Goal: Task Accomplishment & Management: Complete application form

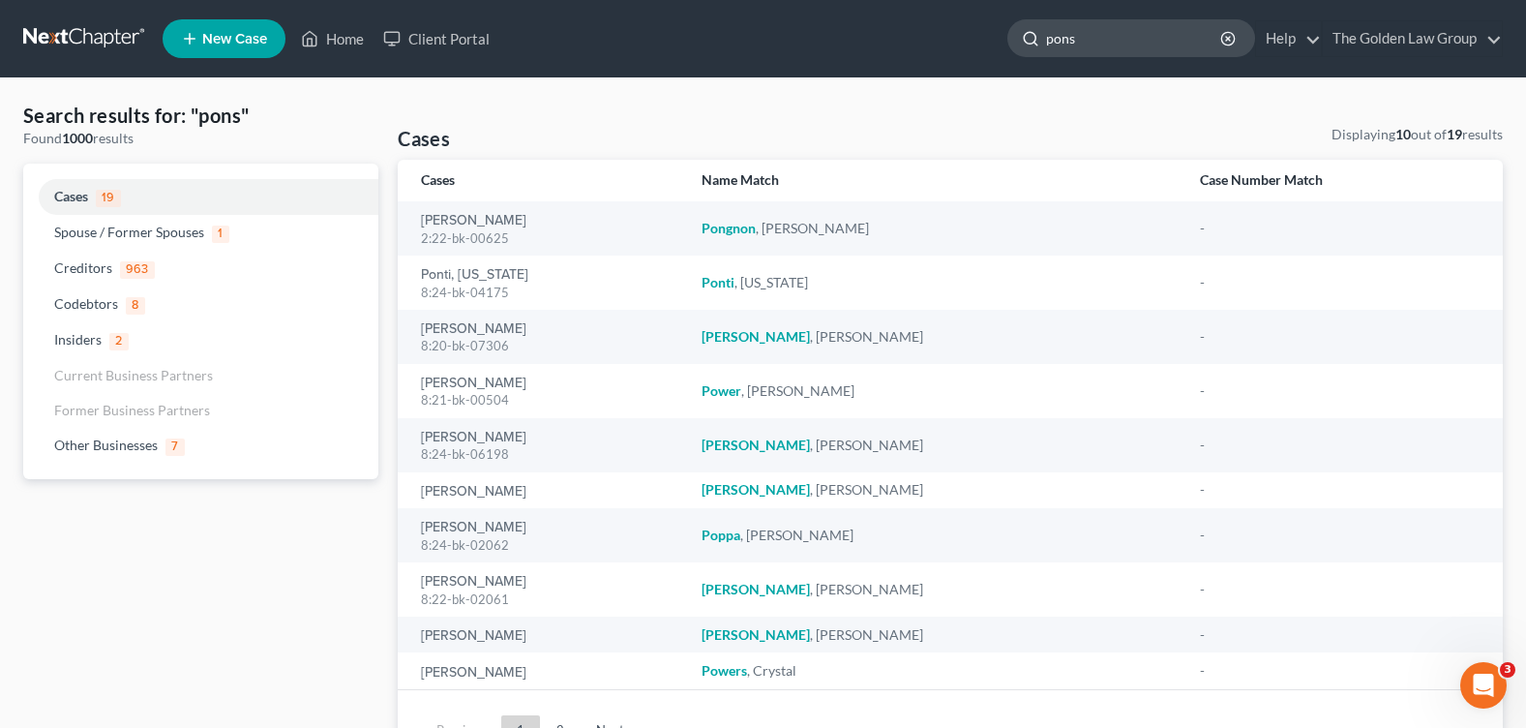
drag, startPoint x: 1089, startPoint y: 38, endPoint x: 1032, endPoint y: 47, distance: 57.9
click at [1032, 47] on div "pons" at bounding box center [1131, 38] width 248 height 38
type input "mucci"
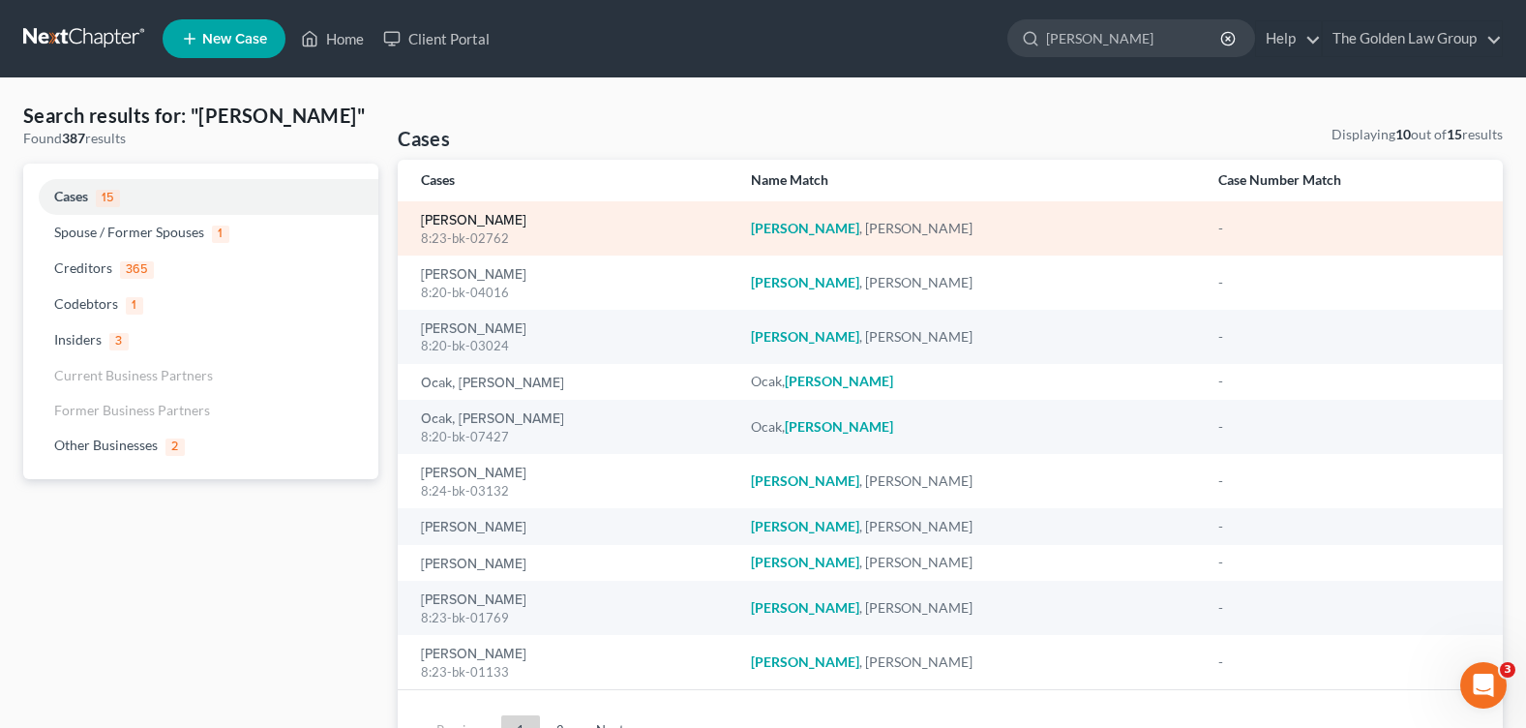
click at [475, 226] on link "[PERSON_NAME]" at bounding box center [473, 221] width 105 height 14
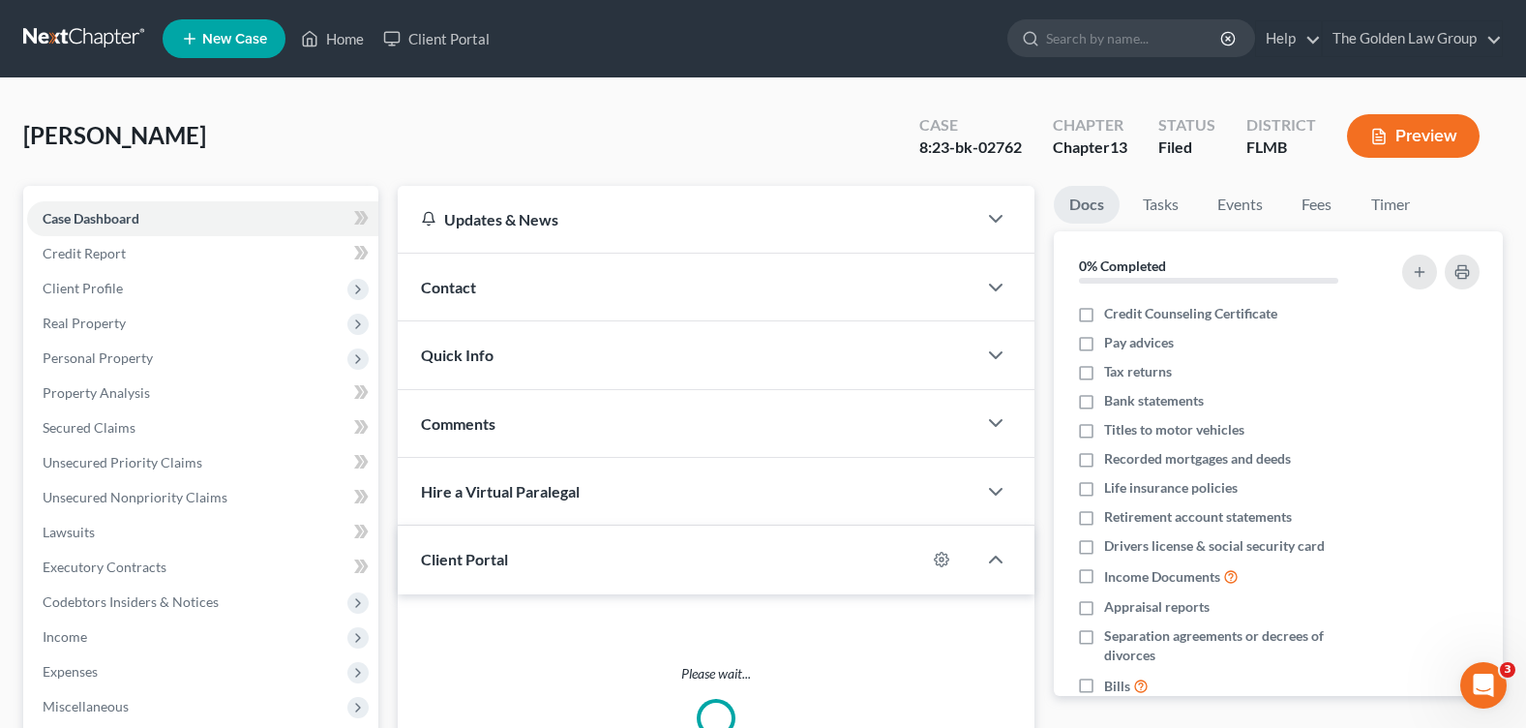
scroll to position [336, 0]
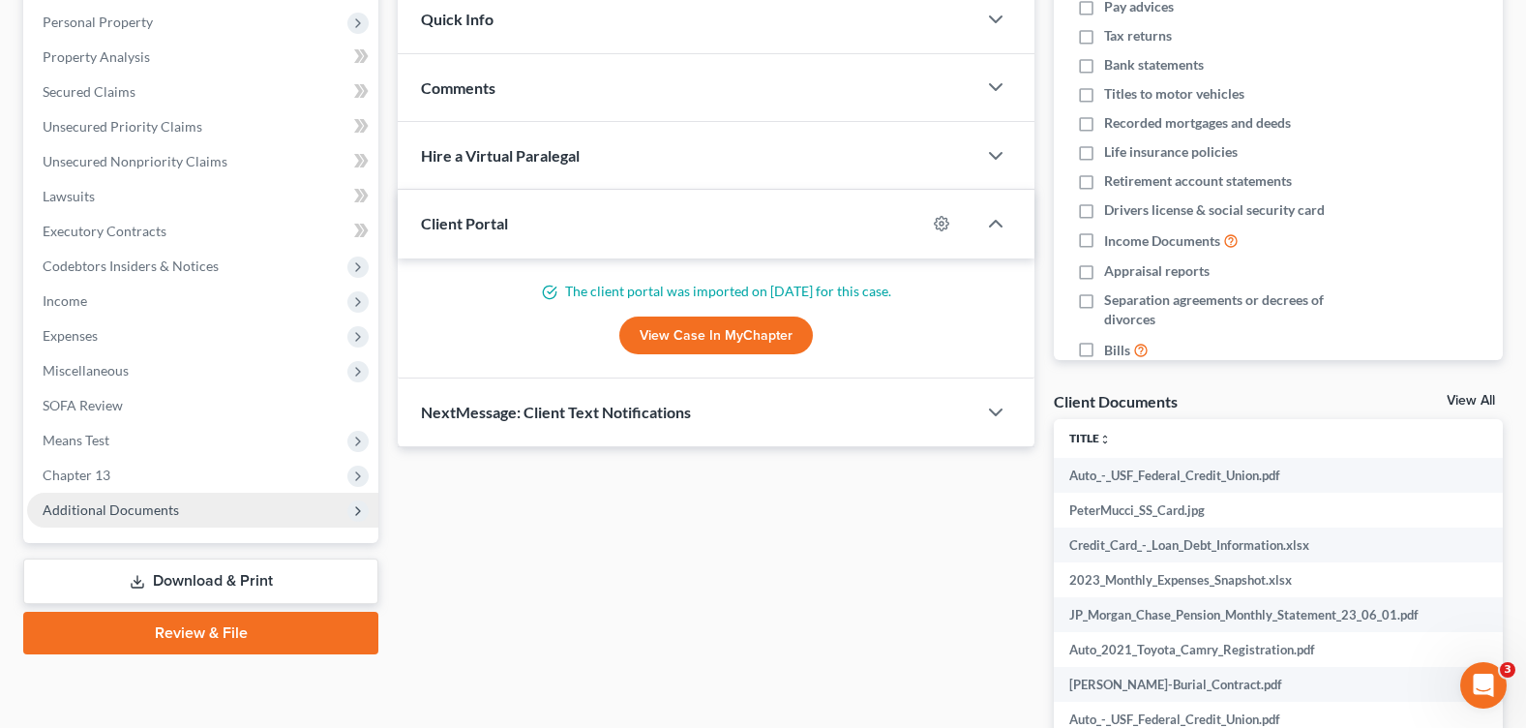
click at [165, 526] on div "Case Dashboard Payments Invoices Payments Payments Credit Report Client Profile…" at bounding box center [200, 196] width 355 height 693
click at [105, 517] on span "Additional Documents" at bounding box center [111, 509] width 136 height 16
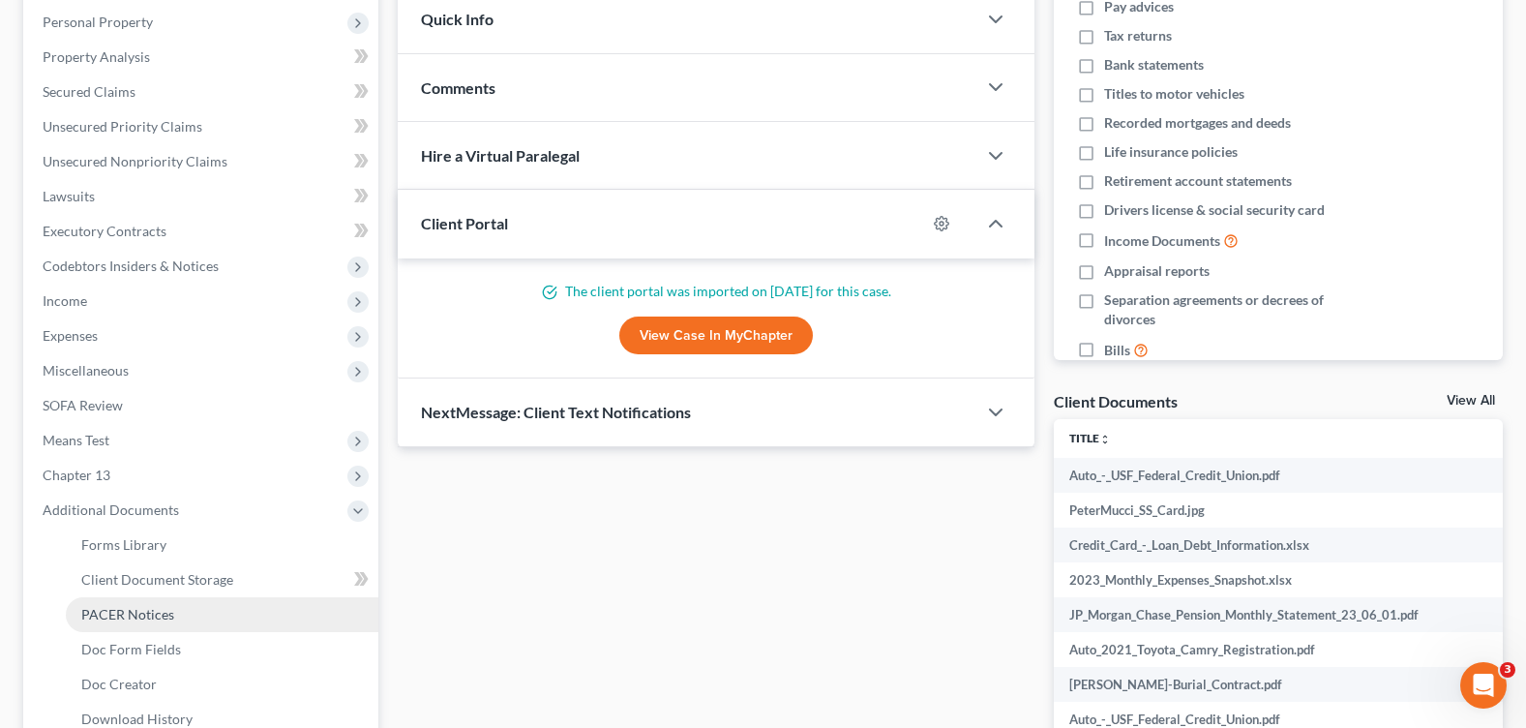
click at [106, 615] on span "PACER Notices" at bounding box center [127, 614] width 93 height 16
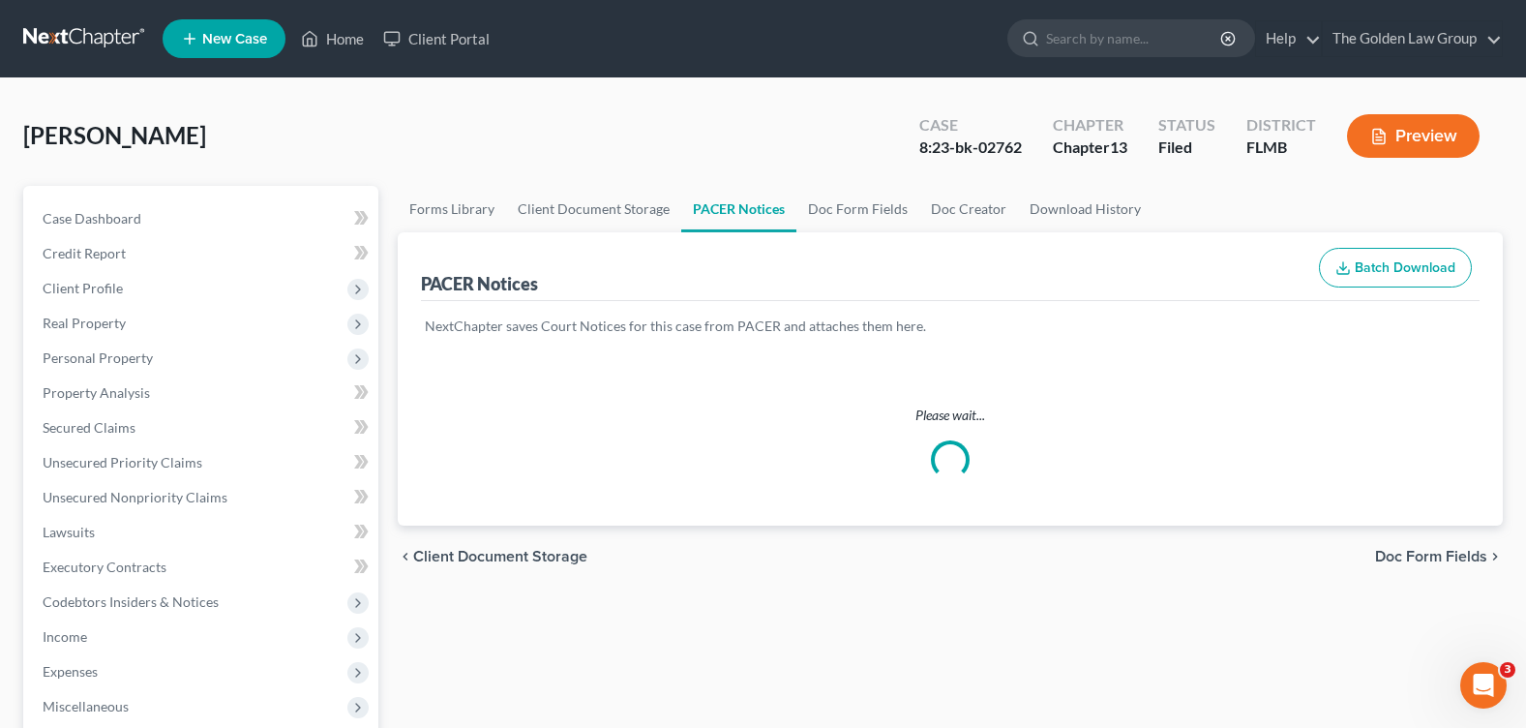
click at [553, 117] on div "Mucci, Peter Upgraded Case 8:23-bk-02762 Chapter Chapter 13 Status Filed Distri…" at bounding box center [763, 144] width 1480 height 84
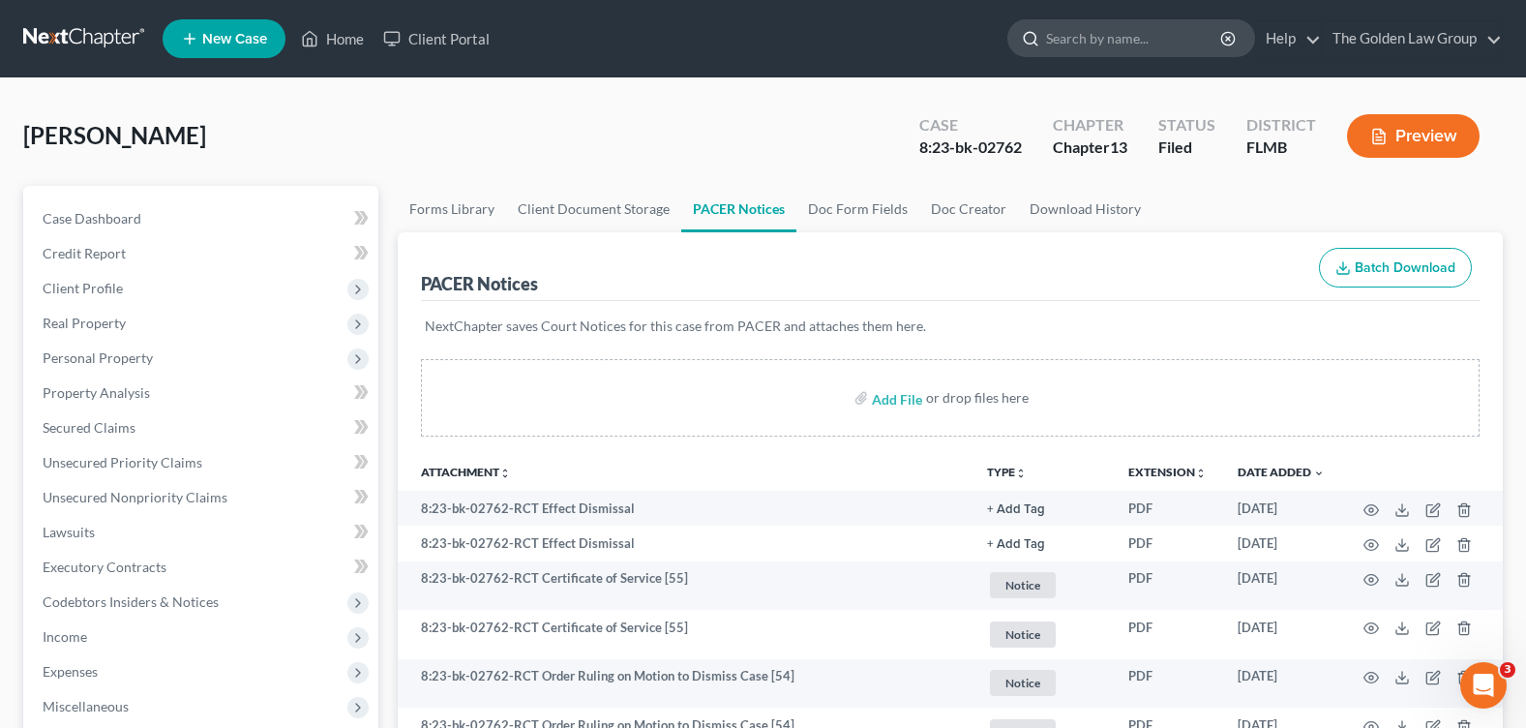
click at [1100, 41] on input "search" at bounding box center [1134, 38] width 177 height 36
type input "conversion"
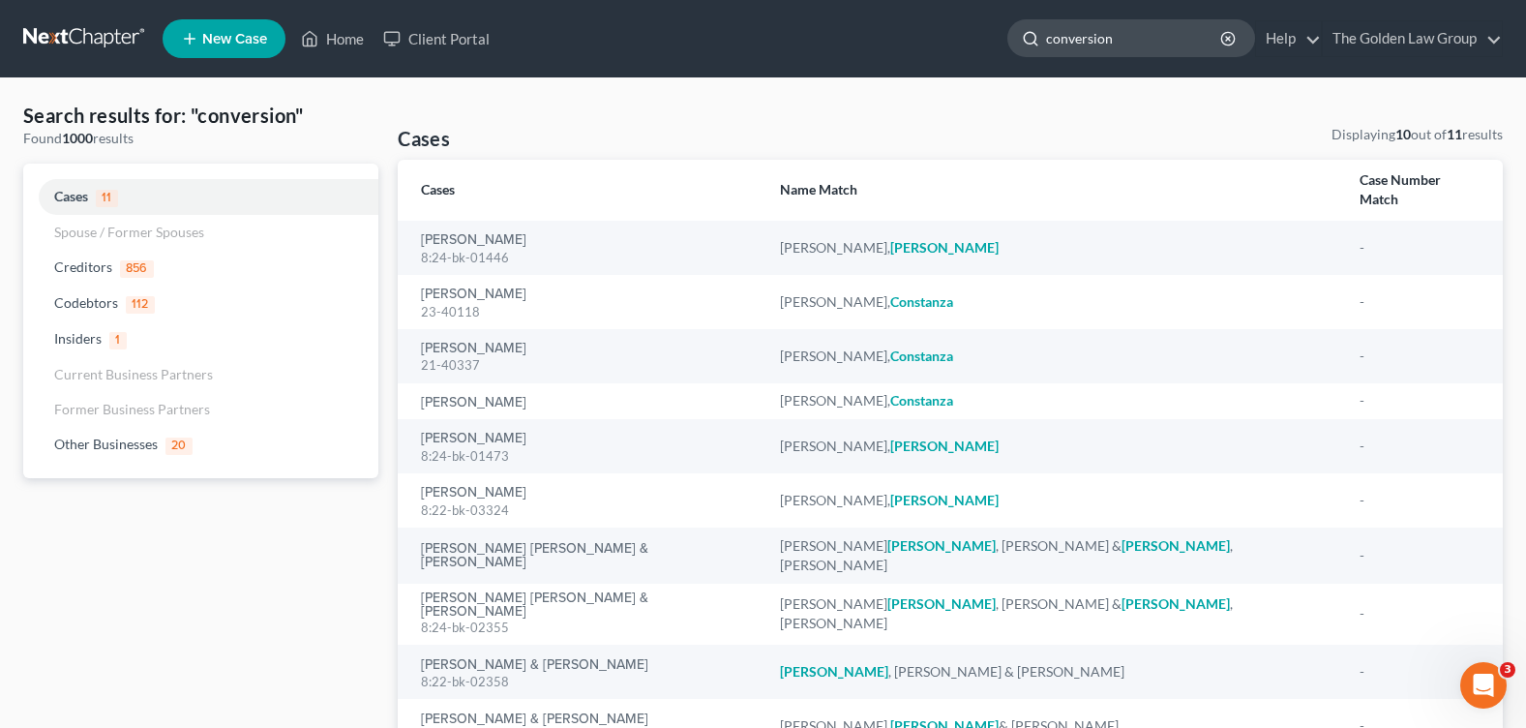
drag, startPoint x: 1137, startPoint y: 32, endPoint x: 1035, endPoint y: 32, distance: 101.6
click at [1035, 32] on div "conversion" at bounding box center [1131, 38] width 248 height 38
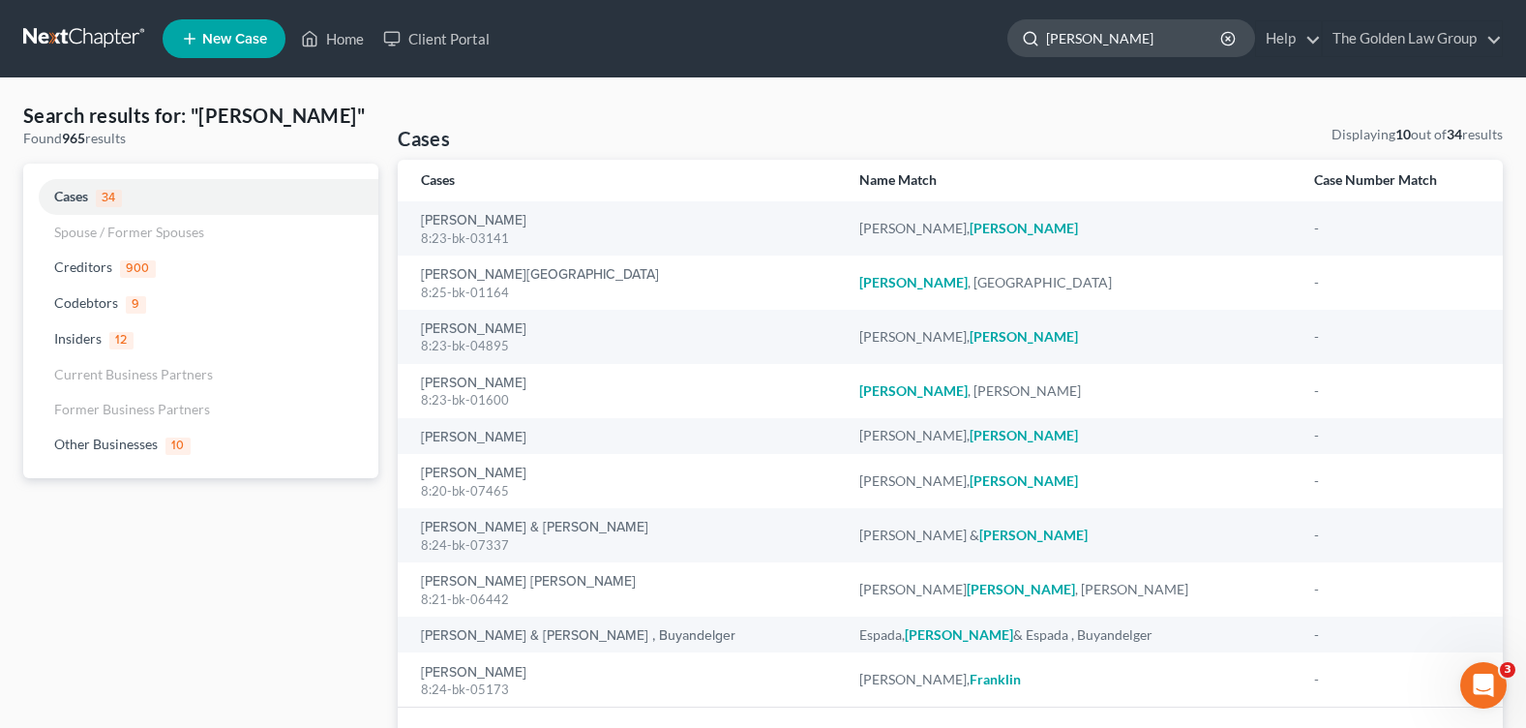
type input "francesco"
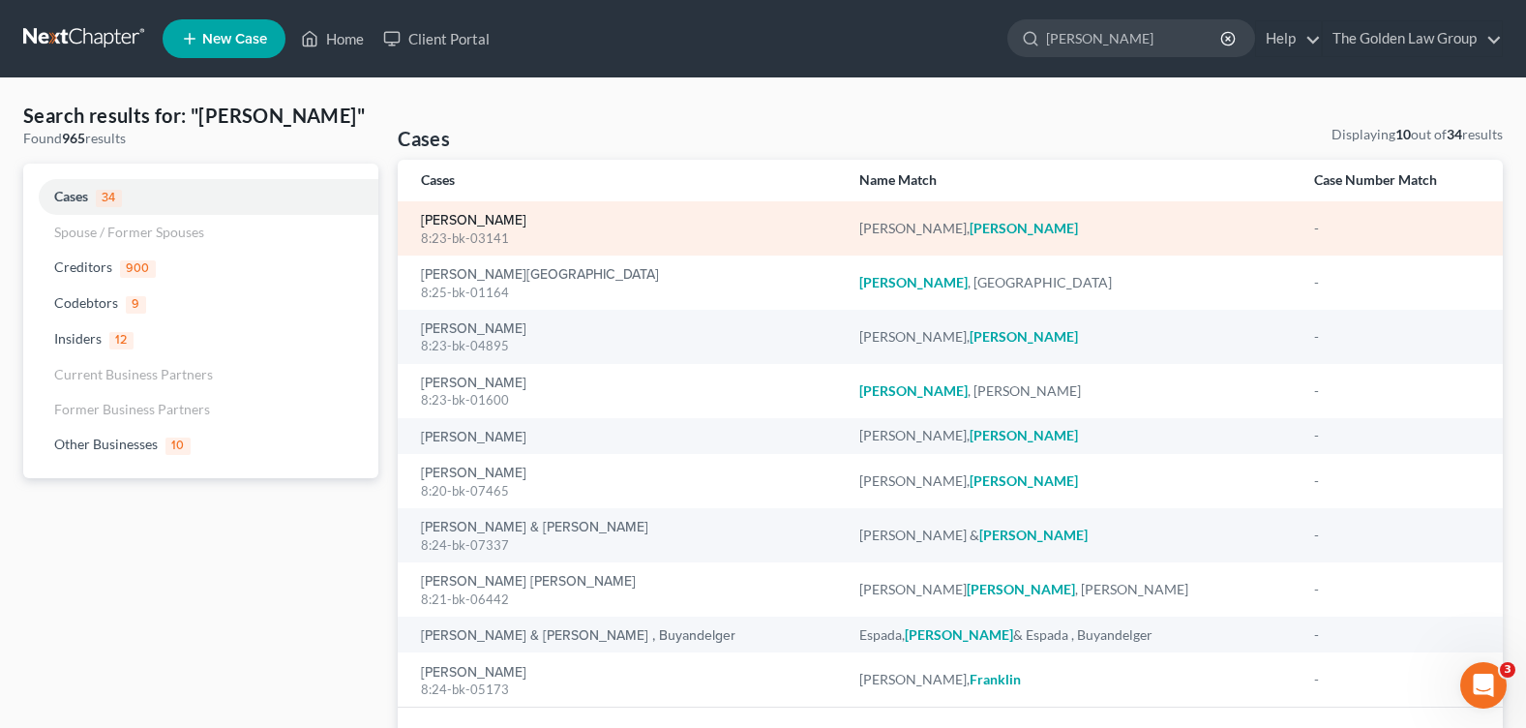
click at [520, 219] on link "[PERSON_NAME]" at bounding box center [473, 221] width 105 height 14
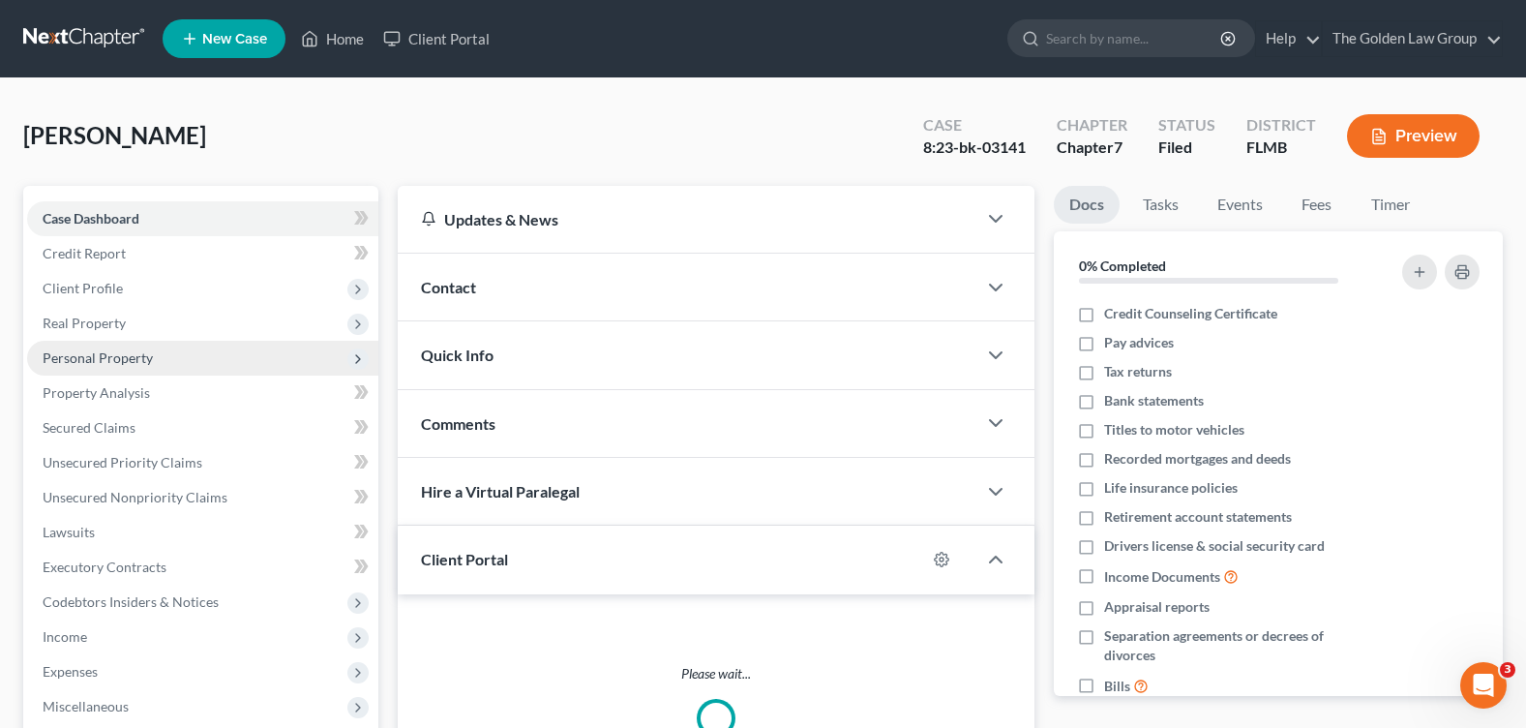
scroll to position [194, 0]
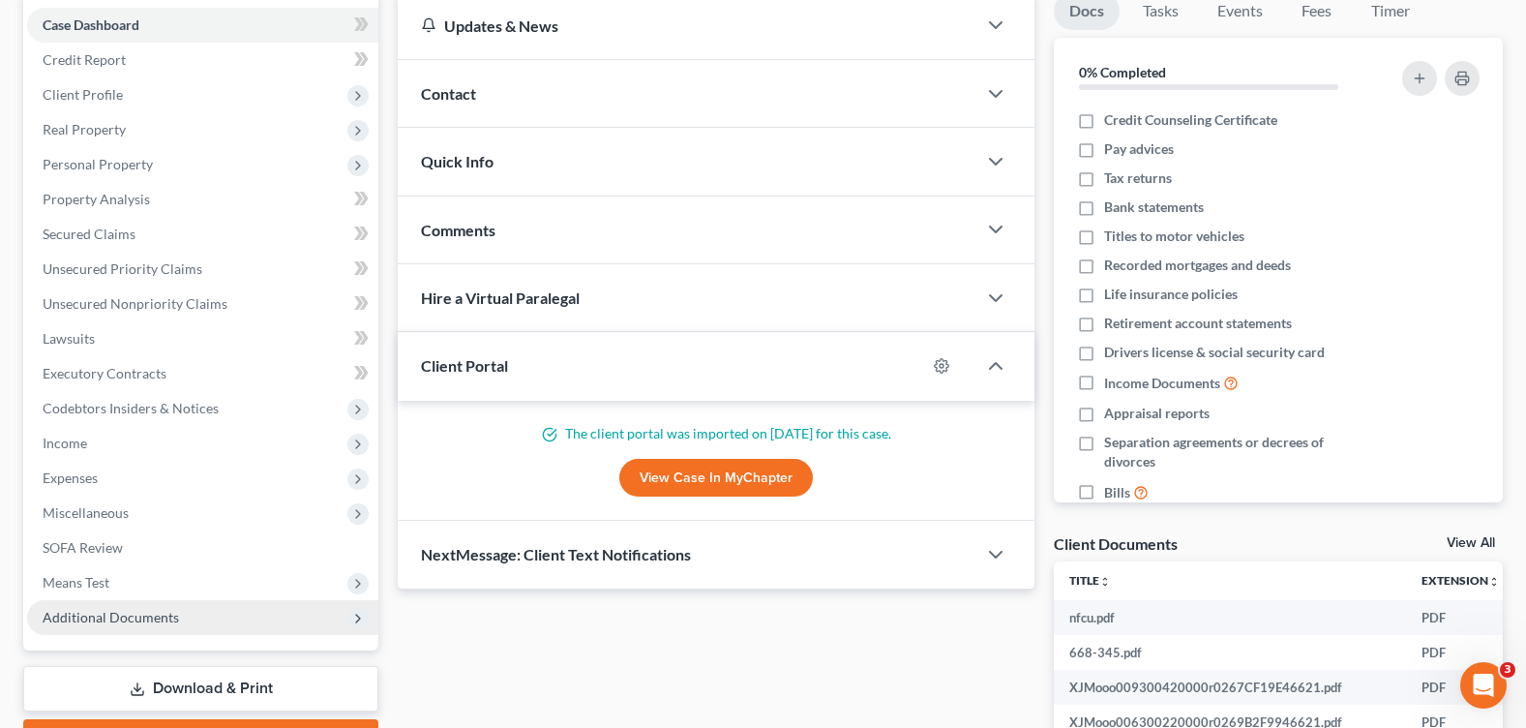
click at [110, 609] on span "Additional Documents" at bounding box center [111, 617] width 136 height 16
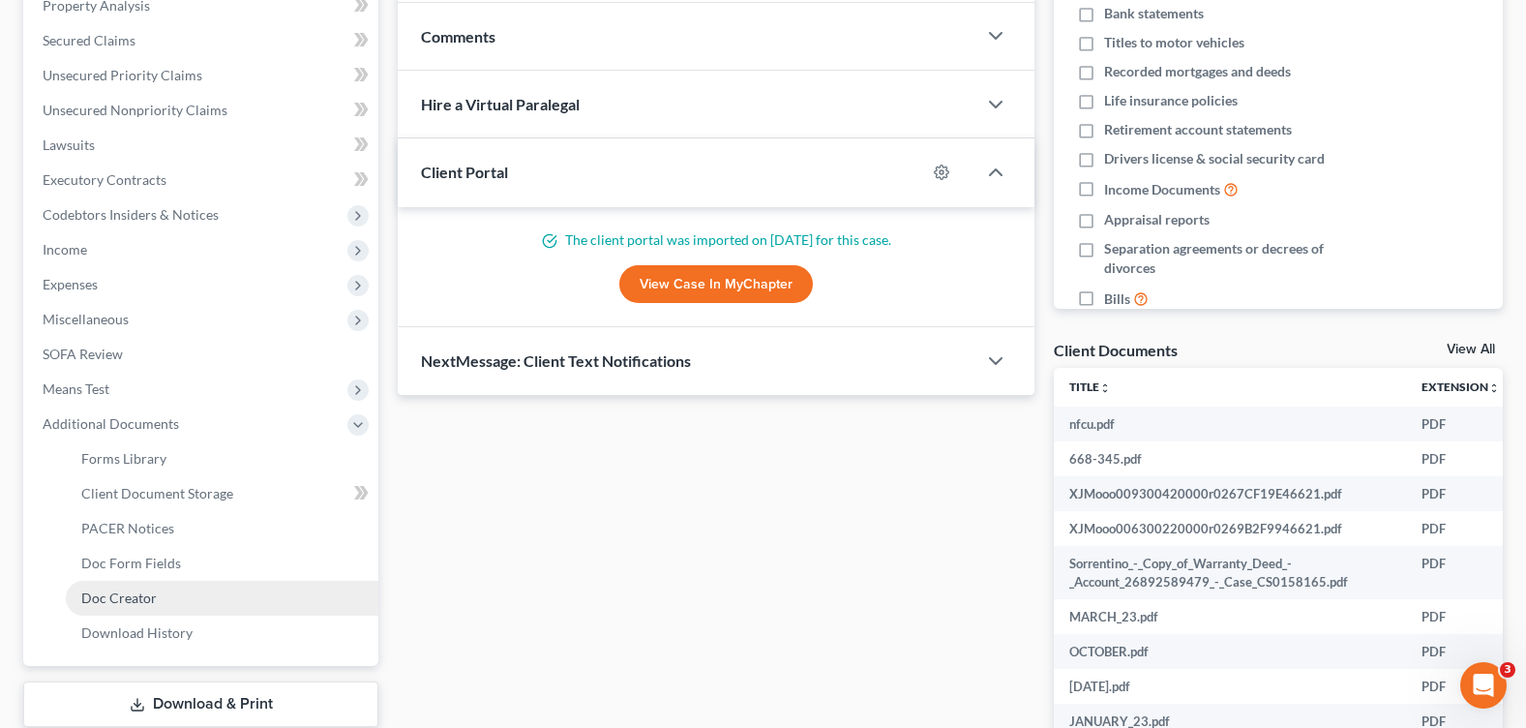
scroll to position [484, 0]
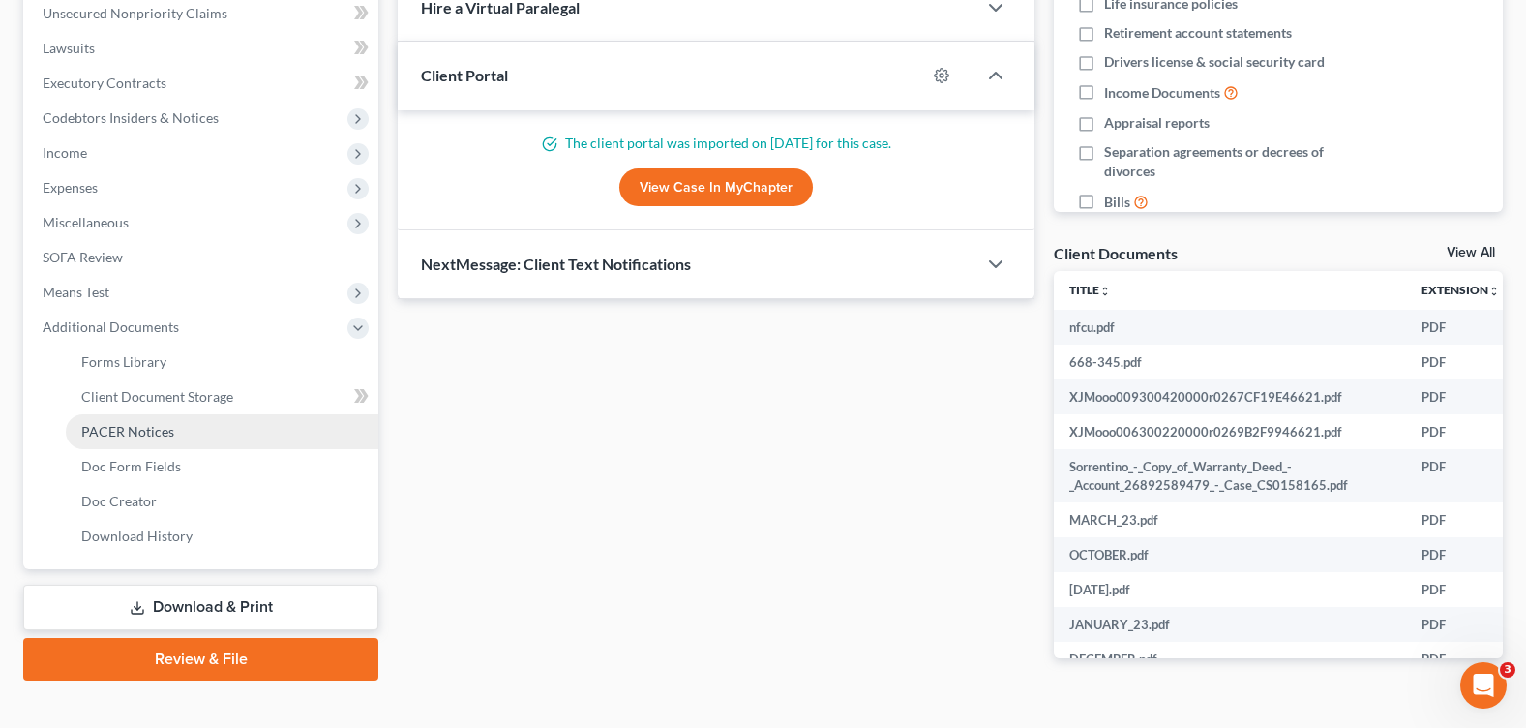
click at [137, 429] on span "PACER Notices" at bounding box center [127, 431] width 93 height 16
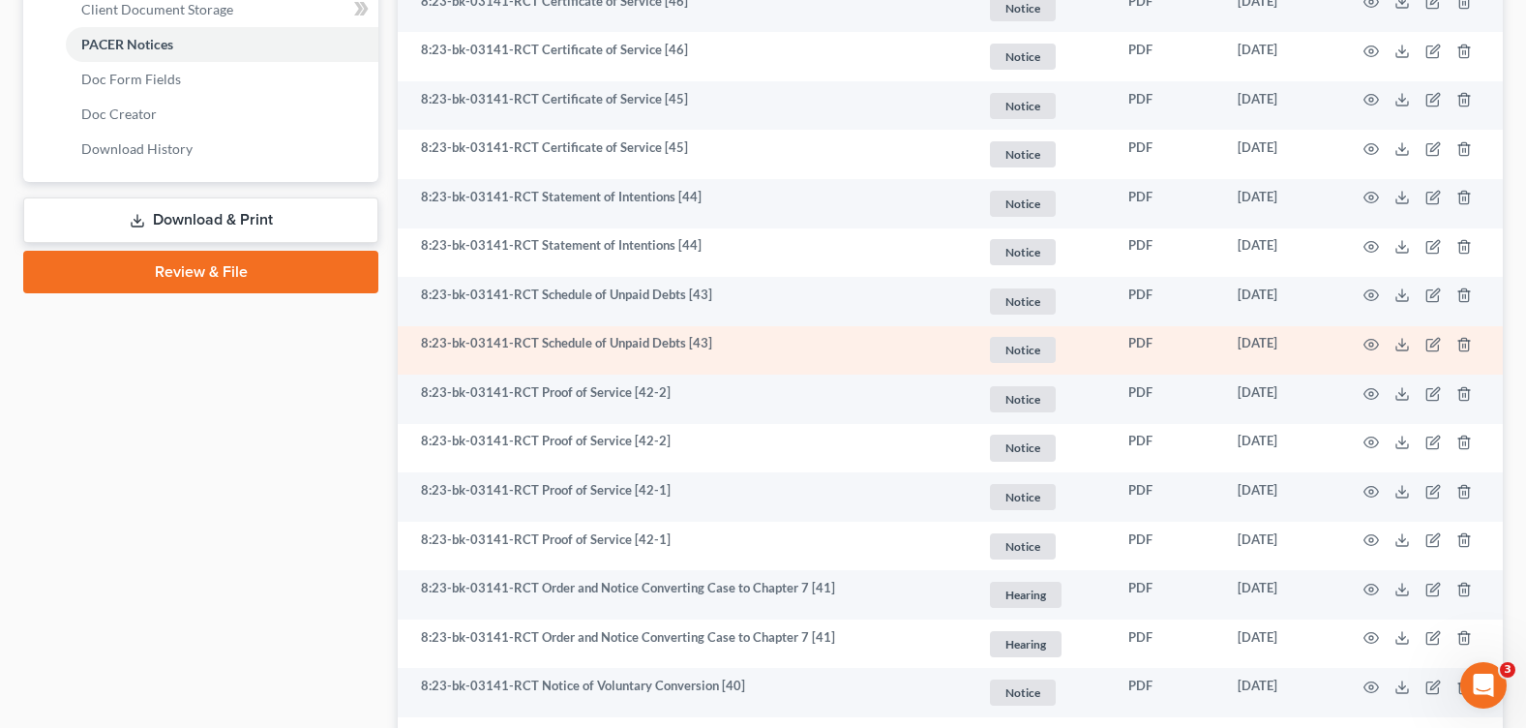
scroll to position [968, 0]
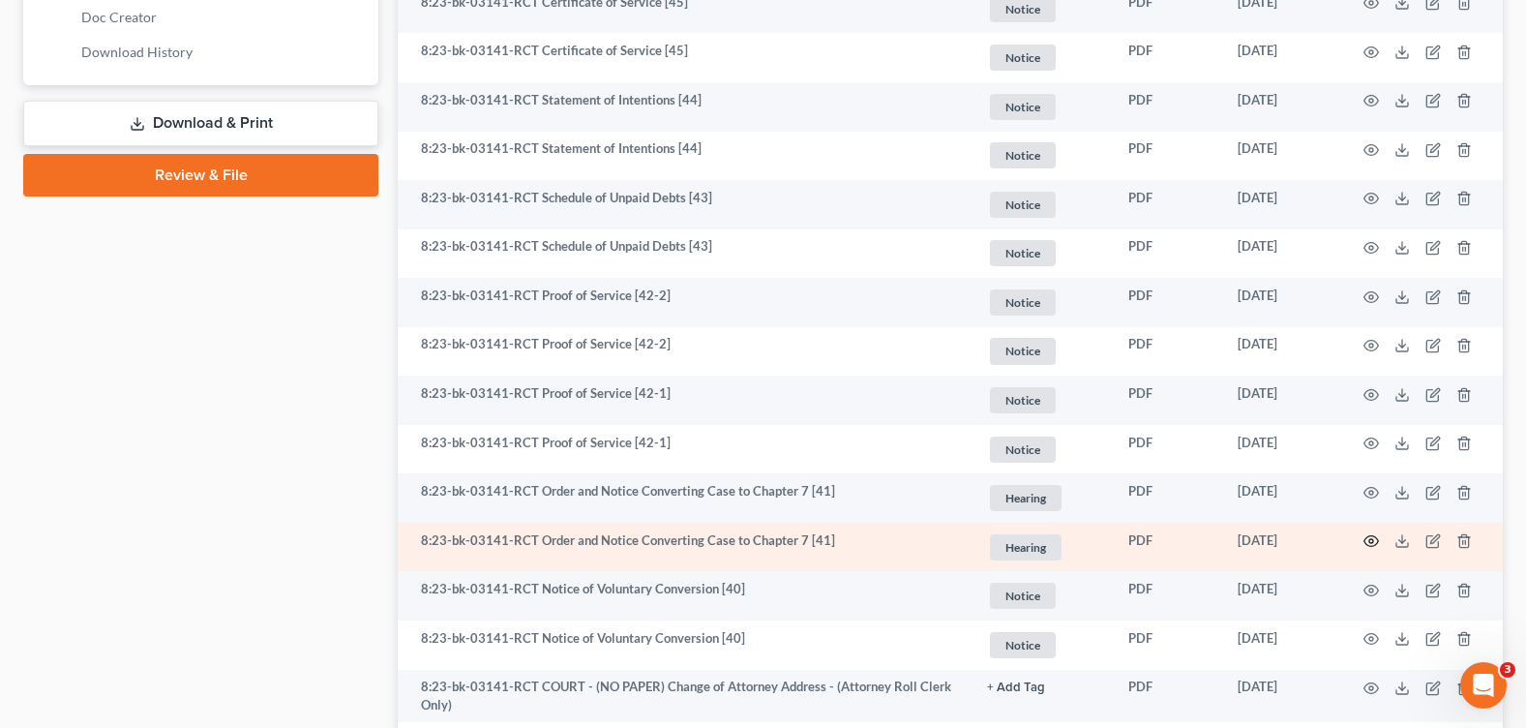
click at [1375, 540] on icon "button" at bounding box center [1371, 540] width 15 height 15
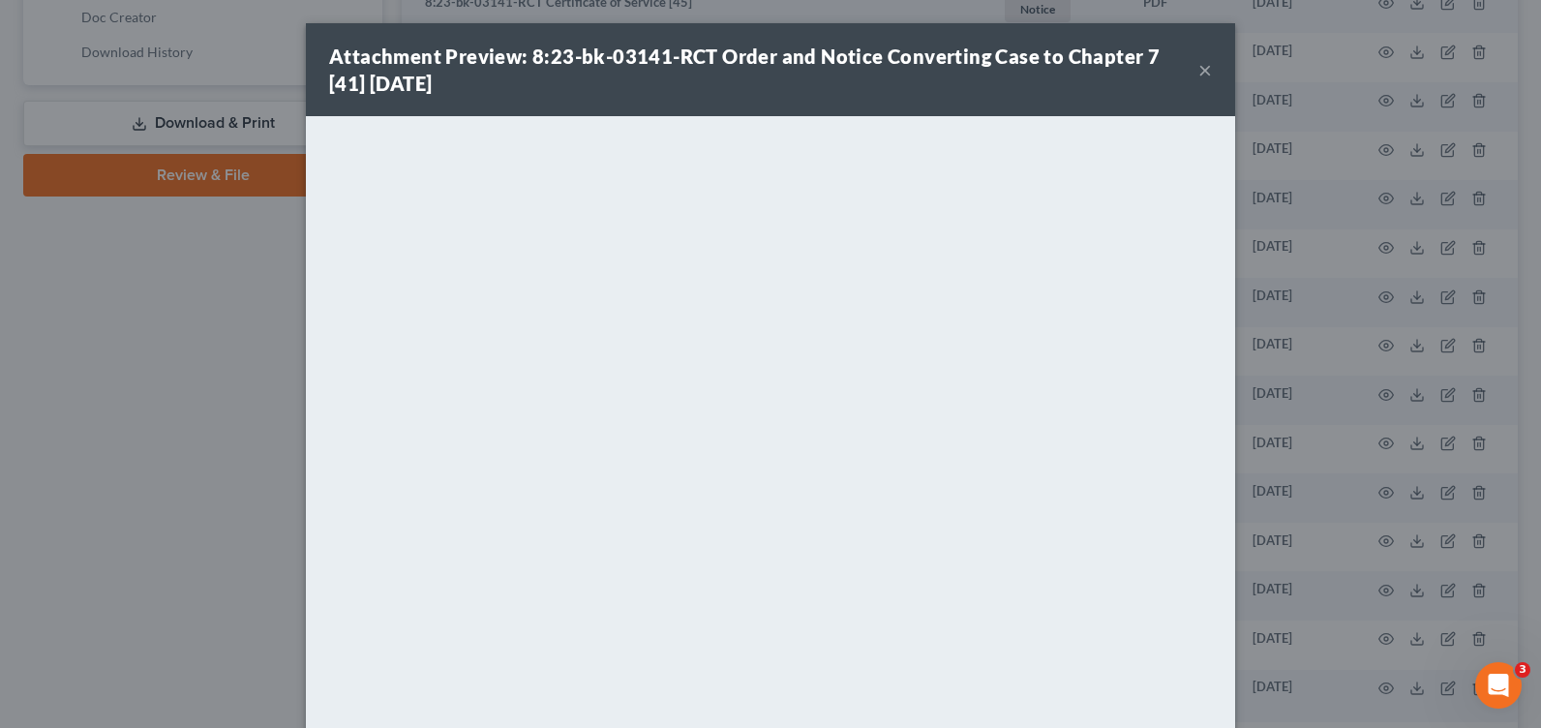
click at [1198, 67] on button "×" at bounding box center [1205, 69] width 14 height 23
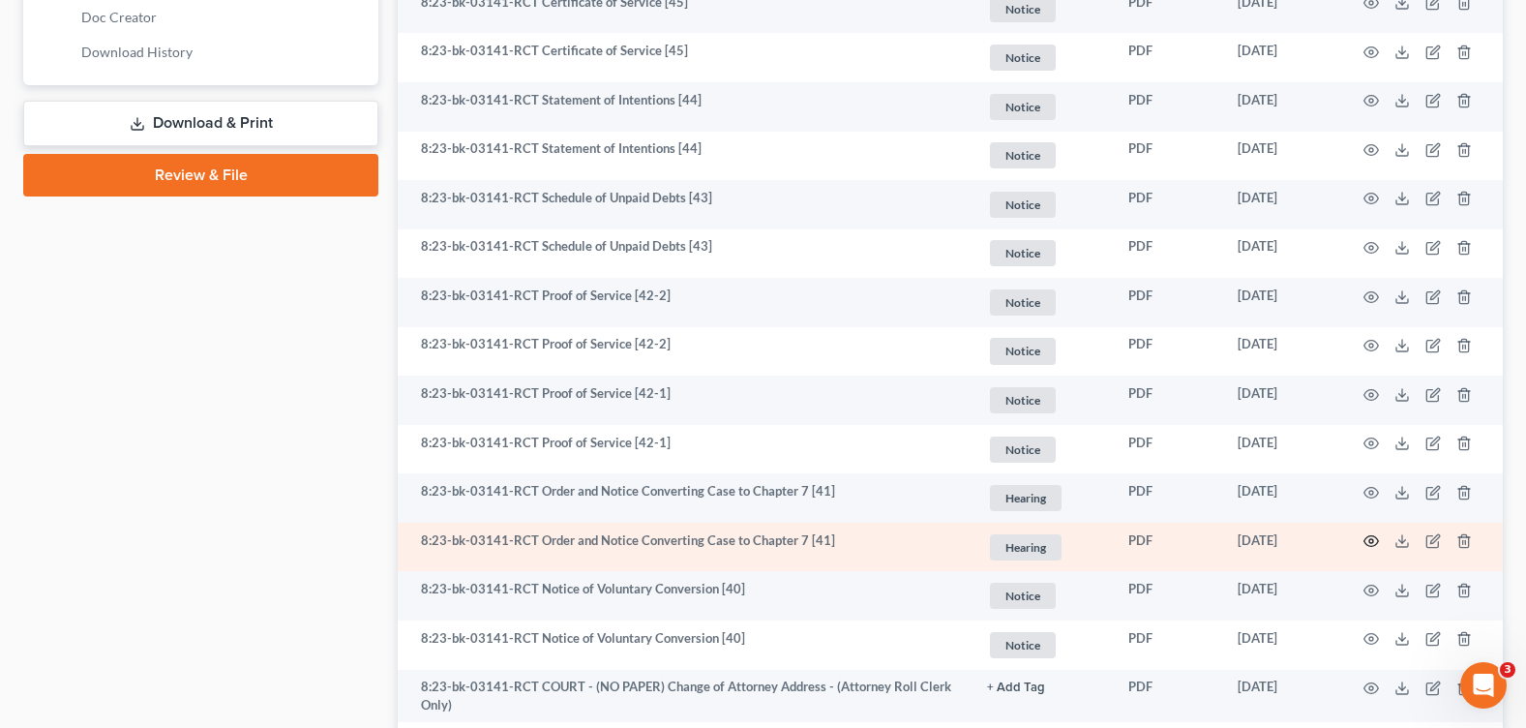
click at [1376, 544] on icon "button" at bounding box center [1371, 541] width 15 height 11
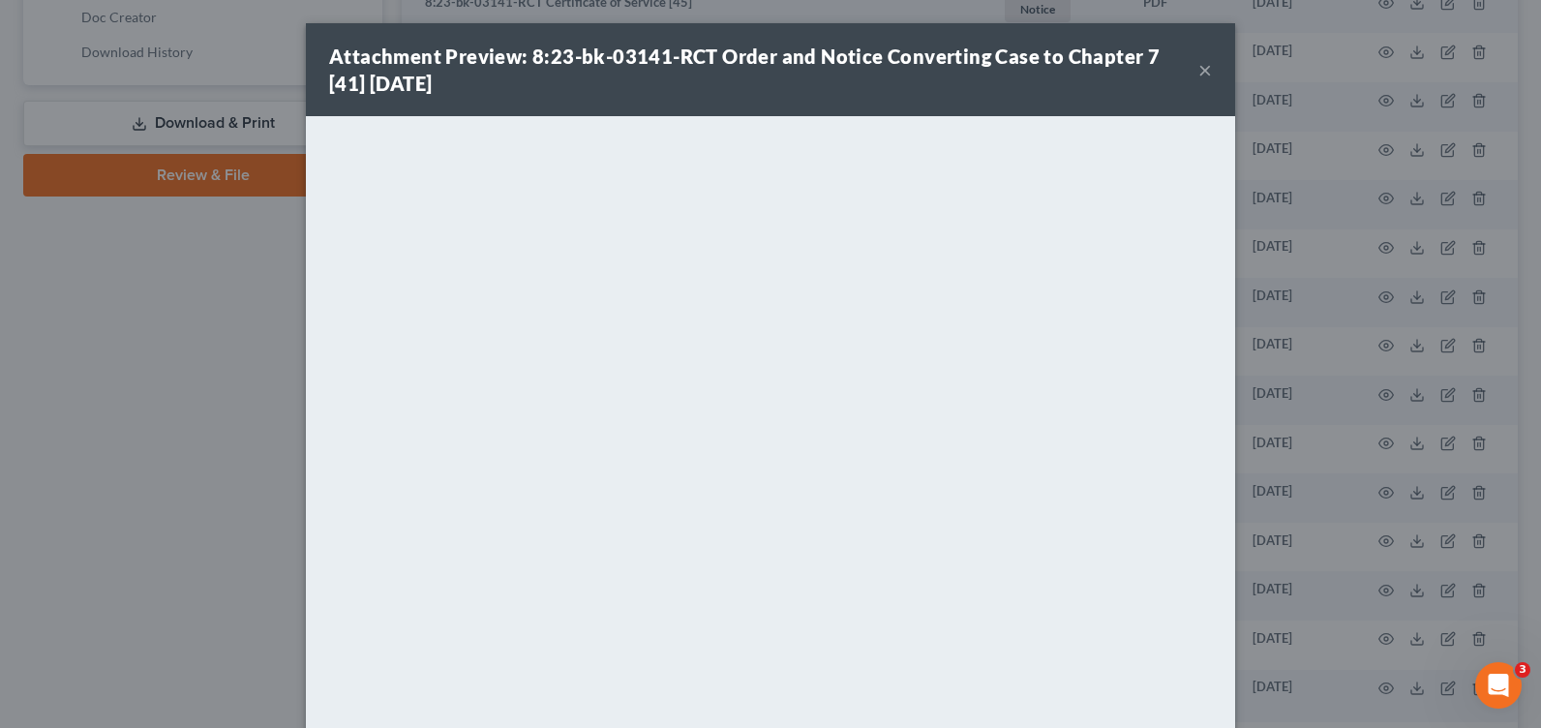
click at [1198, 68] on button "×" at bounding box center [1205, 69] width 14 height 23
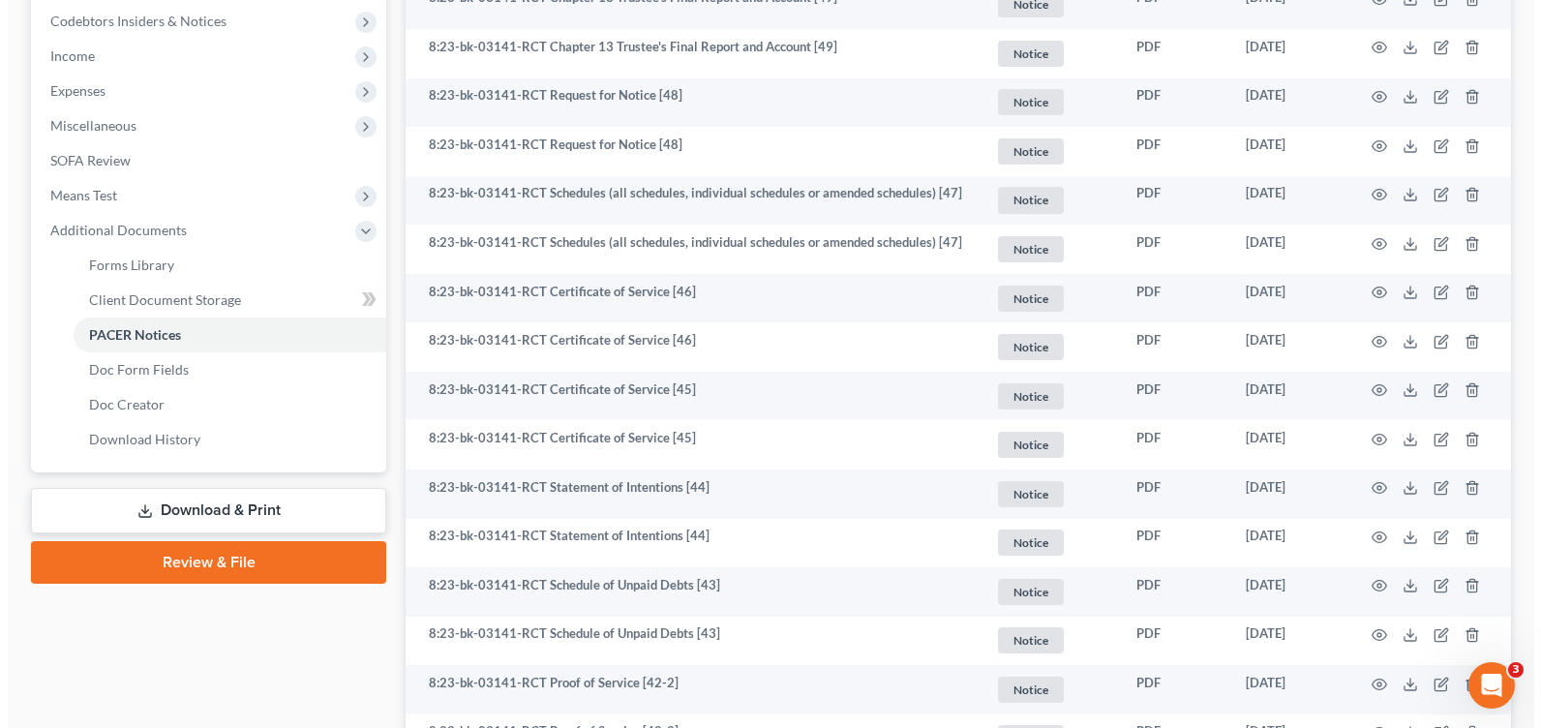
scroll to position [0, 0]
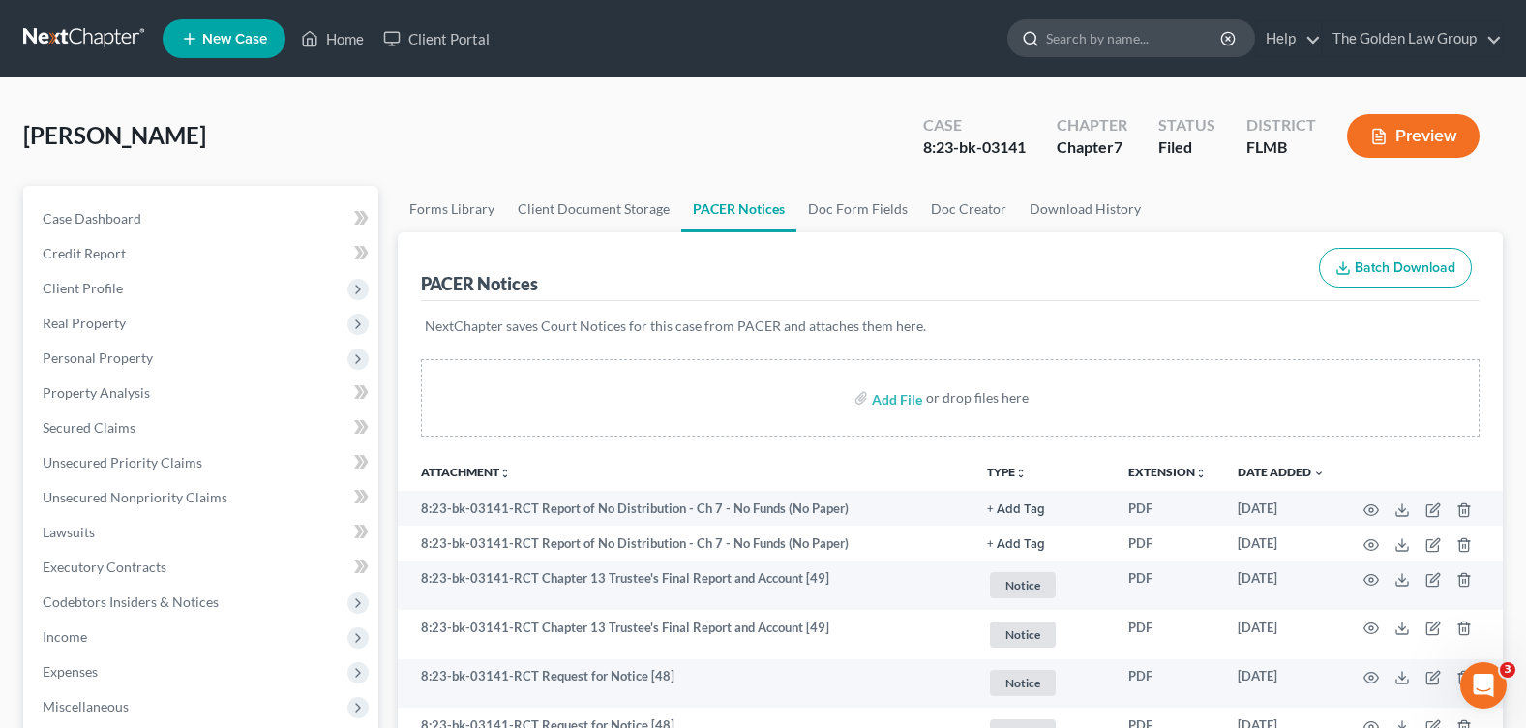
click at [1083, 43] on input "search" at bounding box center [1134, 38] width 177 height 36
type input "mann"
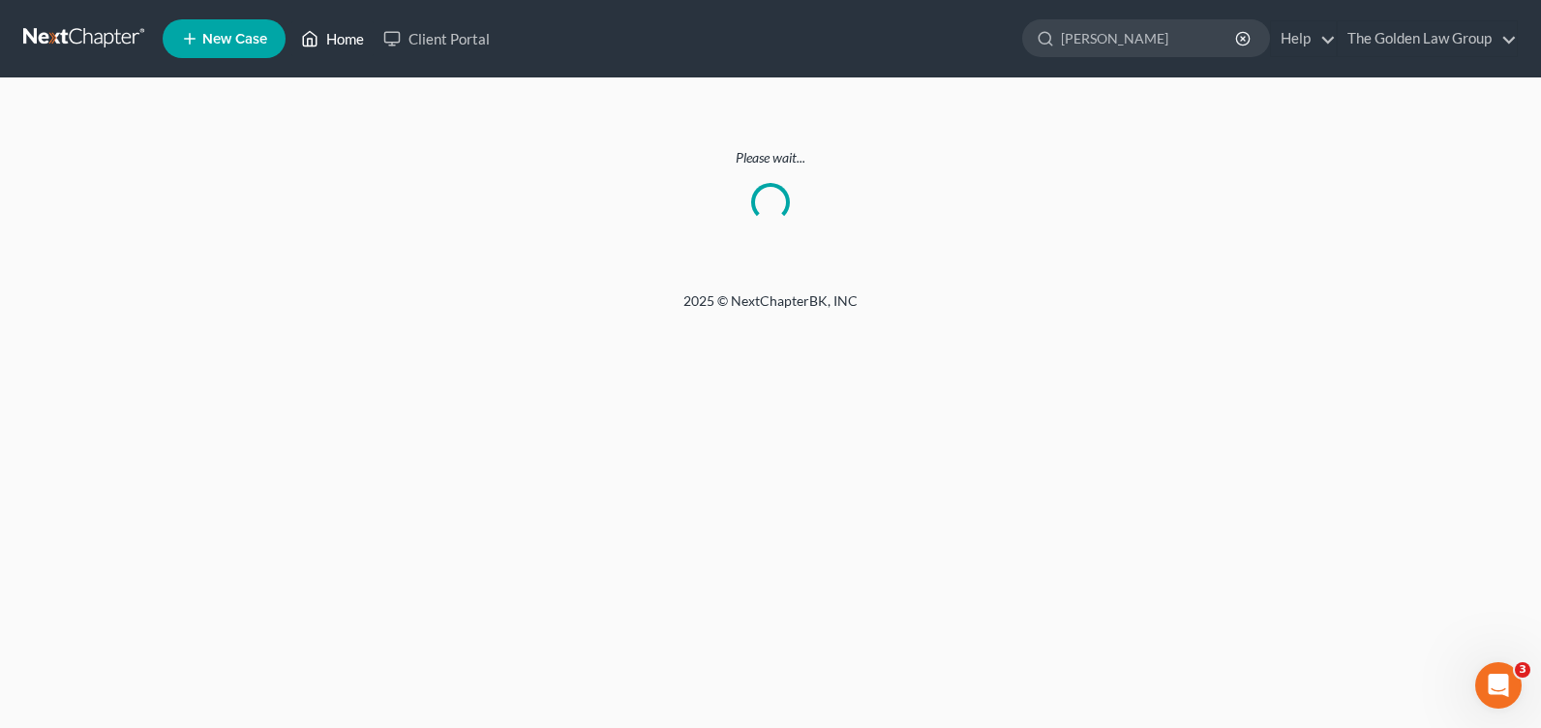
click at [325, 39] on link "Home" at bounding box center [332, 38] width 82 height 35
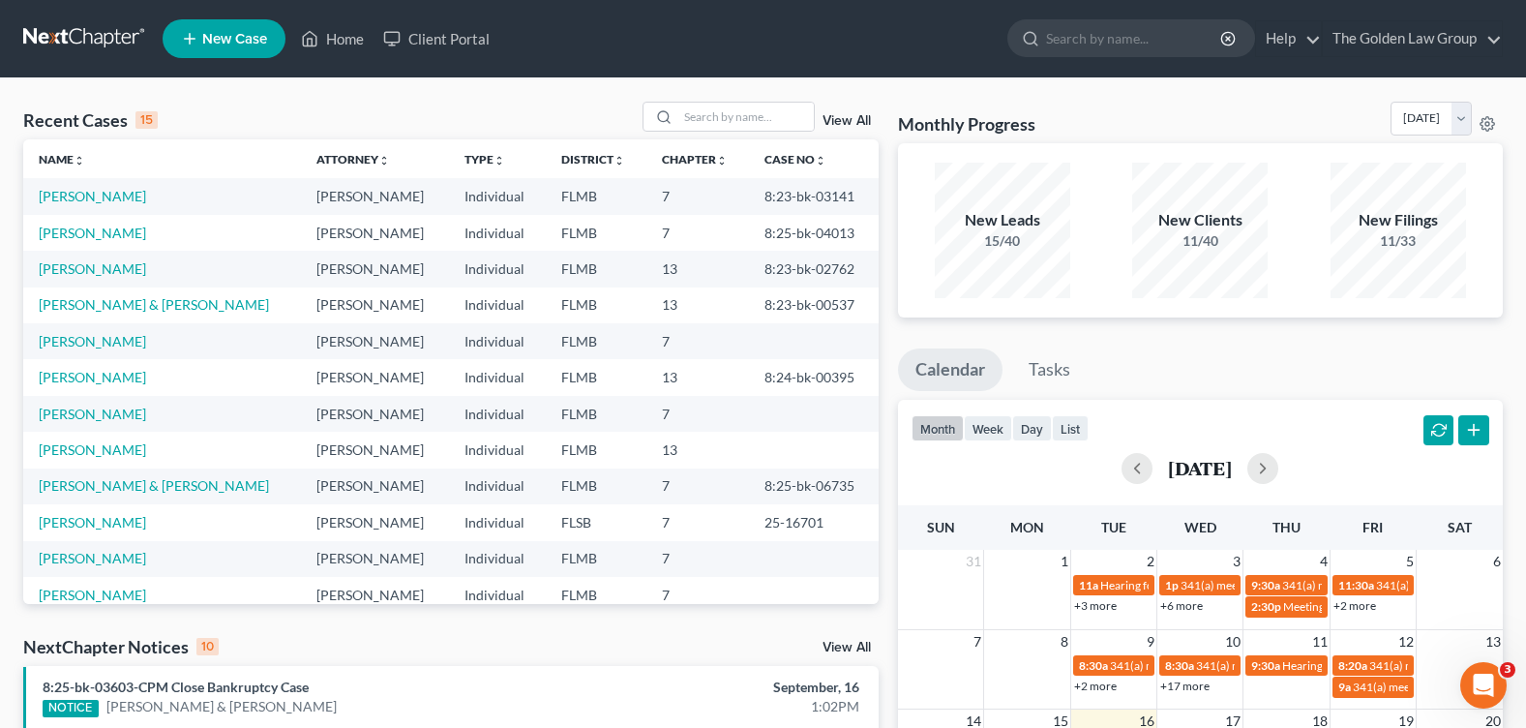
scroll to position [133, 0]
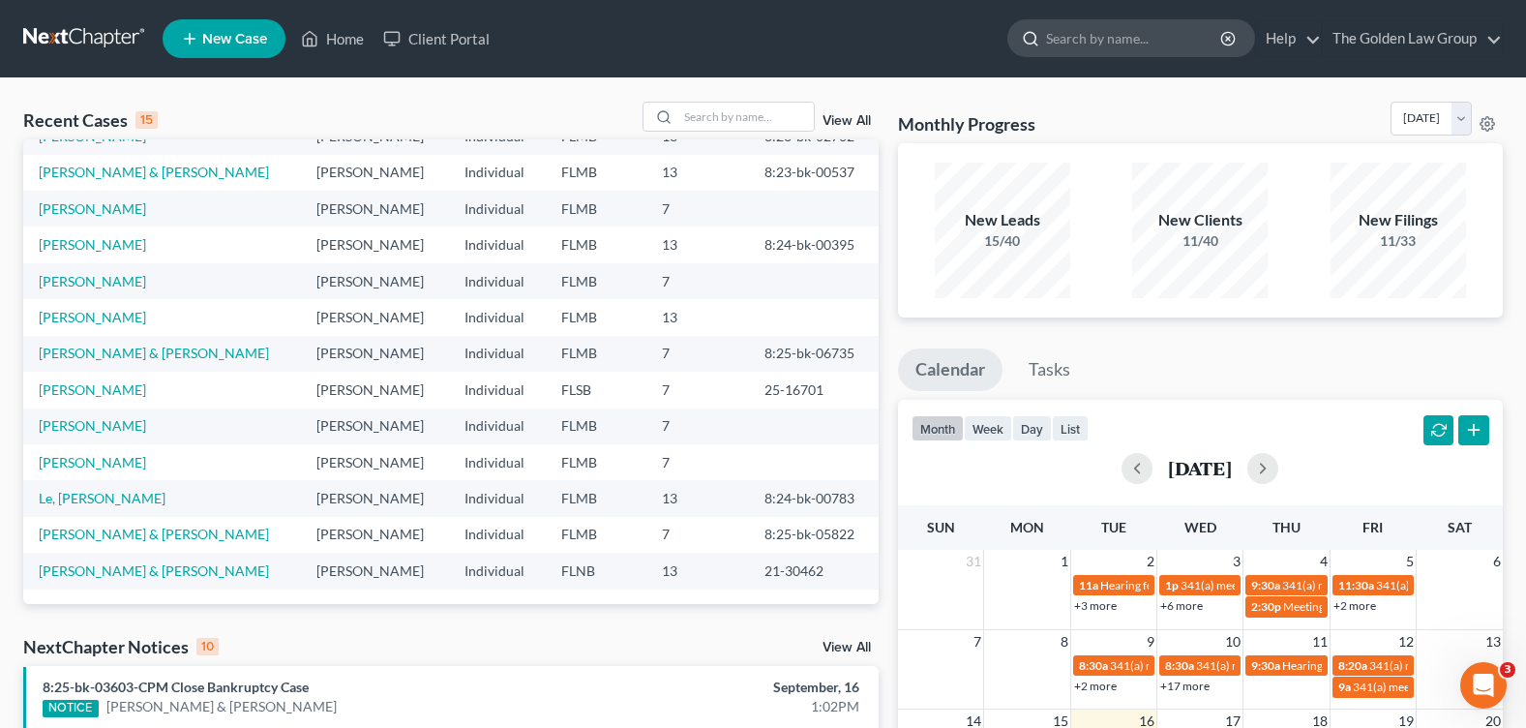
click at [1086, 41] on input "search" at bounding box center [1134, 38] width 177 height 36
type input "[PERSON_NAME]"
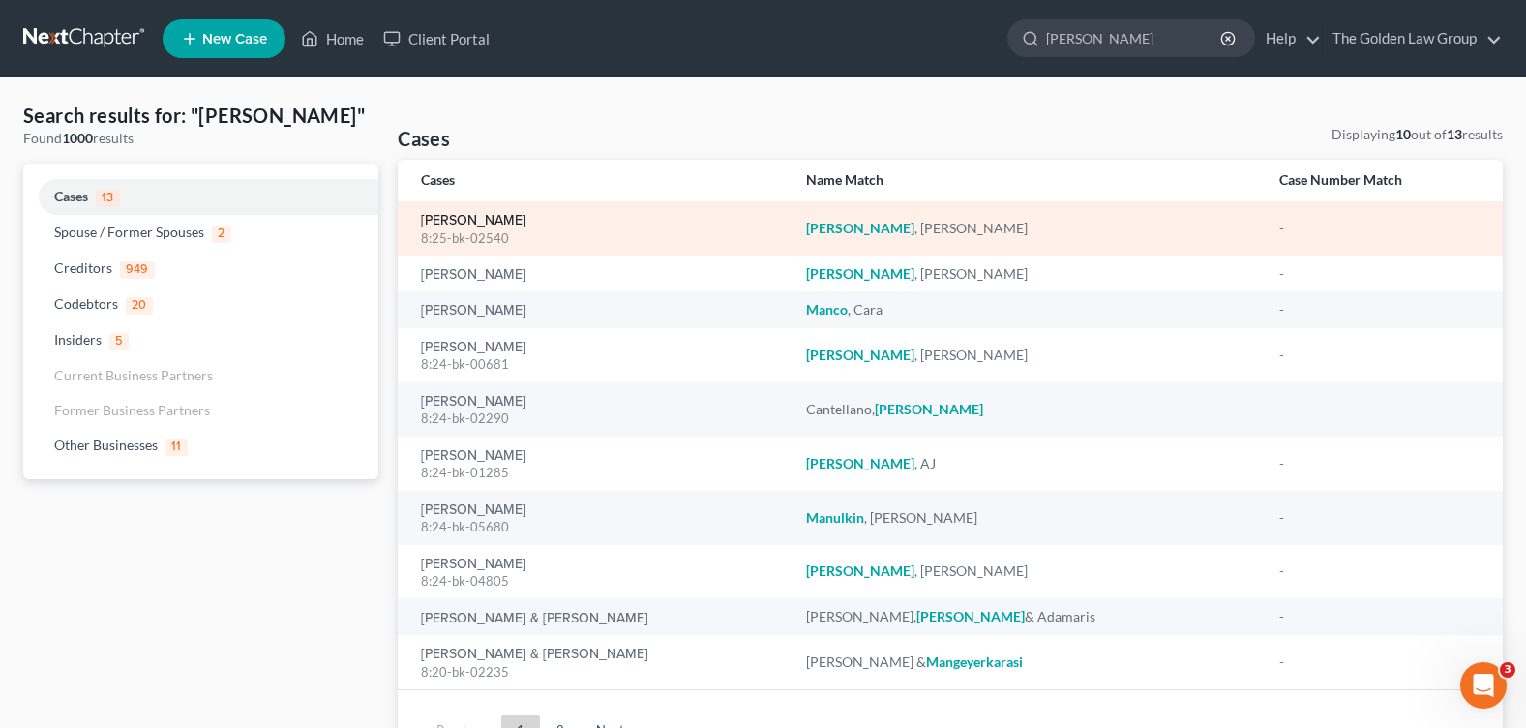
click at [477, 218] on link "[PERSON_NAME]" at bounding box center [473, 221] width 105 height 14
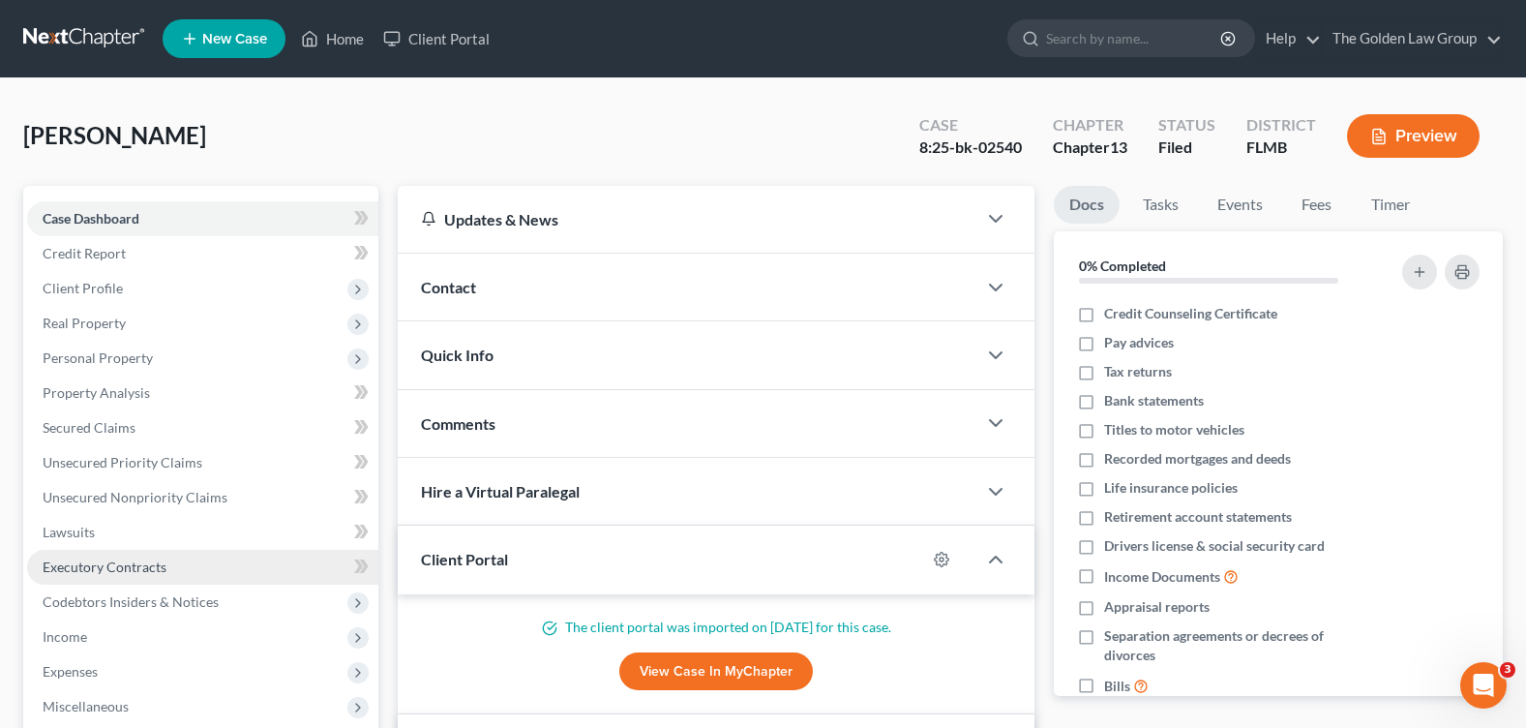
scroll to position [194, 0]
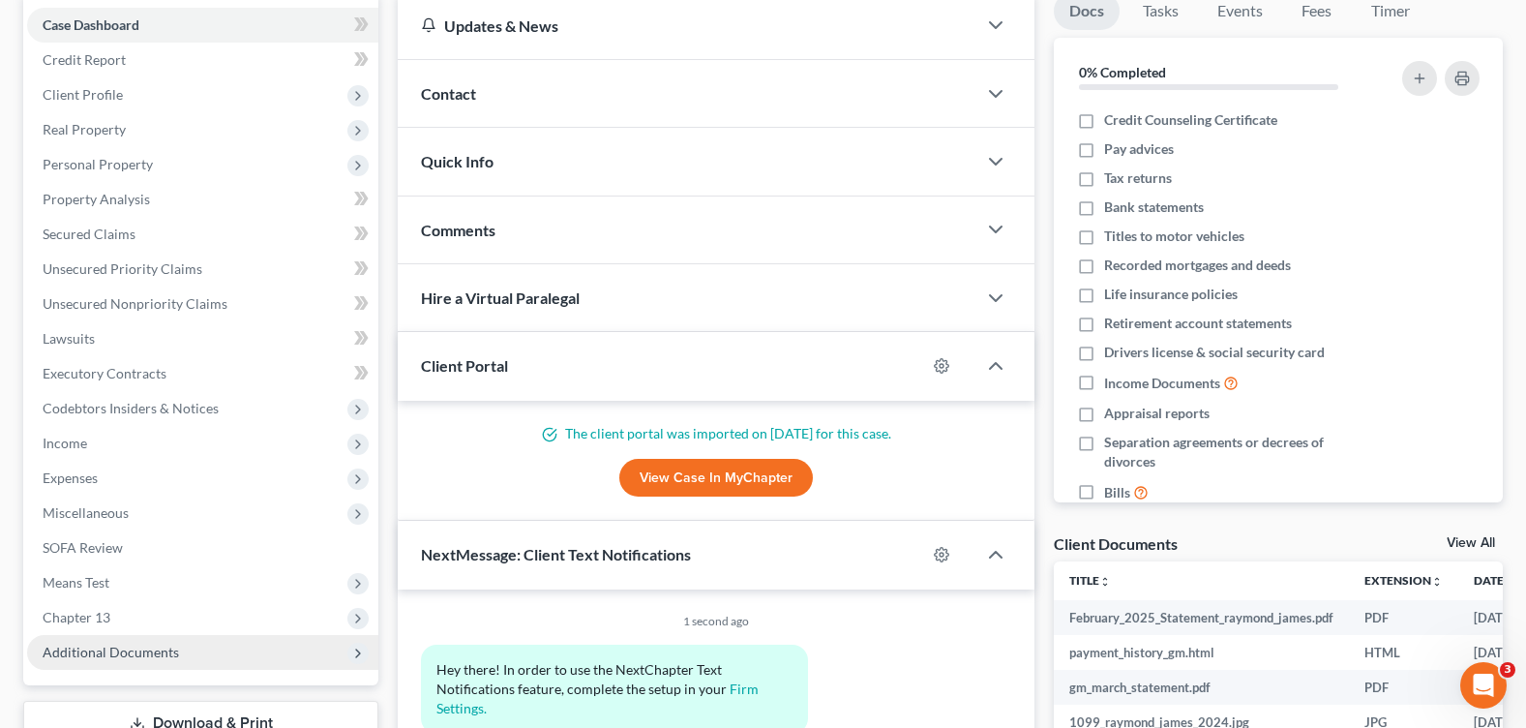
click at [129, 651] on span "Additional Documents" at bounding box center [111, 652] width 136 height 16
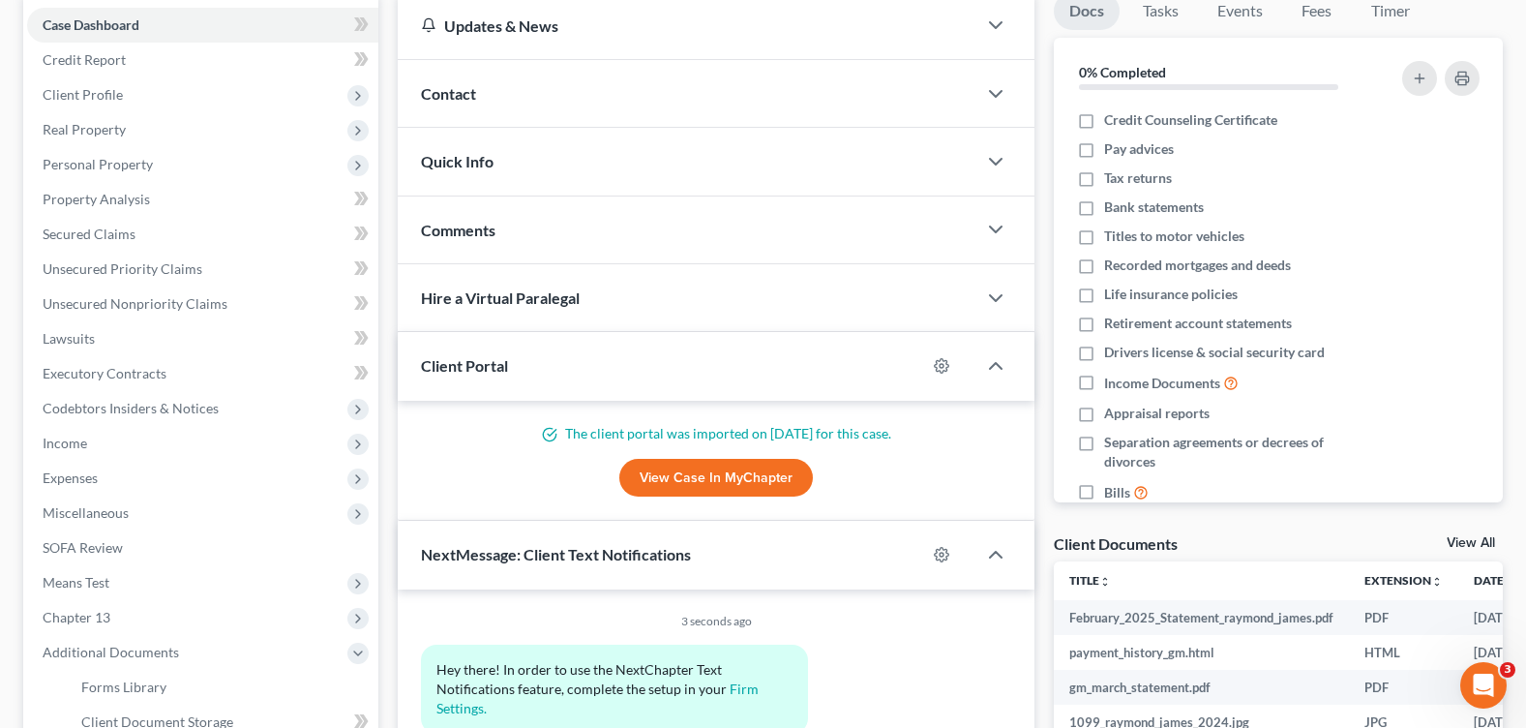
scroll to position [290, 0]
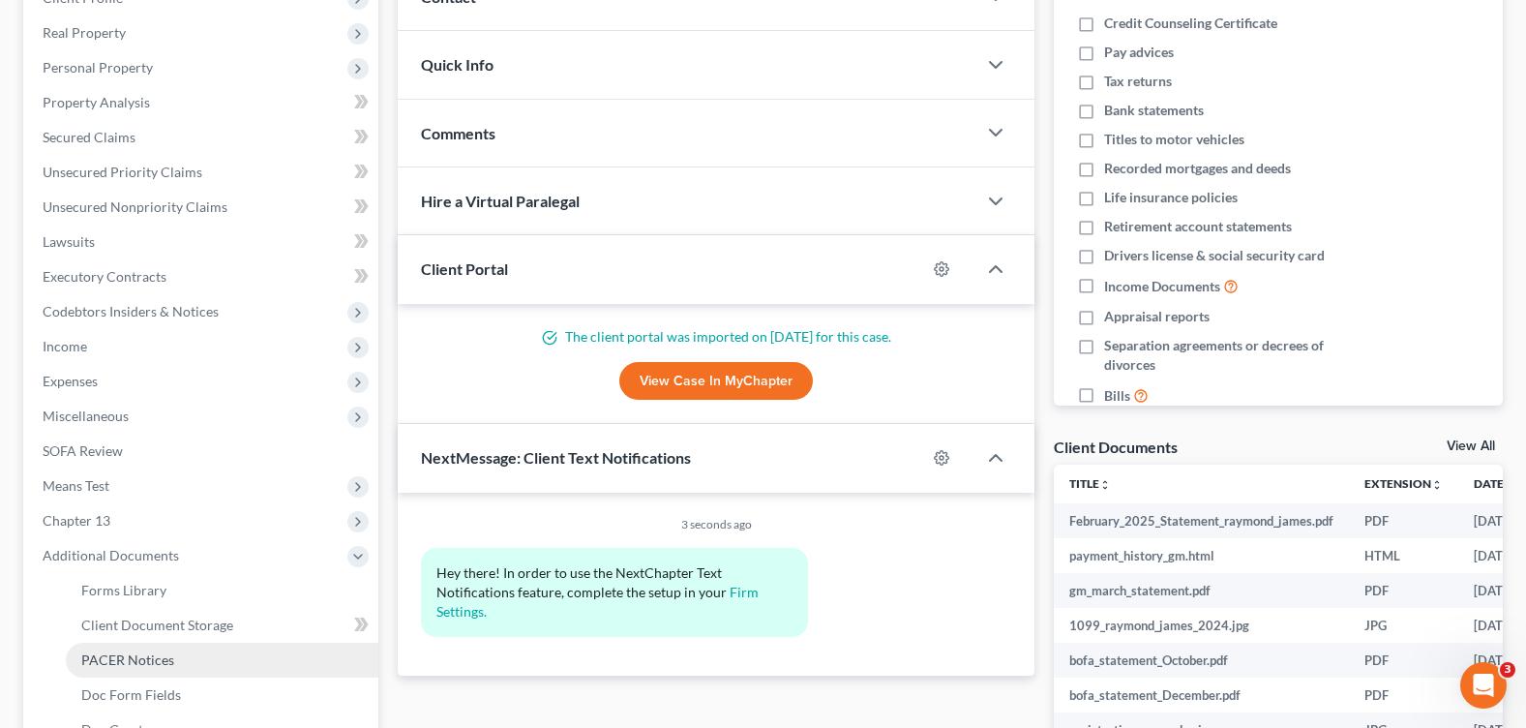
click at [143, 652] on span "PACER Notices" at bounding box center [127, 659] width 93 height 16
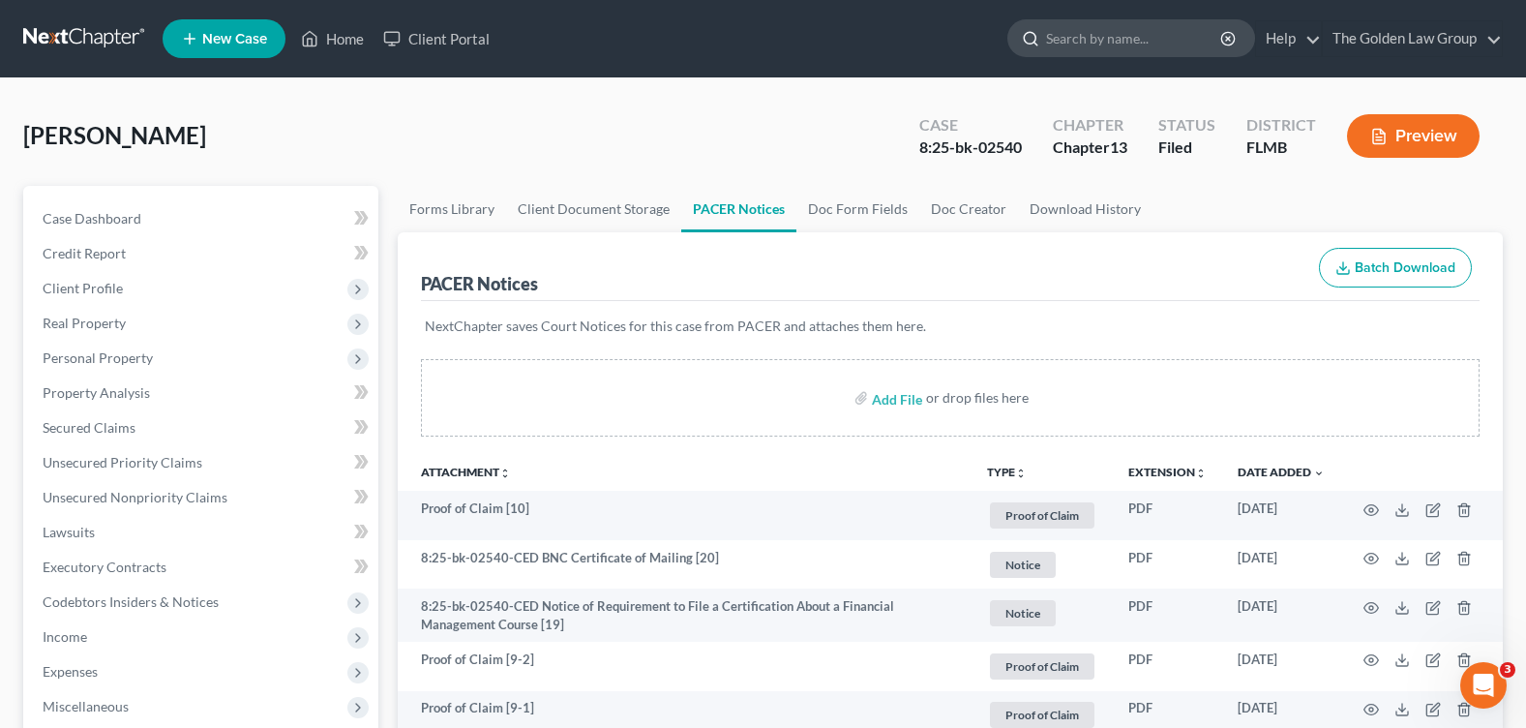
click at [1108, 38] on input "search" at bounding box center [1134, 38] width 177 height 36
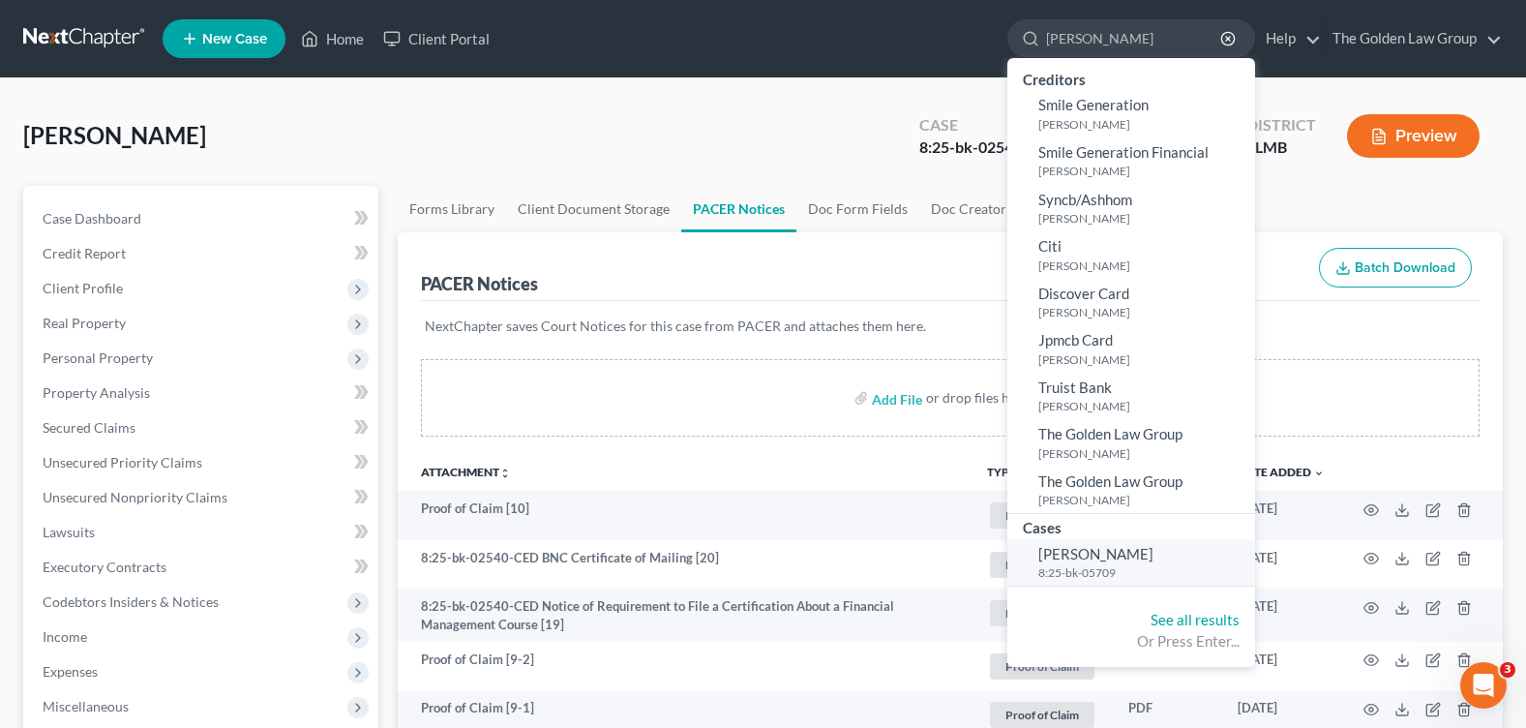
type input "smith, ge"
click at [1122, 548] on span "[PERSON_NAME]" at bounding box center [1095, 553] width 115 height 17
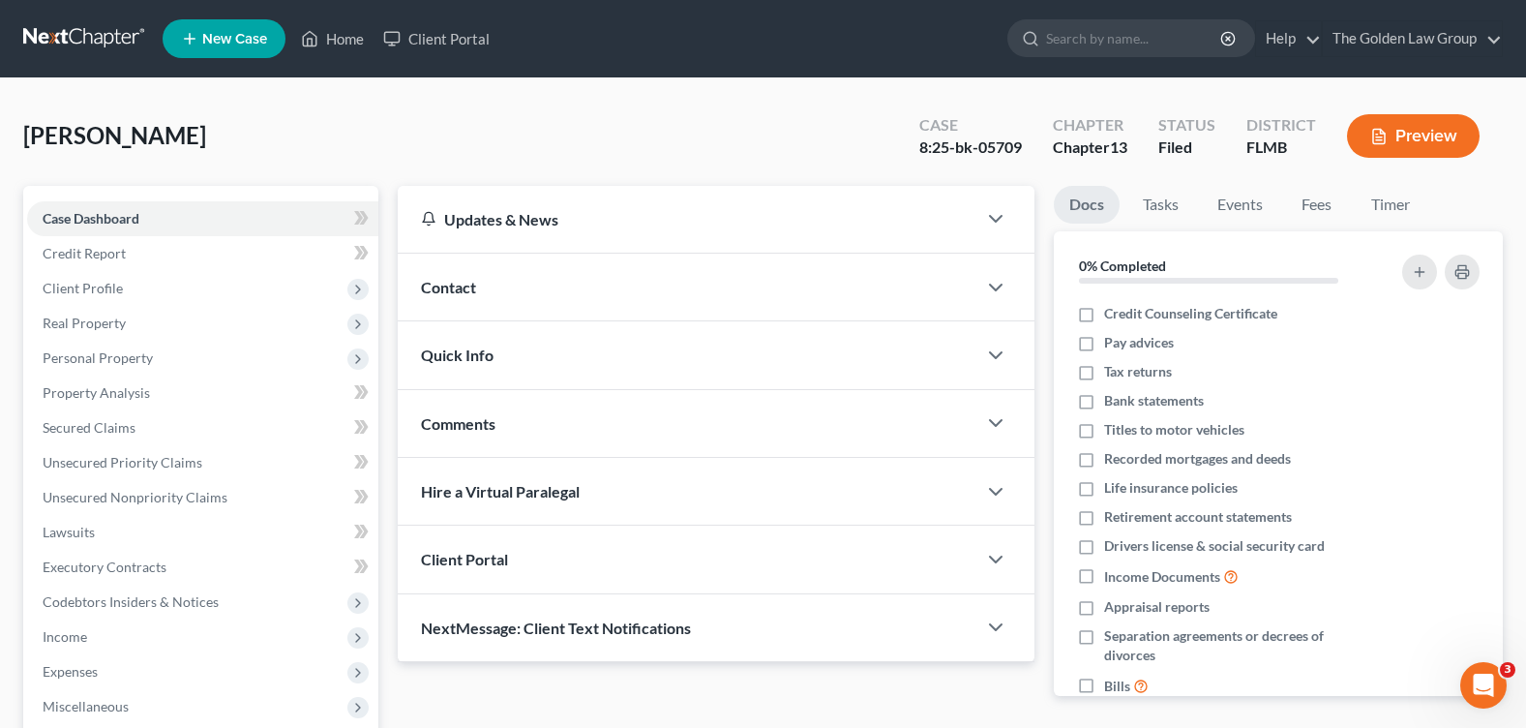
scroll to position [290, 0]
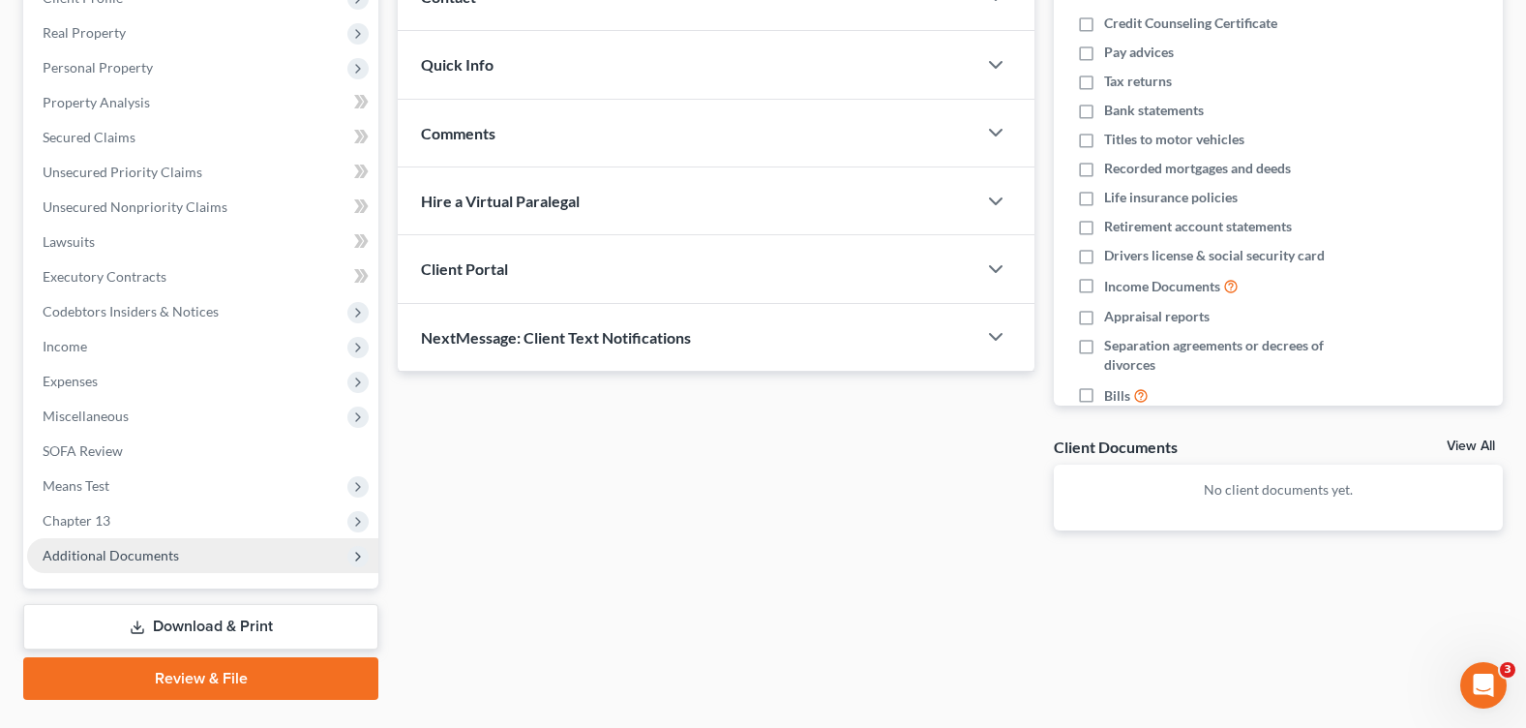
click at [129, 556] on span "Additional Documents" at bounding box center [111, 555] width 136 height 16
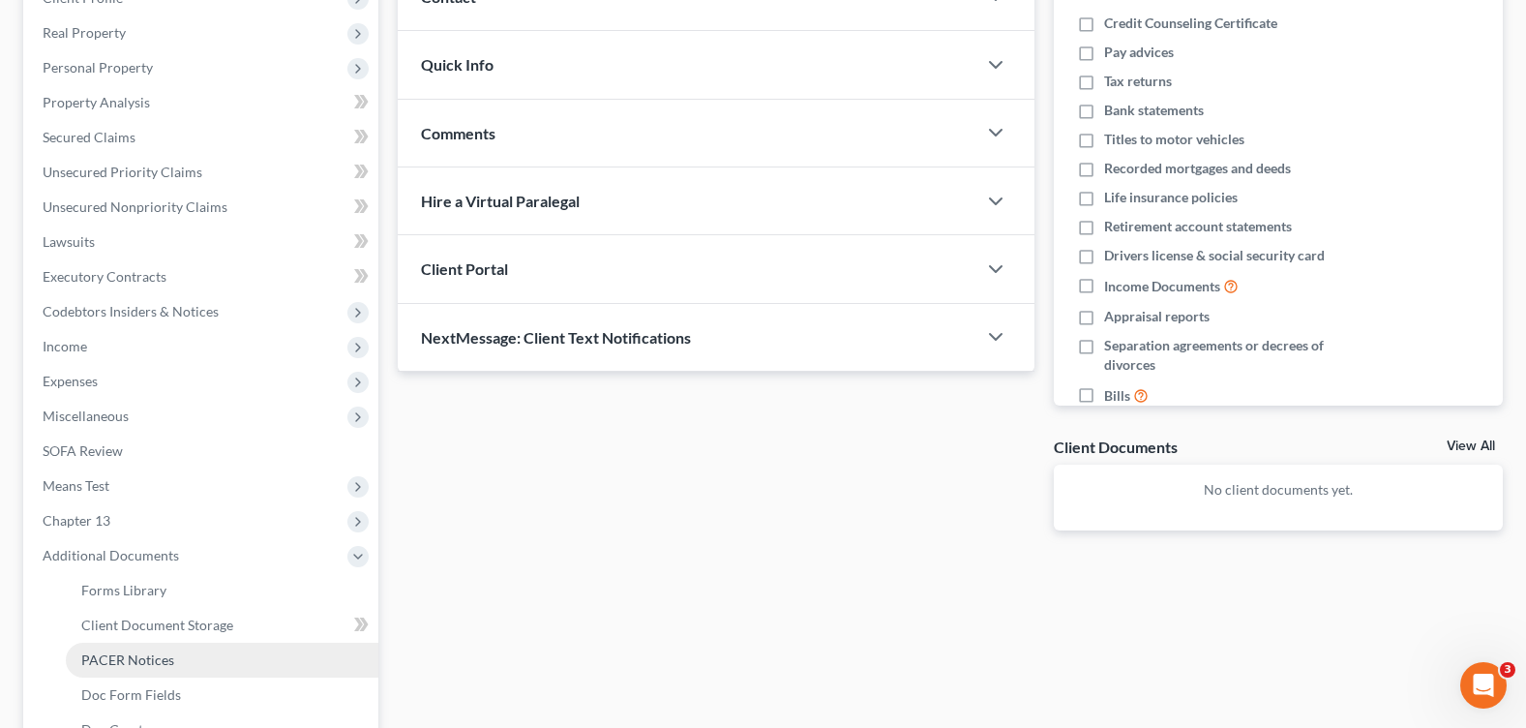
click at [141, 663] on span "PACER Notices" at bounding box center [127, 659] width 93 height 16
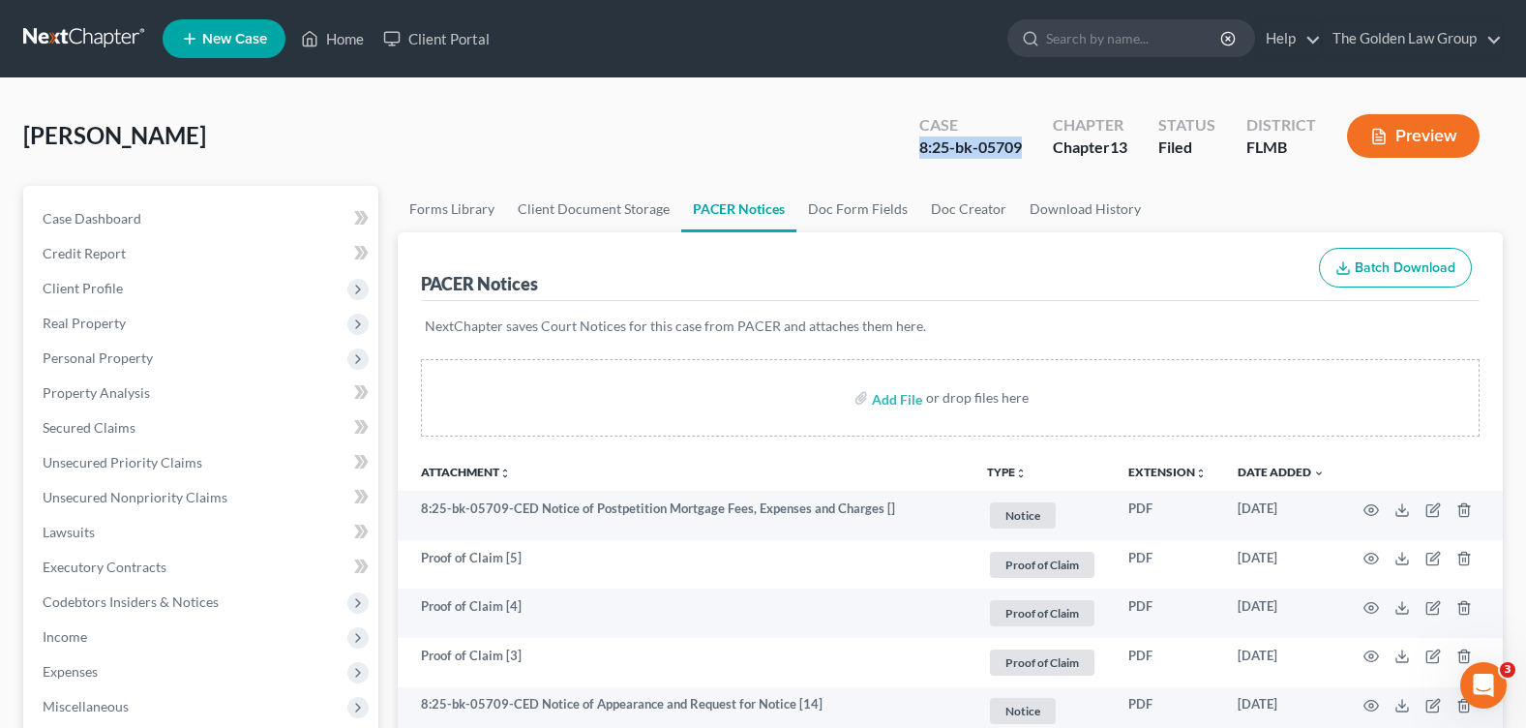
drag, startPoint x: 908, startPoint y: 154, endPoint x: 1023, endPoint y: 157, distance: 115.2
click at [1023, 157] on div "Case 8:25-bk-05709" at bounding box center [971, 137] width 134 height 57
copy div "8:25-bk-05709"
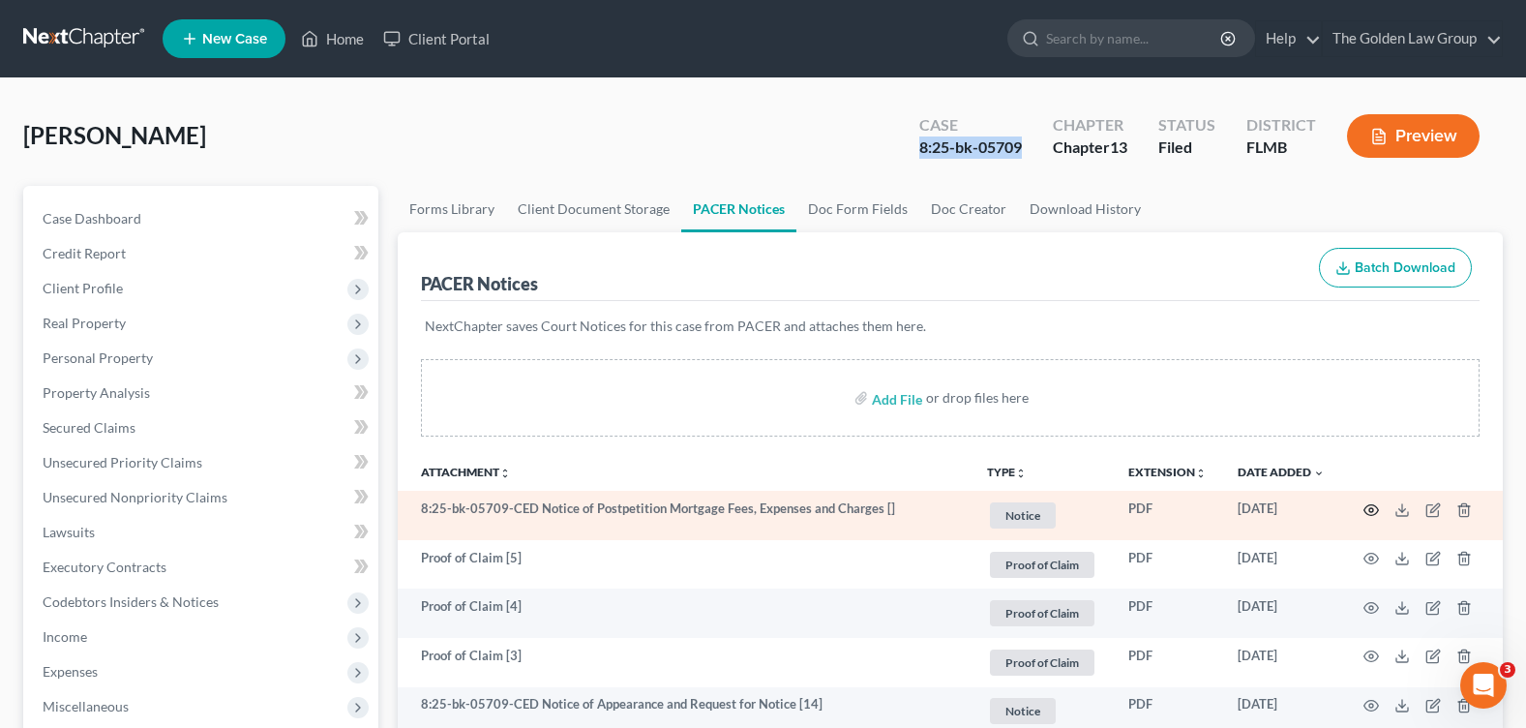
click at [1369, 510] on circle "button" at bounding box center [1371, 510] width 4 height 4
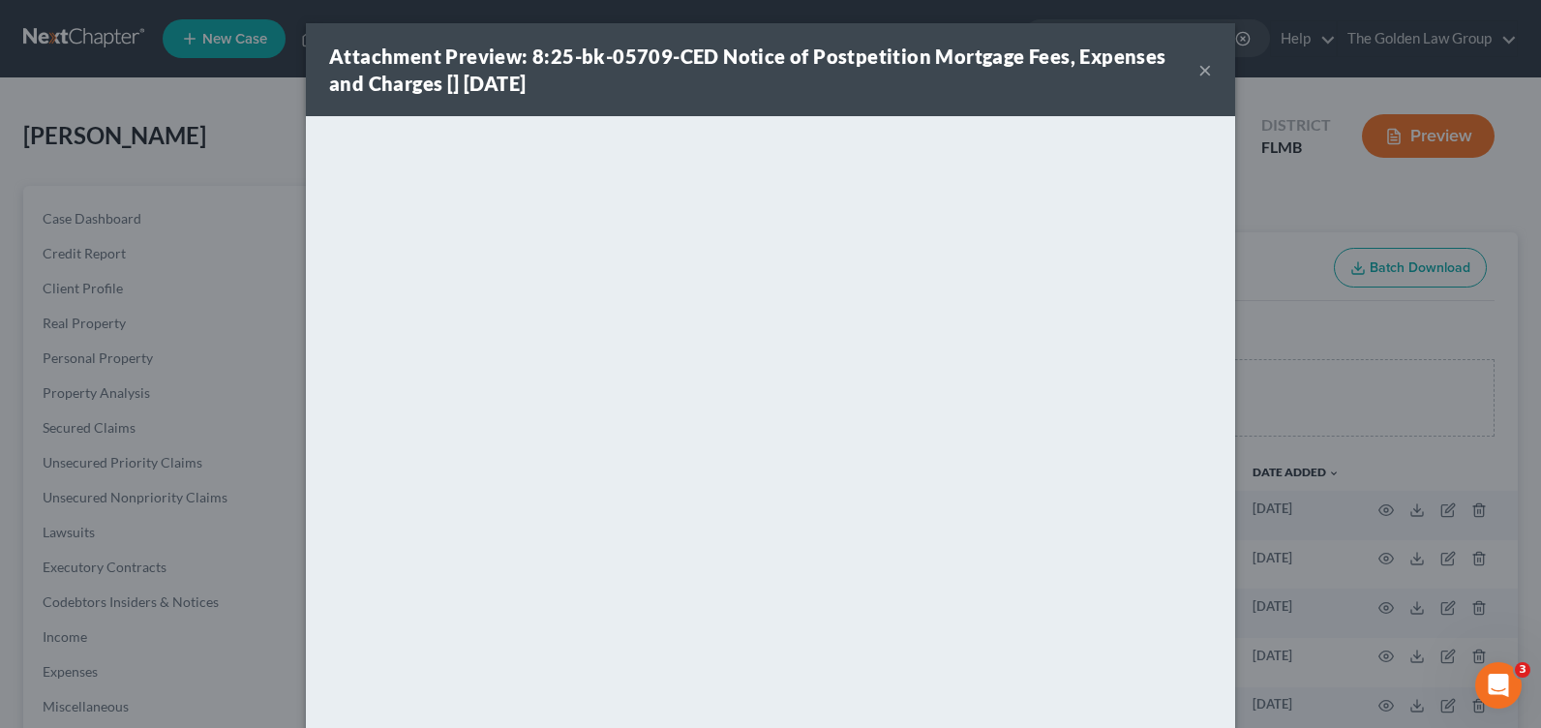
click at [1199, 68] on button "×" at bounding box center [1205, 69] width 14 height 23
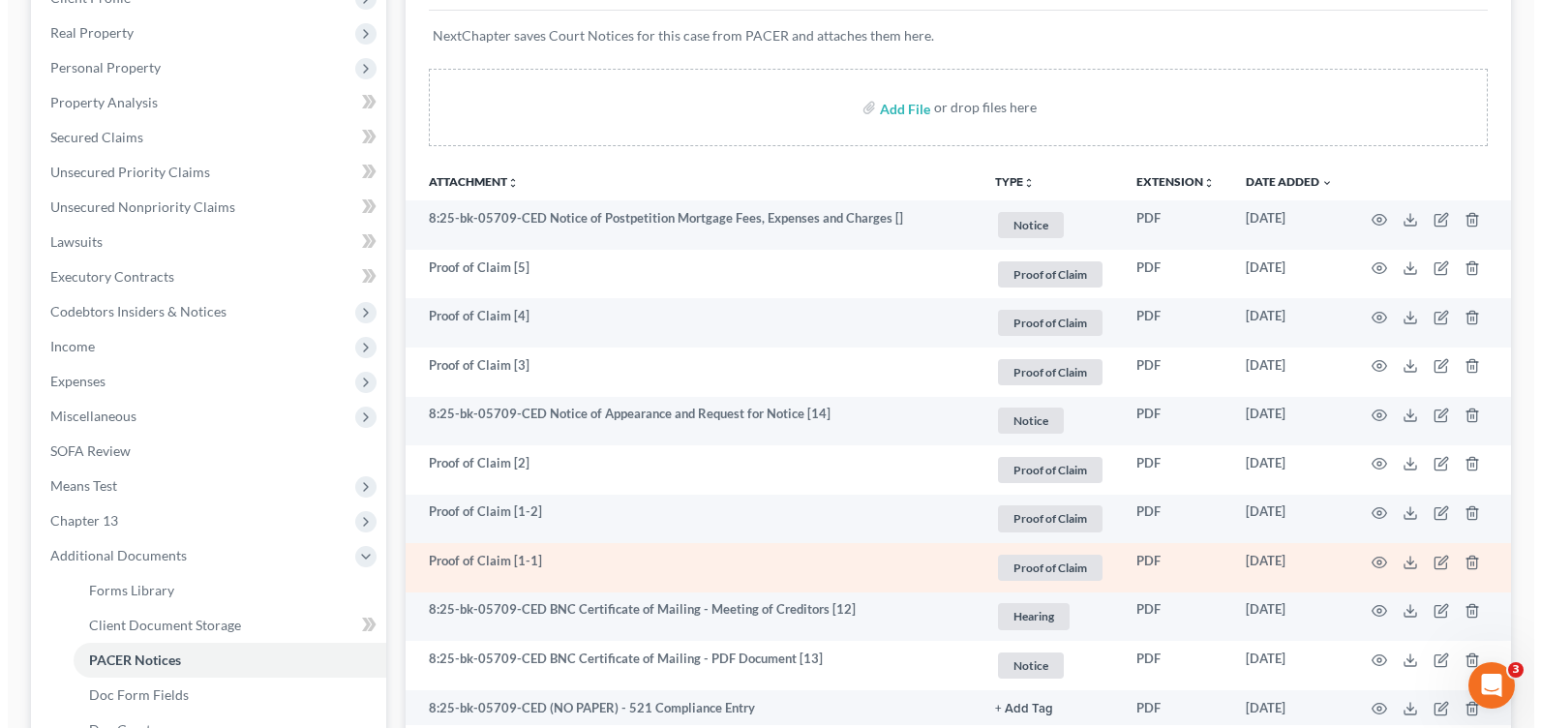
scroll to position [774, 0]
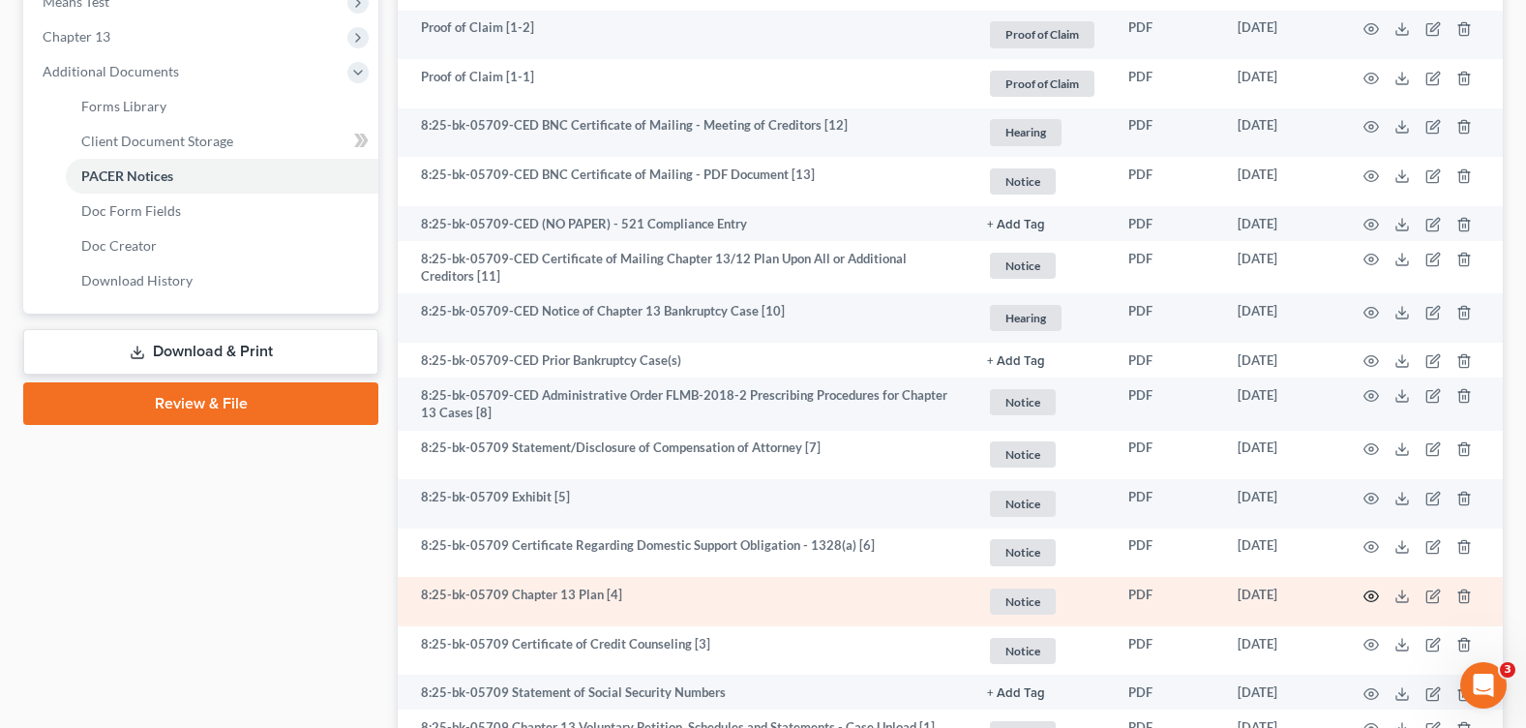
click at [1371, 592] on icon "button" at bounding box center [1371, 595] width 15 height 15
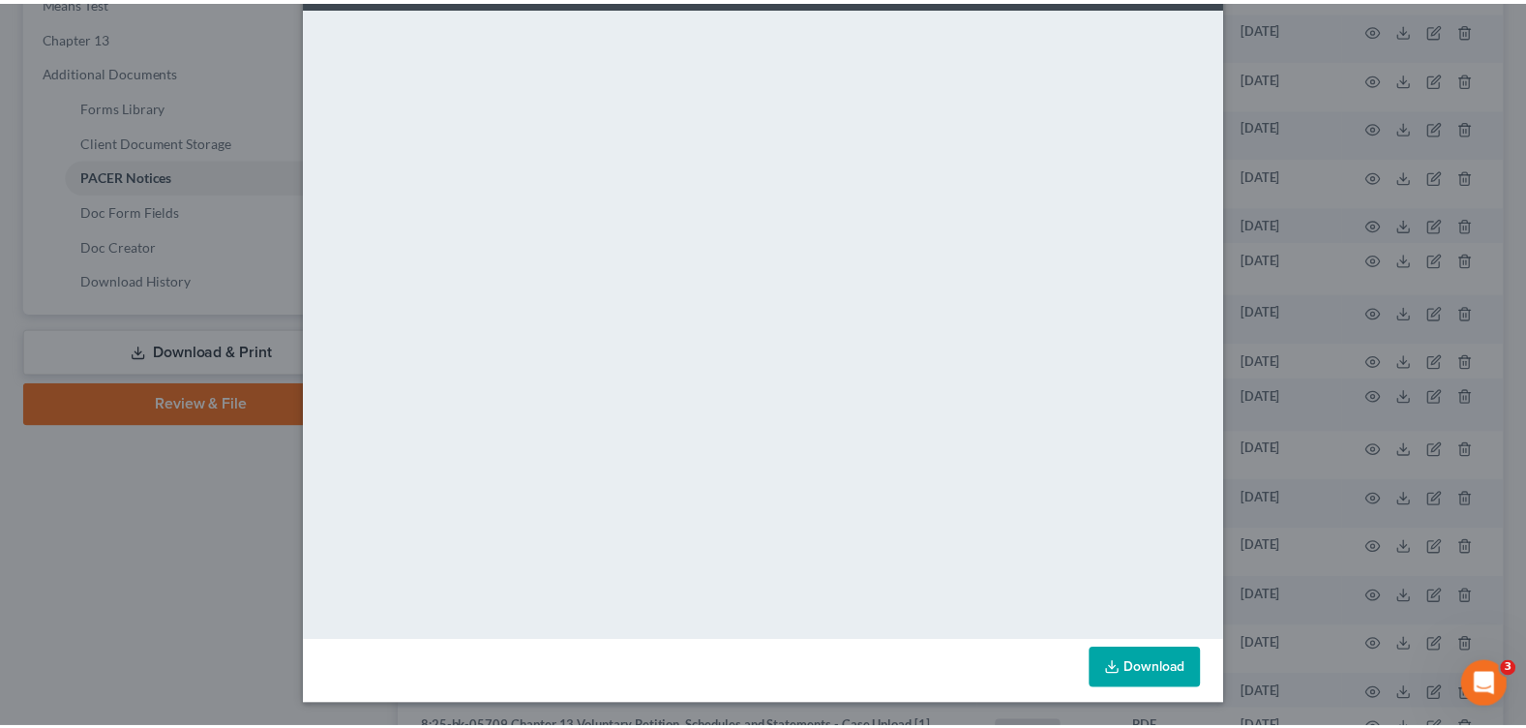
scroll to position [0, 0]
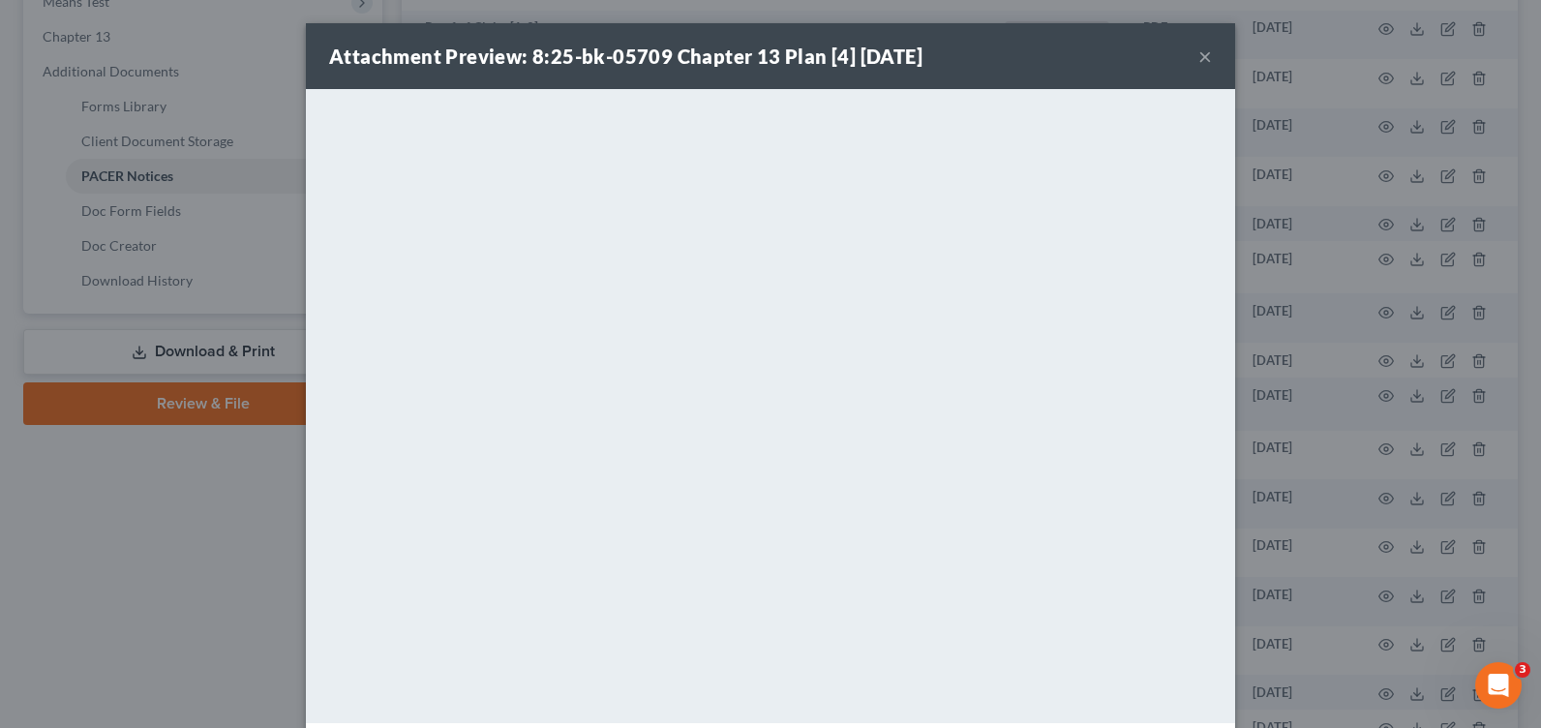
click at [1198, 51] on button "×" at bounding box center [1205, 56] width 14 height 23
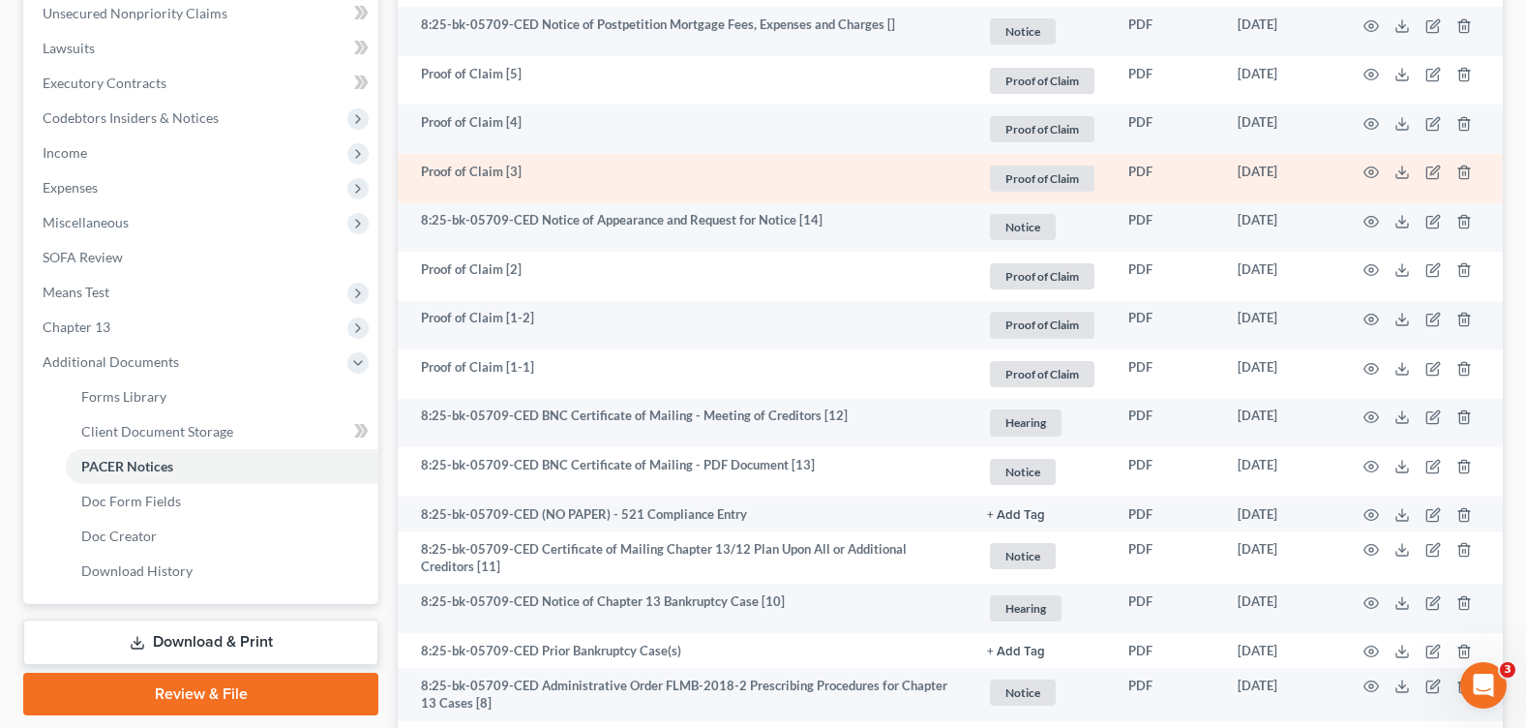
scroll to position [387, 0]
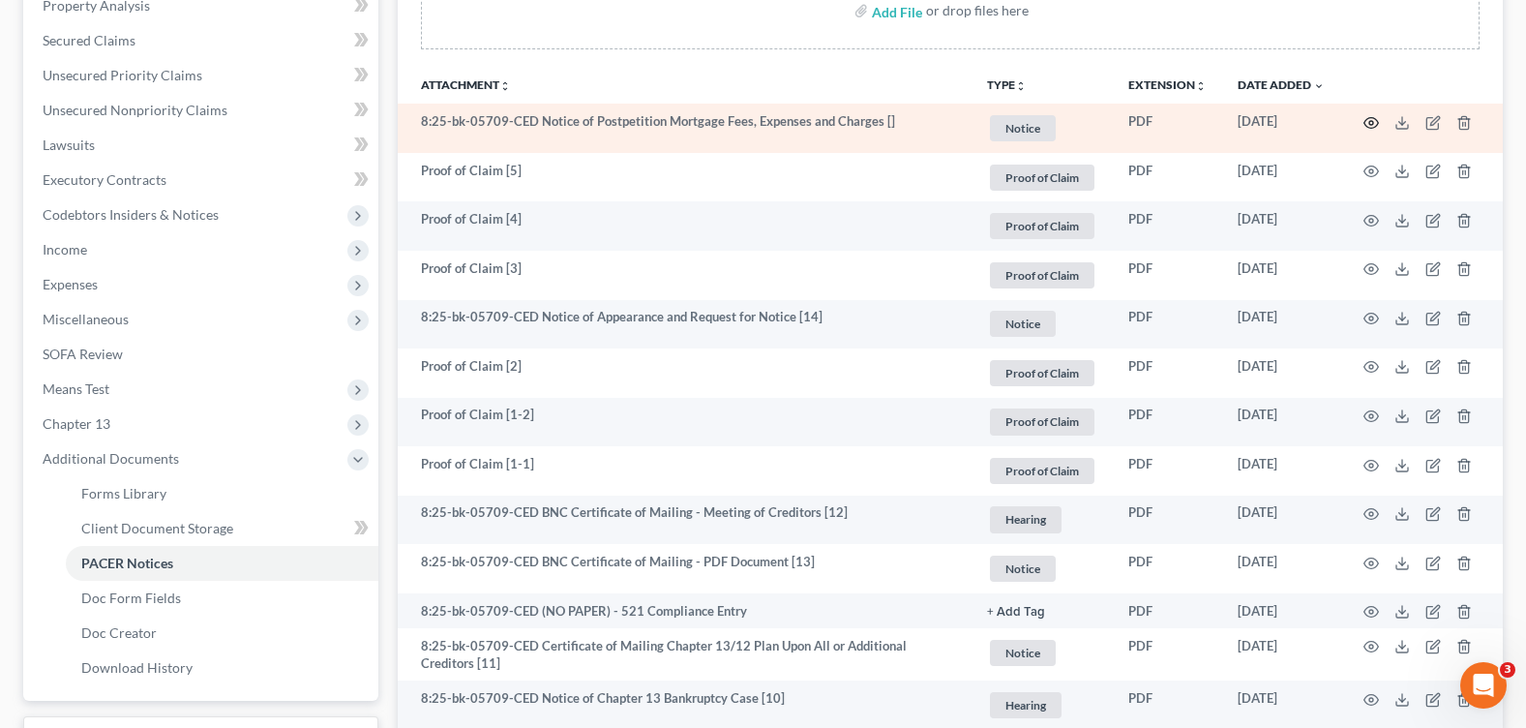
click at [1373, 121] on circle "button" at bounding box center [1371, 123] width 4 height 4
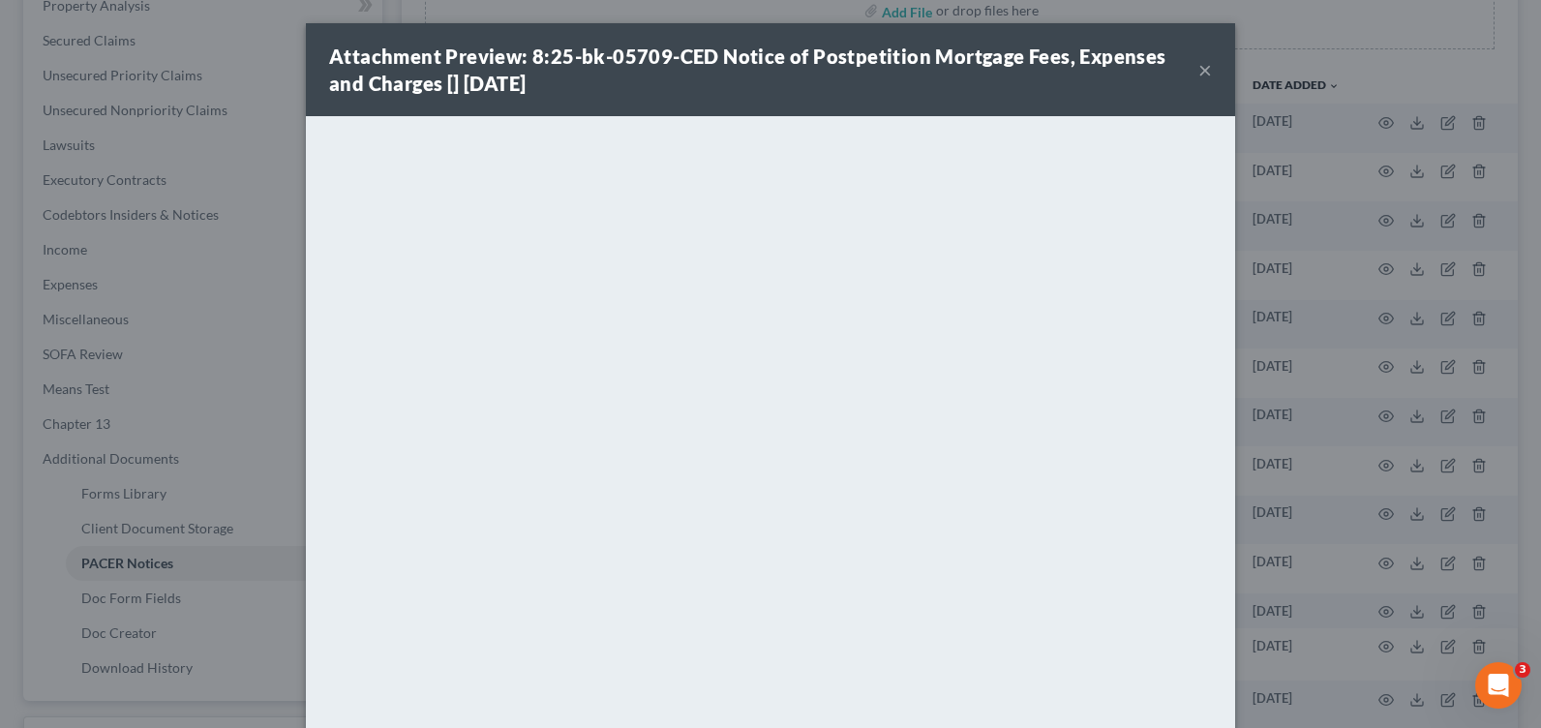
click at [1201, 68] on button "×" at bounding box center [1205, 69] width 14 height 23
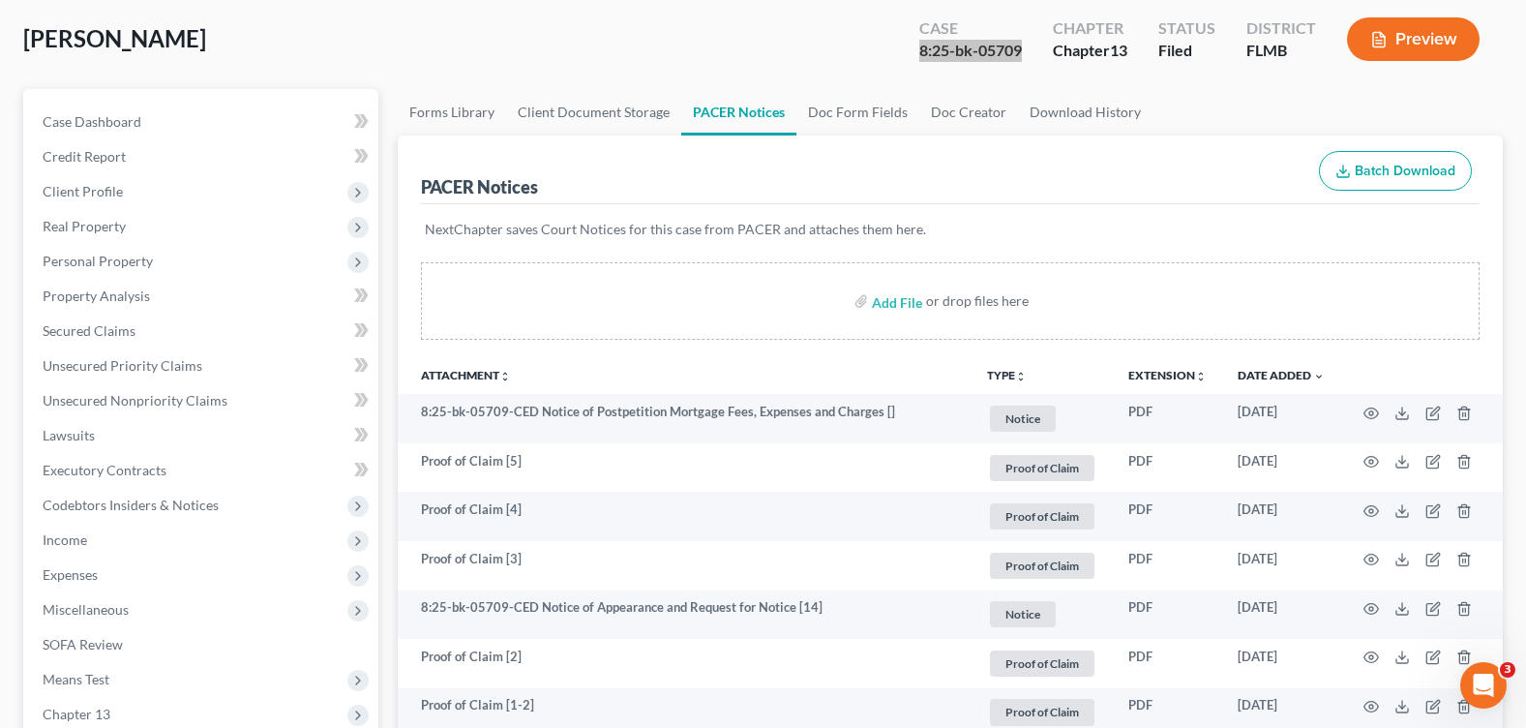
scroll to position [0, 0]
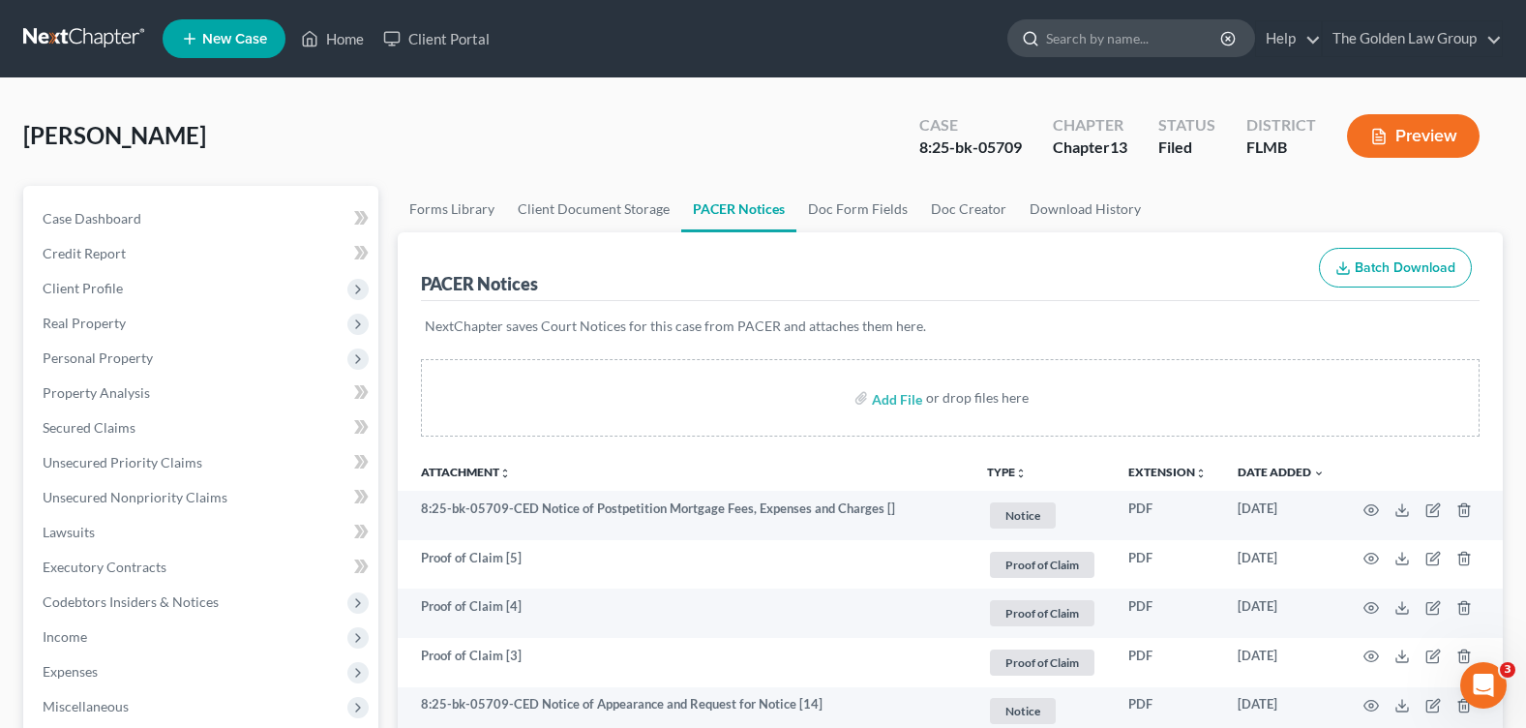
click at [1106, 41] on input "search" at bounding box center [1134, 38] width 177 height 36
type input "le, bi"
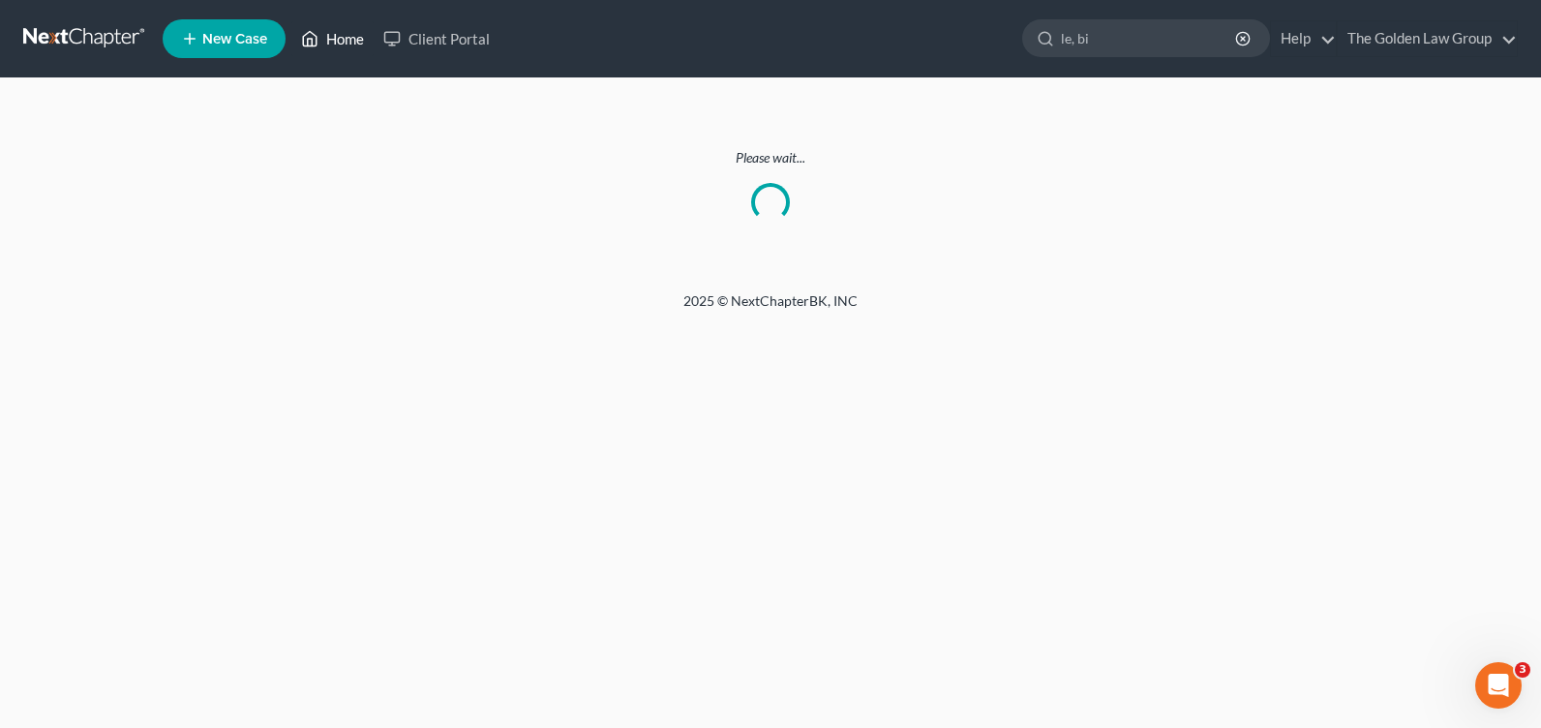
click at [349, 46] on link "Home" at bounding box center [332, 38] width 82 height 35
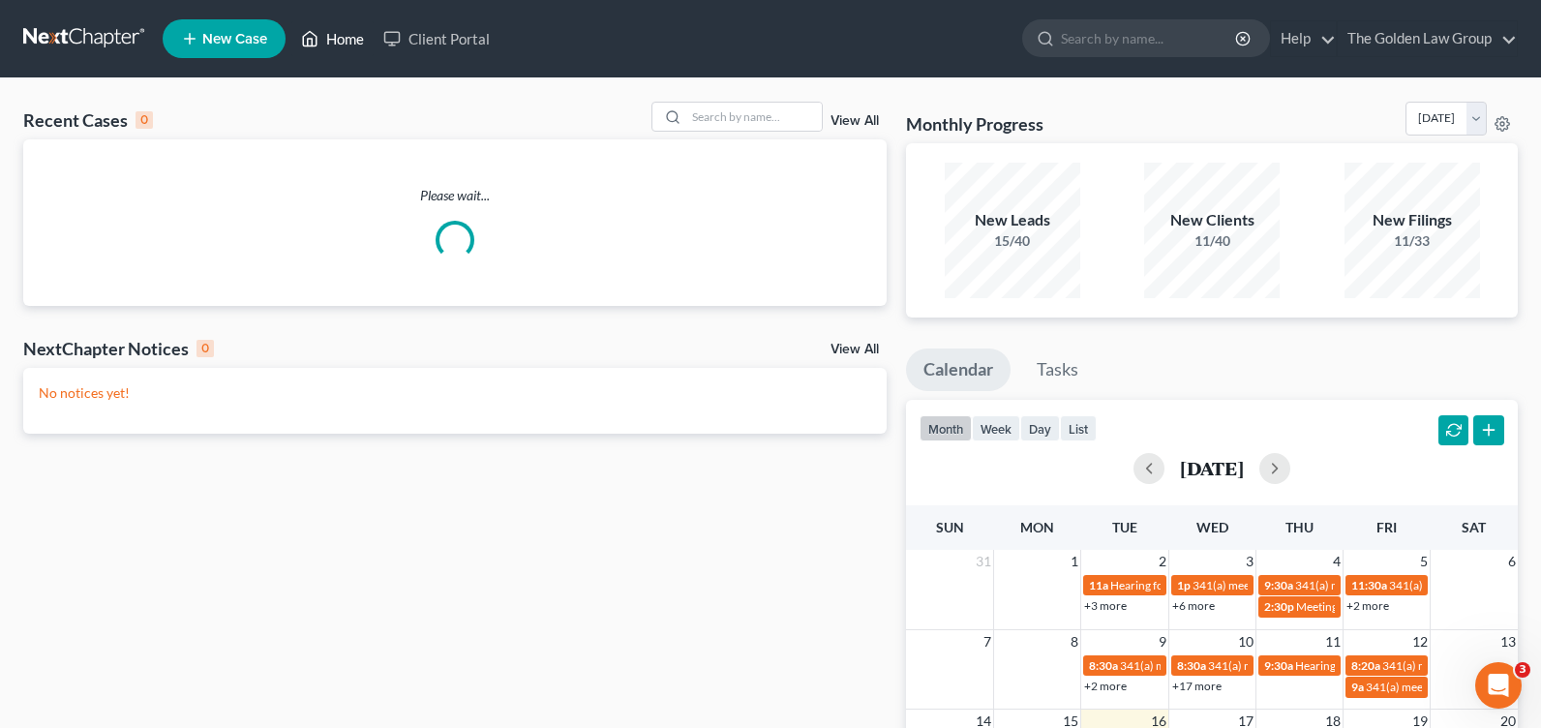
click at [333, 38] on link "Home" at bounding box center [332, 38] width 82 height 35
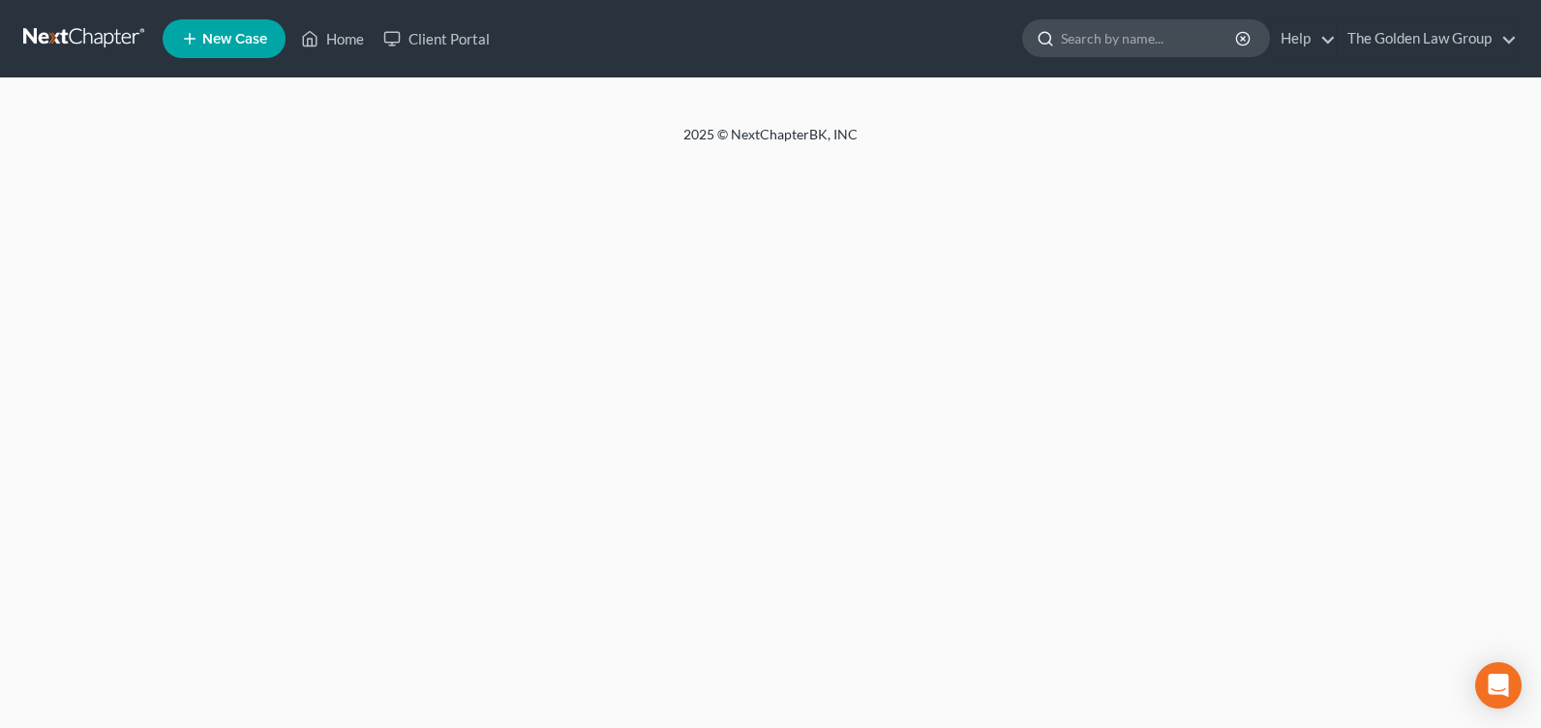
click at [1078, 46] on input "search" at bounding box center [1149, 38] width 177 height 36
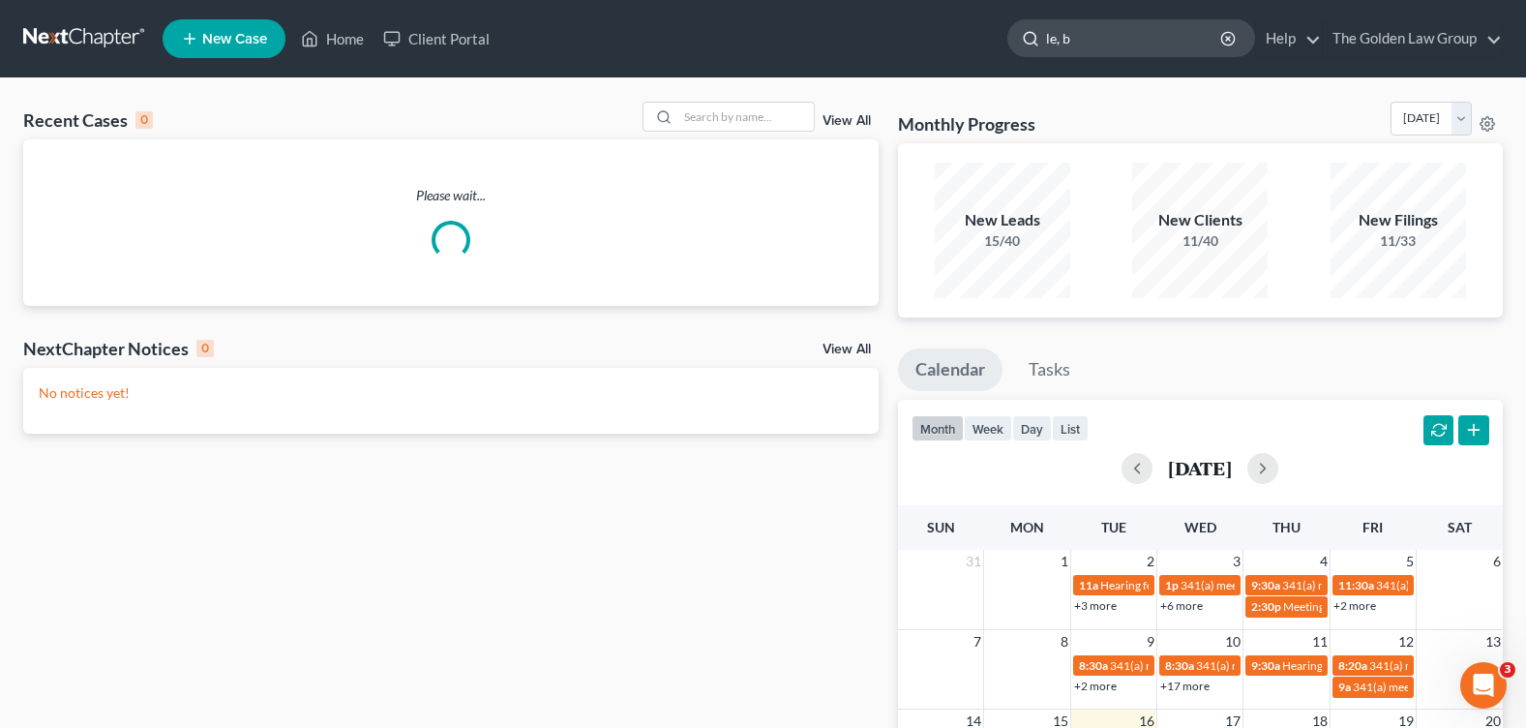
type input "le, bi"
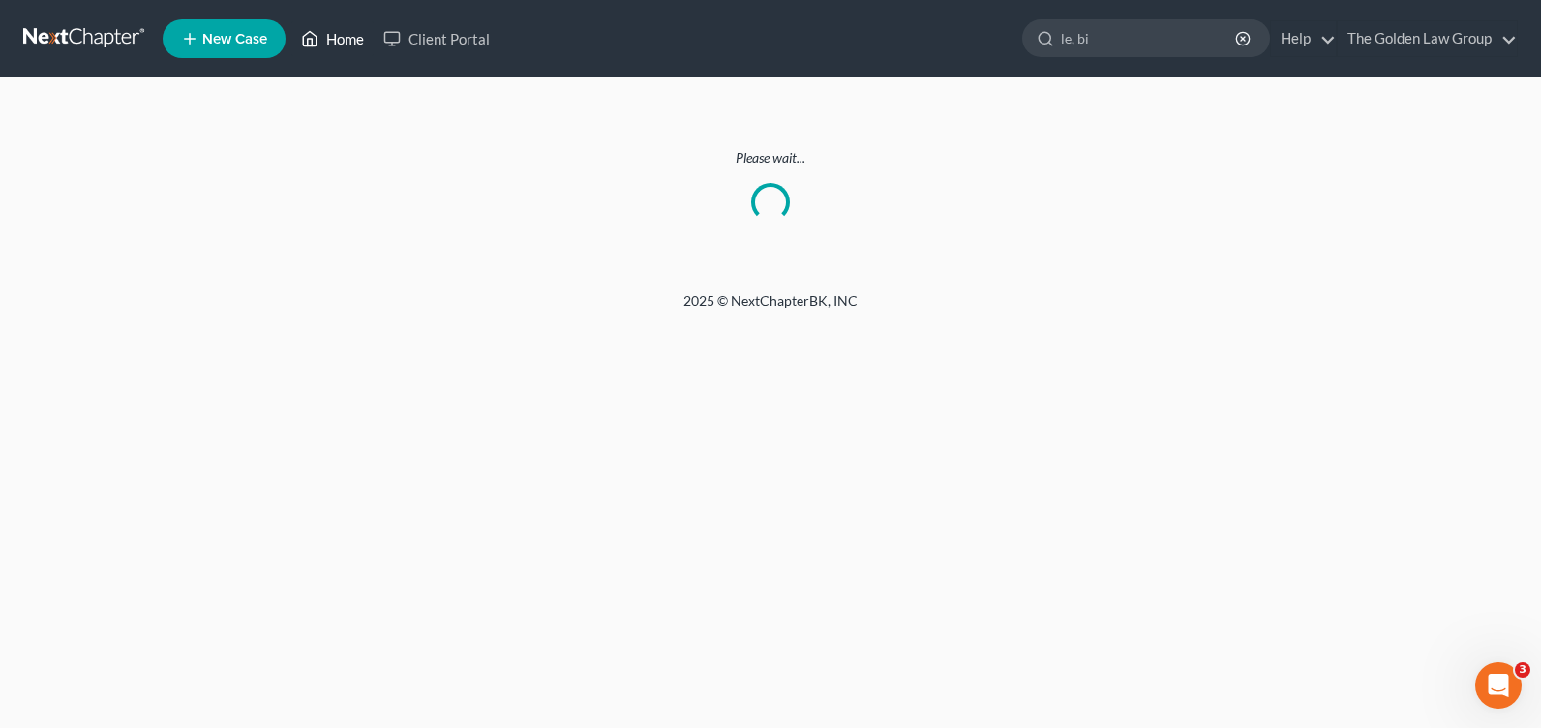
click at [359, 31] on link "Home" at bounding box center [332, 38] width 82 height 35
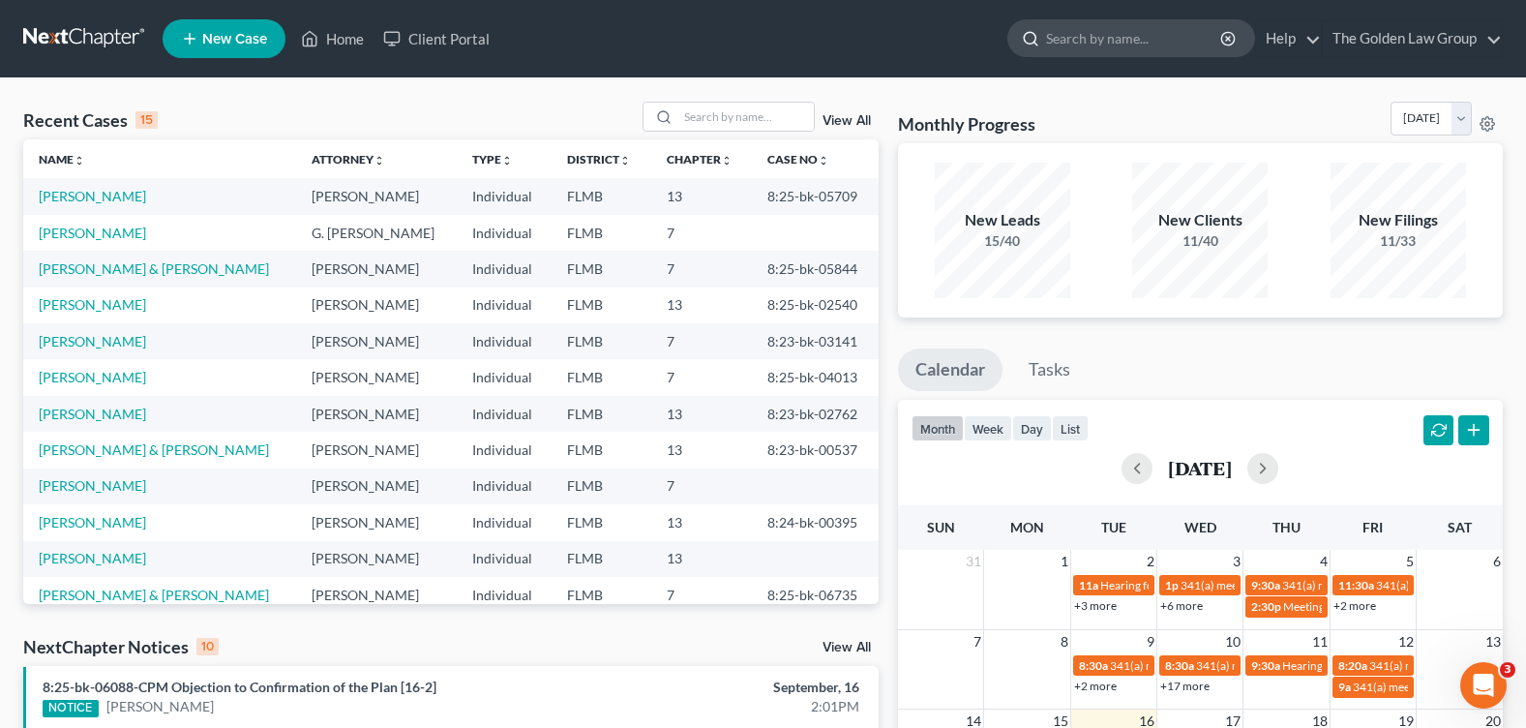
click at [1055, 37] on input "search" at bounding box center [1134, 38] width 177 height 36
type input "le, bin"
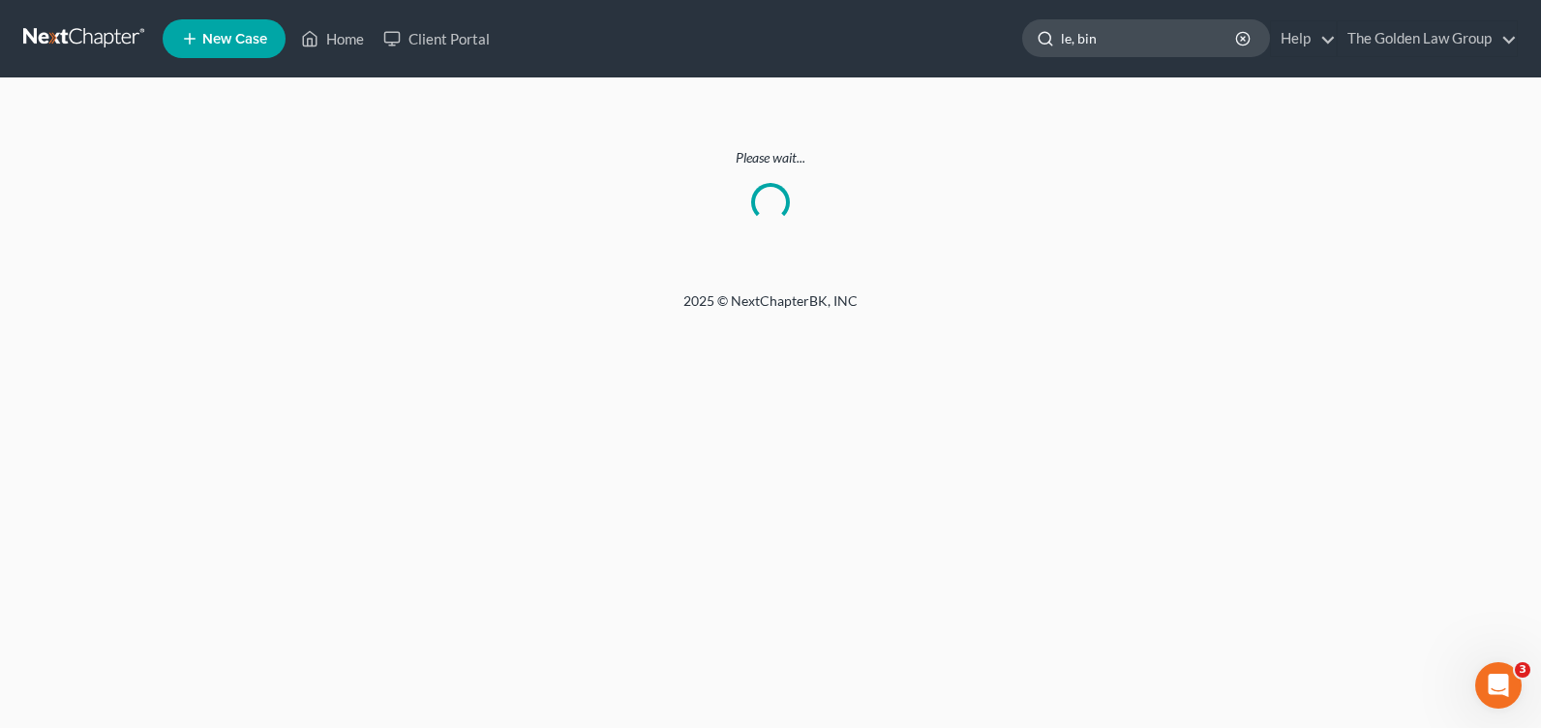
click at [1125, 42] on input "le, bin" at bounding box center [1149, 38] width 177 height 36
type input "le, bi"
click at [340, 31] on link "Home" at bounding box center [332, 38] width 82 height 35
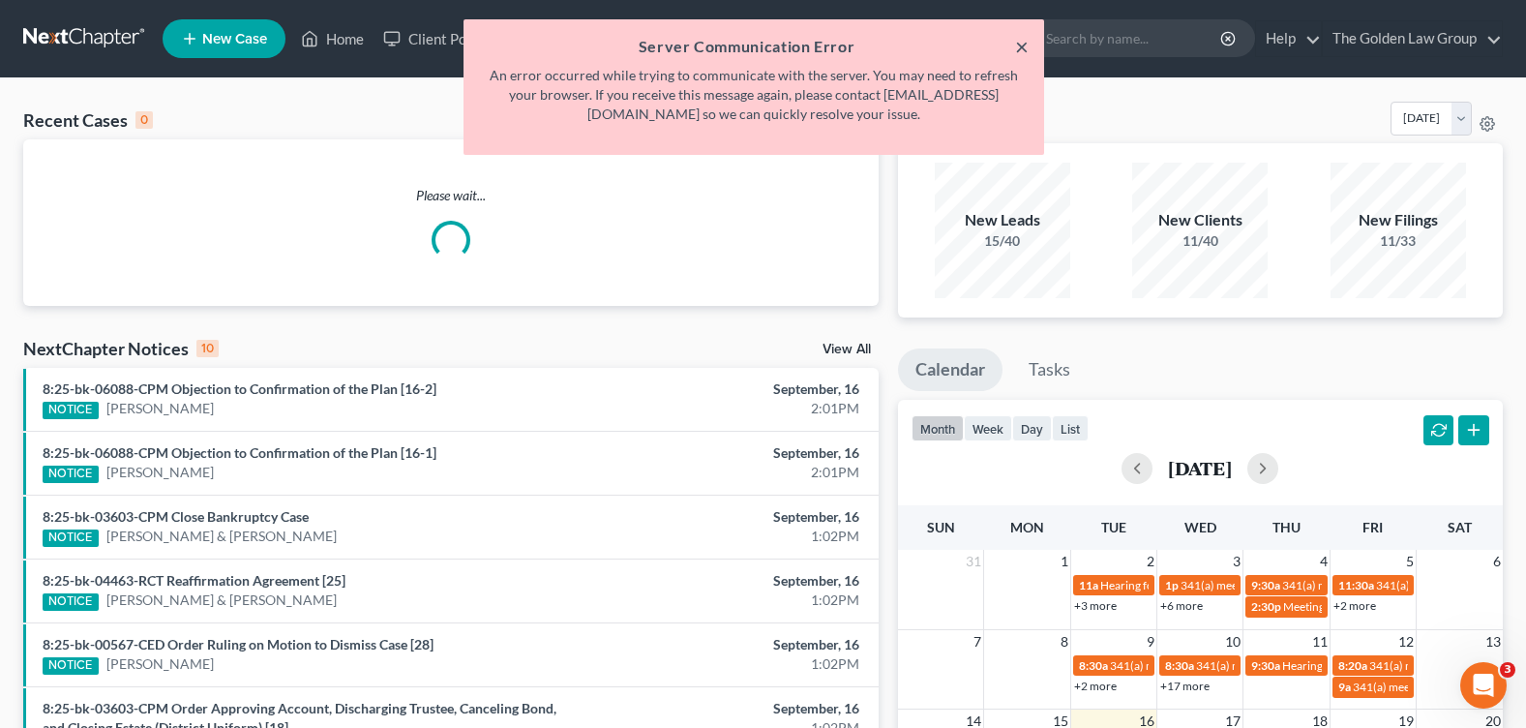
click at [1020, 53] on button "×" at bounding box center [1022, 46] width 14 height 23
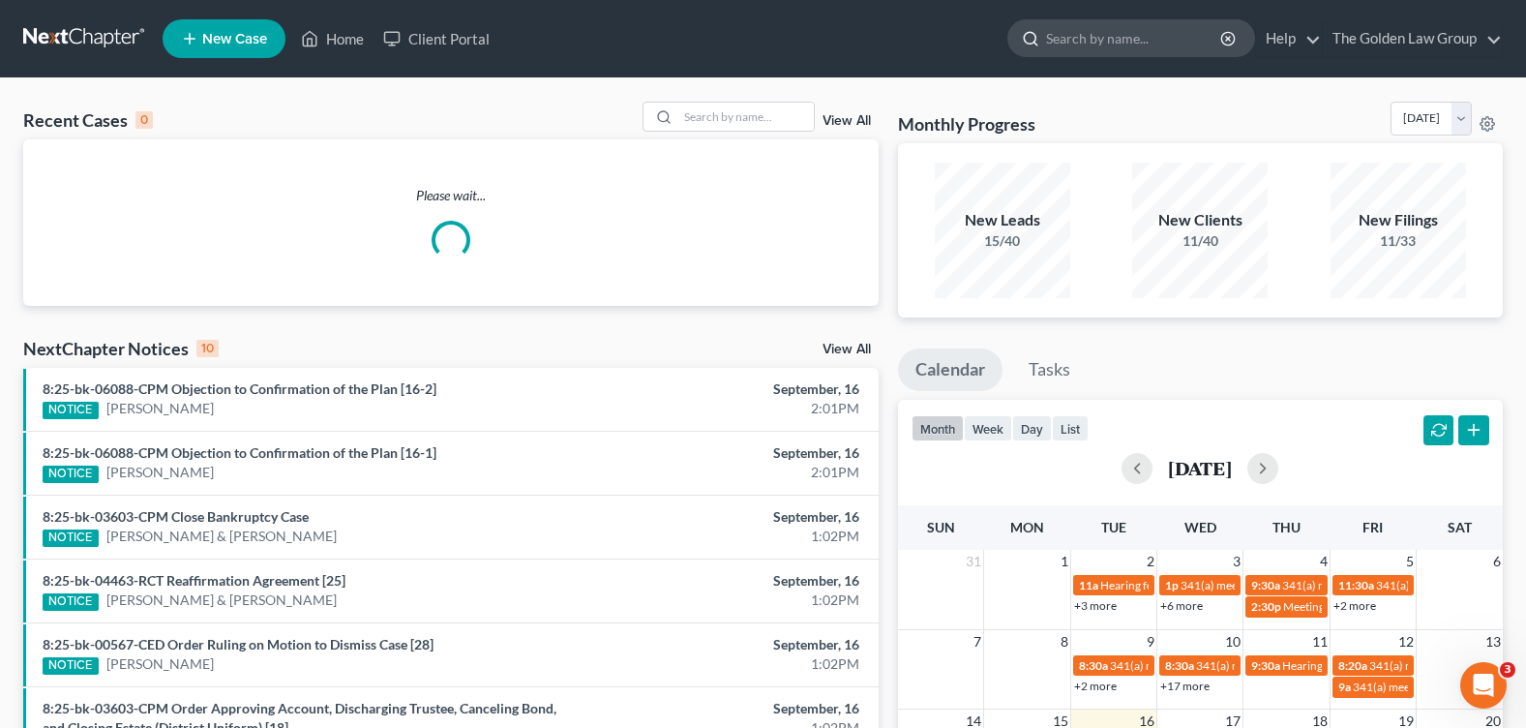
click at [1056, 33] on input "search" at bounding box center [1134, 38] width 177 height 36
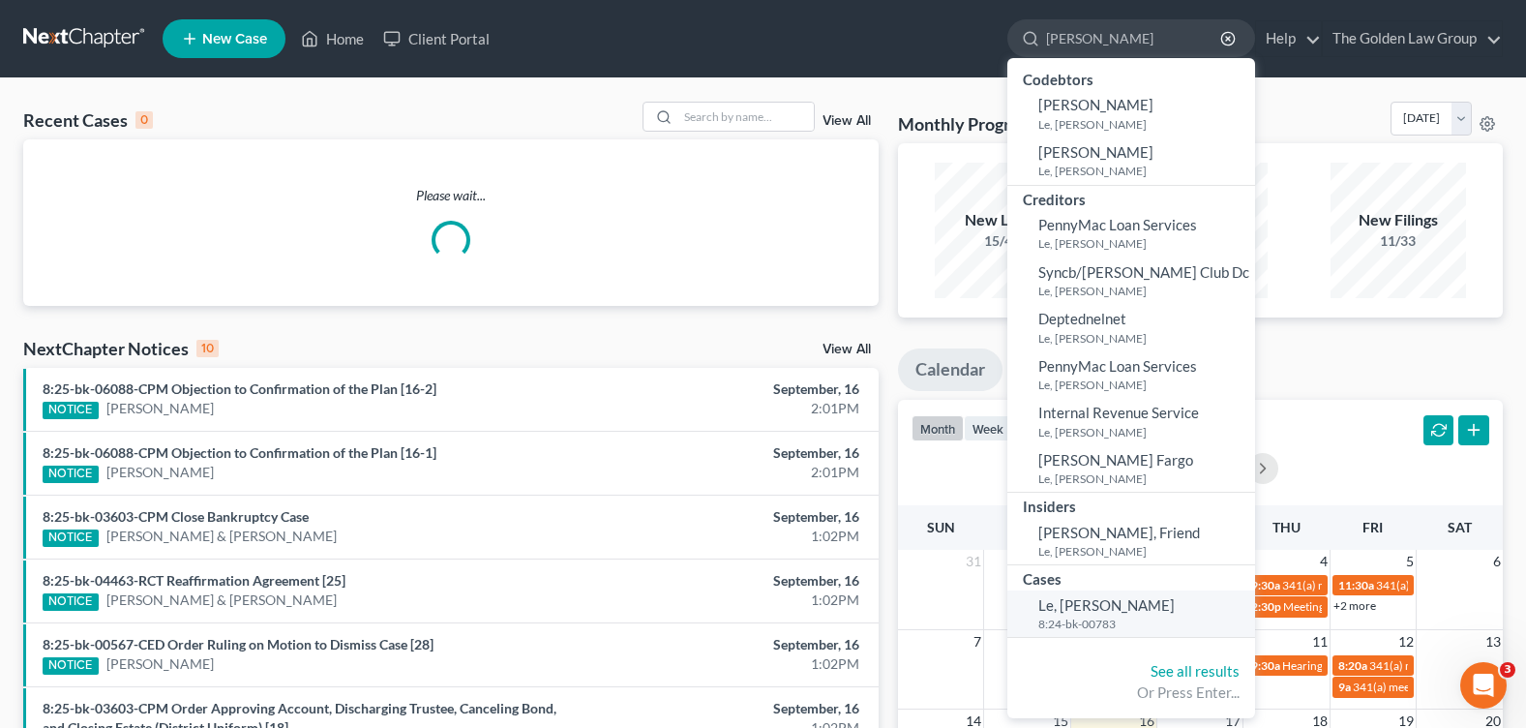
type input "binh"
click at [1070, 607] on span "Le, [PERSON_NAME]" at bounding box center [1106, 604] width 136 height 17
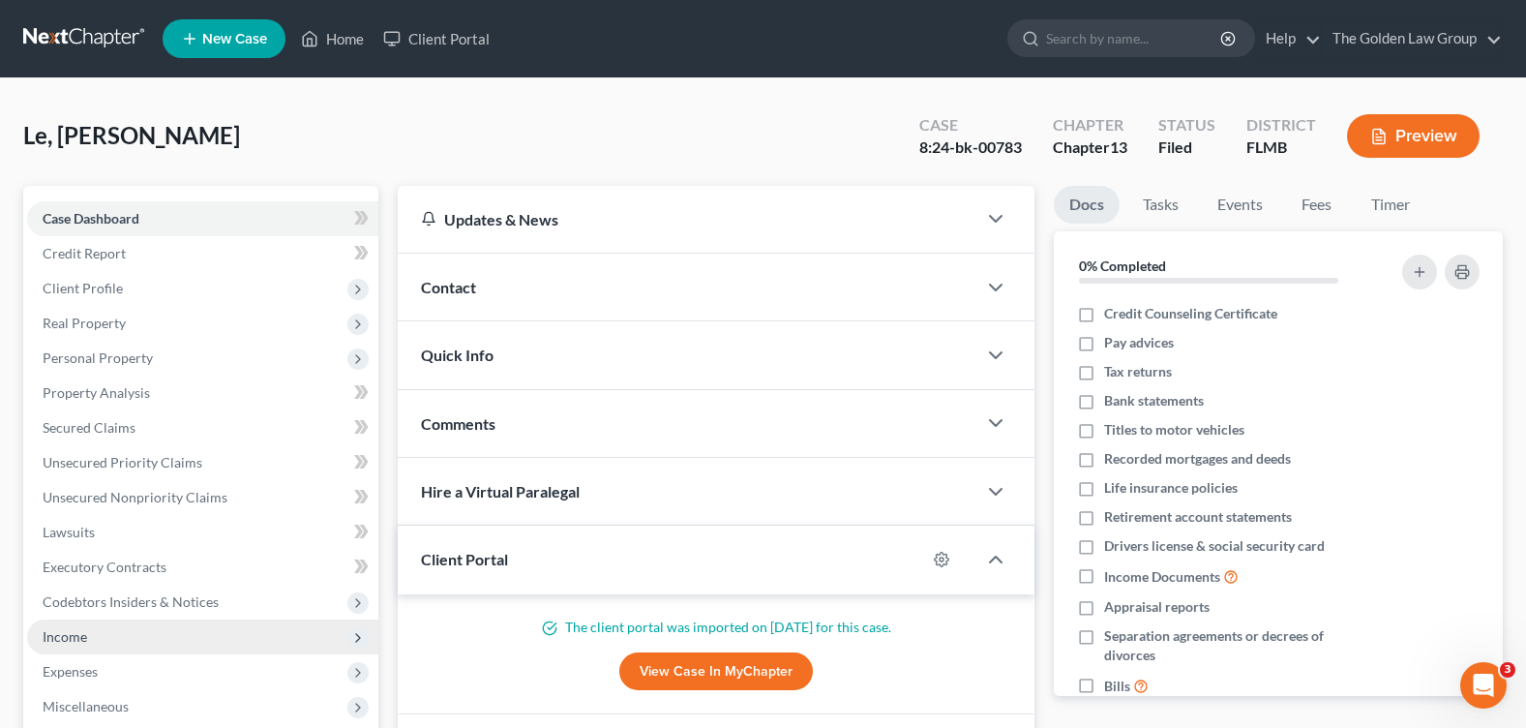
scroll to position [290, 0]
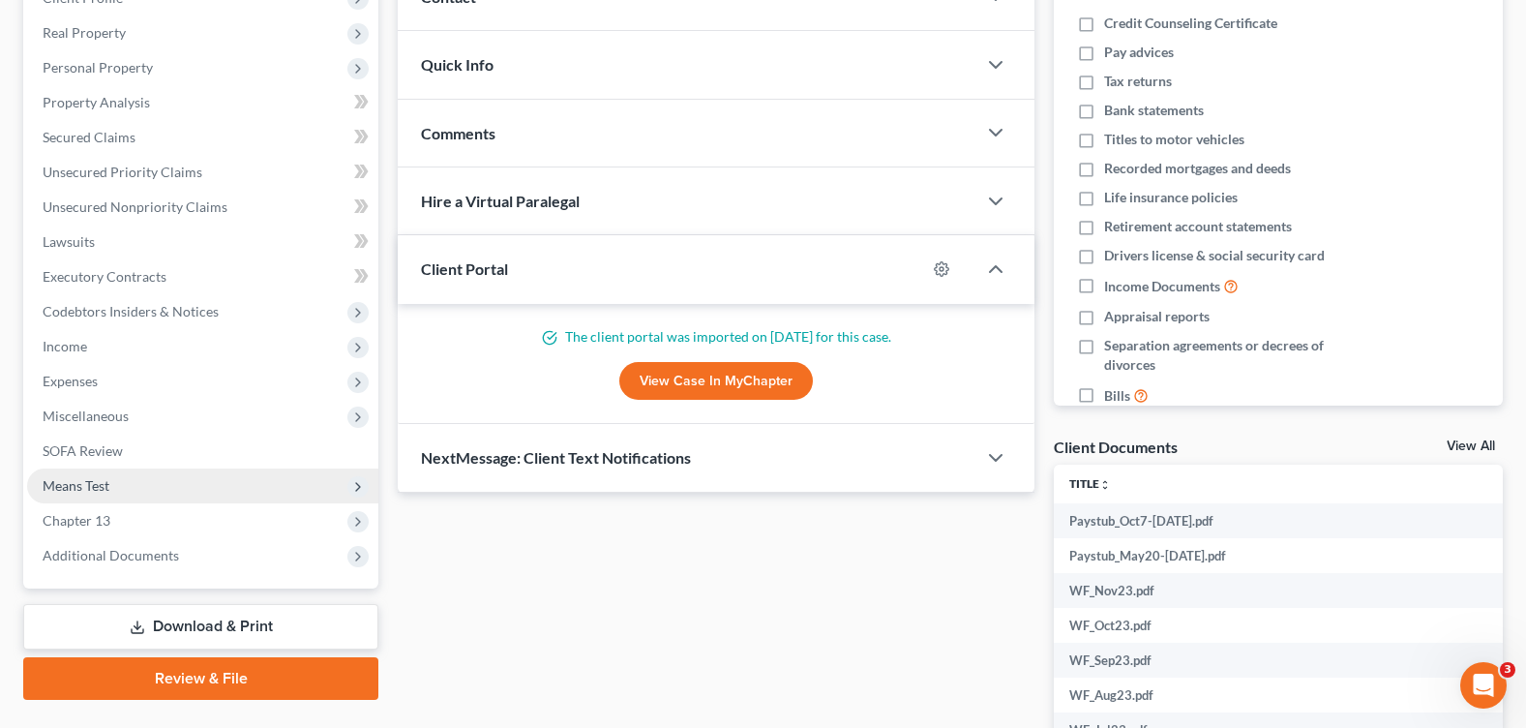
click at [91, 485] on span "Means Test" at bounding box center [76, 485] width 67 height 16
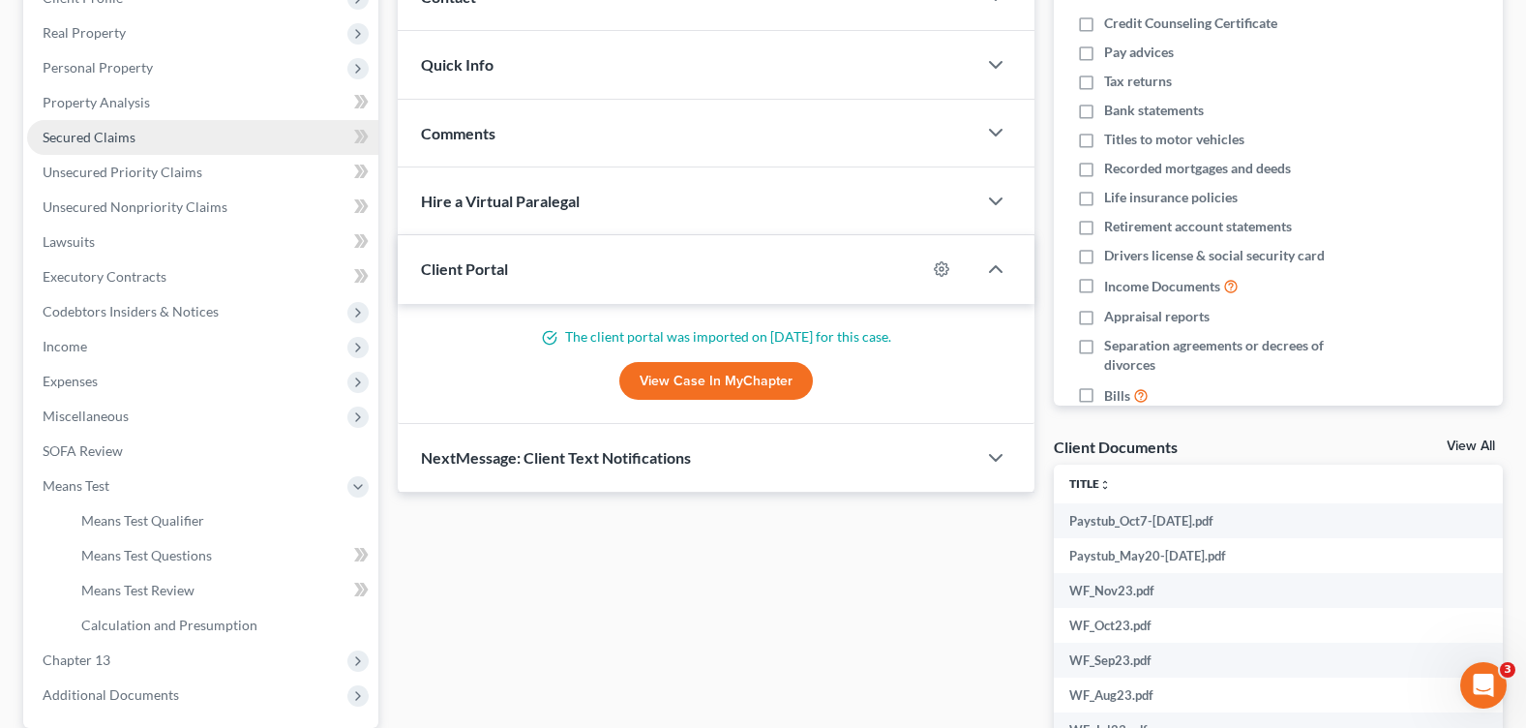
scroll to position [0, 0]
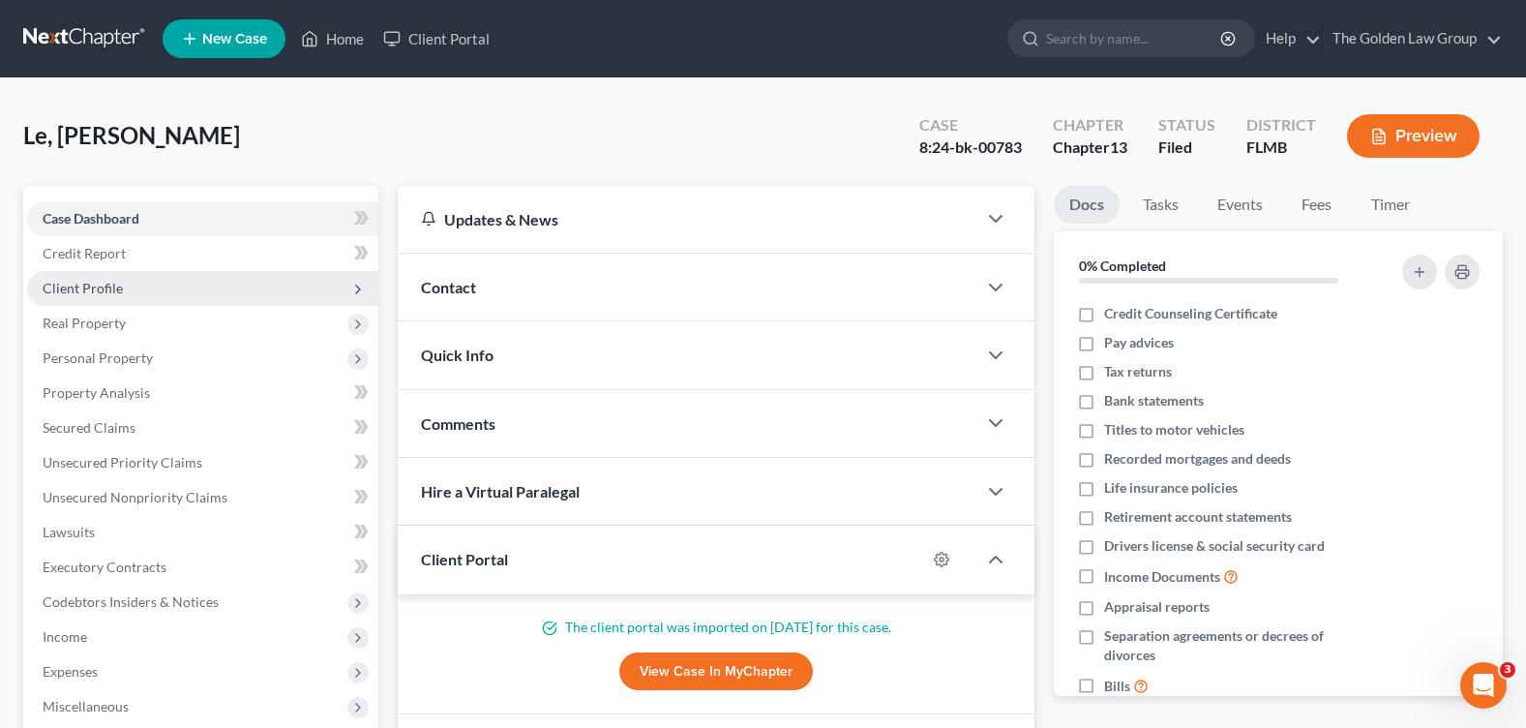
click at [145, 296] on span "Client Profile" at bounding box center [202, 288] width 351 height 35
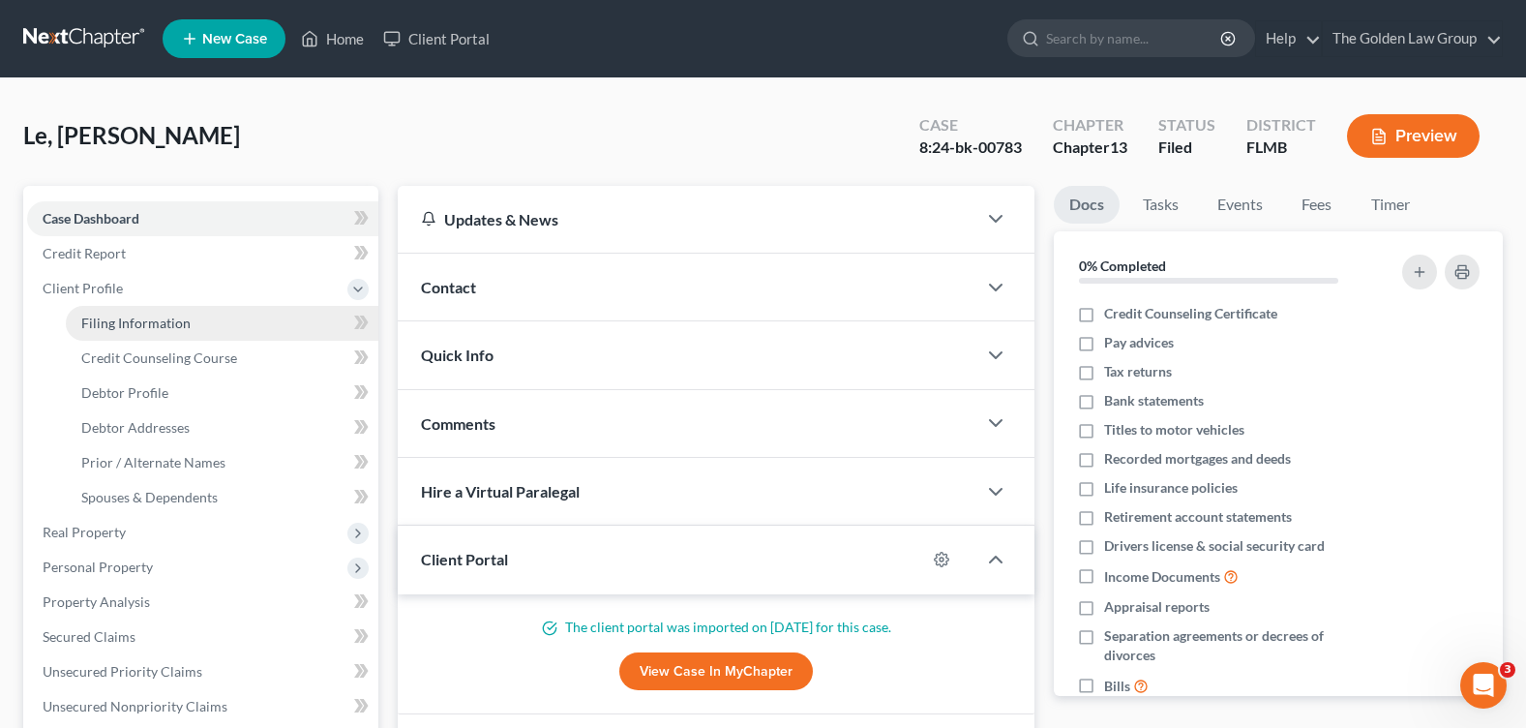
click at [182, 322] on span "Filing Information" at bounding box center [135, 323] width 109 height 16
select select "1"
select select "0"
select select "3"
select select "9"
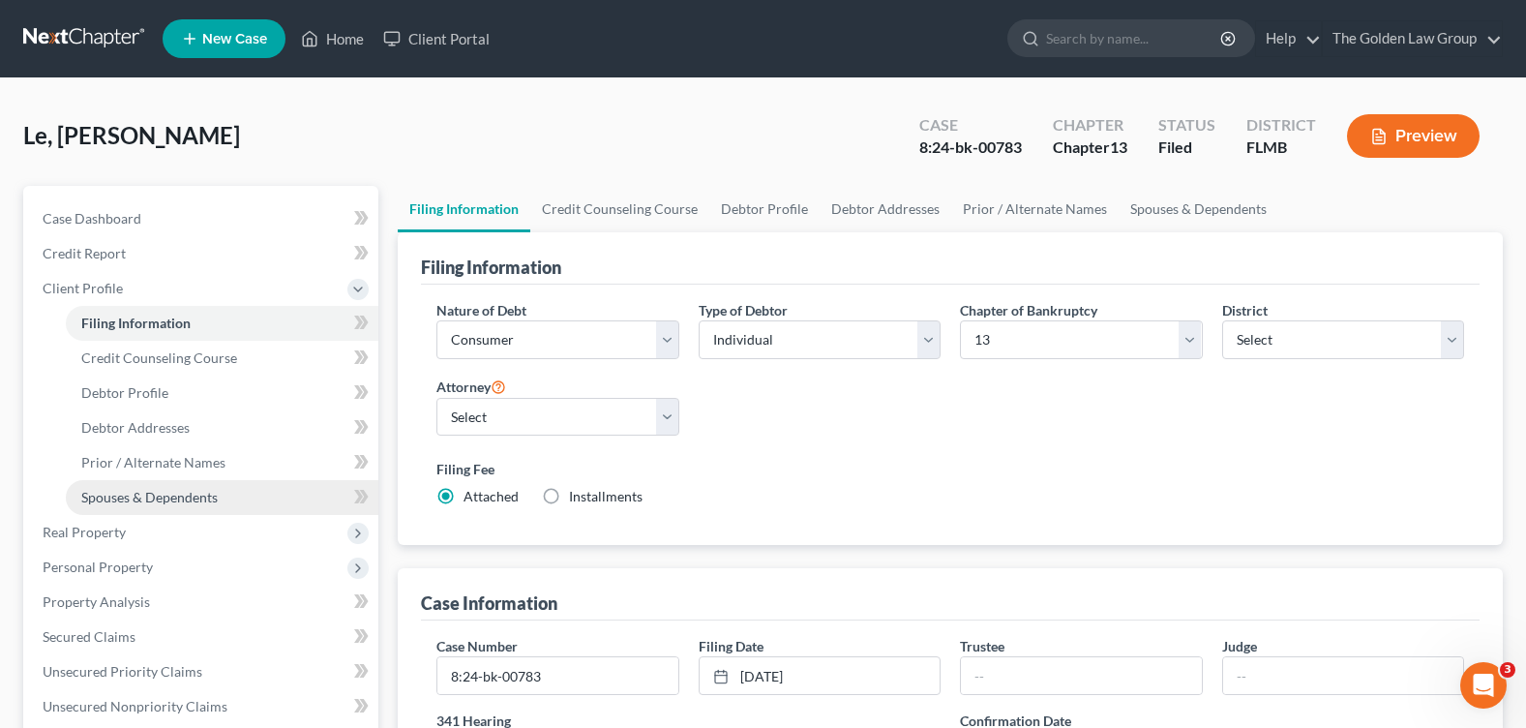
click at [205, 494] on span "Spouses & Dependents" at bounding box center [149, 497] width 136 height 16
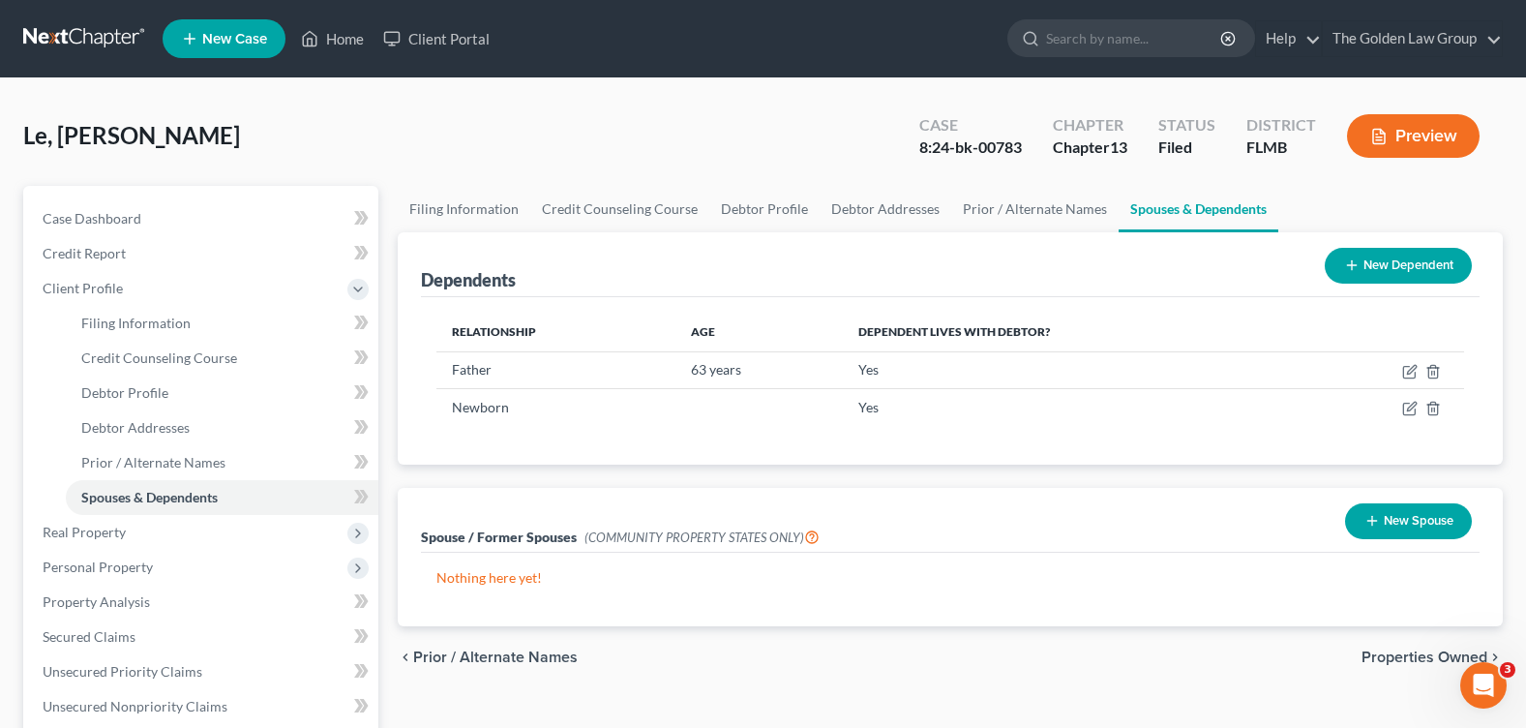
click at [1364, 263] on button "New Dependent" at bounding box center [1398, 266] width 147 height 36
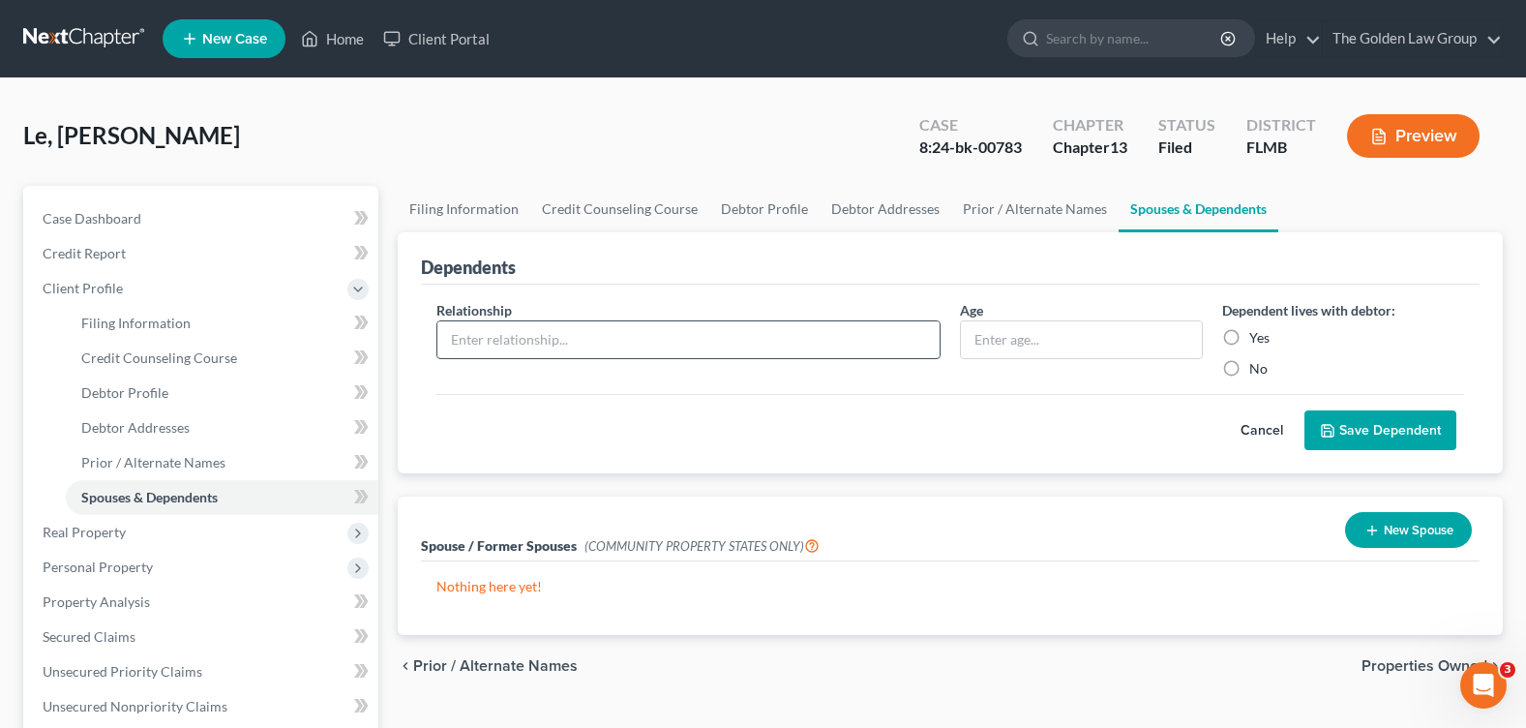
click at [501, 347] on input "text" at bounding box center [688, 339] width 502 height 37
type input "Newborn"
click at [1098, 346] on input "text" at bounding box center [1081, 339] width 240 height 37
click at [1249, 339] on label "Yes" at bounding box center [1259, 337] width 20 height 19
click at [1257, 339] on input "Yes" at bounding box center [1263, 334] width 13 height 13
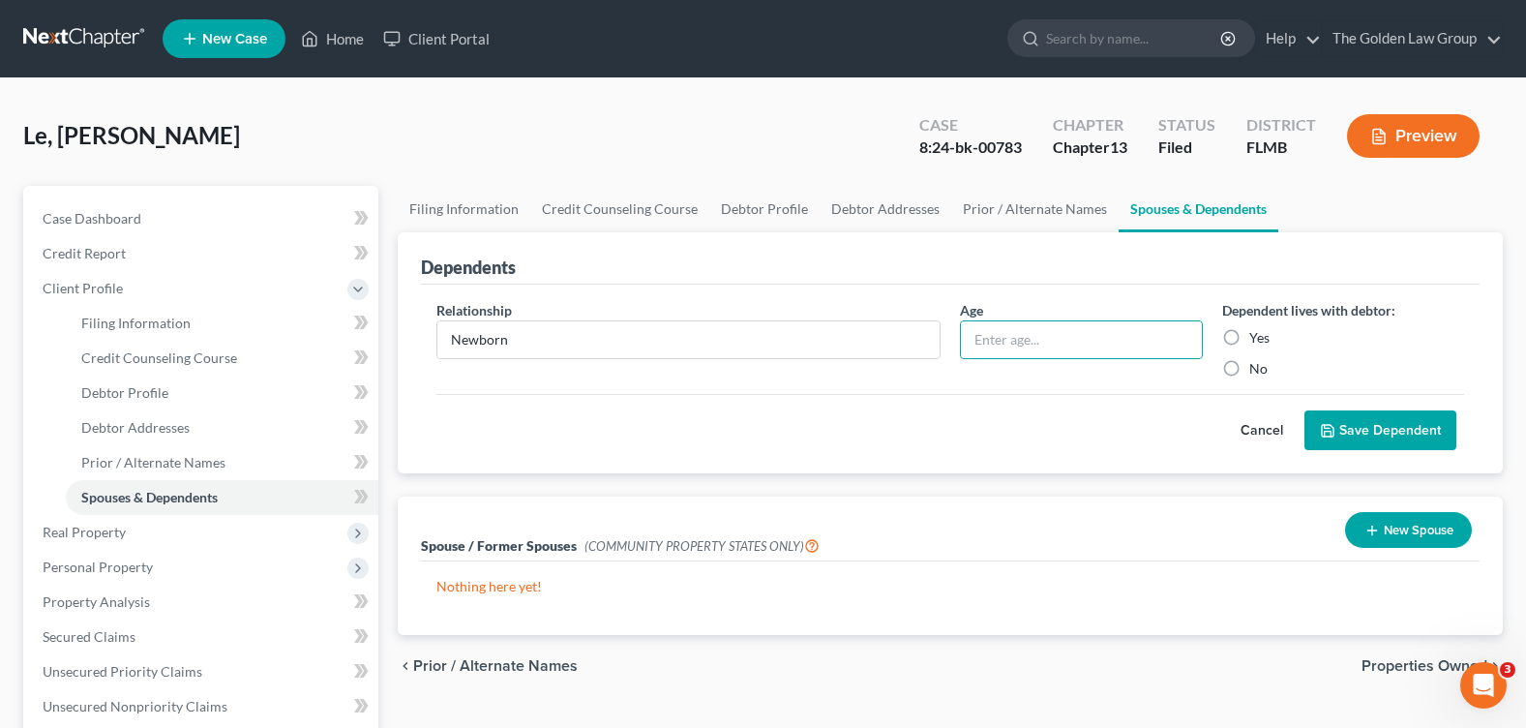
radio input "true"
click at [1334, 426] on icon "submit" at bounding box center [1327, 430] width 15 height 15
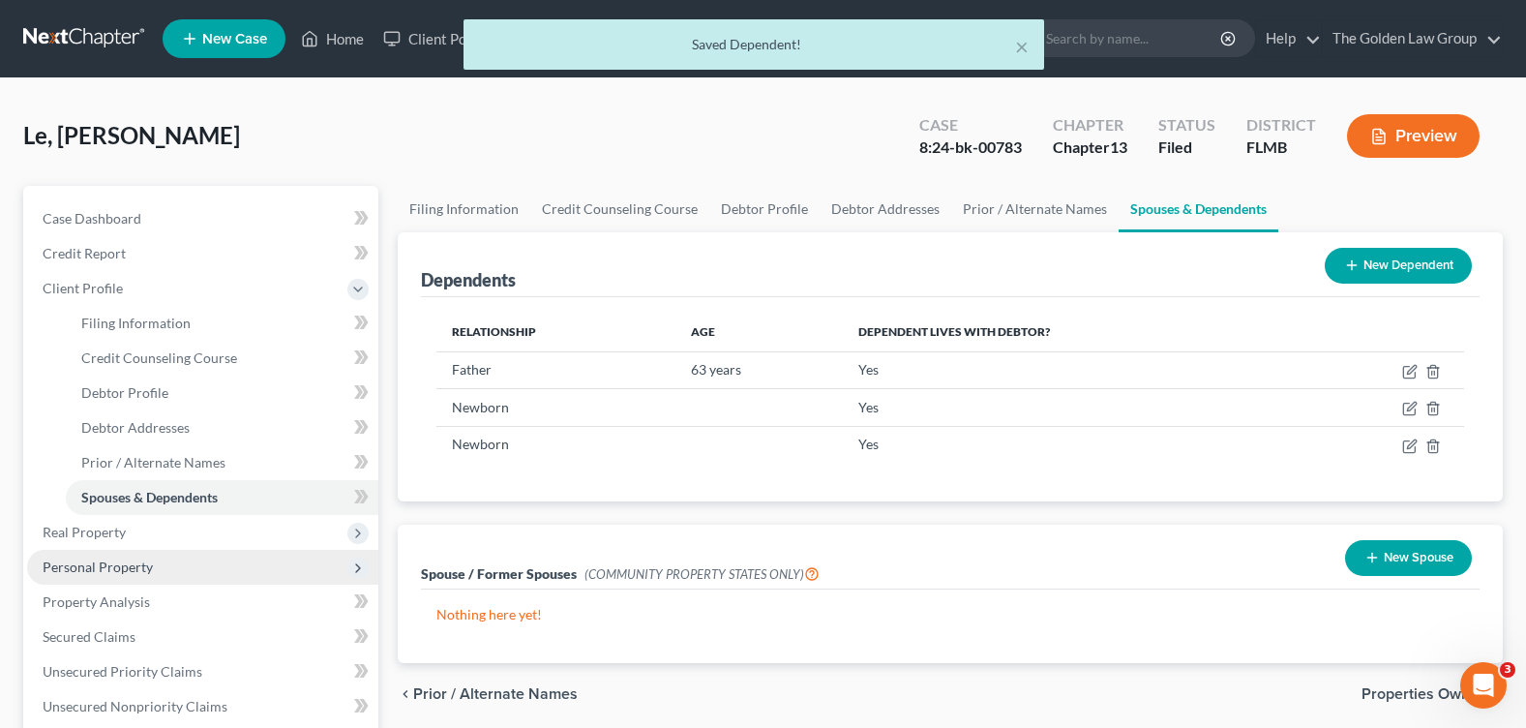
scroll to position [97, 0]
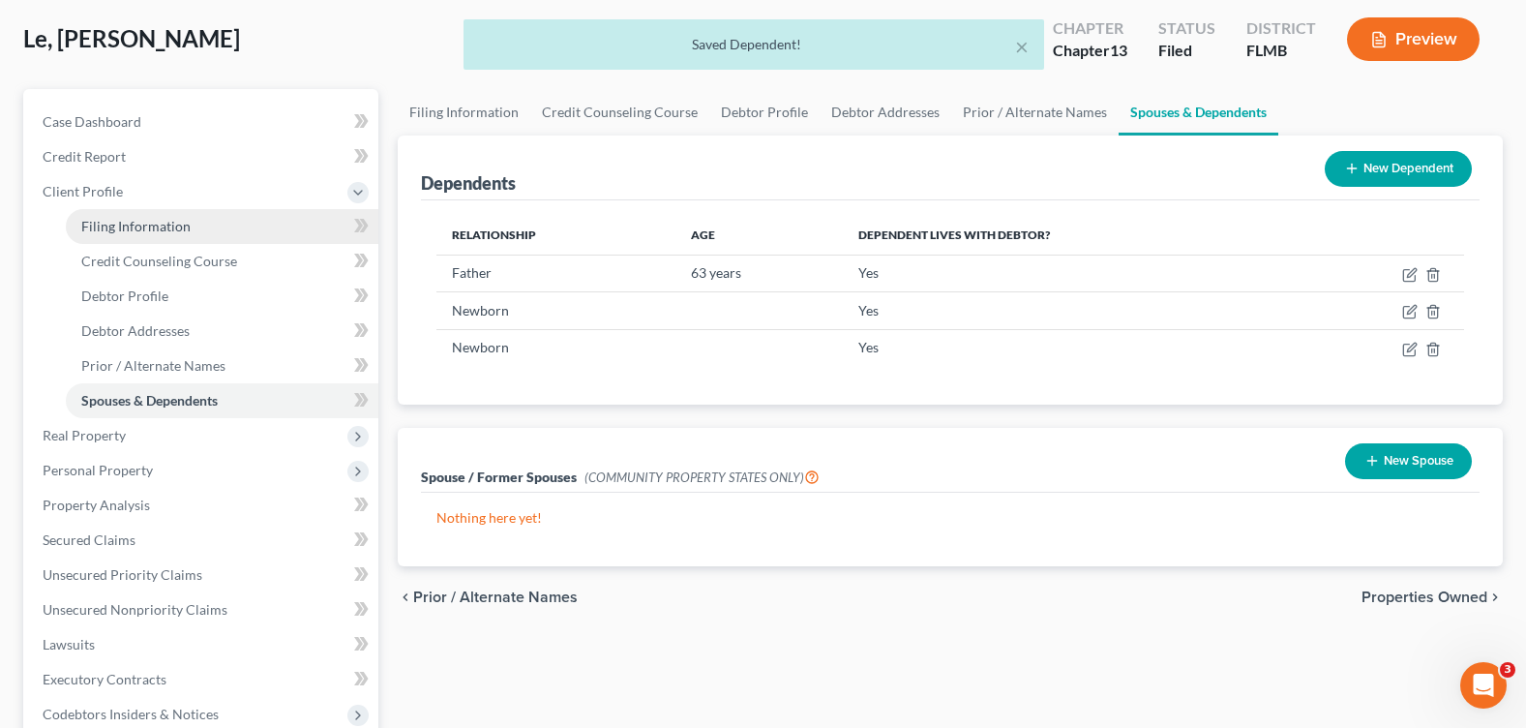
click at [128, 219] on span "Filing Information" at bounding box center [135, 226] width 109 height 16
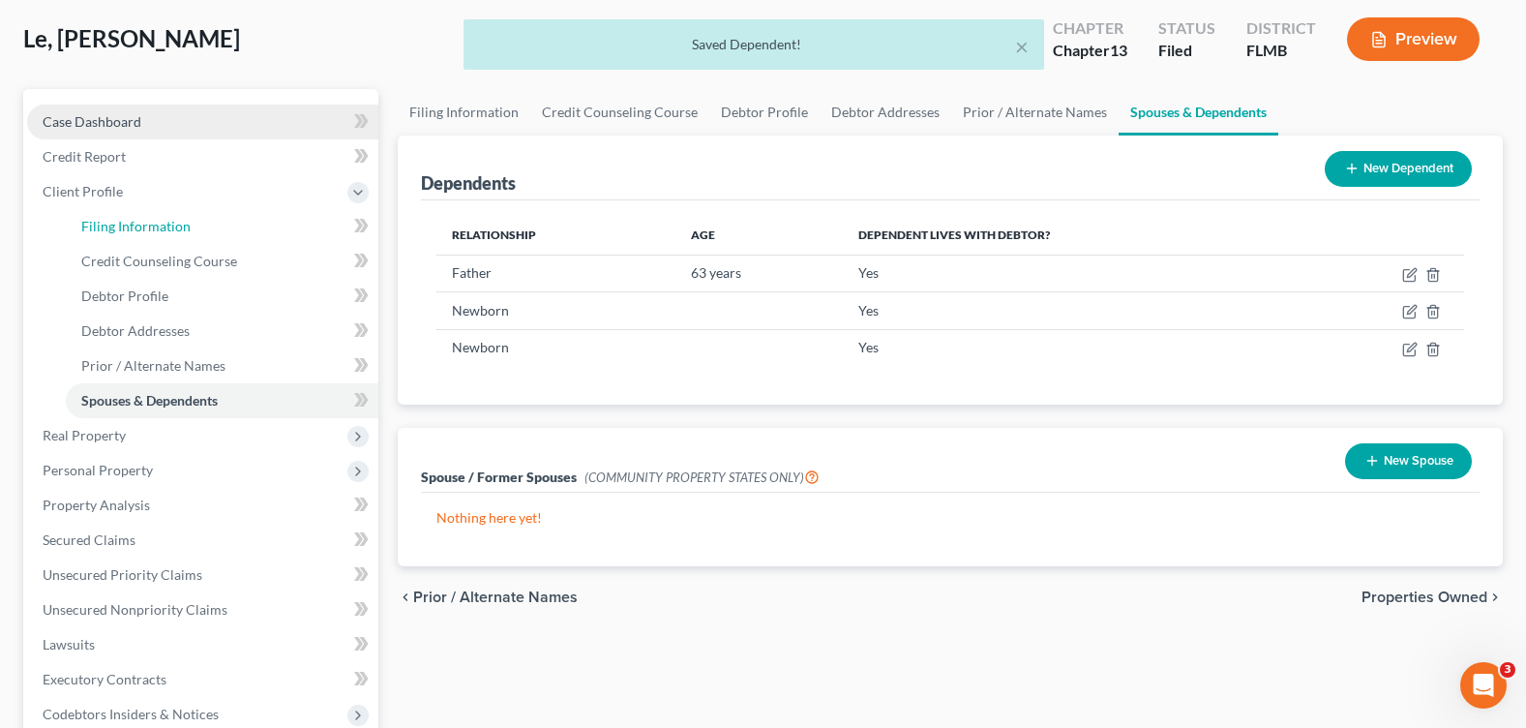
select select "1"
select select "0"
select select "3"
select select "15"
select select "2"
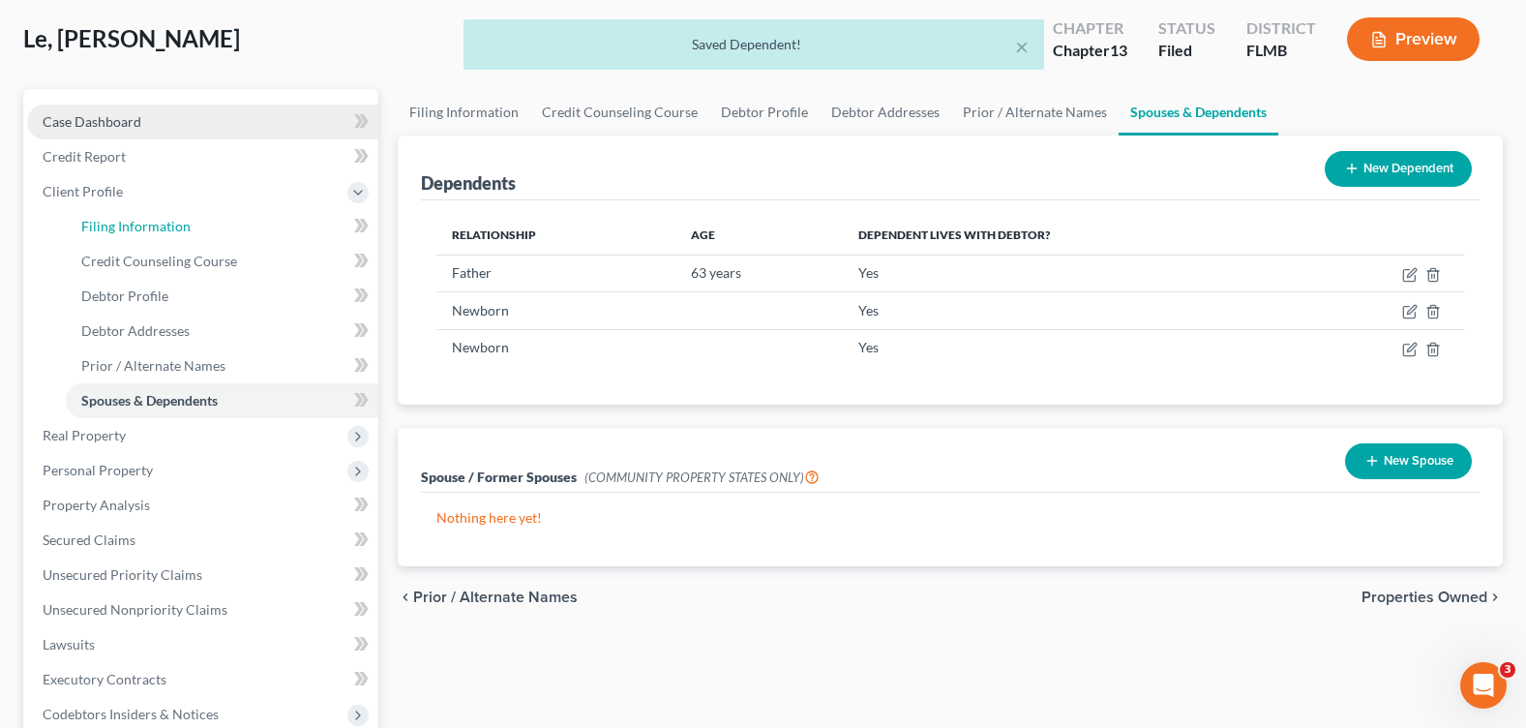
select select "9"
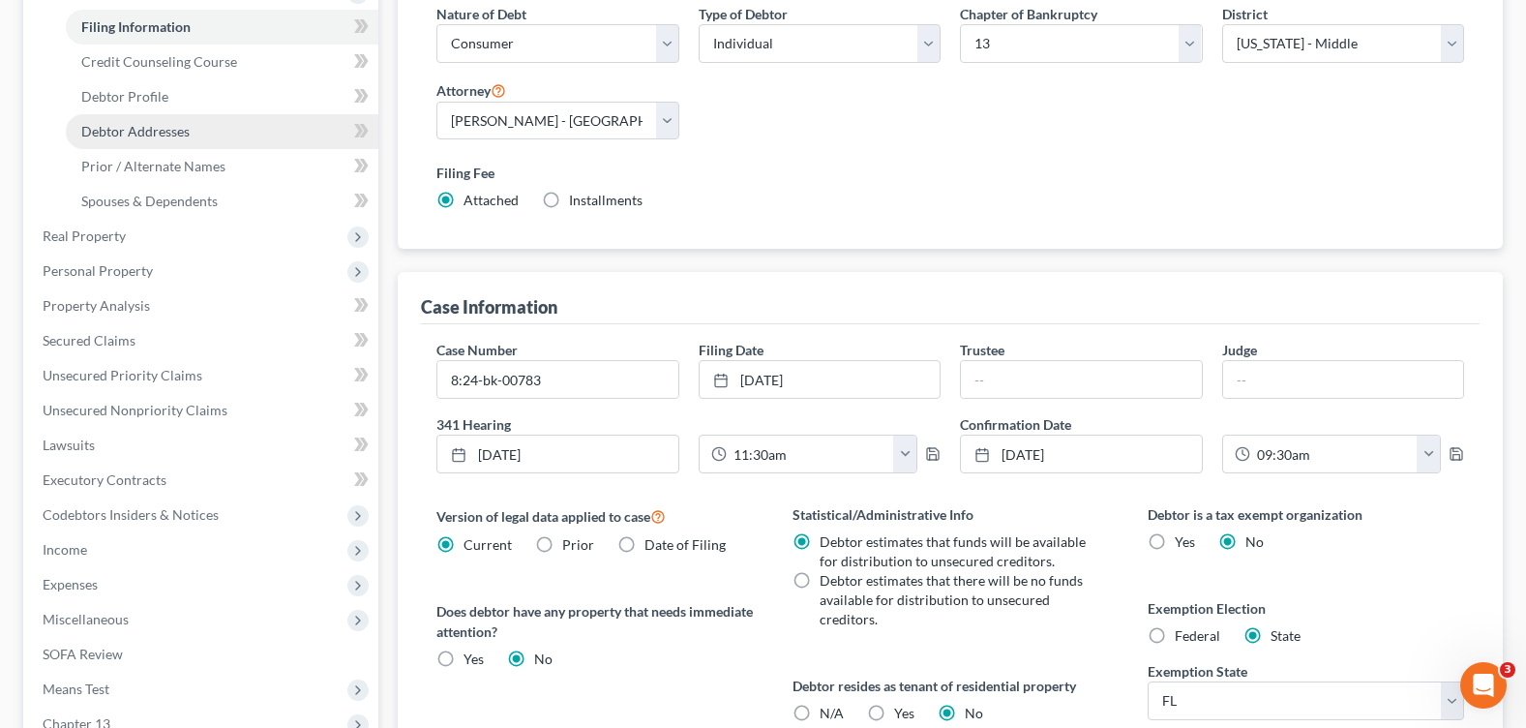
scroll to position [103, 0]
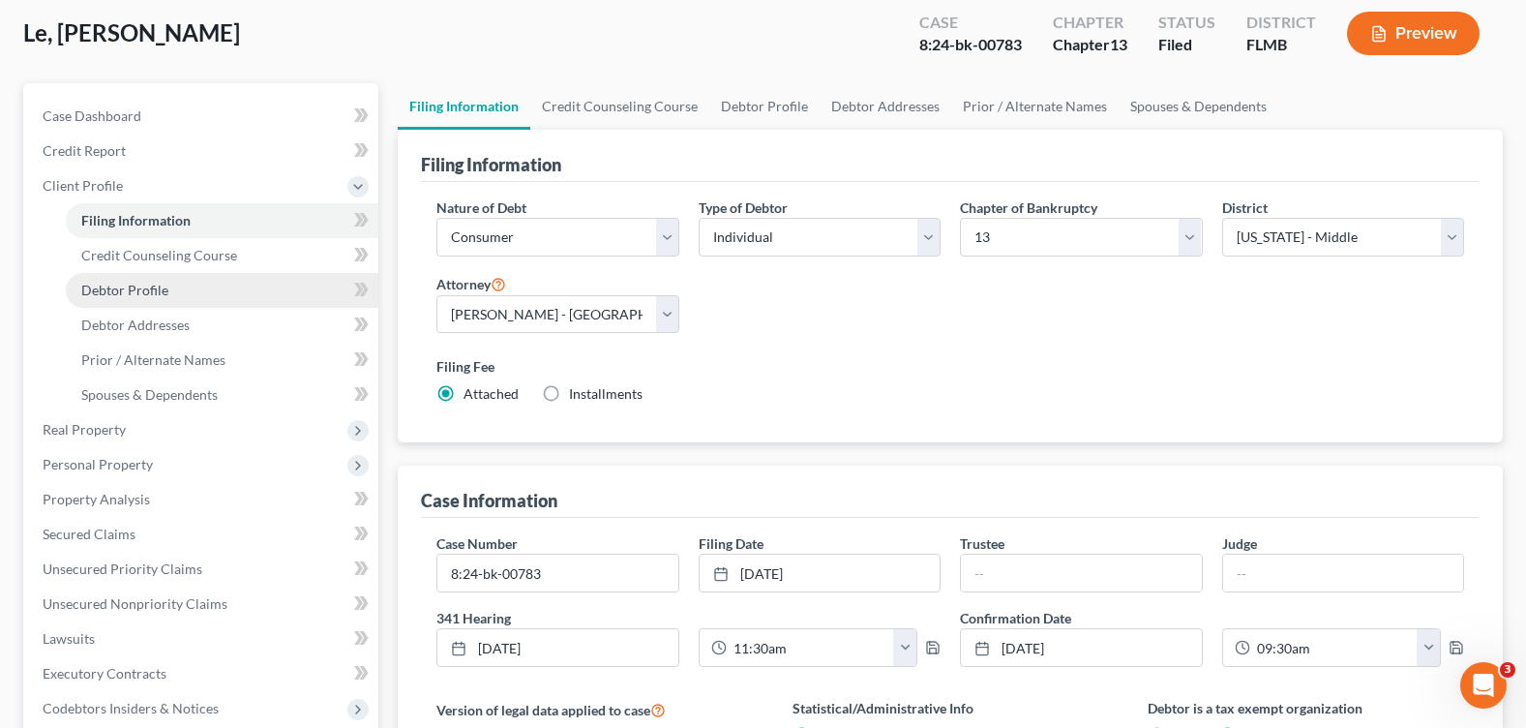
click at [172, 289] on link "Debtor Profile" at bounding box center [222, 290] width 313 height 35
select select "1"
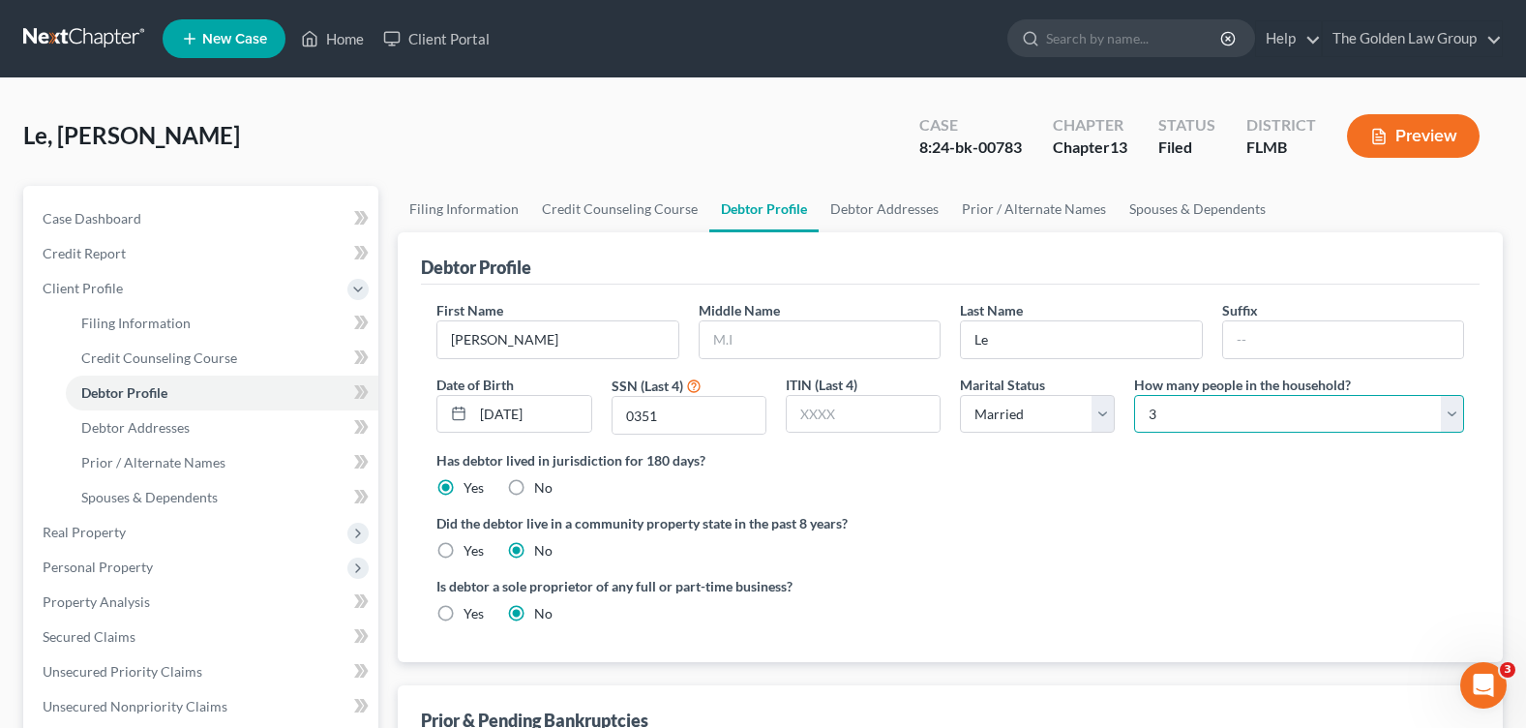
click at [1274, 416] on select "Select 1 2 3 4 5 6 7 8 9 10 11 12 13 14 15 16 17 18 19 20" at bounding box center [1299, 414] width 330 height 39
select select "3"
click at [1134, 395] on select "Select 1 2 3 4 5 6 7 8 9 10 11 12 13 14 15 16 17 18 19 20" at bounding box center [1299, 414] width 330 height 39
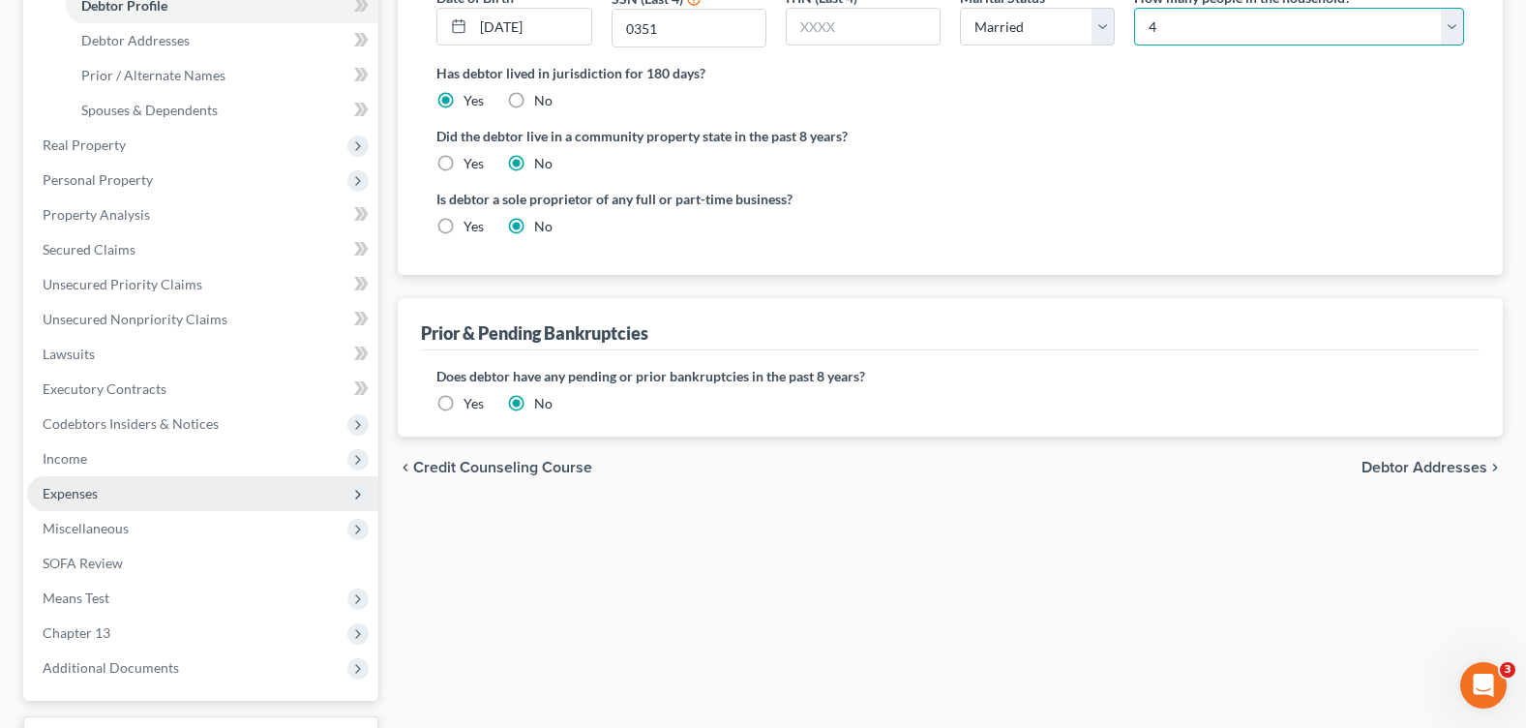
scroll to position [484, 0]
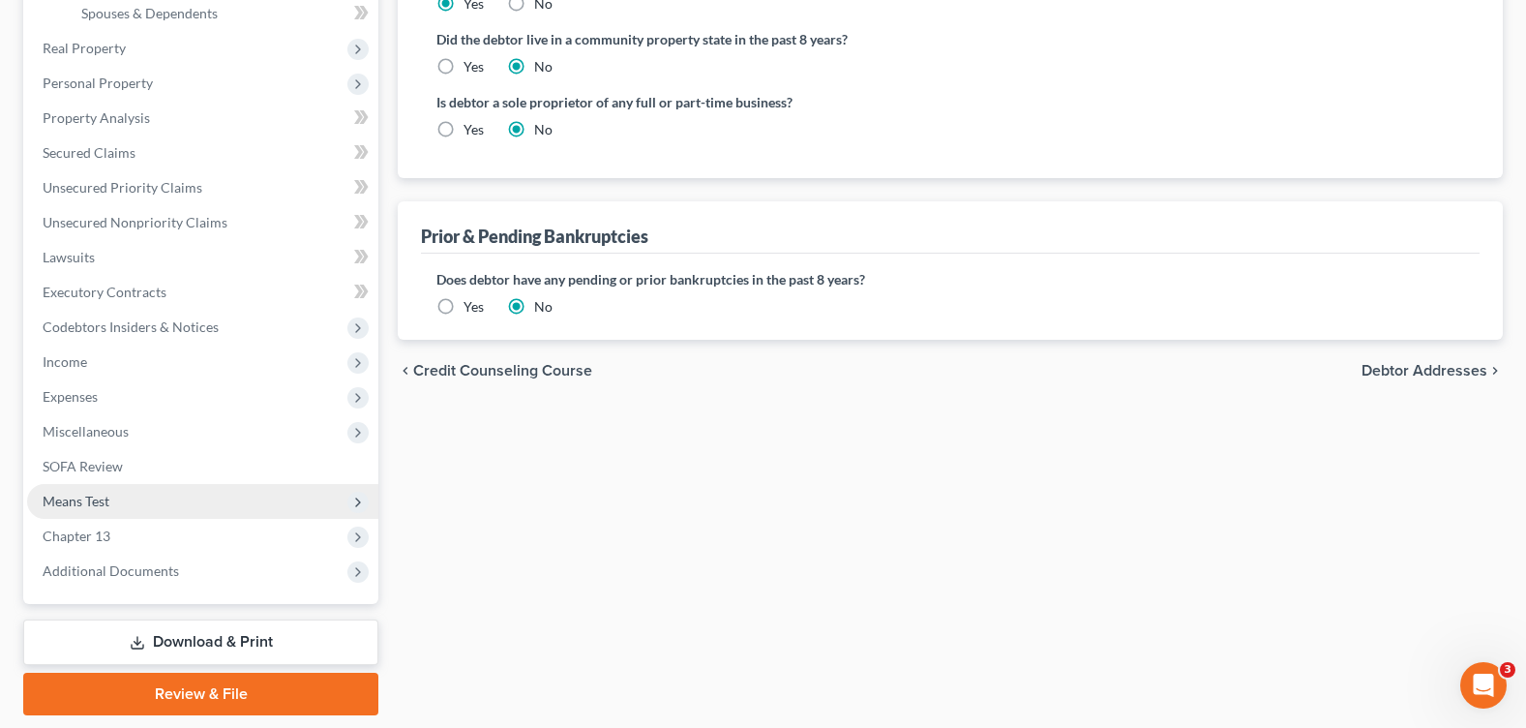
click at [113, 510] on span "Means Test" at bounding box center [202, 501] width 351 height 35
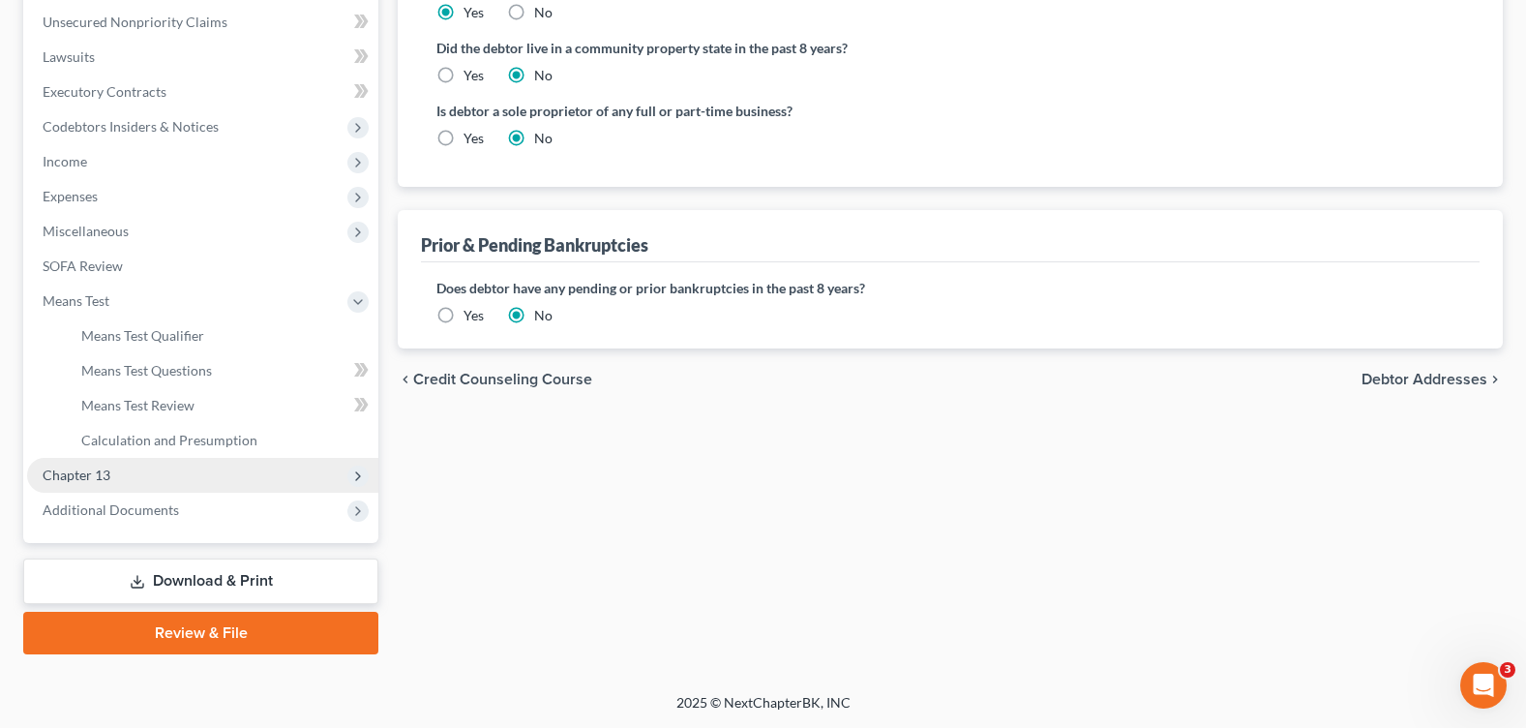
scroll to position [475, 0]
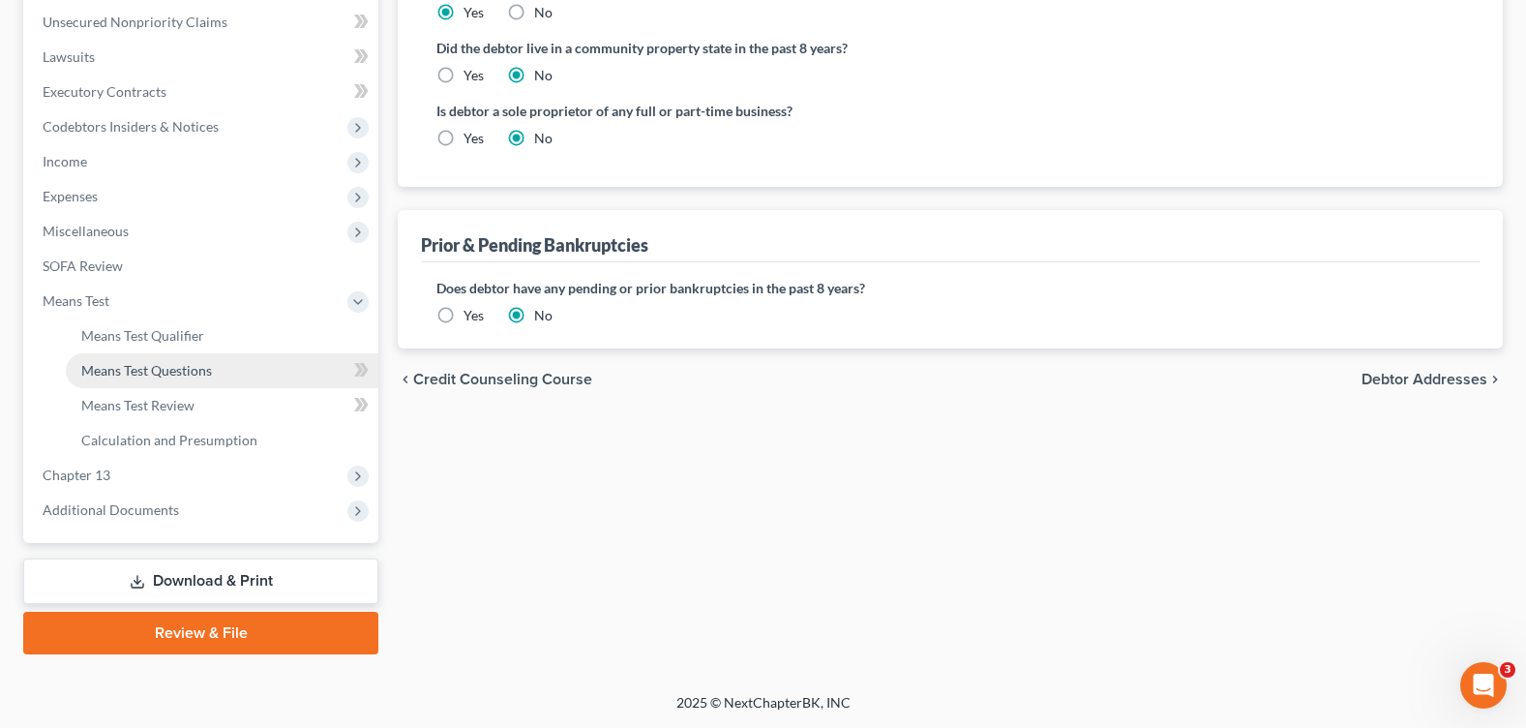
click at [191, 375] on span "Means Test Questions" at bounding box center [146, 370] width 131 height 16
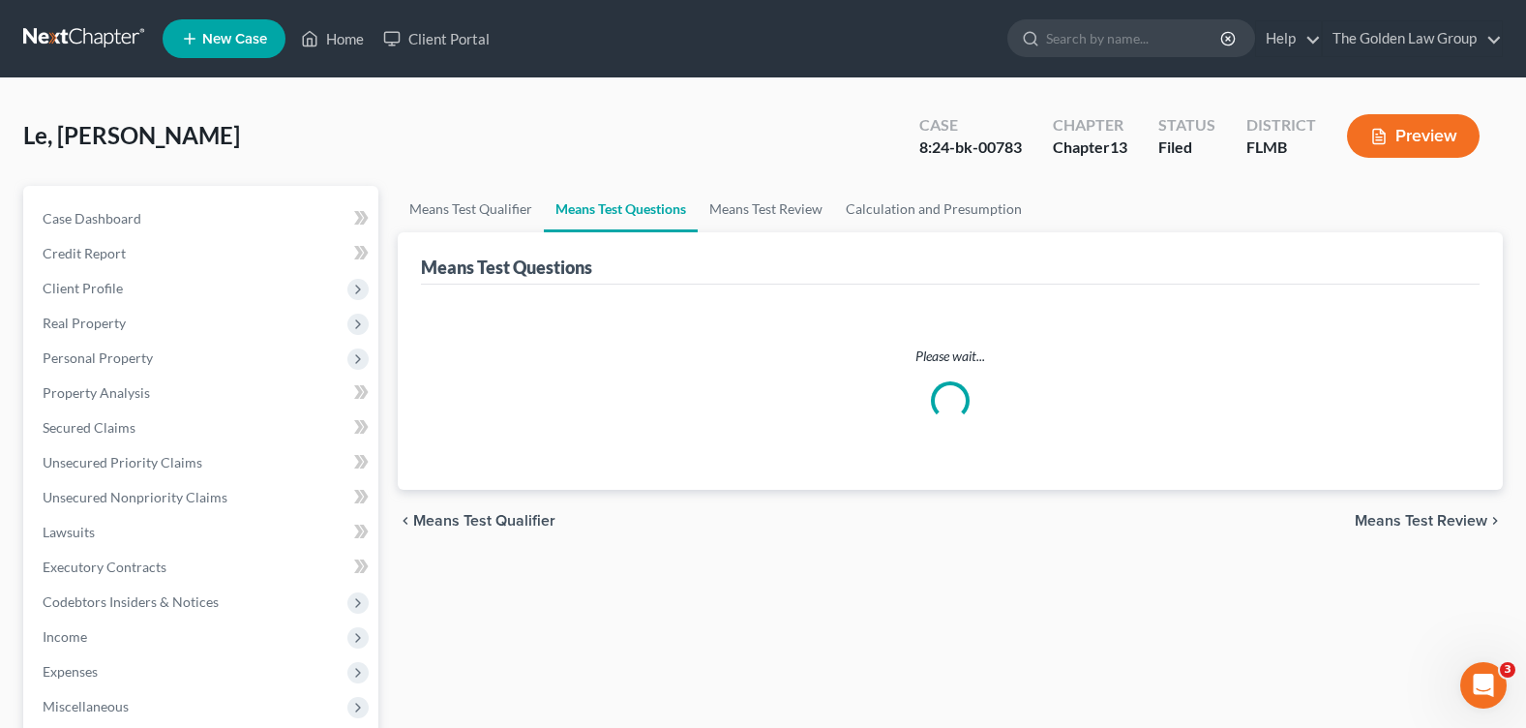
select select "4"
select select "0"
select select "1"
select select "60"
select select "0"
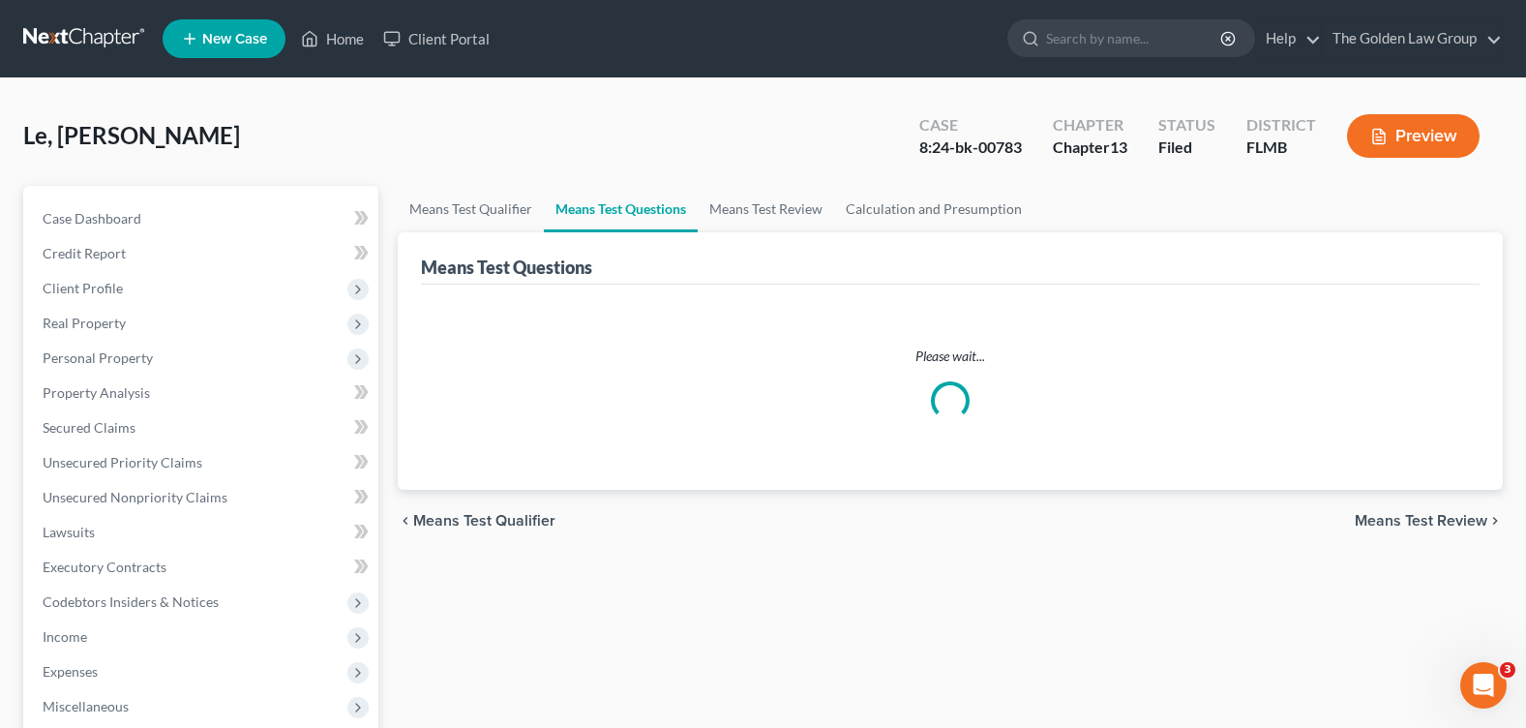
select select "60"
select select "0"
select select "60"
select select "2"
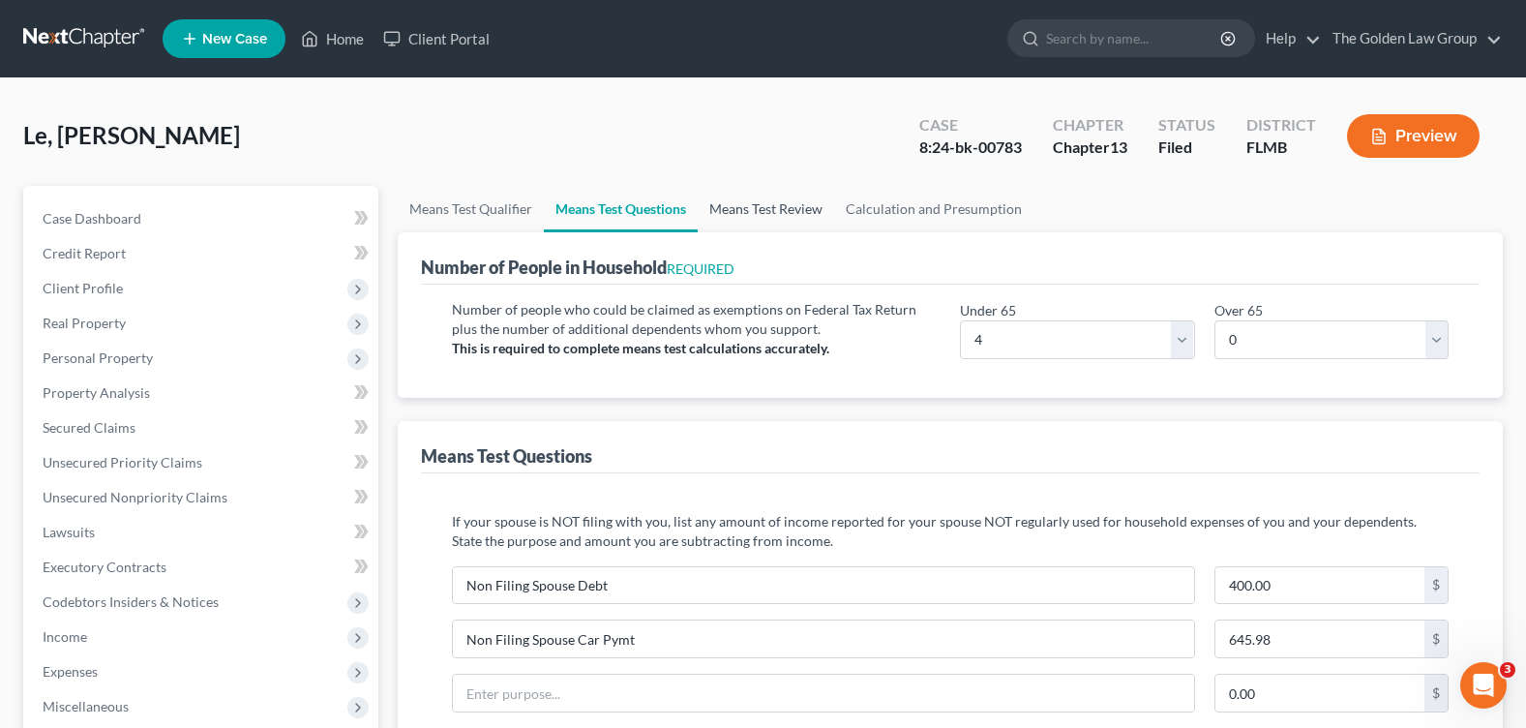
click at [786, 216] on link "Means Test Review" at bounding box center [766, 209] width 136 height 46
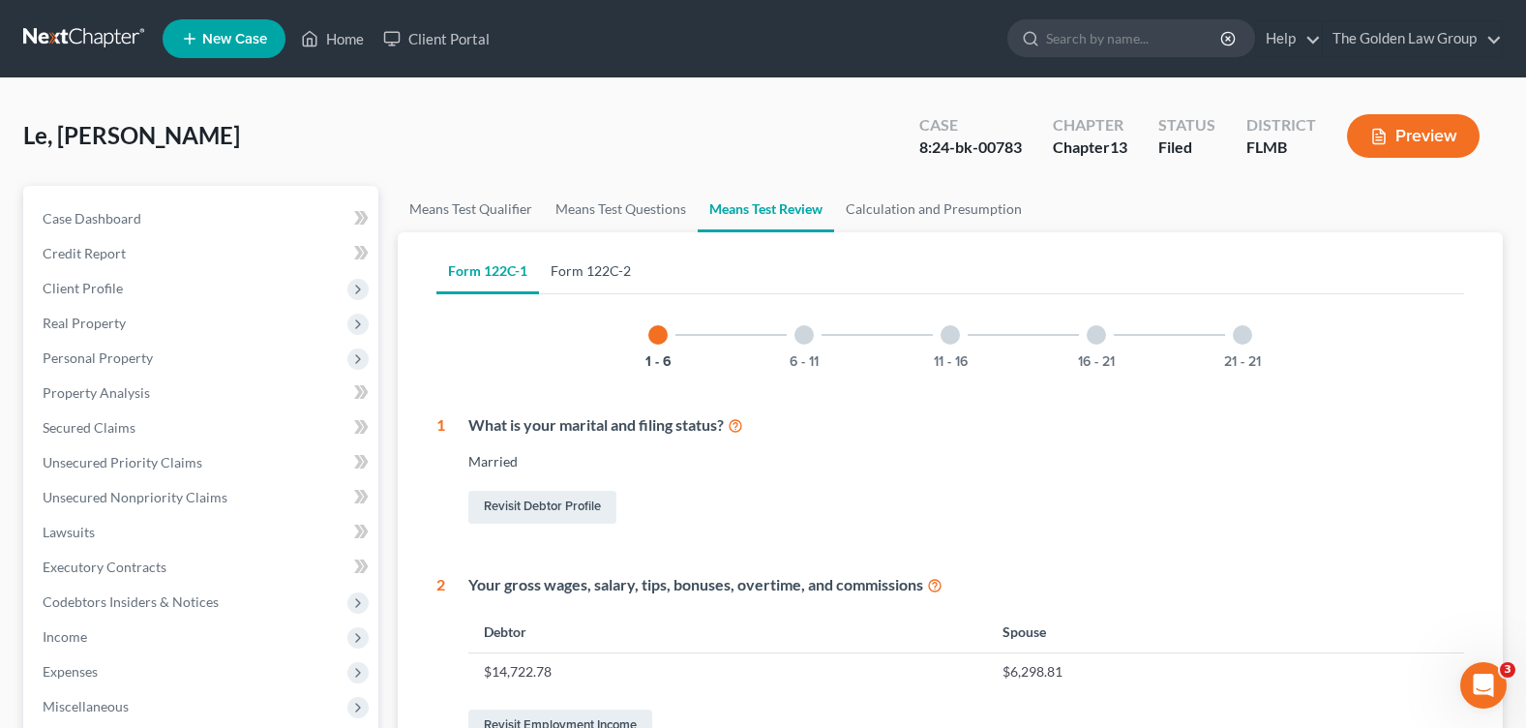
click at [605, 266] on link "Form 122C-2" at bounding box center [591, 271] width 104 height 46
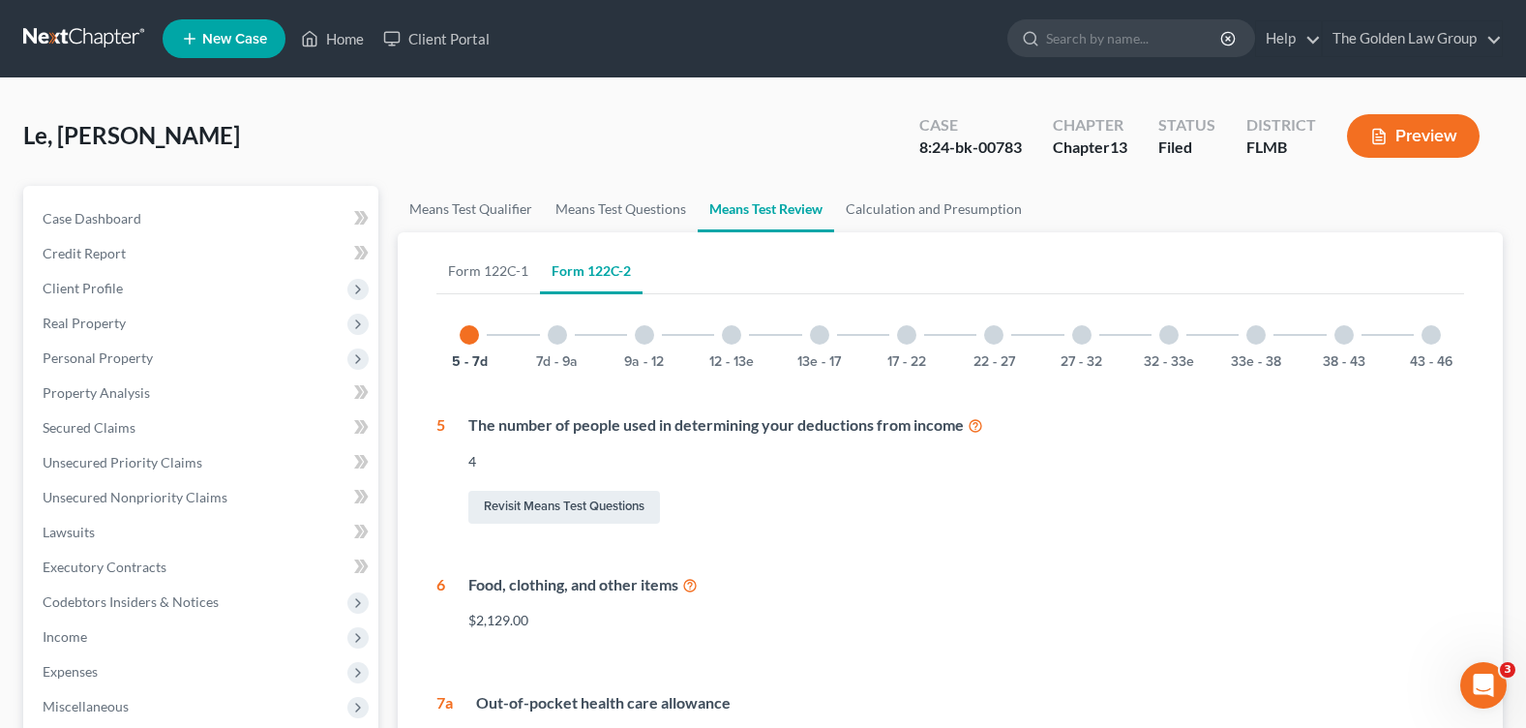
click at [818, 339] on div at bounding box center [819, 334] width 19 height 19
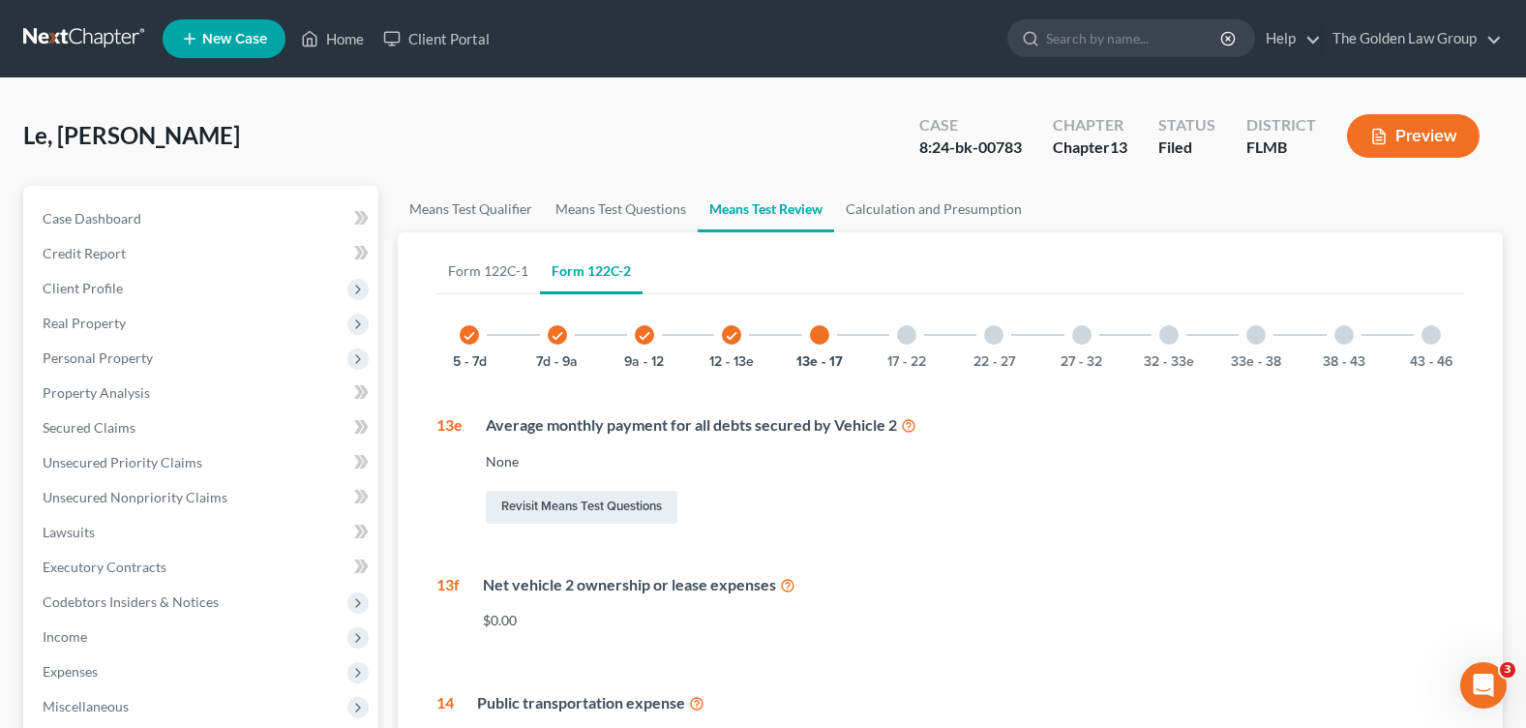
click at [1094, 340] on div "27 - 32" at bounding box center [1082, 335] width 66 height 66
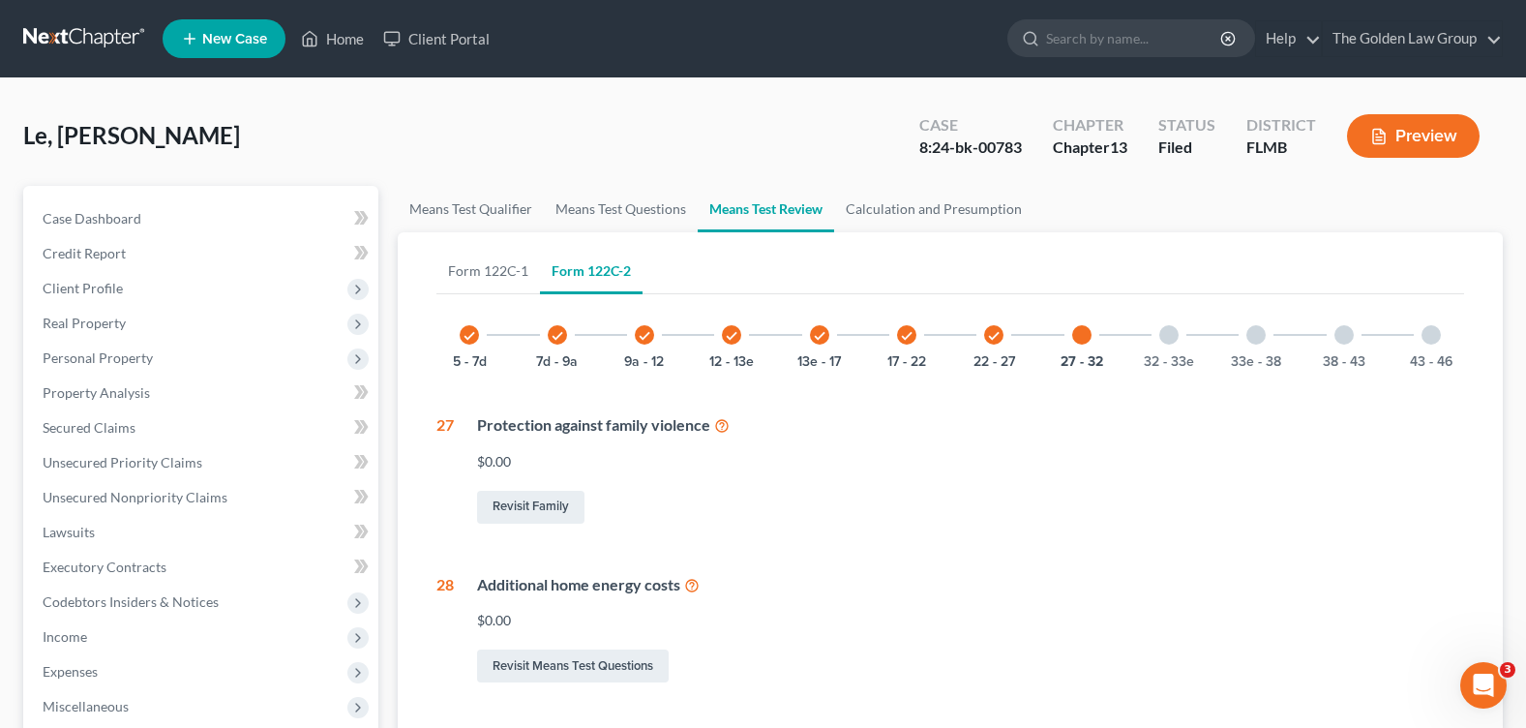
click at [1425, 339] on div at bounding box center [1431, 334] width 19 height 19
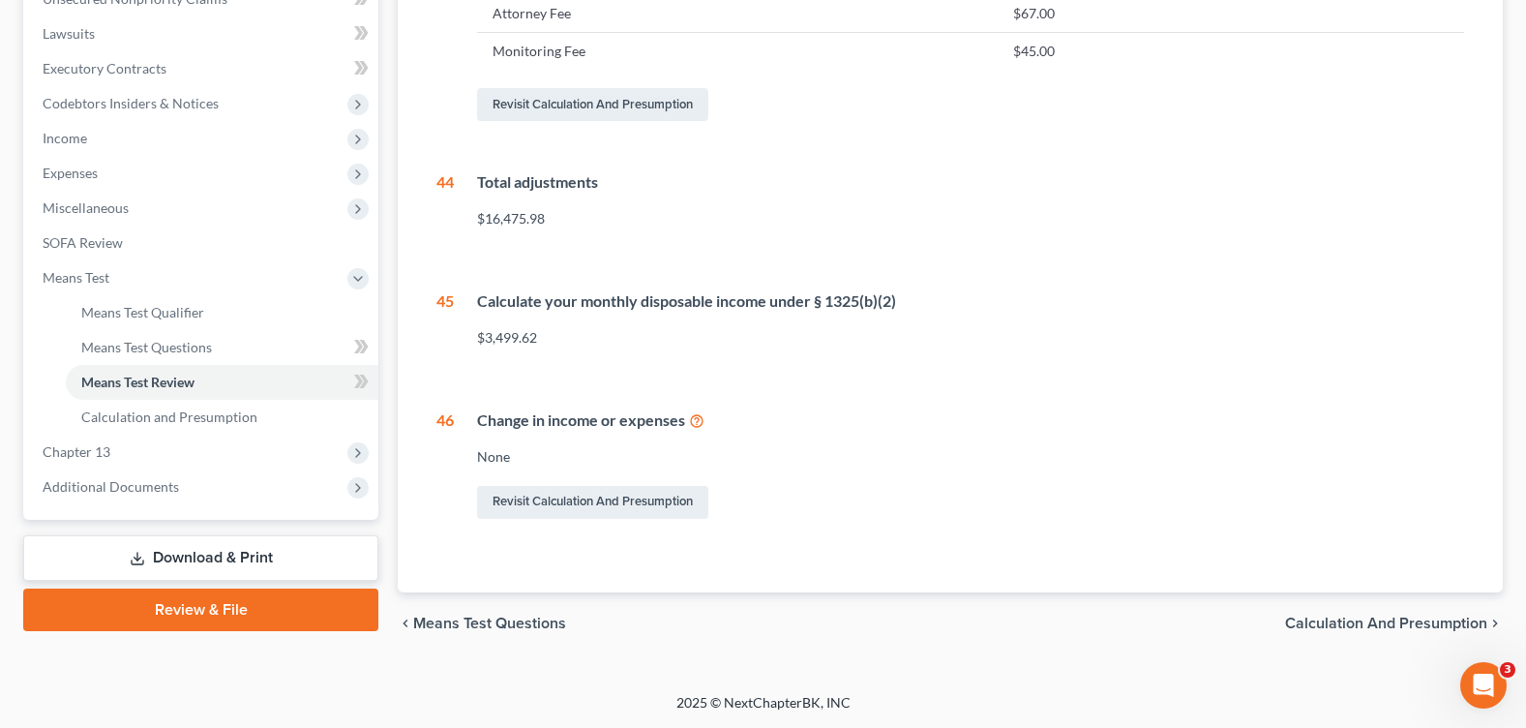
scroll to position [111, 0]
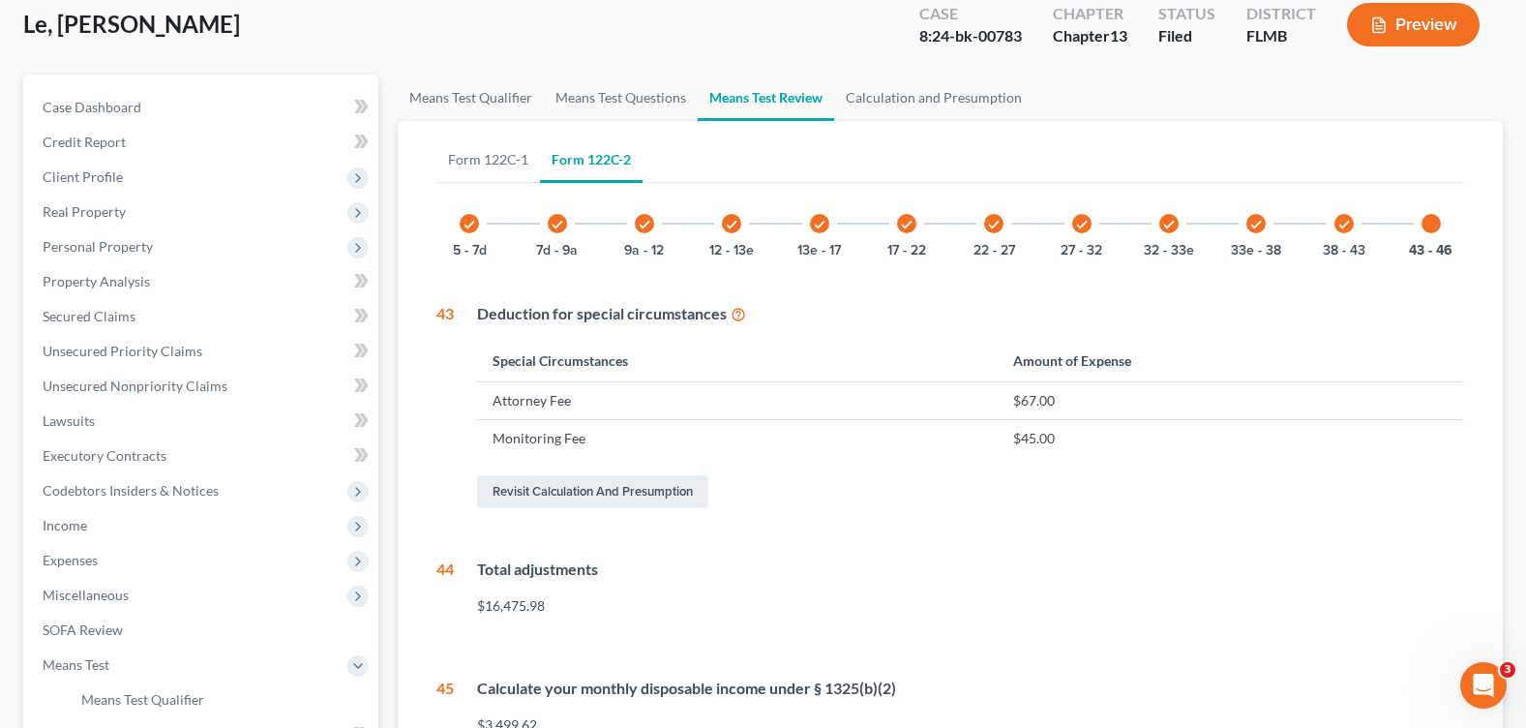
click at [991, 229] on icon "check" at bounding box center [994, 225] width 14 height 14
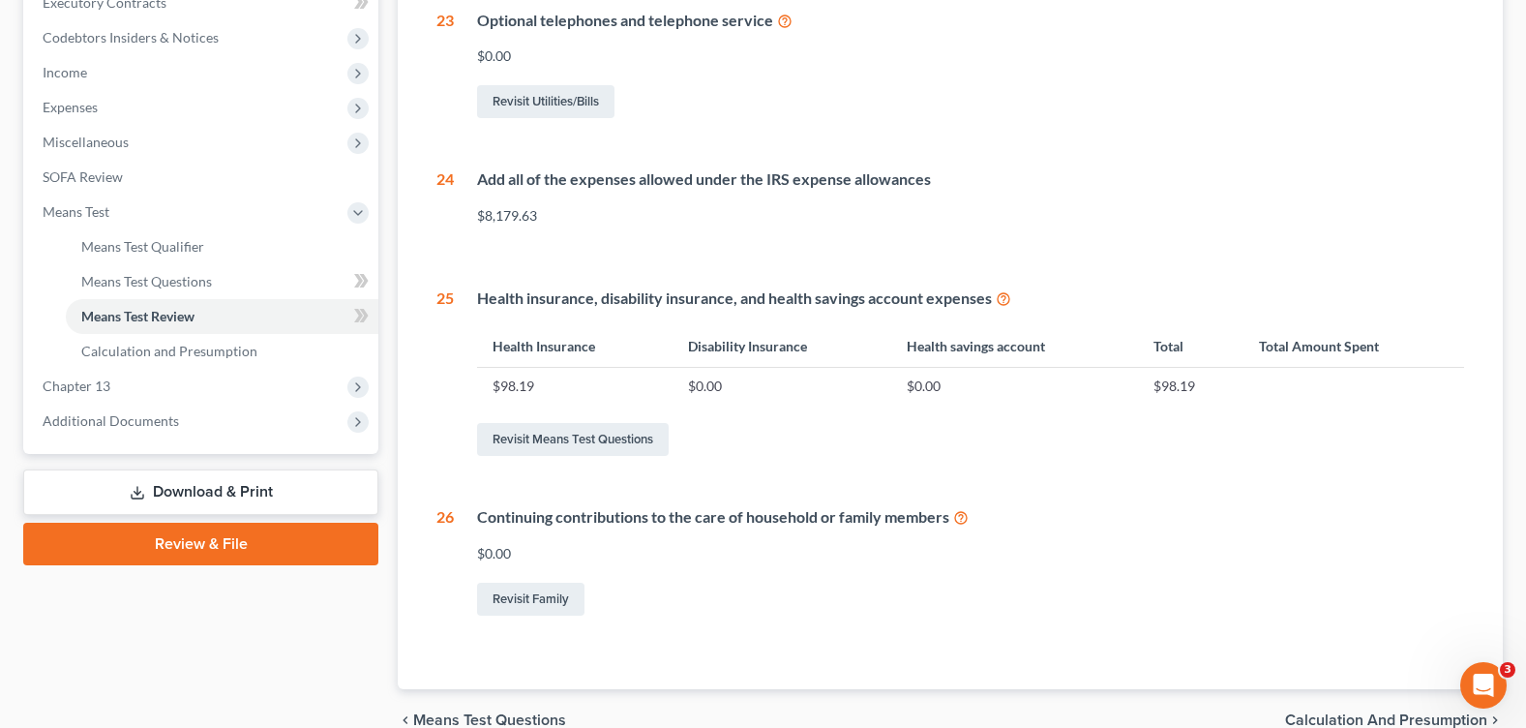
scroll to position [274, 0]
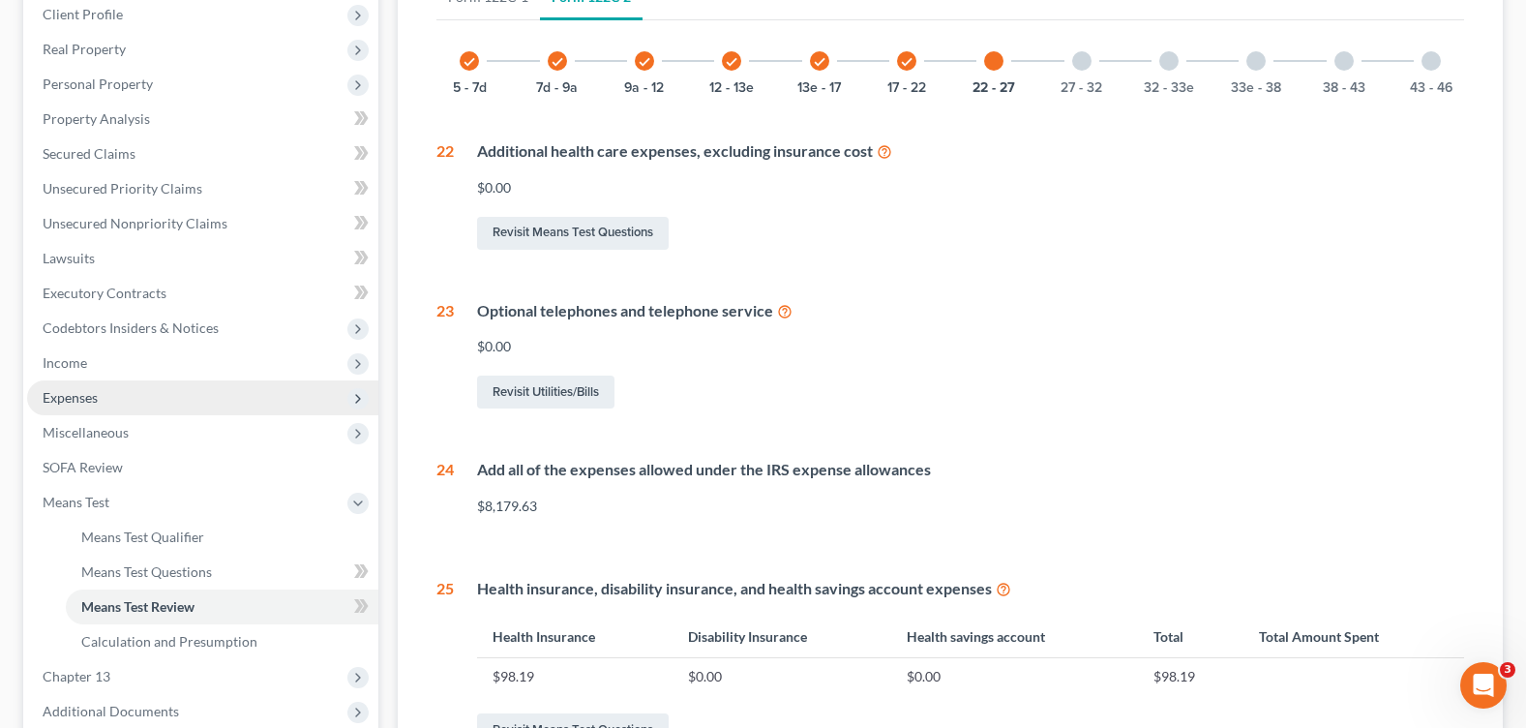
click at [122, 384] on span "Expenses" at bounding box center [202, 397] width 351 height 35
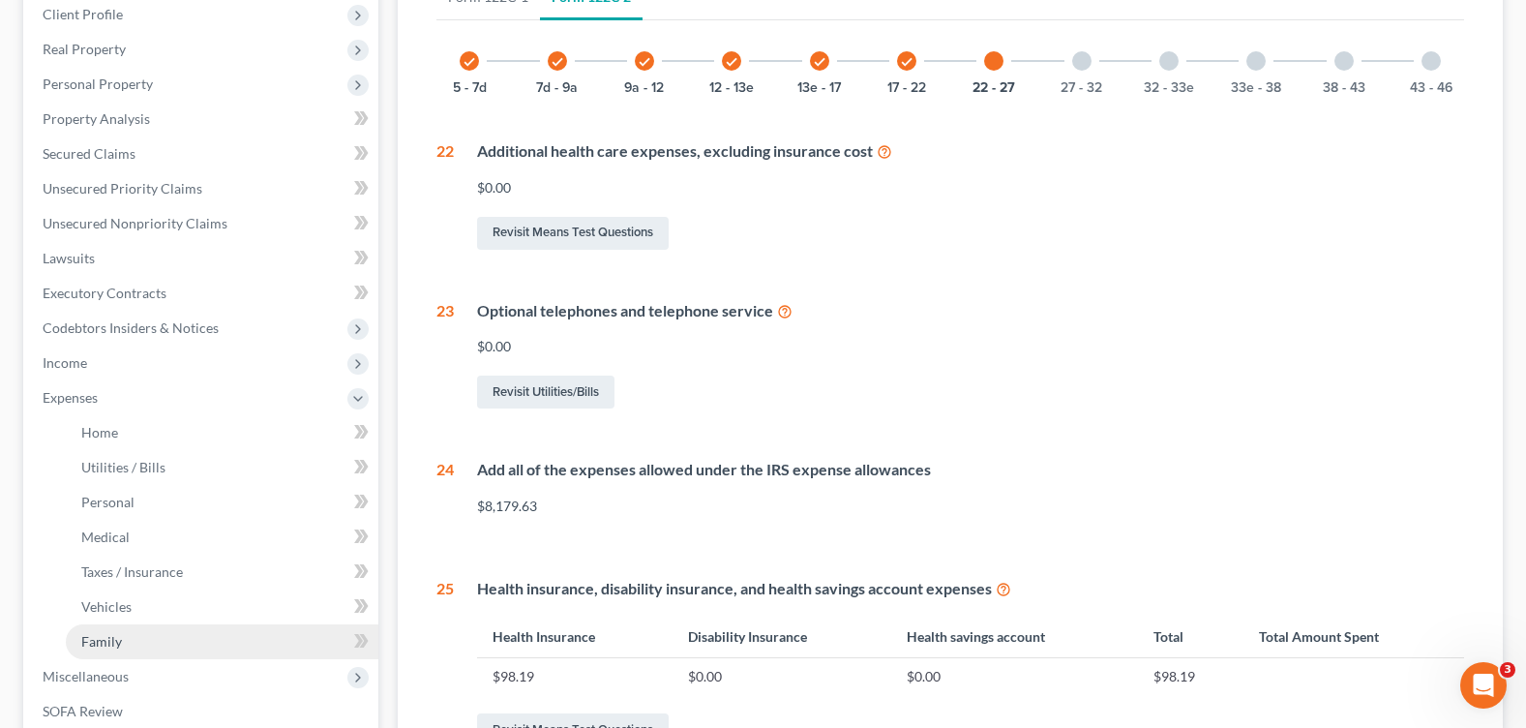
click at [172, 637] on link "Family" at bounding box center [222, 641] width 313 height 35
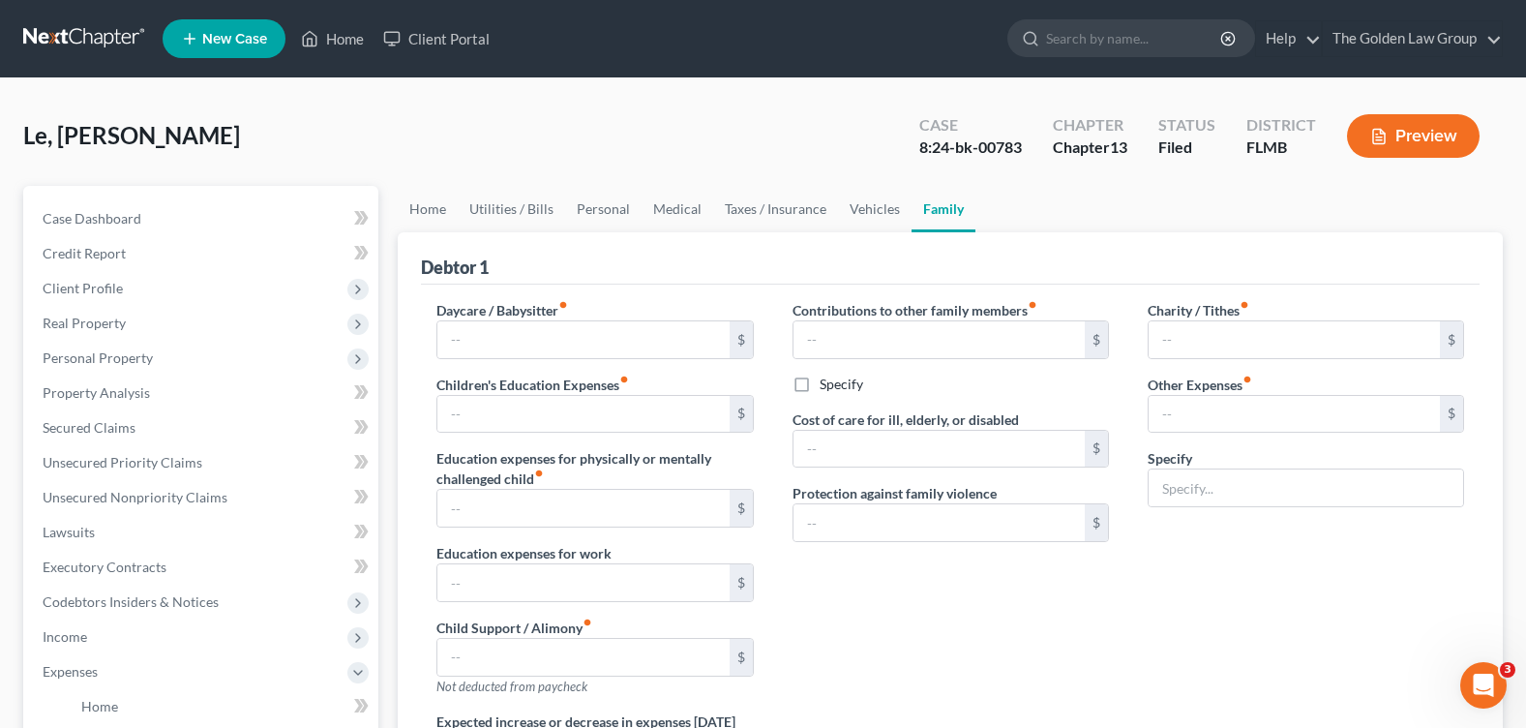
type input "1,200.00"
type input "50.00"
type input "Pet Care"
radio input "true"
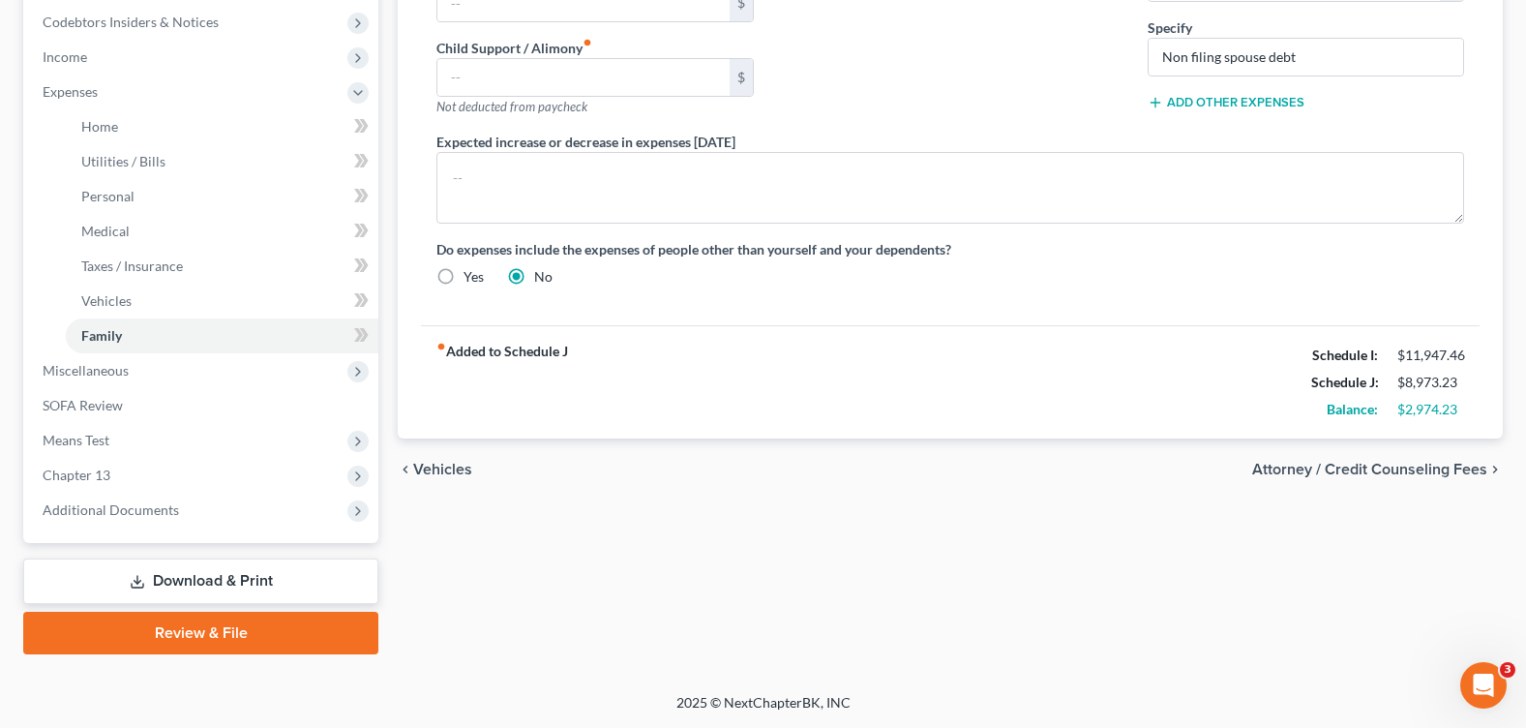
scroll to position [96, 0]
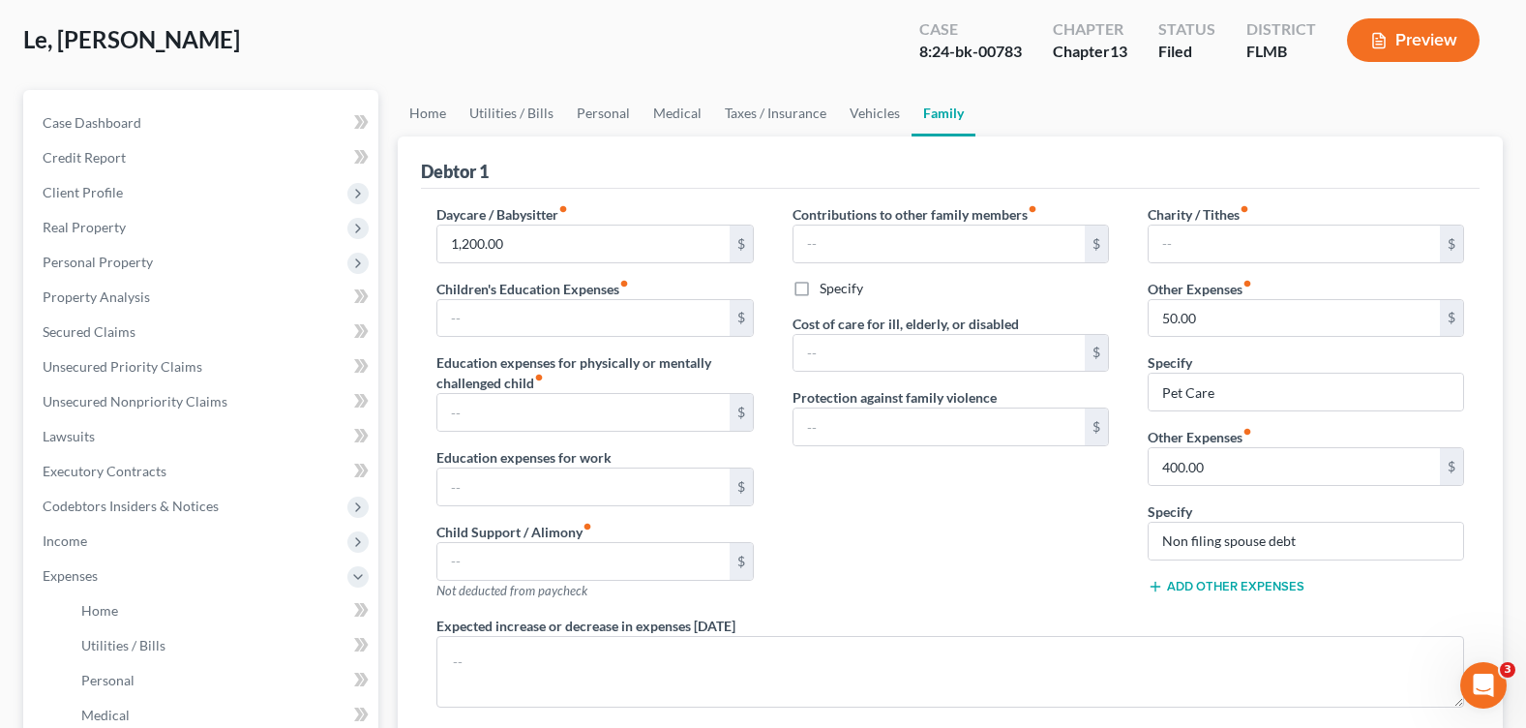
click at [1453, 87] on div "Le, Binh Upgraded Case 8:24-bk-00783 Chapter Chapter 13 Status Filed District F…" at bounding box center [763, 48] width 1480 height 84
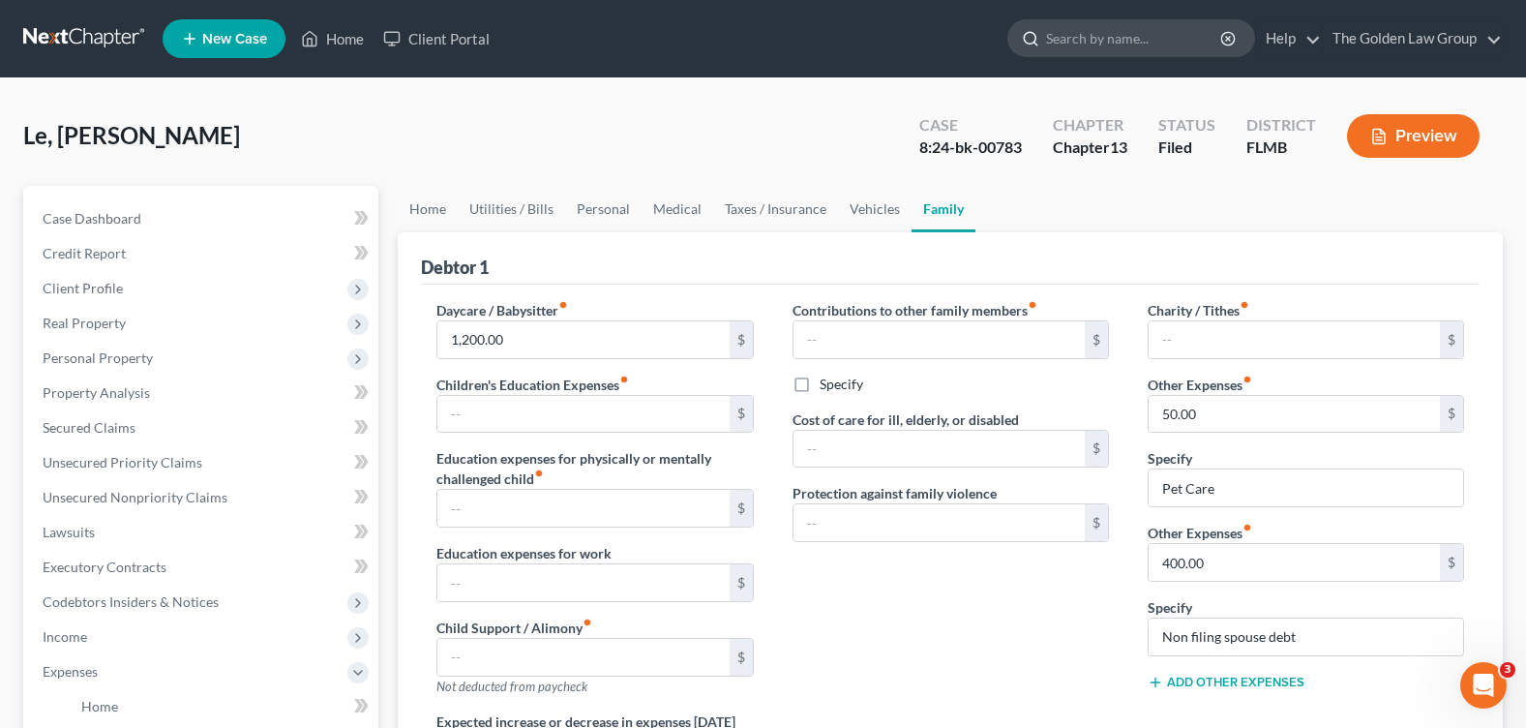
click at [1110, 41] on input "search" at bounding box center [1134, 38] width 177 height 36
type input "MASSIE"
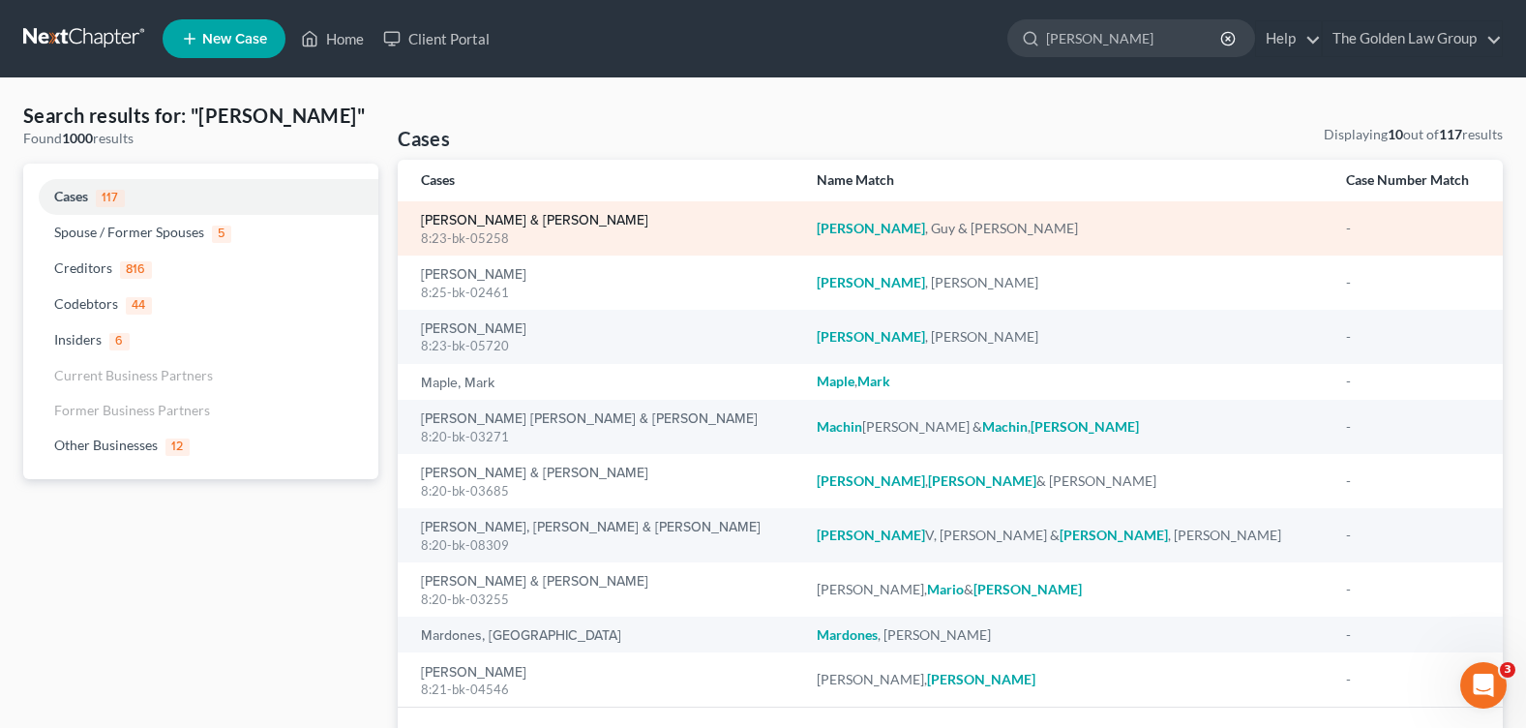
click at [505, 216] on link "[PERSON_NAME] & [PERSON_NAME]" at bounding box center [534, 221] width 227 height 14
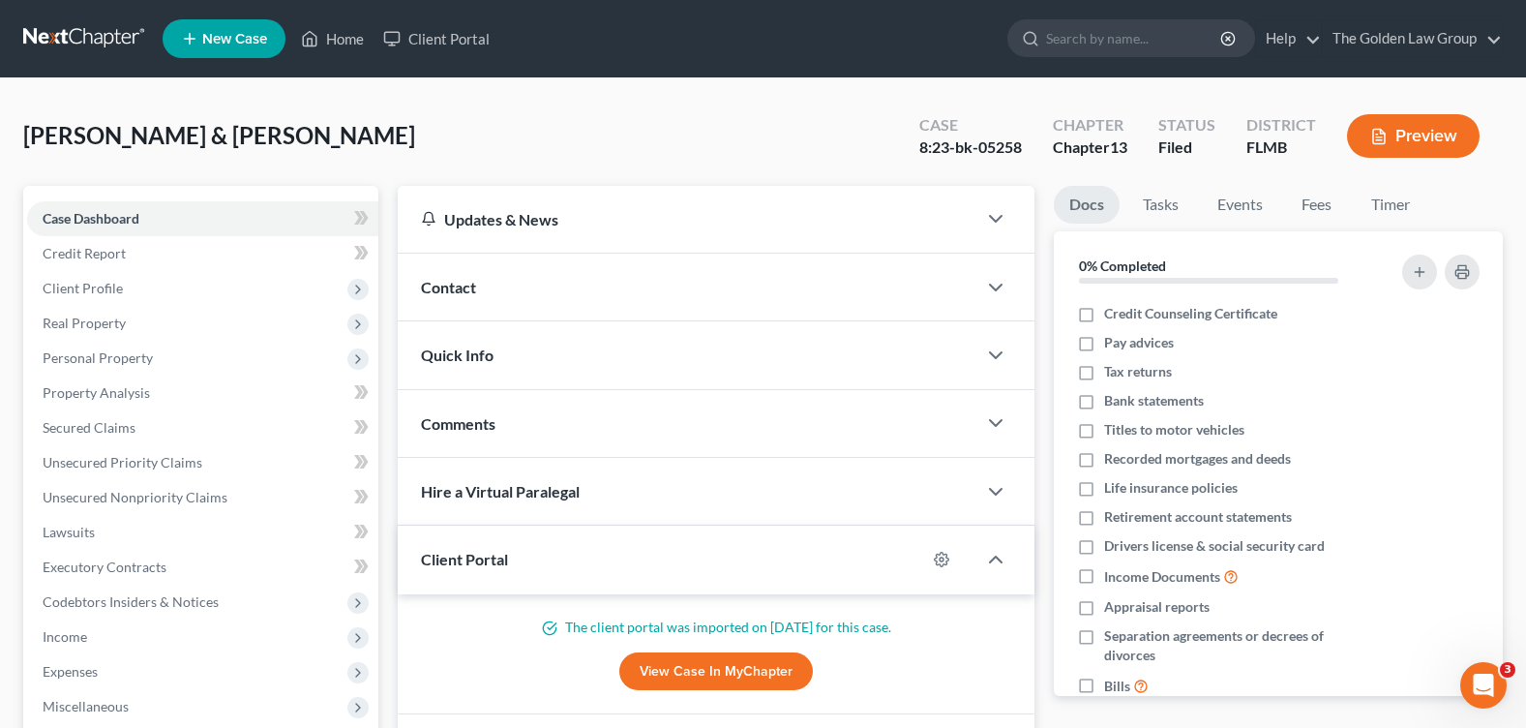
scroll to position [290, 0]
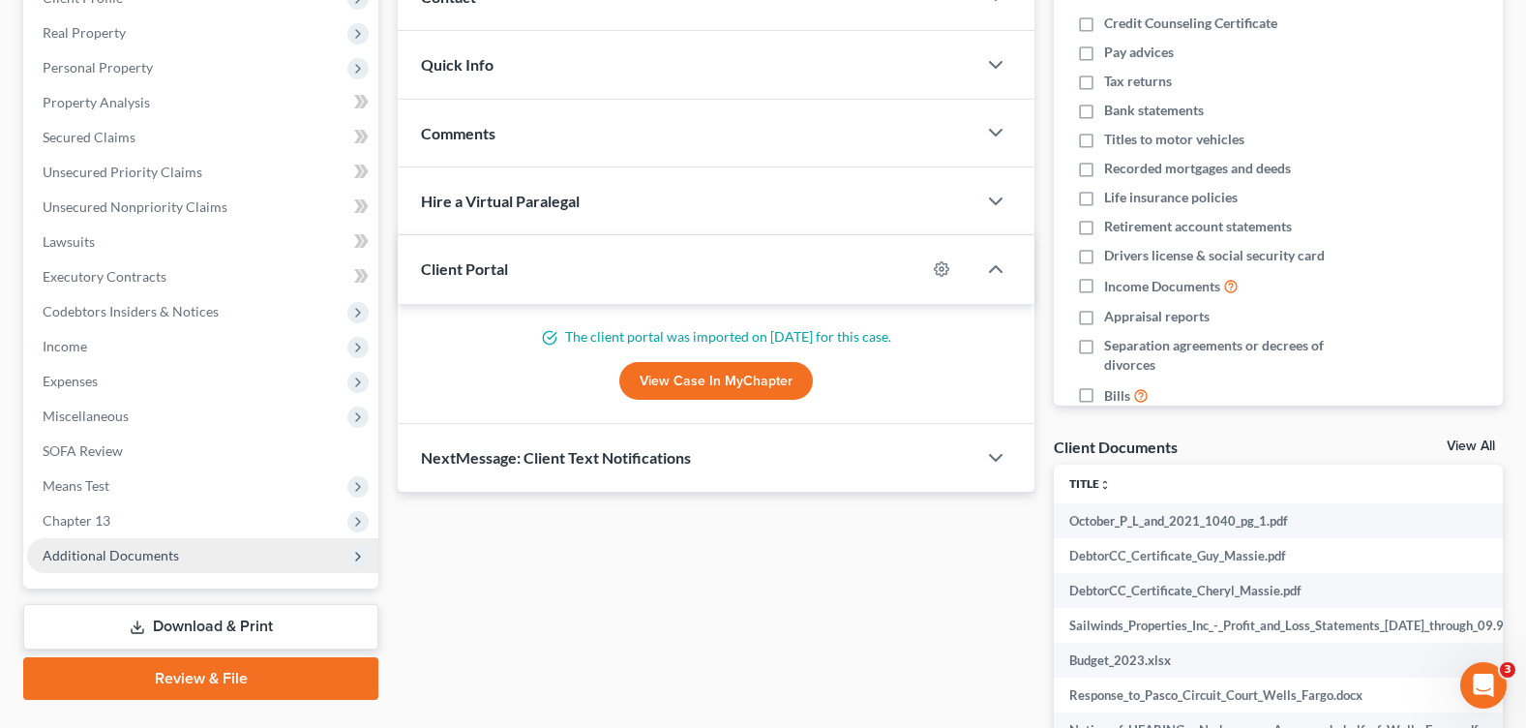
click at [112, 562] on span "Additional Documents" at bounding box center [111, 555] width 136 height 16
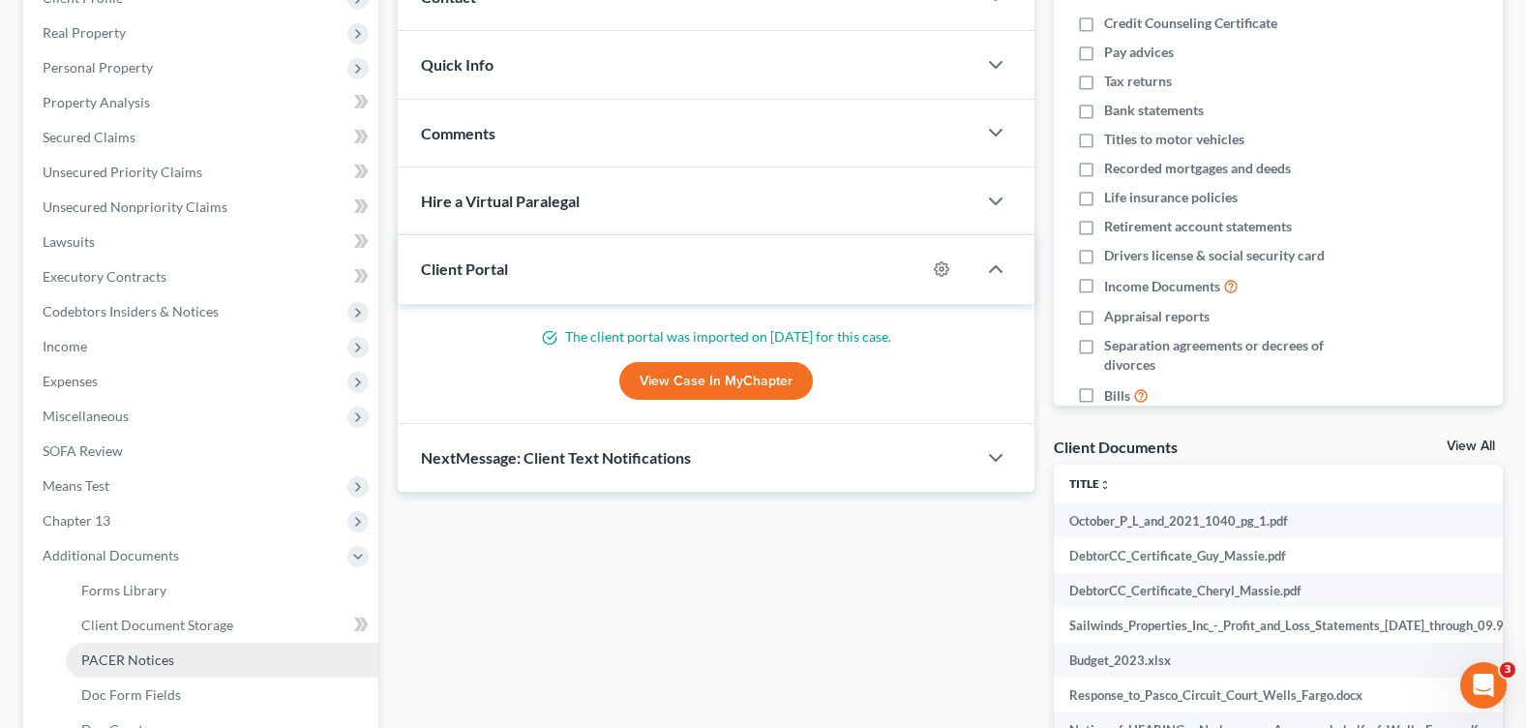
drag, startPoint x: 120, startPoint y: 661, endPoint x: 151, endPoint y: 629, distance: 44.5
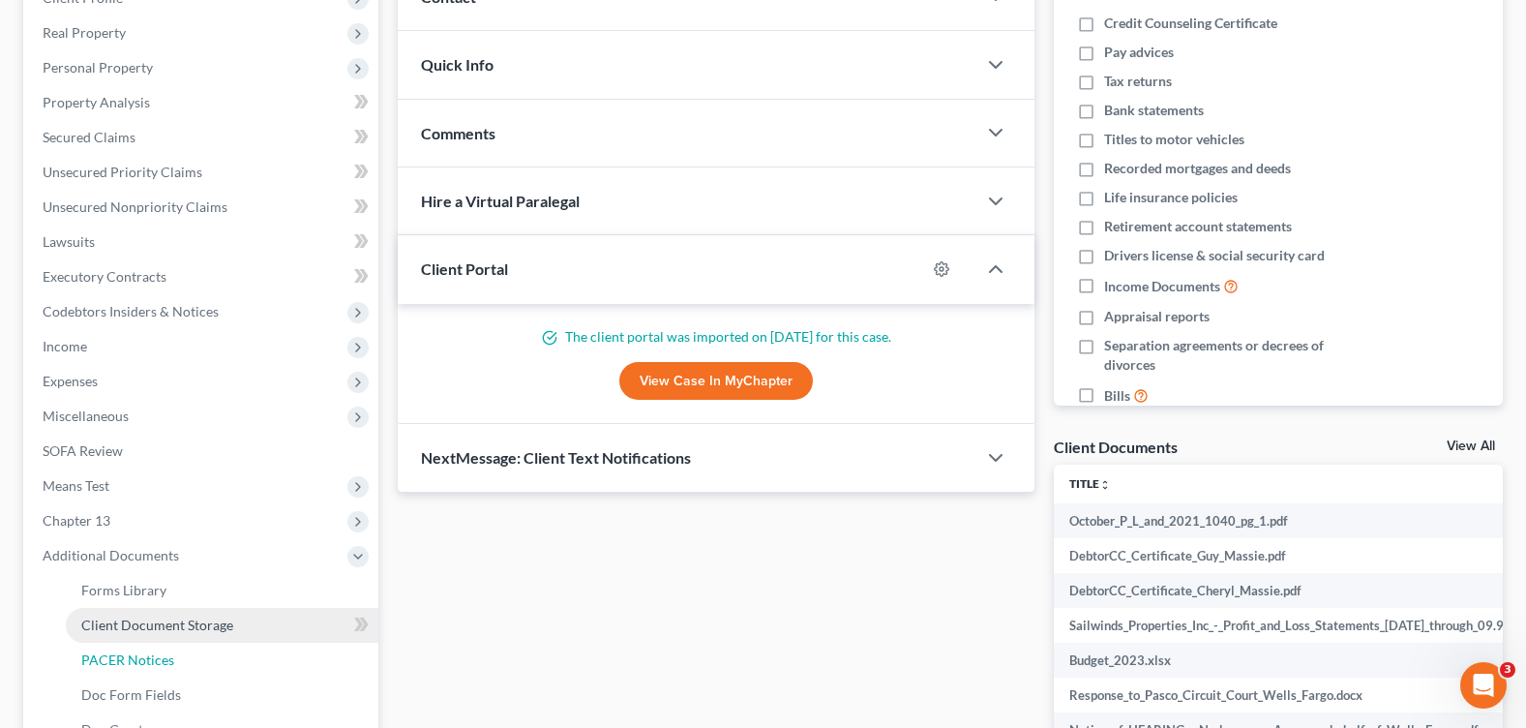
click at [120, 662] on span "PACER Notices" at bounding box center [127, 659] width 93 height 16
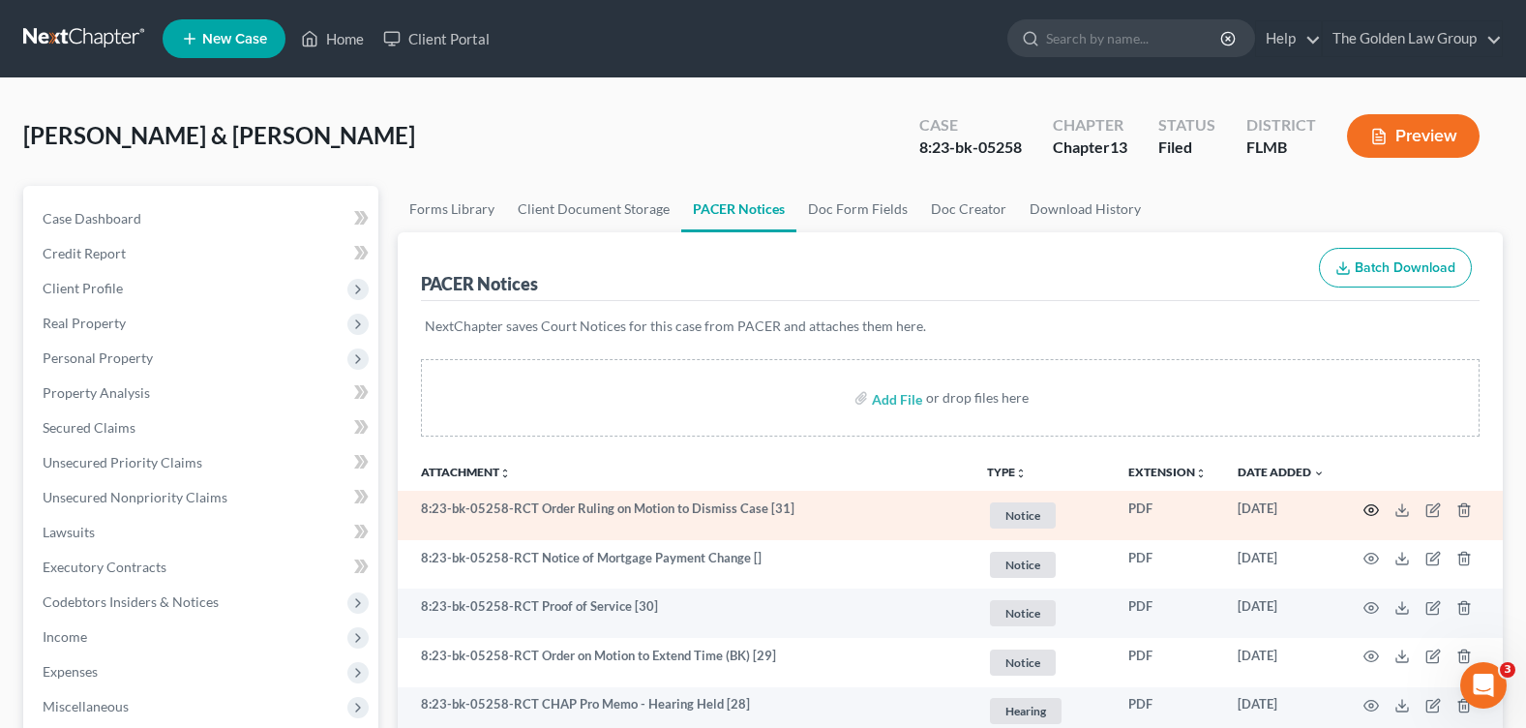
click at [1369, 512] on icon "button" at bounding box center [1371, 509] width 15 height 15
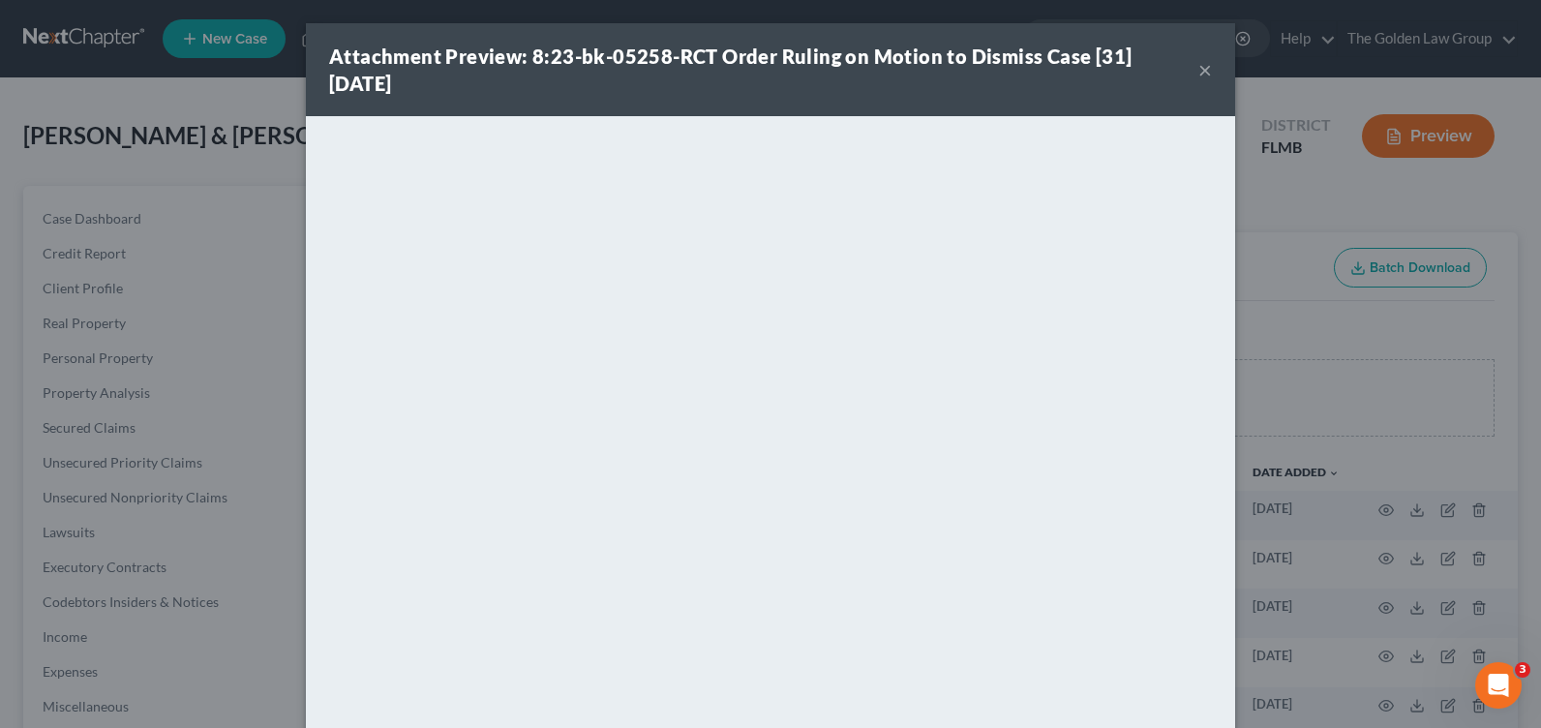
click at [911, 87] on div "Attachment Preview: 8:23-bk-05258-RCT Order Ruling on Motion to Dismiss Case [3…" at bounding box center [763, 70] width 869 height 54
click at [1198, 68] on button "×" at bounding box center [1205, 69] width 14 height 23
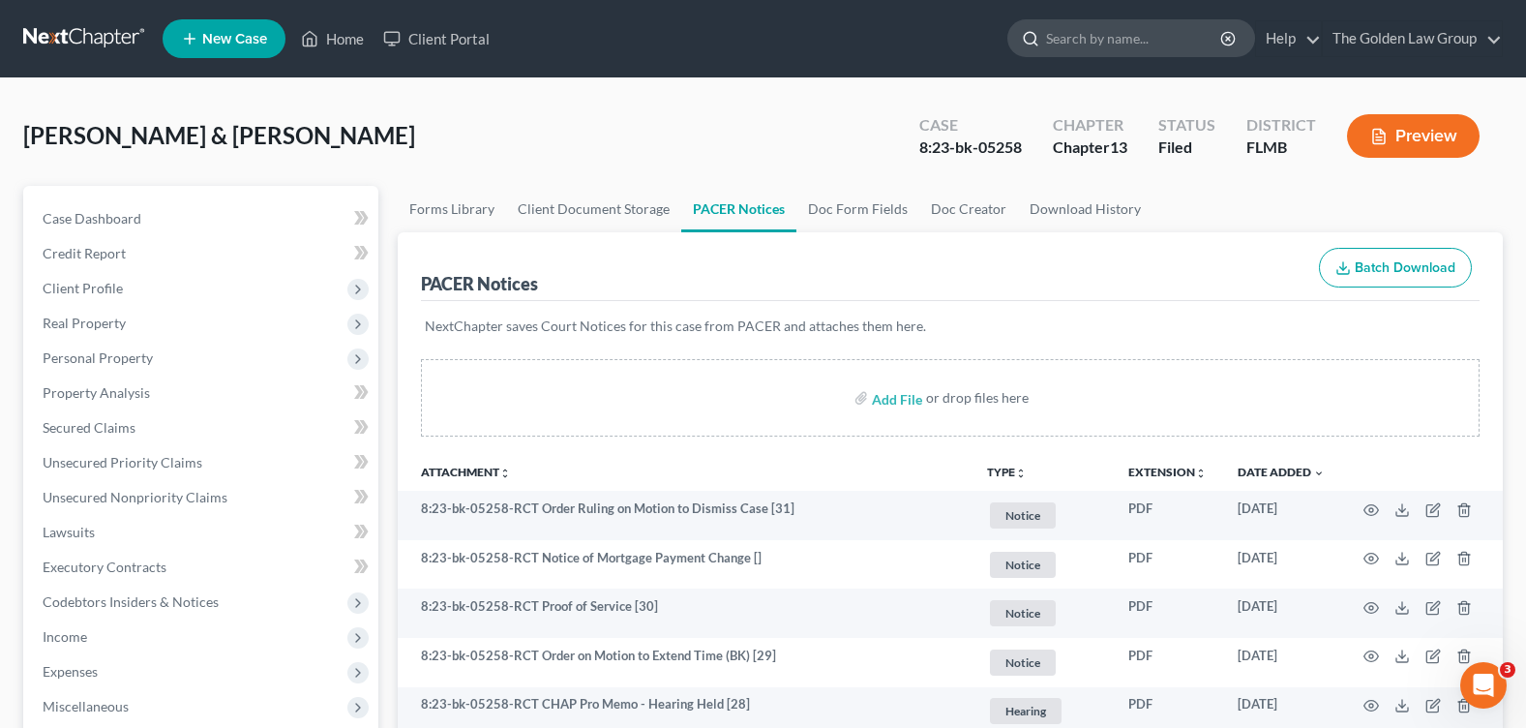
click at [1073, 60] on ul "New Case Home Client Portal - No Result - See all results Or Press Enter... Hel…" at bounding box center [833, 39] width 1340 height 50
click at [1030, 28] on div at bounding box center [1027, 38] width 38 height 36
click at [1057, 38] on input "search" at bounding box center [1134, 38] width 177 height 36
type input "roody"
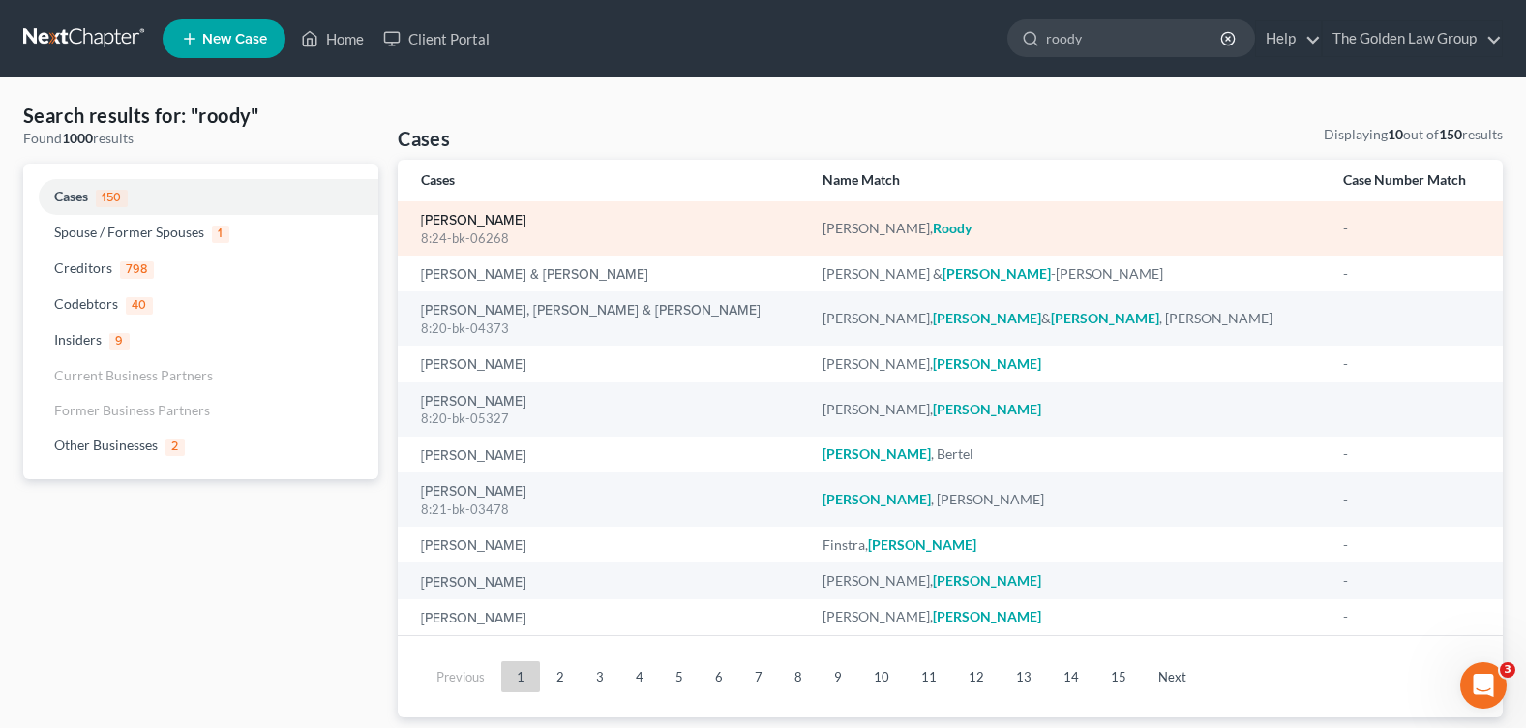
click at [463, 219] on link "[PERSON_NAME]" at bounding box center [473, 221] width 105 height 14
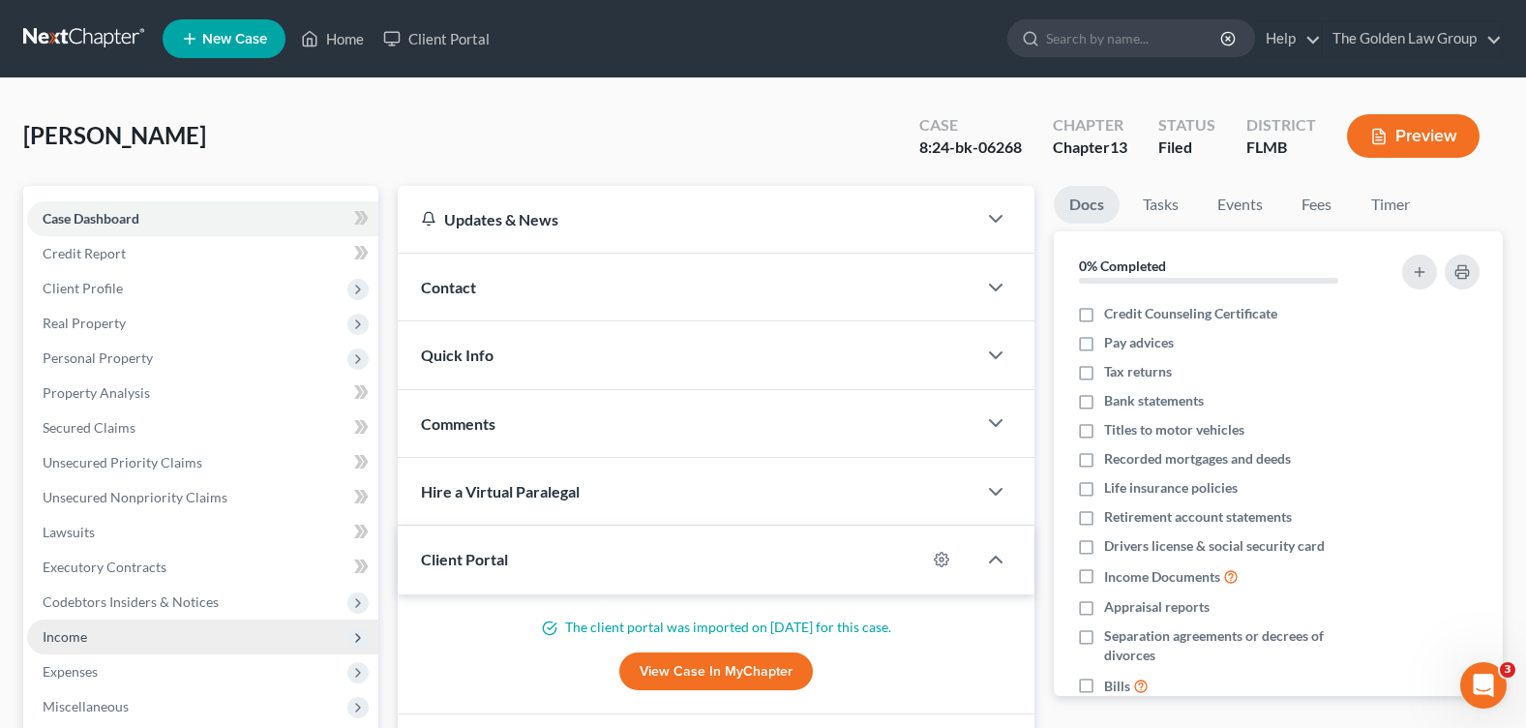
click at [104, 631] on span "Income" at bounding box center [202, 636] width 351 height 35
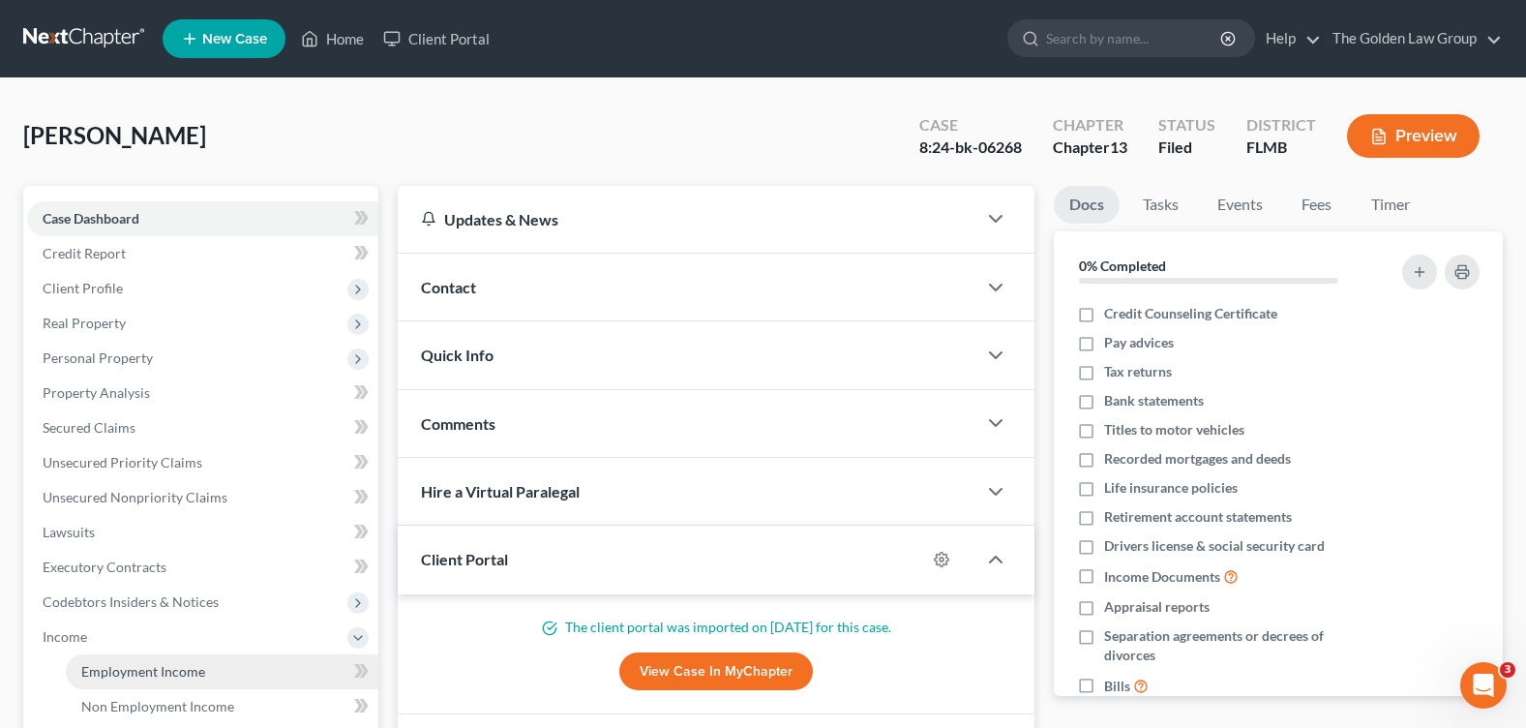
drag, startPoint x: 155, startPoint y: 669, endPoint x: 239, endPoint y: 608, distance: 103.9
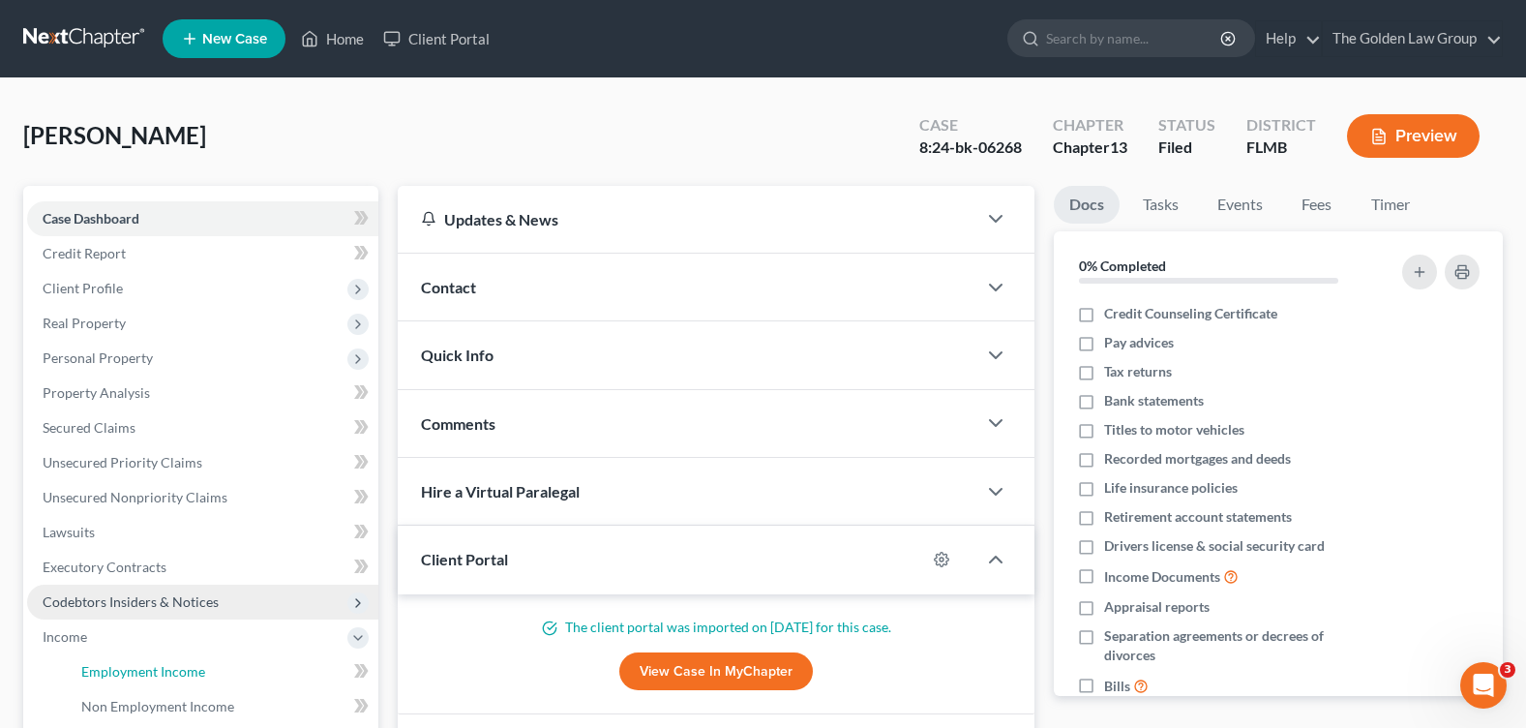
click at [155, 668] on span "Employment Income" at bounding box center [143, 671] width 124 height 16
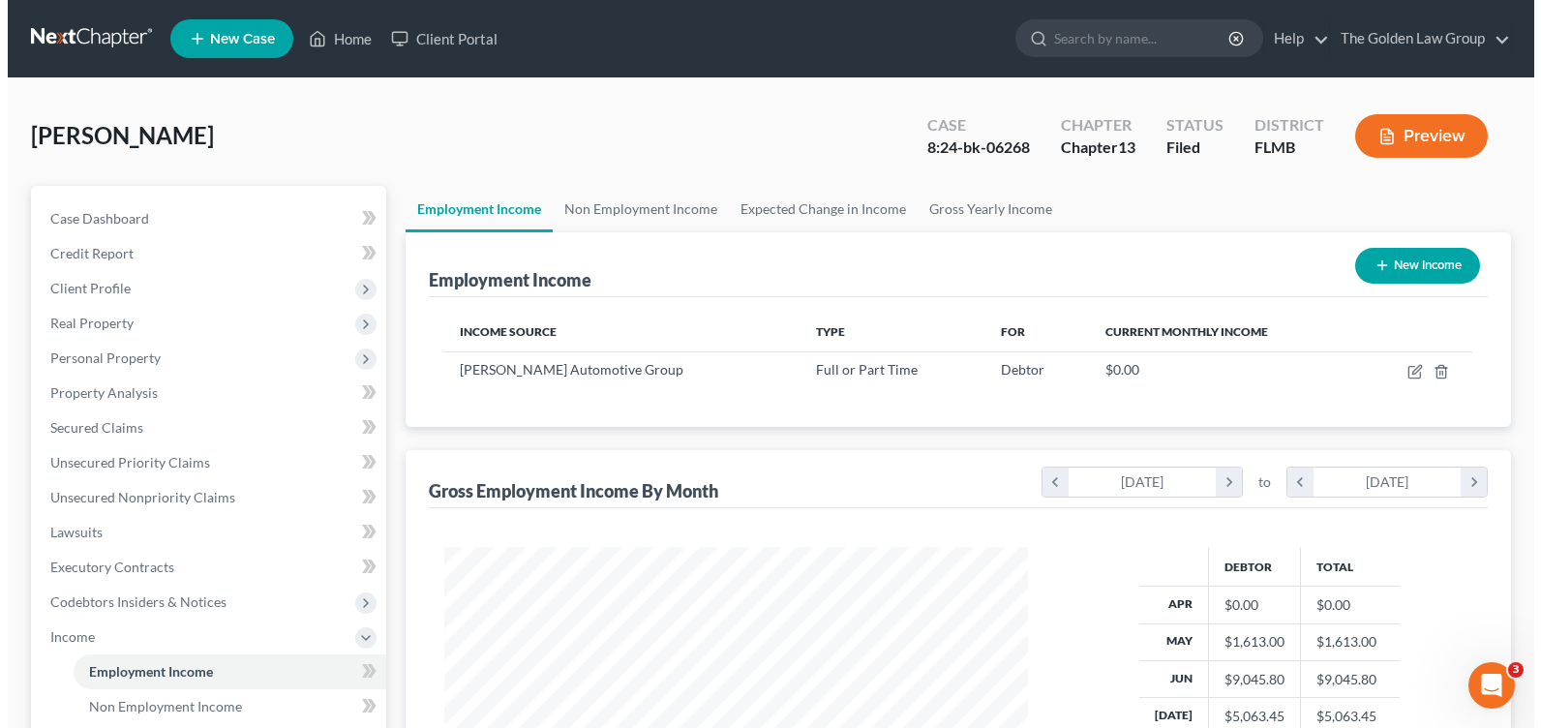
scroll to position [347, 621]
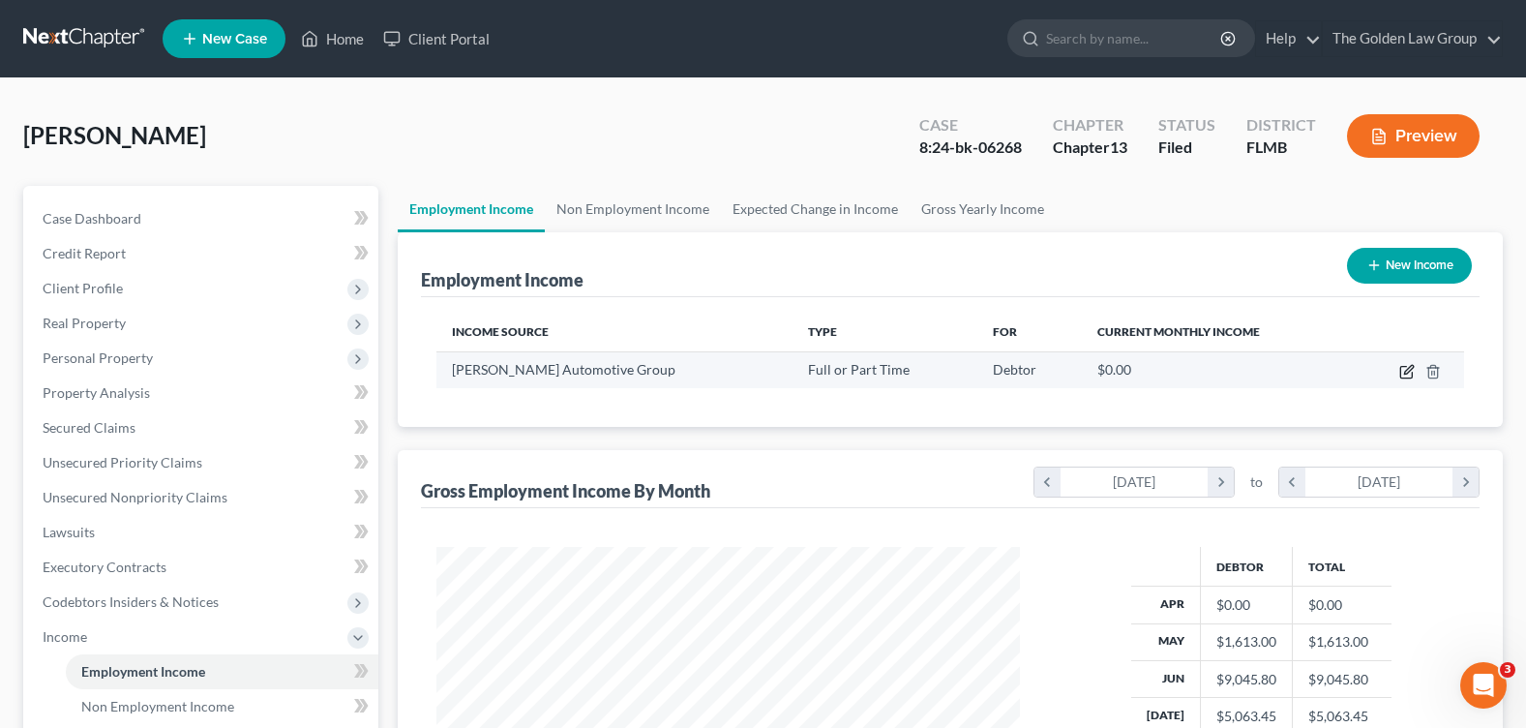
click at [1401, 370] on icon "button" at bounding box center [1406, 373] width 12 height 12
select select "0"
select select "10"
select select "3"
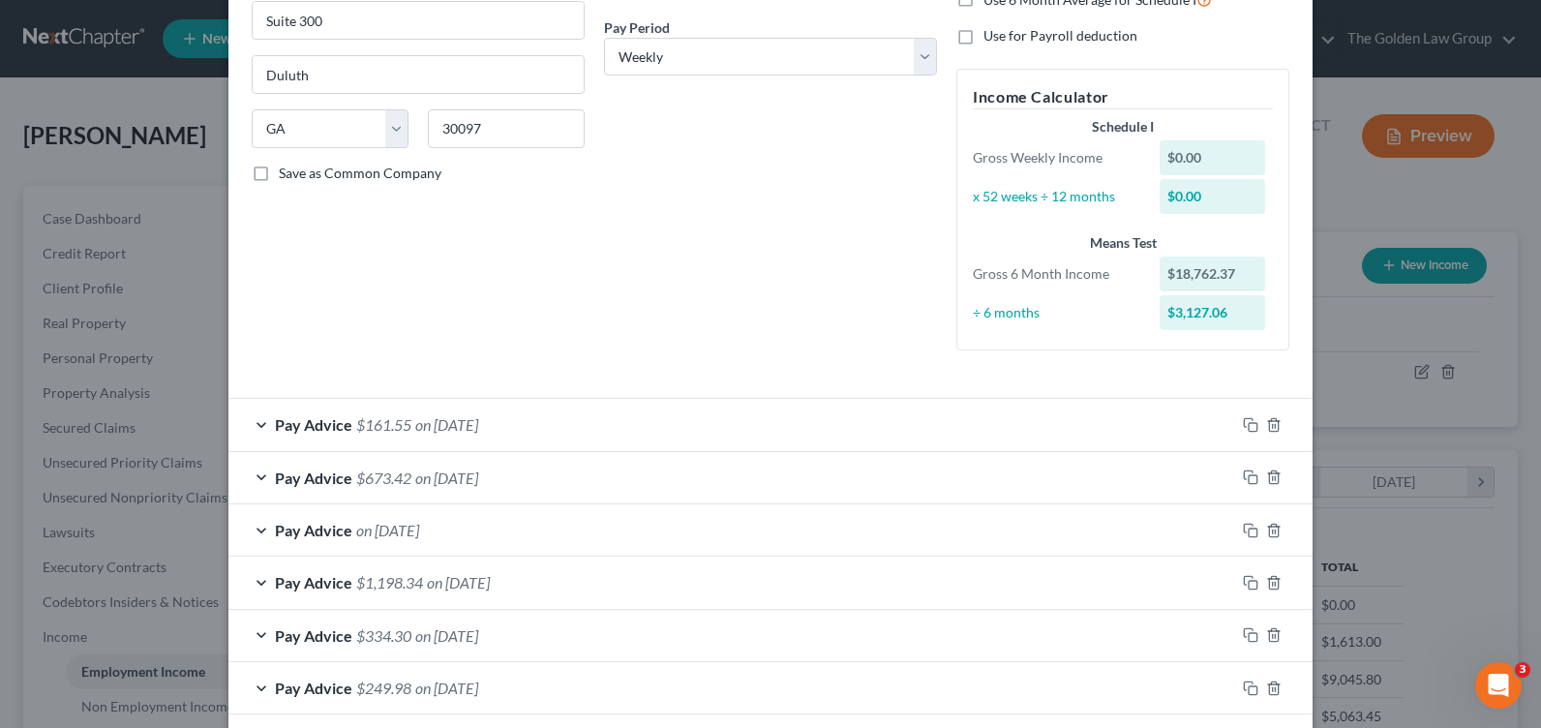
scroll to position [387, 0]
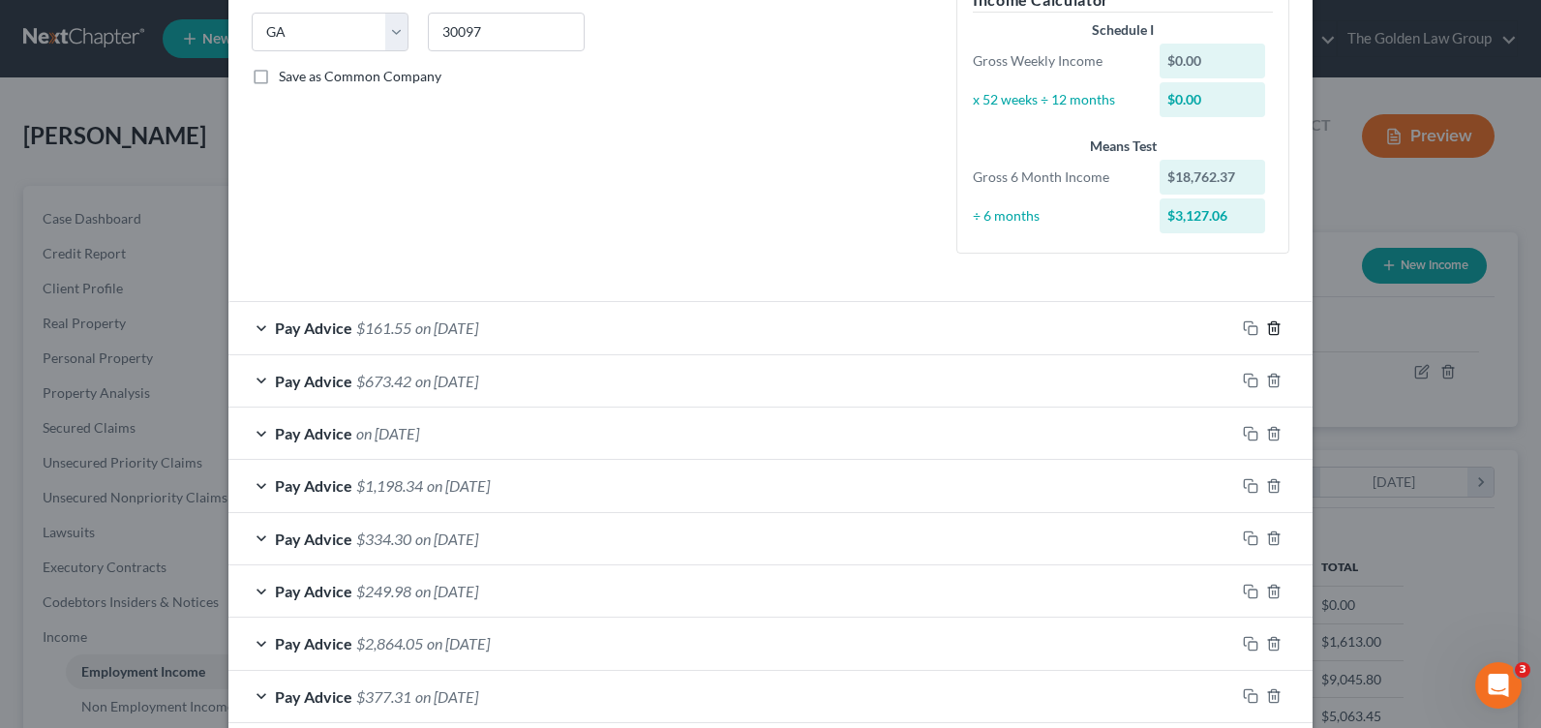
click at [1266, 328] on icon "button" at bounding box center [1273, 327] width 15 height 15
click at [1266, 373] on icon "button" at bounding box center [1273, 380] width 15 height 15
click at [1266, 328] on icon "button" at bounding box center [1273, 327] width 15 height 15
click at [1266, 373] on icon "button" at bounding box center [1273, 380] width 15 height 15
click at [1266, 426] on icon "button" at bounding box center [1273, 433] width 15 height 15
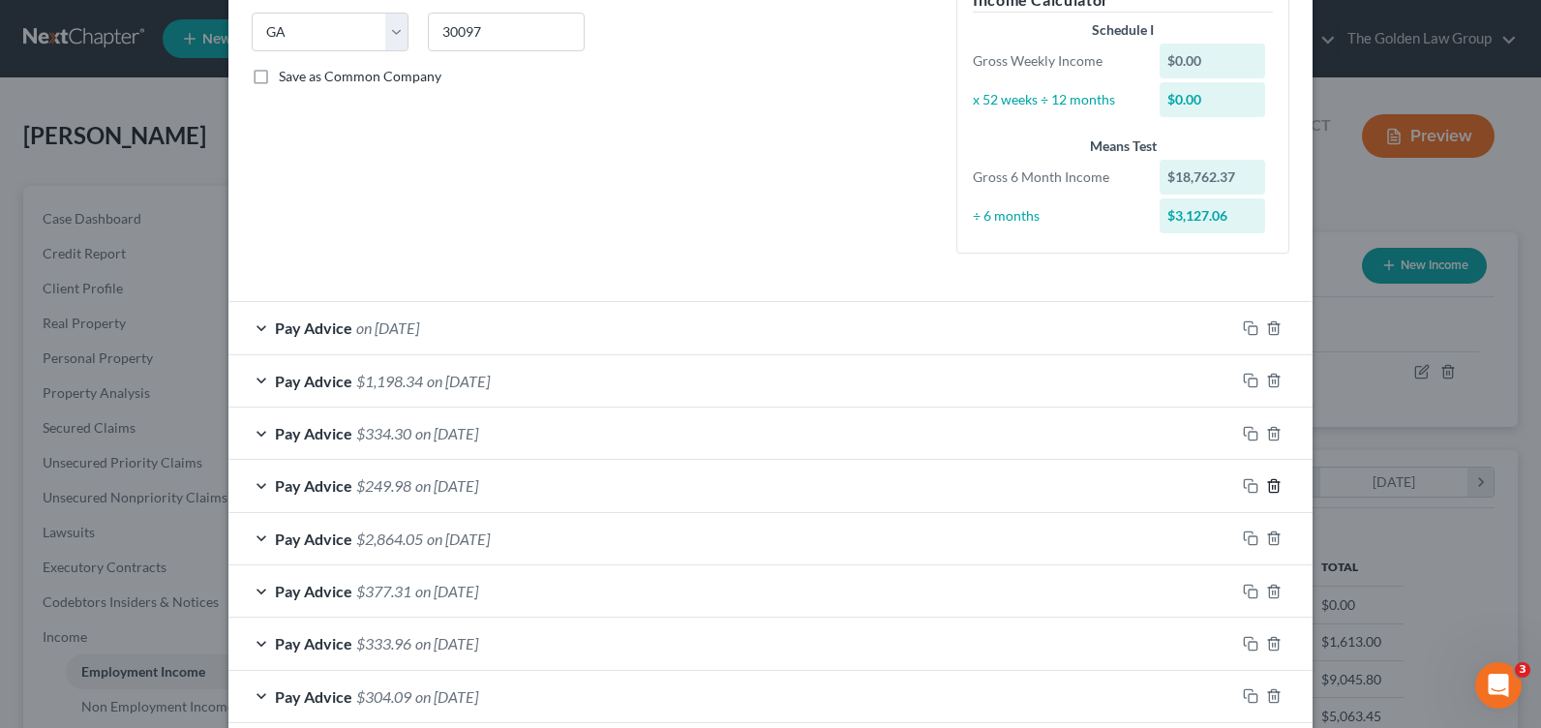
click at [1266, 478] on icon "button" at bounding box center [1273, 485] width 15 height 15
click at [1266, 530] on icon "button" at bounding box center [1273, 537] width 15 height 15
click at [1266, 584] on icon "button" at bounding box center [1273, 591] width 15 height 15
click at [1266, 328] on icon "button" at bounding box center [1273, 327] width 15 height 15
click at [1266, 330] on icon "button" at bounding box center [1273, 327] width 15 height 15
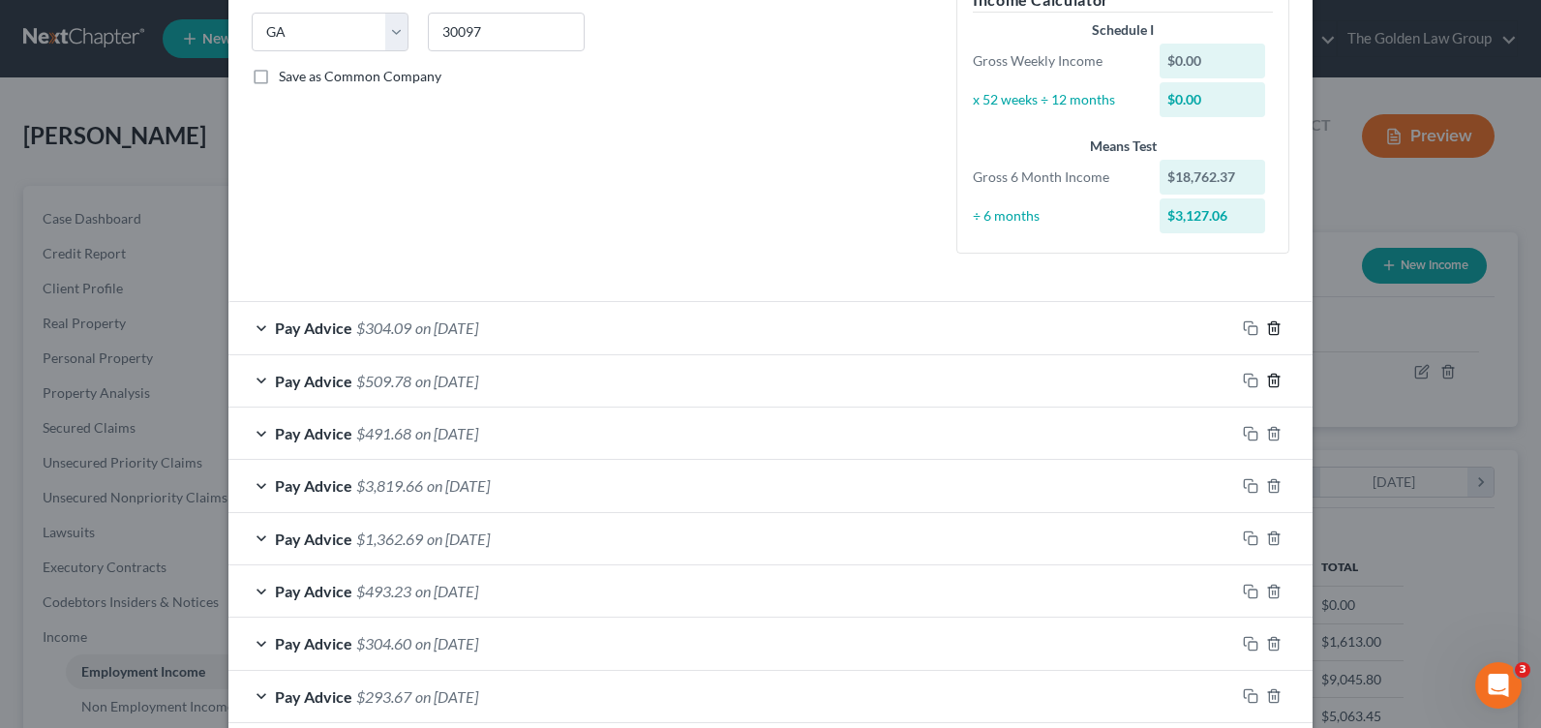
click at [1266, 373] on icon "button" at bounding box center [1273, 380] width 15 height 15
click at [1266, 426] on icon "button" at bounding box center [1273, 433] width 15 height 15
click at [1266, 330] on icon "button" at bounding box center [1273, 327] width 15 height 15
click at [1266, 373] on icon "button" at bounding box center [1273, 380] width 15 height 15
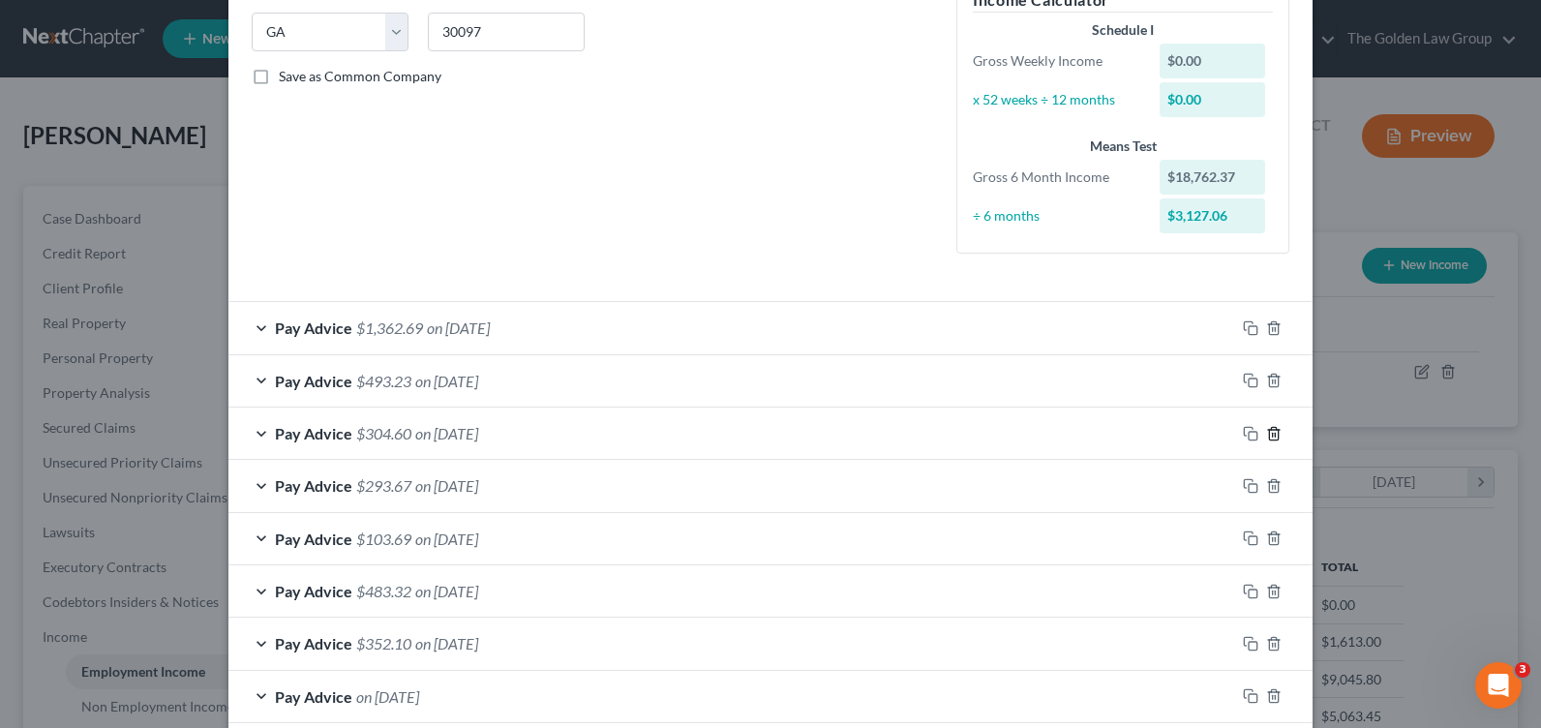
click at [1266, 426] on icon "button" at bounding box center [1273, 433] width 15 height 15
click at [1266, 330] on icon "button" at bounding box center [1273, 327] width 15 height 15
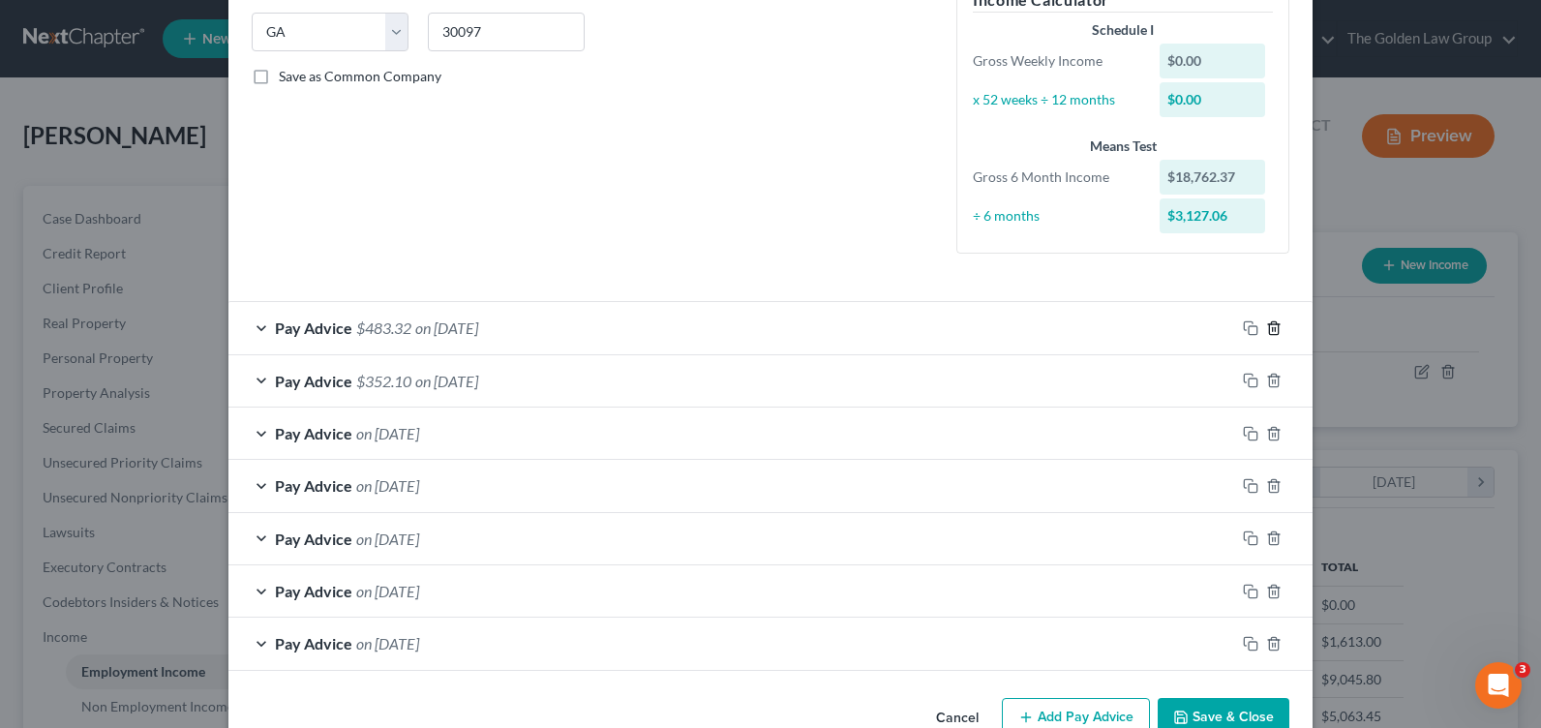
click at [1266, 330] on icon "button" at bounding box center [1273, 327] width 15 height 15
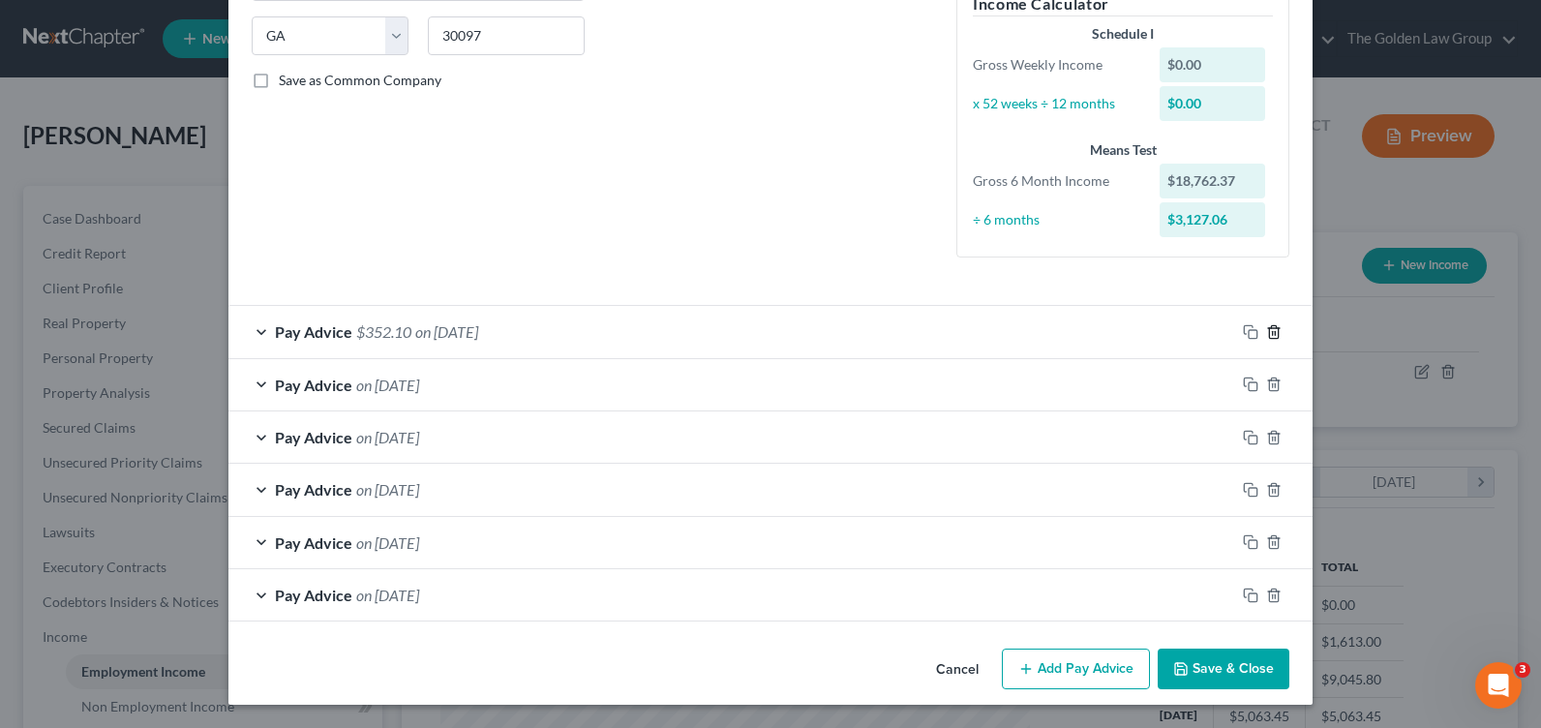
click at [1266, 330] on icon "button" at bounding box center [1273, 331] width 15 height 15
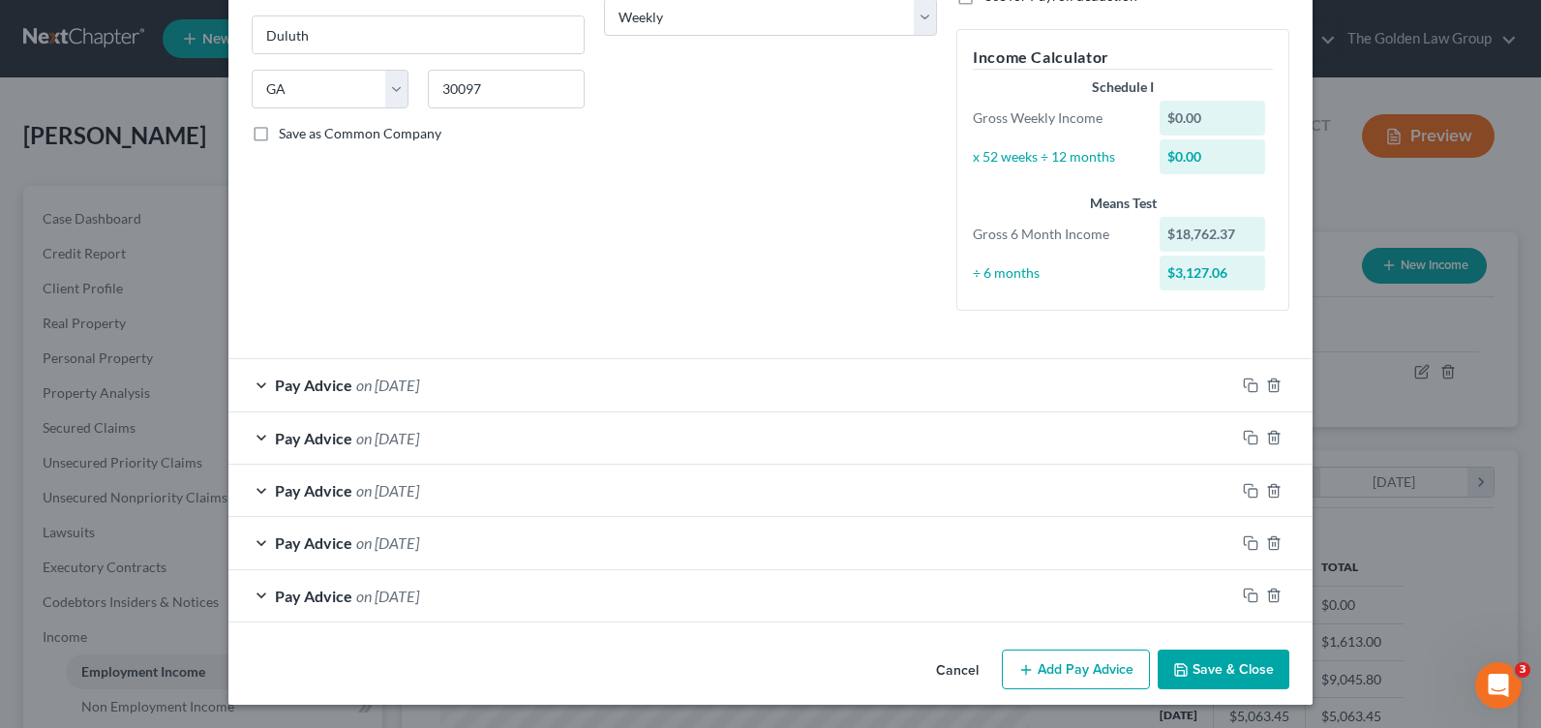
scroll to position [330, 0]
click at [1266, 389] on icon "button" at bounding box center [1273, 384] width 15 height 15
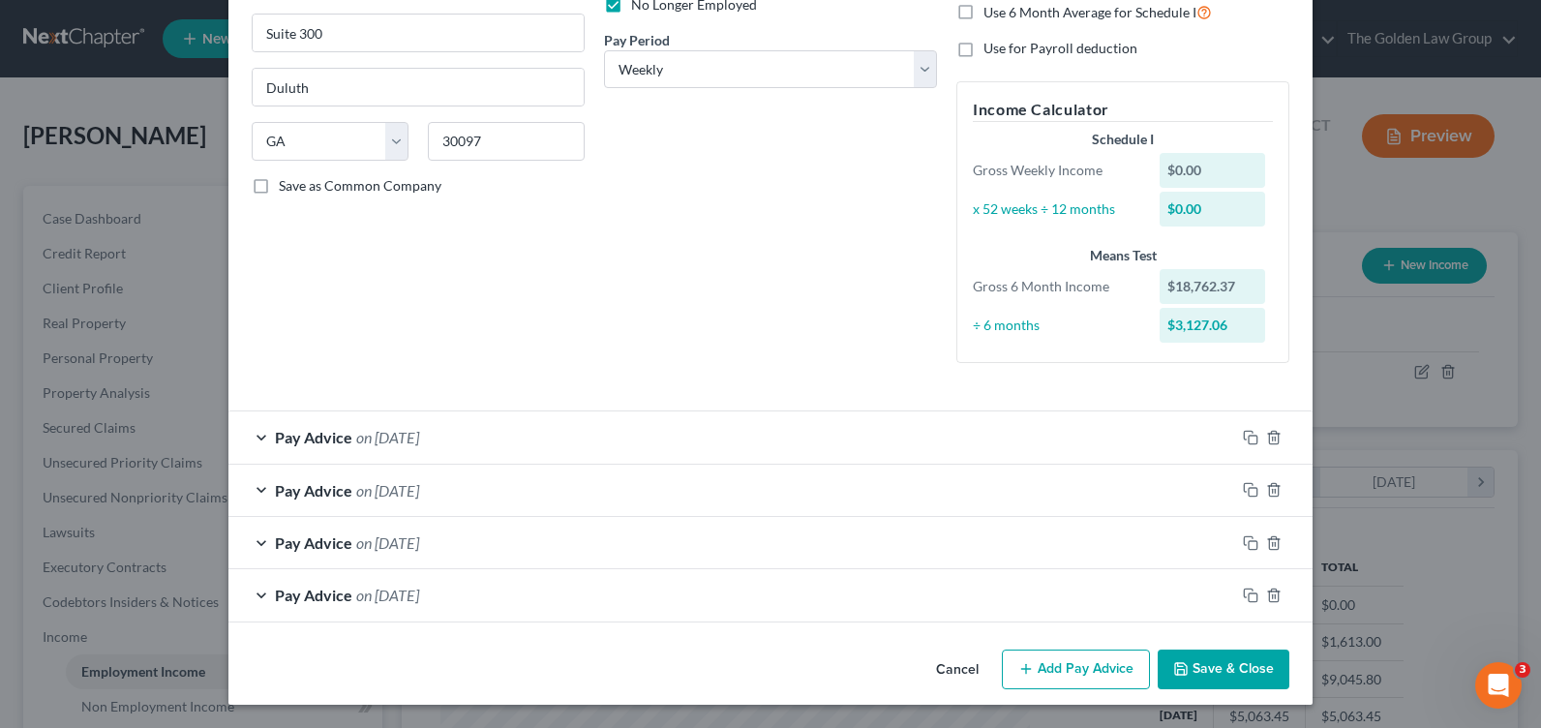
click at [1264, 389] on div "Employment Type * Select Full or Part Time Employment Self Employment Company *…" at bounding box center [770, 103] width 1057 height 584
click at [1272, 435] on icon "button" at bounding box center [1273, 437] width 15 height 15
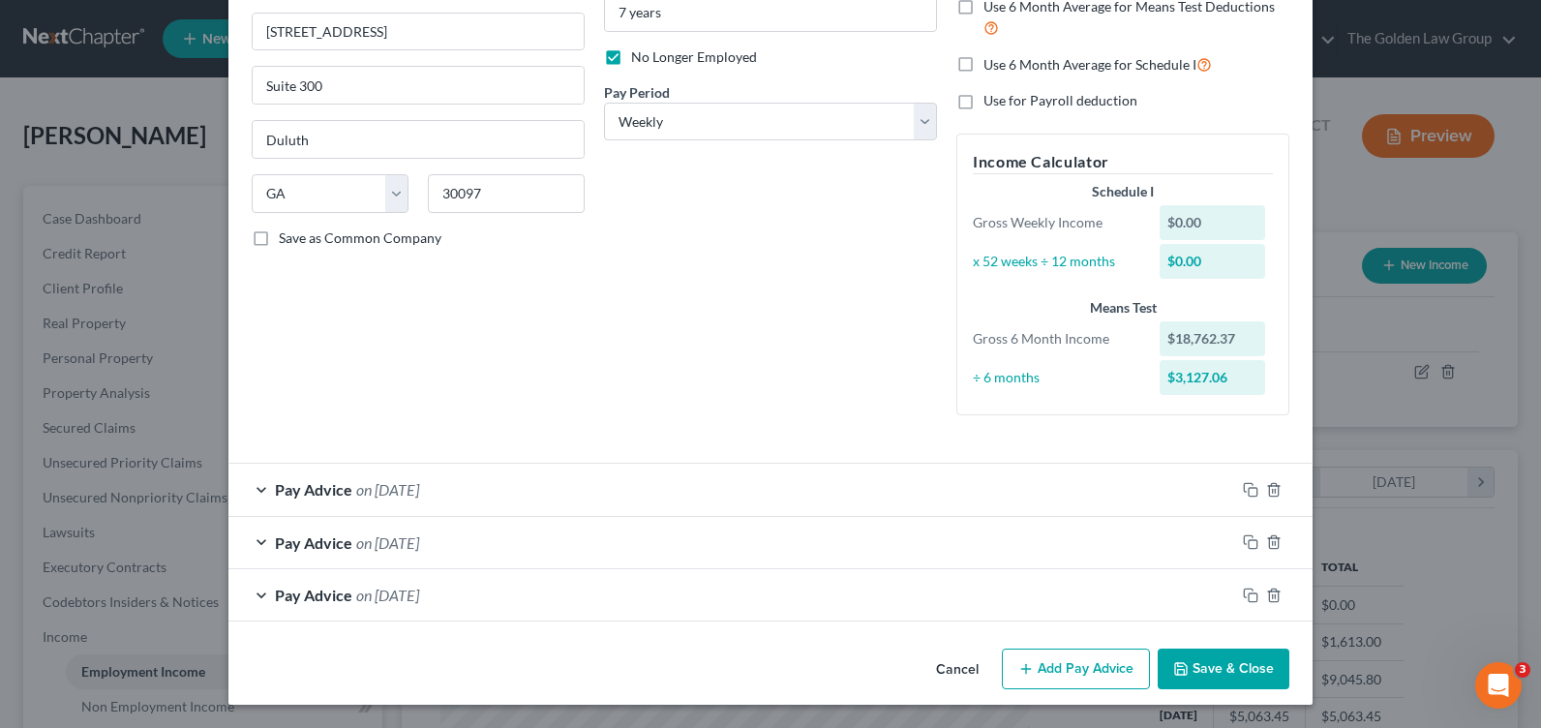
scroll to position [225, 0]
click at [1266, 486] on icon "button" at bounding box center [1273, 489] width 15 height 15
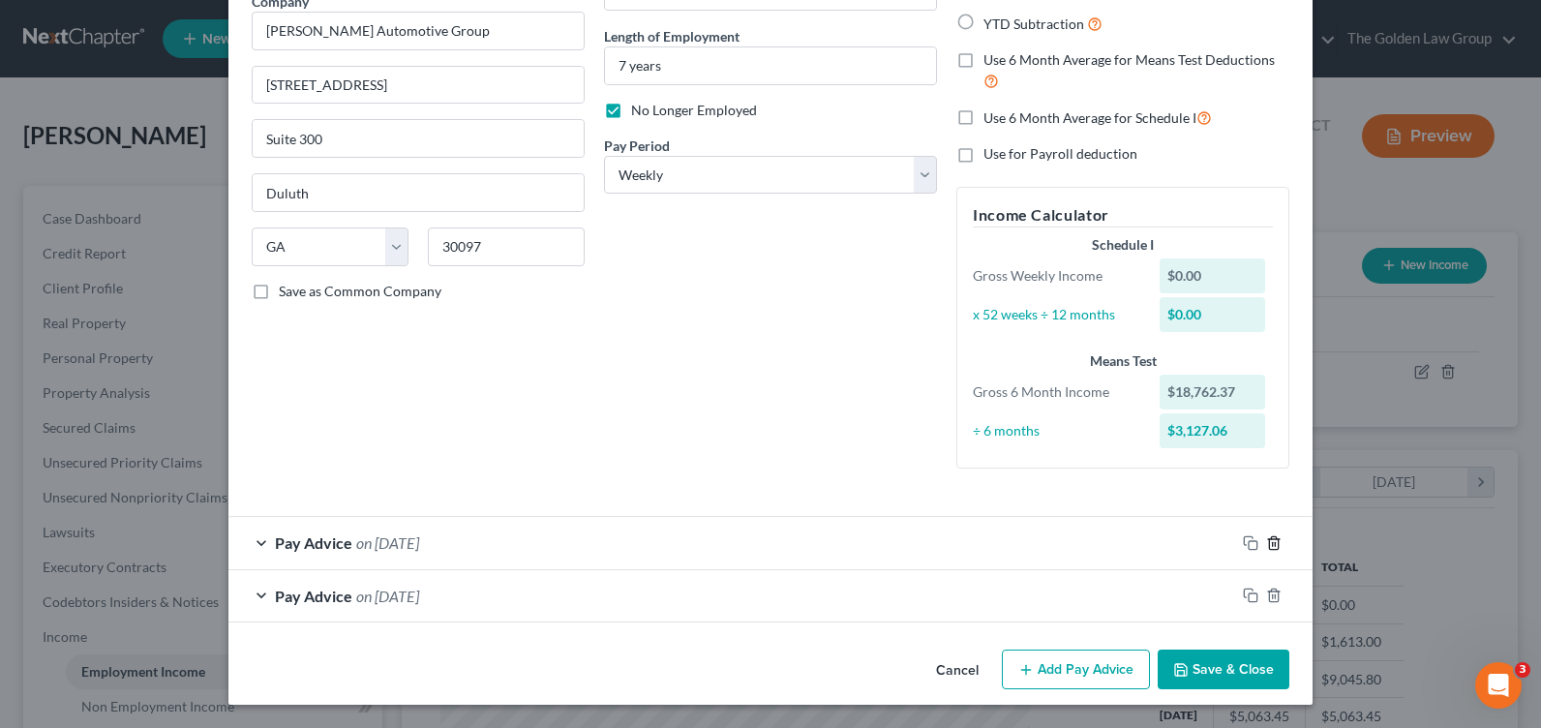
click at [1266, 542] on icon "button" at bounding box center [1273, 542] width 15 height 15
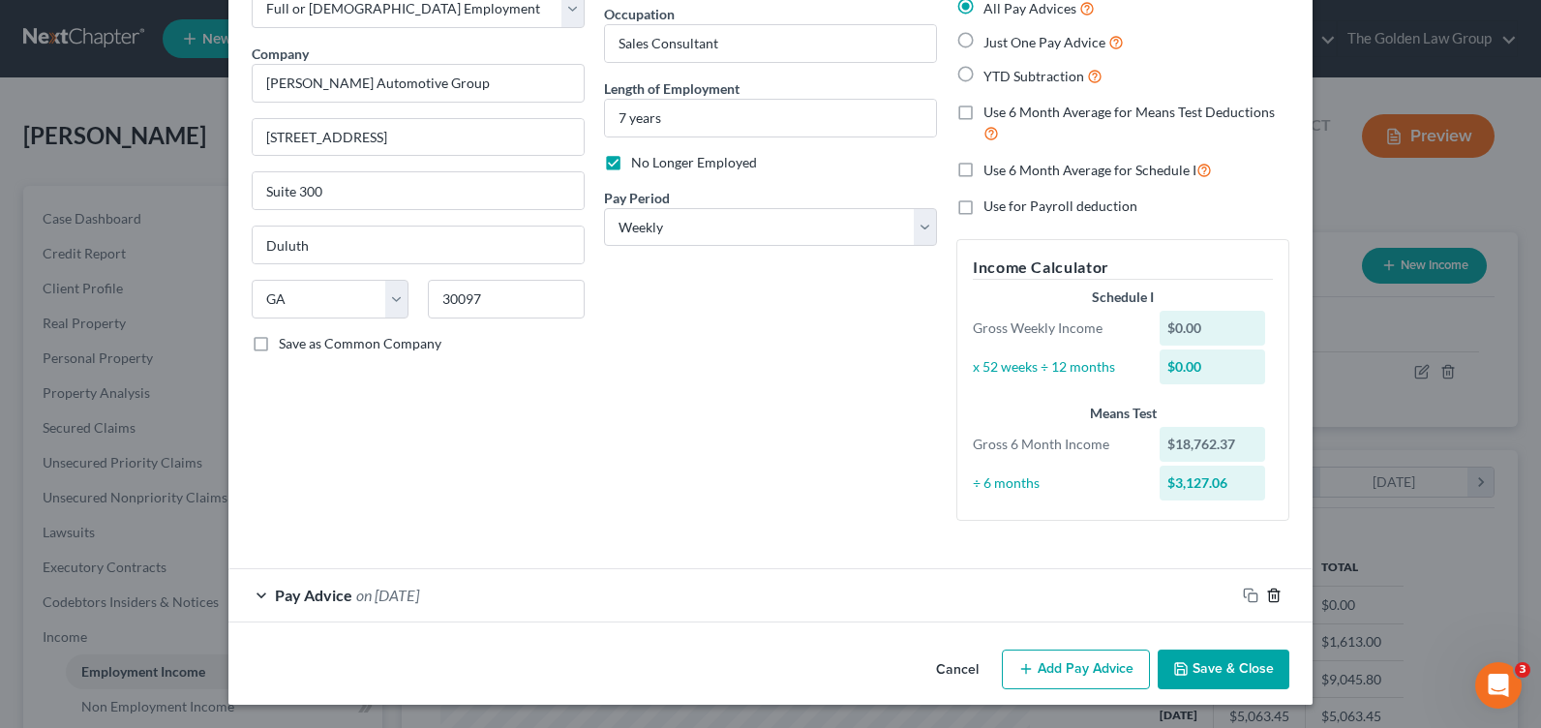
click at [1266, 596] on icon "button" at bounding box center [1273, 594] width 15 height 15
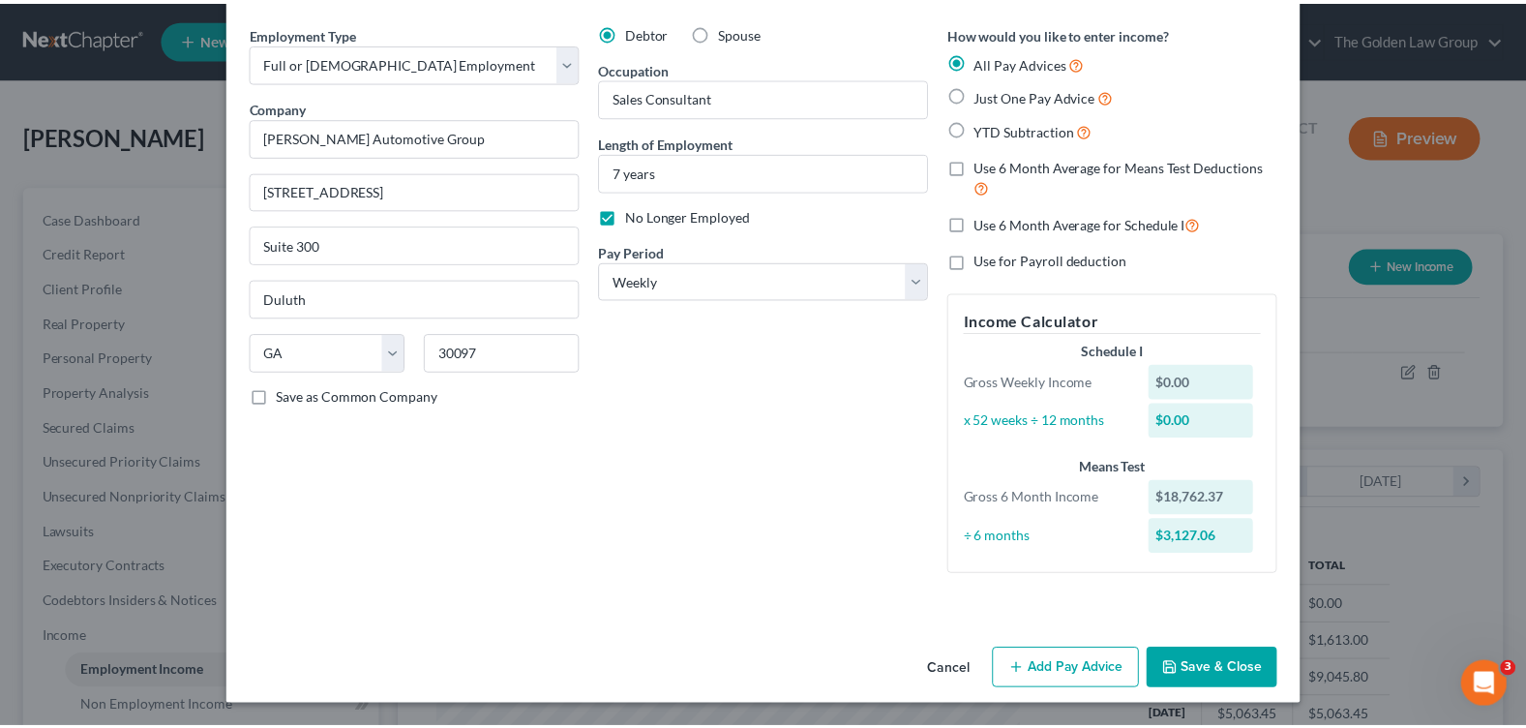
scroll to position [67, 0]
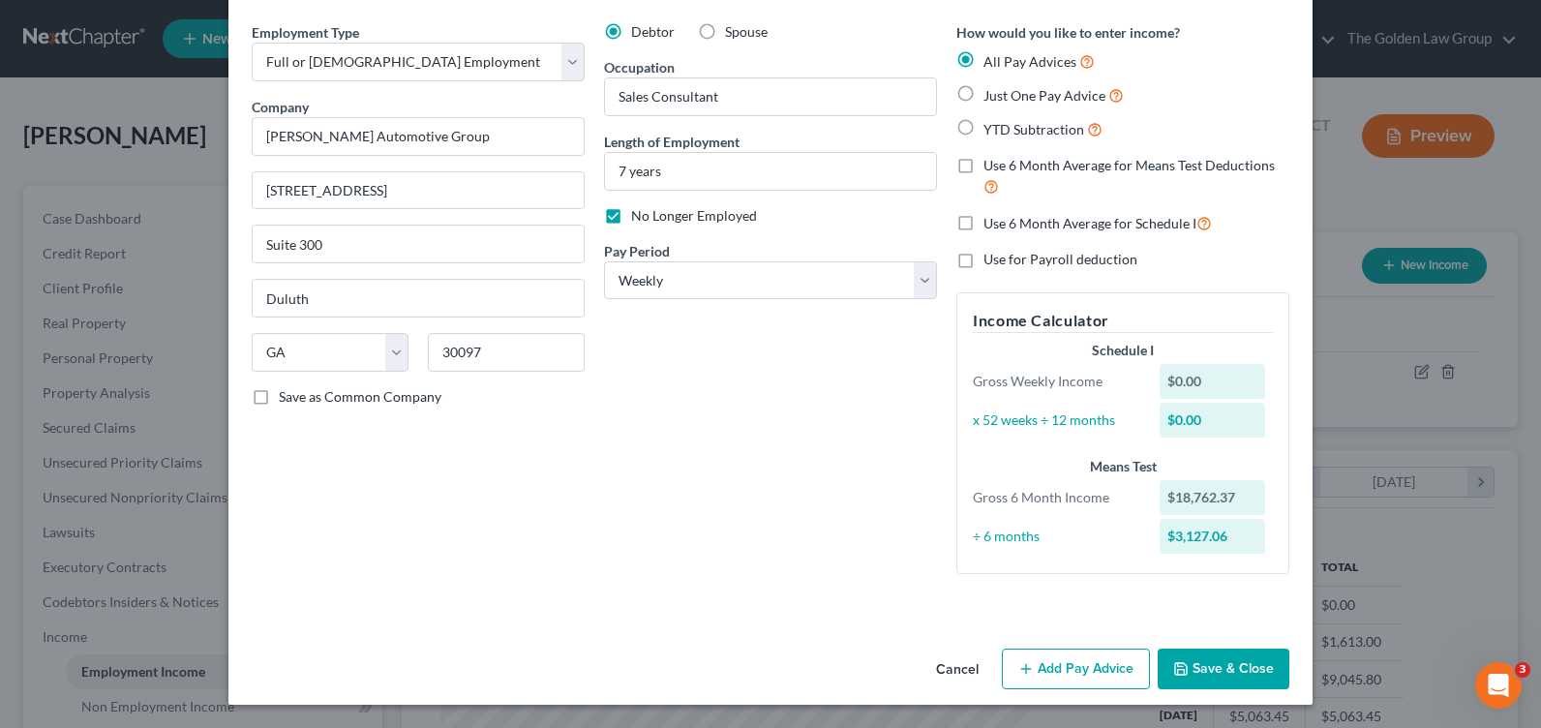
click at [1225, 660] on button "Save & Close" at bounding box center [1223, 668] width 132 height 41
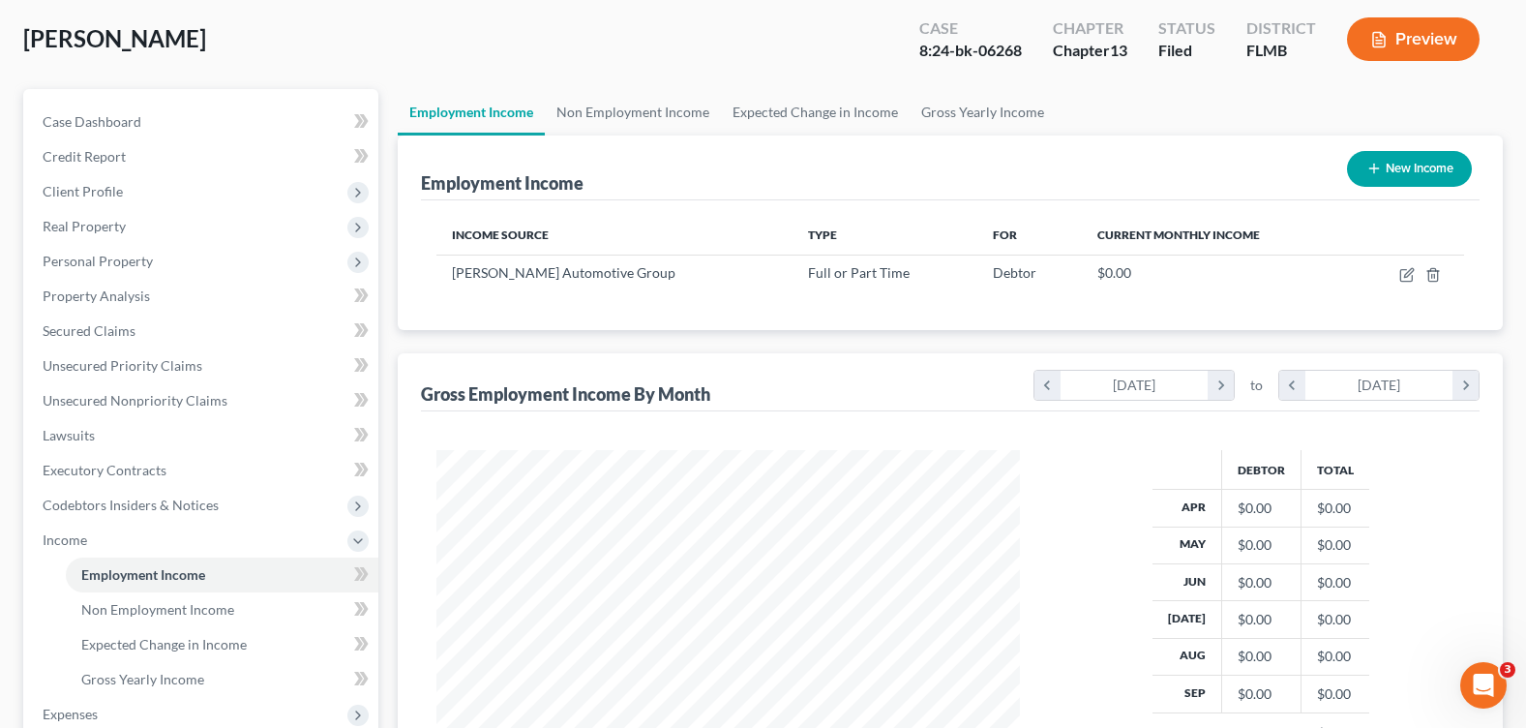
scroll to position [194, 0]
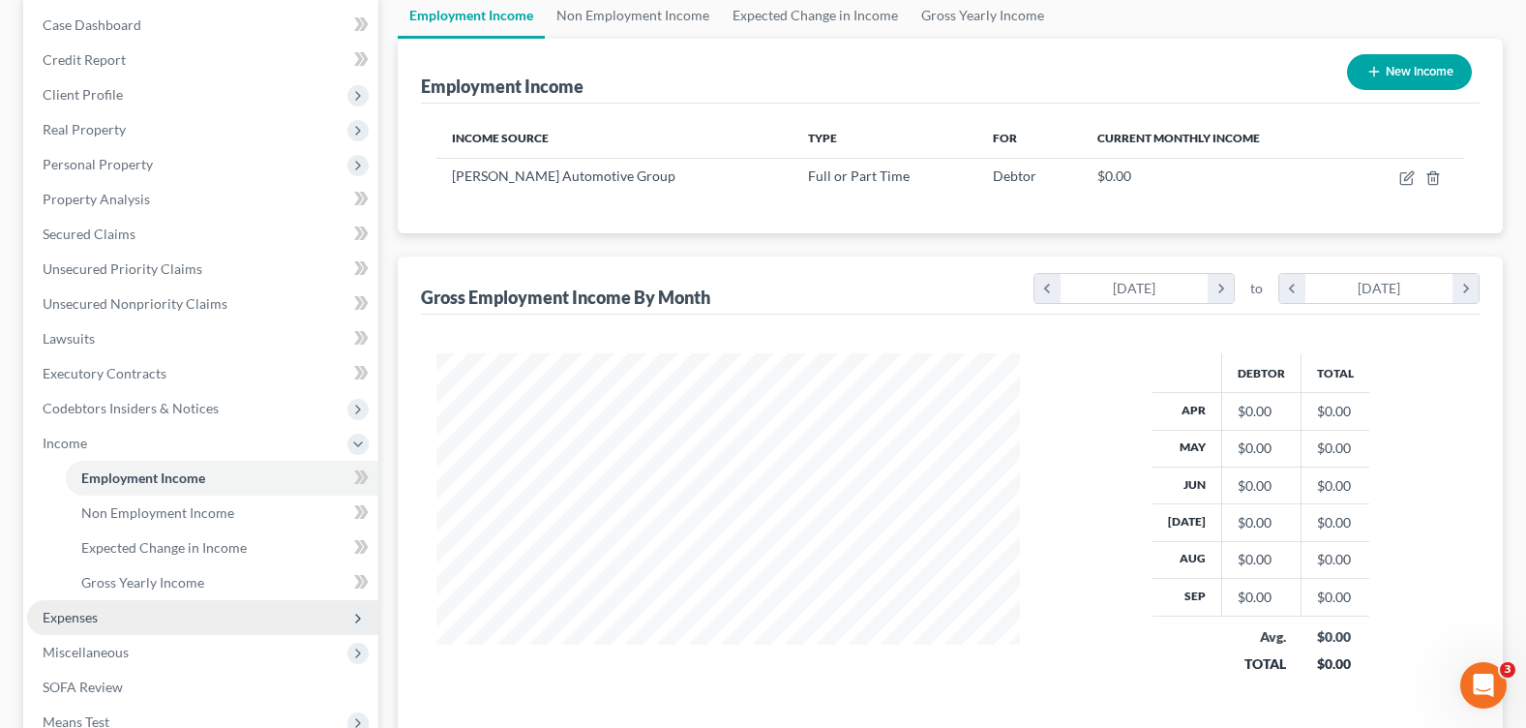
click at [114, 618] on span "Expenses" at bounding box center [202, 617] width 351 height 35
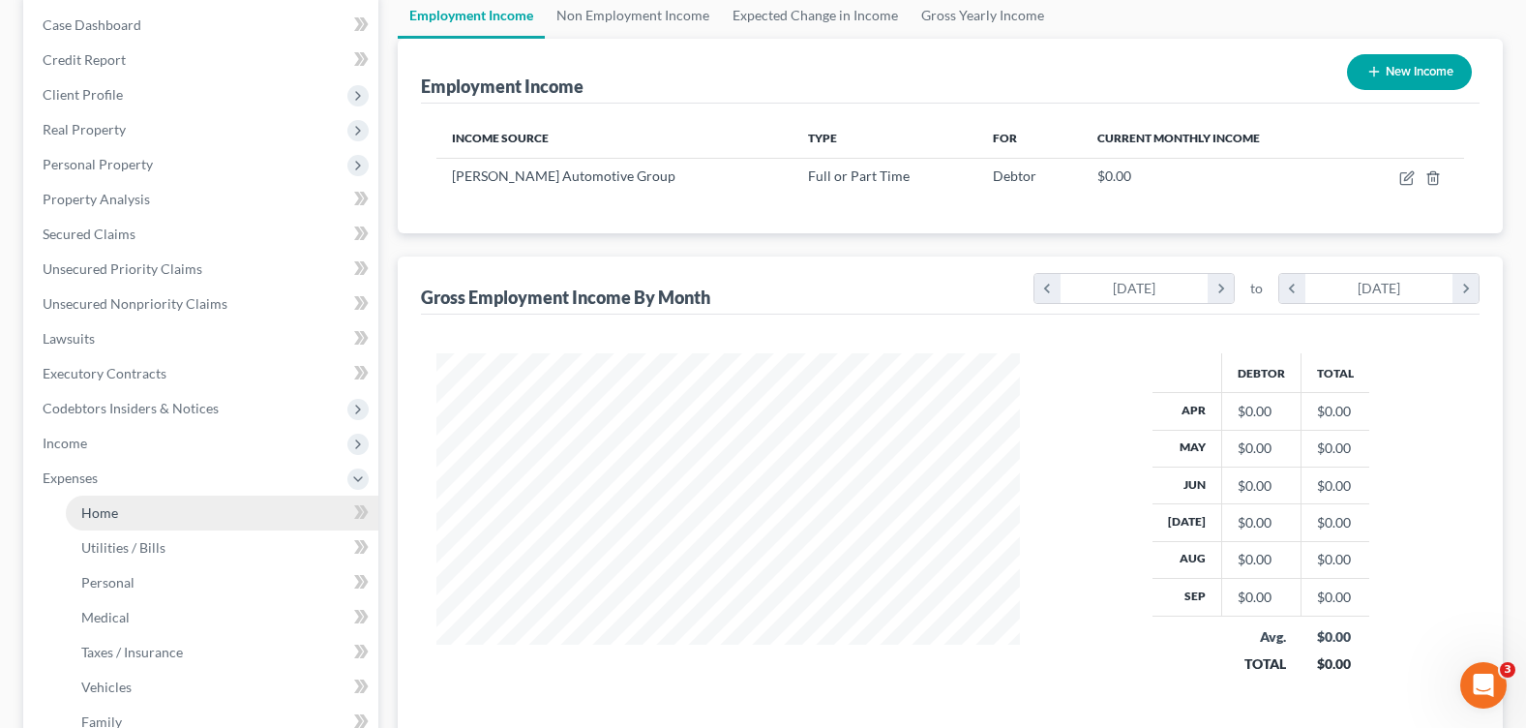
click at [169, 522] on link "Home" at bounding box center [222, 512] width 313 height 35
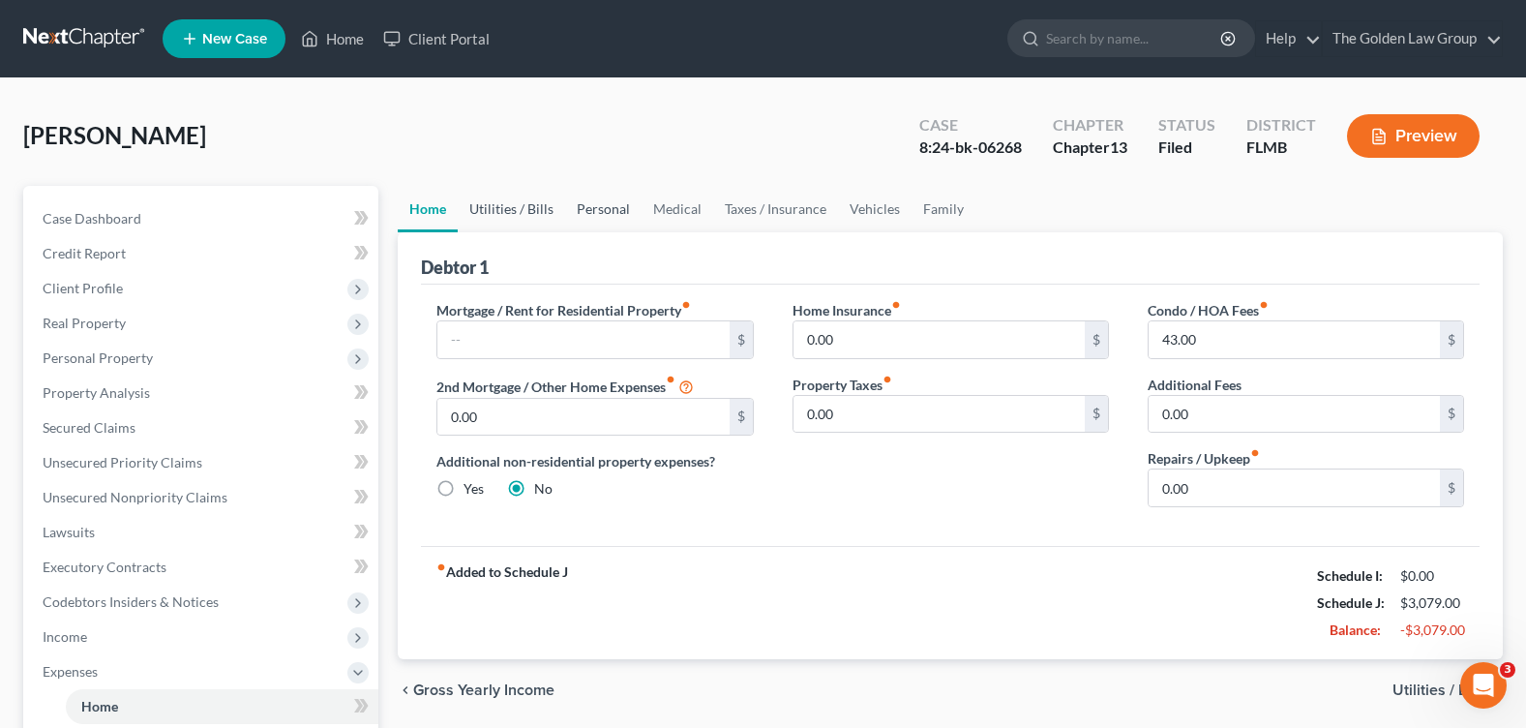
click at [565, 204] on link "Personal" at bounding box center [603, 209] width 76 height 46
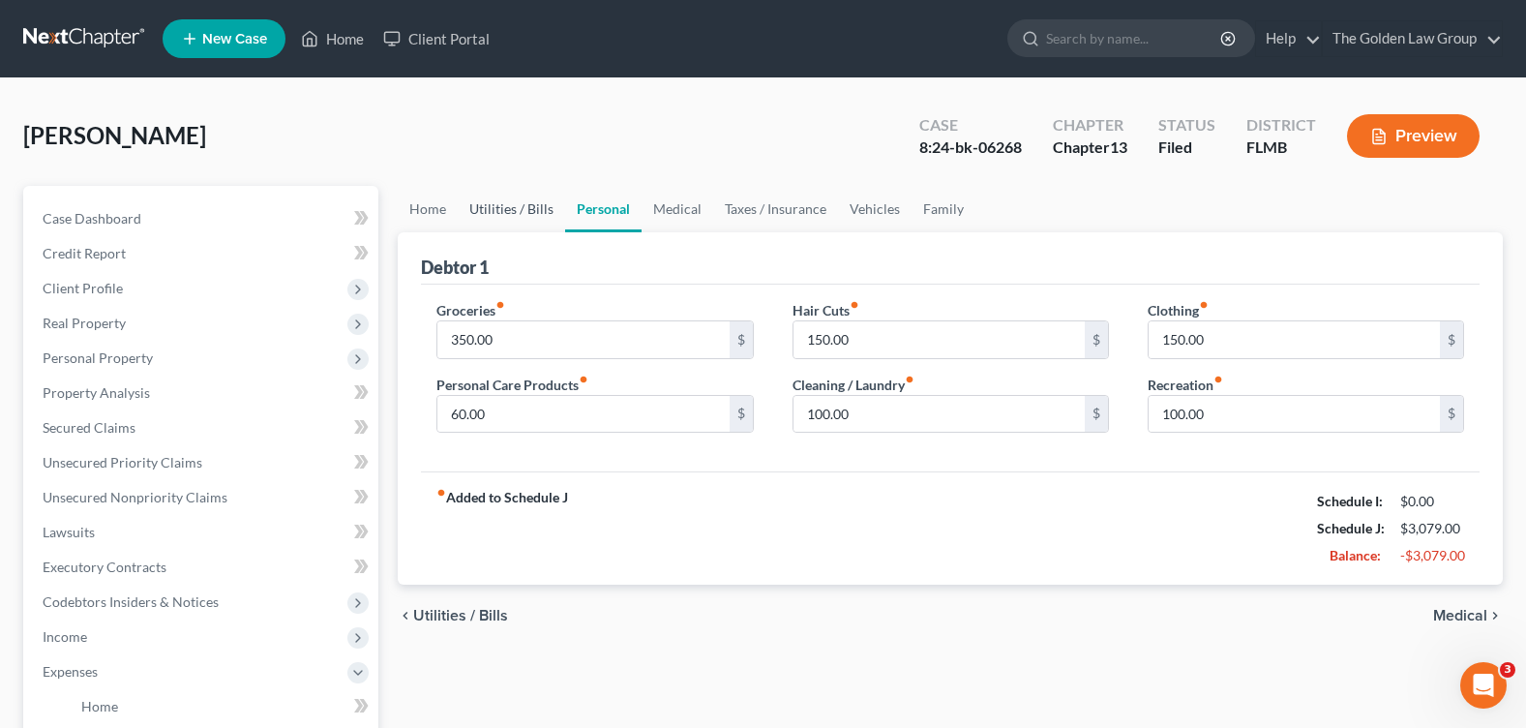
click at [525, 207] on link "Utilities / Bills" at bounding box center [511, 209] width 107 height 46
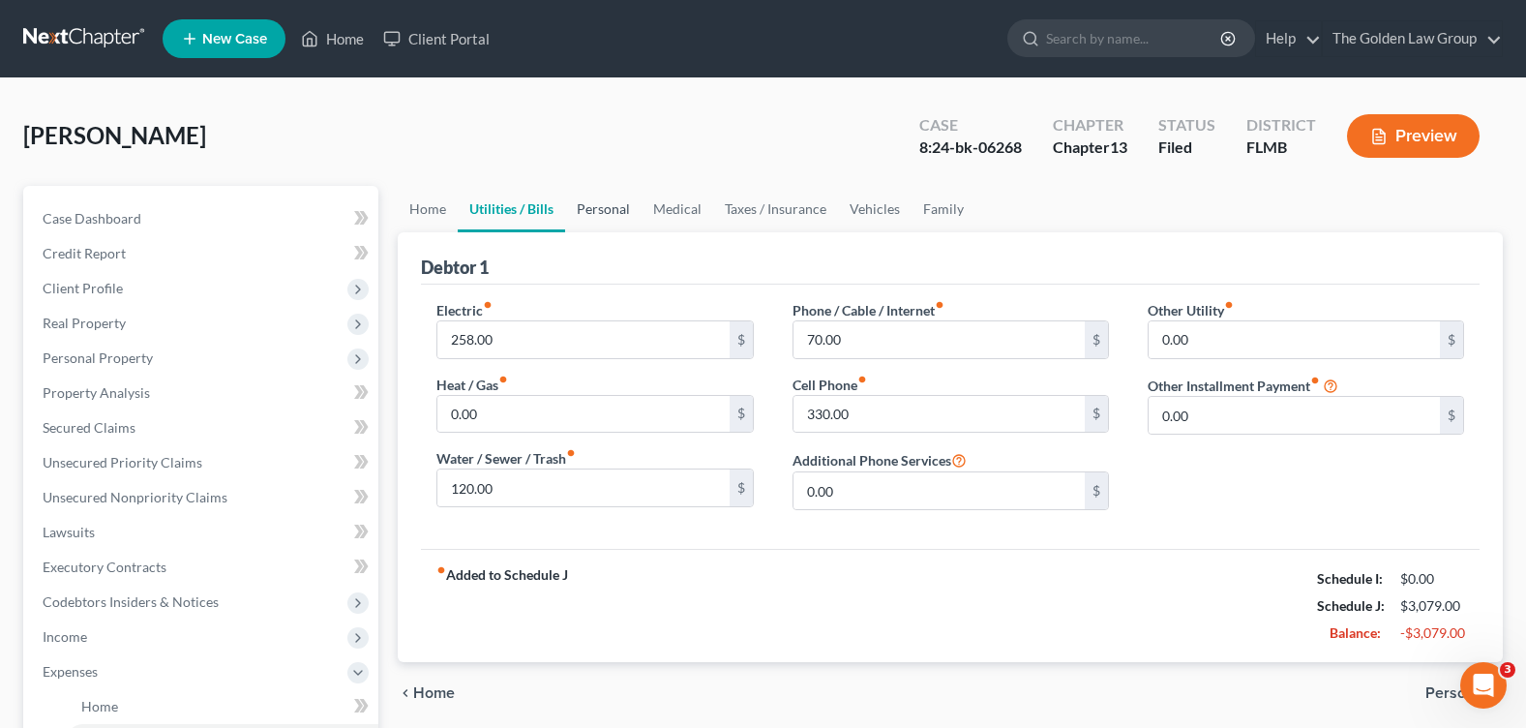
click at [618, 218] on link "Personal" at bounding box center [603, 209] width 76 height 46
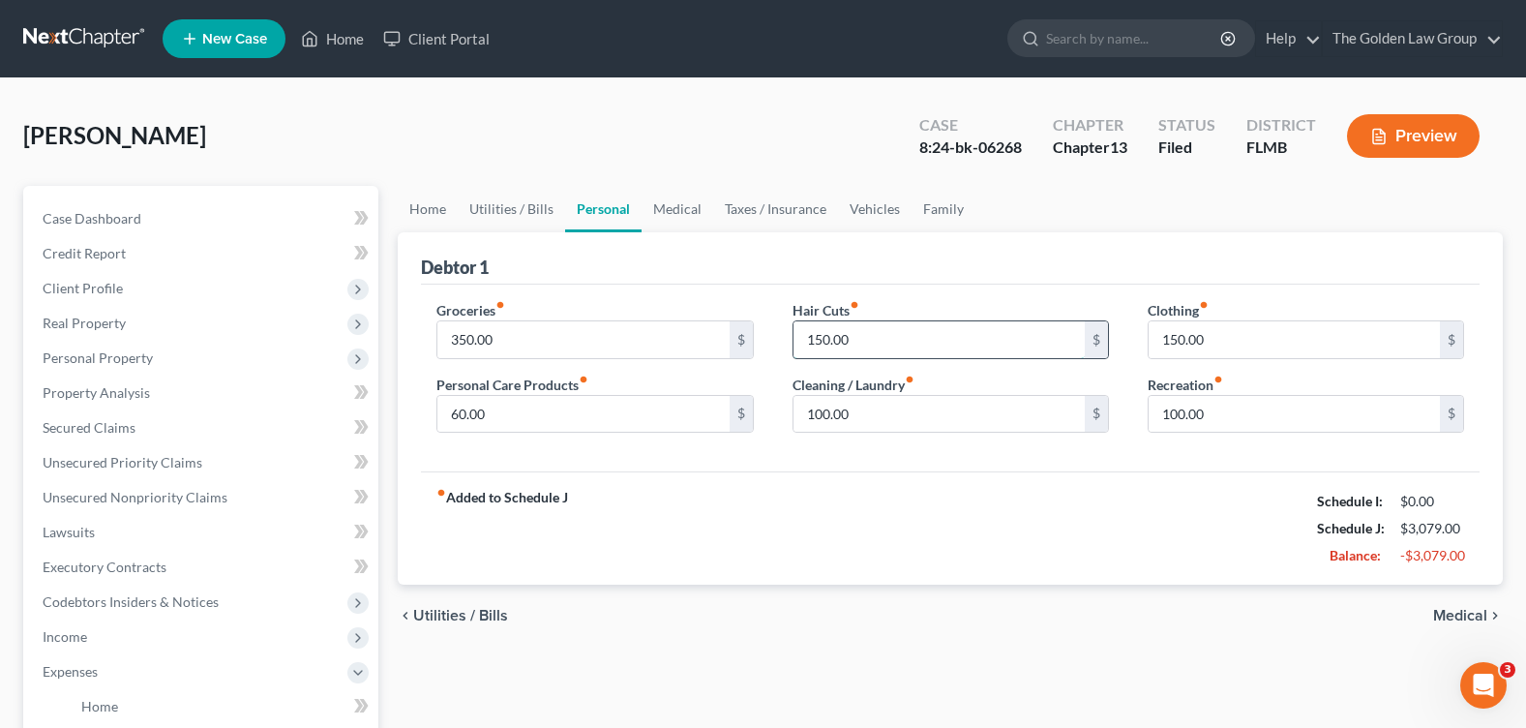
click at [854, 347] on input "150.00" at bounding box center [939, 339] width 291 height 37
type input "50"
drag, startPoint x: 946, startPoint y: 525, endPoint x: 1078, endPoint y: 403, distance: 180.1
click at [947, 525] on div "fiber_manual_record Added to Schedule J Schedule I: $0.00 Schedule J: $2,979.00…" at bounding box center [950, 527] width 1059 height 113
type input "100"
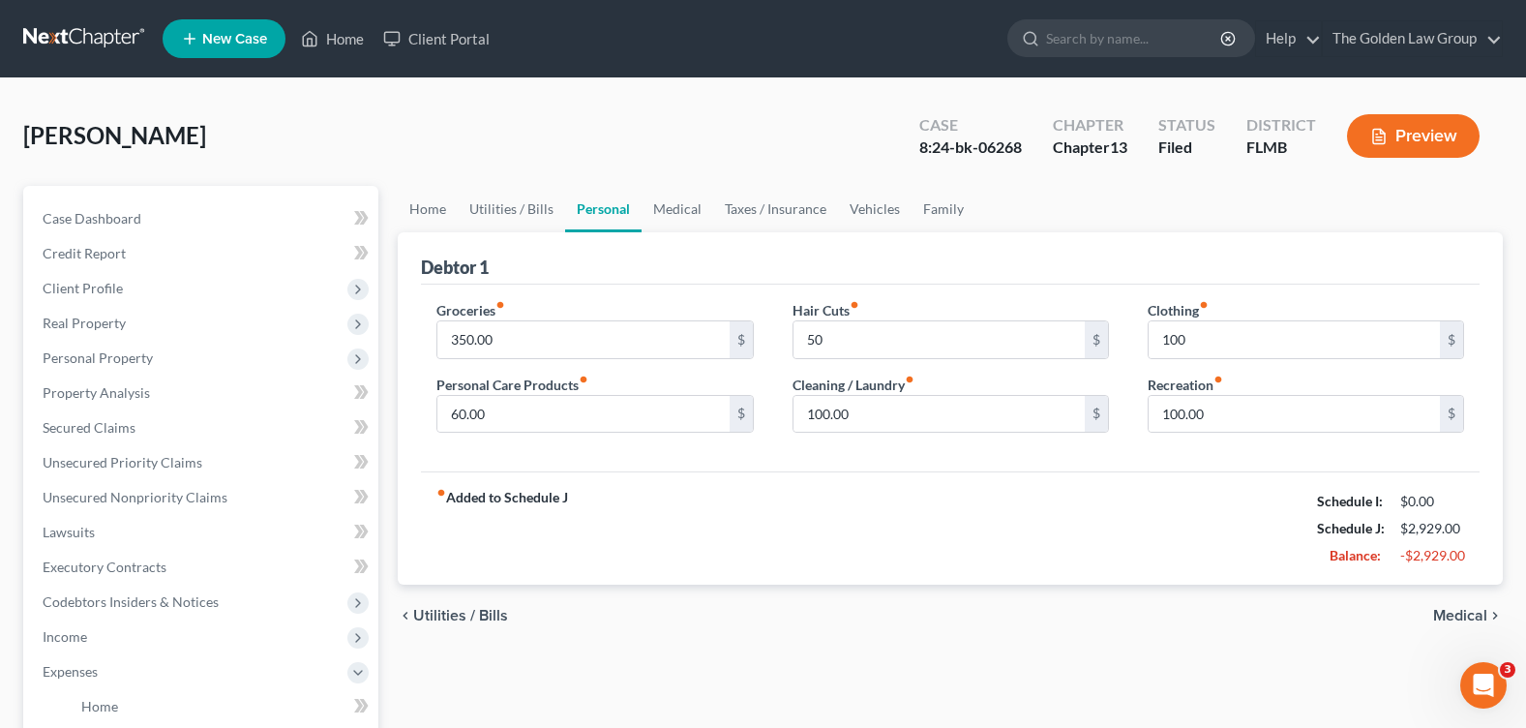
click at [773, 528] on div "fiber_manual_record Added to Schedule J Schedule I: $0.00 Schedule J: $2,929.00…" at bounding box center [950, 527] width 1059 height 113
type input "0"
click at [1038, 566] on div "fiber_manual_record Added to Schedule J Schedule I: $0.00 Schedule J: $2,869.00…" at bounding box center [950, 527] width 1059 height 113
click at [684, 206] on link "Medical" at bounding box center [678, 209] width 72 height 46
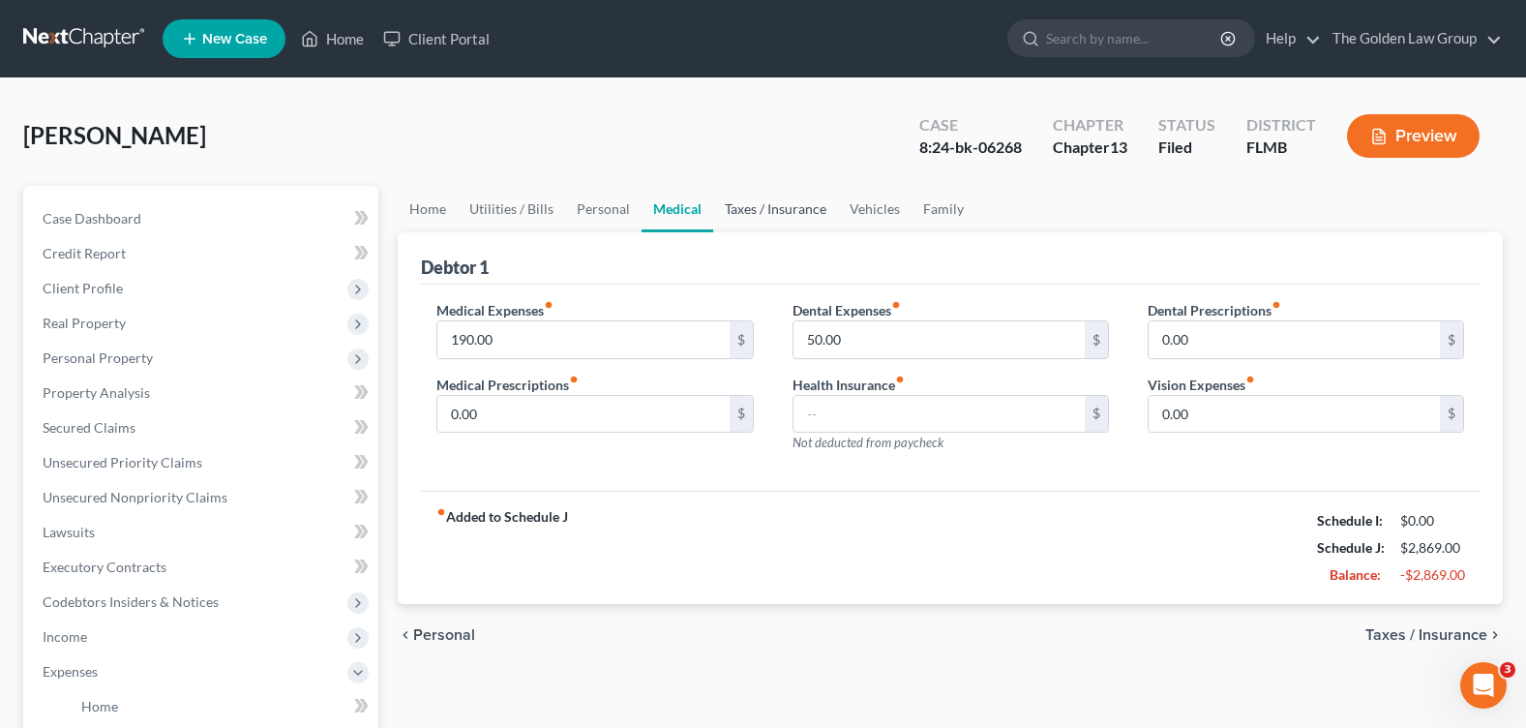
click at [761, 211] on link "Taxes / Insurance" at bounding box center [775, 209] width 125 height 46
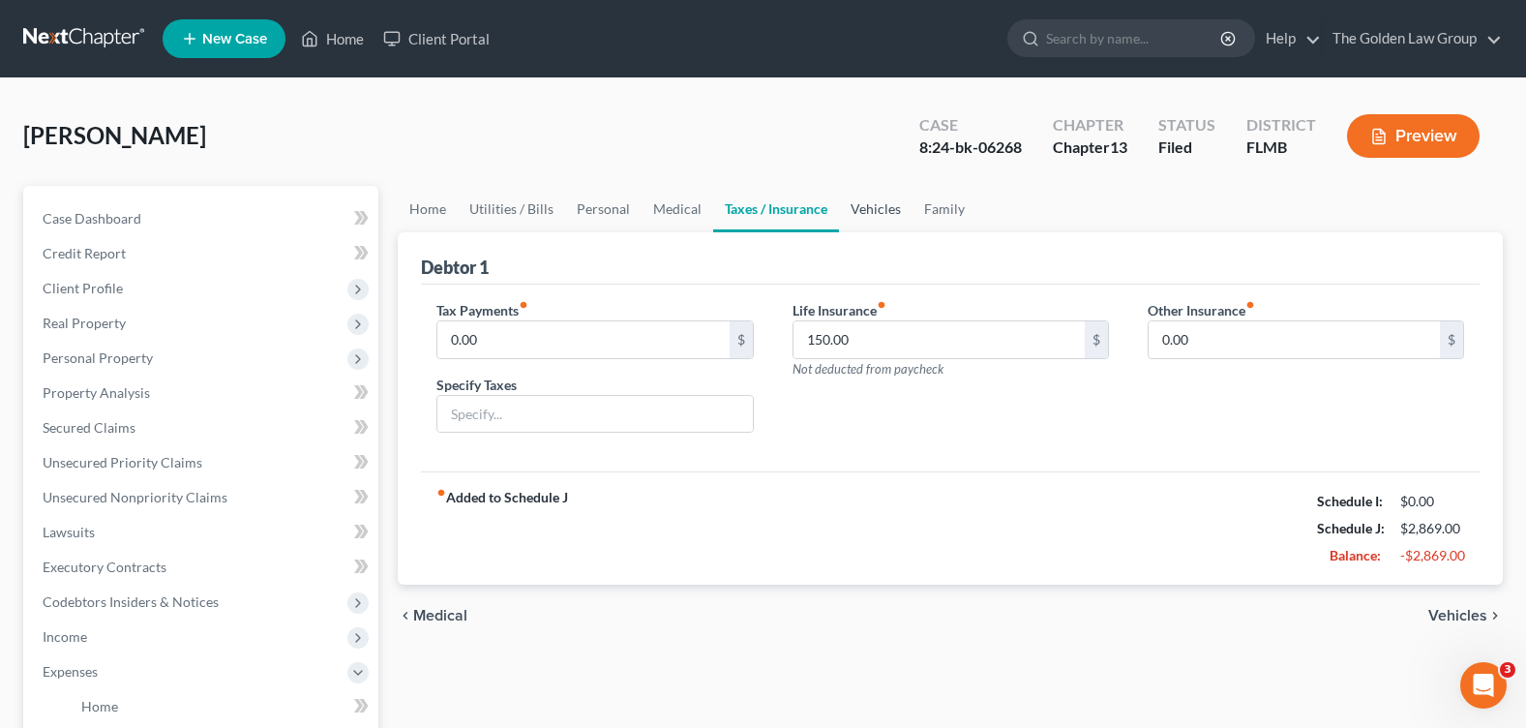
click at [878, 208] on link "Vehicles" at bounding box center [876, 209] width 74 height 46
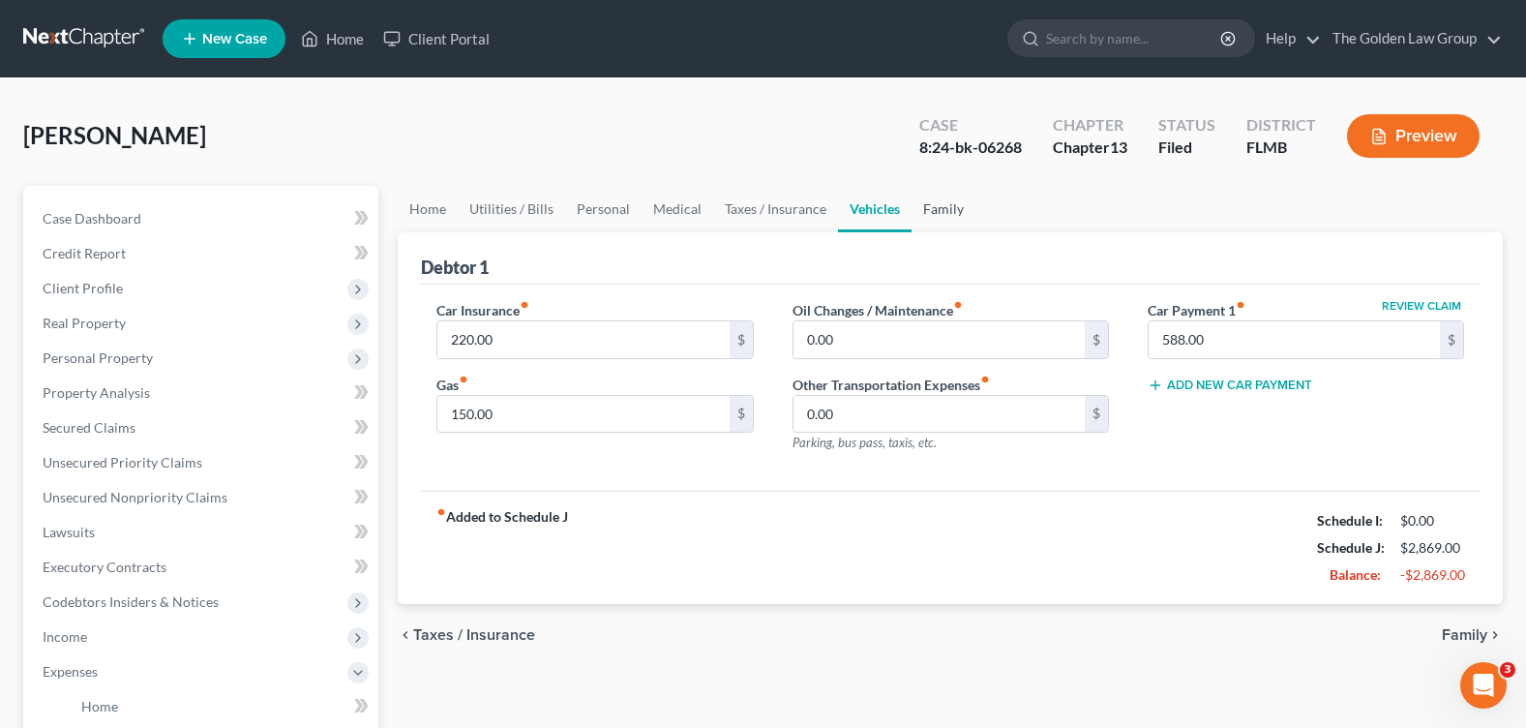
click at [936, 214] on link "Family" at bounding box center [944, 209] width 64 height 46
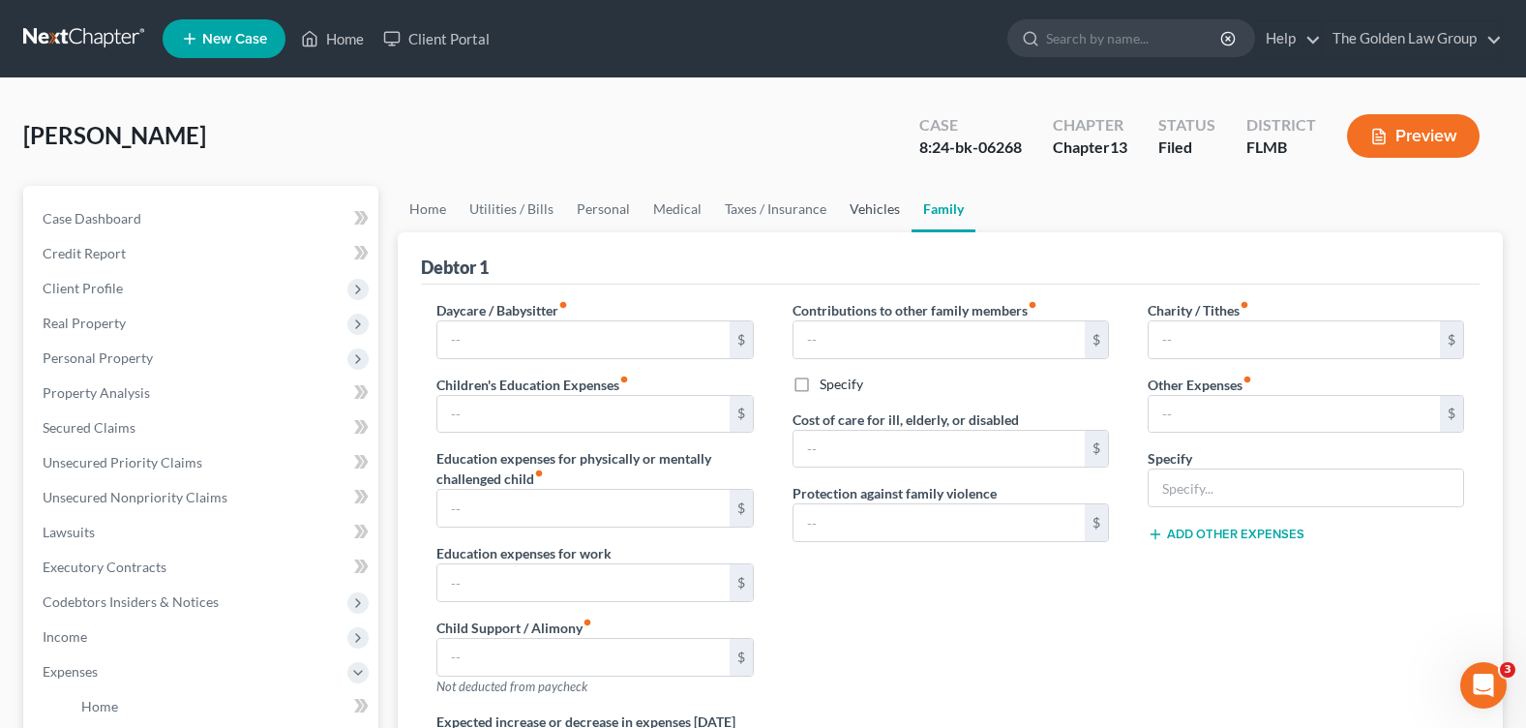
click at [884, 221] on link "Vehicles" at bounding box center [875, 209] width 74 height 46
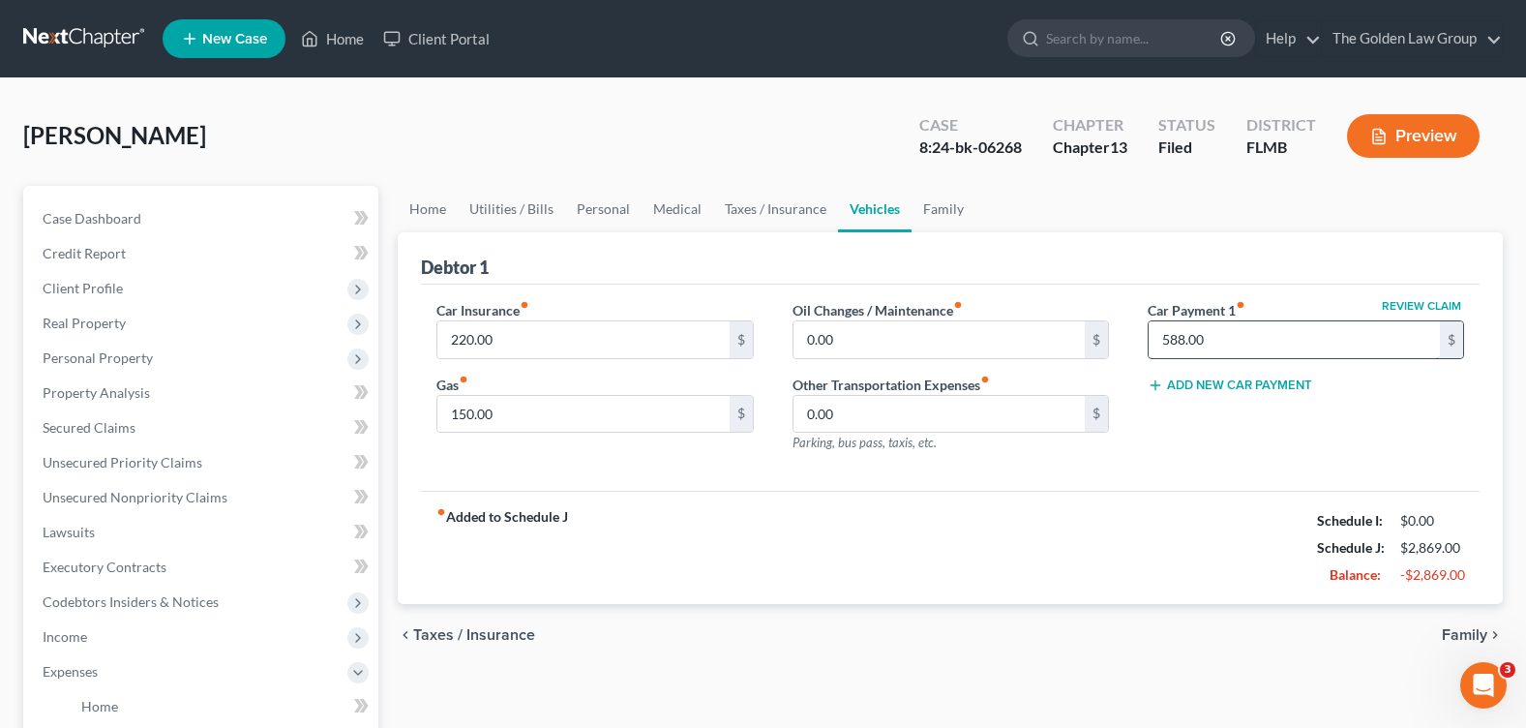
click at [1215, 338] on input "588.00" at bounding box center [1294, 339] width 291 height 37
type input "0"
click at [927, 211] on link "Family" at bounding box center [944, 209] width 64 height 46
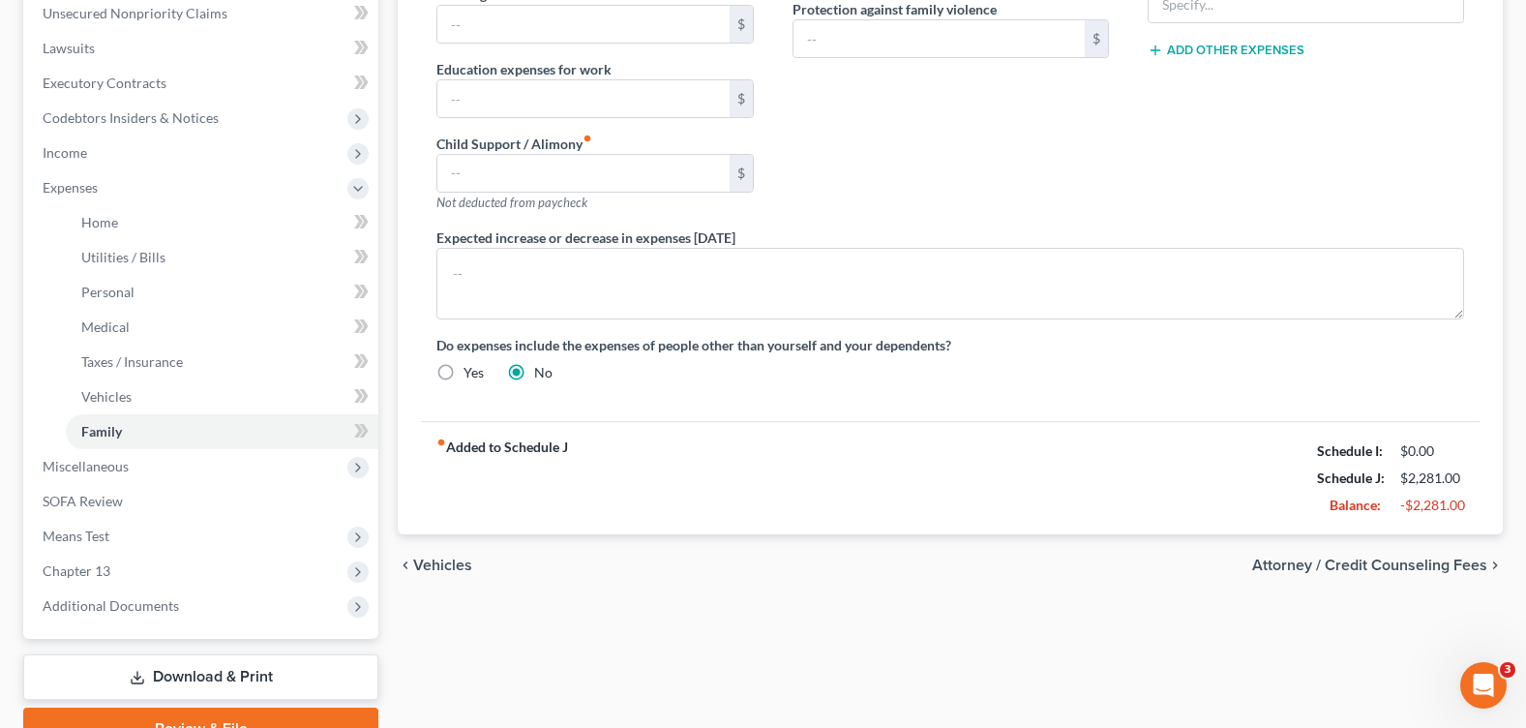
scroll to position [97, 0]
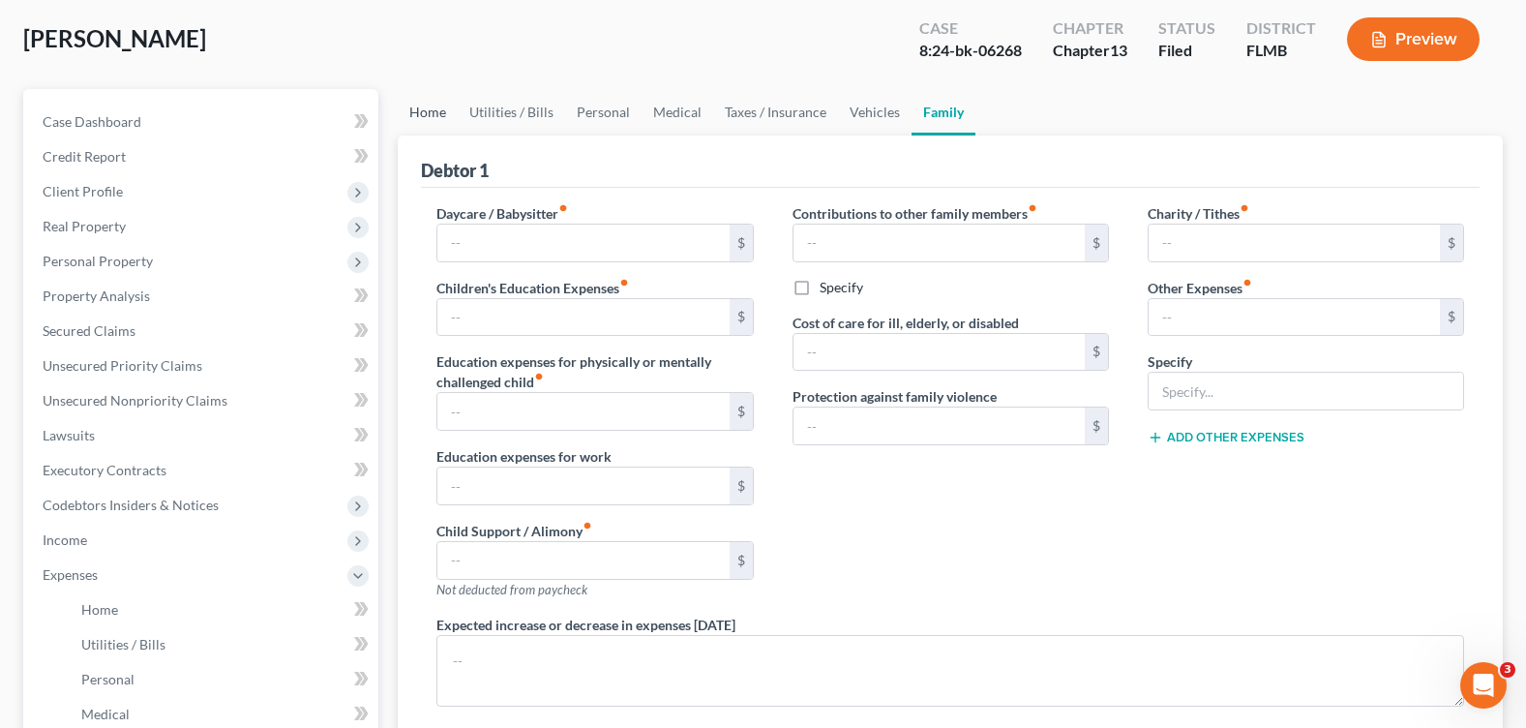
click at [438, 122] on link "Home" at bounding box center [428, 112] width 60 height 46
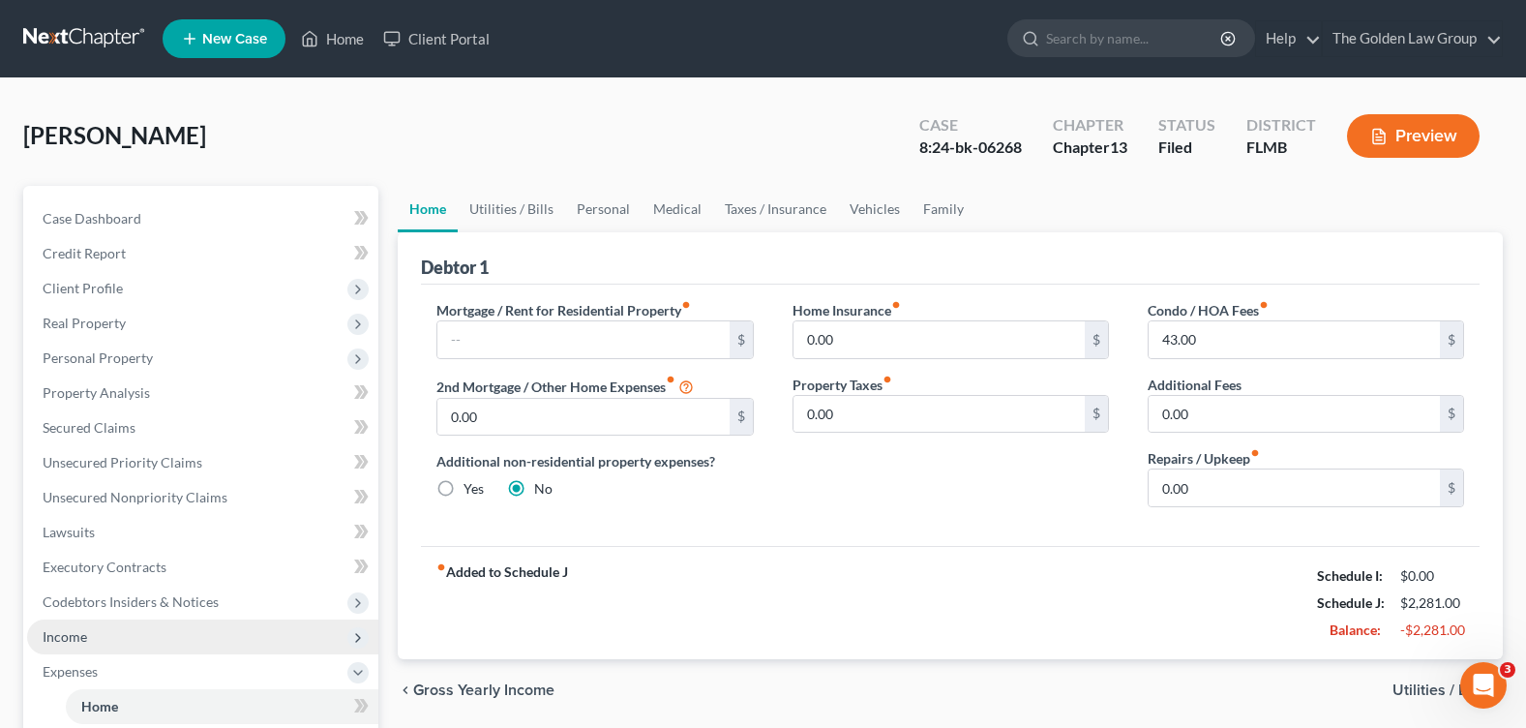
click at [130, 642] on span "Income" at bounding box center [202, 636] width 351 height 35
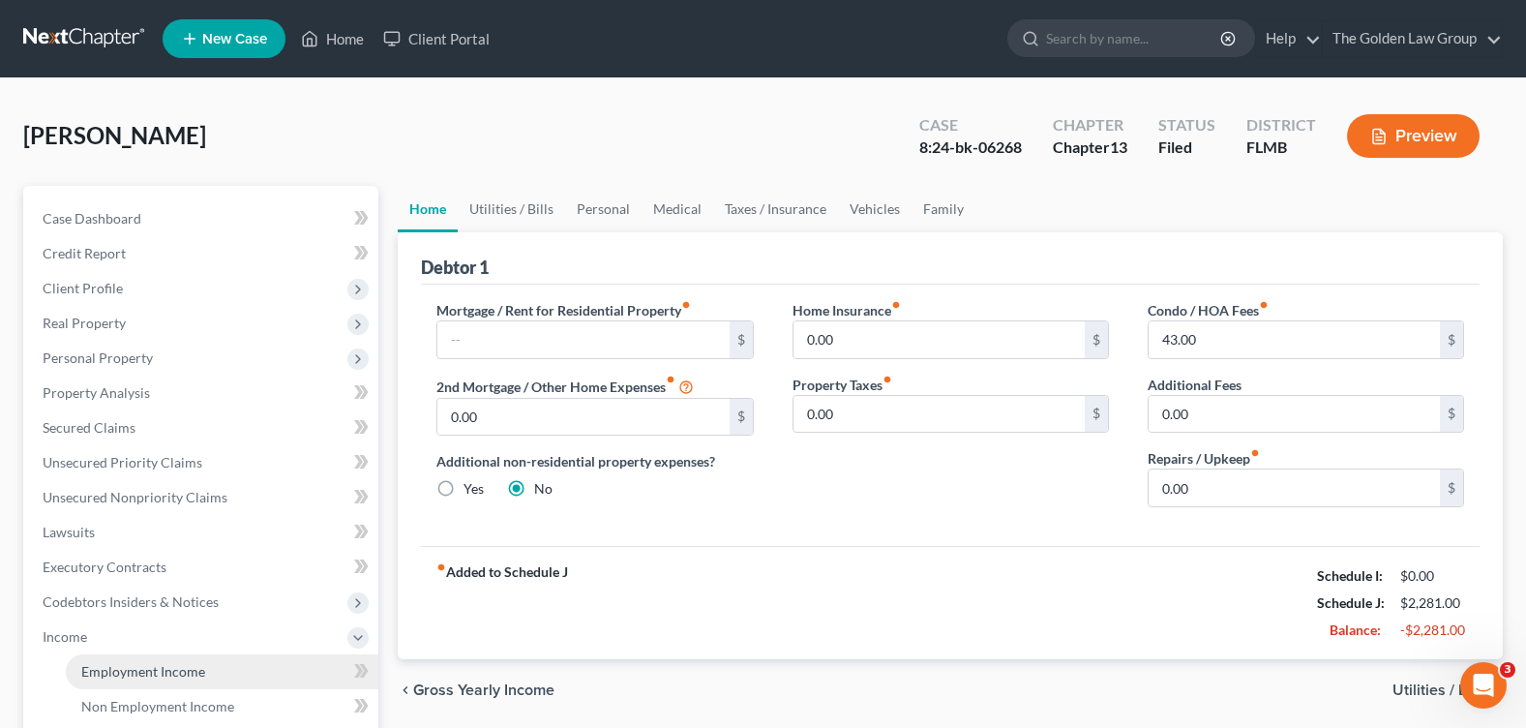
click at [136, 667] on span "Employment Income" at bounding box center [143, 671] width 124 height 16
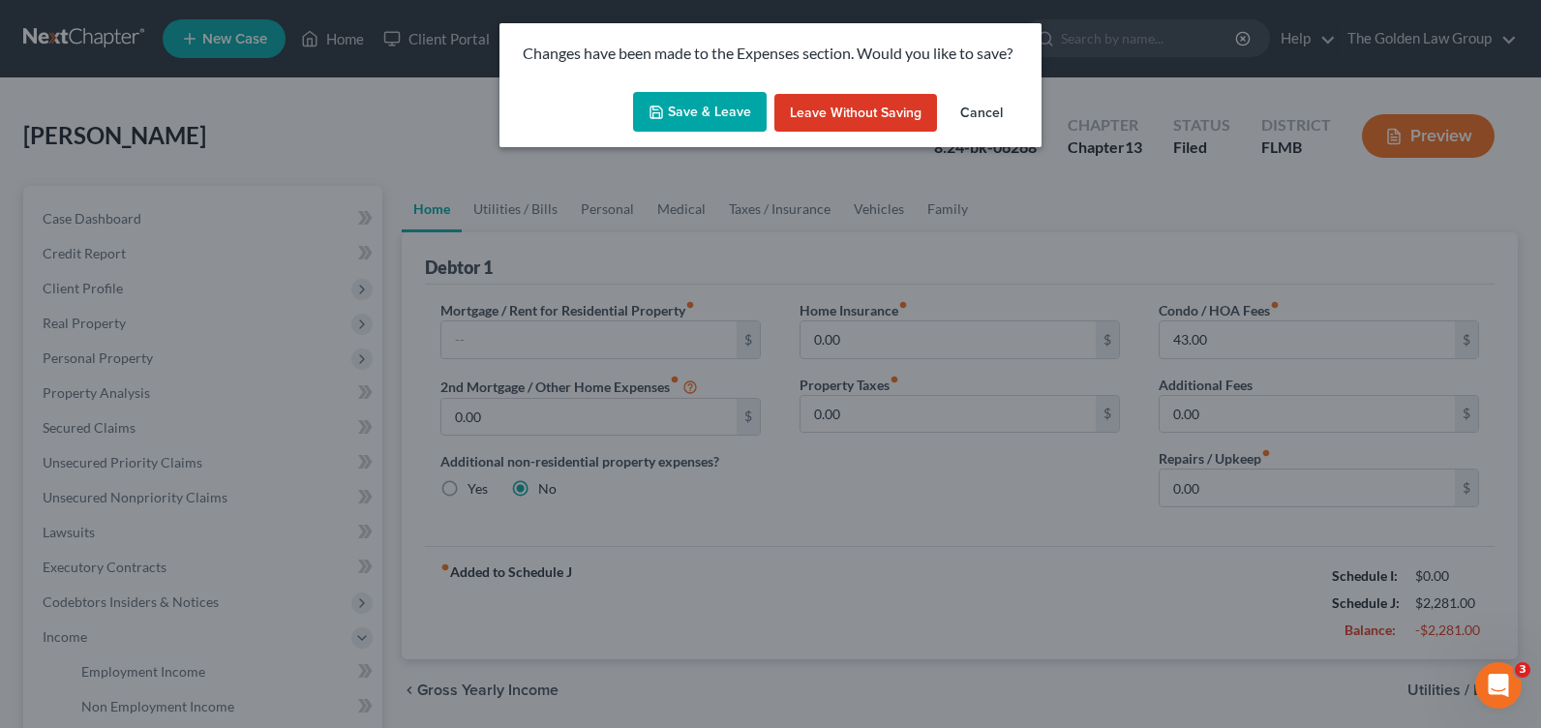
click at [676, 116] on button "Save & Leave" at bounding box center [700, 112] width 134 height 41
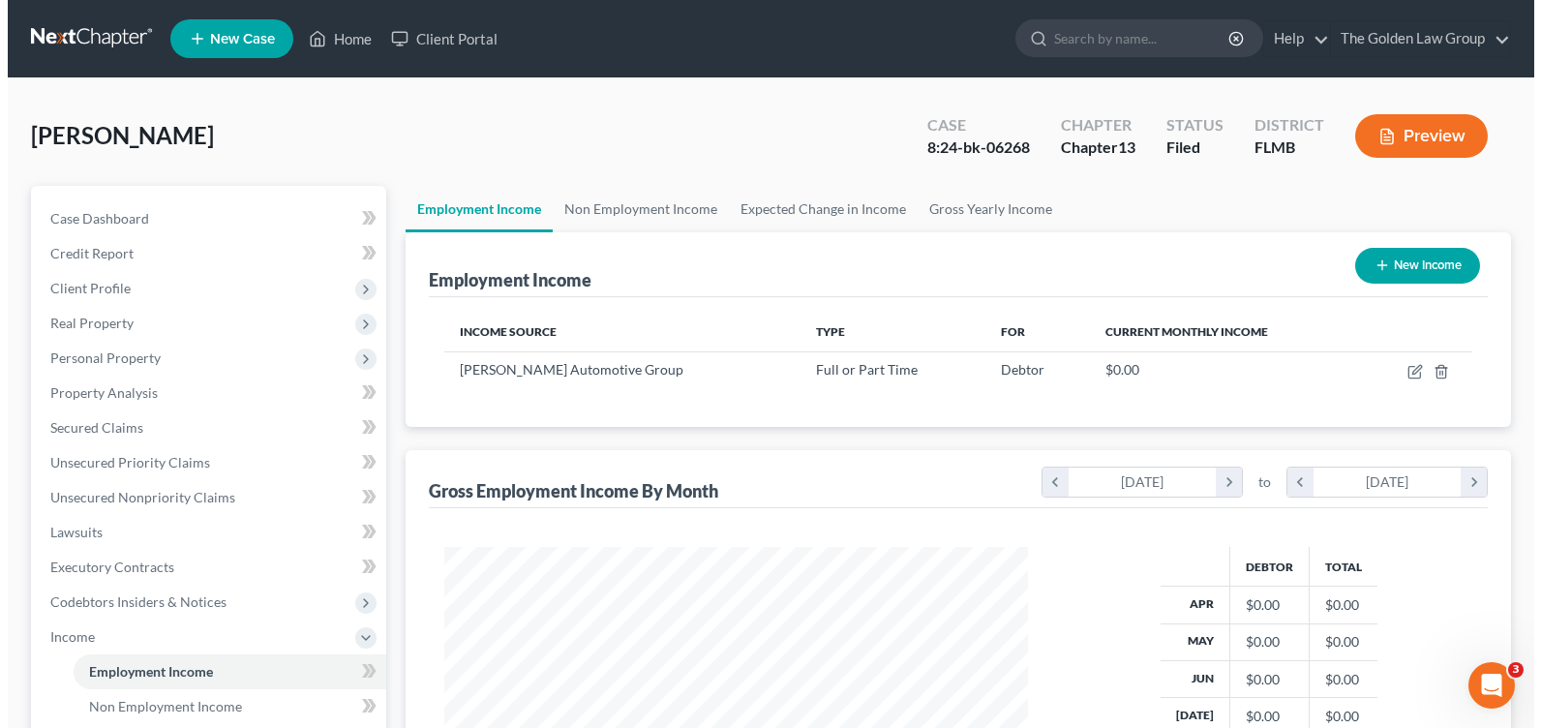
scroll to position [347, 621]
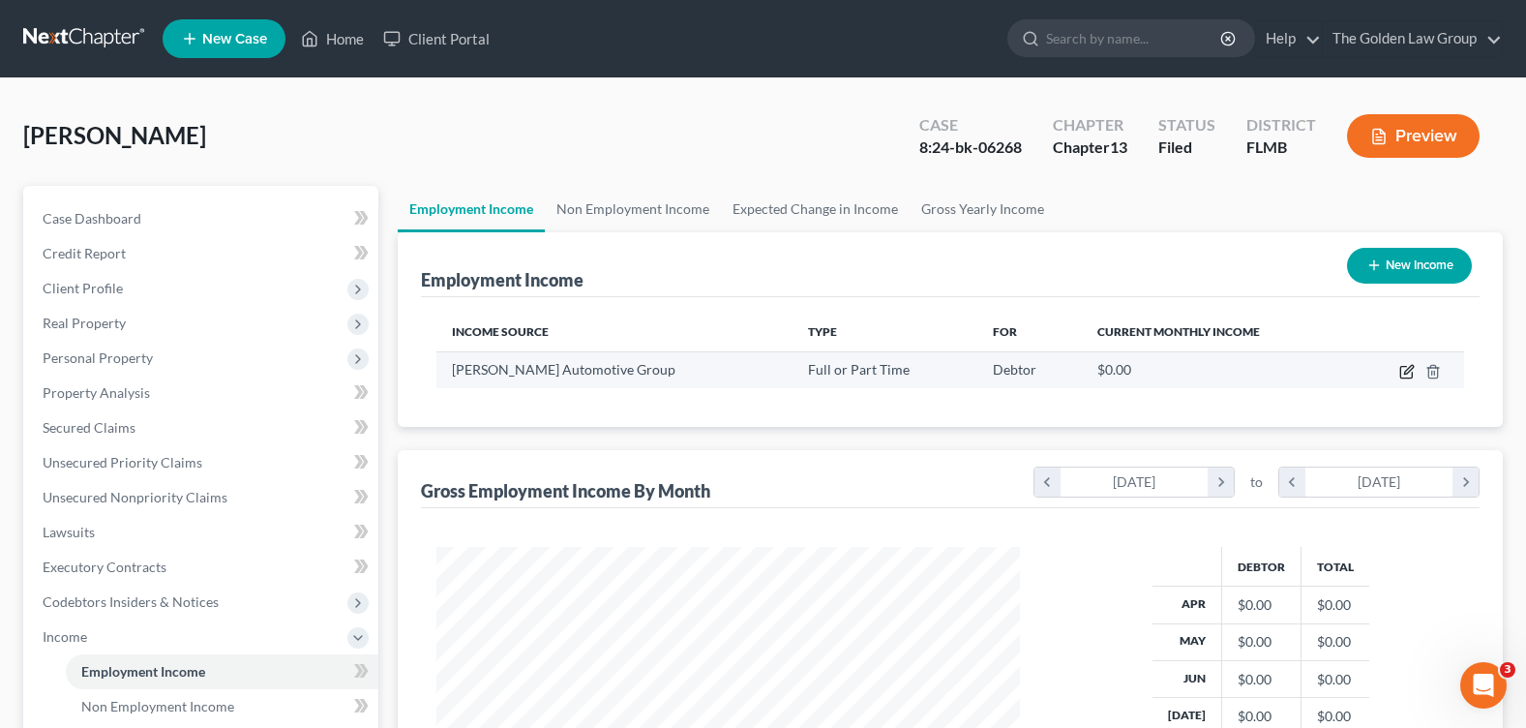
click at [1404, 373] on icon "button" at bounding box center [1406, 371] width 15 height 15
select select "0"
select select "10"
select select "3"
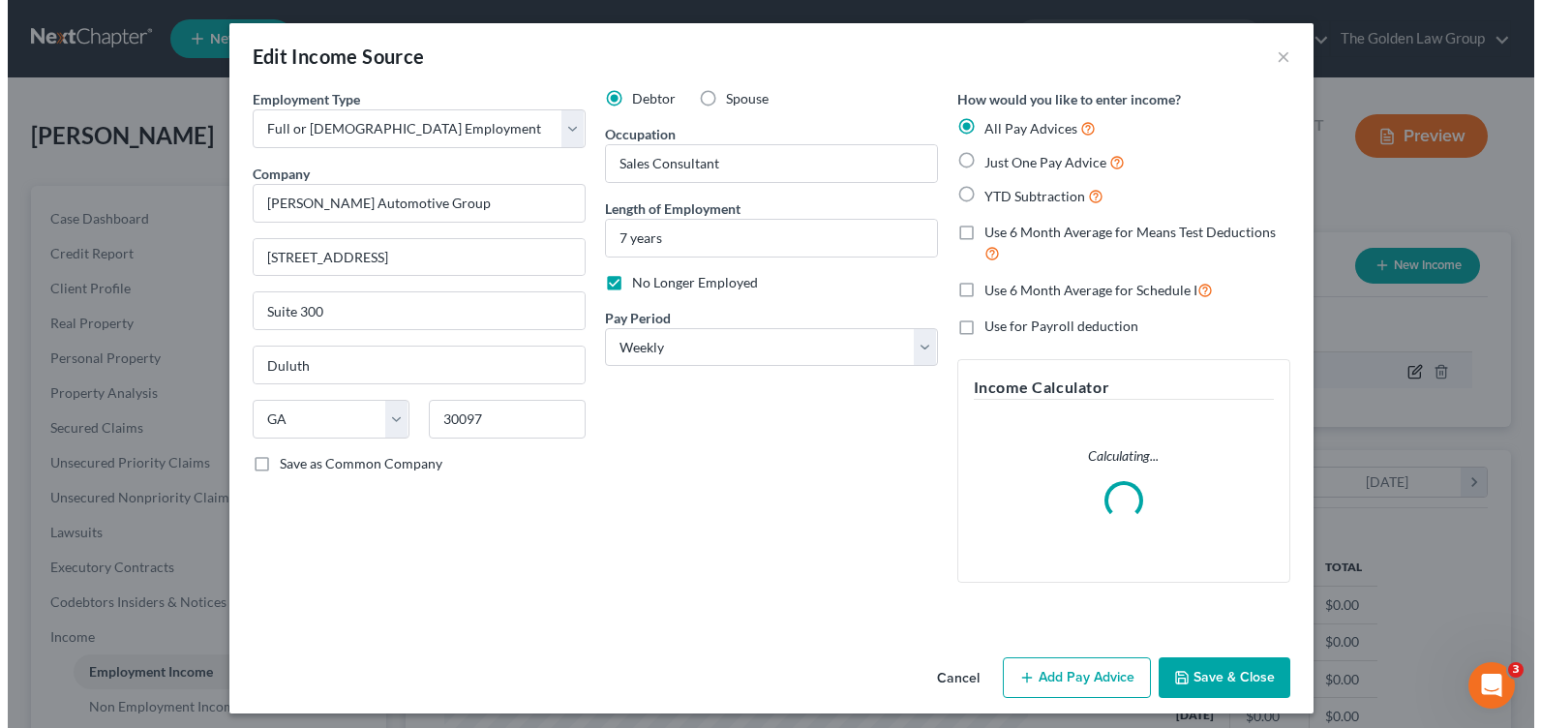
scroll to position [347, 629]
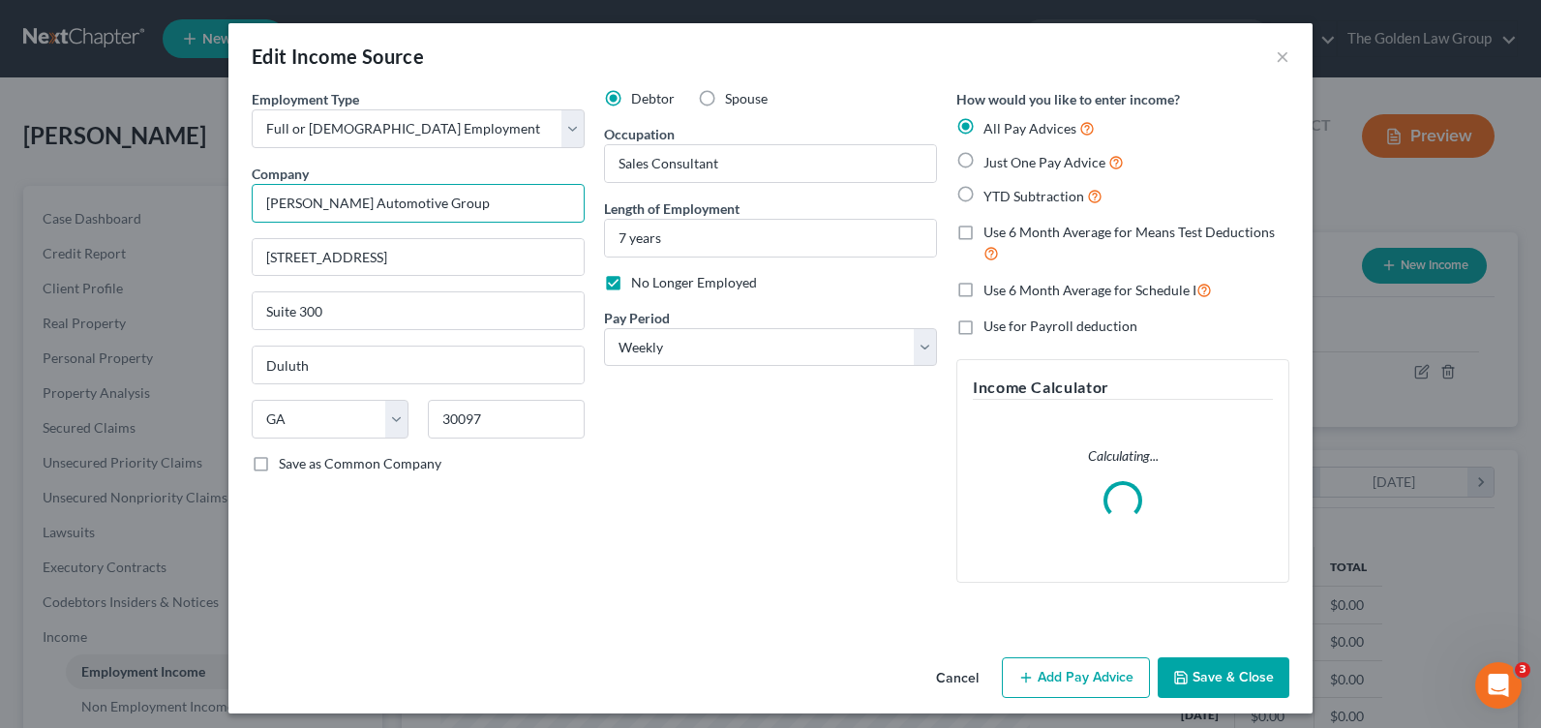
drag, startPoint x: 460, startPoint y: 205, endPoint x: 245, endPoint y: 213, distance: 215.0
click at [252, 213] on input "Asbury Automotive Group" at bounding box center [418, 203] width 333 height 39
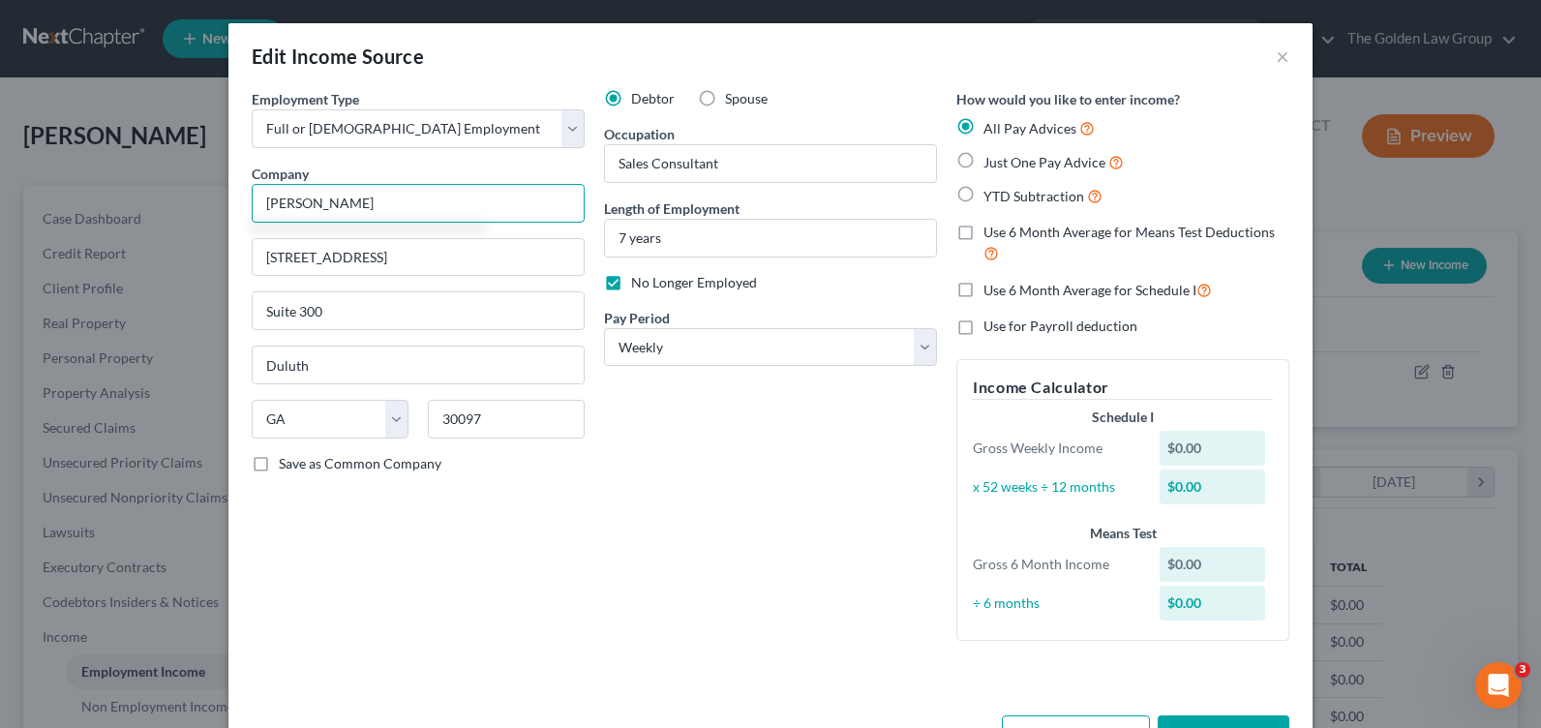
type input "Brandon Hyundai"
type input "9912 E Adamo Dr."
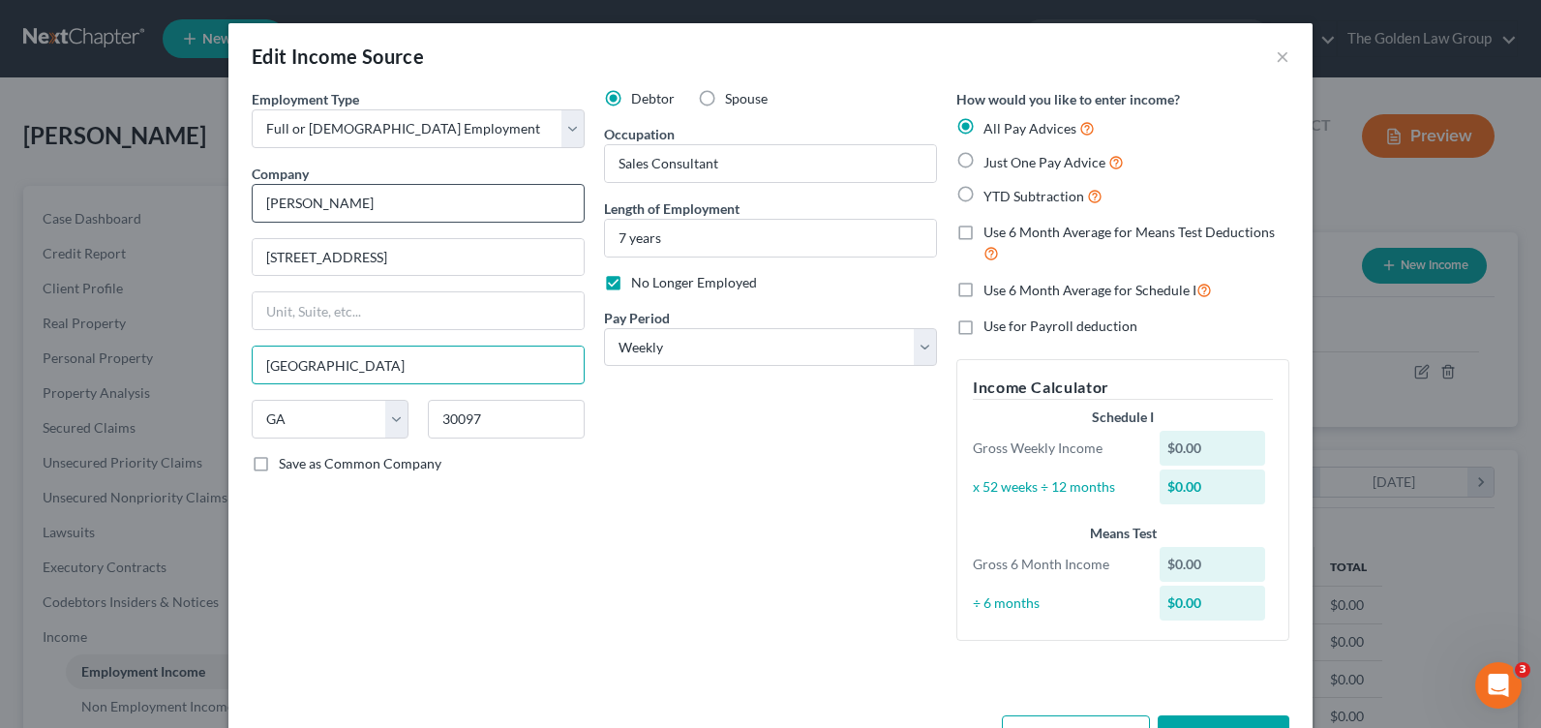
type input "Tampa"
select select "9"
type input "33619"
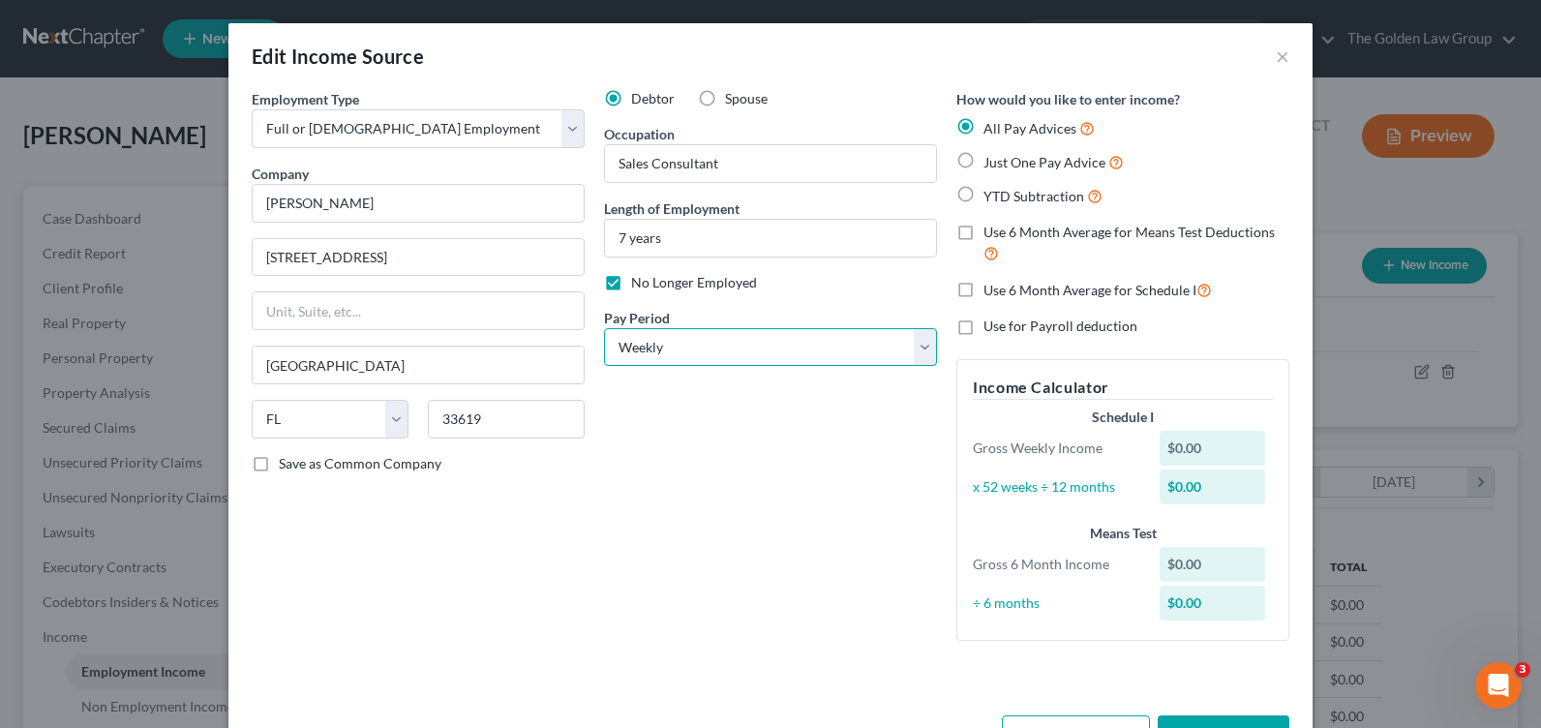
click at [675, 345] on select "Select Monthly Twice Monthly Every Other Week Weekly" at bounding box center [770, 347] width 333 height 39
select select "2"
click at [604, 328] on select "Select Monthly Twice Monthly Every Other Week Weekly" at bounding box center [770, 347] width 333 height 39
click at [645, 240] on input "7 years" at bounding box center [770, 238] width 331 height 37
drag, startPoint x: 739, startPoint y: 245, endPoint x: 599, endPoint y: 252, distance: 140.5
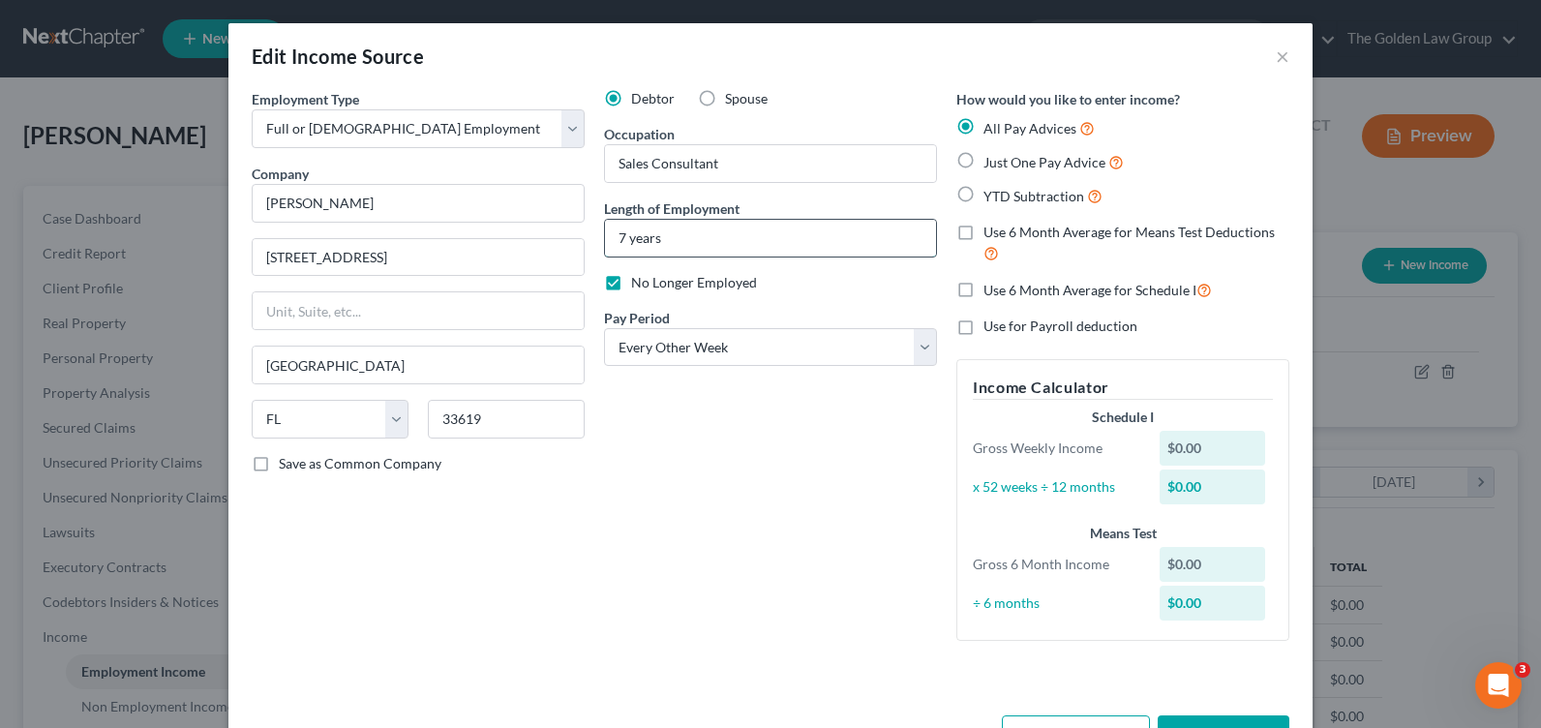
click at [605, 252] on input "7 years" at bounding box center [770, 238] width 331 height 37
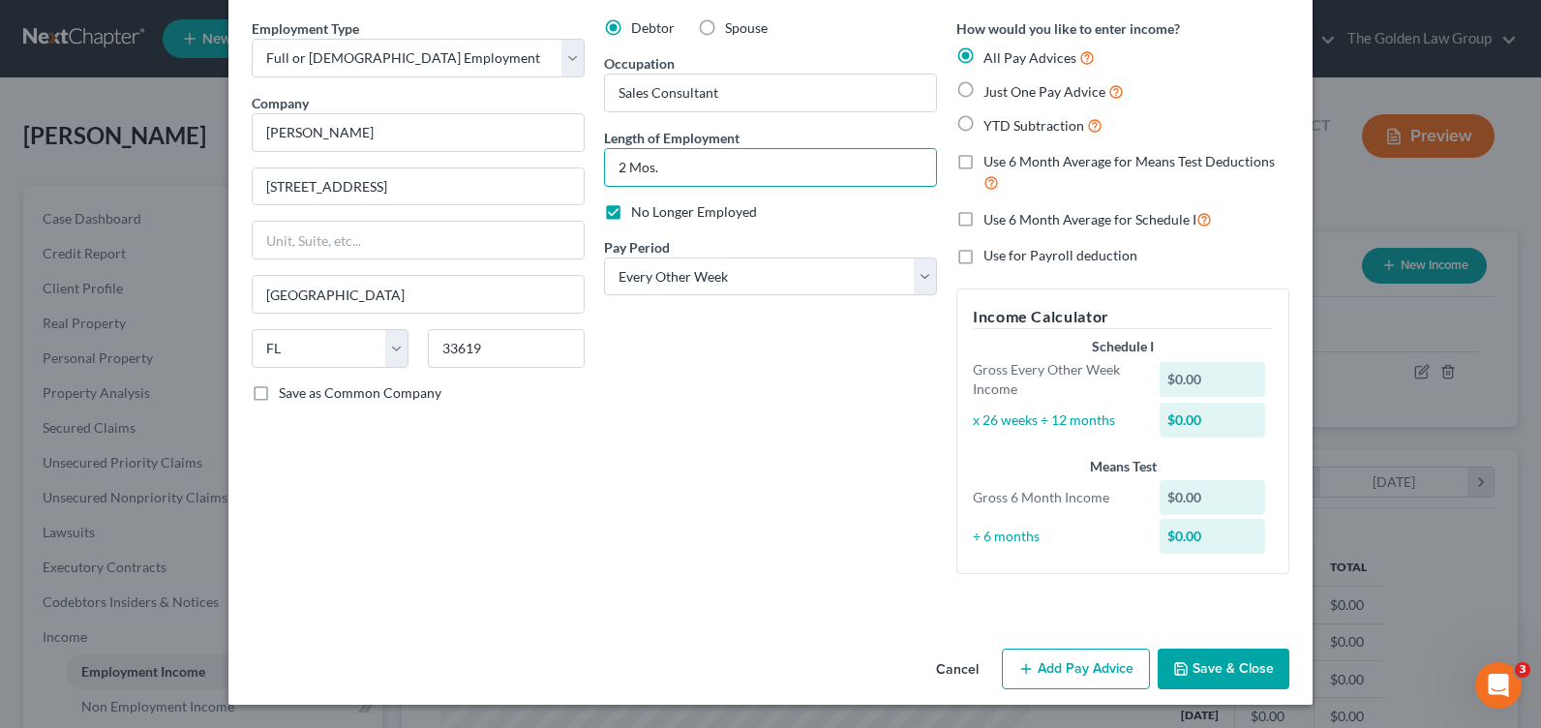
type input "2 Mos."
click at [1064, 672] on button "Add Pay Advice" at bounding box center [1076, 668] width 148 height 41
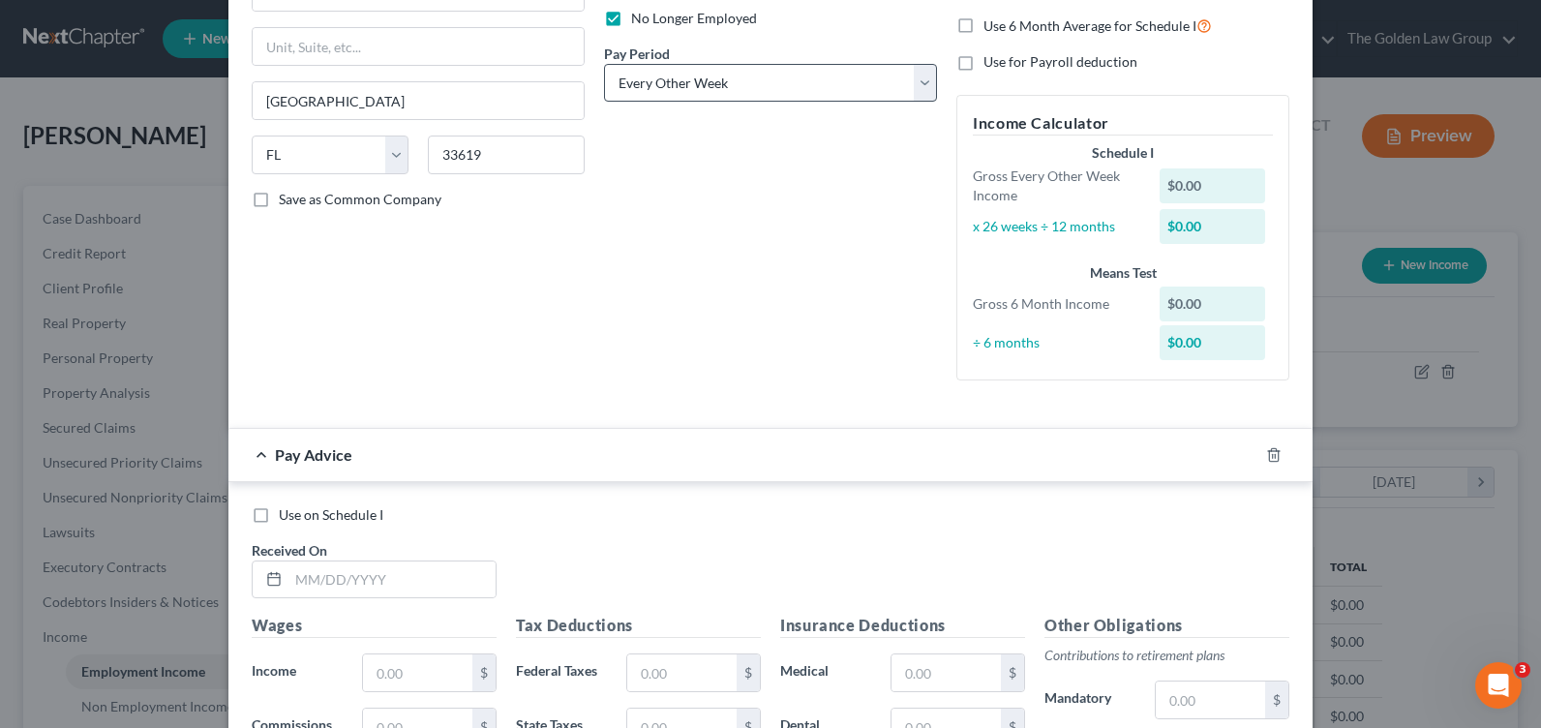
scroll to position [0, 0]
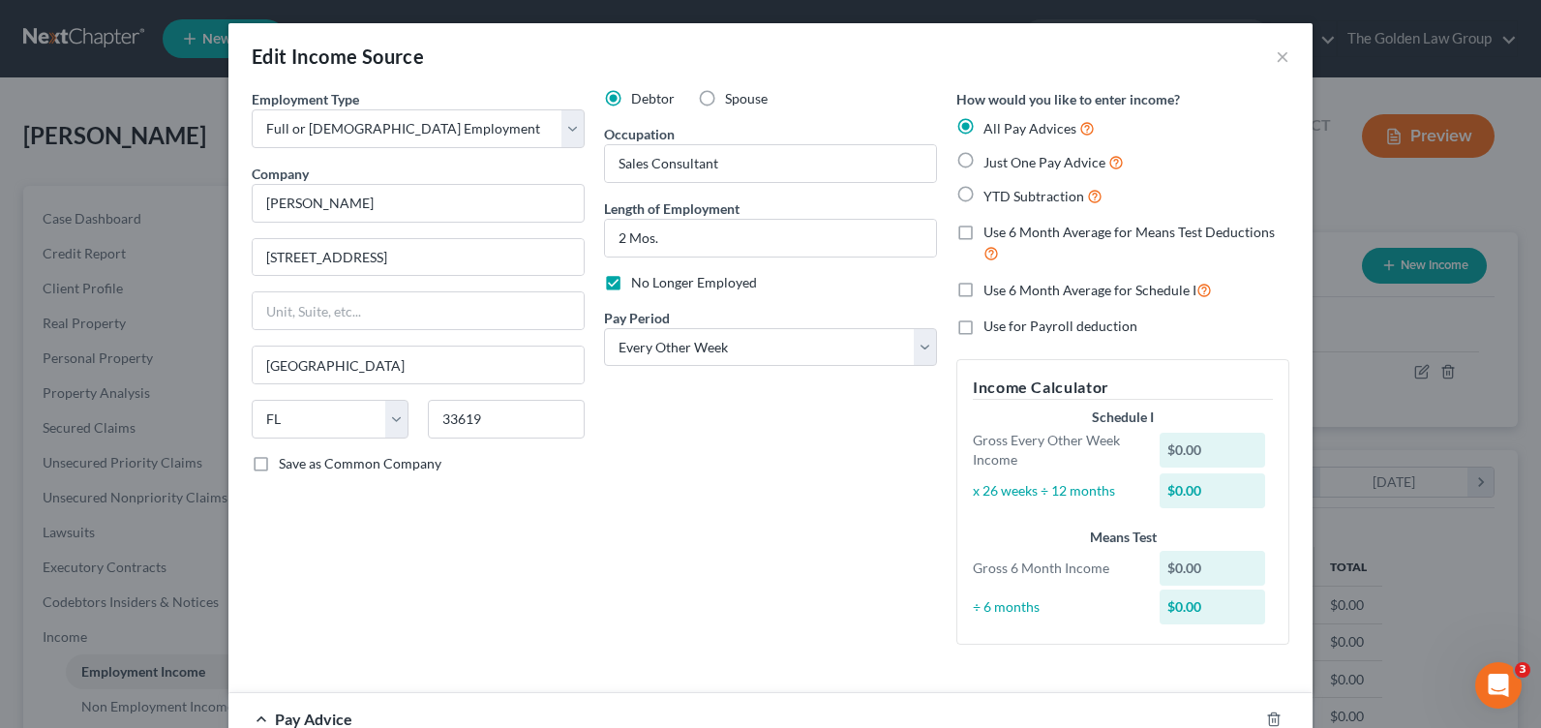
click at [983, 289] on label "Use 6 Month Average for Schedule I" at bounding box center [1097, 290] width 228 height 22
click at [991, 289] on input "Use 6 Month Average for Schedule I" at bounding box center [997, 285] width 13 height 13
checkbox input "true"
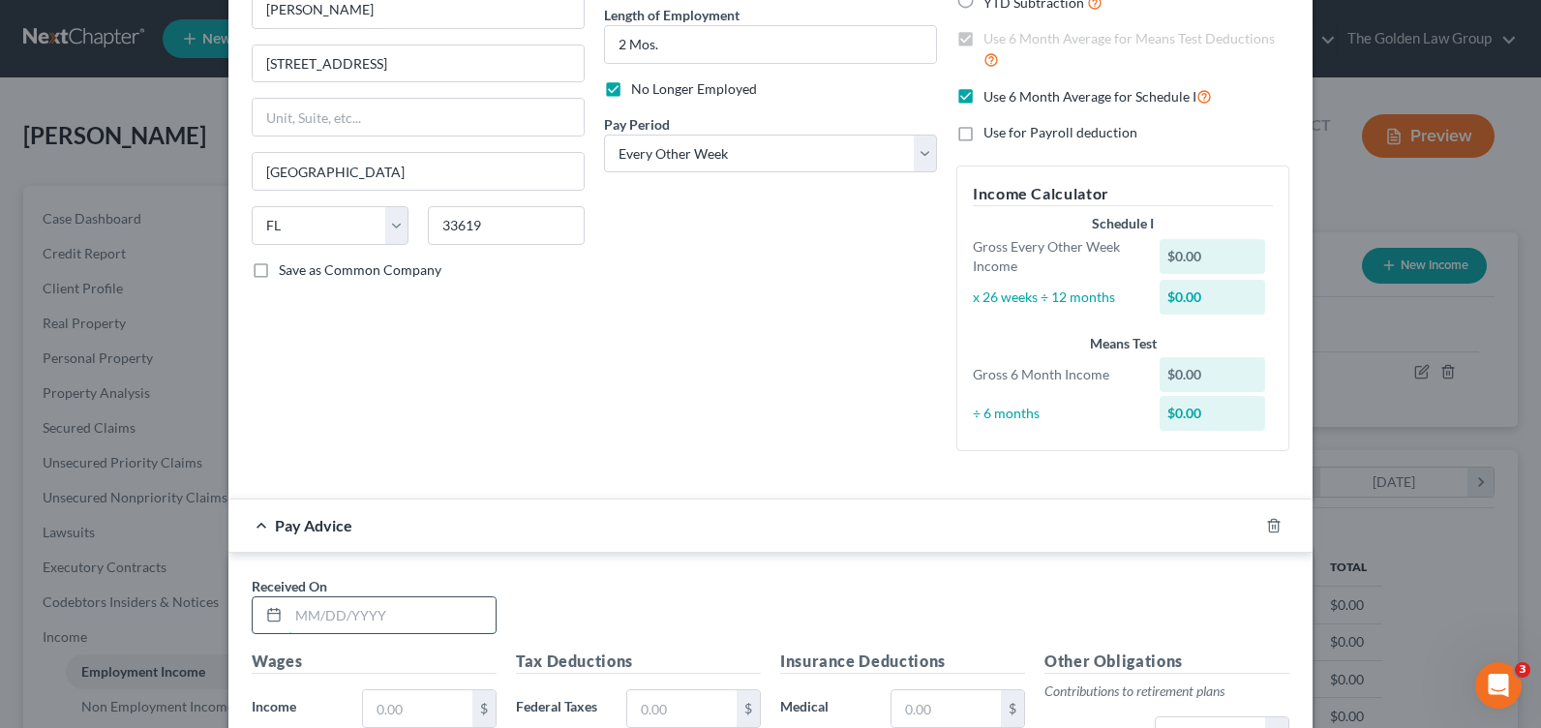
click at [389, 608] on input "text" at bounding box center [391, 615] width 207 height 37
click at [824, 437] on div "Debtor Spouse Occupation Sales Consultant Length of Employment 2 Mos. No Longer…" at bounding box center [770, 180] width 352 height 571
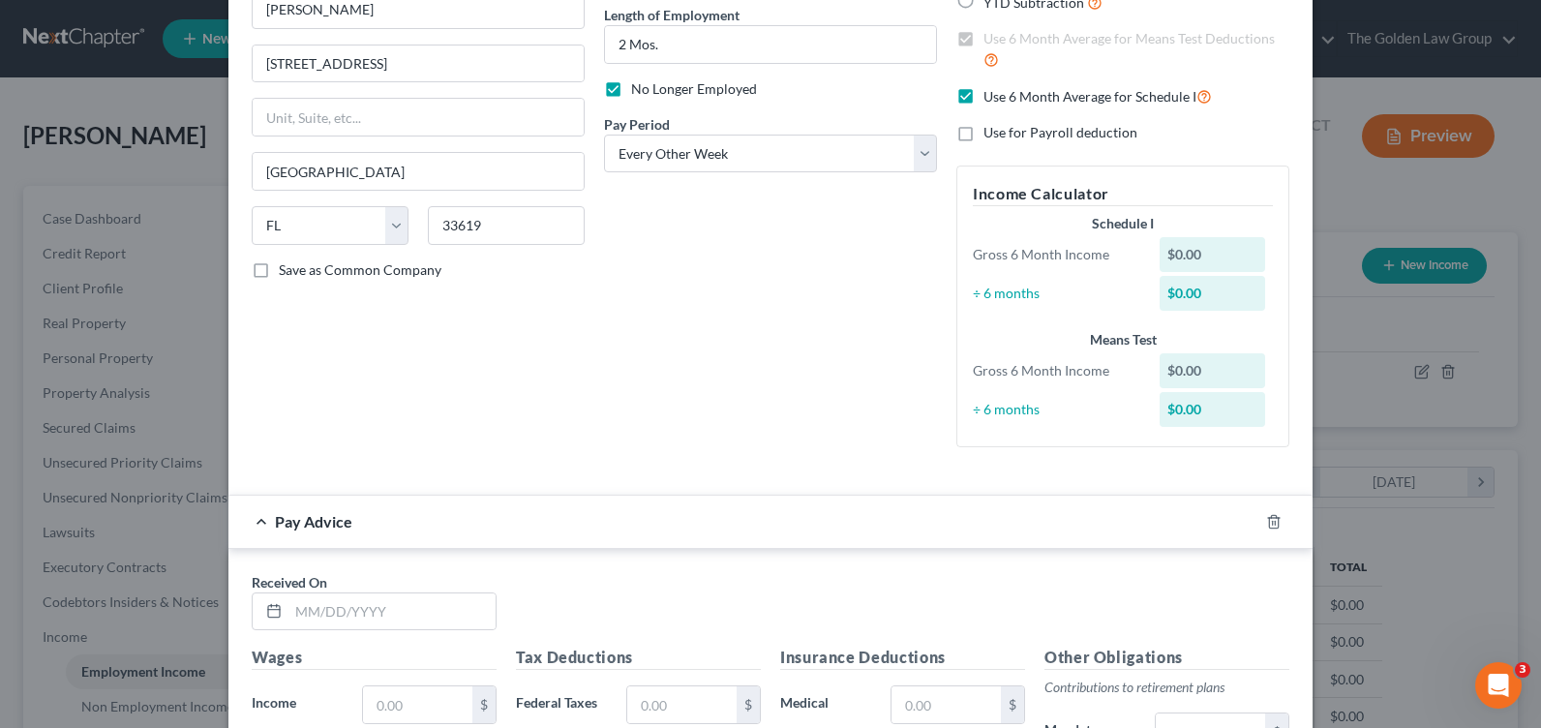
scroll to position [97, 0]
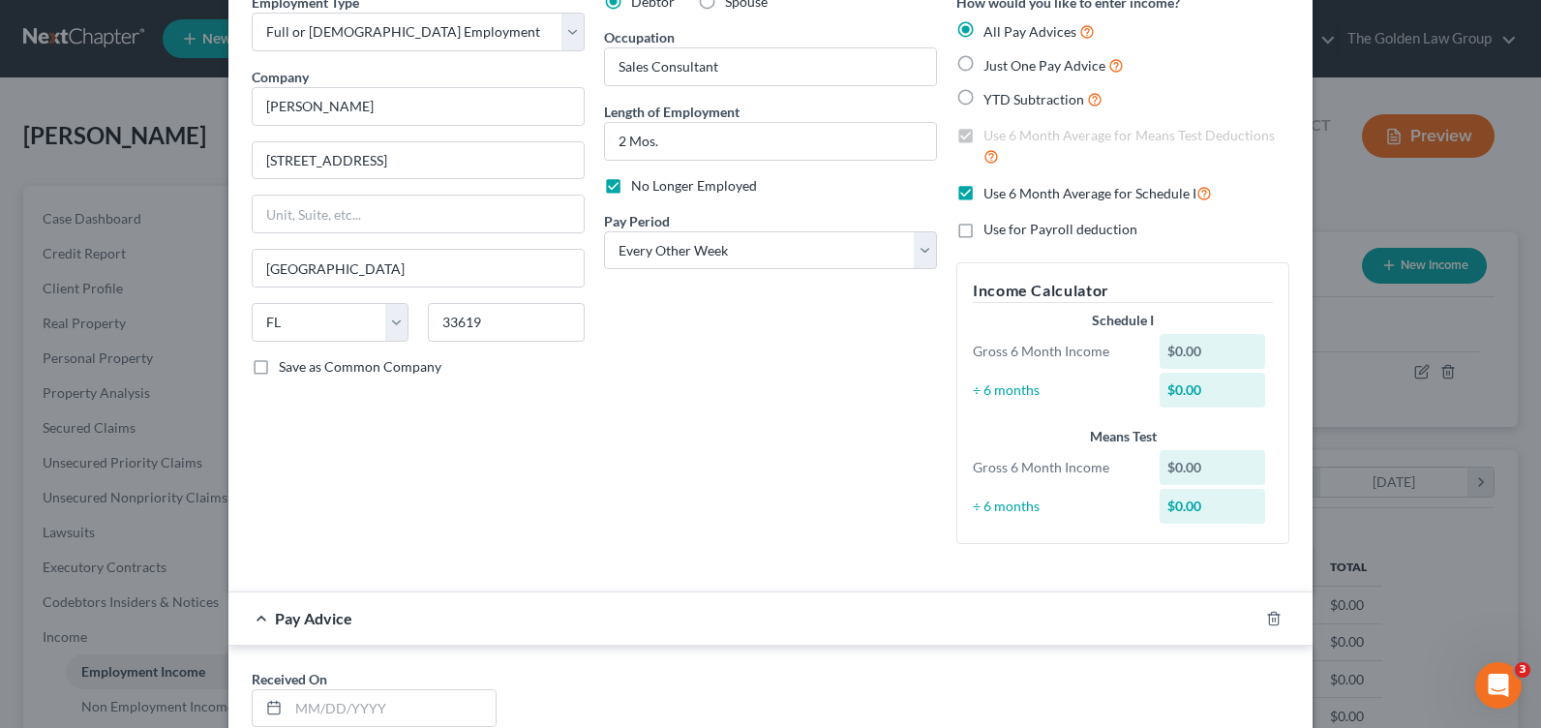
click at [983, 65] on label "Just One Pay Advice" at bounding box center [1053, 65] width 140 height 22
click at [991, 65] on input "Just One Pay Advice" at bounding box center [997, 60] width 13 height 13
radio input "true"
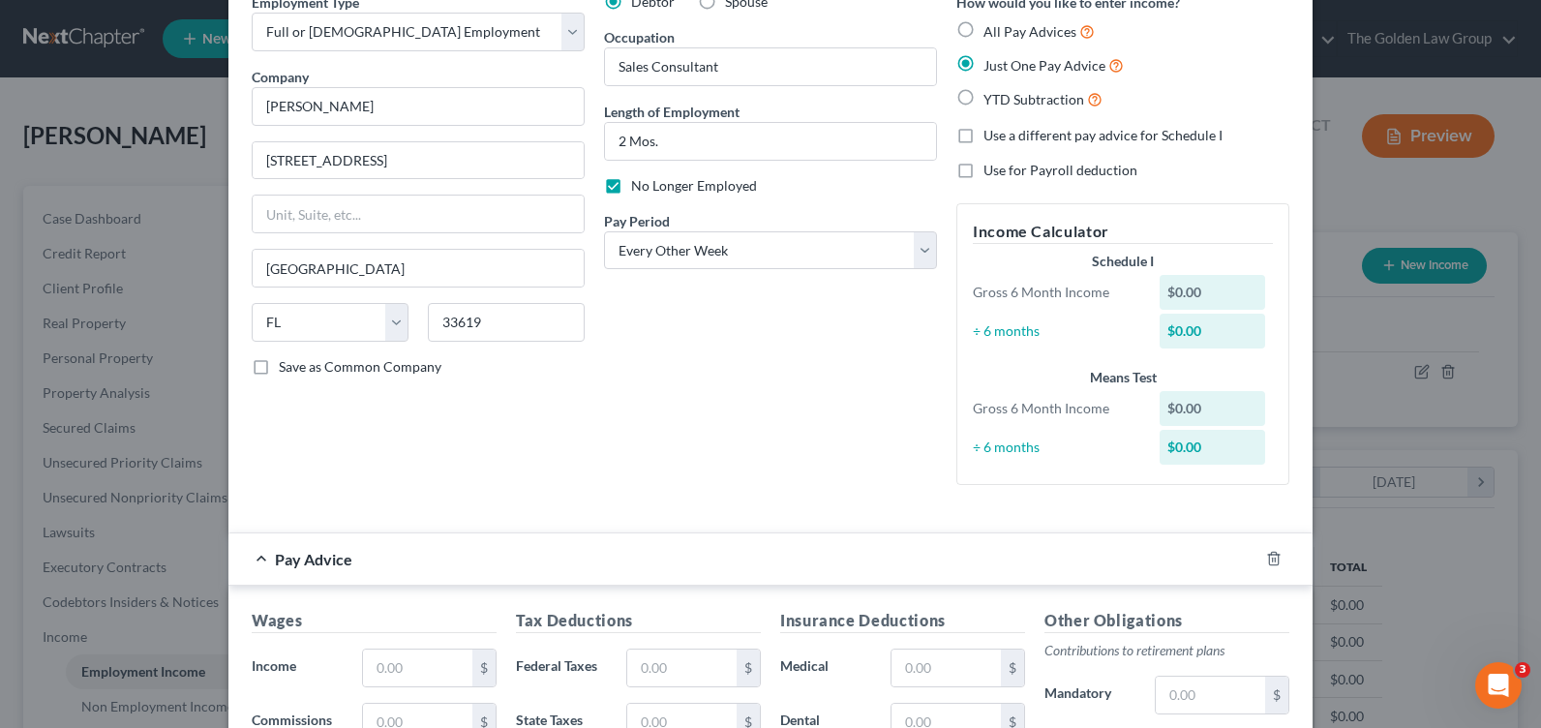
click at [765, 473] on div "Debtor Spouse Occupation Sales Consultant Length of Employment 2 Mos. No Longer…" at bounding box center [770, 246] width 352 height 508
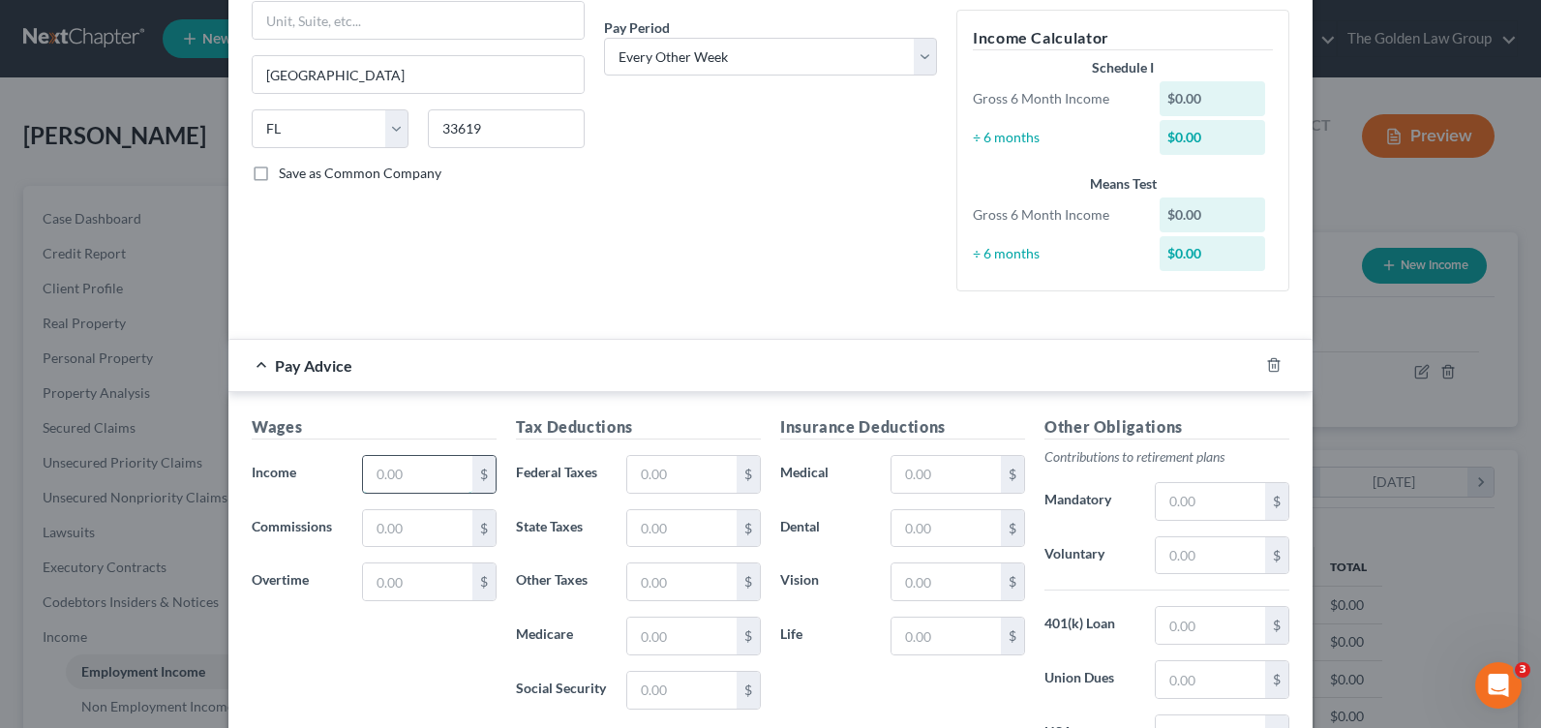
click at [406, 486] on input "text" at bounding box center [417, 474] width 109 height 37
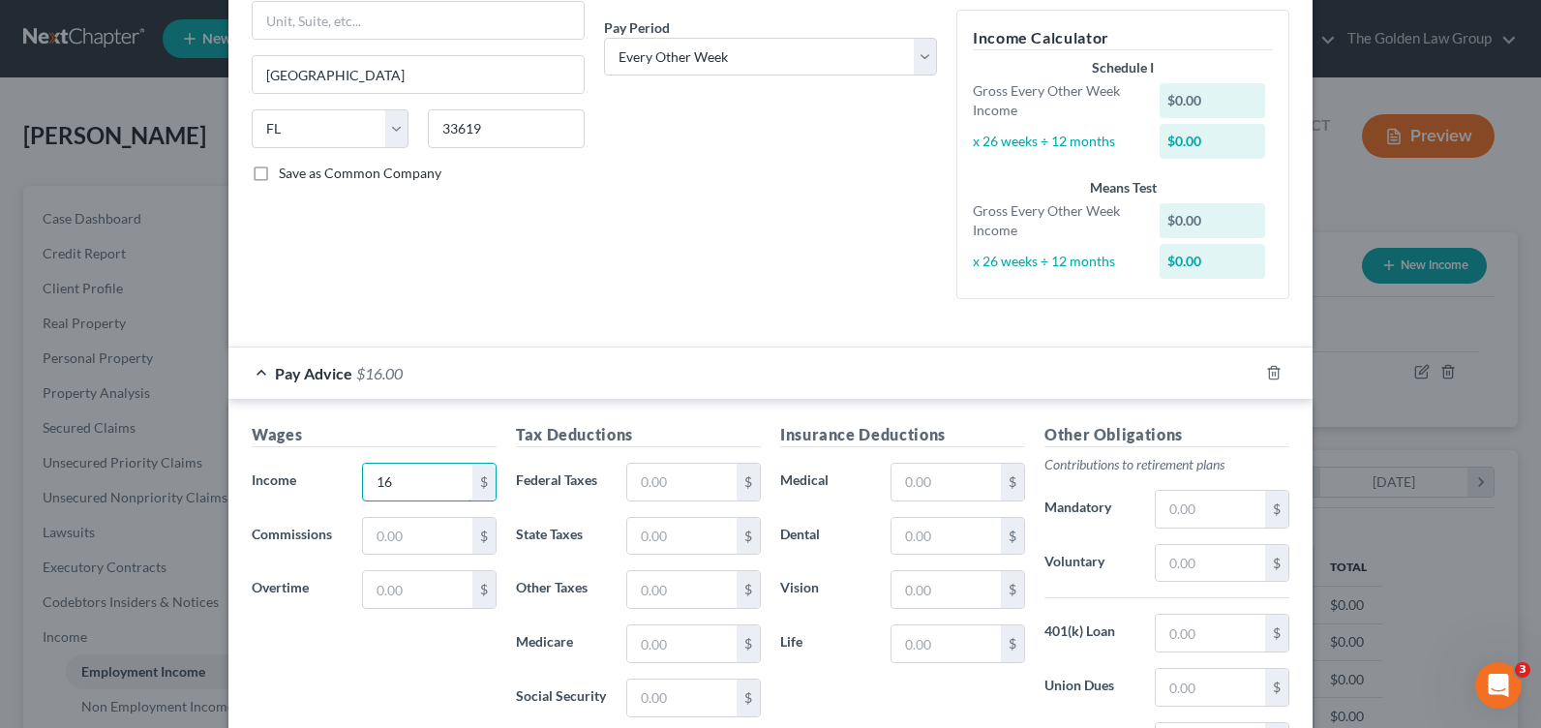
type input "1"
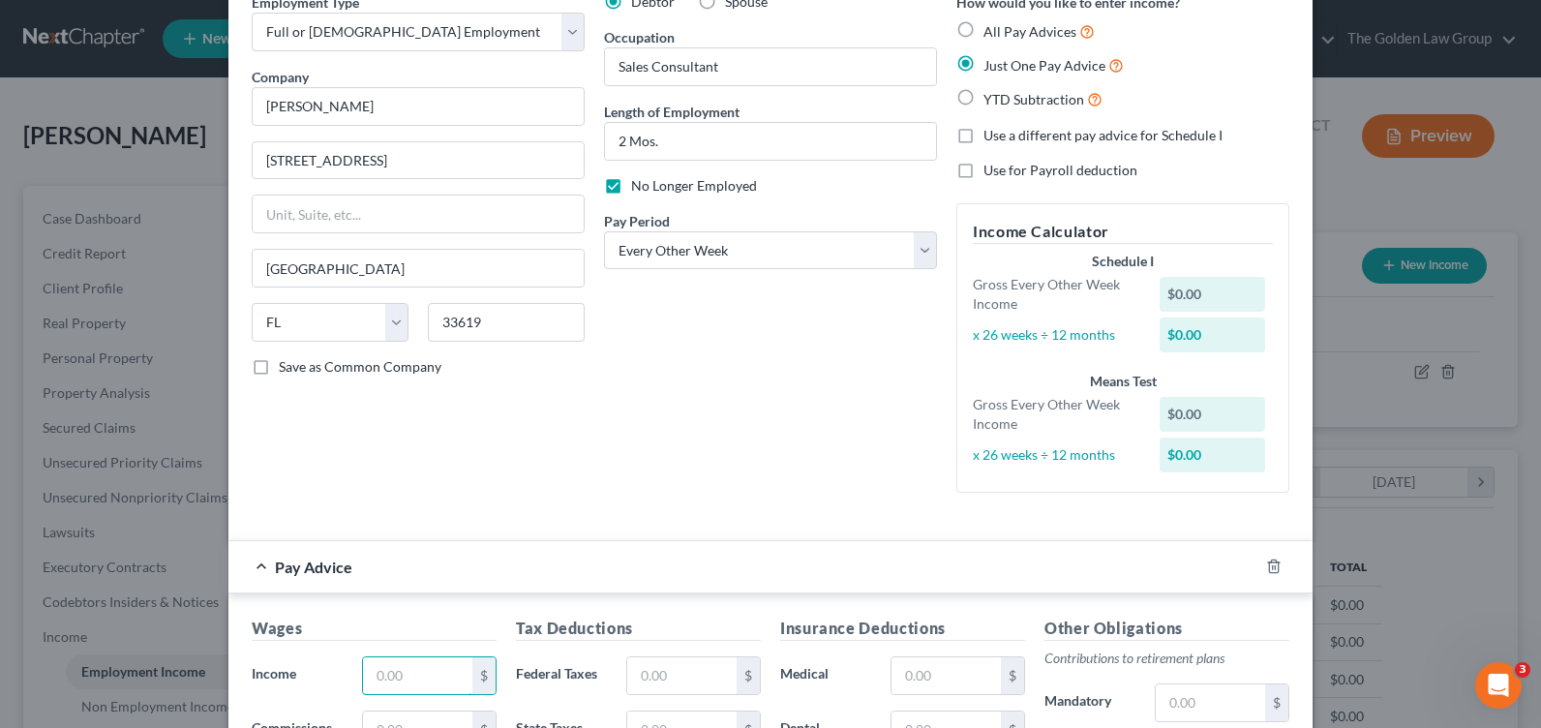
scroll to position [0, 0]
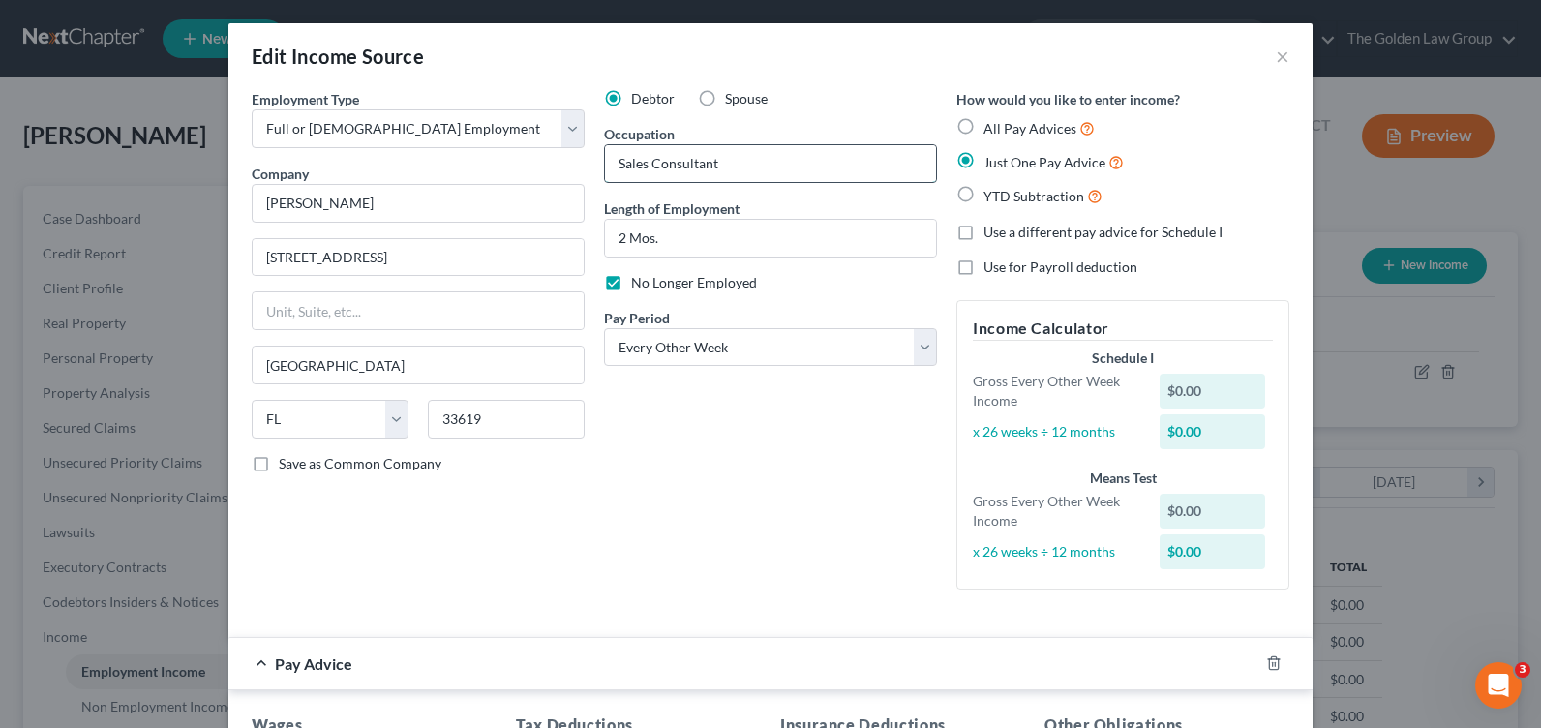
drag, startPoint x: 657, startPoint y: 163, endPoint x: 762, endPoint y: 165, distance: 104.5
click at [762, 165] on input "Sales Consultant" at bounding box center [770, 163] width 331 height 37
type input "Sales Advisor"
click at [594, 569] on div "Debtor Spouse Occupation Sales Advisor Length of Employment 2 Mos. No Longer Em…" at bounding box center [770, 347] width 352 height 516
drag, startPoint x: 805, startPoint y: 532, endPoint x: 797, endPoint y: 524, distance: 11.7
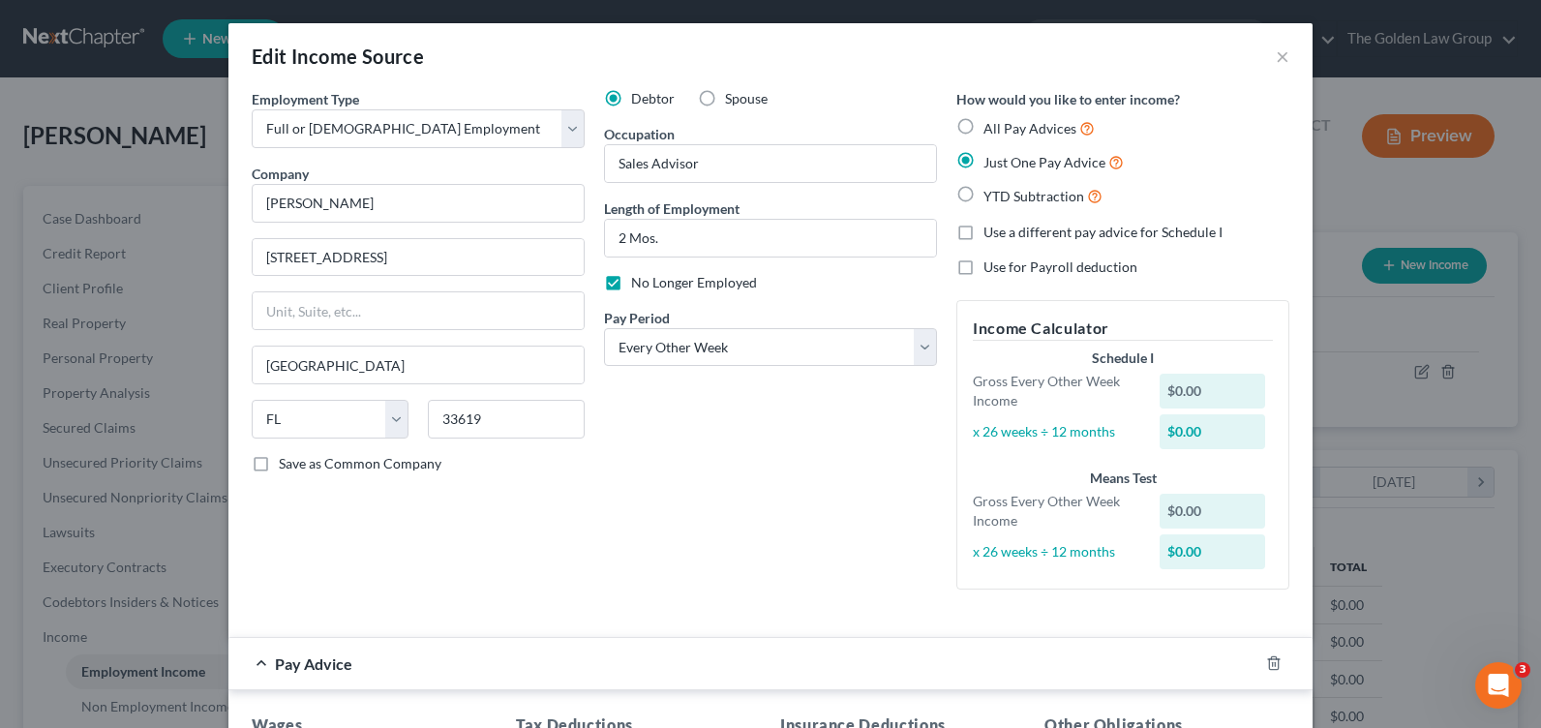
click at [805, 532] on div "Debtor Spouse Occupation Sales Advisor Length of Employment 2 Mos. No Longer Em…" at bounding box center [770, 347] width 352 height 516
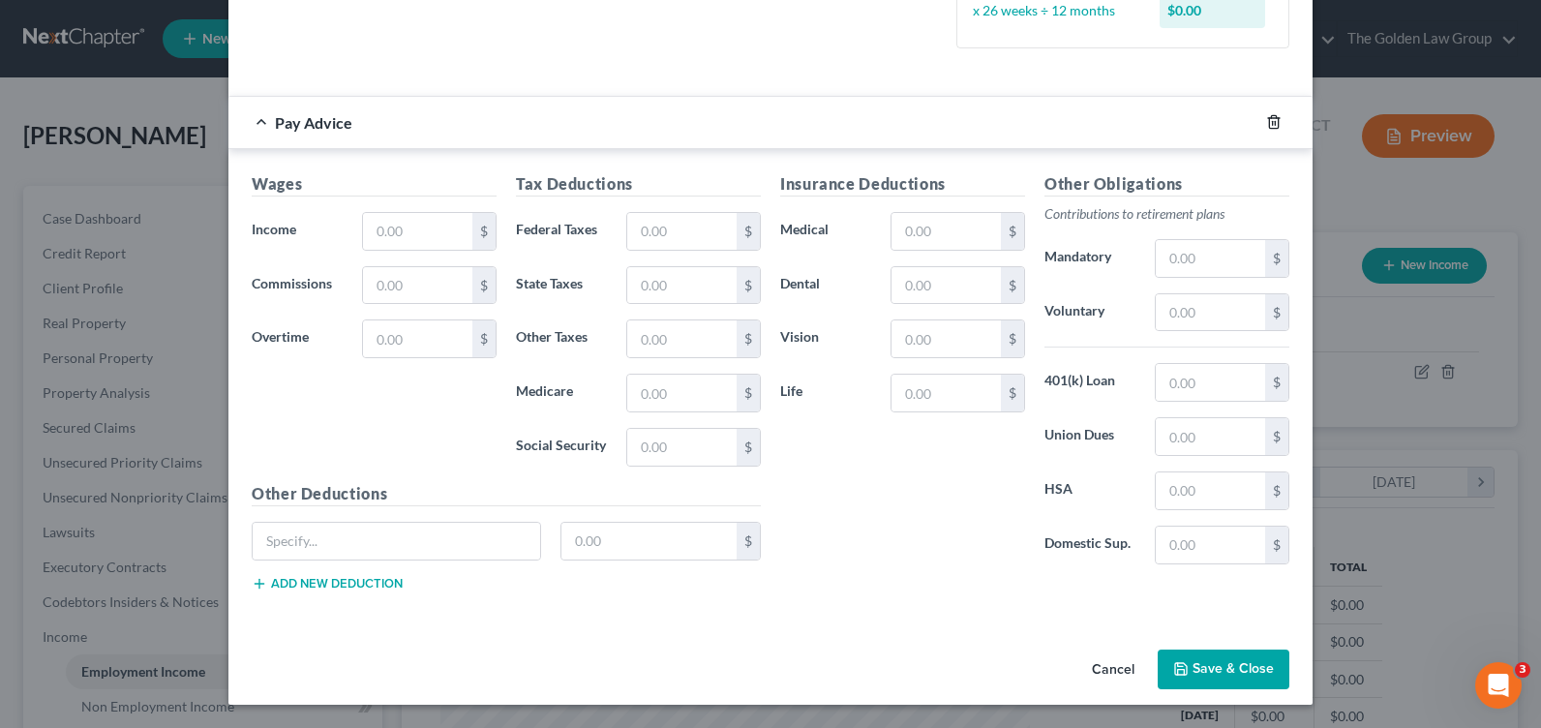
drag, startPoint x: 1271, startPoint y: 120, endPoint x: 1262, endPoint y: 178, distance: 58.7
click at [1270, 120] on icon "button" at bounding box center [1273, 121] width 15 height 15
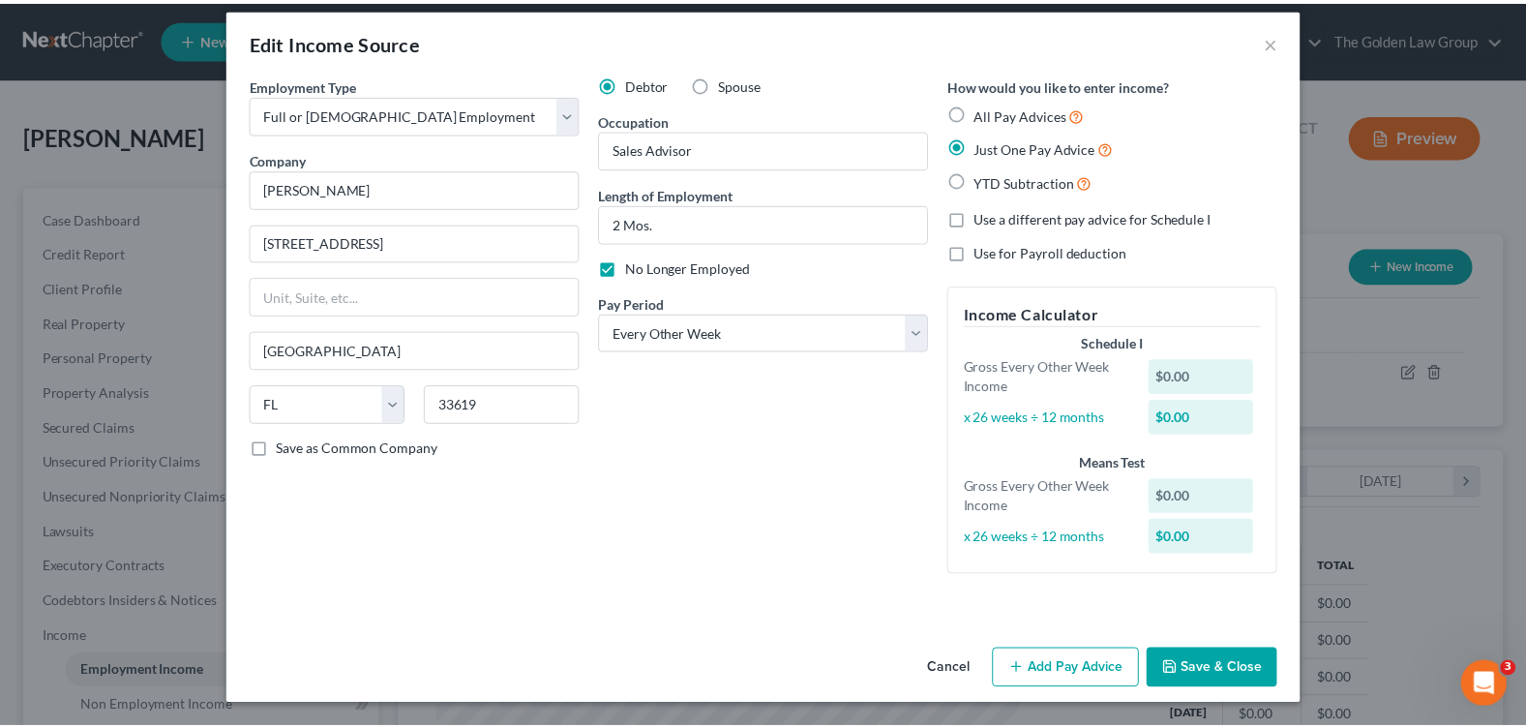
scroll to position [15, 0]
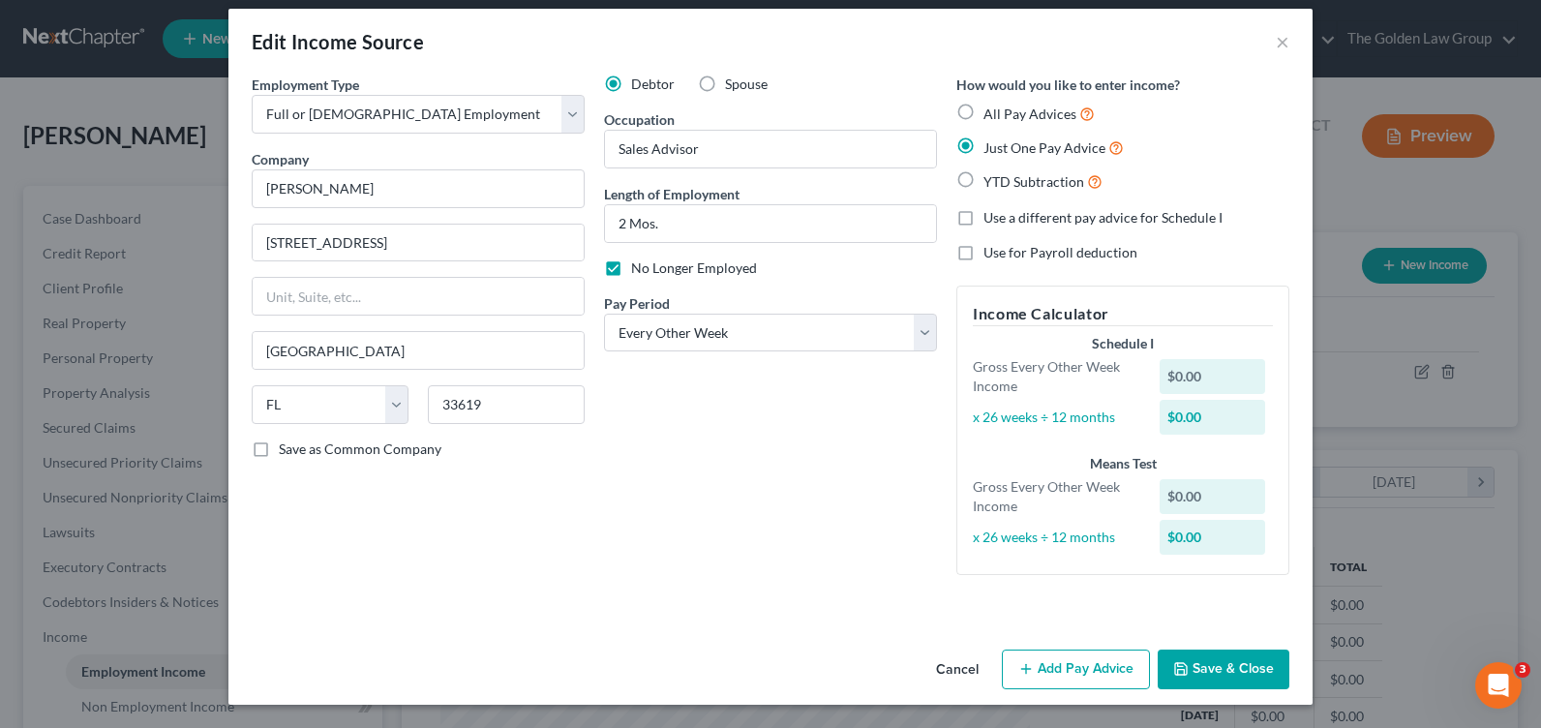
click at [1214, 659] on button "Save & Close" at bounding box center [1223, 669] width 132 height 41
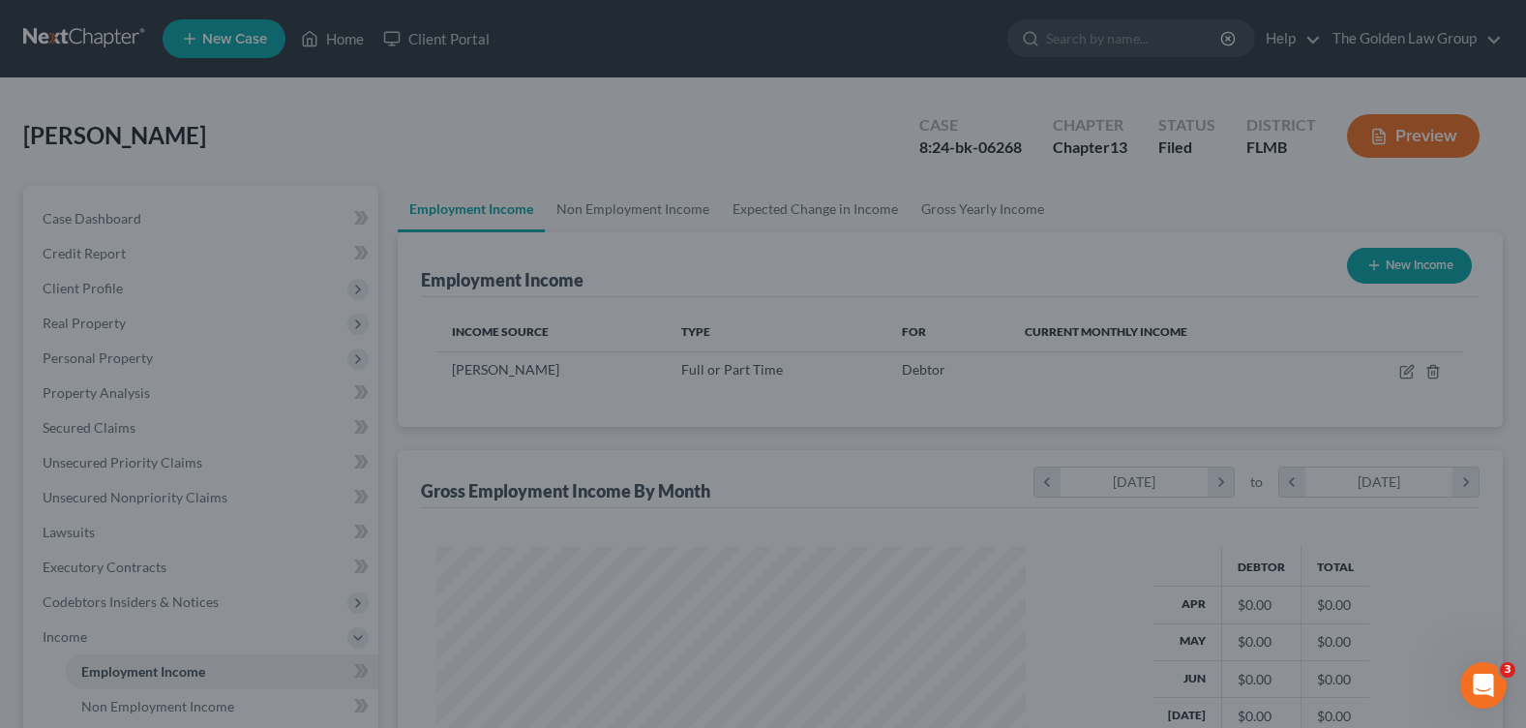
scroll to position [967377, 967101]
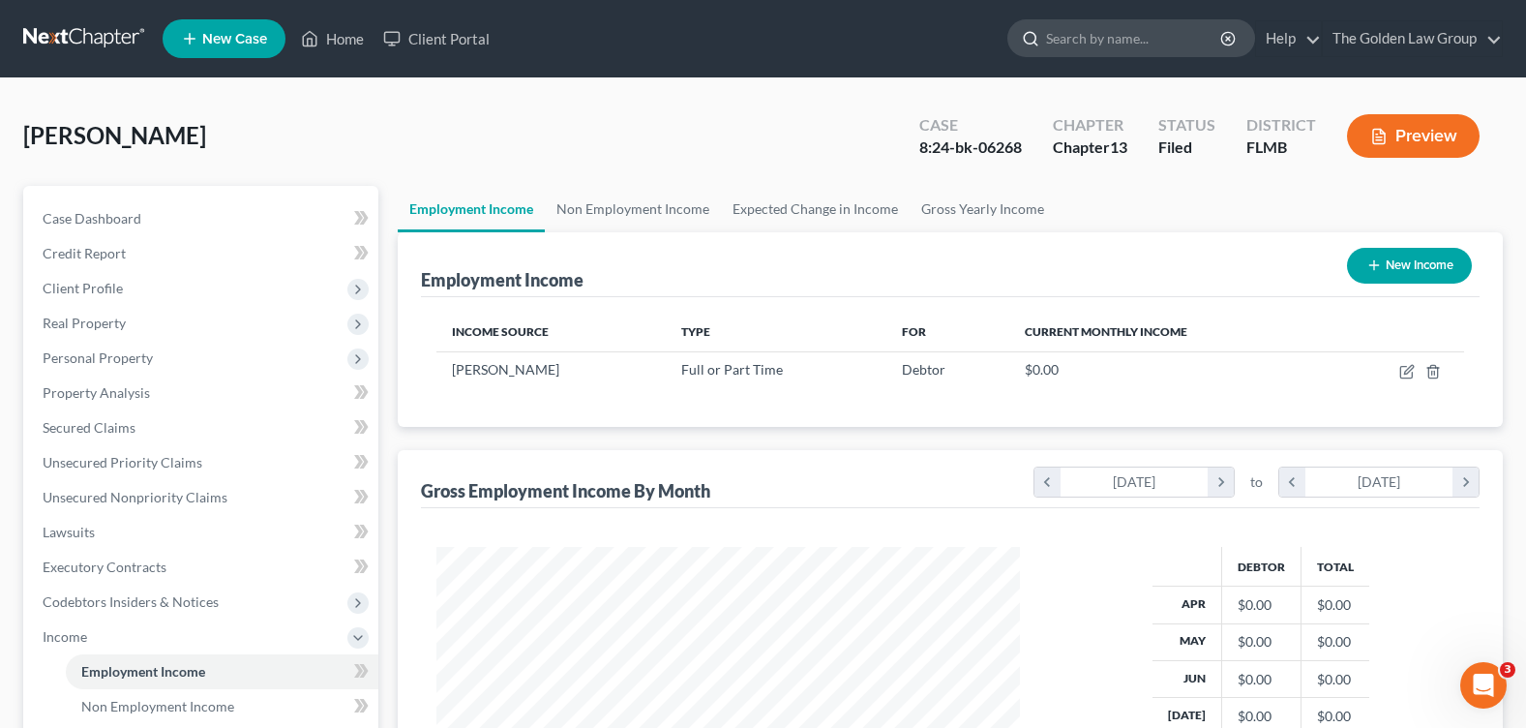
click at [1062, 45] on input "search" at bounding box center [1134, 38] width 177 height 36
type input "jones"
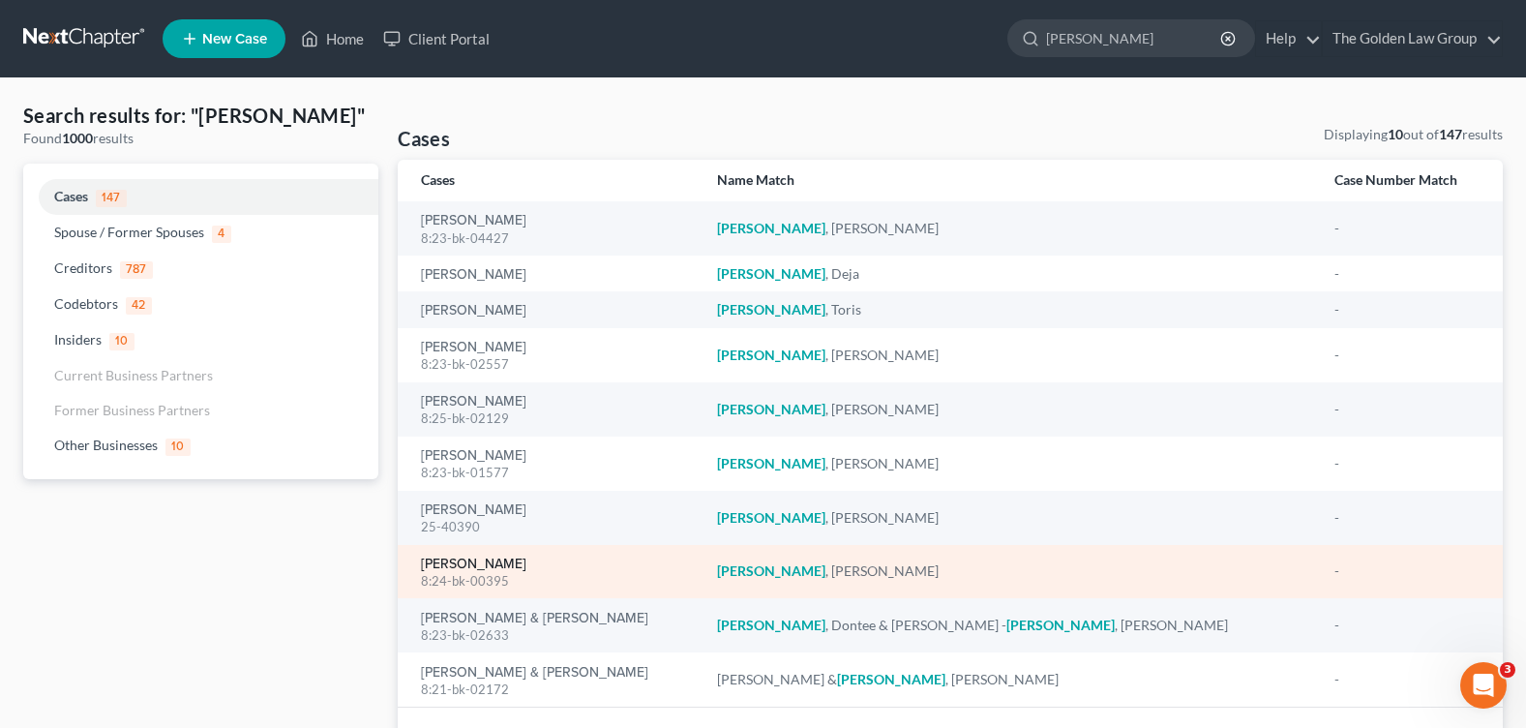
click at [479, 563] on link "[PERSON_NAME]" at bounding box center [473, 564] width 105 height 14
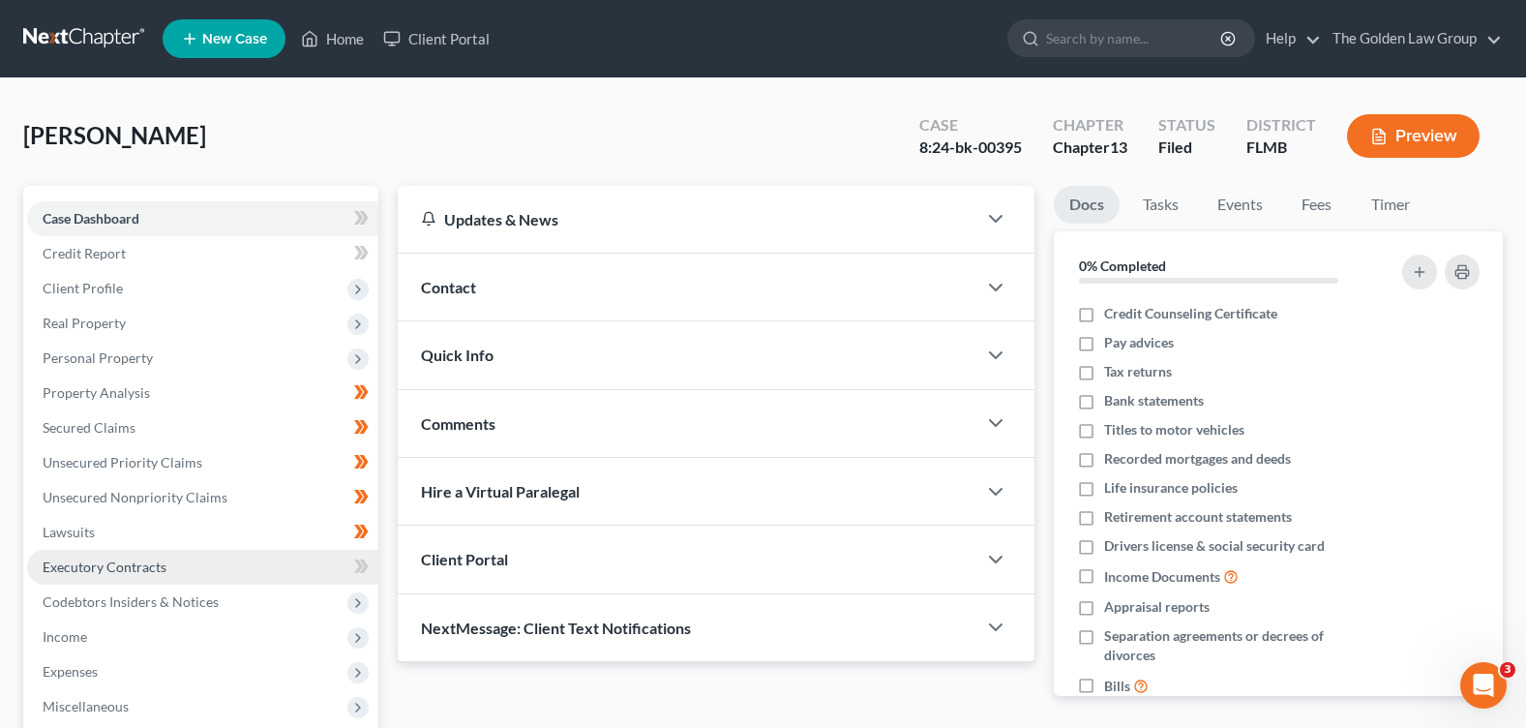
scroll to position [336, 0]
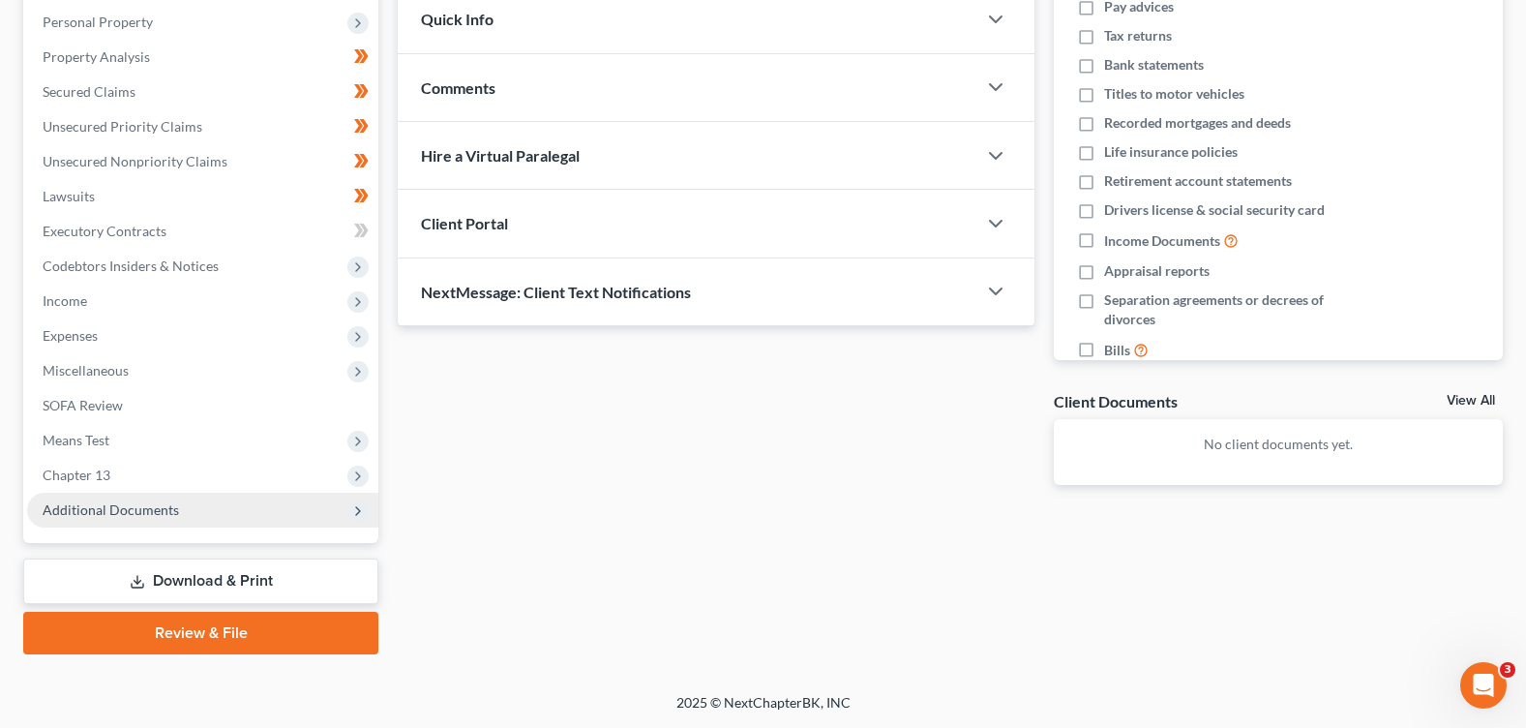
click at [108, 502] on span "Additional Documents" at bounding box center [111, 509] width 136 height 16
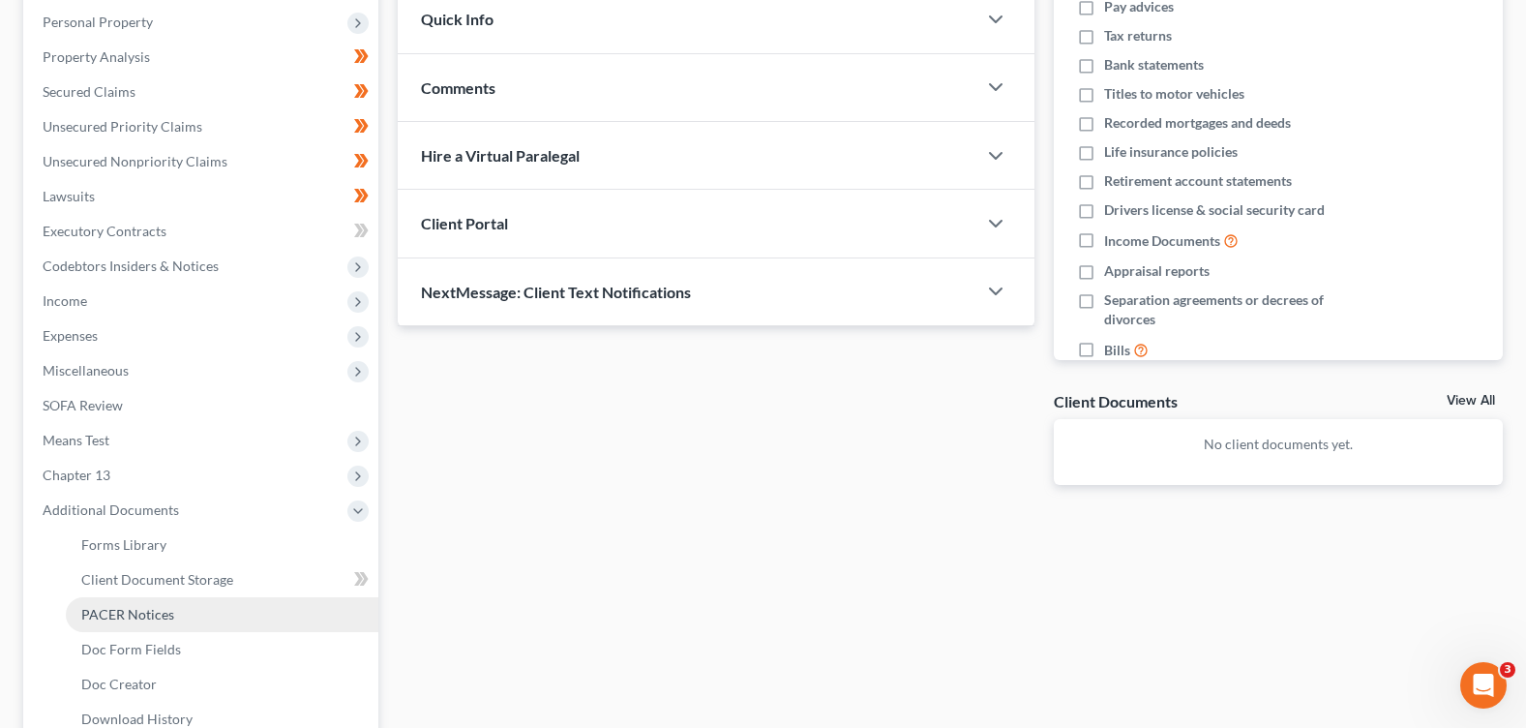
click at [118, 626] on link "PACER Notices" at bounding box center [222, 614] width 313 height 35
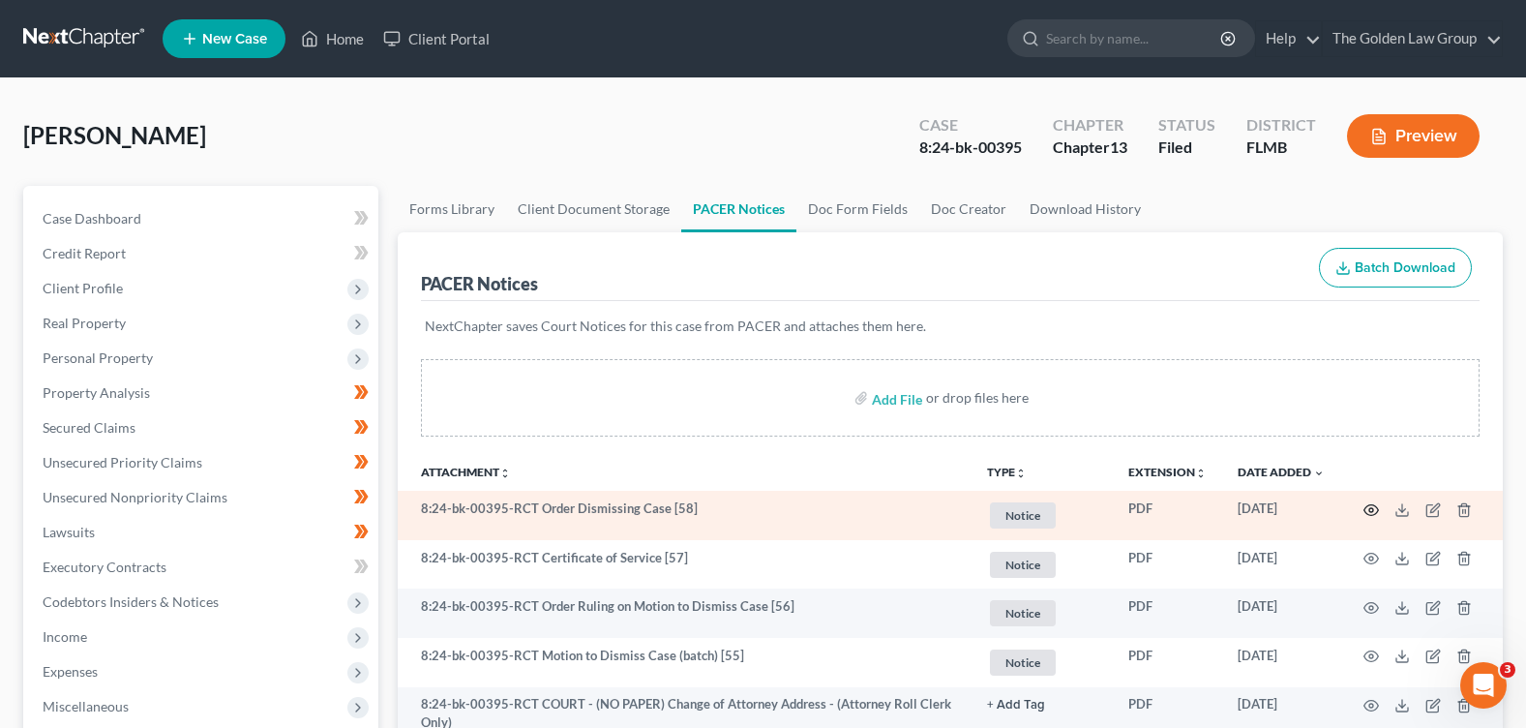
click at [1367, 511] on icon "button" at bounding box center [1371, 509] width 15 height 15
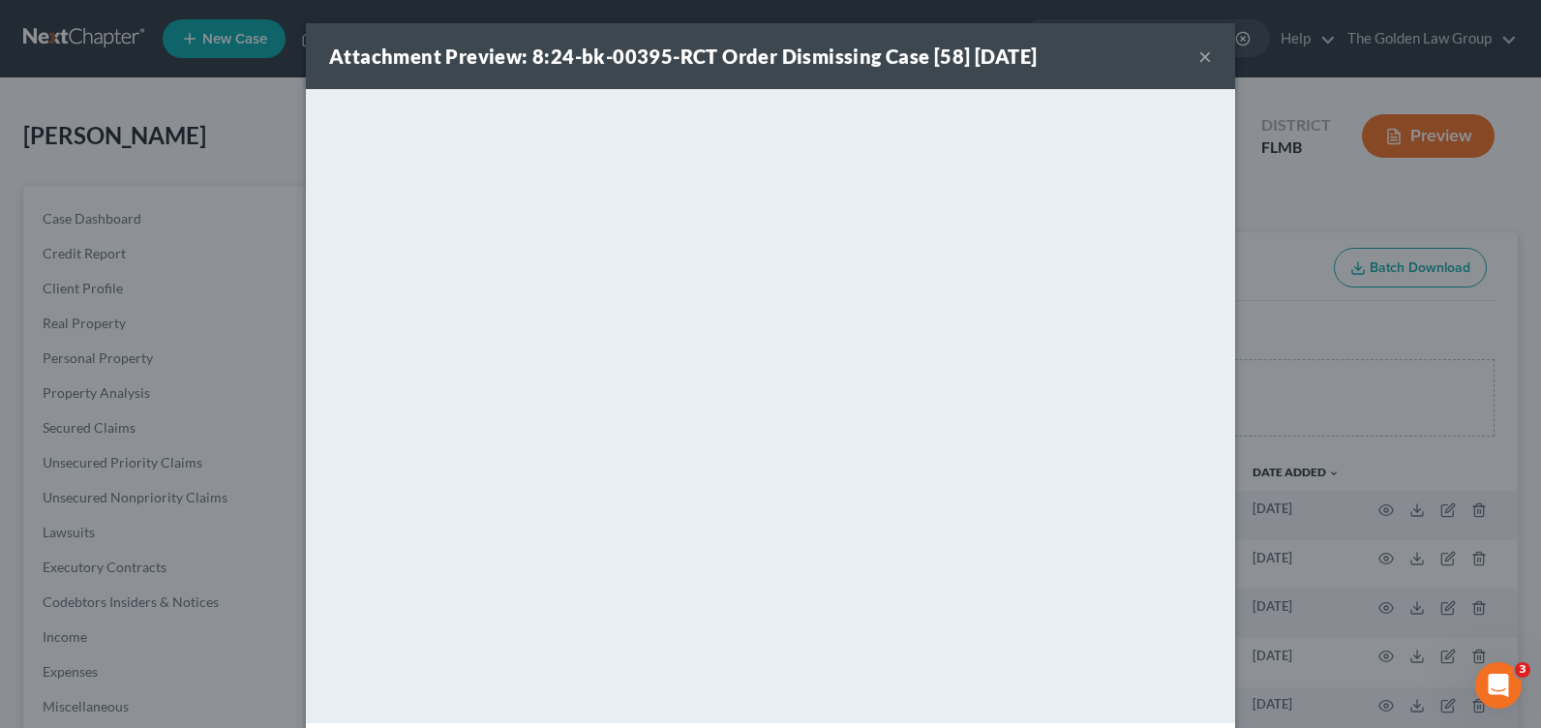
click at [1199, 55] on button "×" at bounding box center [1205, 56] width 14 height 23
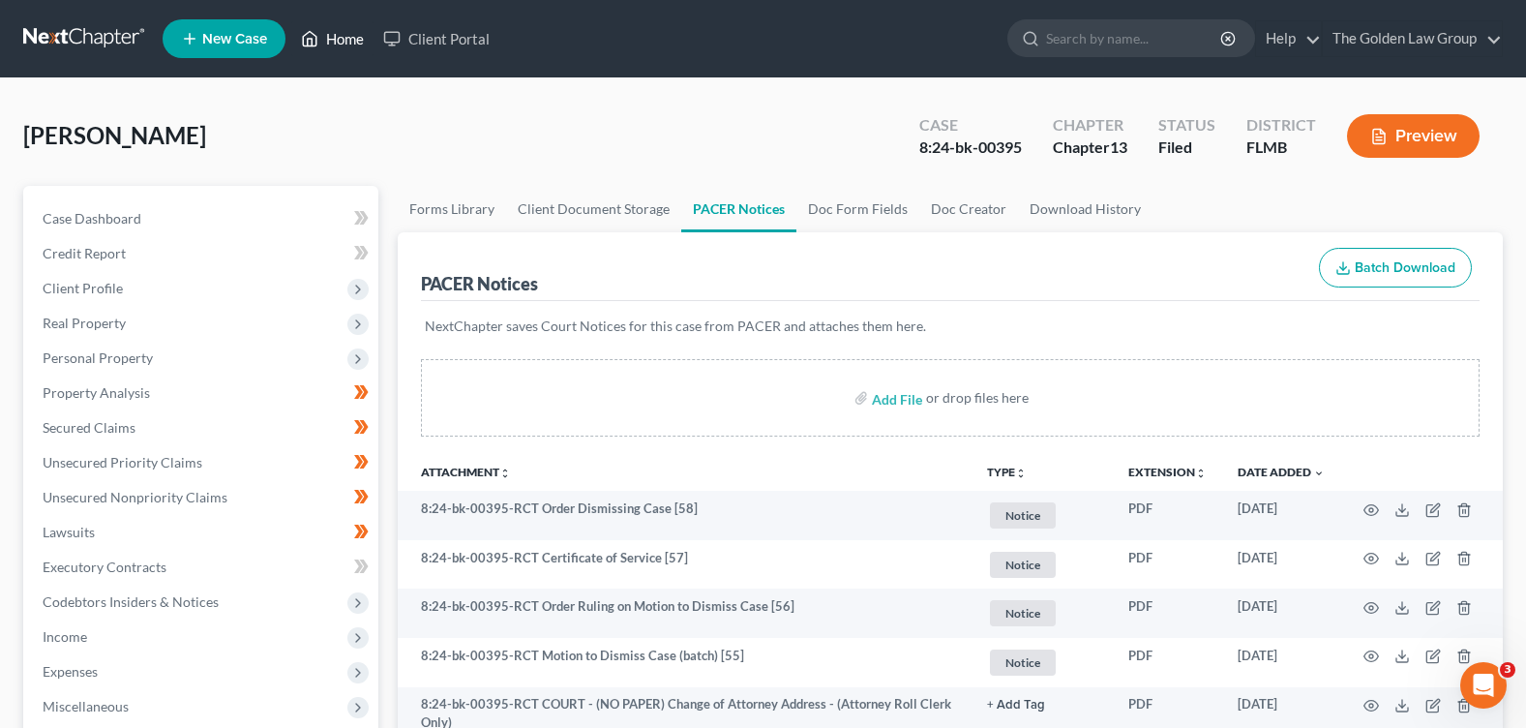
click at [330, 36] on link "Home" at bounding box center [332, 38] width 82 height 35
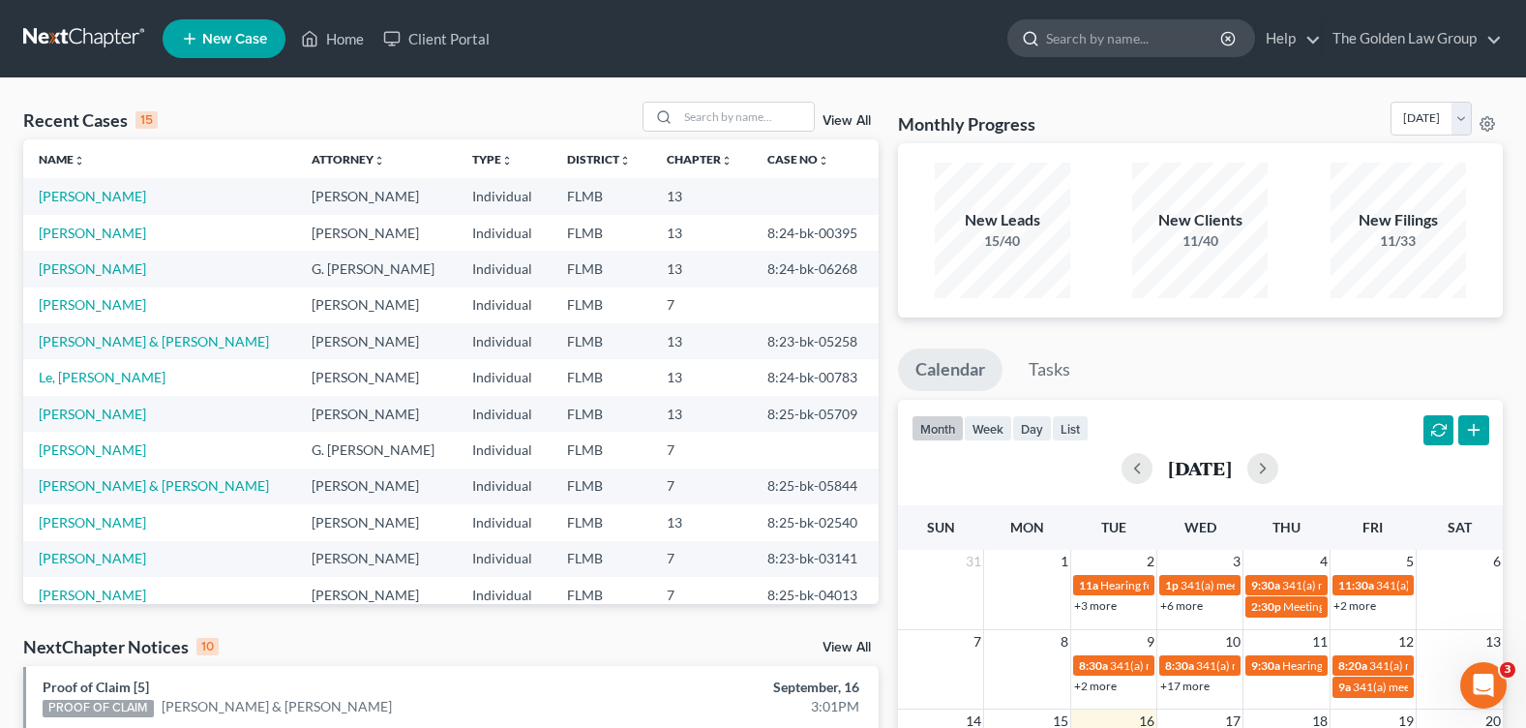
click at [1064, 34] on input "search" at bounding box center [1134, 38] width 177 height 36
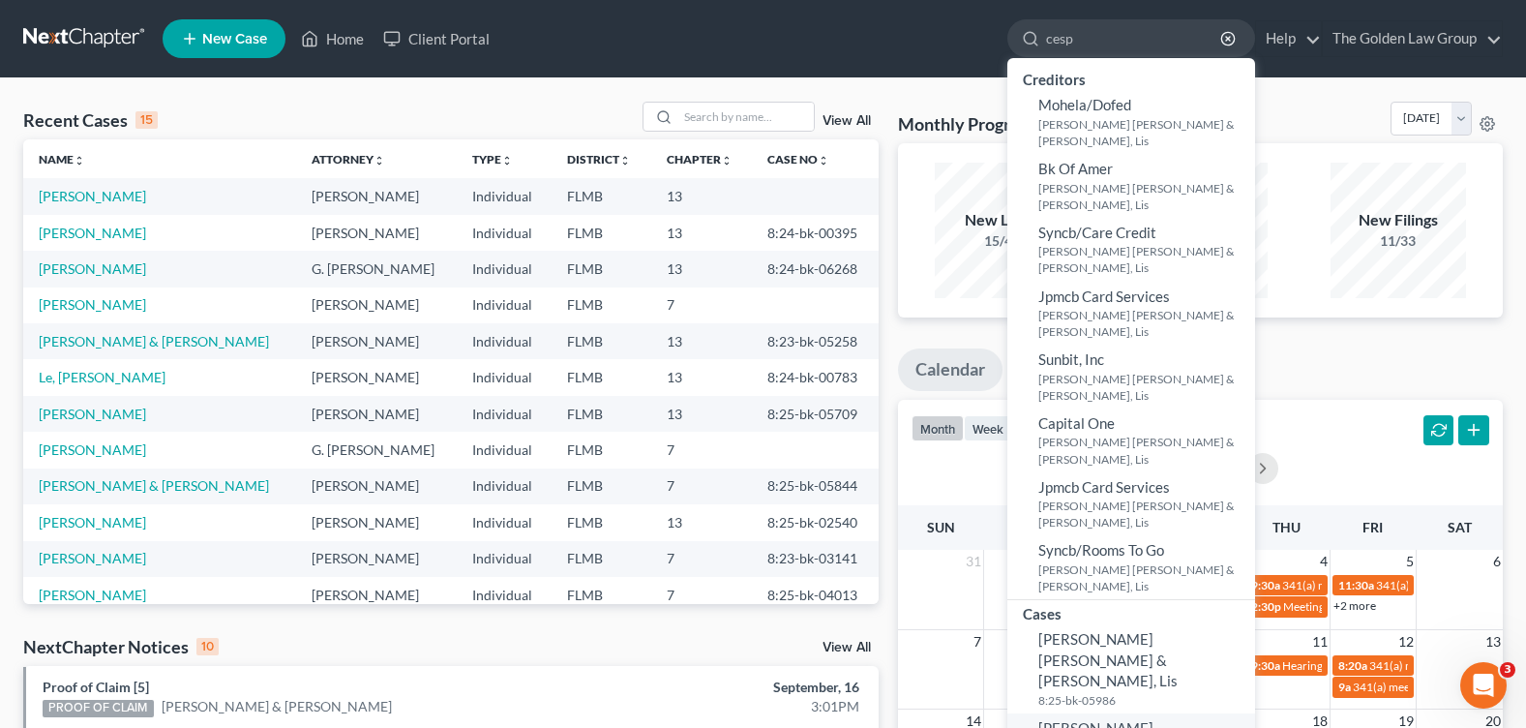
type input "cesp"
click at [1098, 719] on span "[PERSON_NAME], [PERSON_NAME]" at bounding box center [1097, 738] width 118 height 38
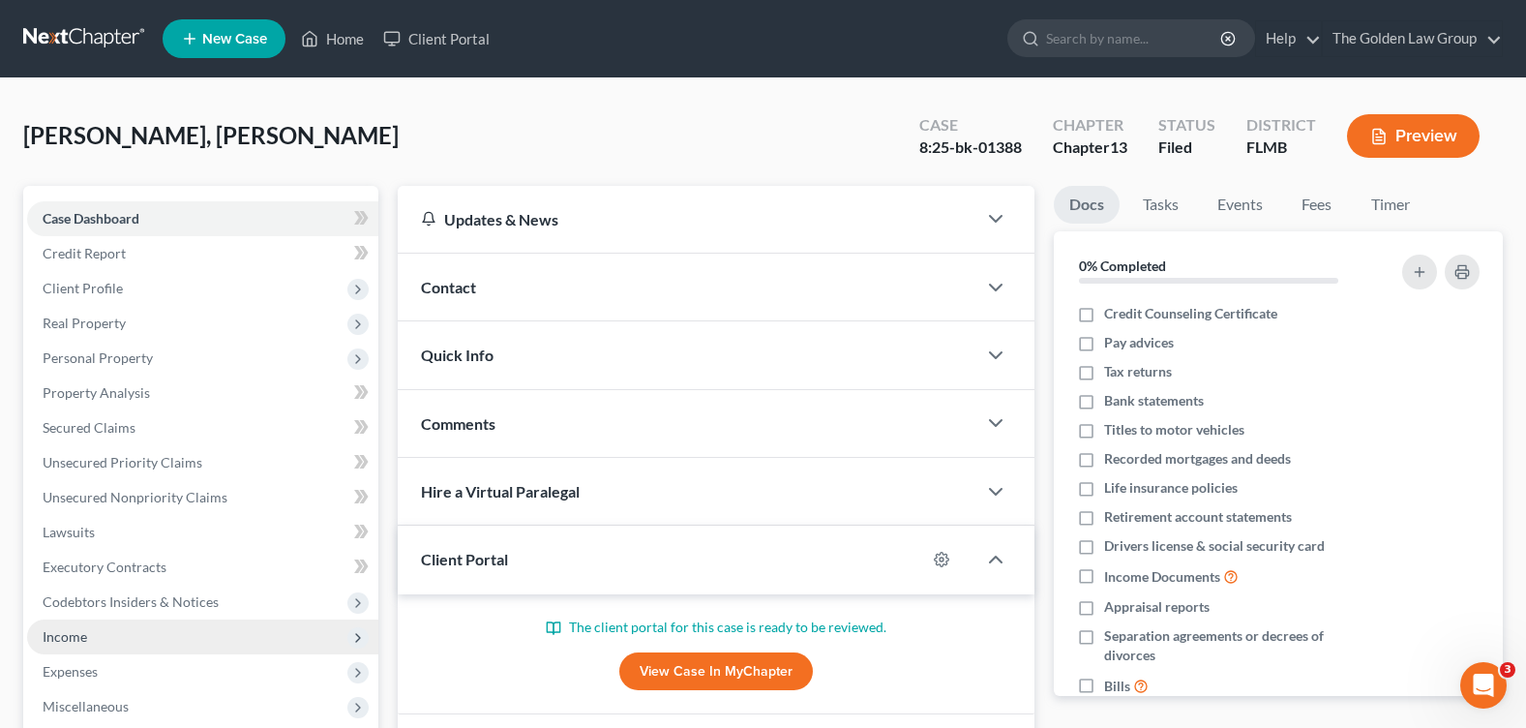
scroll to position [336, 0]
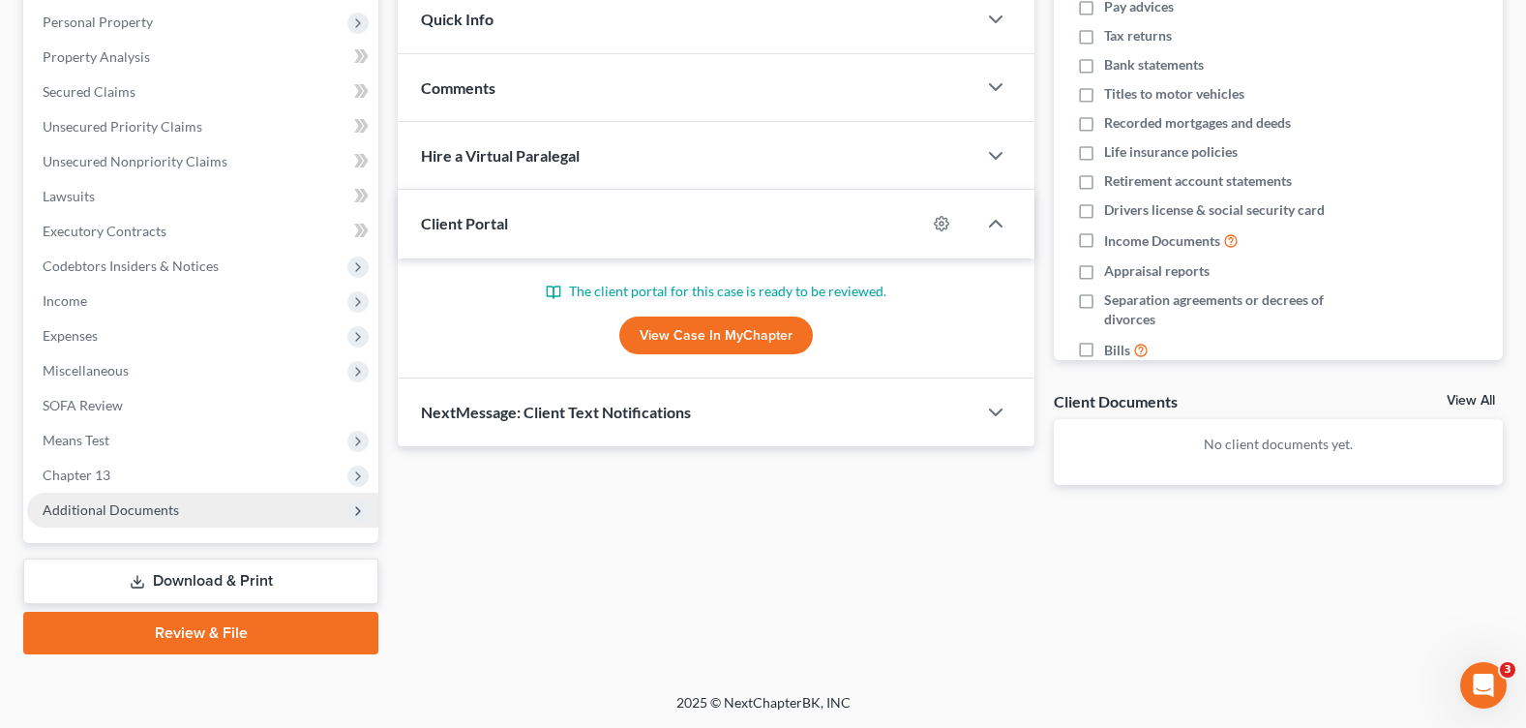
click at [144, 517] on span "Additional Documents" at bounding box center [111, 509] width 136 height 16
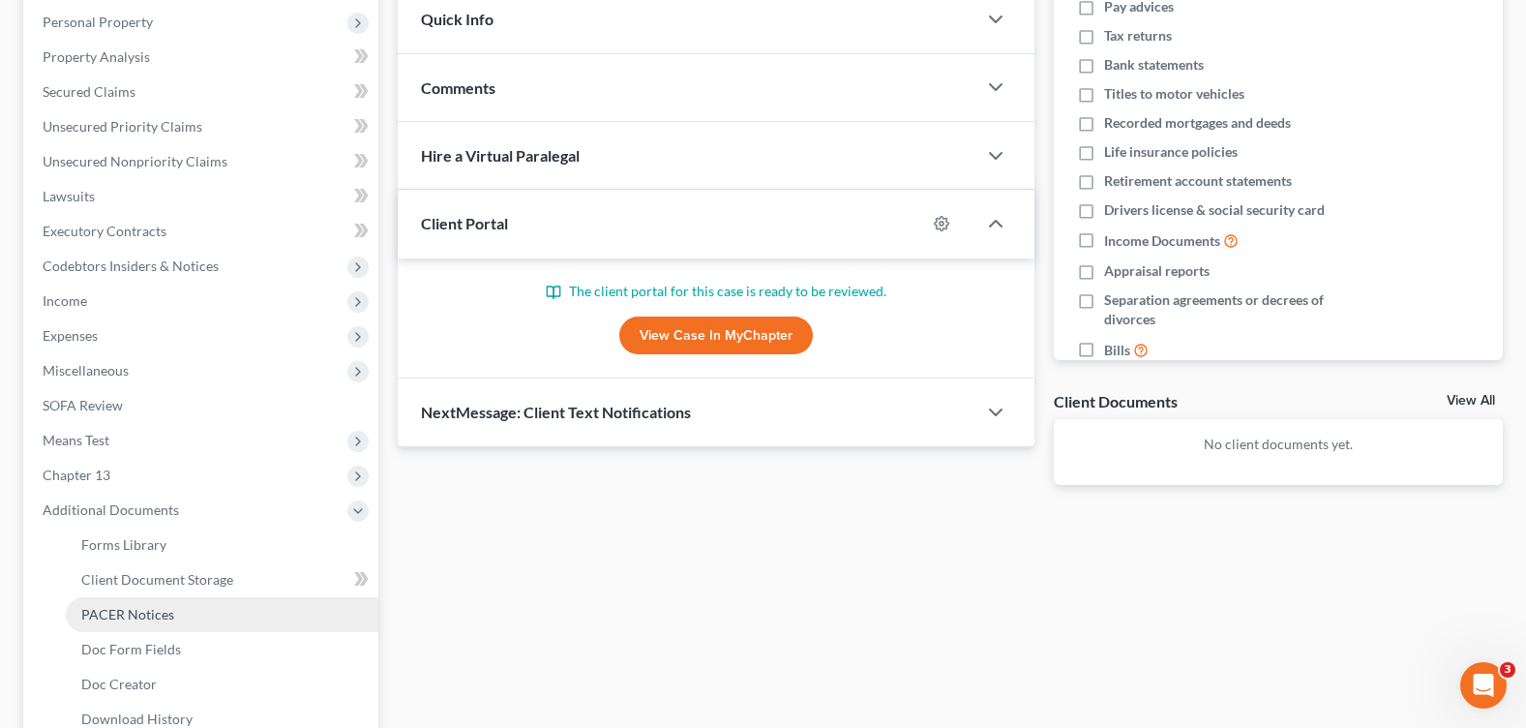
click at [166, 622] on link "PACER Notices" at bounding box center [222, 614] width 313 height 35
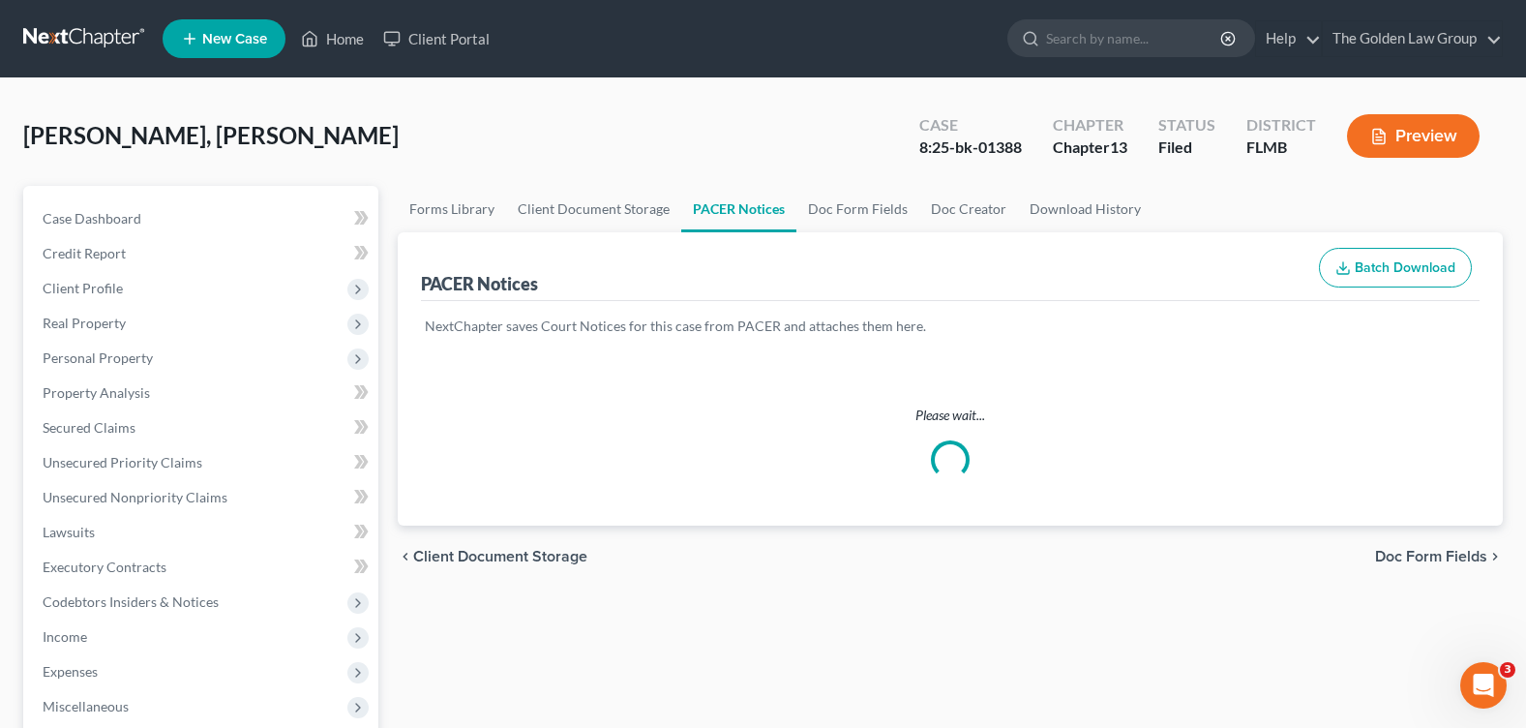
click at [766, 118] on div "Cespedes Rondon, Alecki Upgraded Case 8:25-bk-01388 Chapter Chapter 13 Status F…" at bounding box center [763, 144] width 1480 height 84
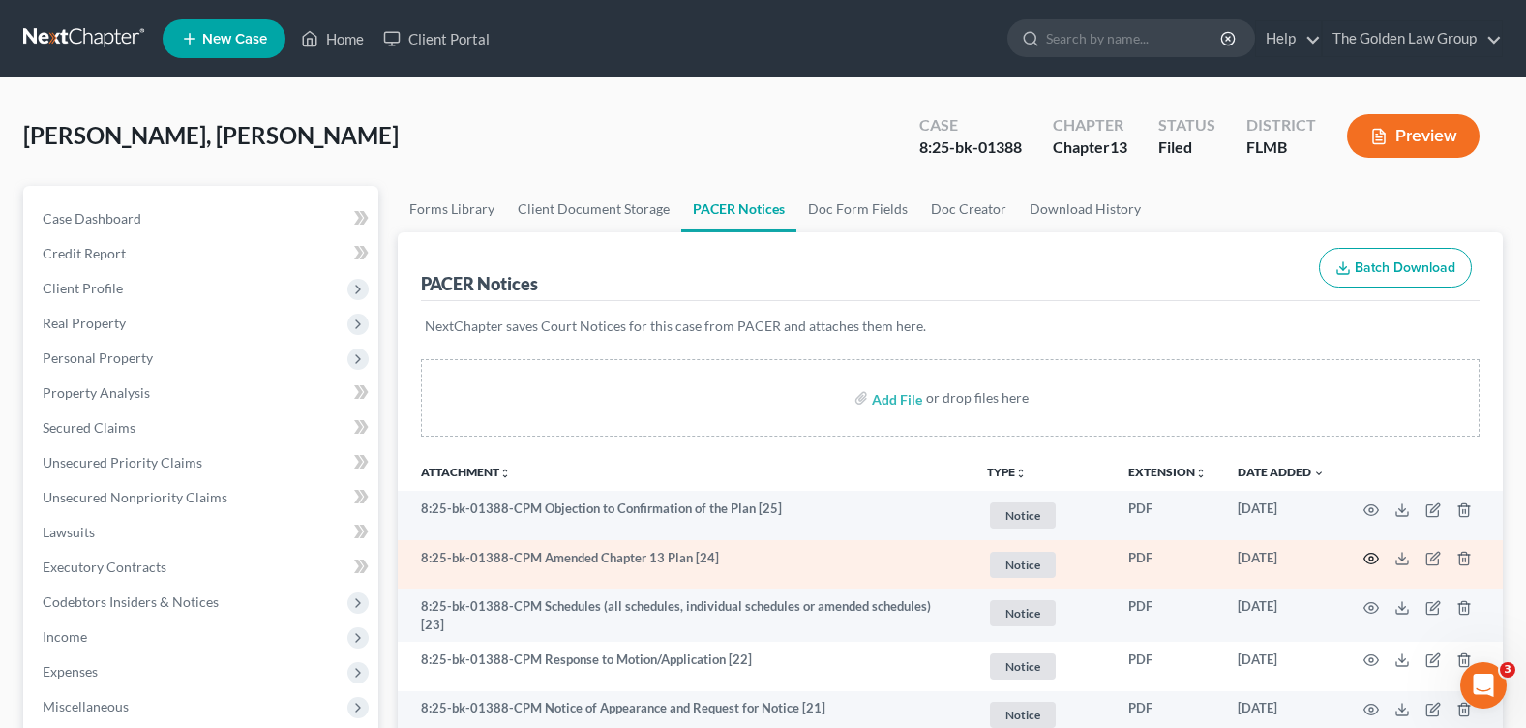
click at [1373, 559] on circle "button" at bounding box center [1371, 558] width 4 height 4
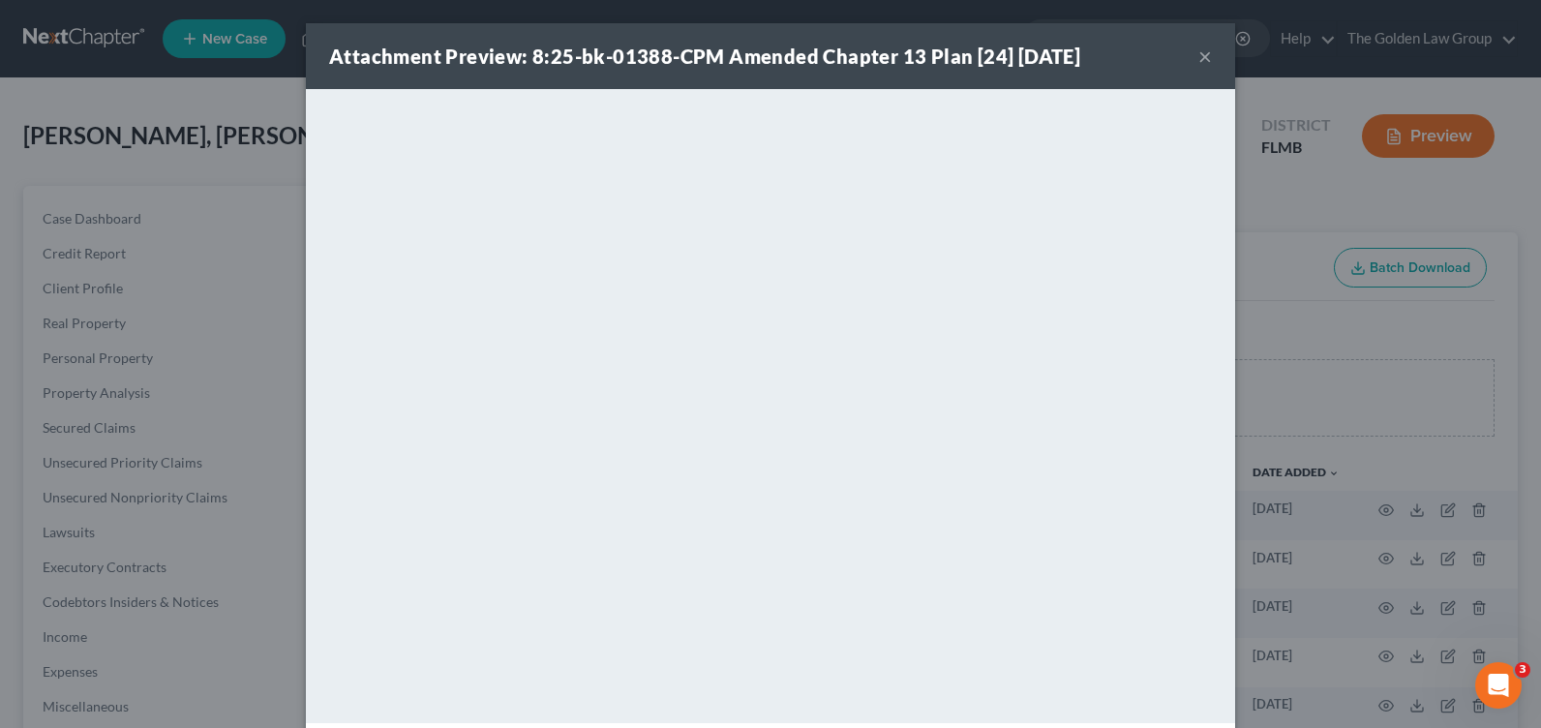
click at [1198, 56] on button "×" at bounding box center [1205, 56] width 14 height 23
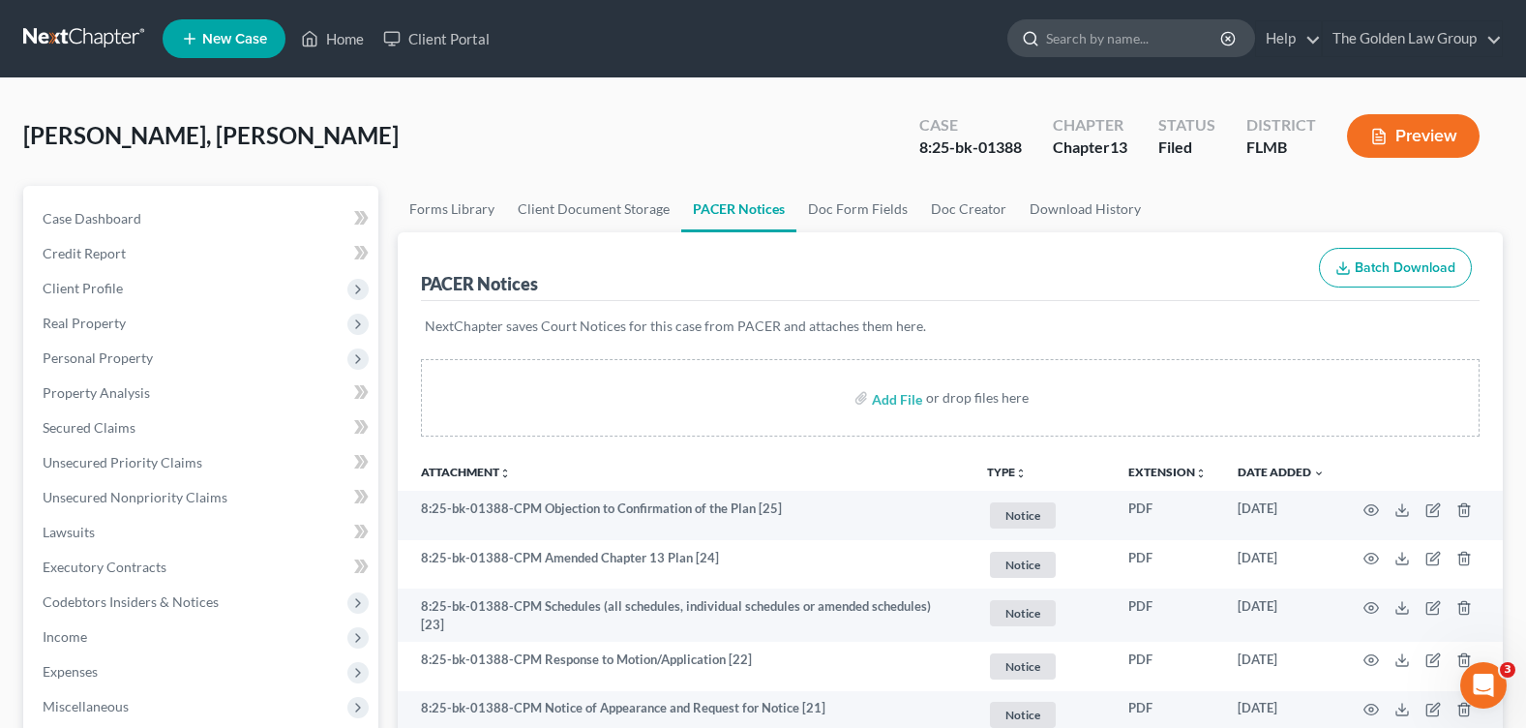
click at [1112, 37] on input "search" at bounding box center [1134, 38] width 177 height 36
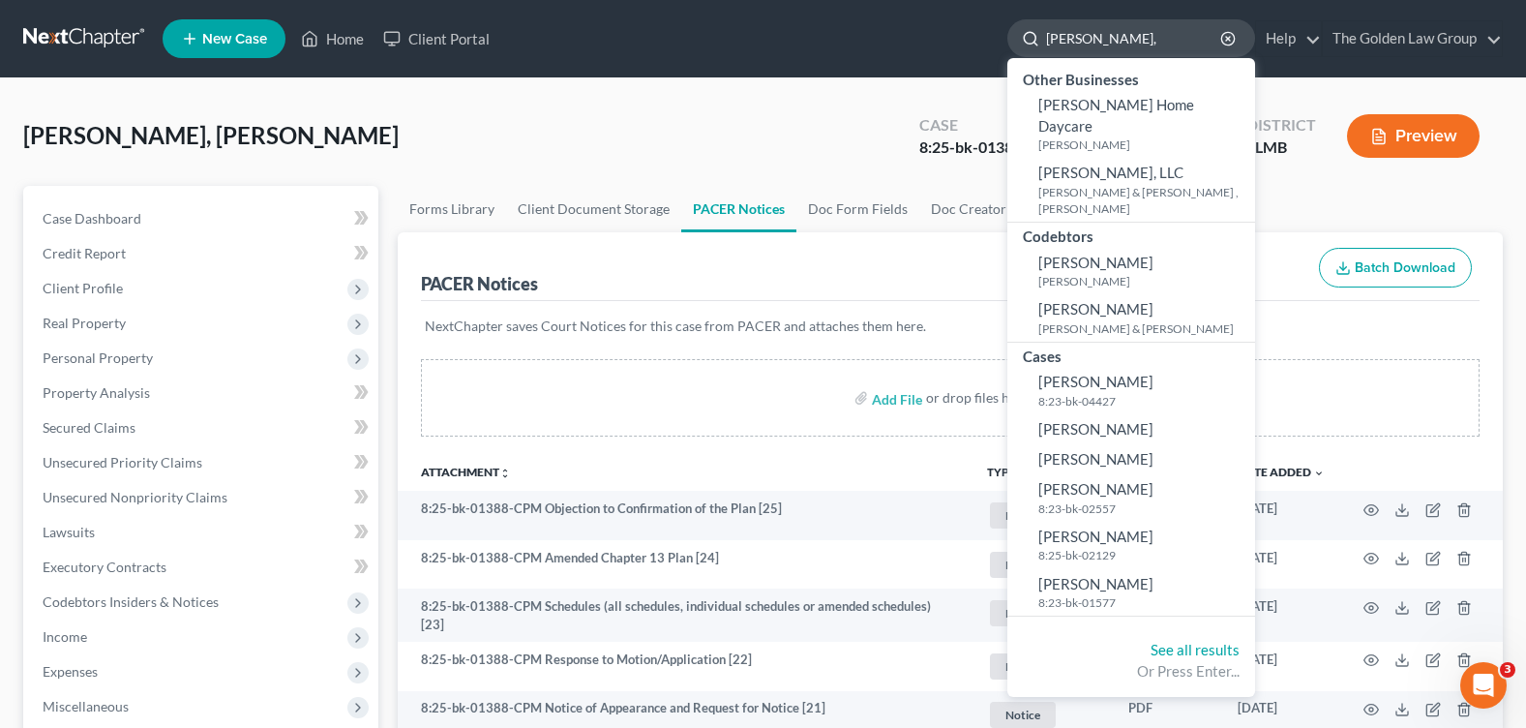
type input "jones, c"
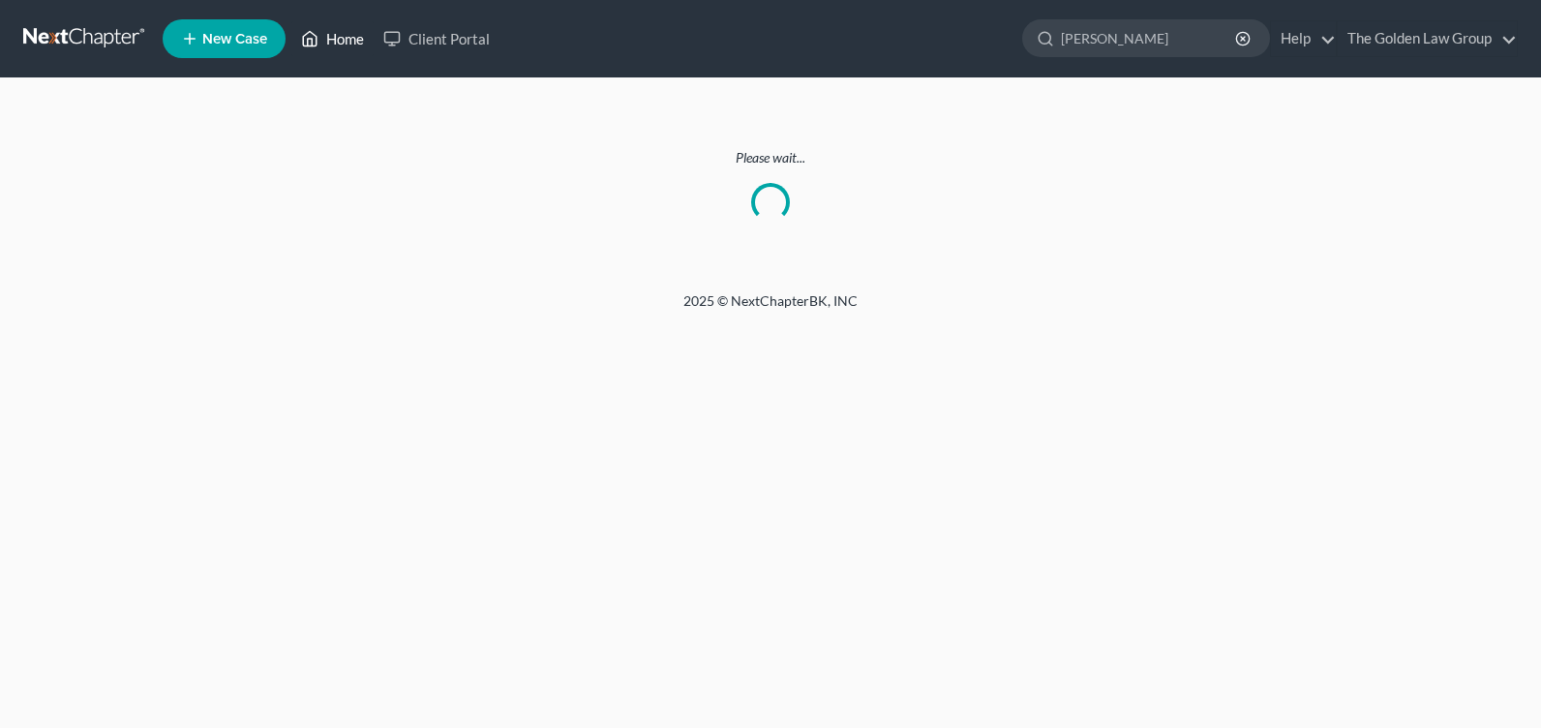
click at [336, 33] on link "Home" at bounding box center [332, 38] width 82 height 35
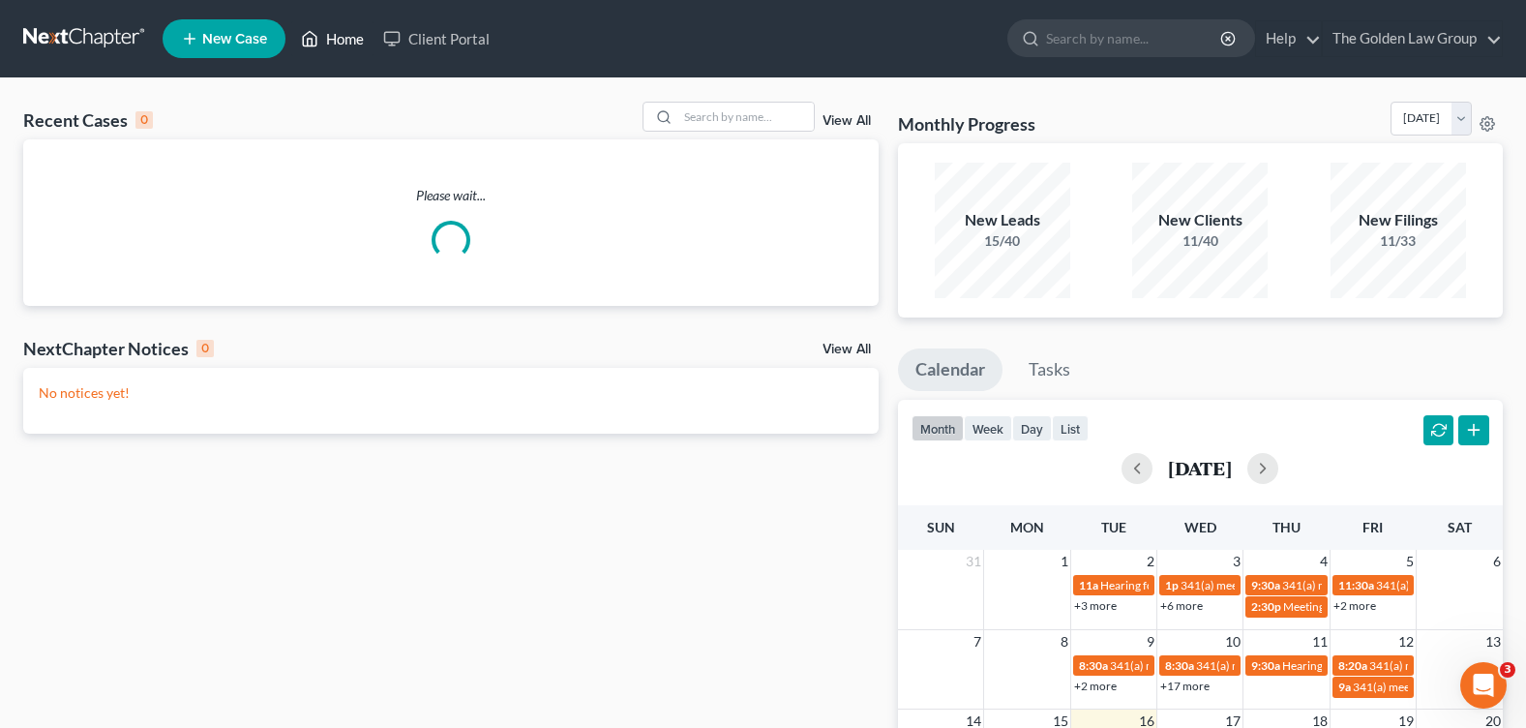
click at [358, 36] on link "Home" at bounding box center [332, 38] width 82 height 35
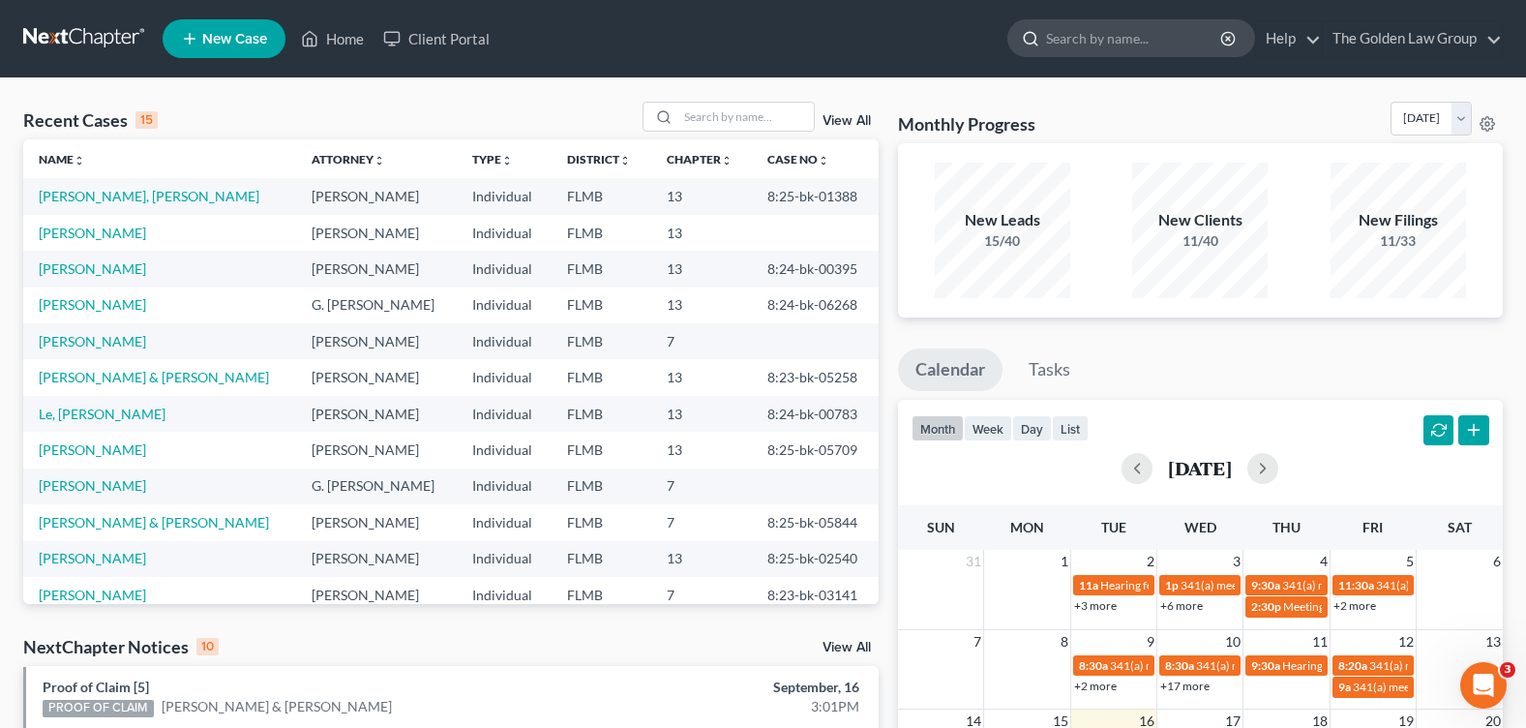
click at [1056, 38] on input "search" at bounding box center [1134, 38] width 177 height 36
type input "[PERSON_NAME], [GEOGRAPHIC_DATA]"
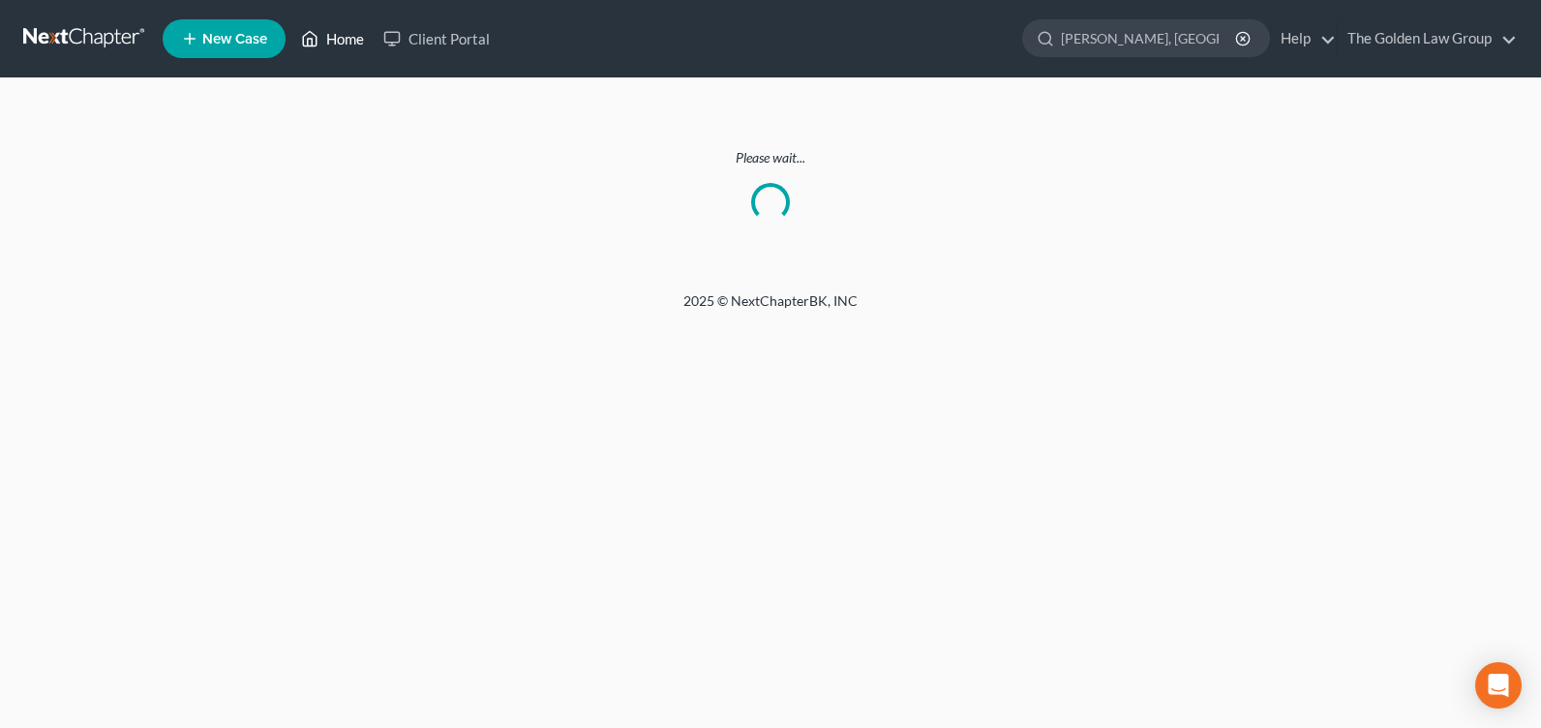
click at [342, 38] on link "Home" at bounding box center [332, 38] width 82 height 35
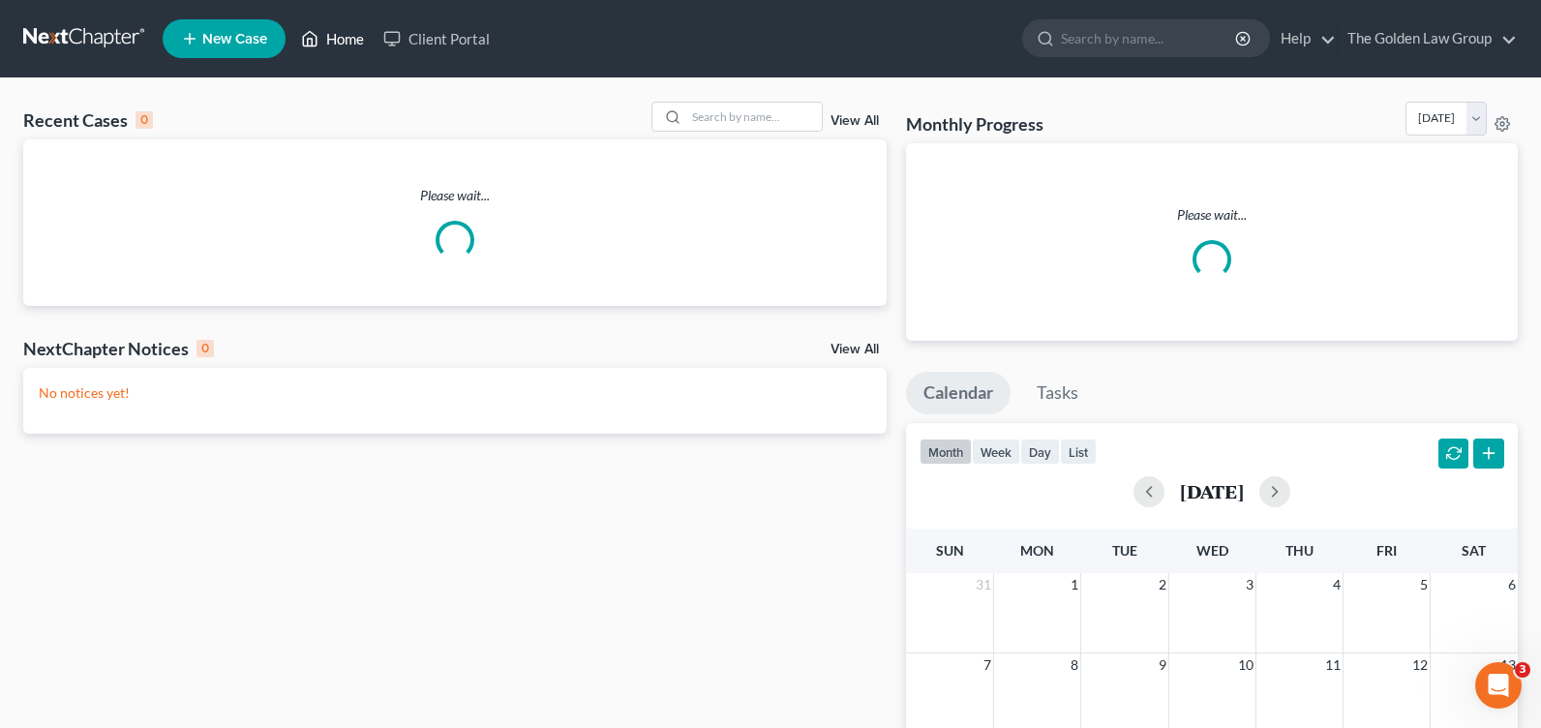
click at [342, 38] on link "Home" at bounding box center [332, 38] width 82 height 35
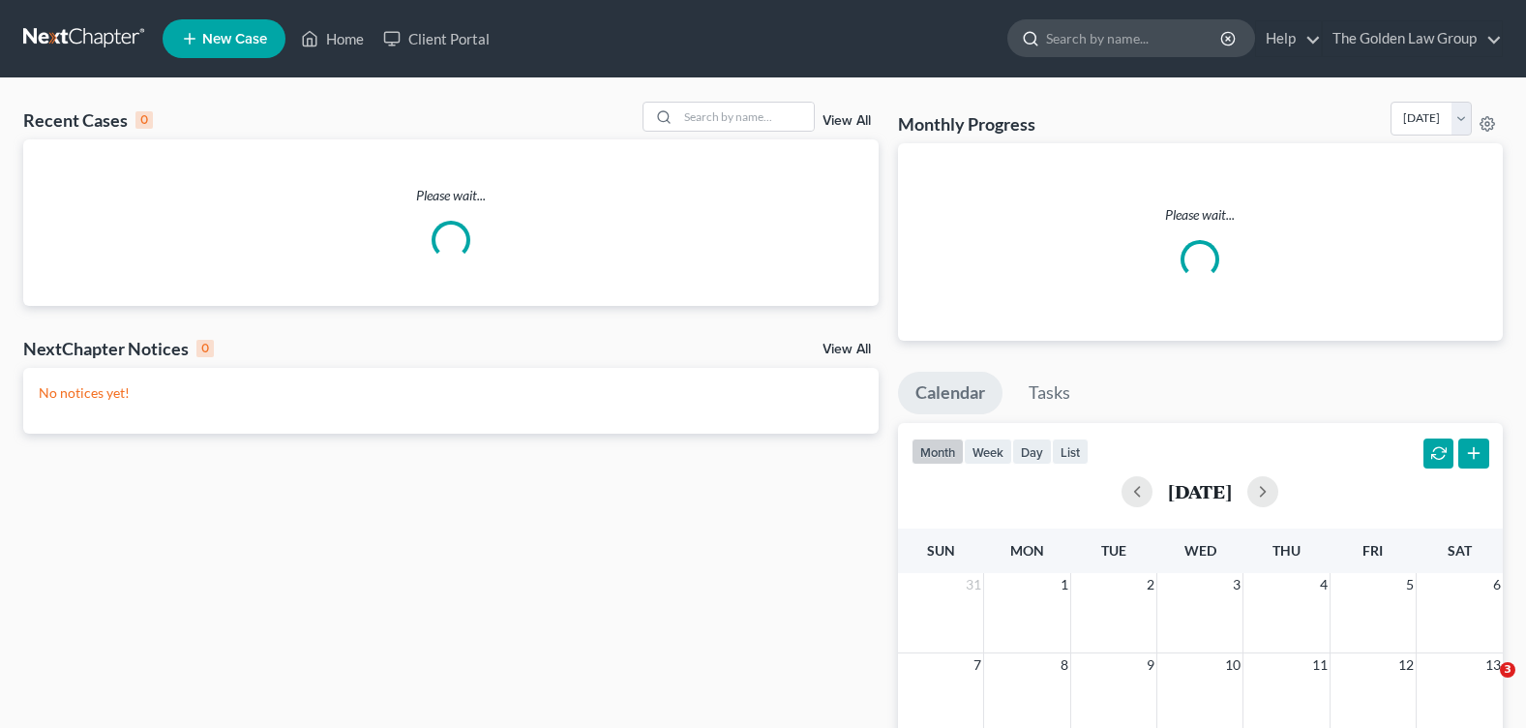
click at [1087, 46] on input "search" at bounding box center [1134, 38] width 177 height 36
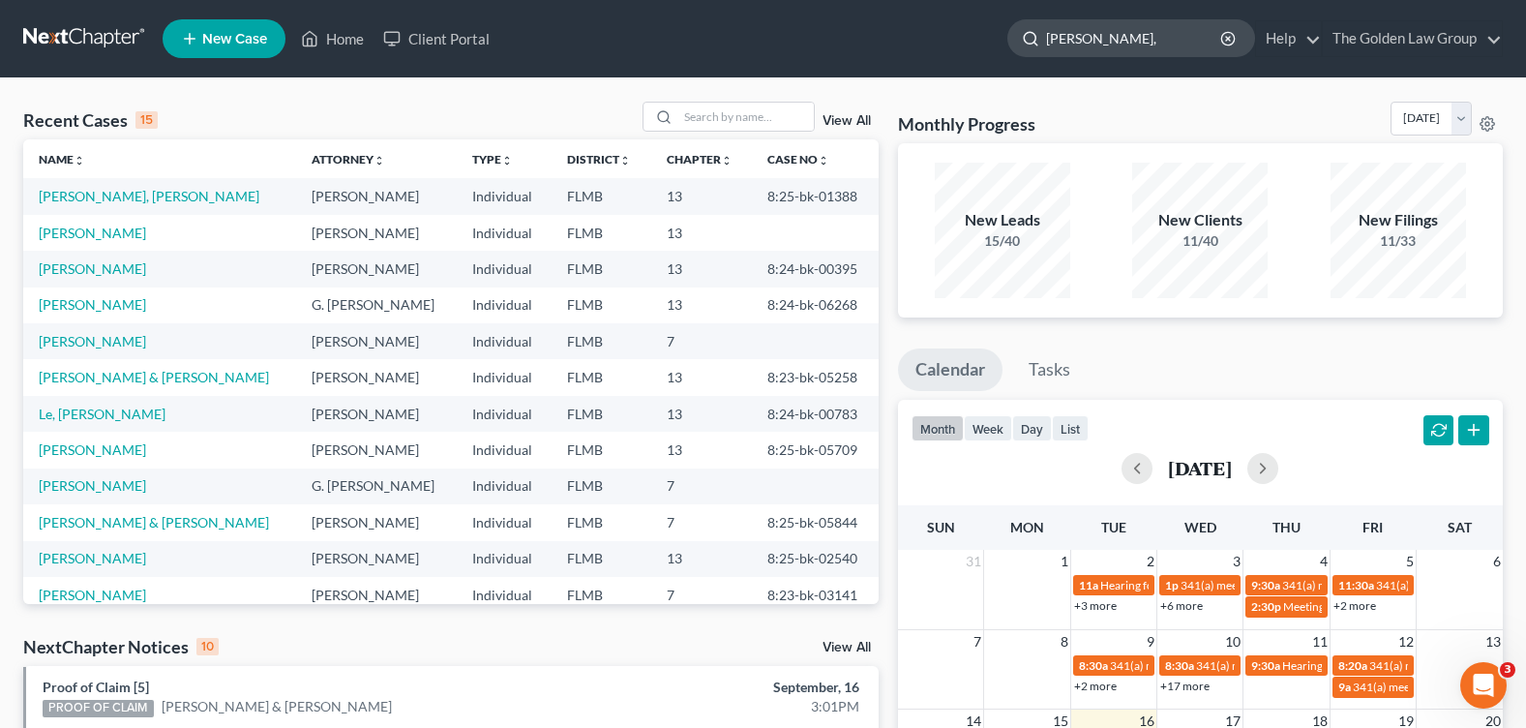
type input "[PERSON_NAME]"
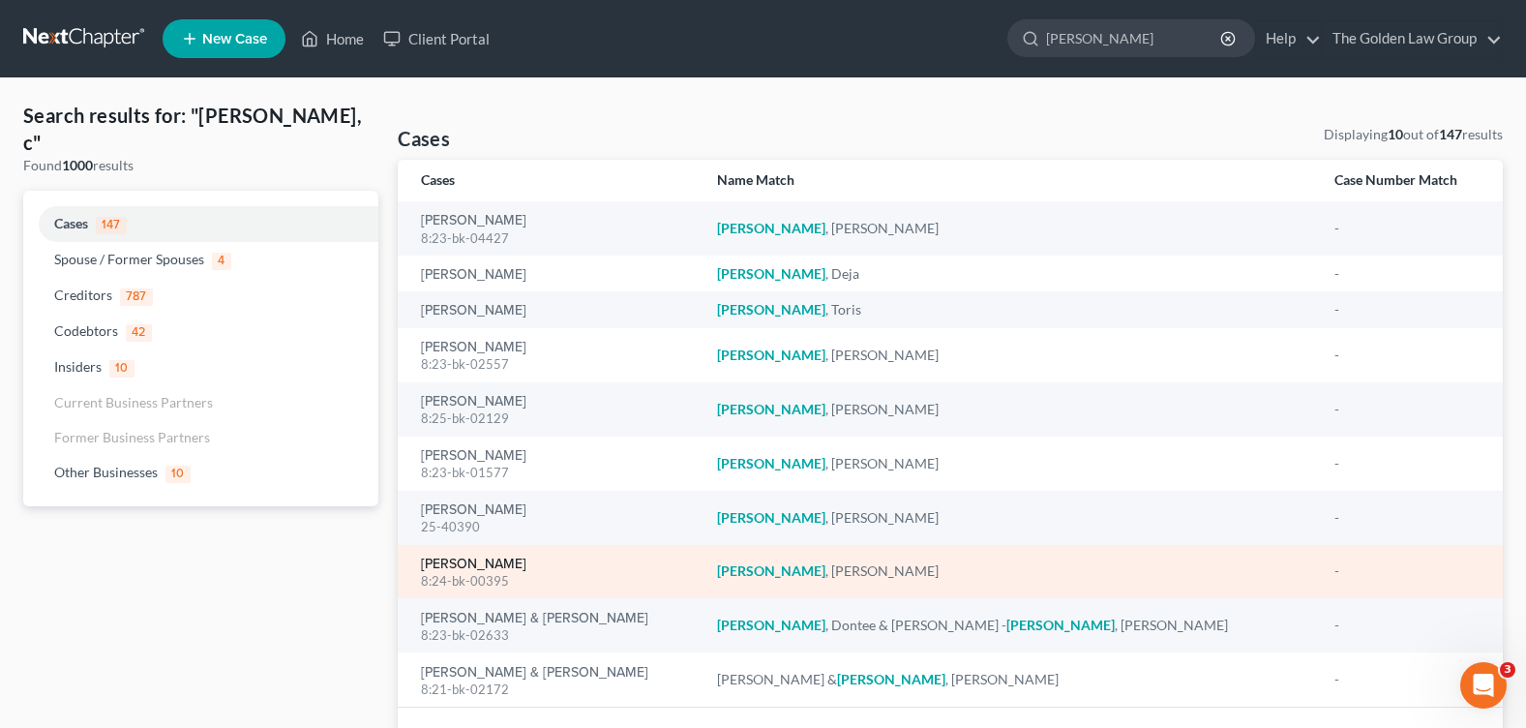
click at [467, 557] on link "[PERSON_NAME]" at bounding box center [473, 564] width 105 height 14
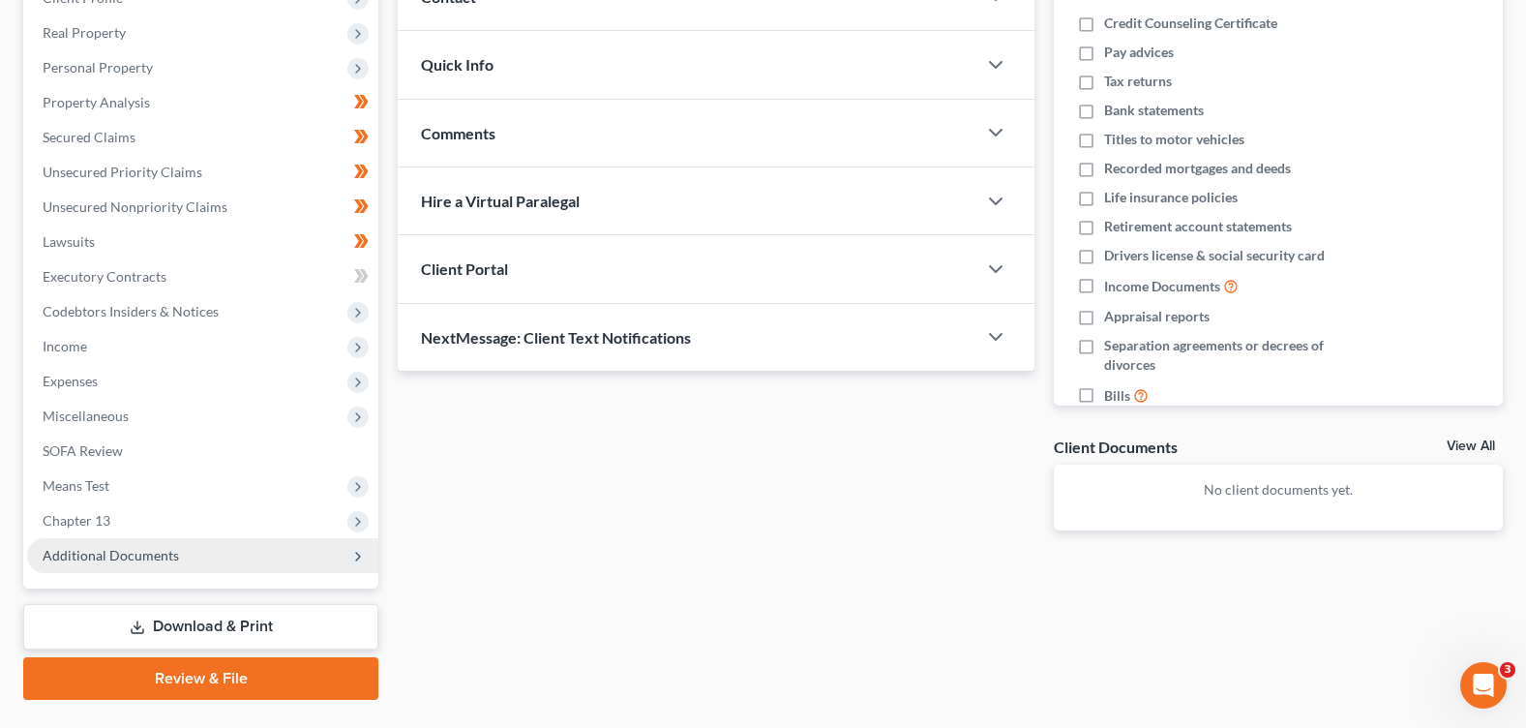
scroll to position [336, 0]
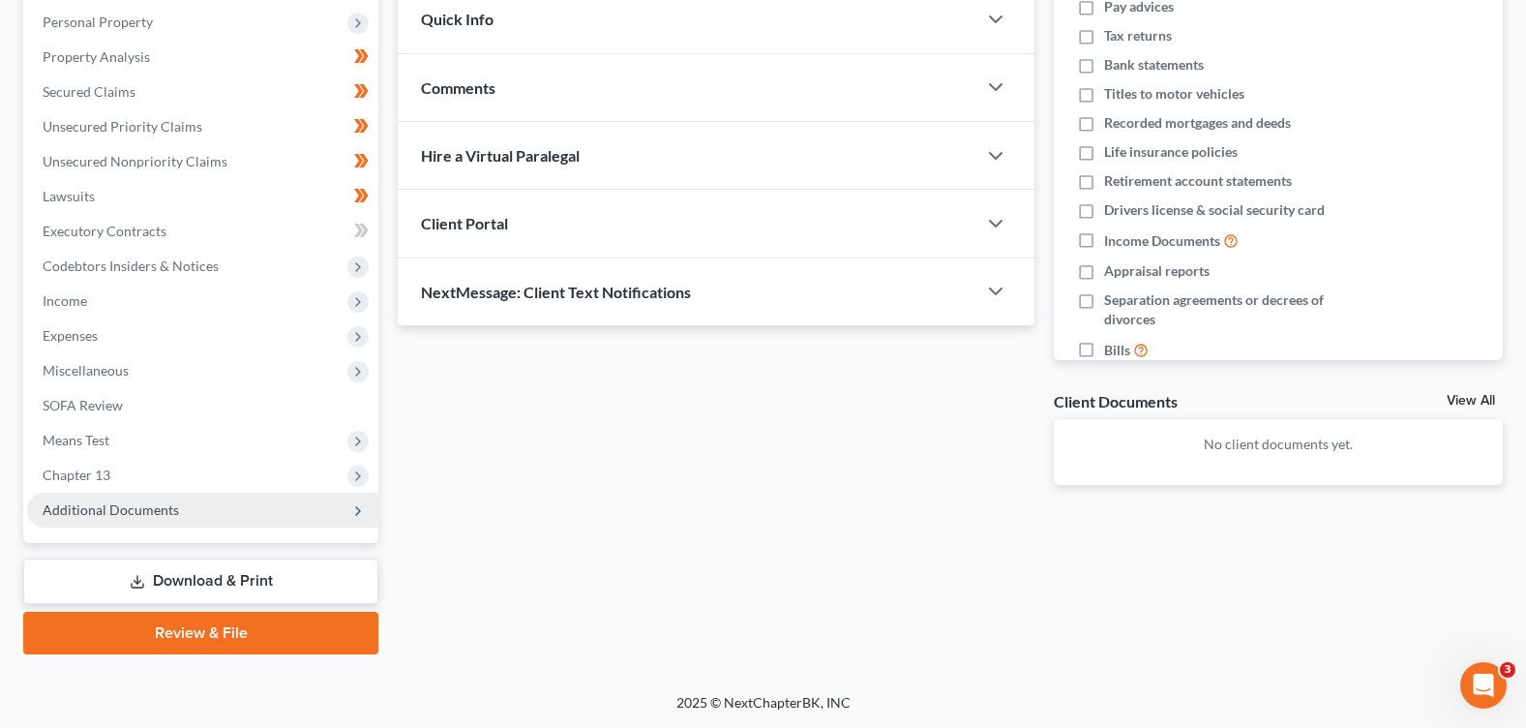
click at [183, 512] on span "Additional Documents" at bounding box center [202, 510] width 351 height 35
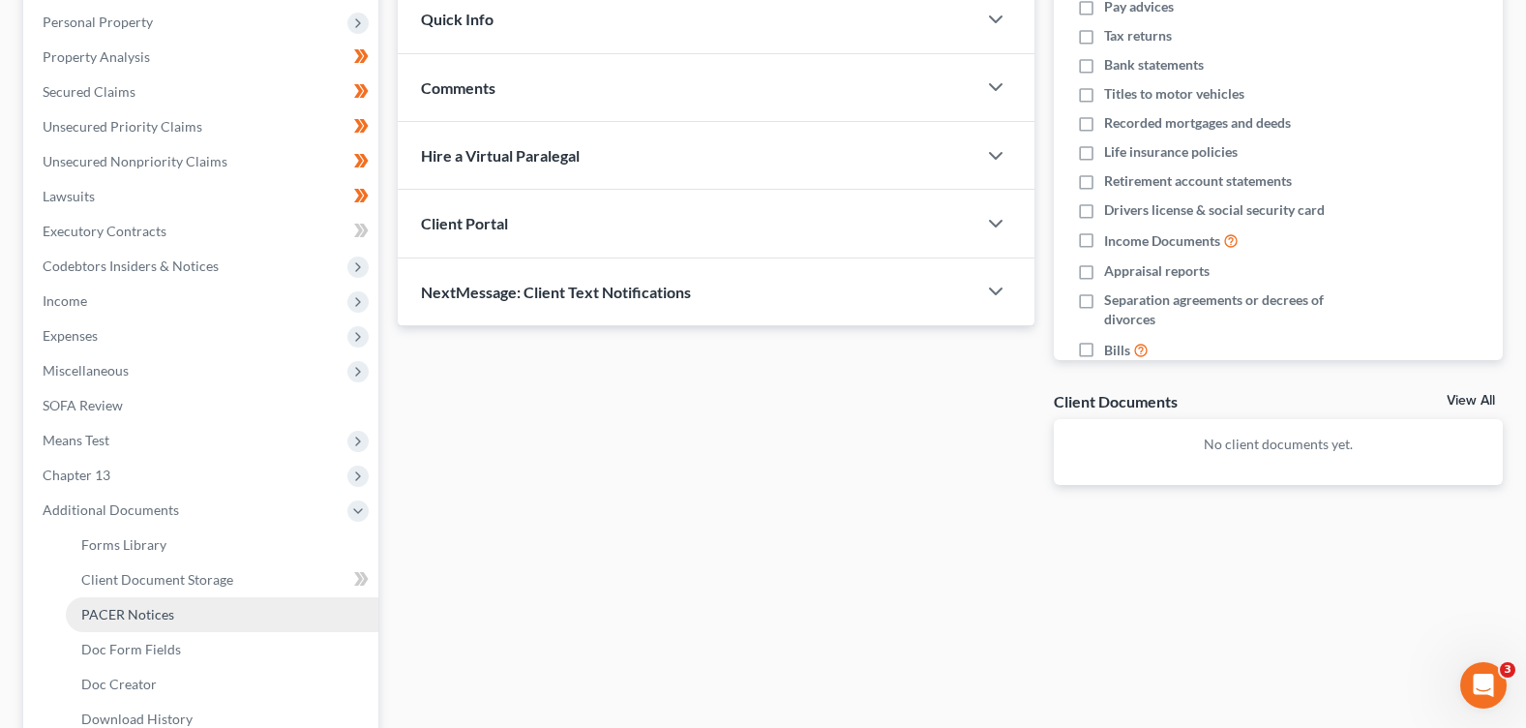
click at [190, 625] on link "PACER Notices" at bounding box center [222, 614] width 313 height 35
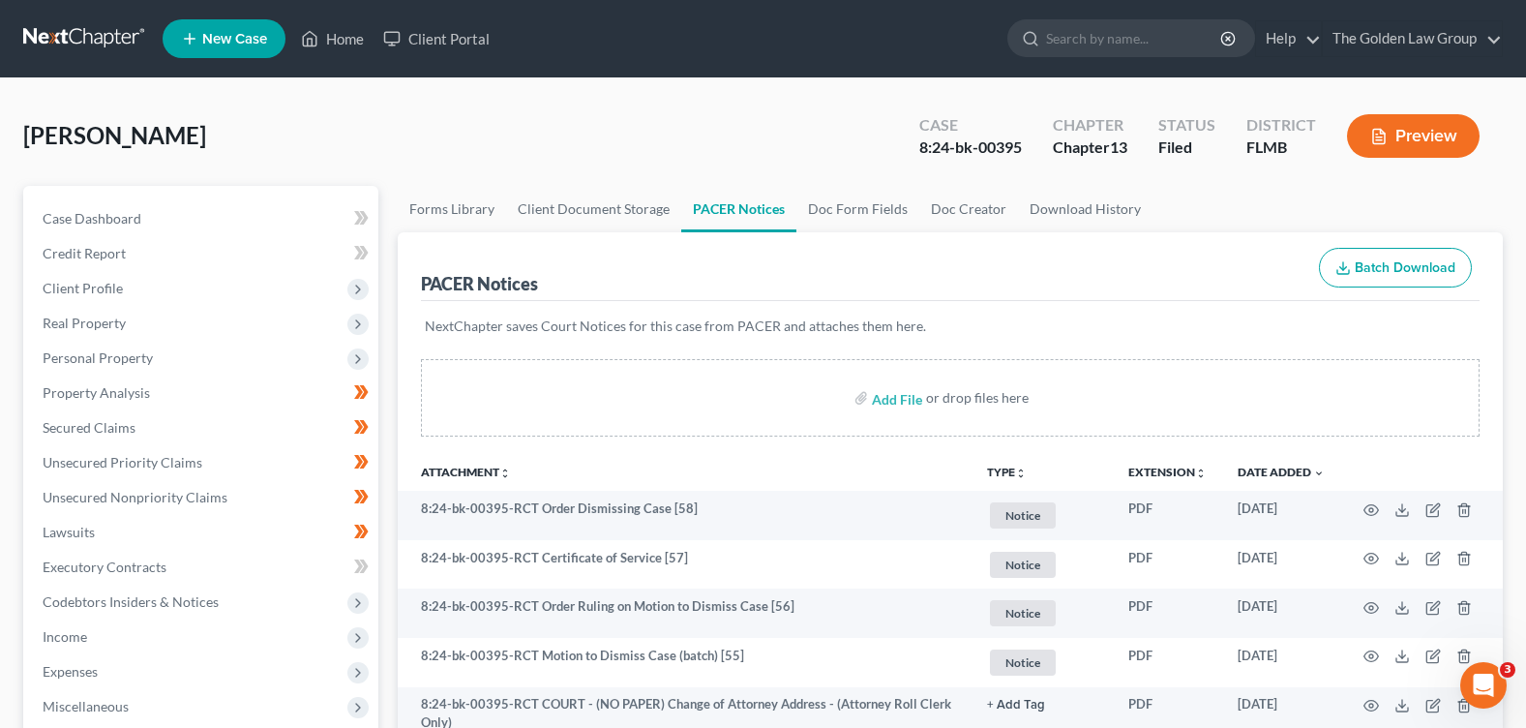
click at [608, 175] on div "Jones, Carl Upgraded Case 8:24-bk-00395 Chapter Chapter 13 Status Filed Distric…" at bounding box center [763, 144] width 1480 height 84
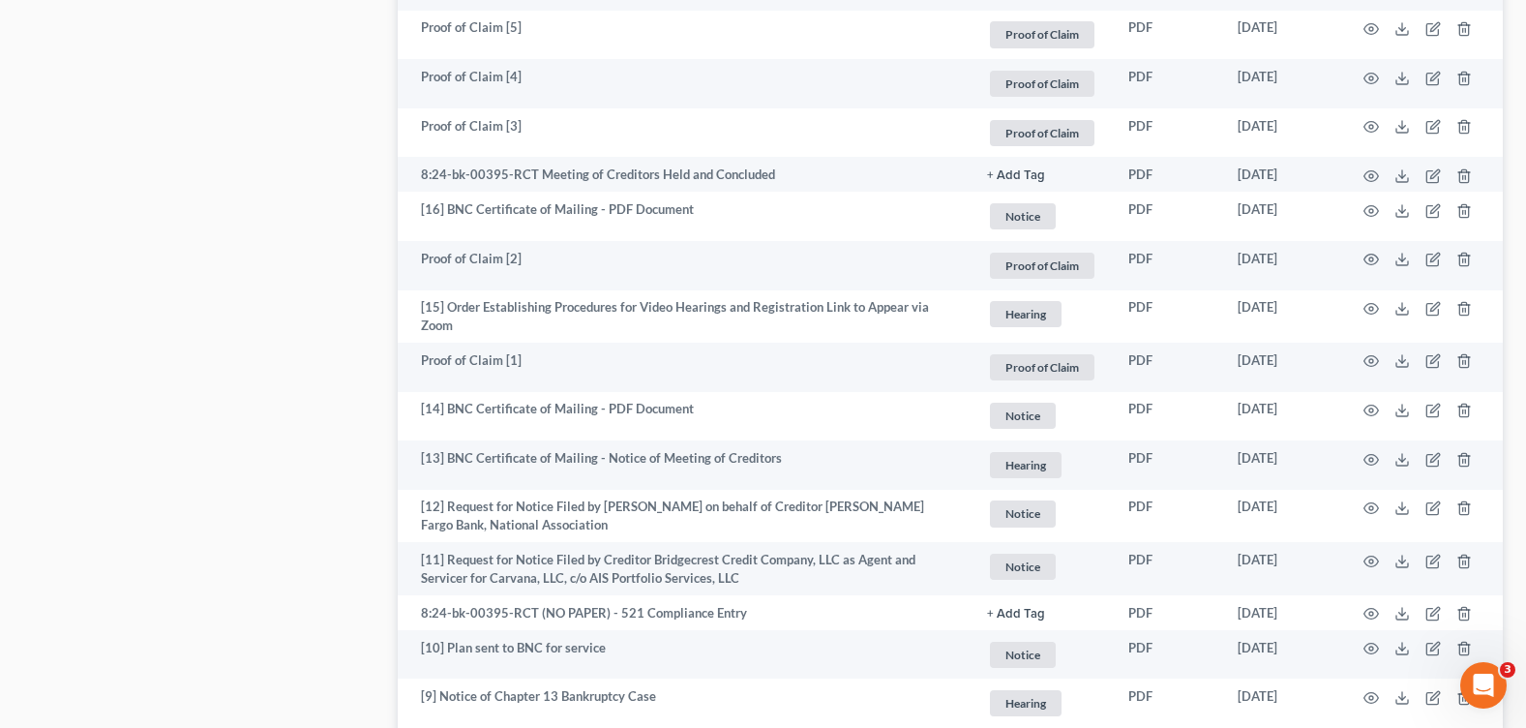
scroll to position [3774, 0]
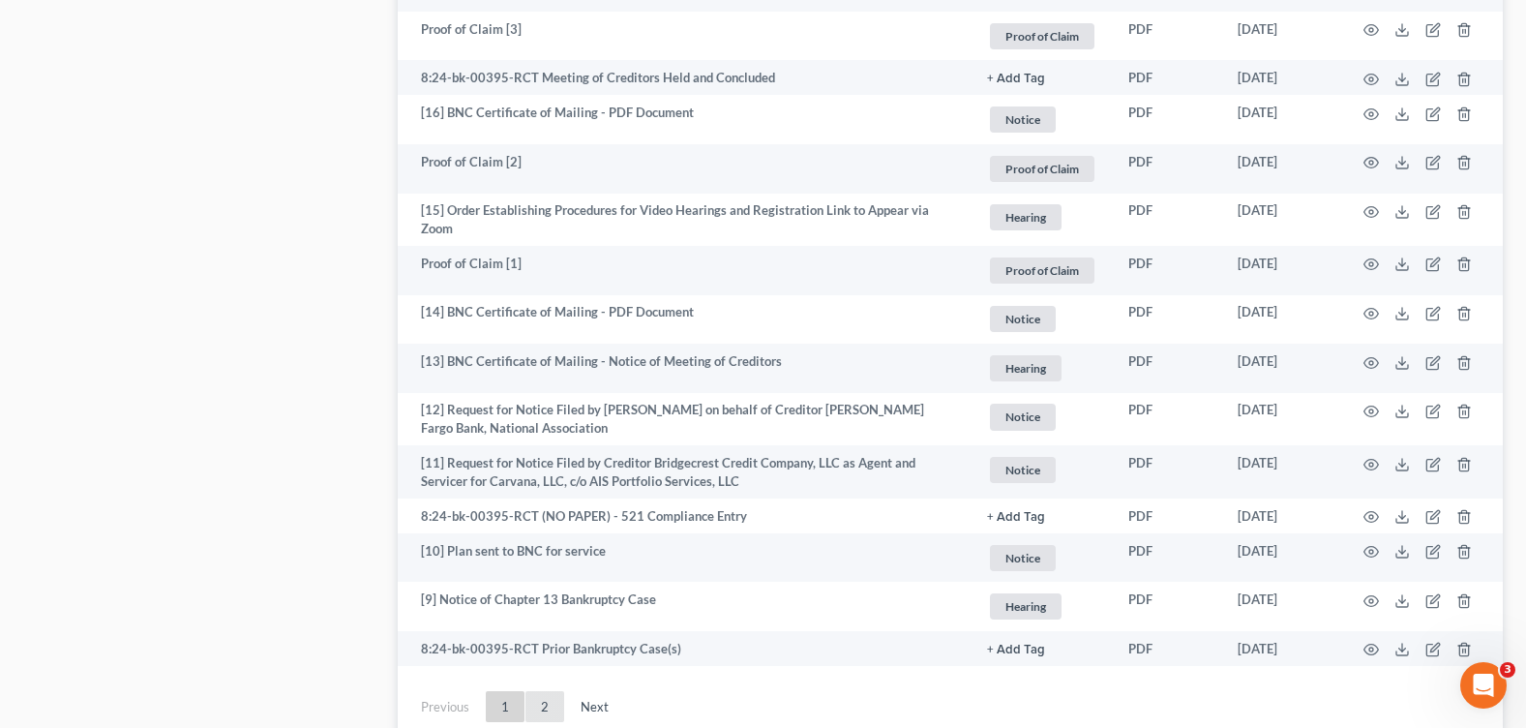
click at [551, 694] on link "2" at bounding box center [544, 706] width 39 height 31
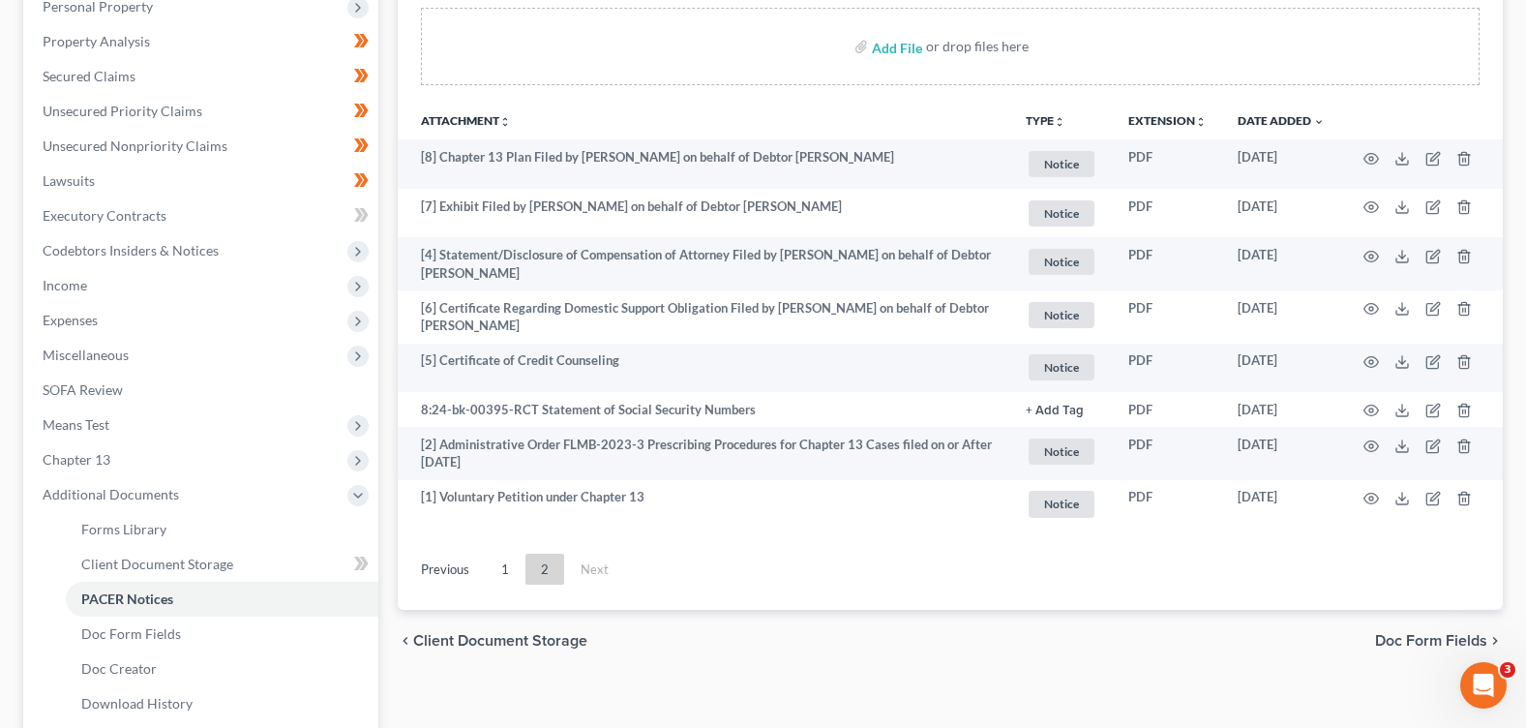
scroll to position [255, 0]
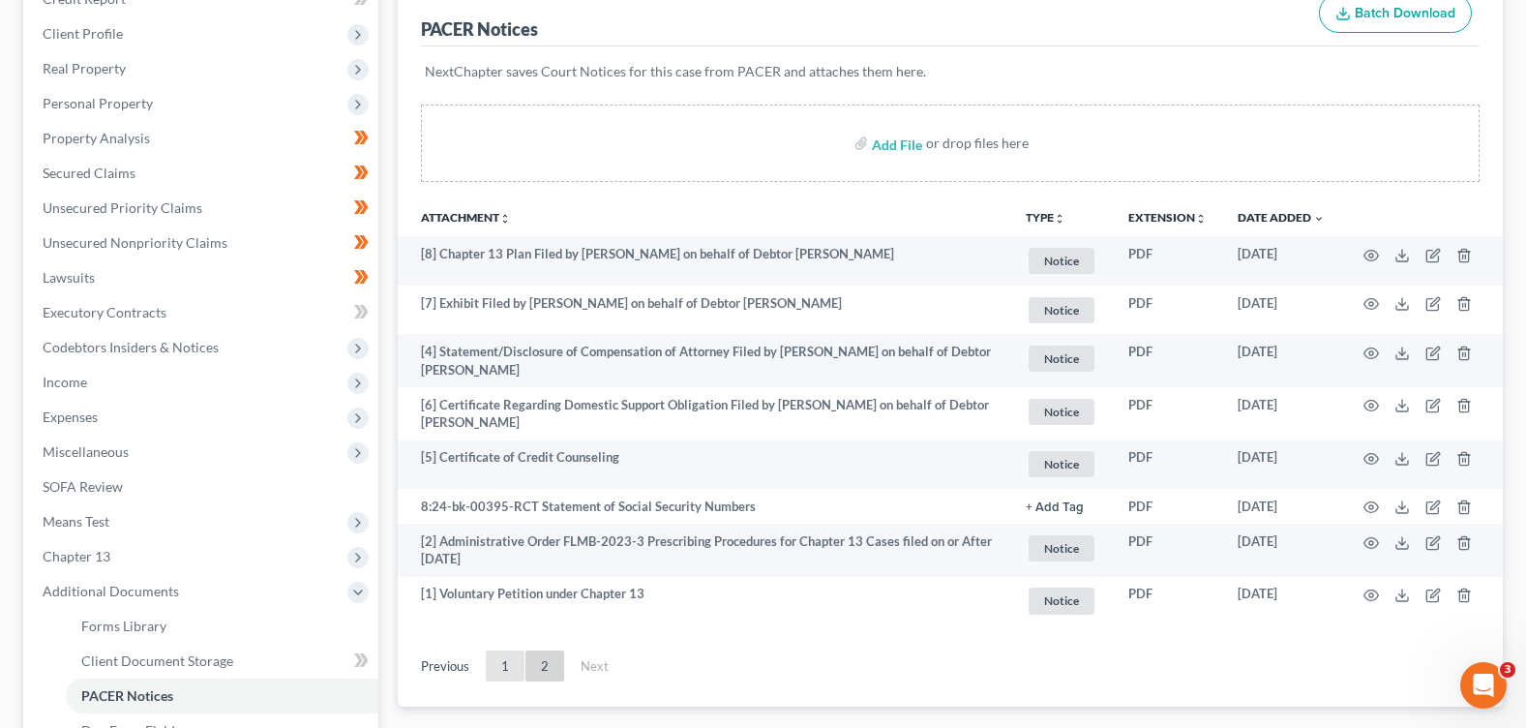
click at [502, 662] on link "1" at bounding box center [505, 665] width 39 height 31
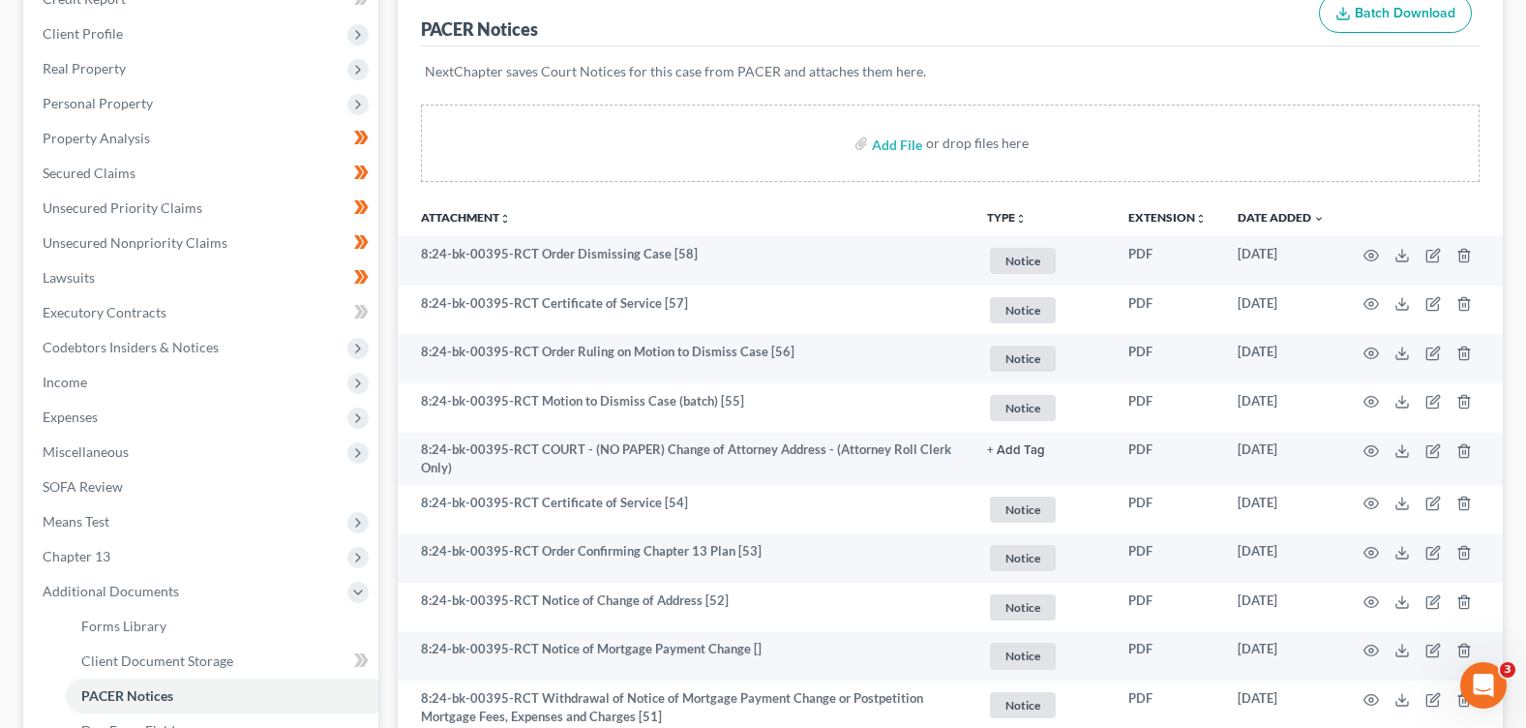
scroll to position [0, 0]
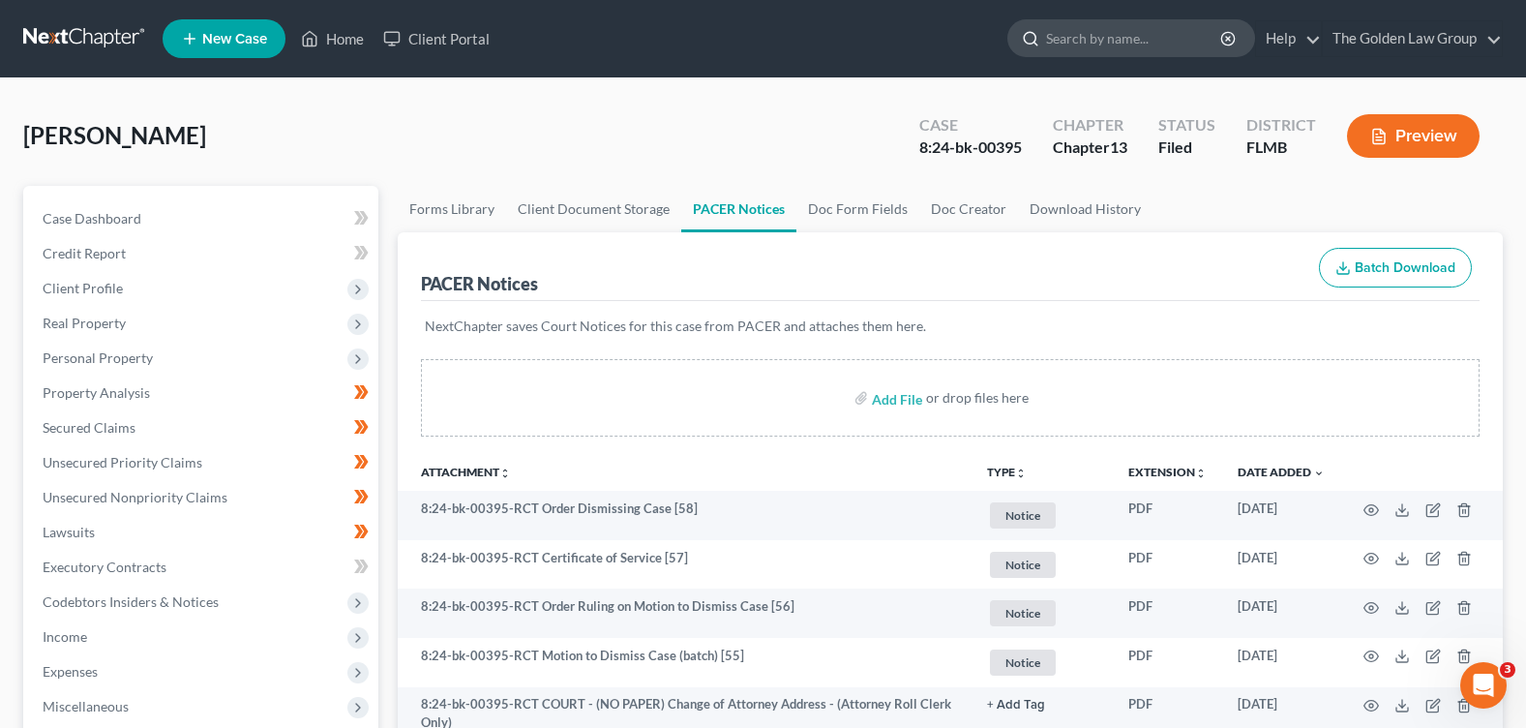
click at [1144, 35] on input "search" at bounding box center [1134, 38] width 177 height 36
type input "chickey"
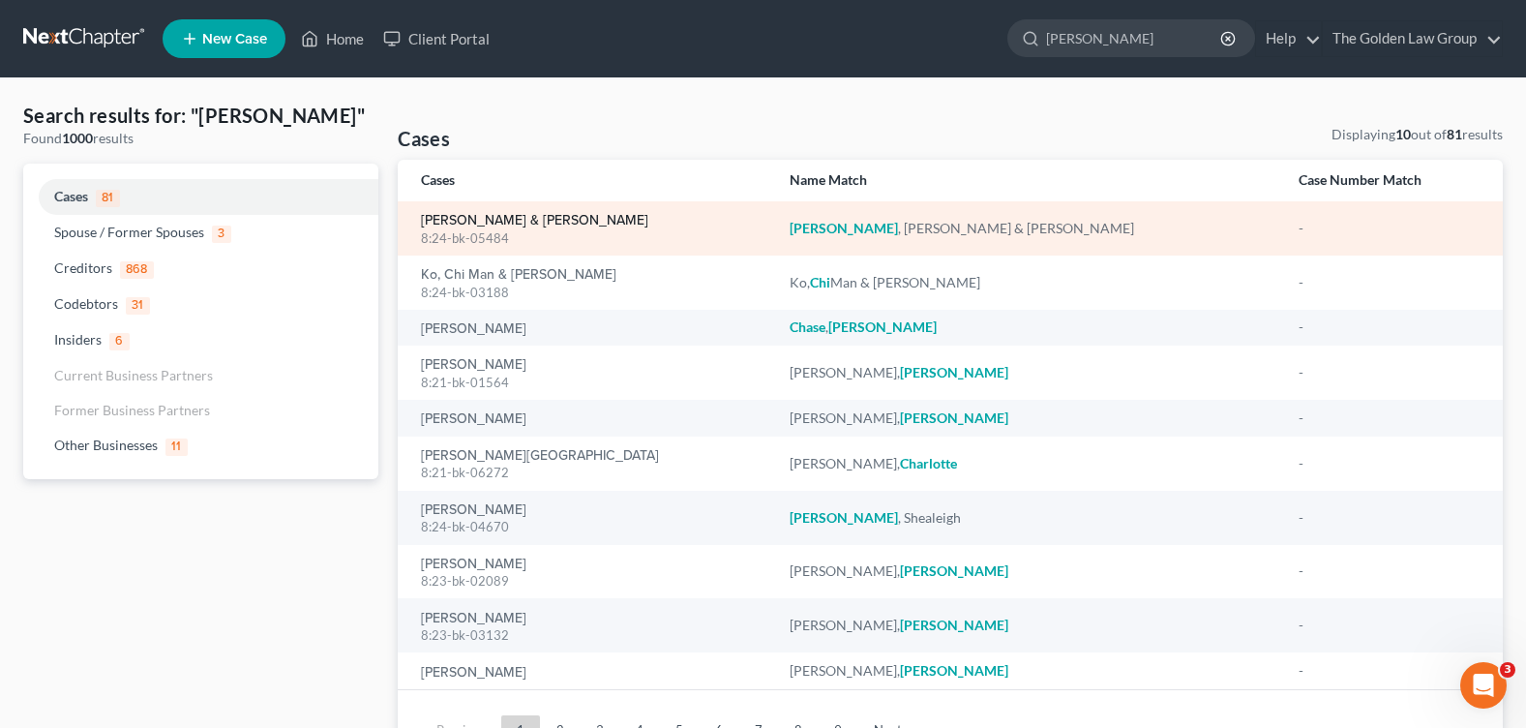
click at [478, 214] on link "[PERSON_NAME] & [PERSON_NAME]" at bounding box center [534, 221] width 227 height 14
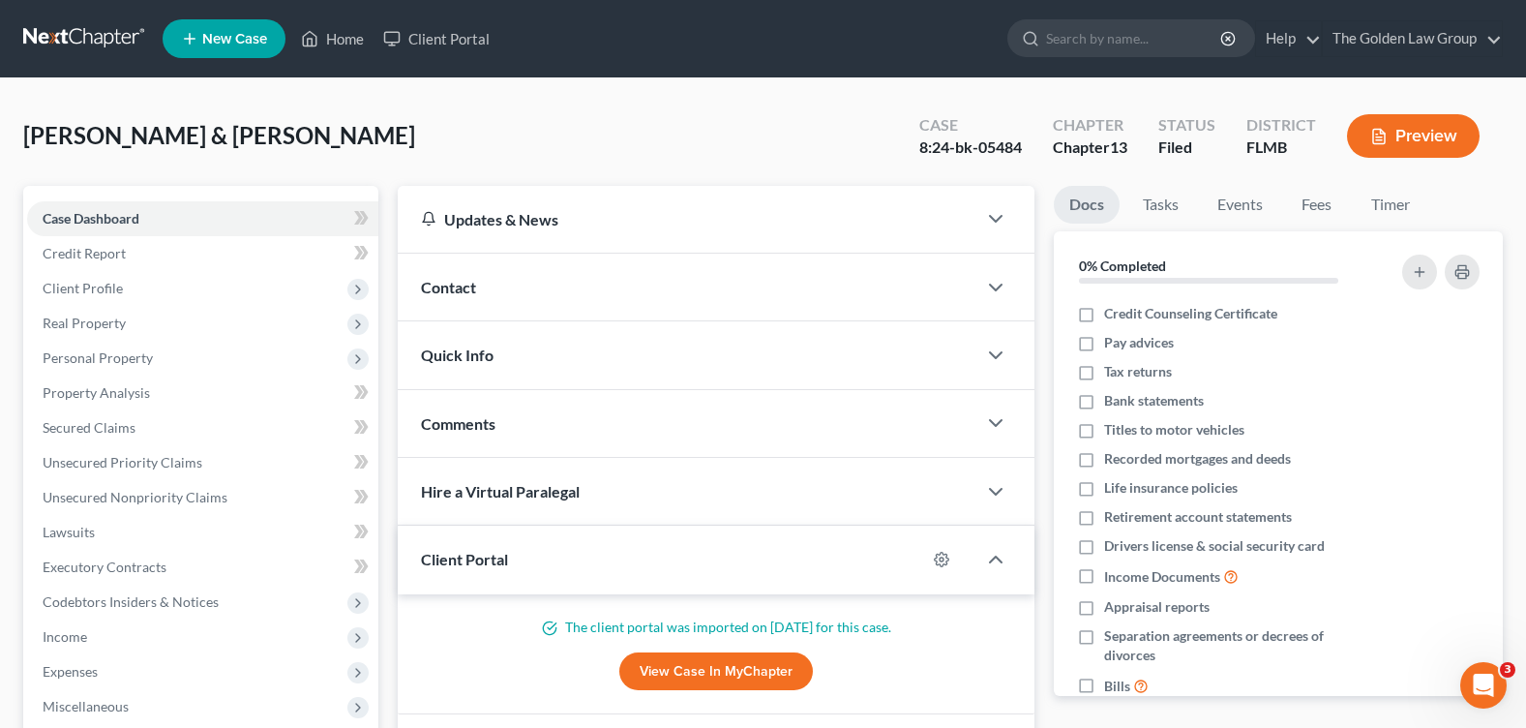
scroll to position [336, 0]
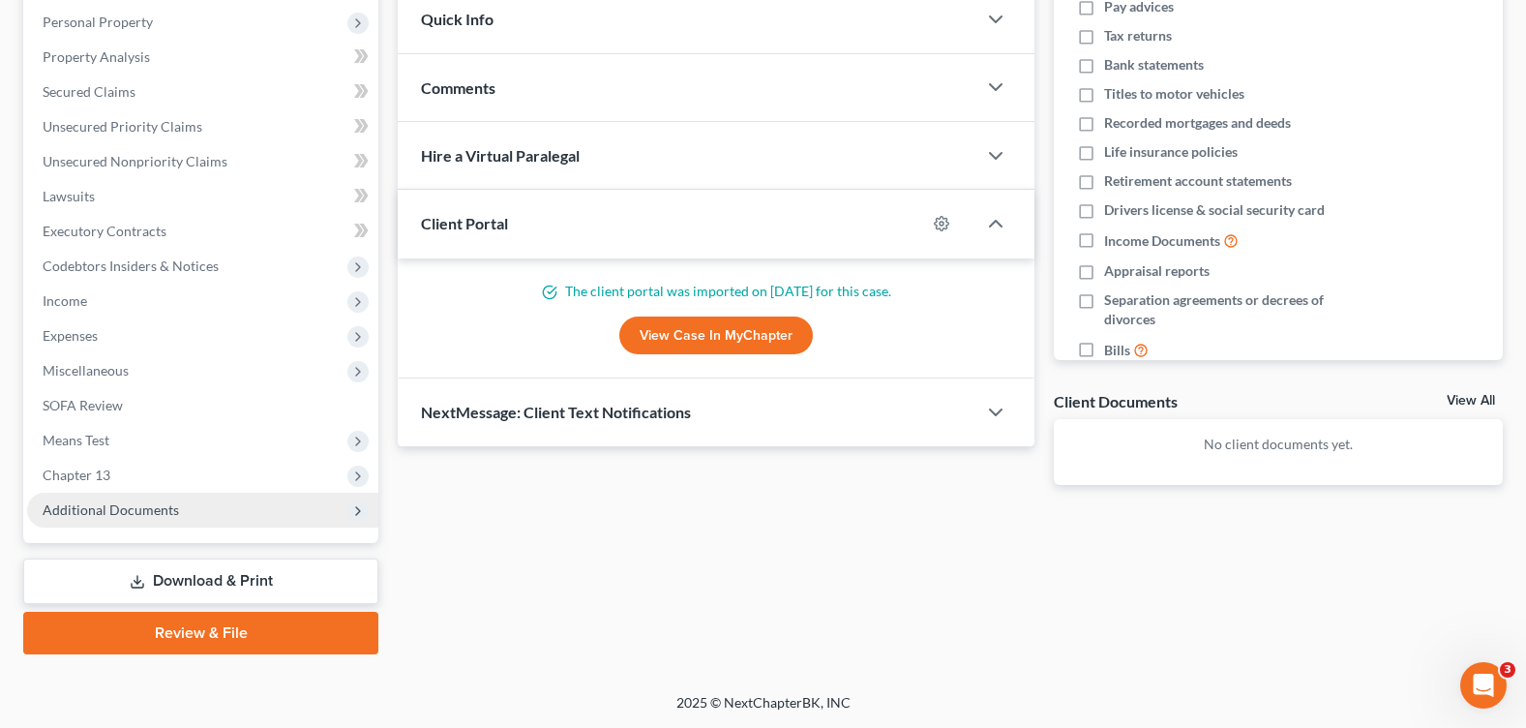
click at [189, 511] on span "Additional Documents" at bounding box center [202, 510] width 351 height 35
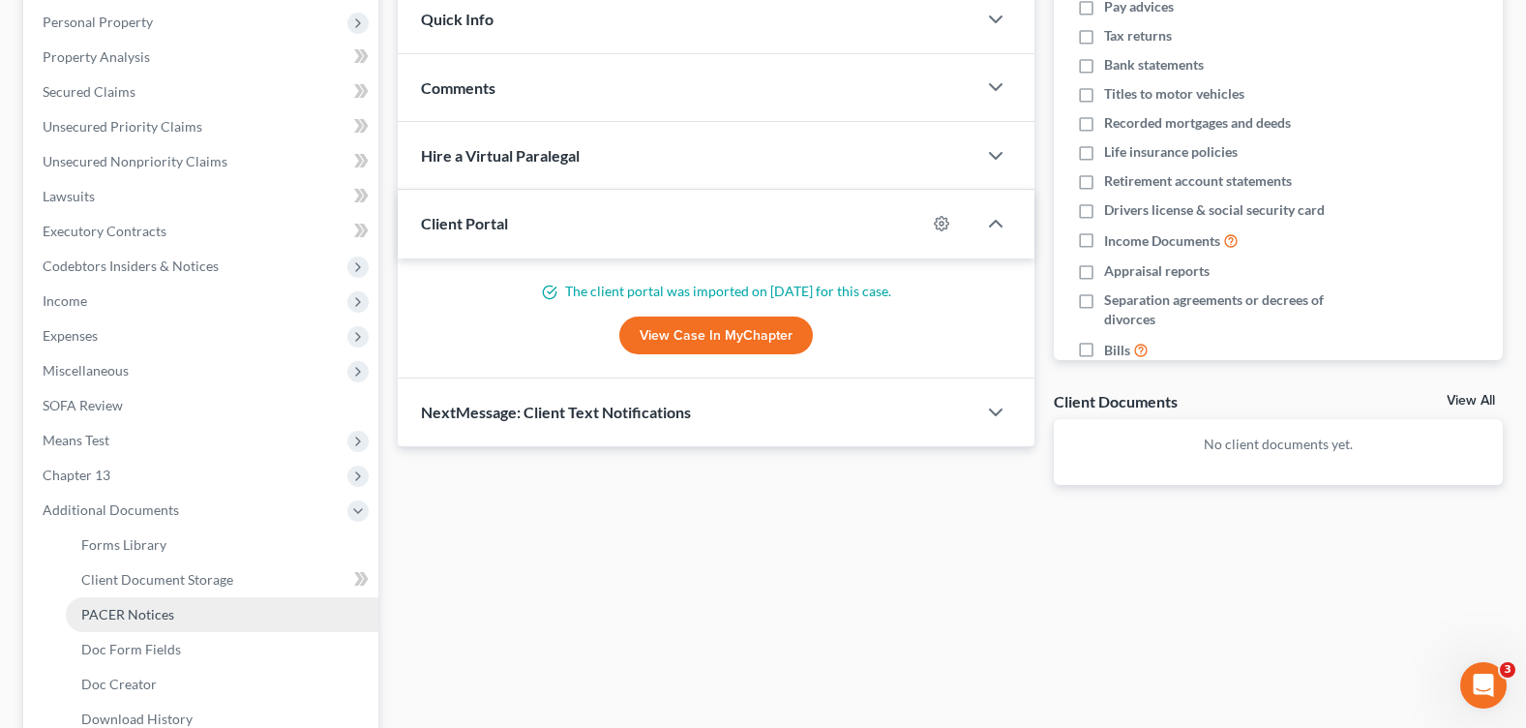
click at [179, 615] on link "PACER Notices" at bounding box center [222, 614] width 313 height 35
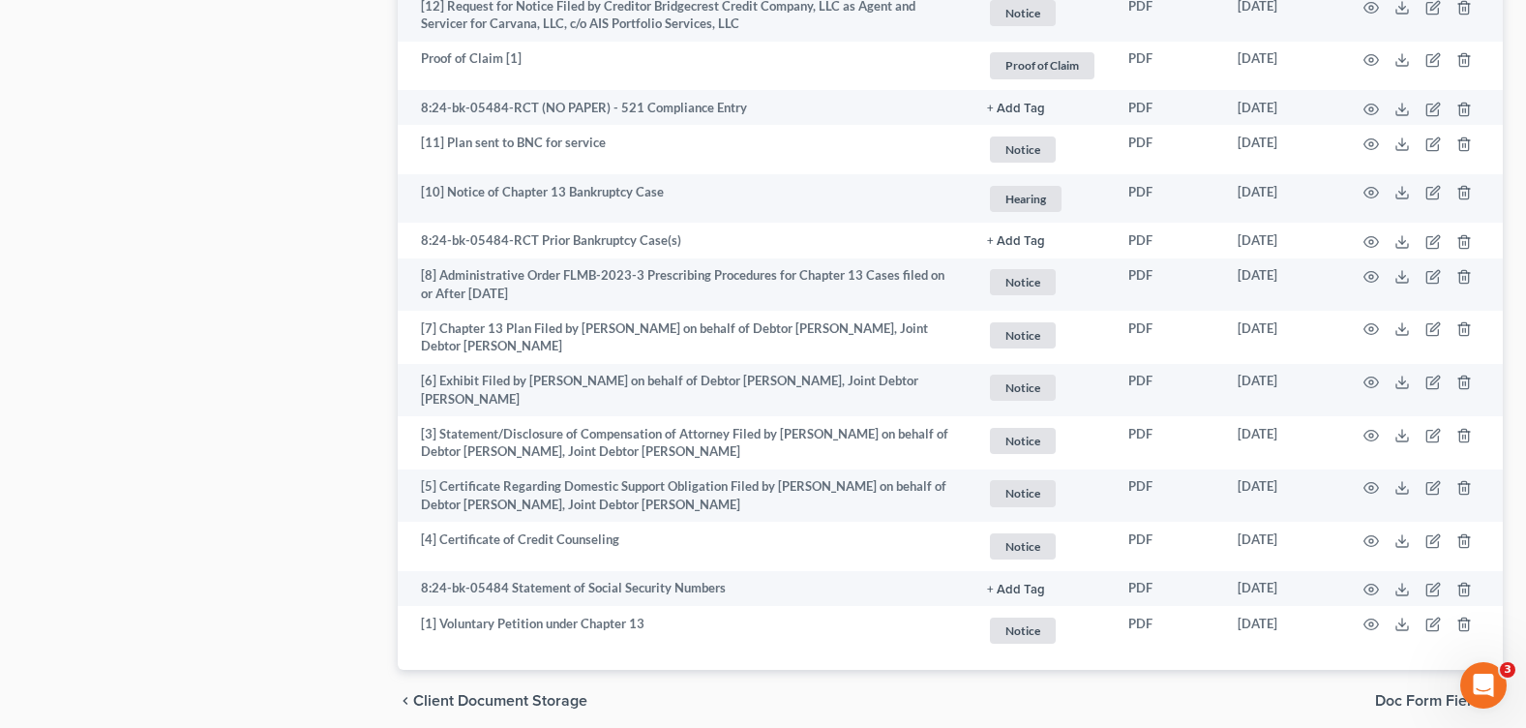
scroll to position [3544, 0]
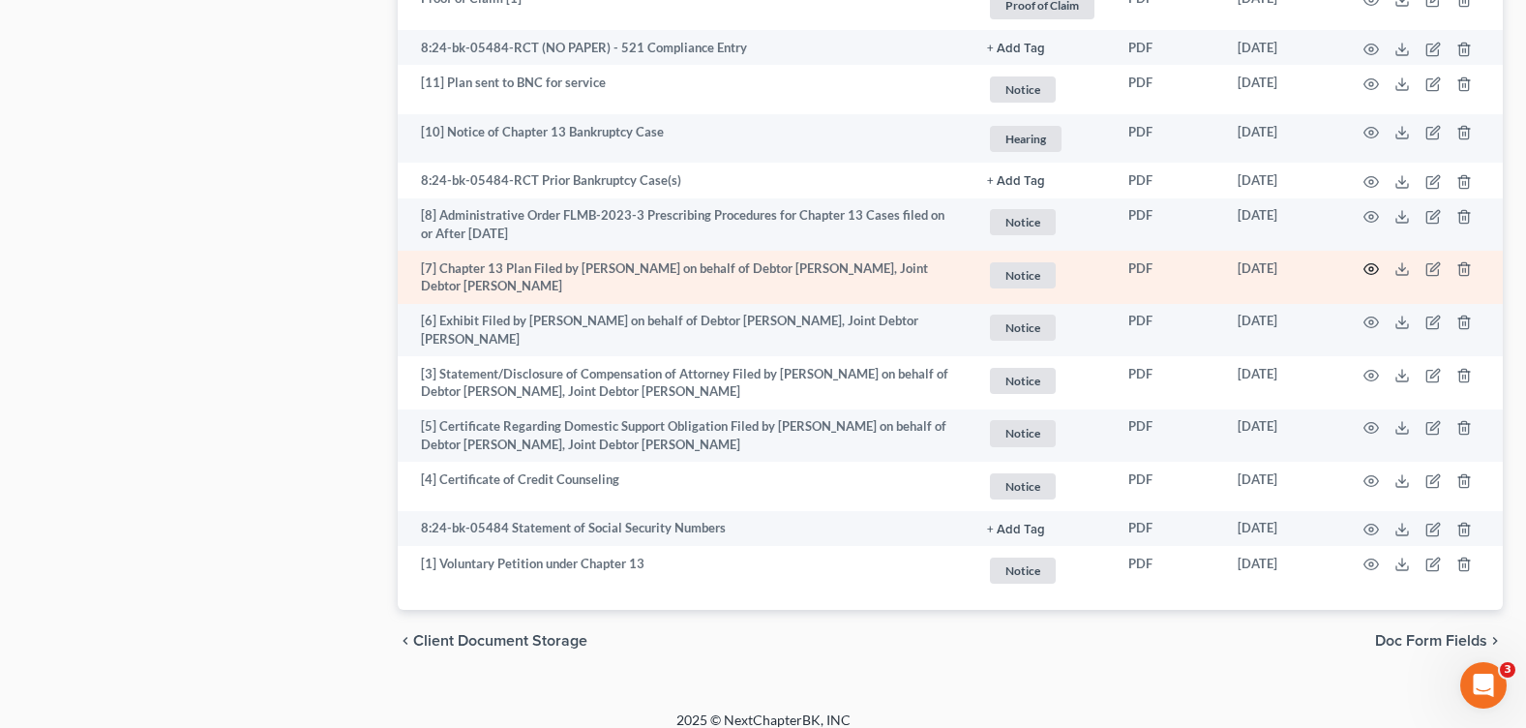
click at [1371, 261] on icon "button" at bounding box center [1371, 268] width 15 height 15
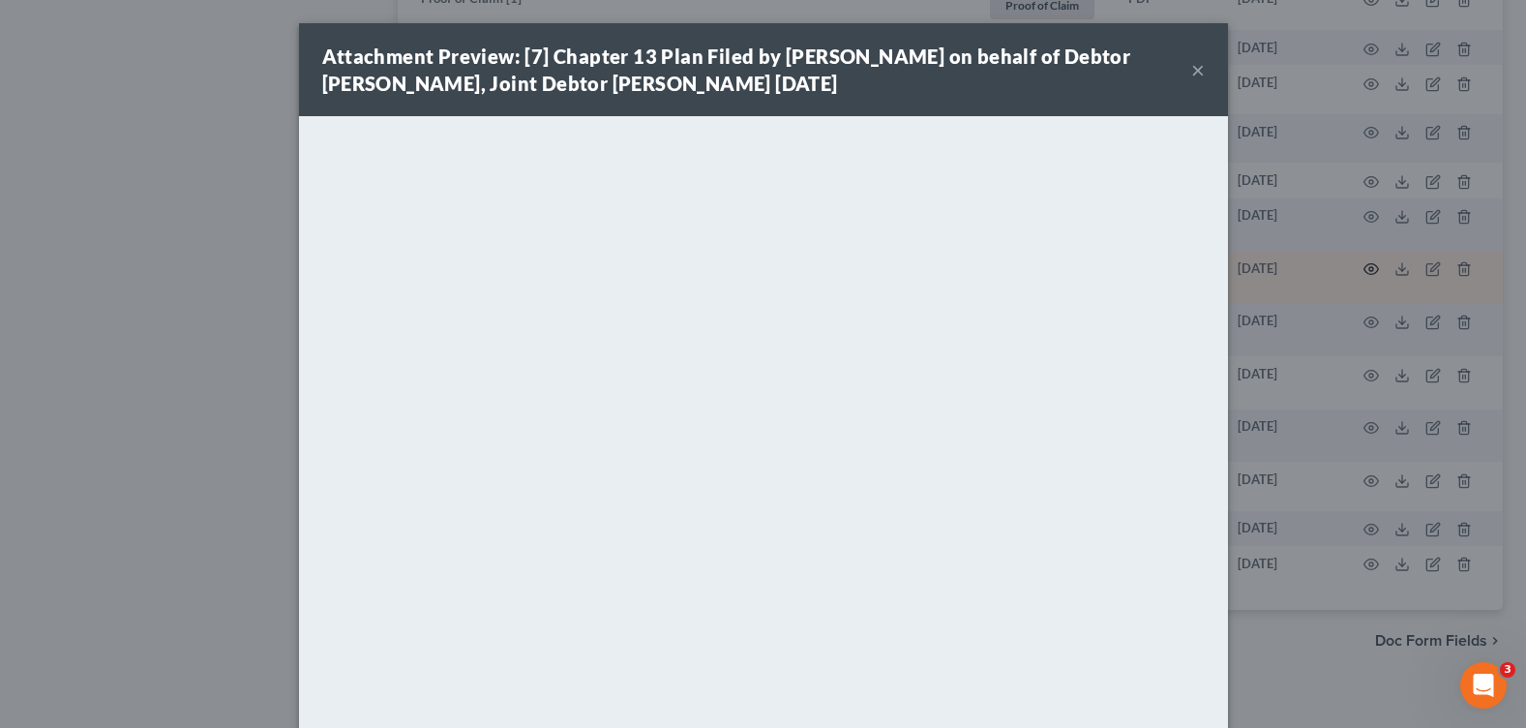
scroll to position [3525, 0]
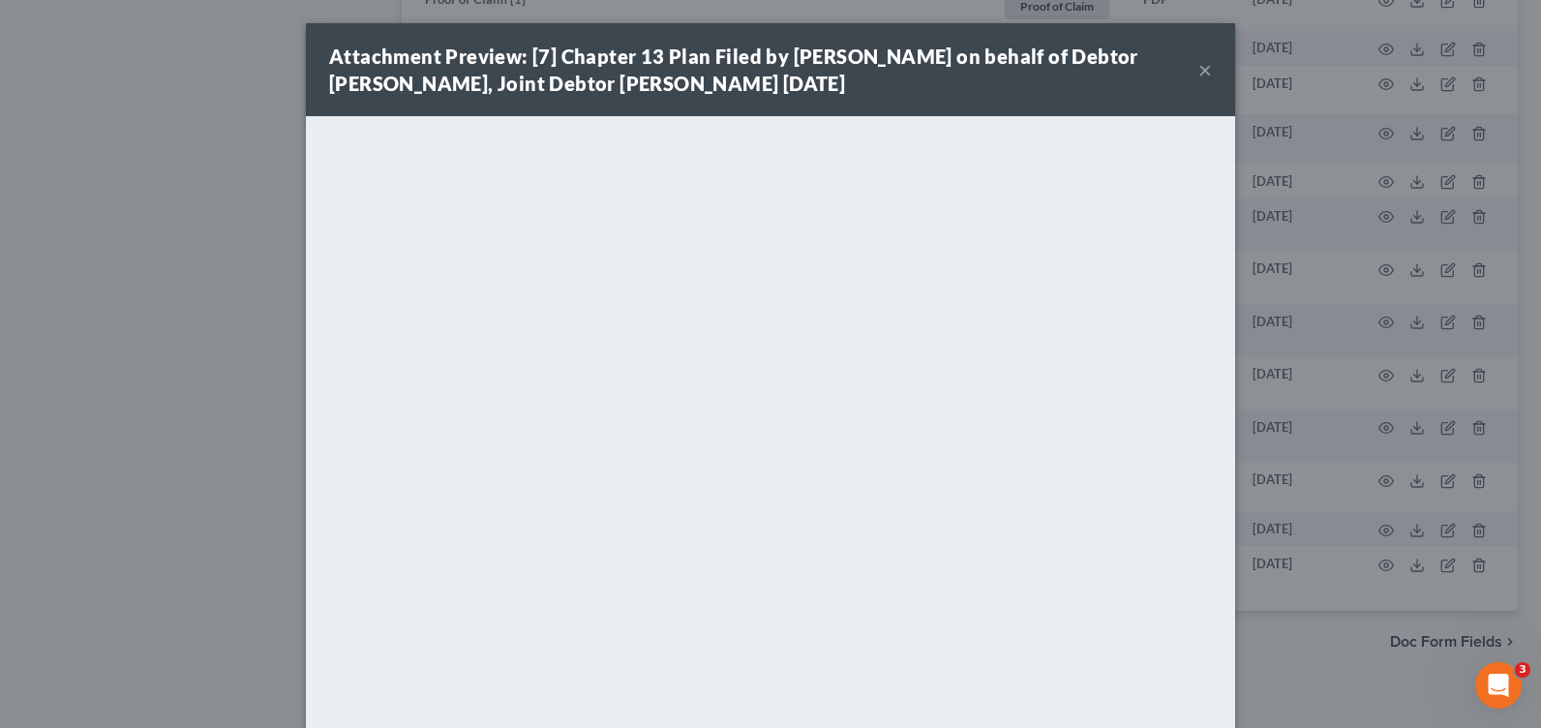
click at [1199, 77] on button "×" at bounding box center [1205, 69] width 14 height 23
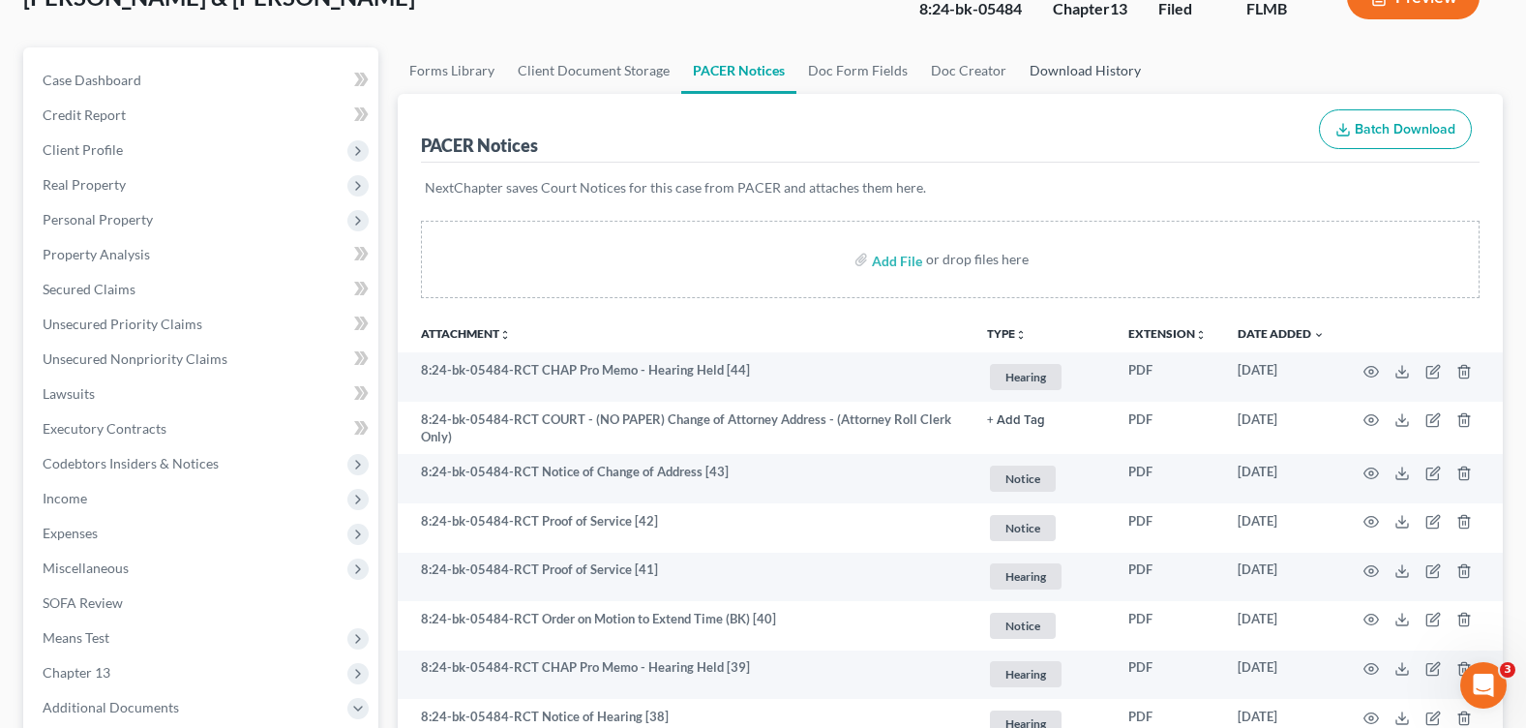
scroll to position [0, 0]
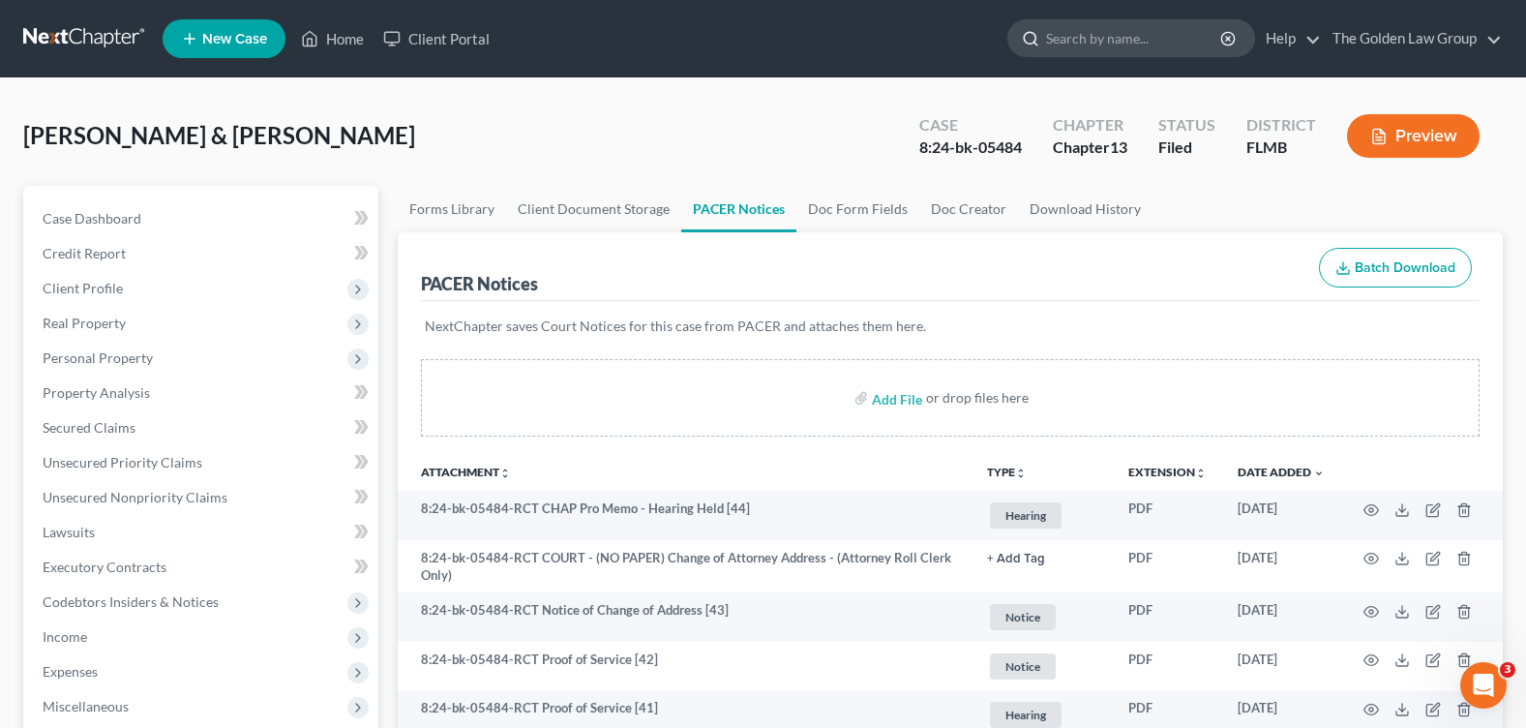
click at [1055, 33] on input "search" at bounding box center [1134, 38] width 177 height 36
type input "davi"
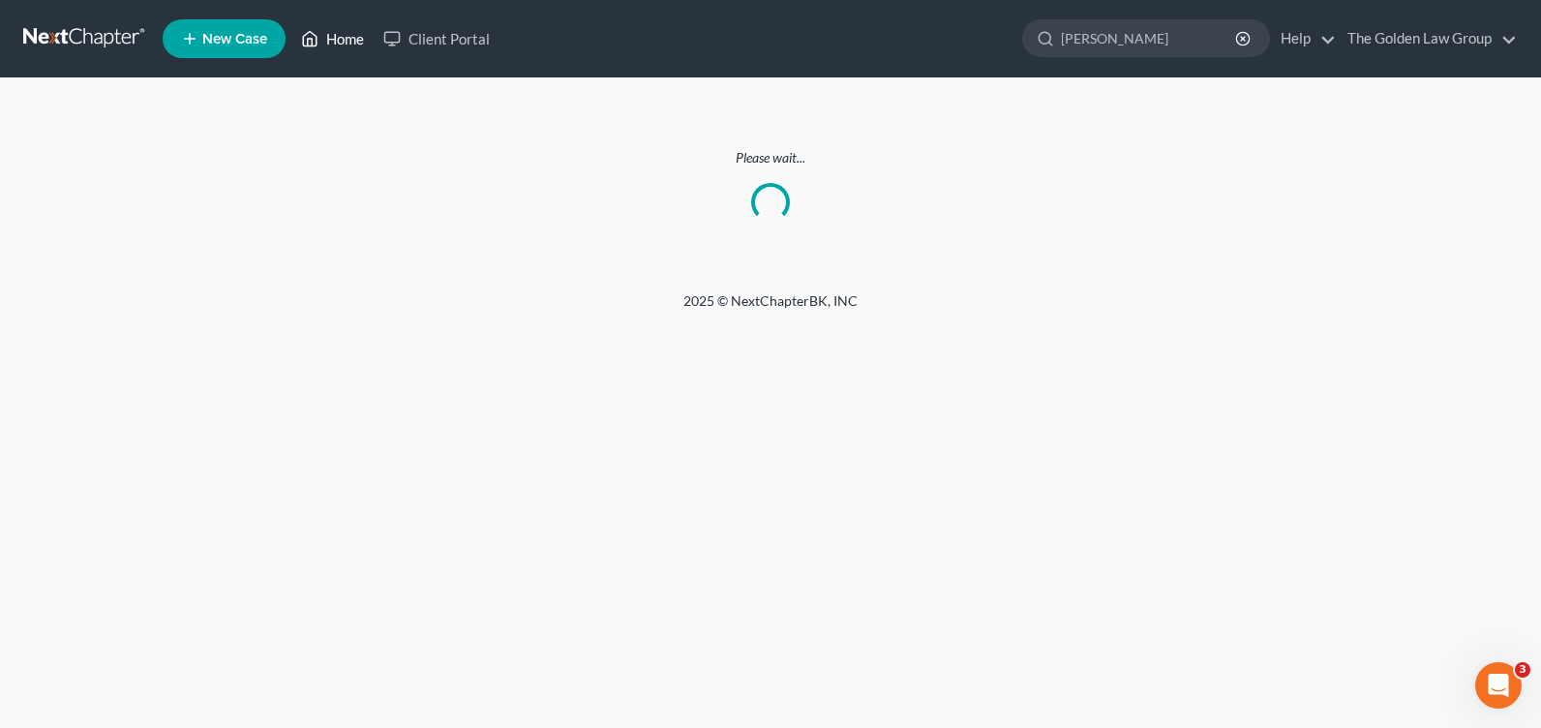
type input "[PERSON_NAME]"
click at [336, 48] on link "Home" at bounding box center [332, 38] width 82 height 35
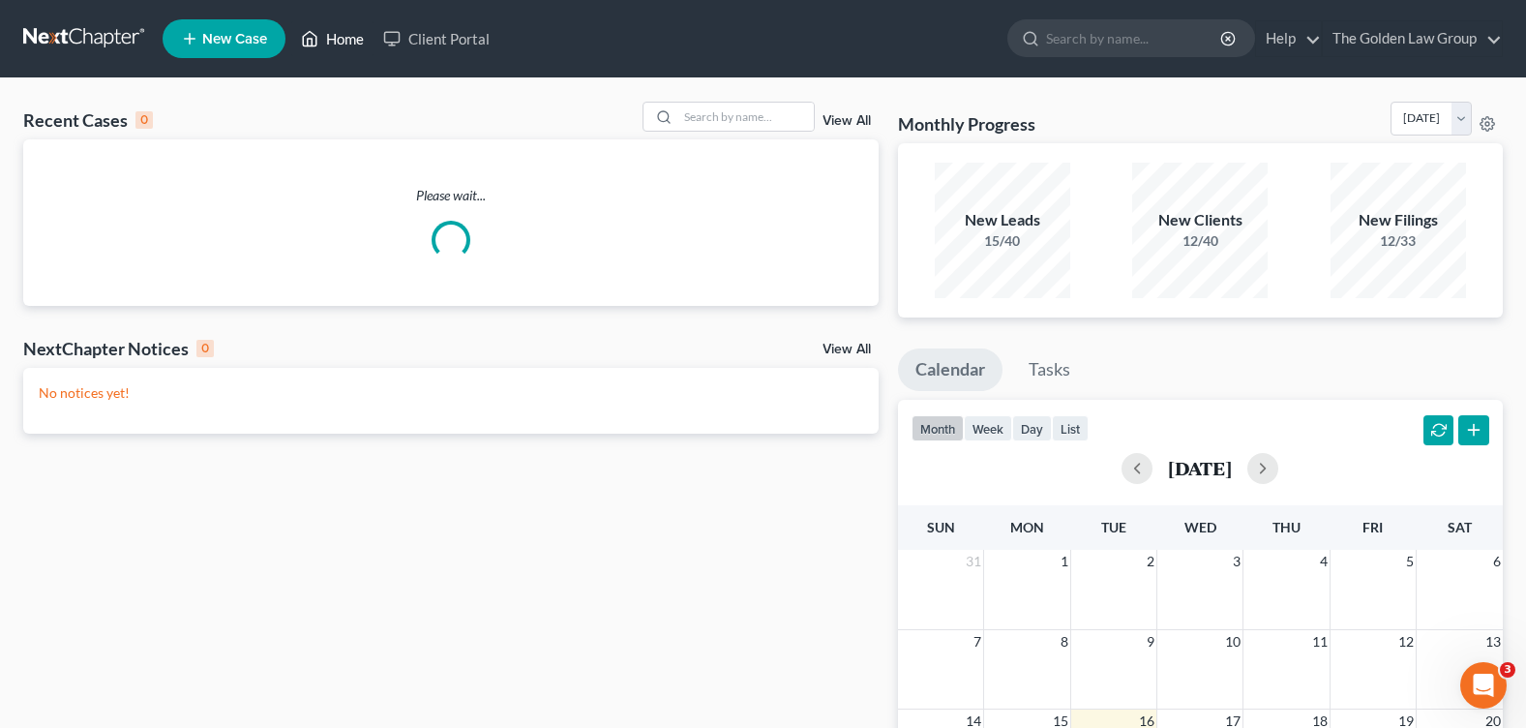
click at [328, 38] on link "Home" at bounding box center [332, 38] width 82 height 35
click at [338, 41] on link "Home" at bounding box center [332, 38] width 82 height 35
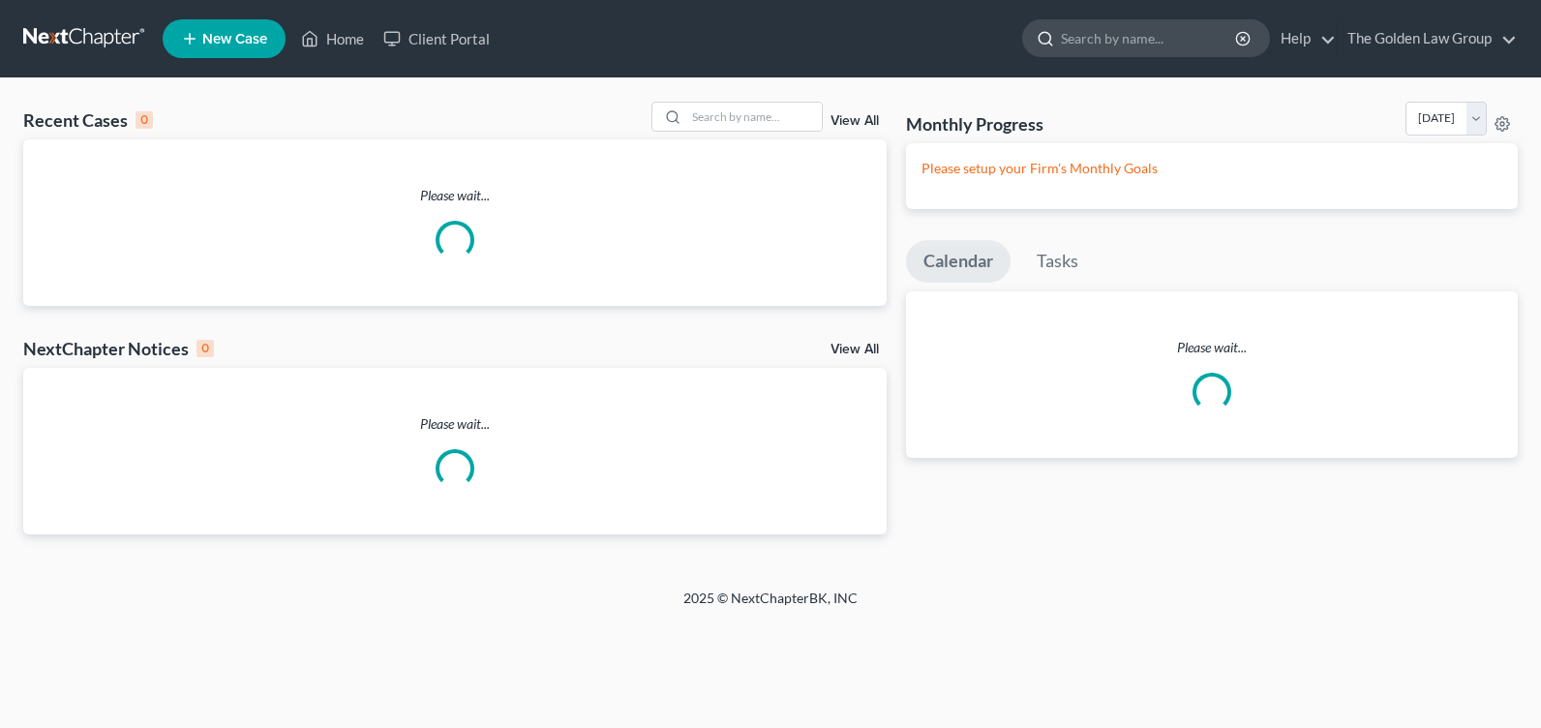
click at [1092, 34] on input "search" at bounding box center [1149, 38] width 177 height 36
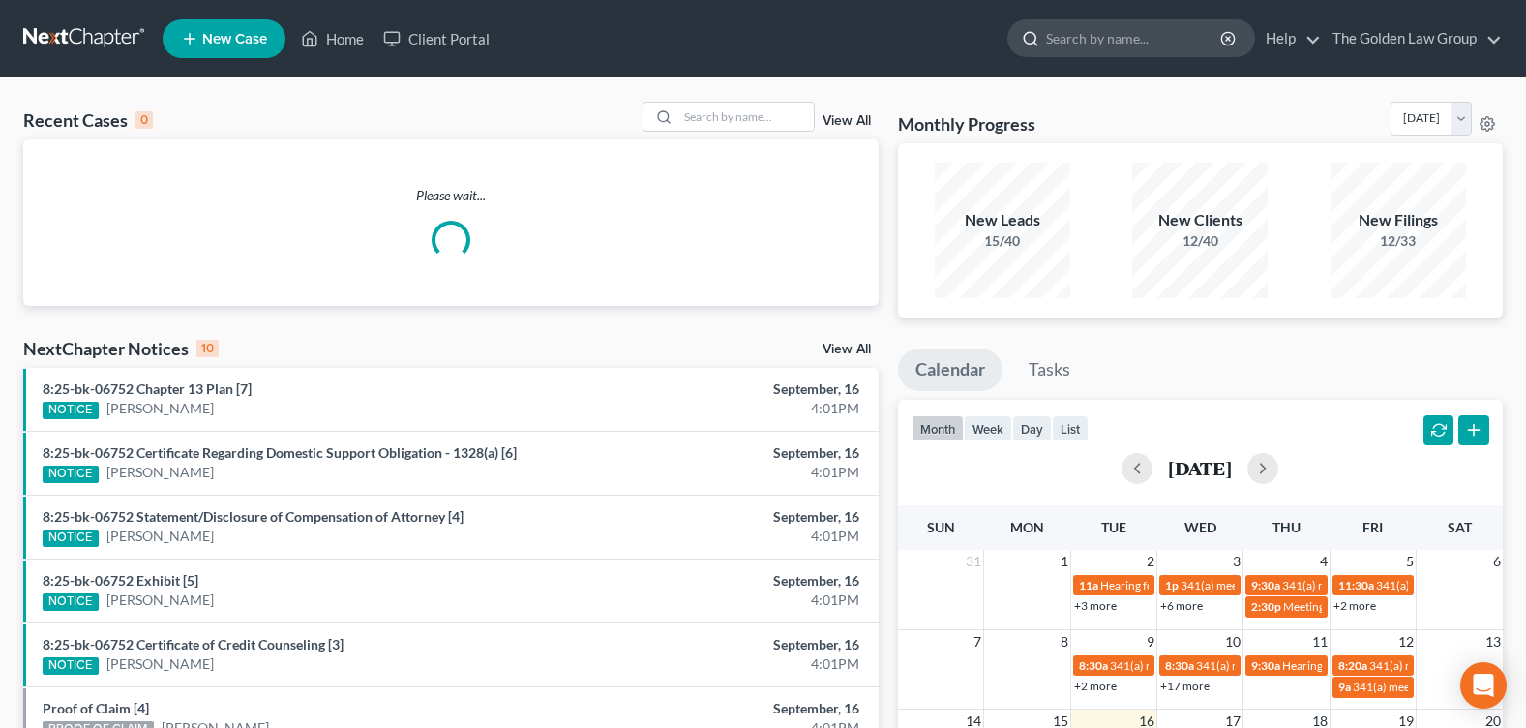
click at [1092, 34] on input "search" at bounding box center [1134, 38] width 177 height 36
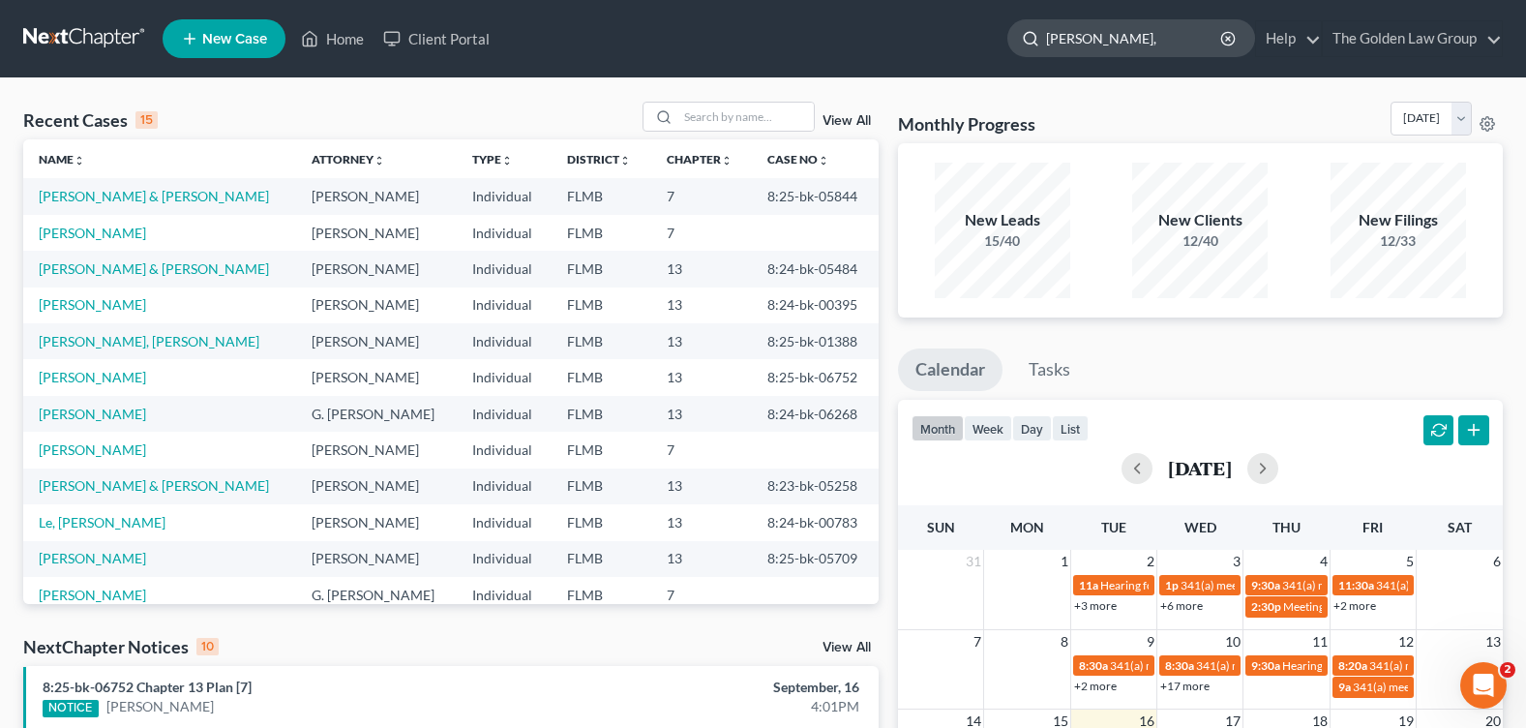
type input "[PERSON_NAME]"
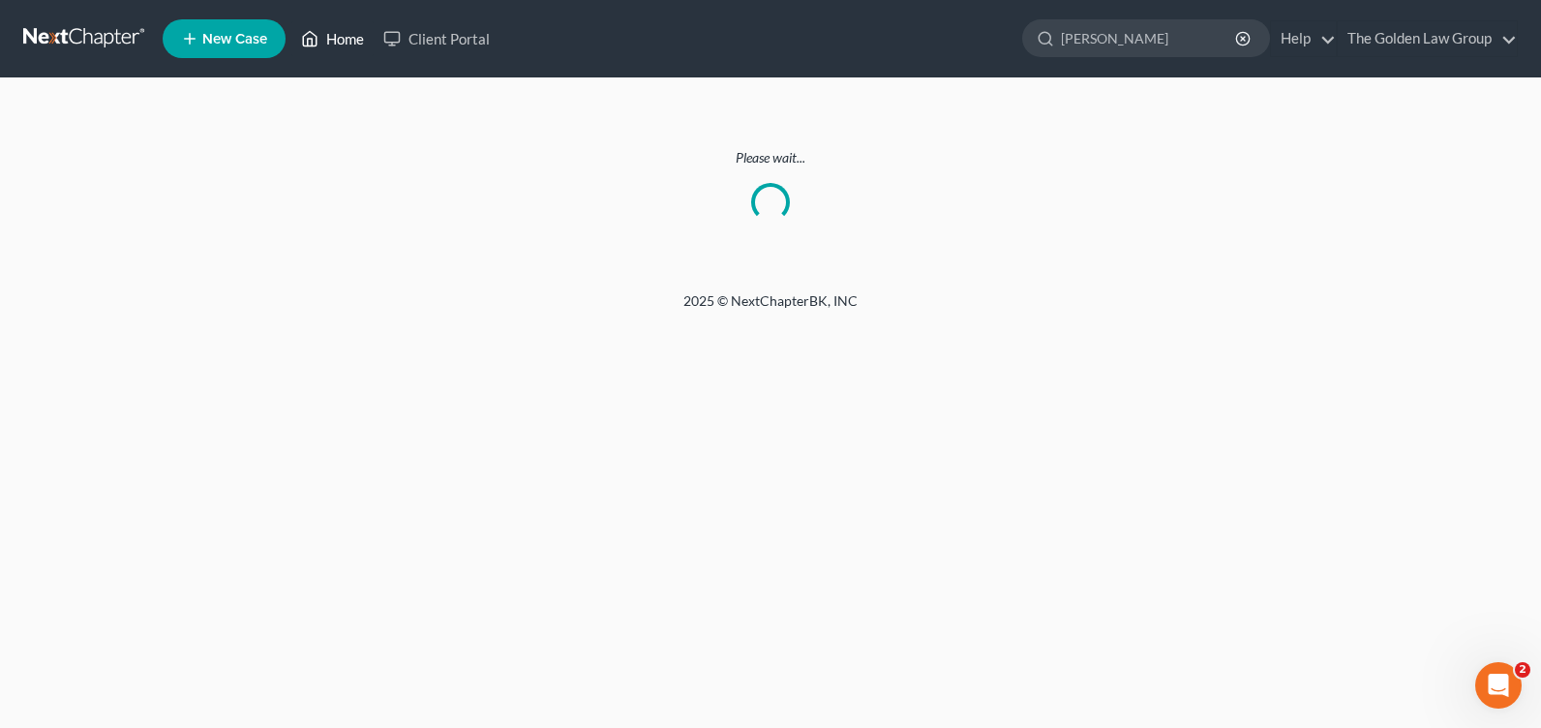
click at [328, 32] on link "Home" at bounding box center [332, 38] width 82 height 35
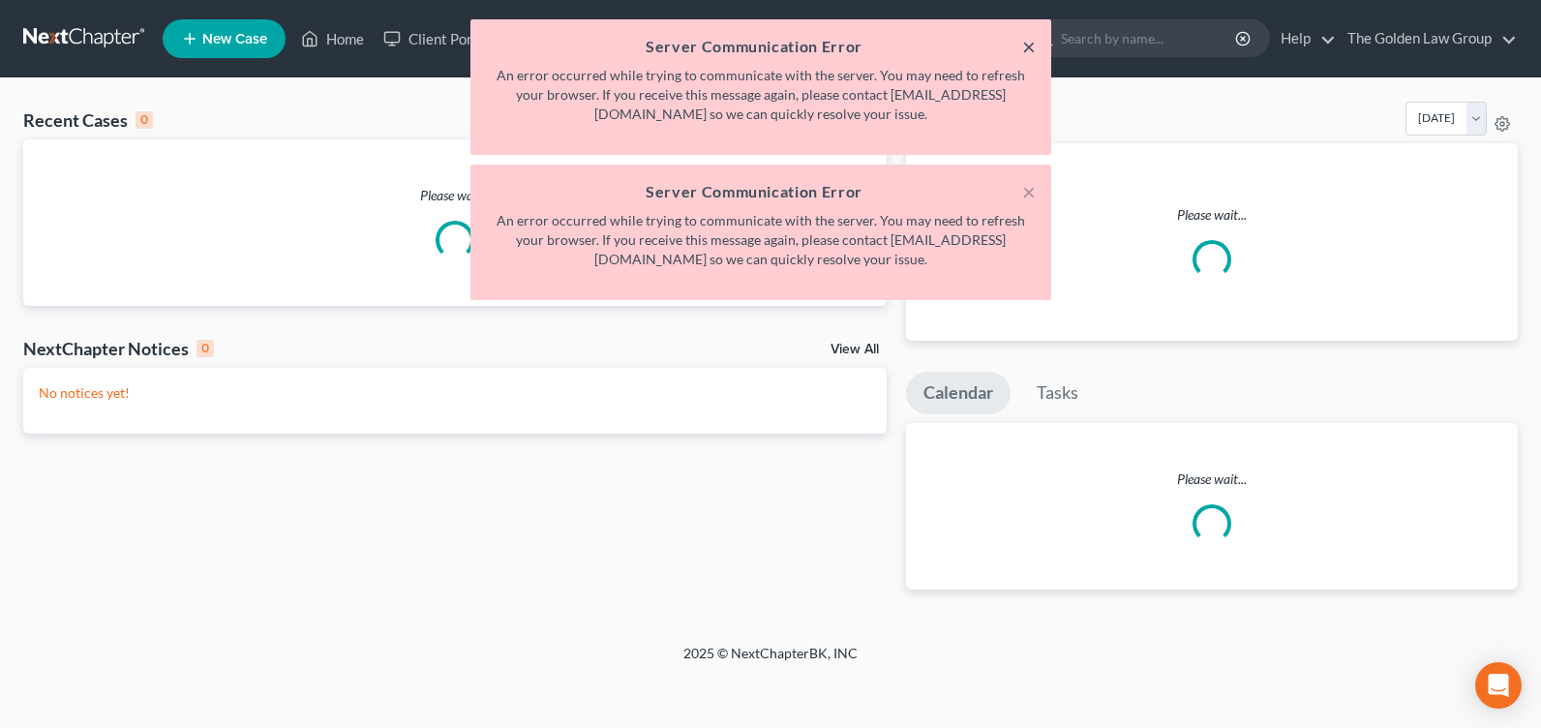
click at [1024, 45] on button "×" at bounding box center [1029, 46] width 14 height 23
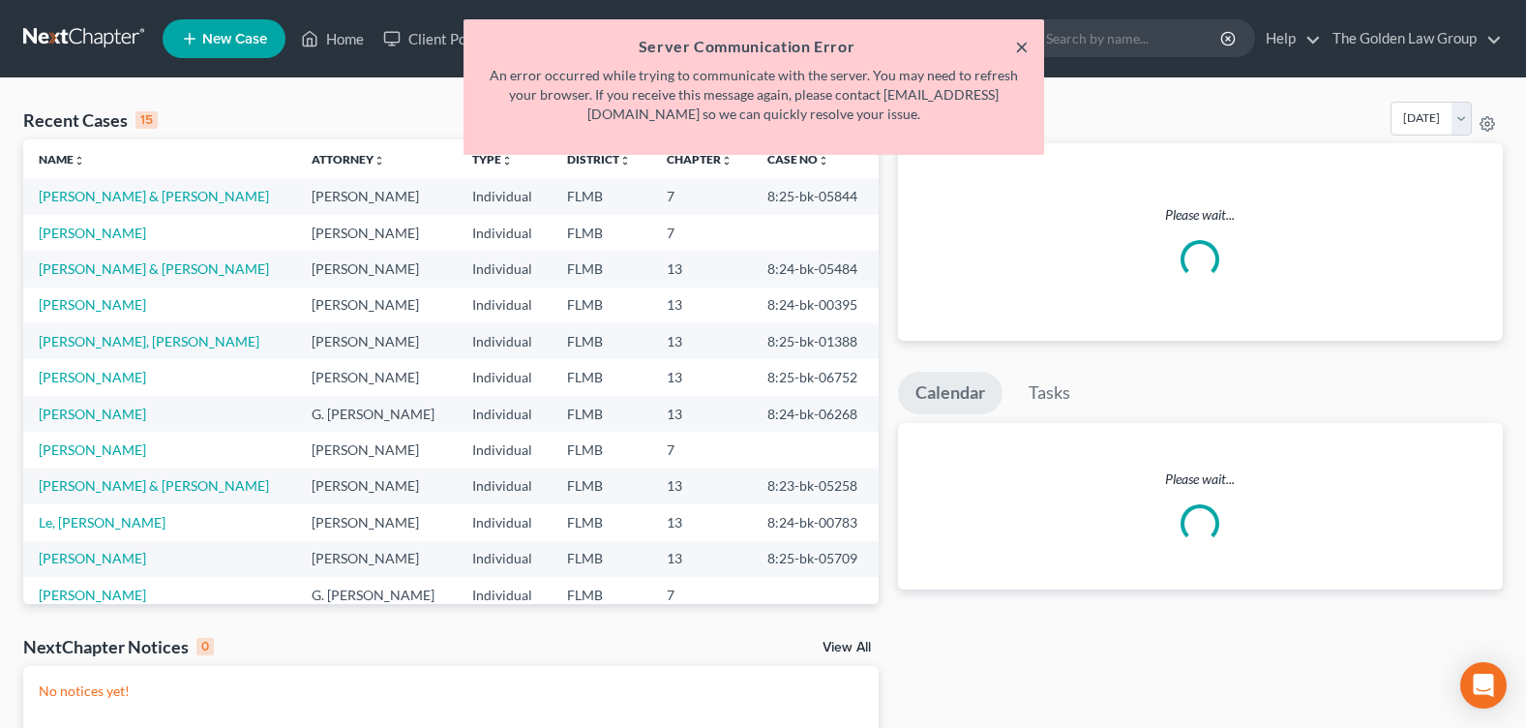
click at [1024, 45] on button "×" at bounding box center [1022, 46] width 14 height 23
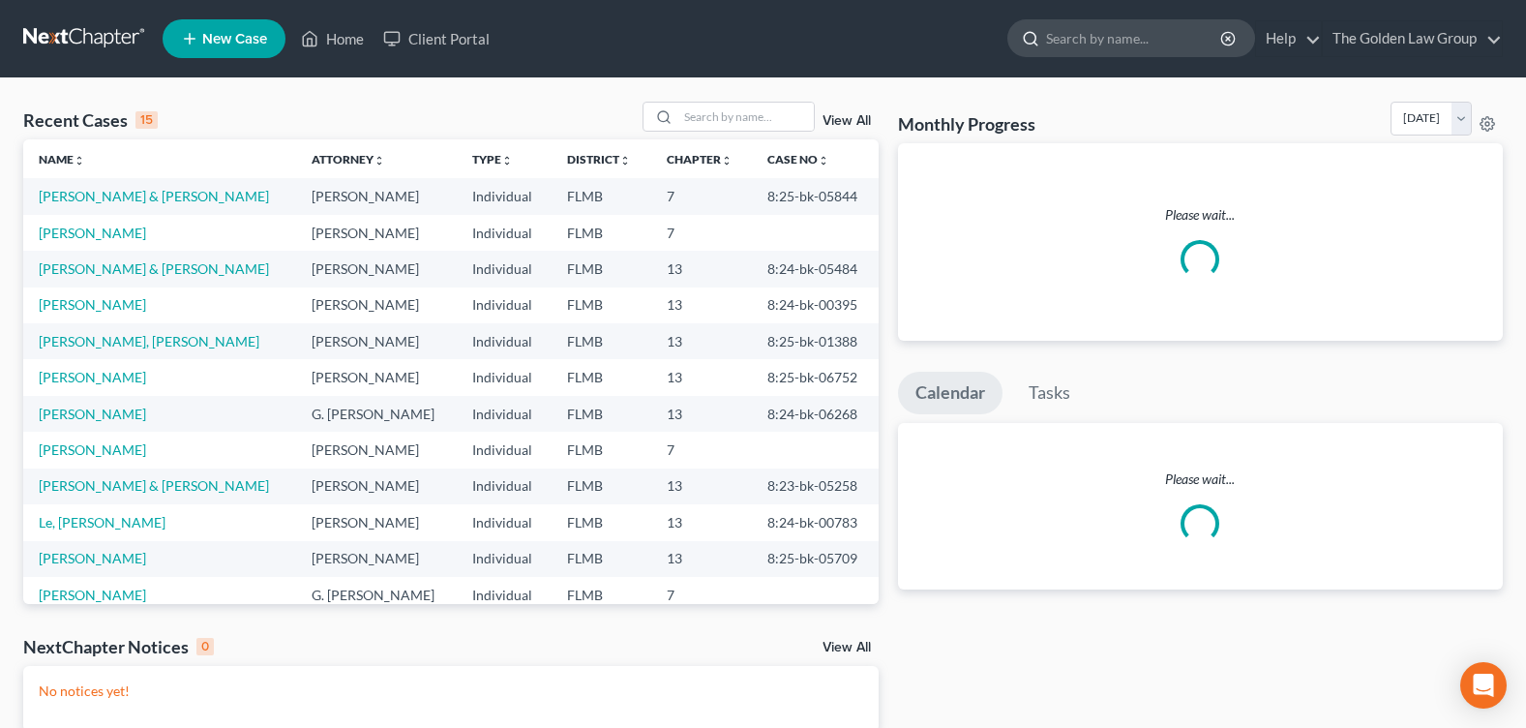
click at [1092, 33] on input "search" at bounding box center [1134, 38] width 177 height 36
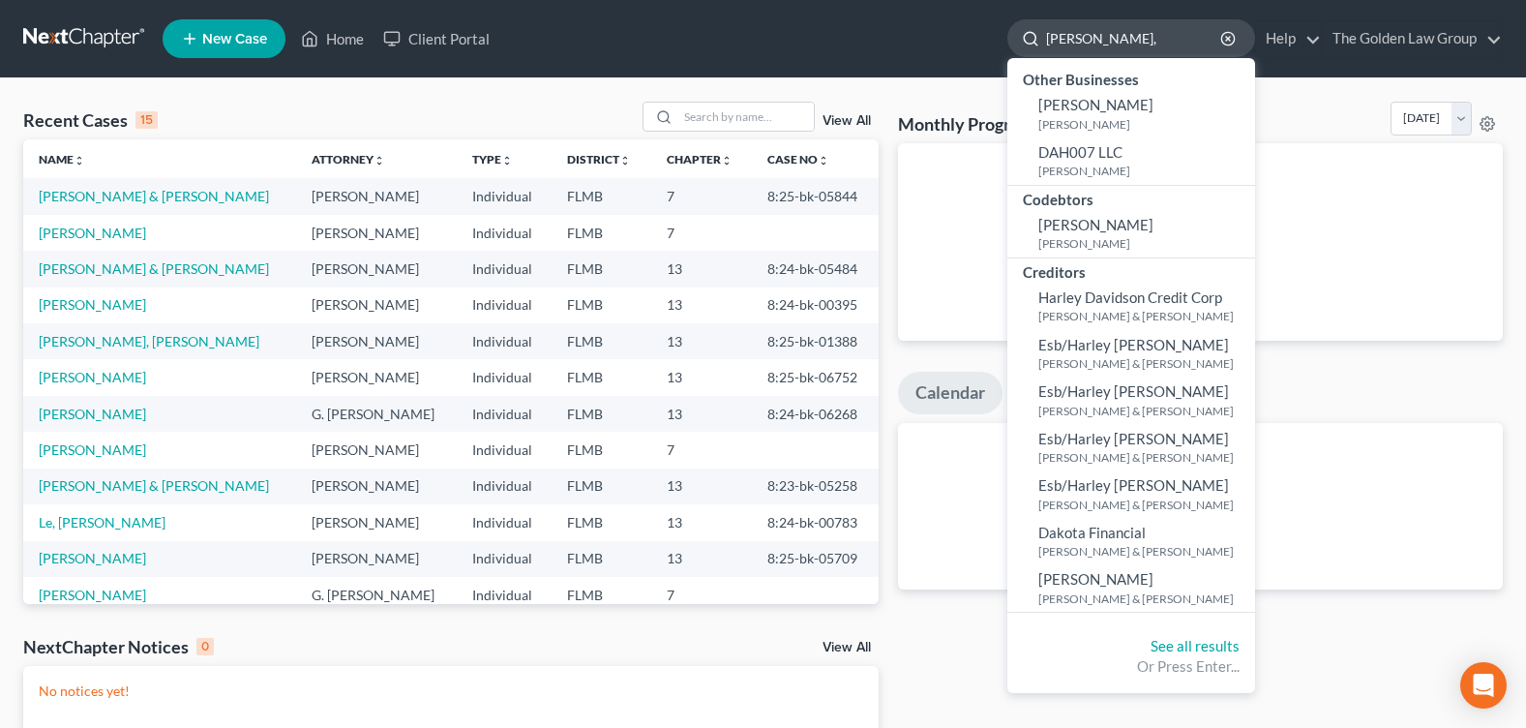
type input "[PERSON_NAME]"
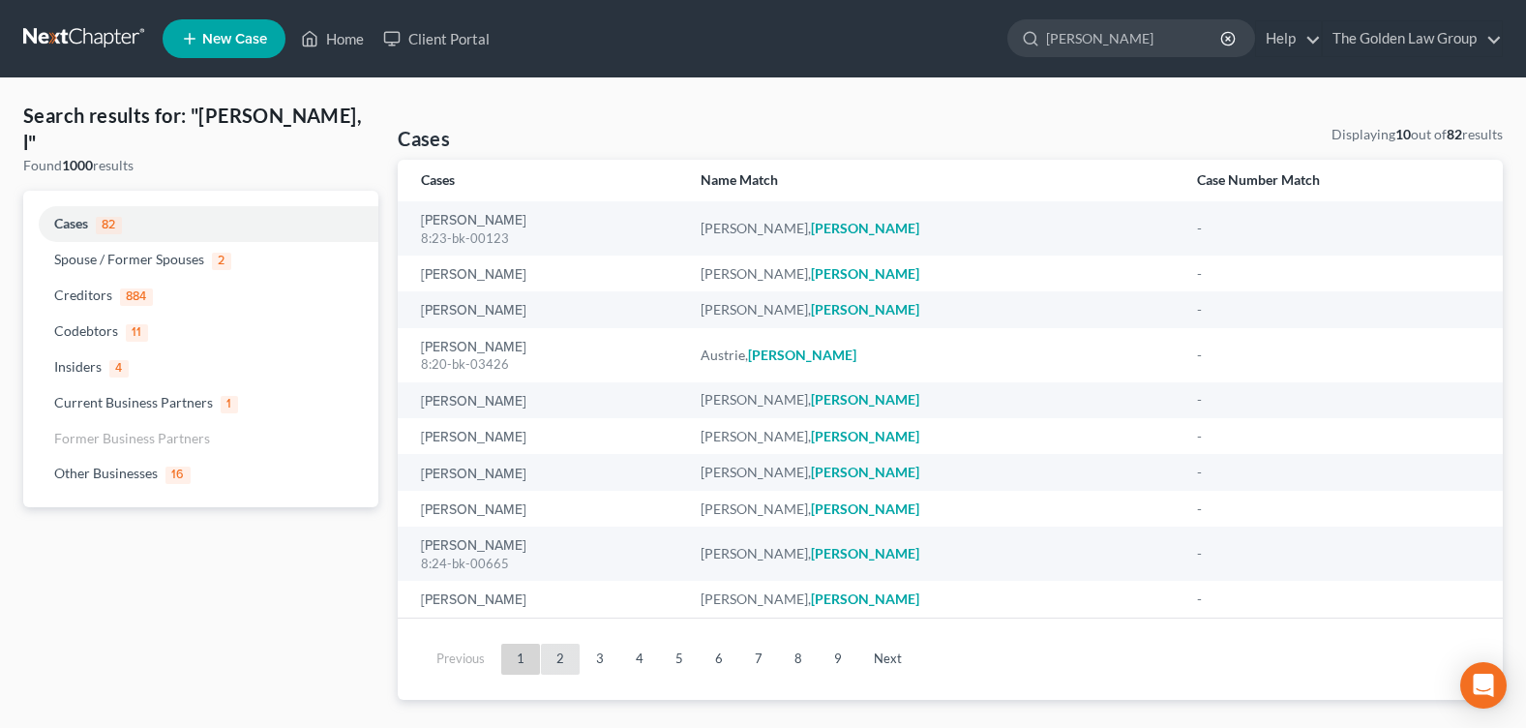
click at [567, 652] on link "2" at bounding box center [560, 659] width 39 height 31
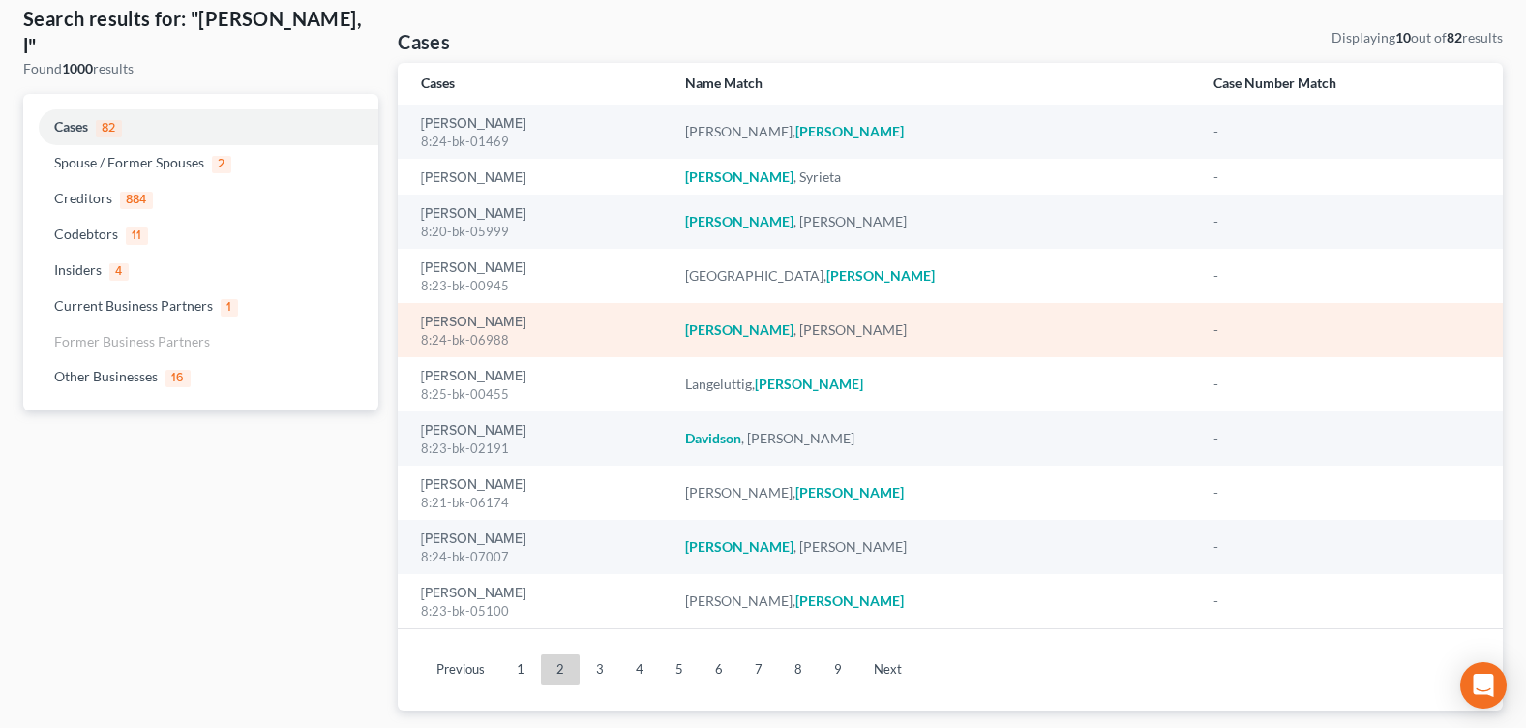
scroll to position [137, 0]
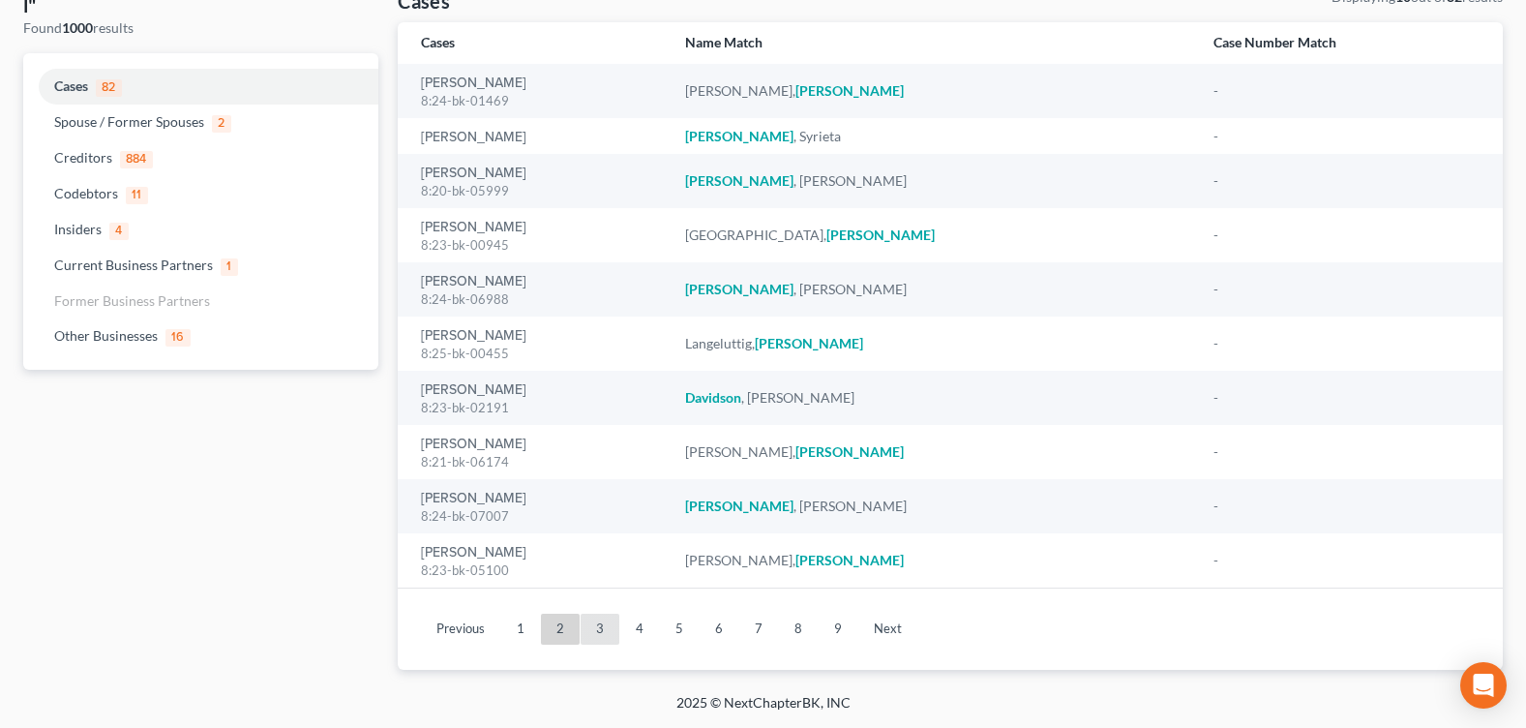
click at [600, 627] on link "3" at bounding box center [600, 629] width 39 height 31
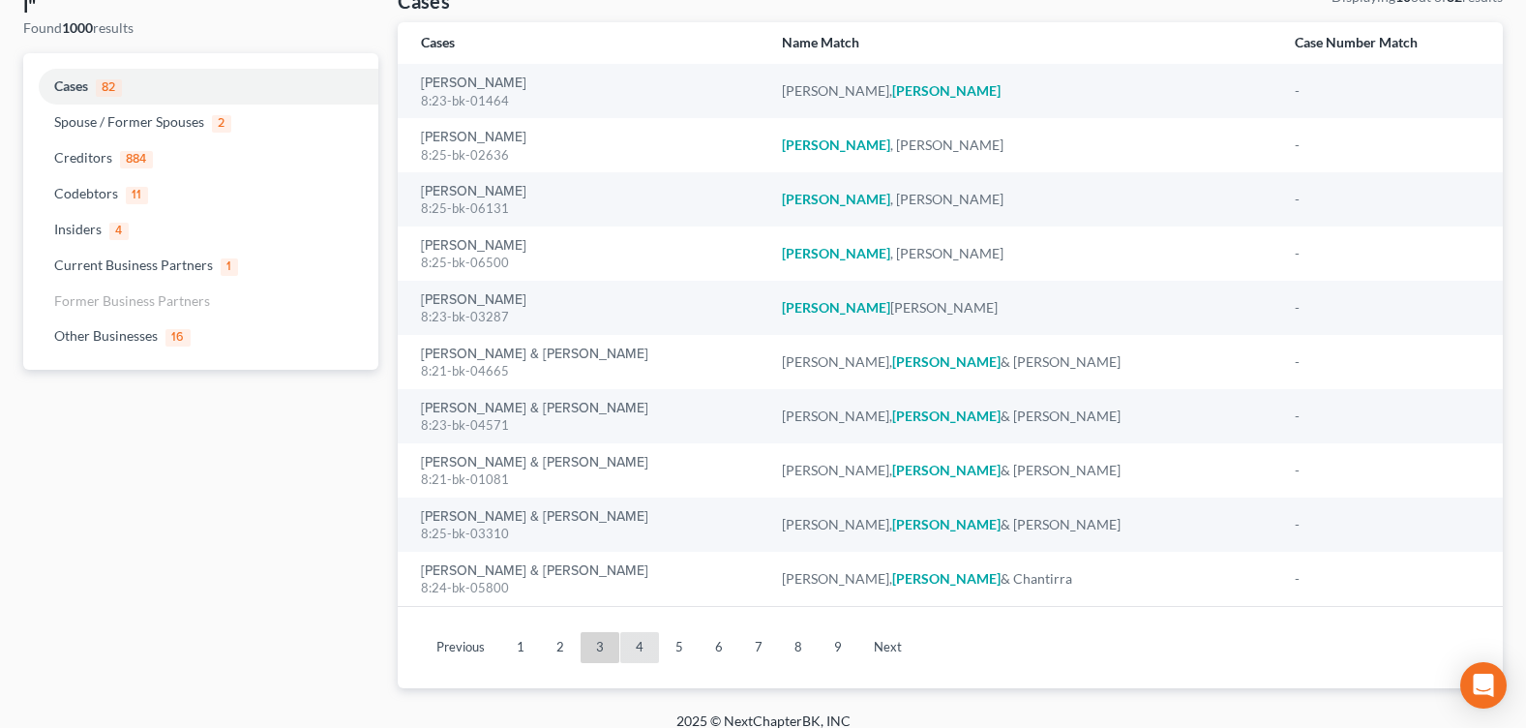
click at [645, 642] on link "4" at bounding box center [639, 647] width 39 height 31
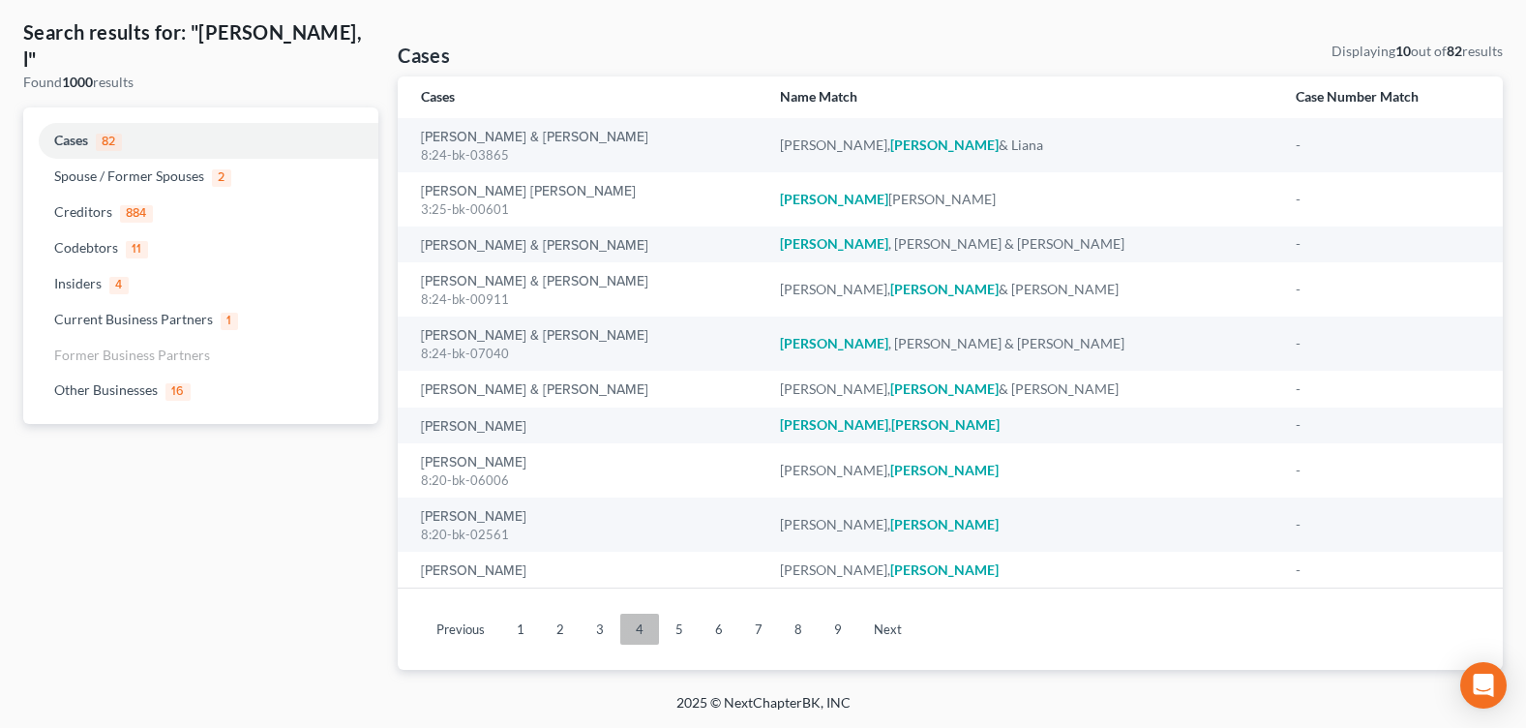
scroll to position [83, 0]
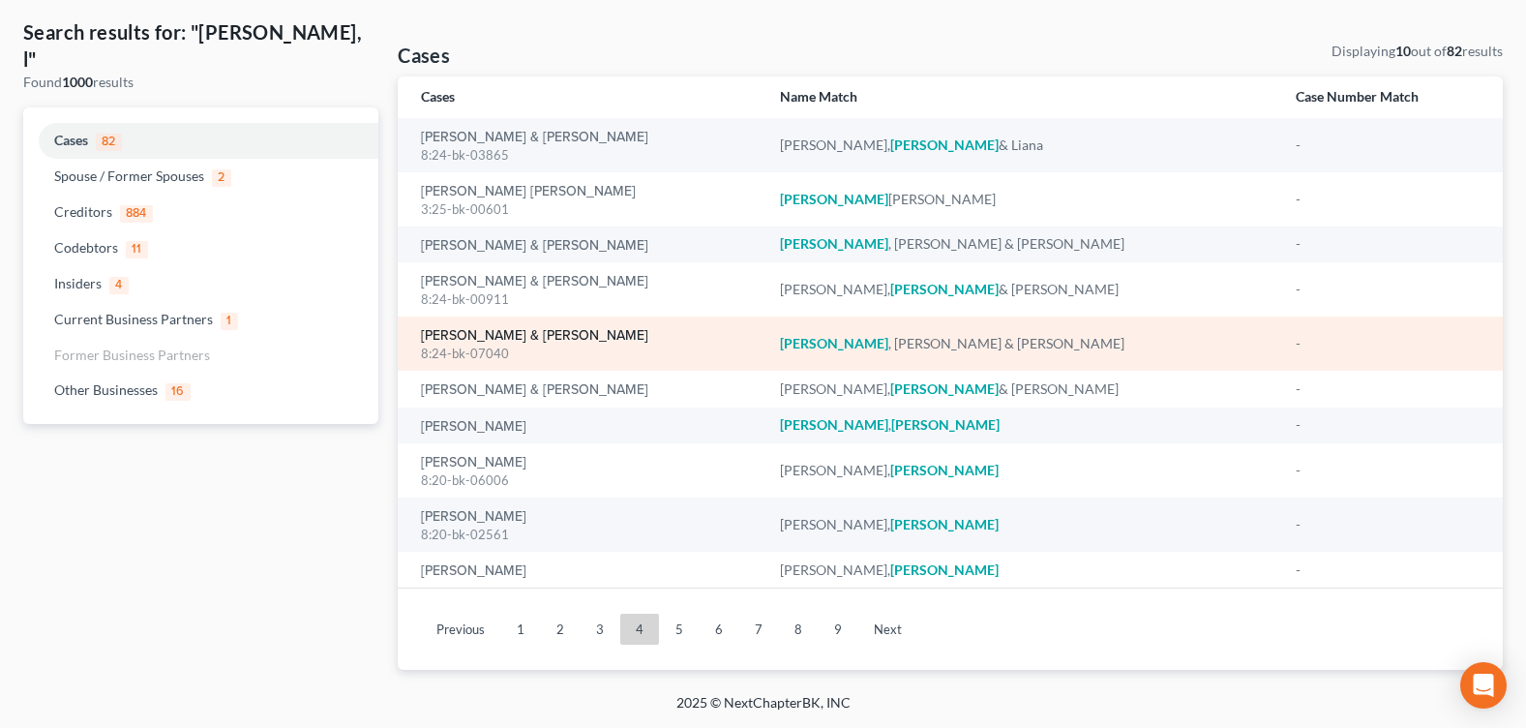
click at [491, 334] on link "[PERSON_NAME] & [PERSON_NAME]" at bounding box center [534, 336] width 227 height 14
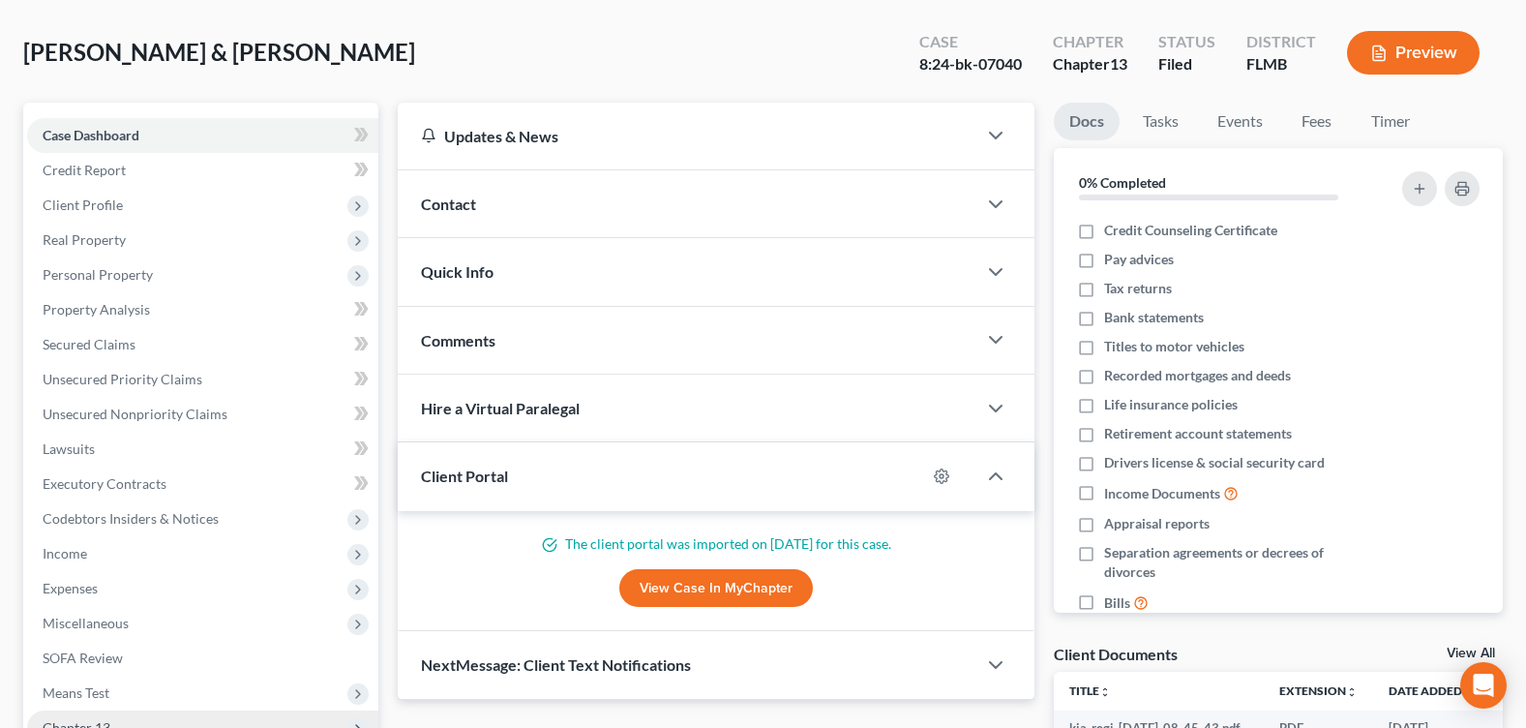
scroll to position [374, 0]
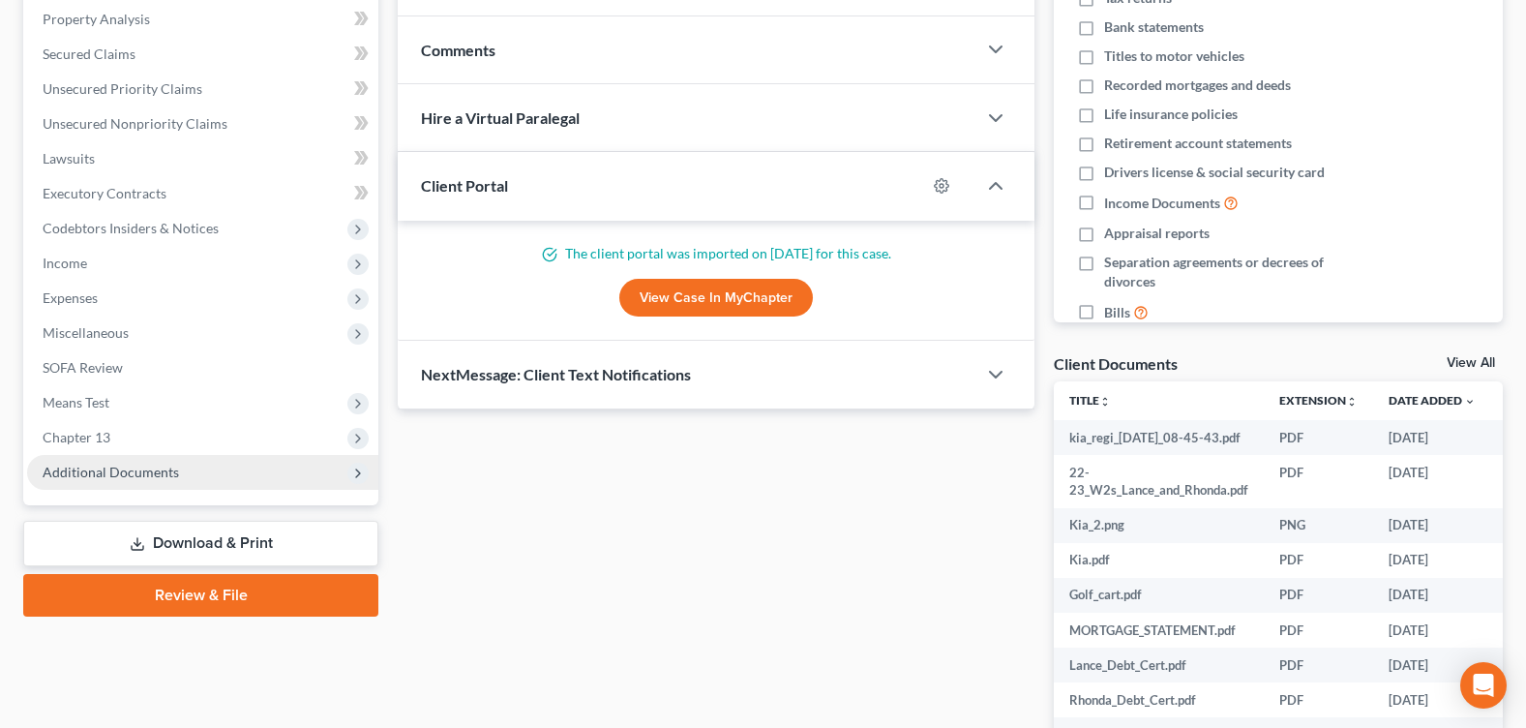
click at [127, 471] on span "Additional Documents" at bounding box center [111, 472] width 136 height 16
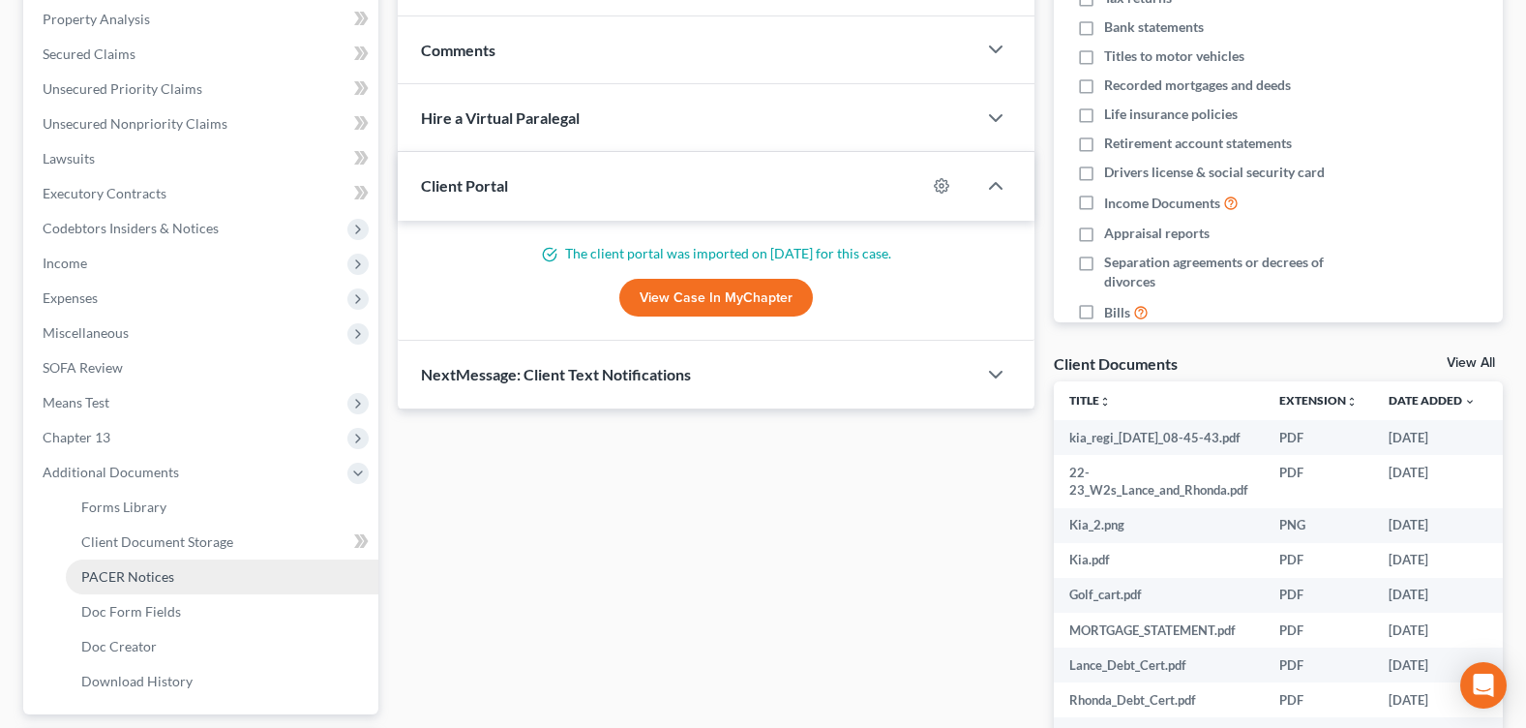
click at [165, 578] on span "PACER Notices" at bounding box center [127, 576] width 93 height 16
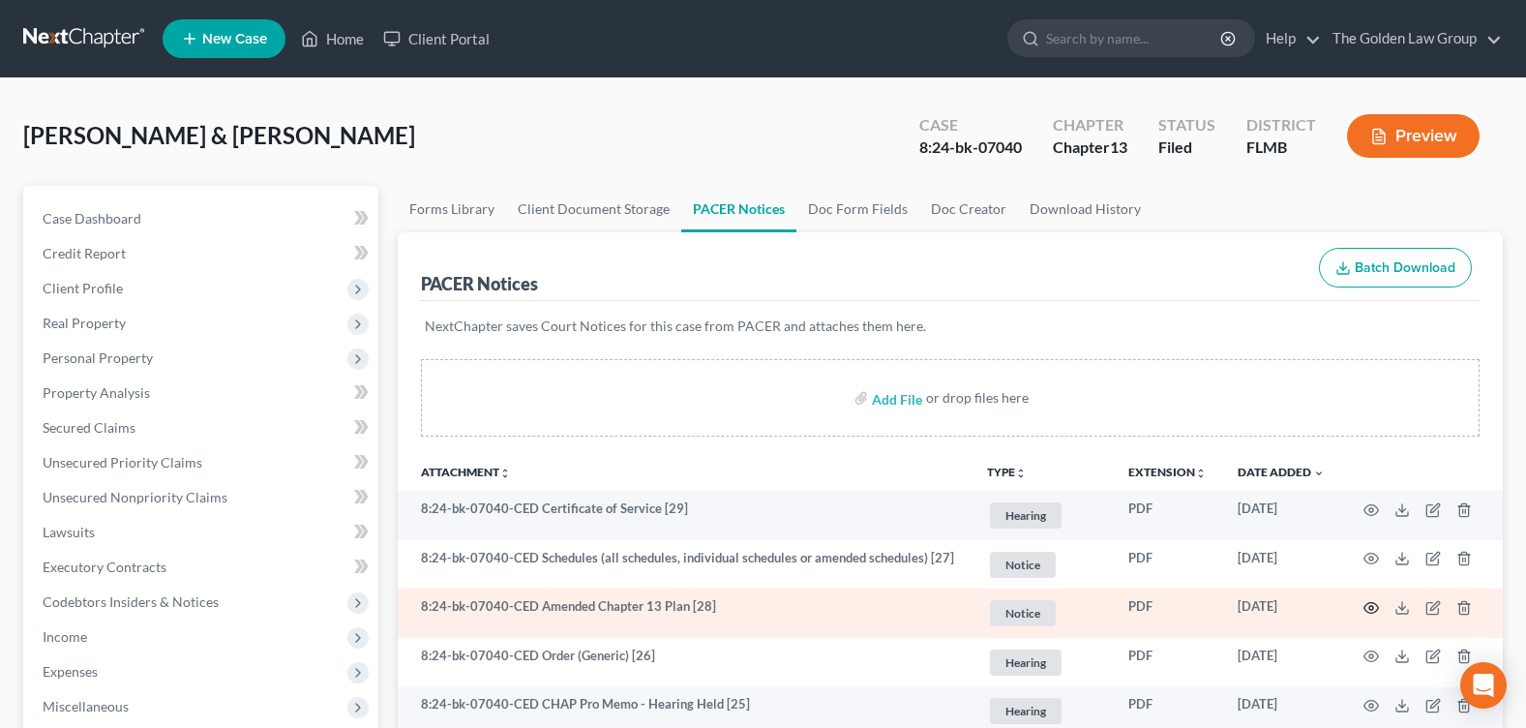
click at [1371, 608] on icon "button" at bounding box center [1371, 607] width 15 height 15
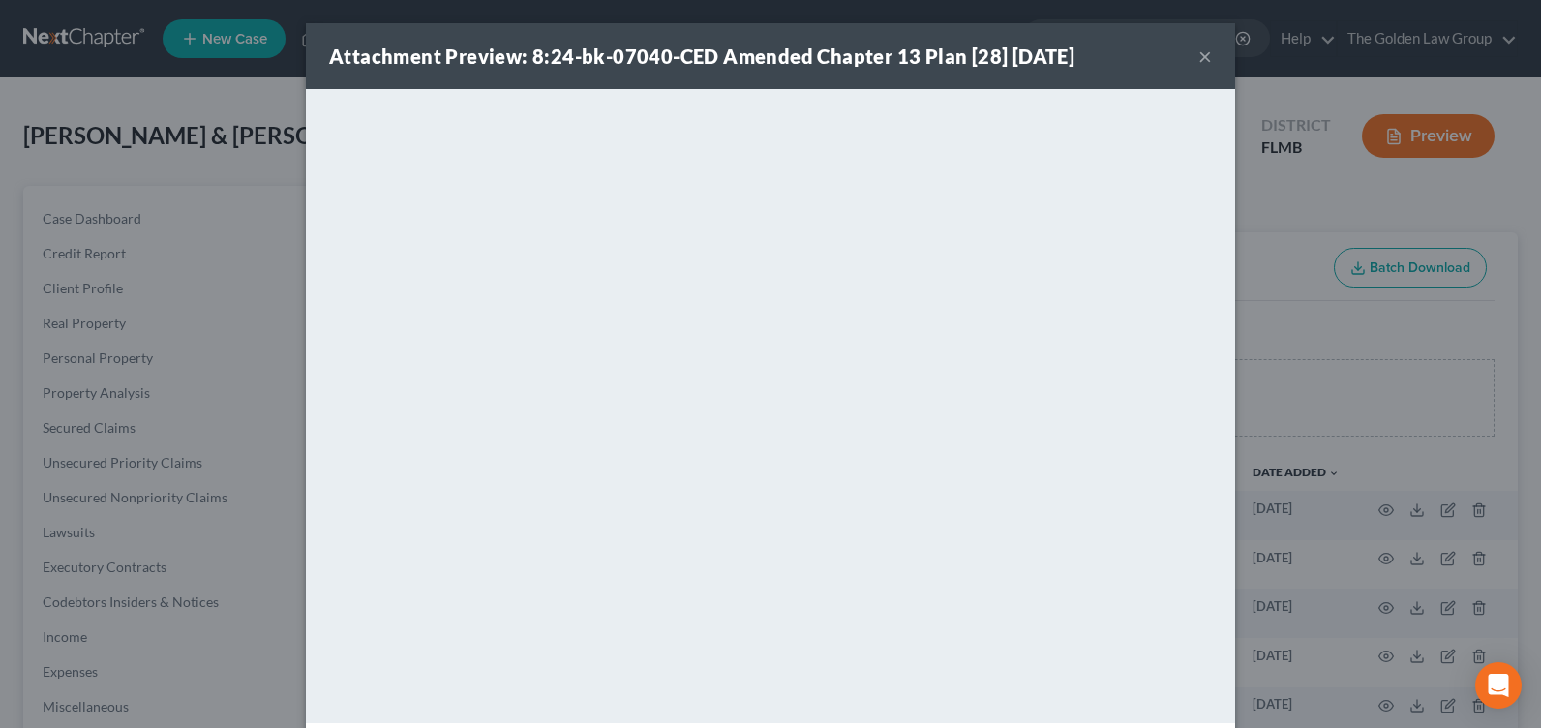
click at [1198, 56] on button "×" at bounding box center [1205, 56] width 14 height 23
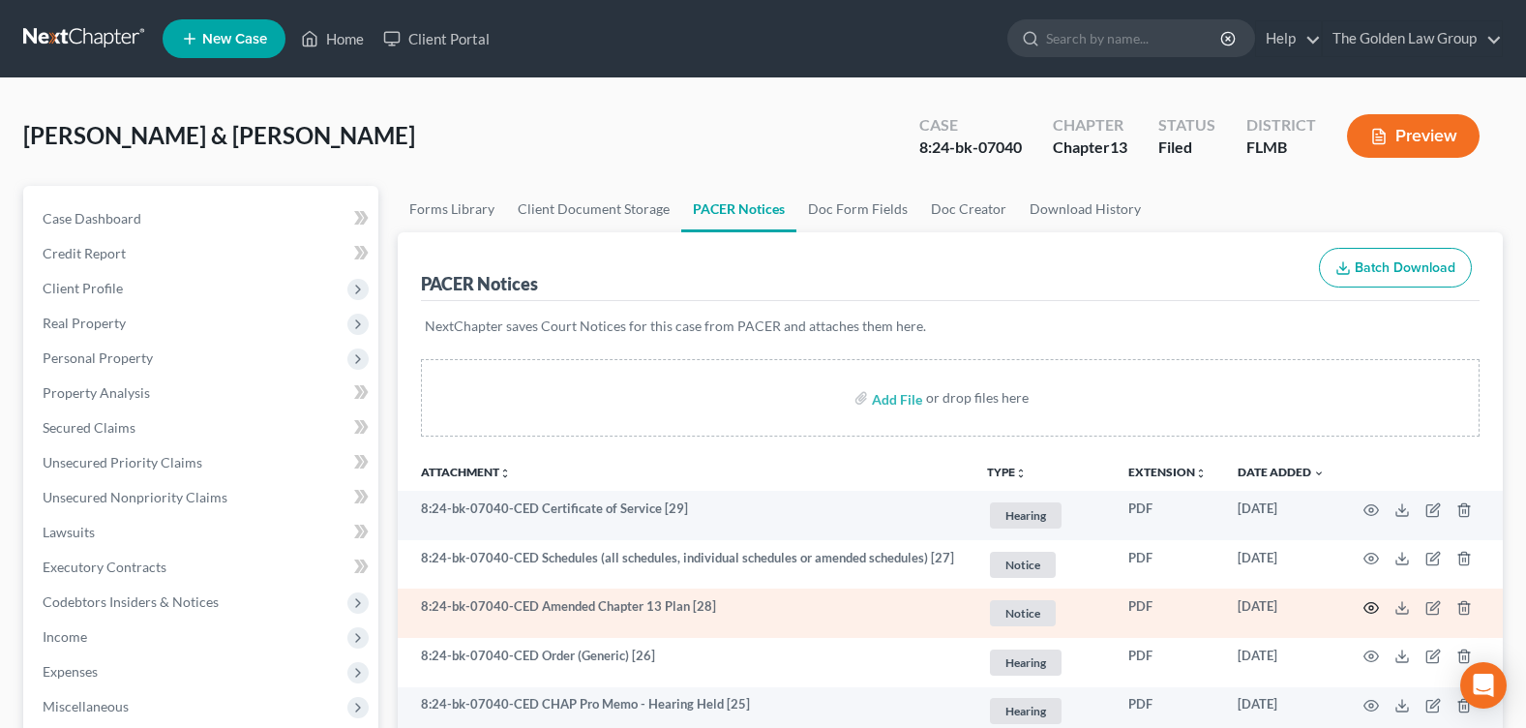
click at [1373, 606] on icon "button" at bounding box center [1371, 607] width 15 height 15
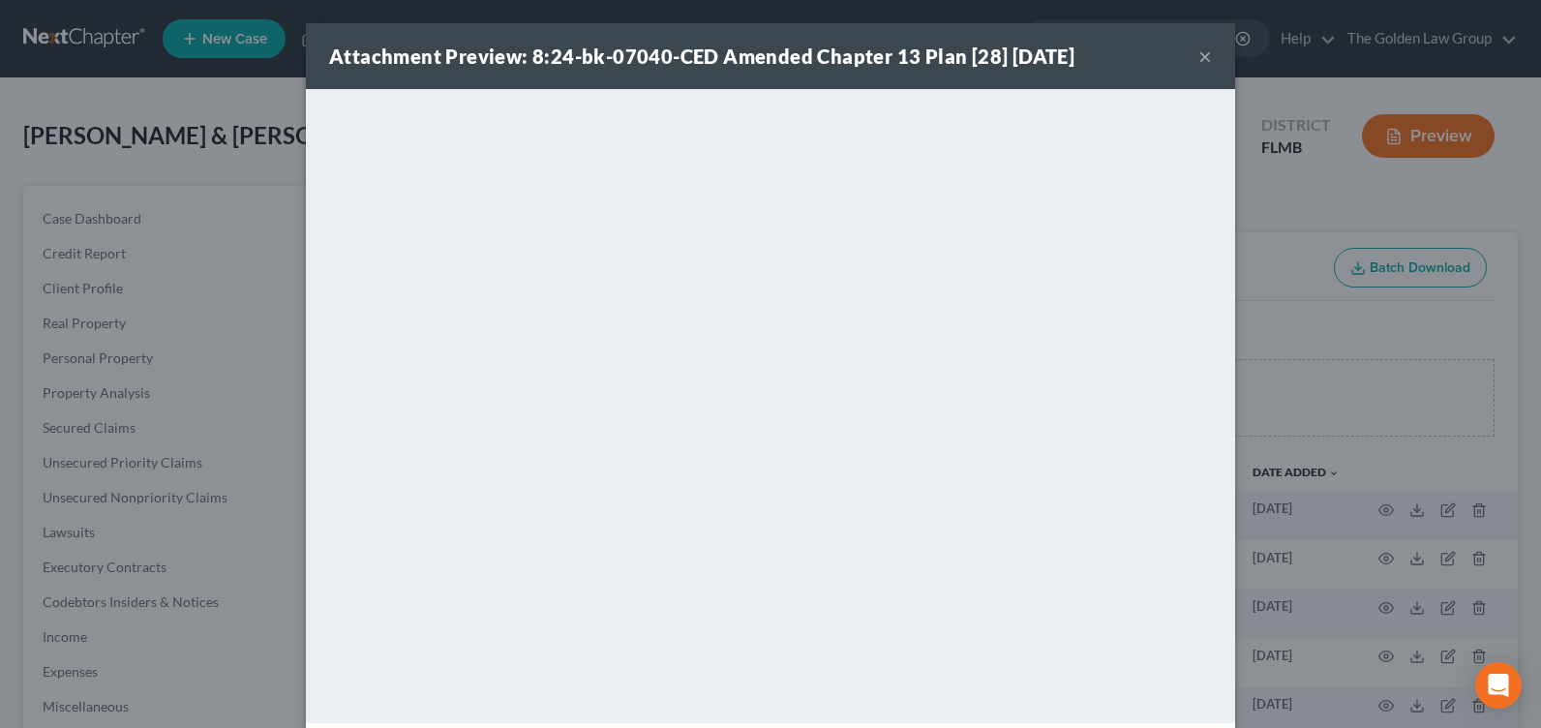
click at [1203, 54] on button "×" at bounding box center [1205, 56] width 14 height 23
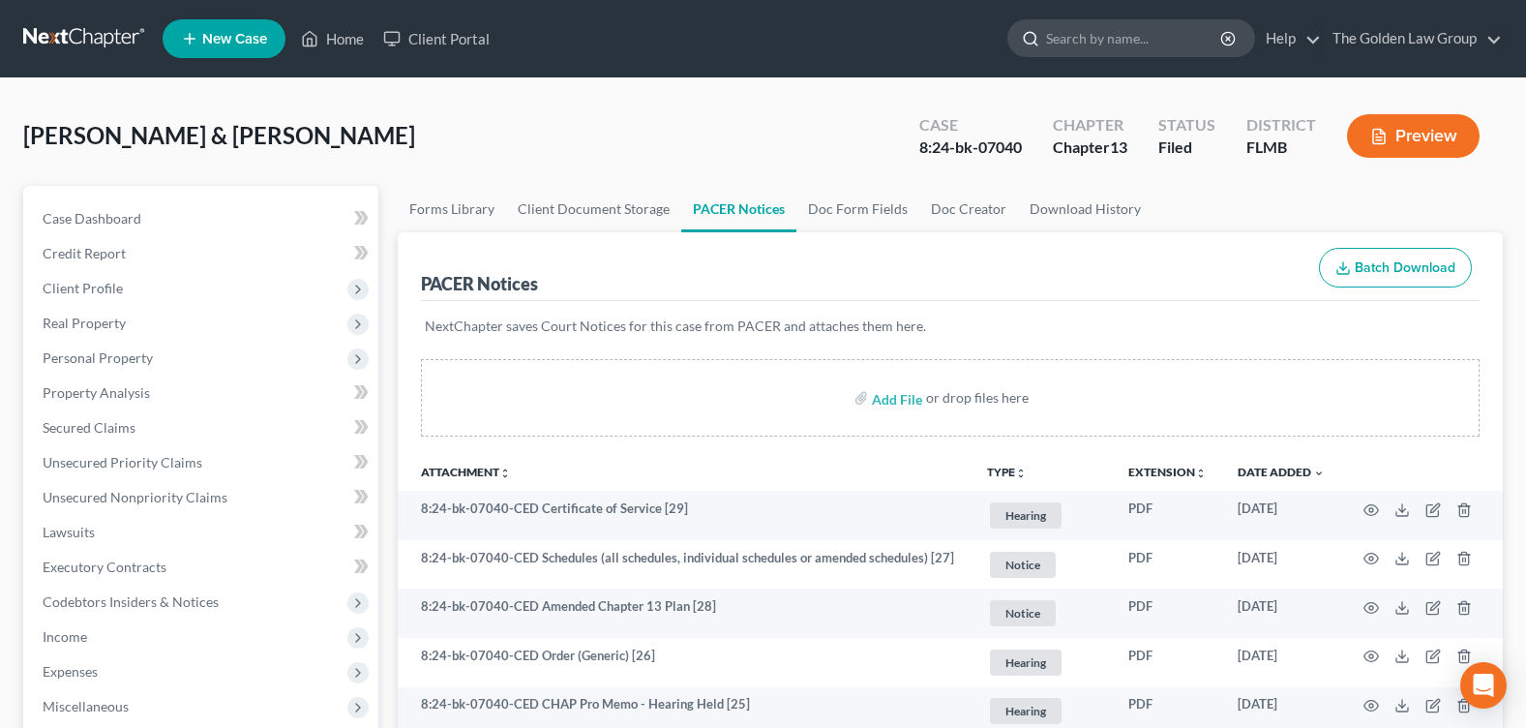
click at [1106, 44] on input "search" at bounding box center [1134, 38] width 177 height 36
type input "[PERSON_NAME]"
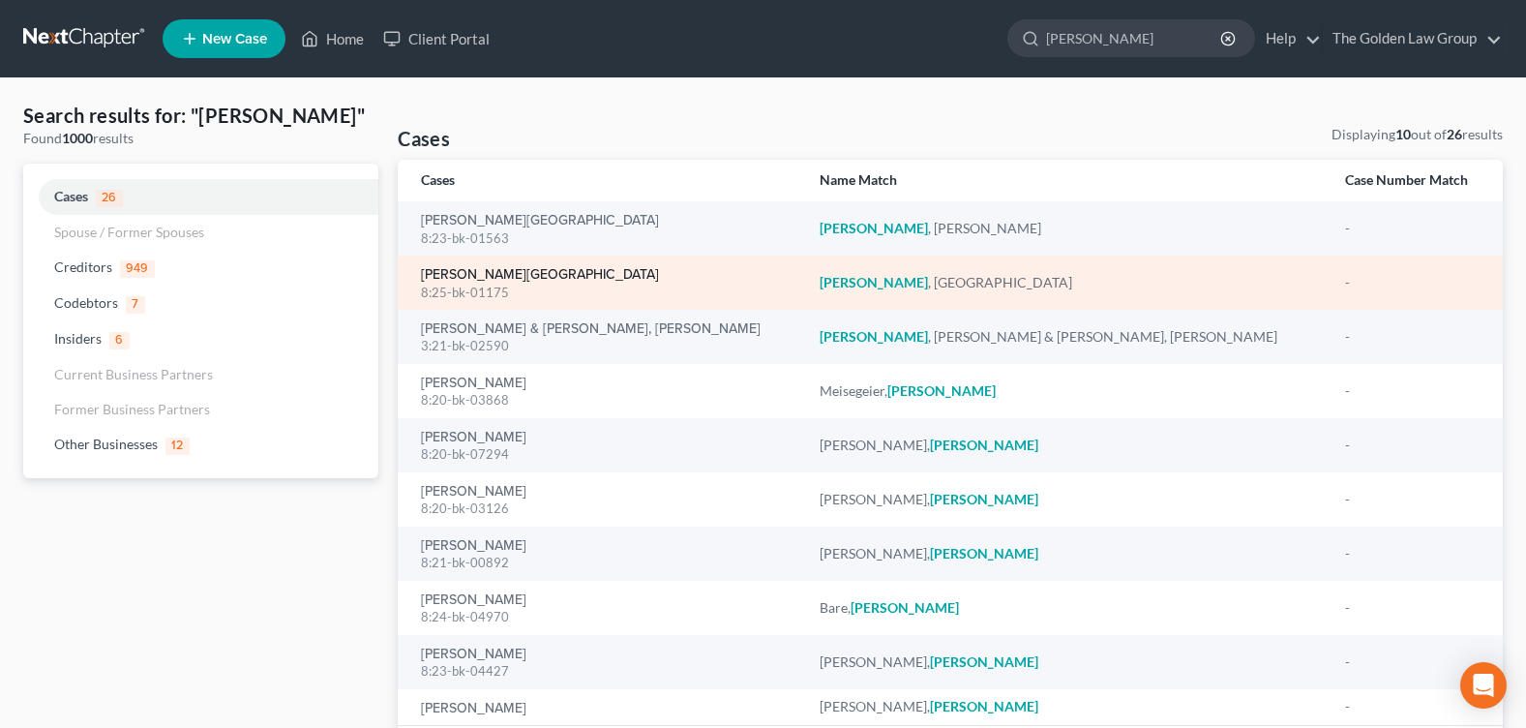
click at [484, 274] on link "[PERSON_NAME][GEOGRAPHIC_DATA]" at bounding box center [540, 275] width 238 height 14
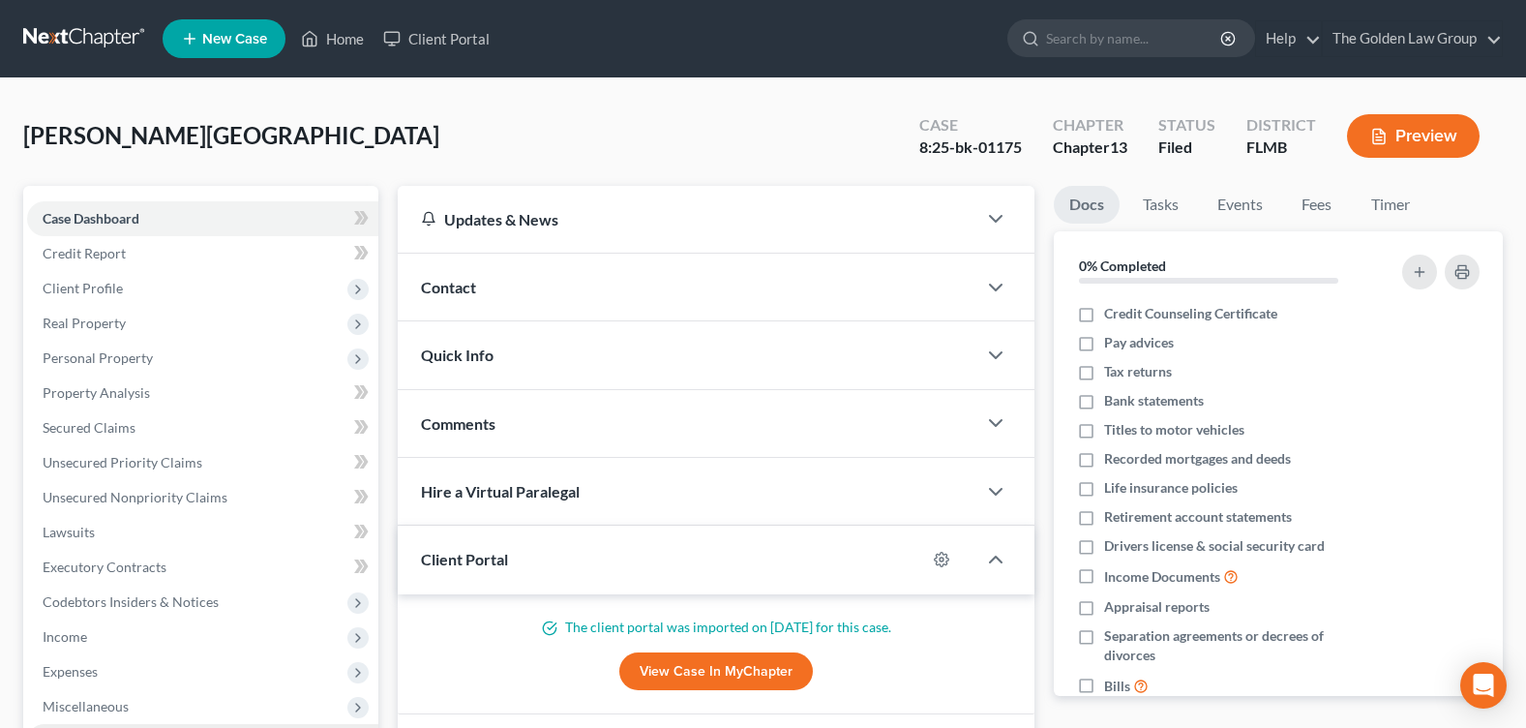
scroll to position [336, 0]
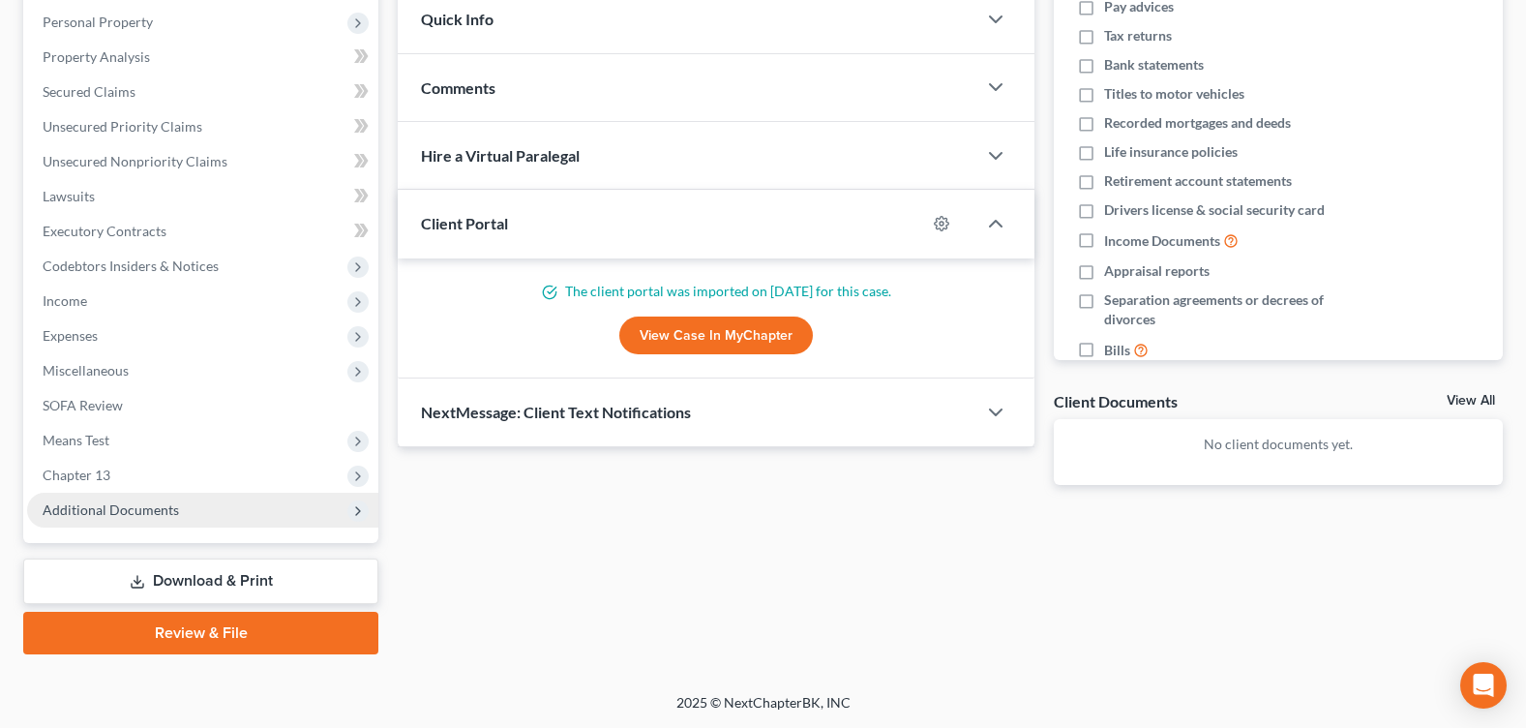
click at [136, 522] on span "Additional Documents" at bounding box center [202, 510] width 351 height 35
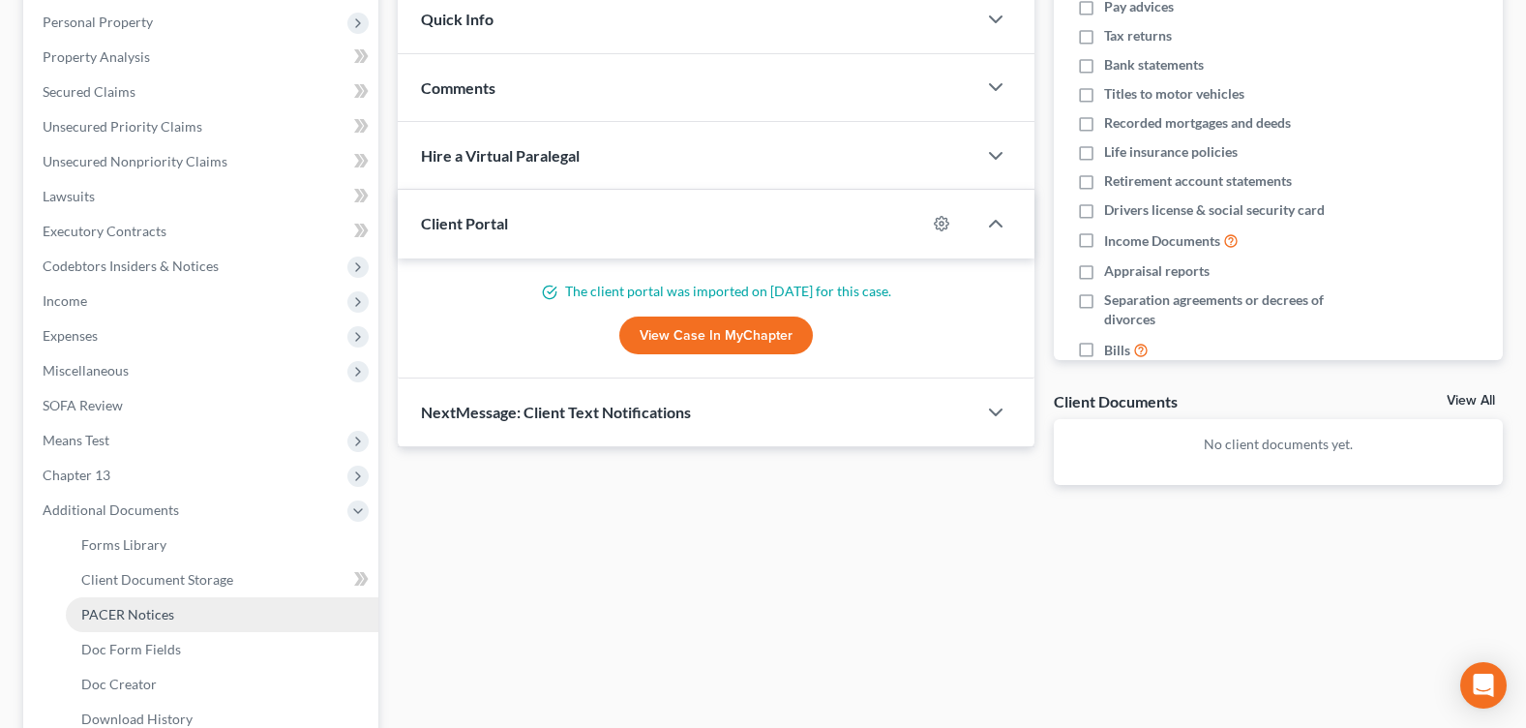
click at [142, 615] on span "PACER Notices" at bounding box center [127, 614] width 93 height 16
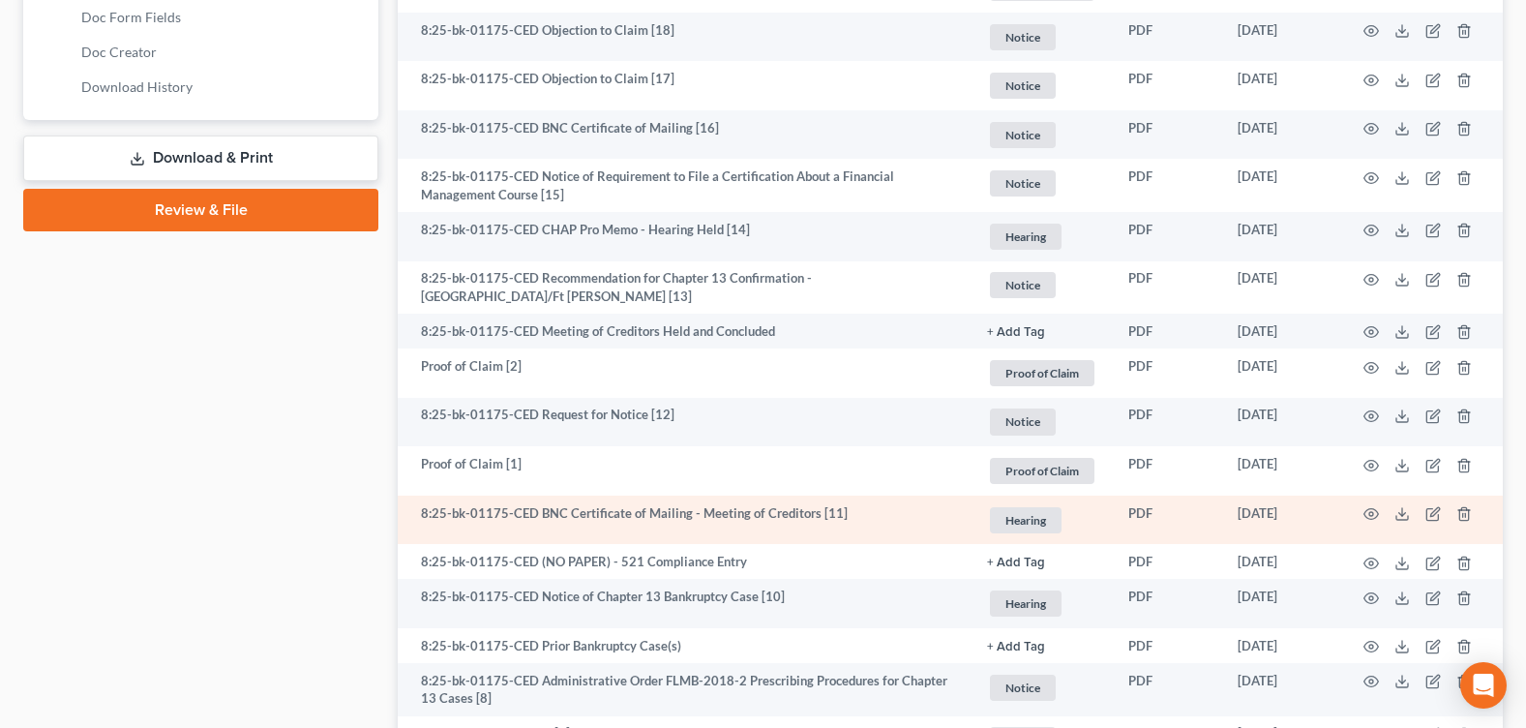
scroll to position [1161, 0]
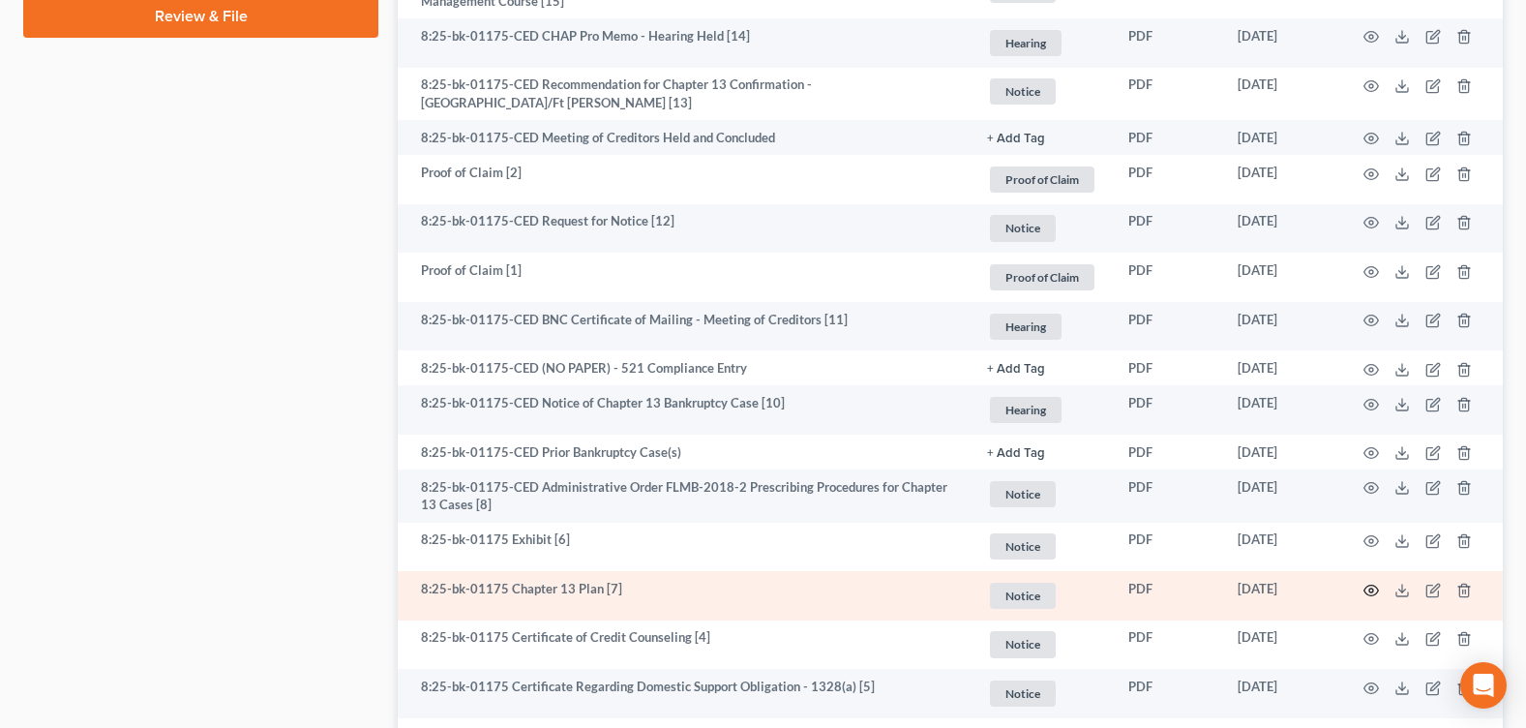
click at [1366, 590] on icon "button" at bounding box center [1371, 590] width 15 height 15
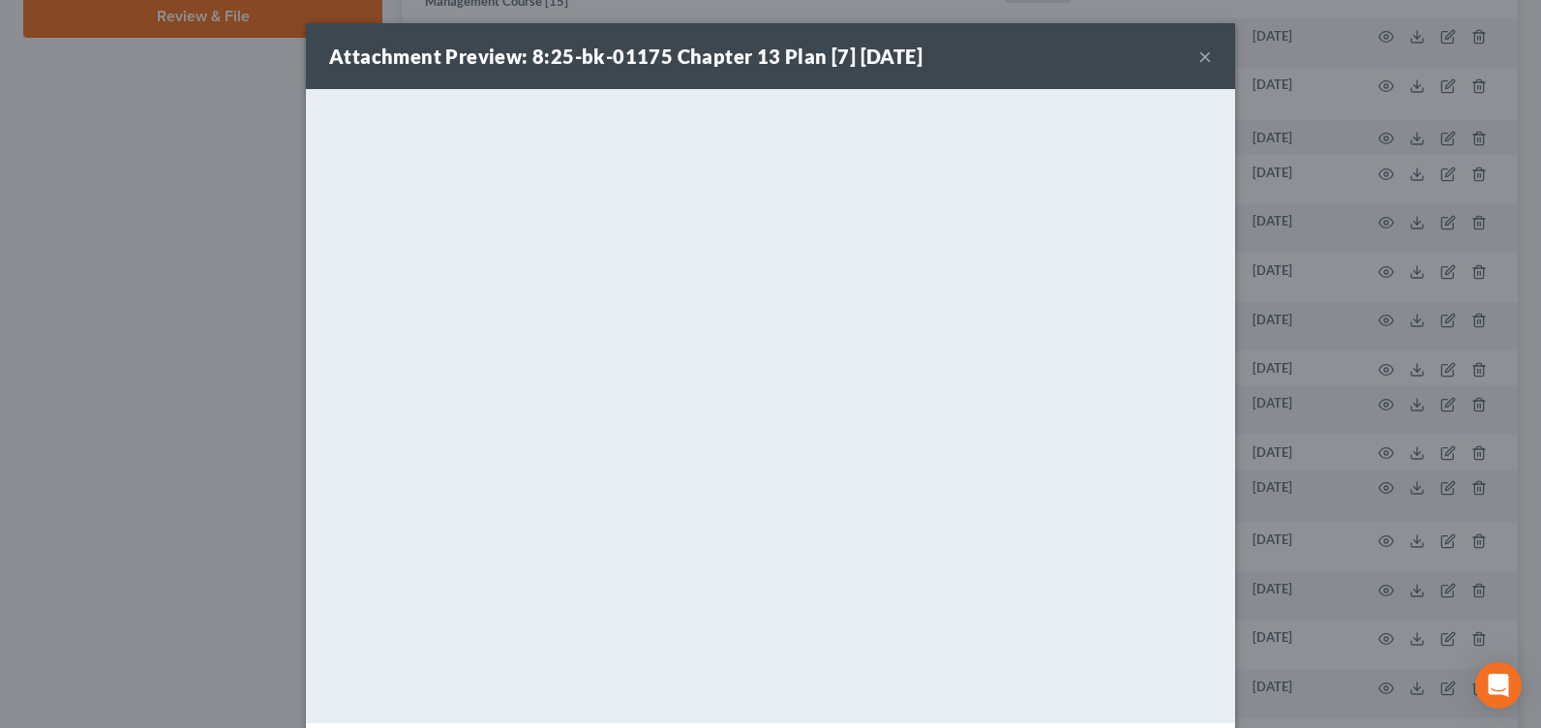
click at [1198, 54] on button "×" at bounding box center [1205, 56] width 14 height 23
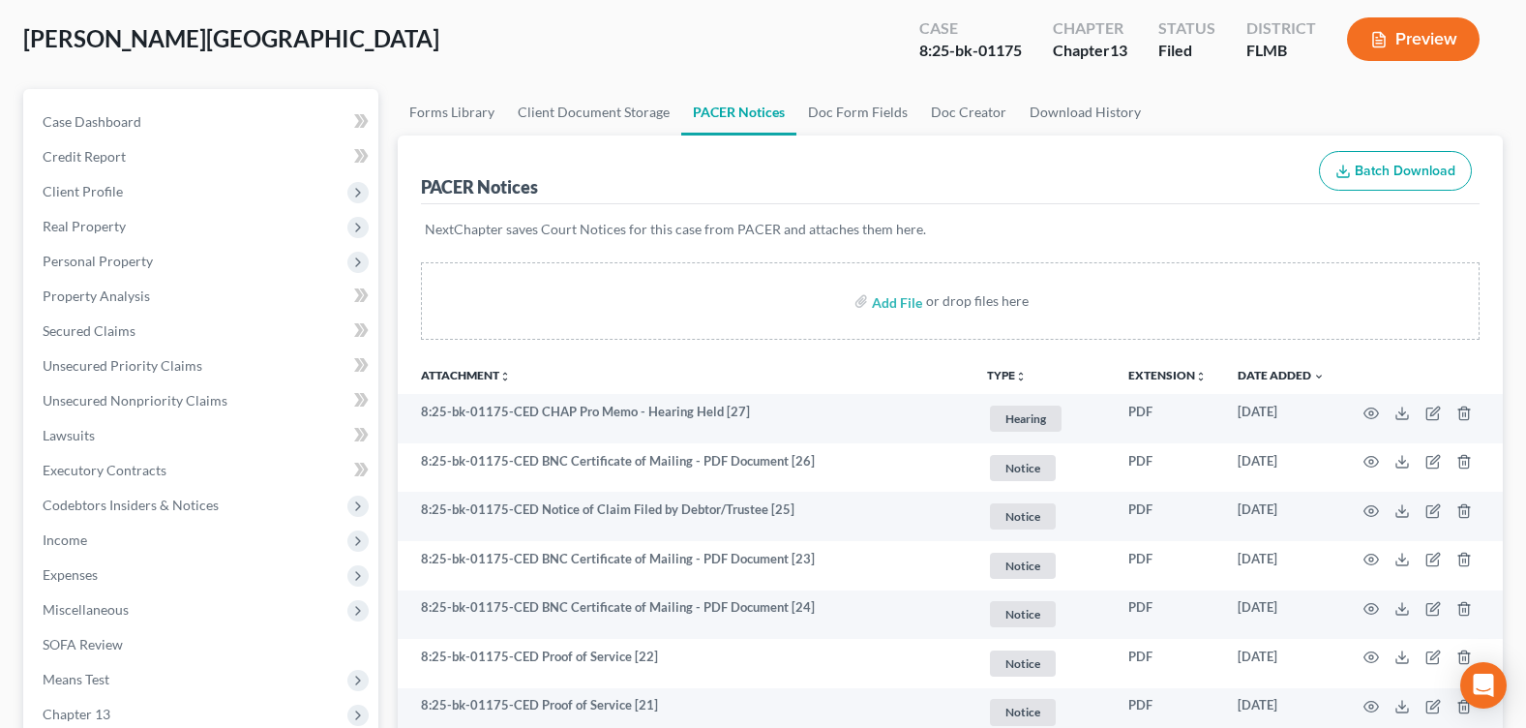
scroll to position [0, 0]
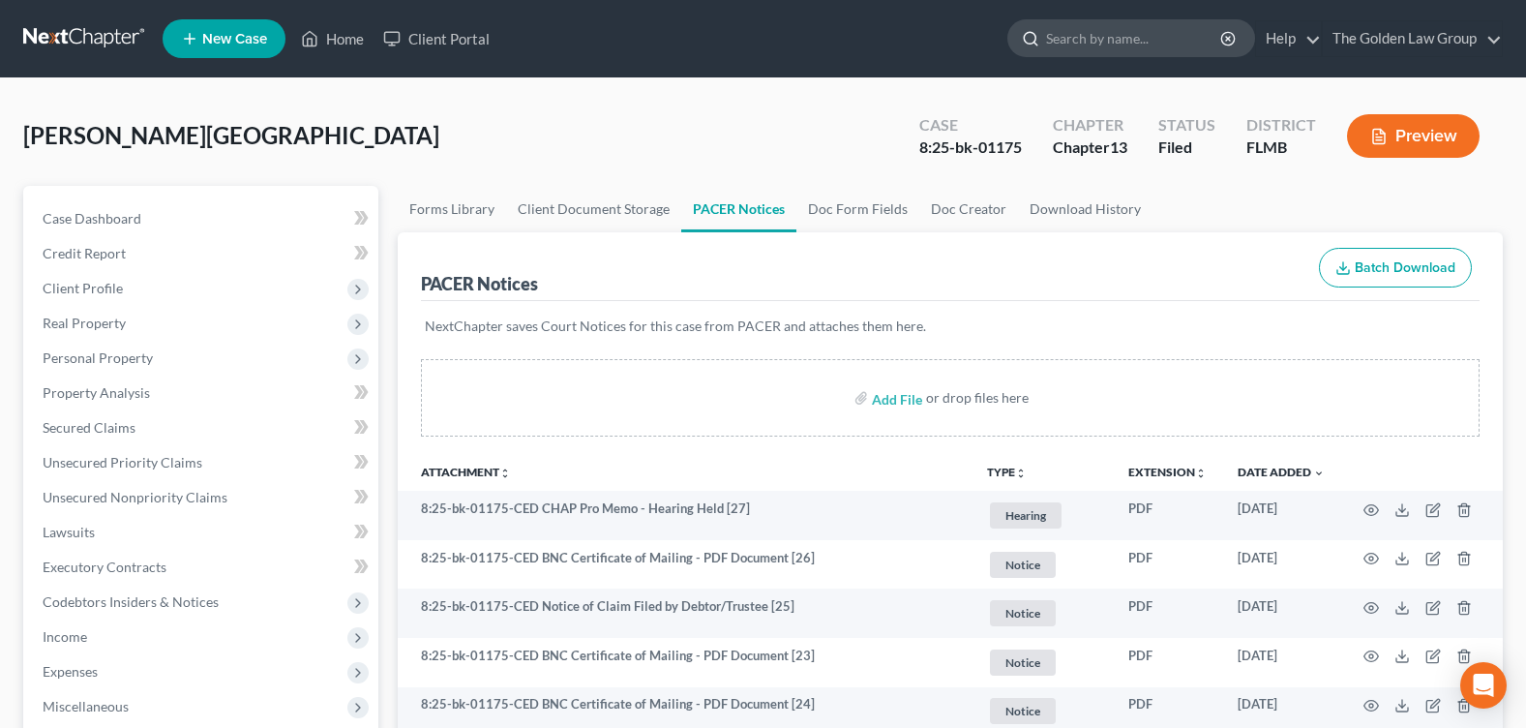
click at [1106, 40] on input "search" at bounding box center [1134, 38] width 177 height 36
type input "[PERSON_NAME], k"
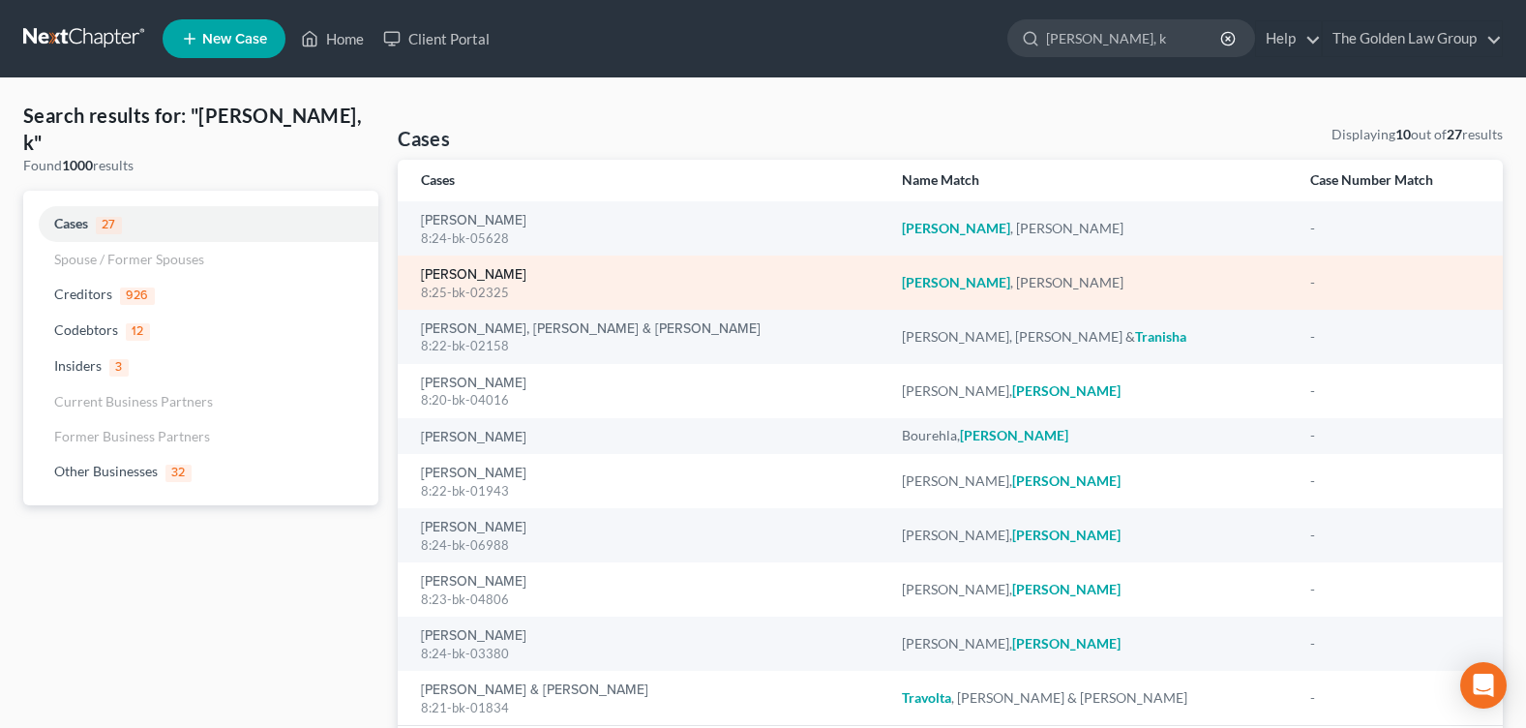
click at [464, 271] on link "[PERSON_NAME]" at bounding box center [473, 275] width 105 height 14
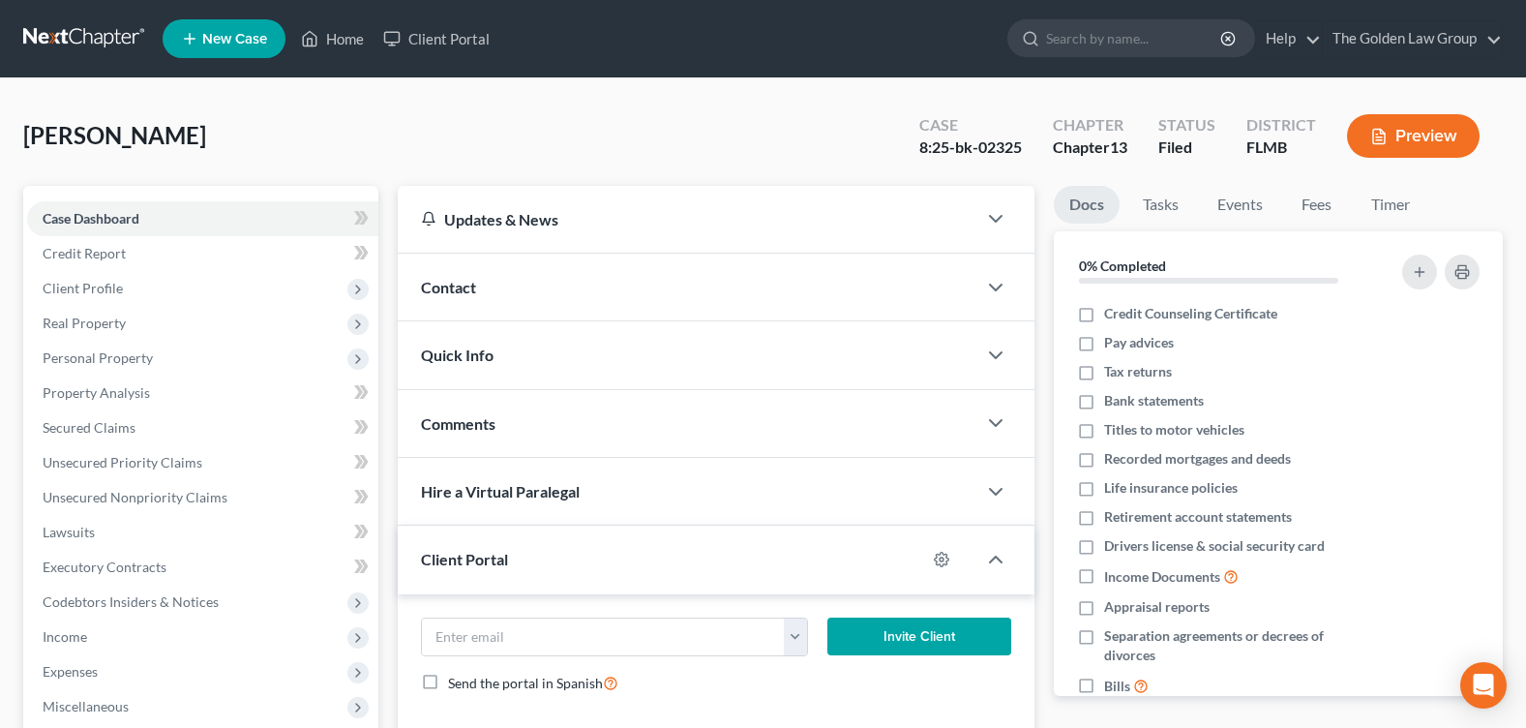
scroll to position [290, 0]
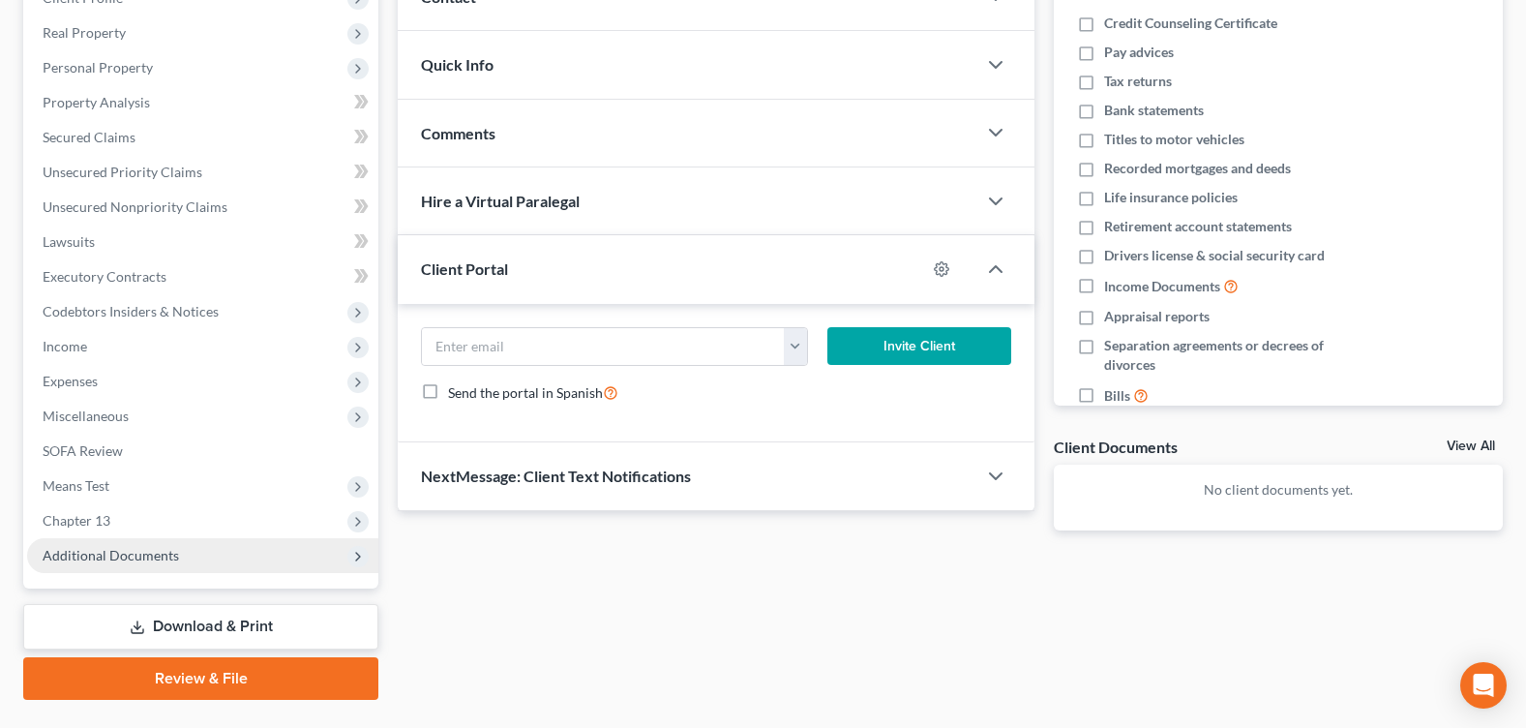
click at [116, 548] on span "Additional Documents" at bounding box center [111, 555] width 136 height 16
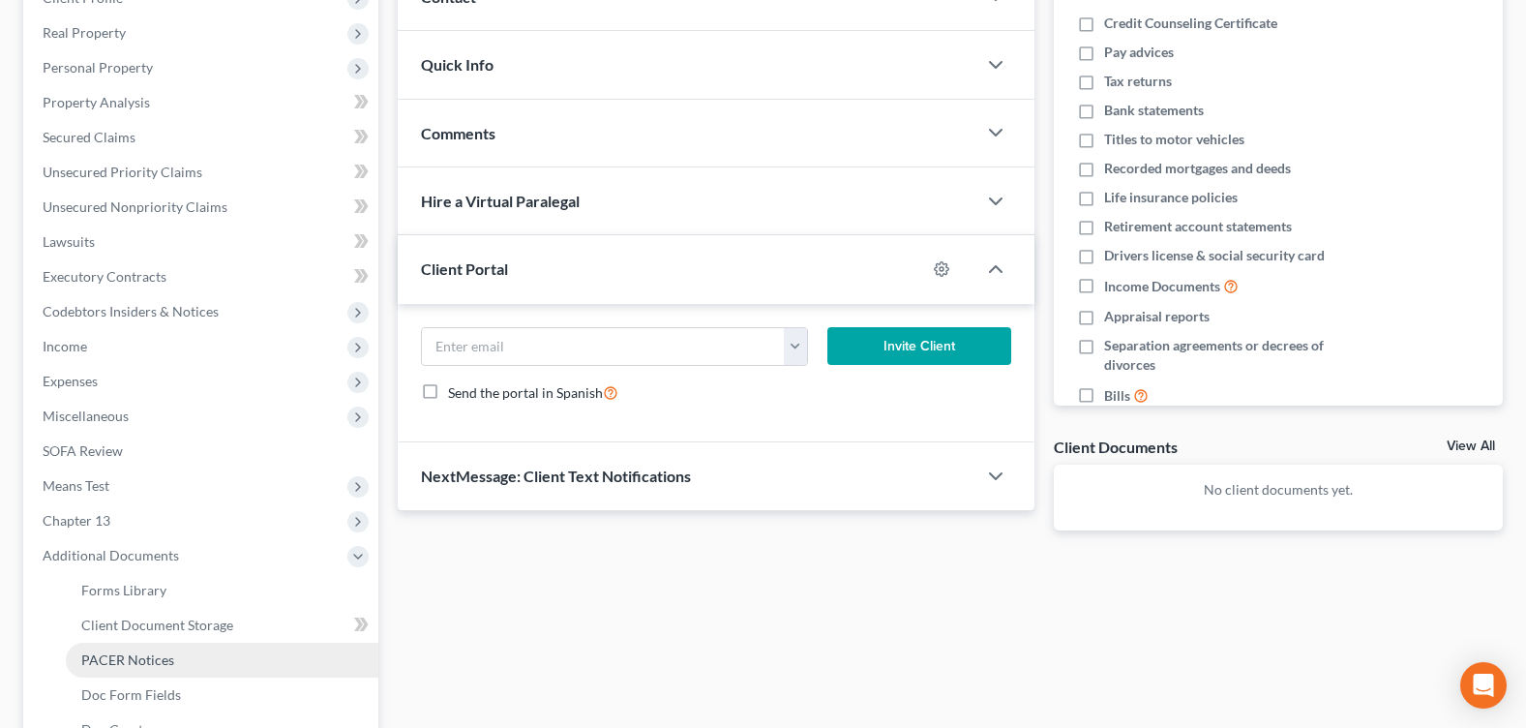
click at [137, 663] on span "PACER Notices" at bounding box center [127, 659] width 93 height 16
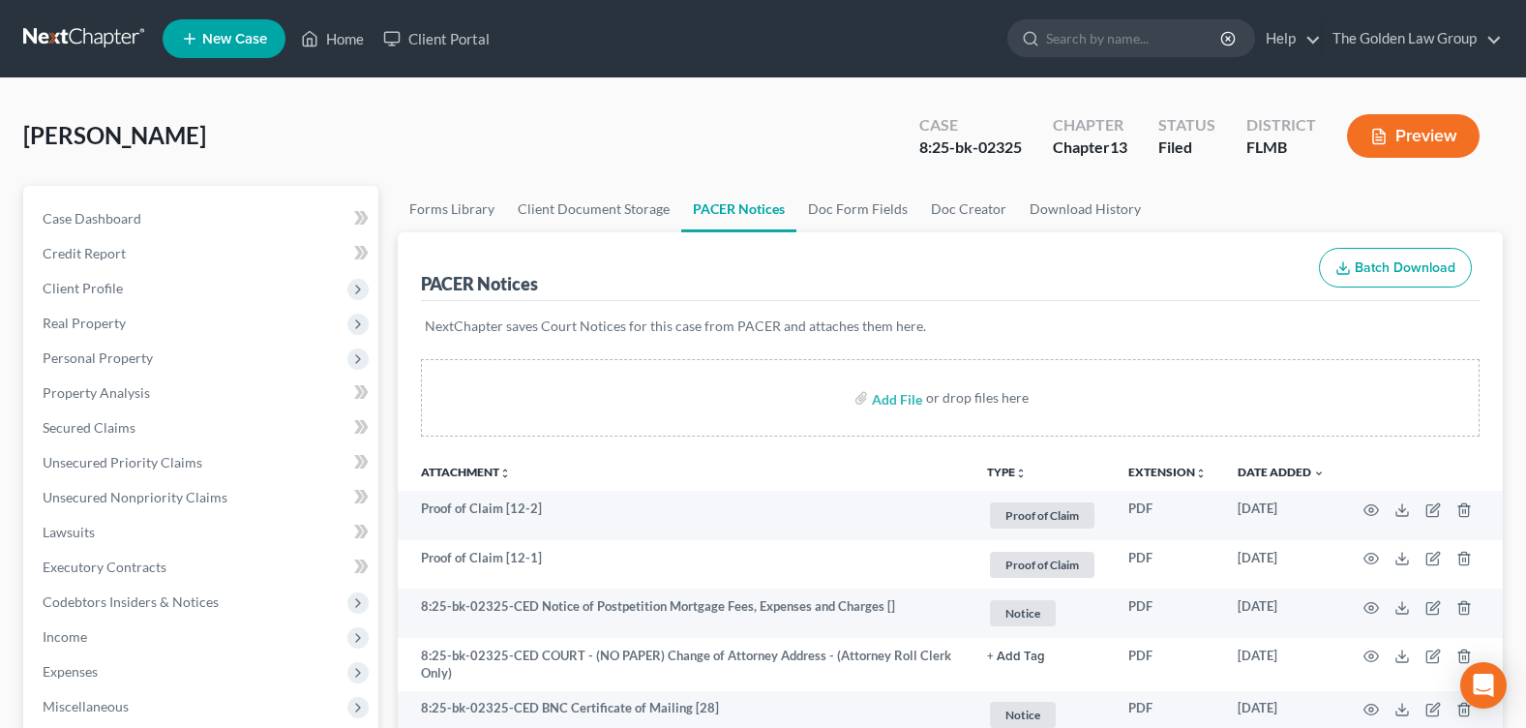
click at [639, 157] on div "[PERSON_NAME] Upgraded Case 8:25-bk-02325 Chapter Chapter 13 Status Filed Distr…" at bounding box center [763, 144] width 1480 height 84
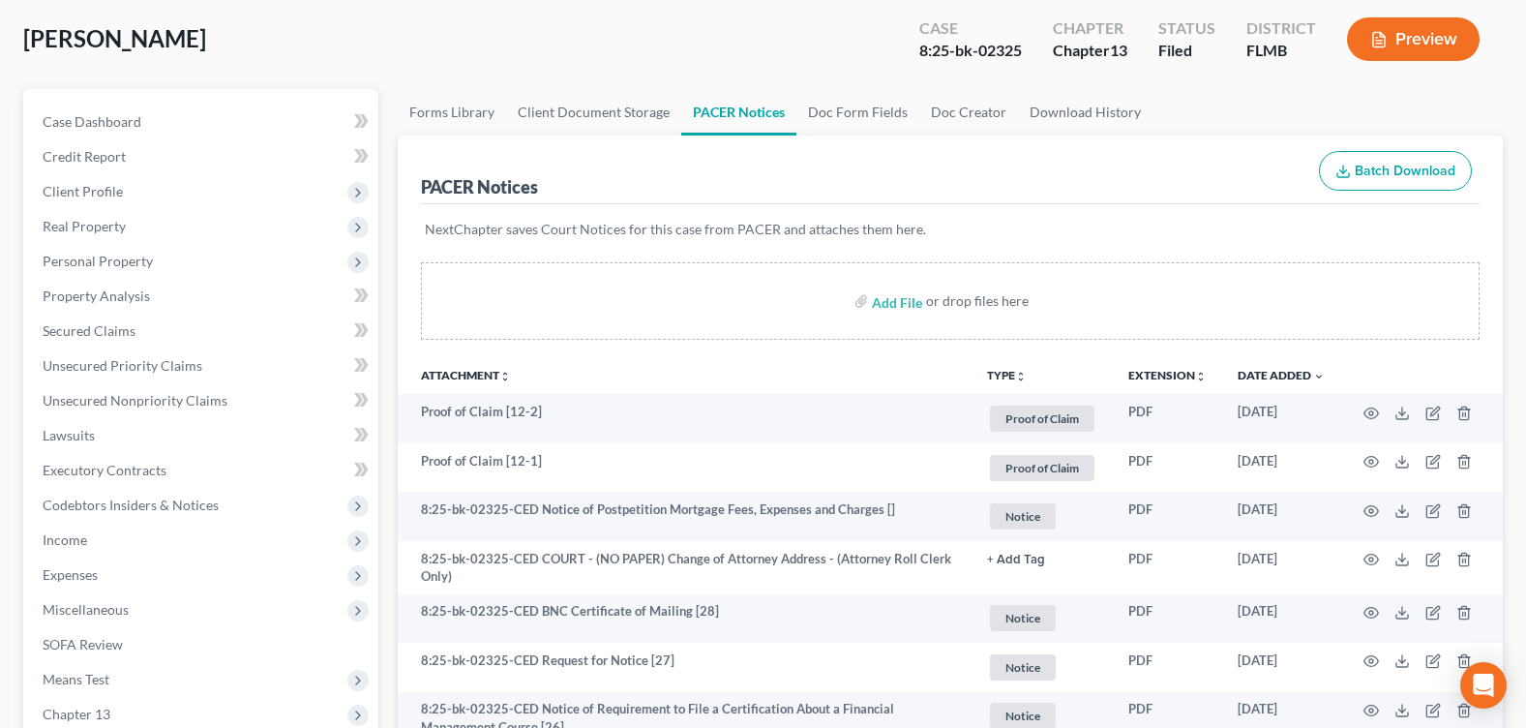
scroll to position [194, 0]
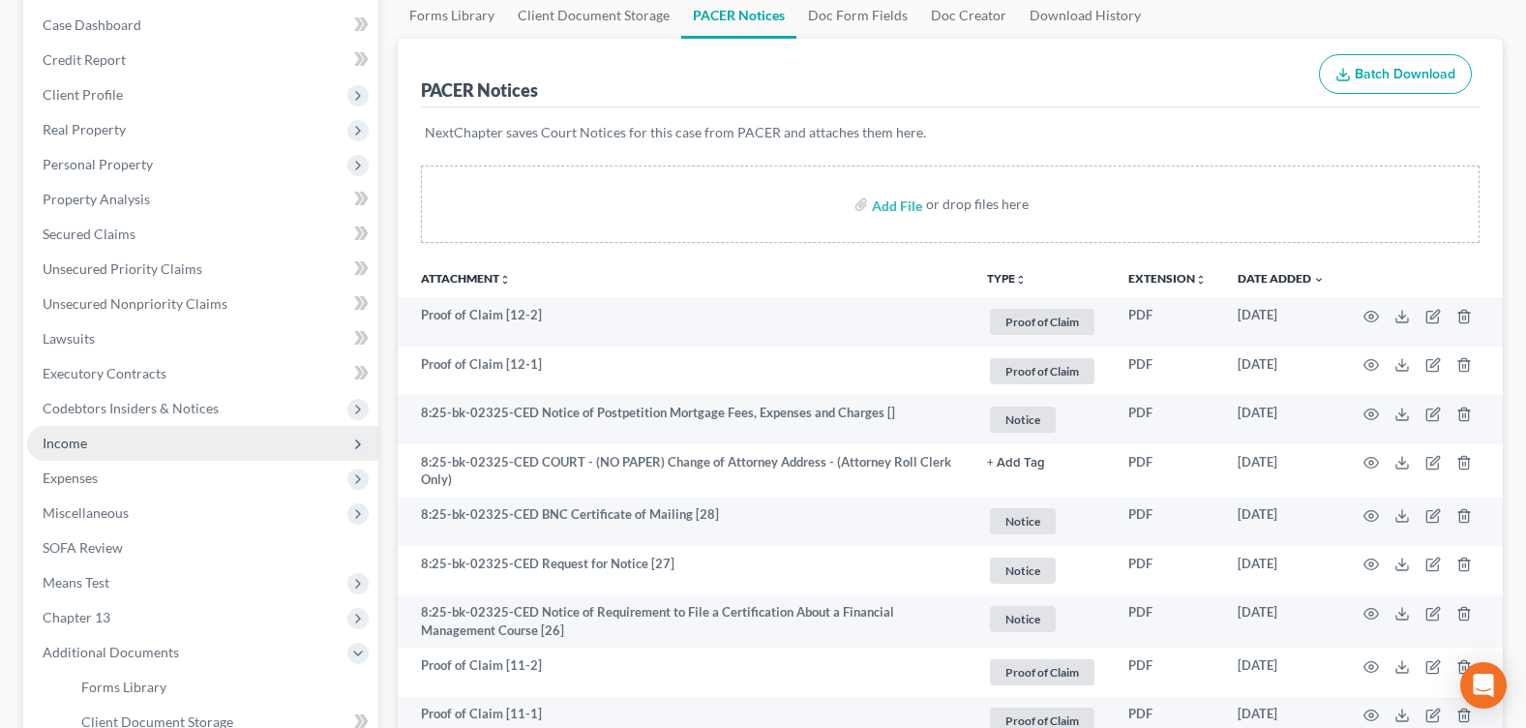
click at [94, 442] on span "Income" at bounding box center [202, 443] width 351 height 35
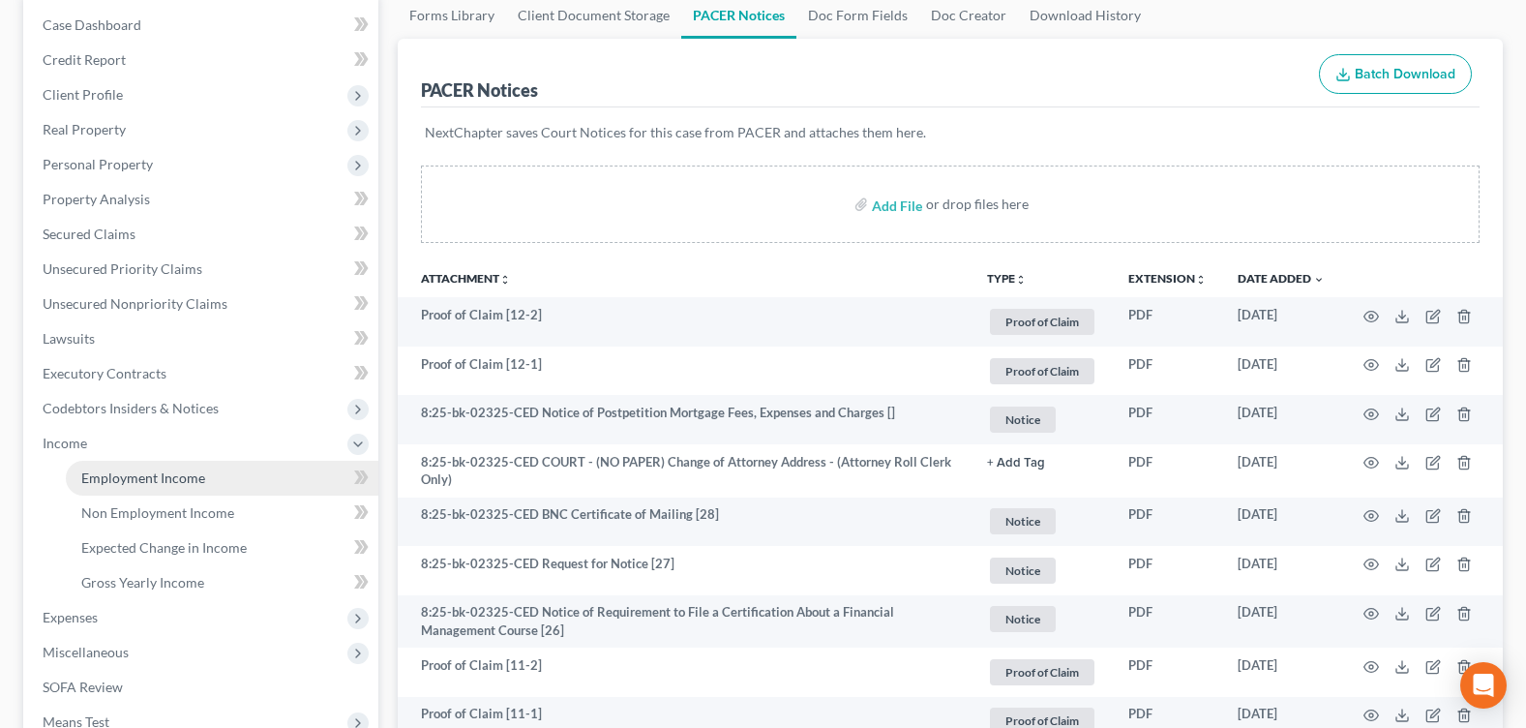
click at [170, 479] on span "Employment Income" at bounding box center [143, 477] width 124 height 16
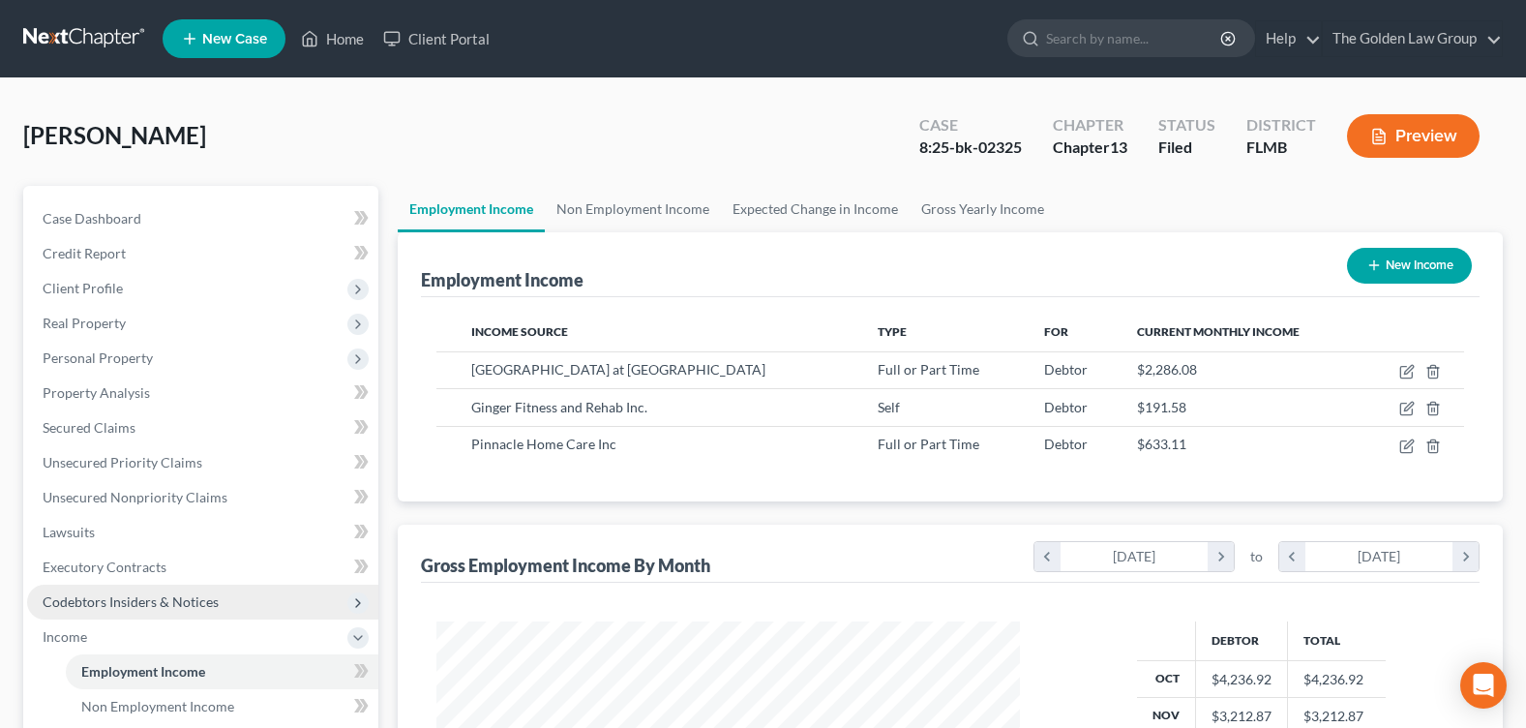
scroll to position [387, 0]
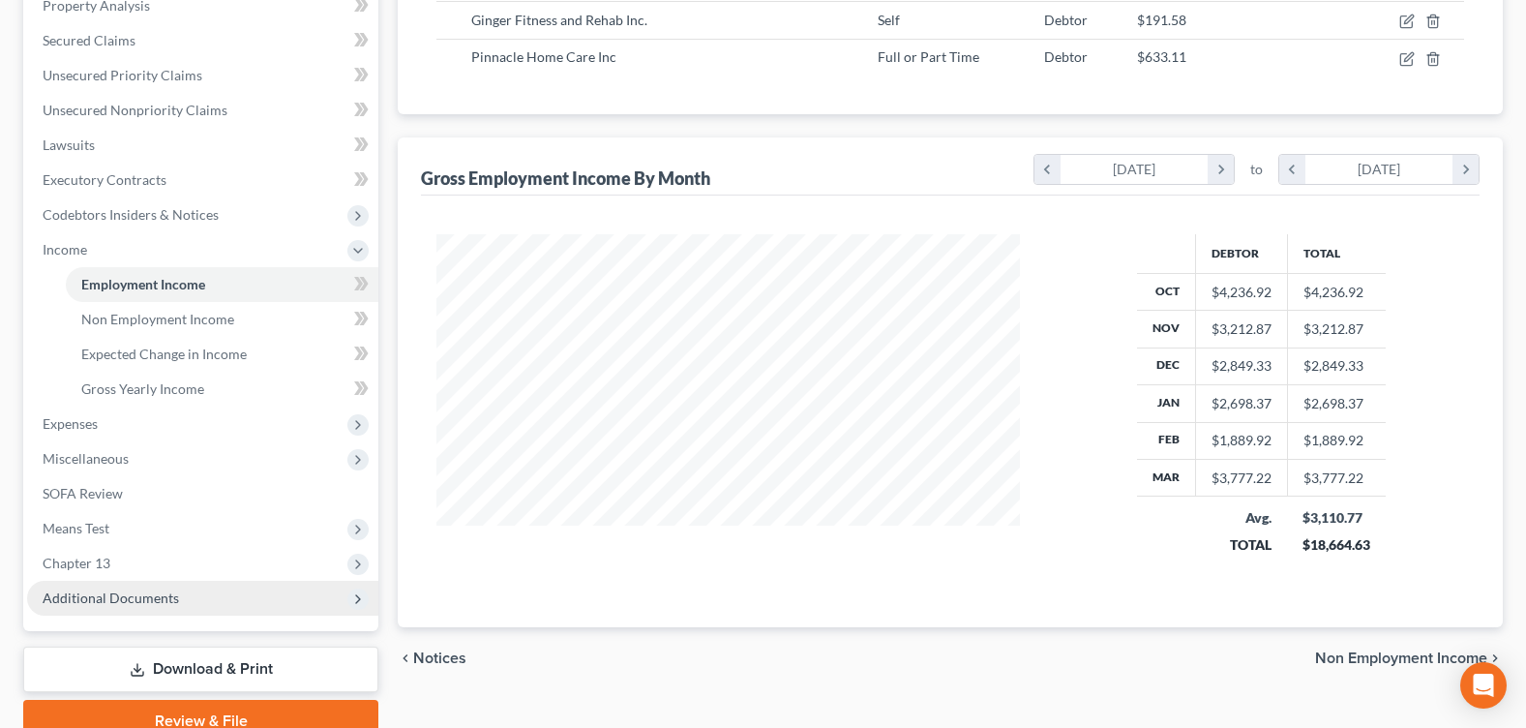
click at [163, 599] on span "Additional Documents" at bounding box center [111, 597] width 136 height 16
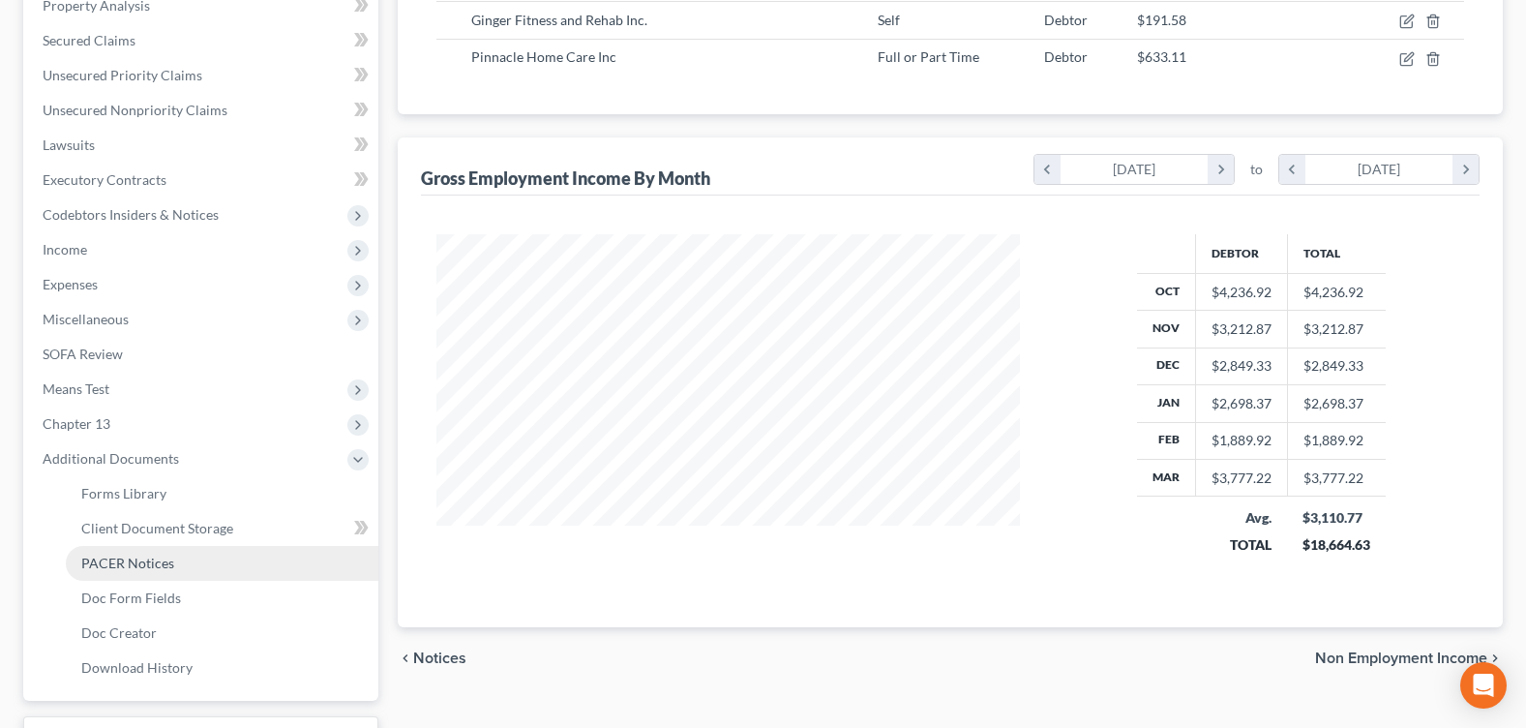
click at [153, 566] on span "PACER Notices" at bounding box center [127, 563] width 93 height 16
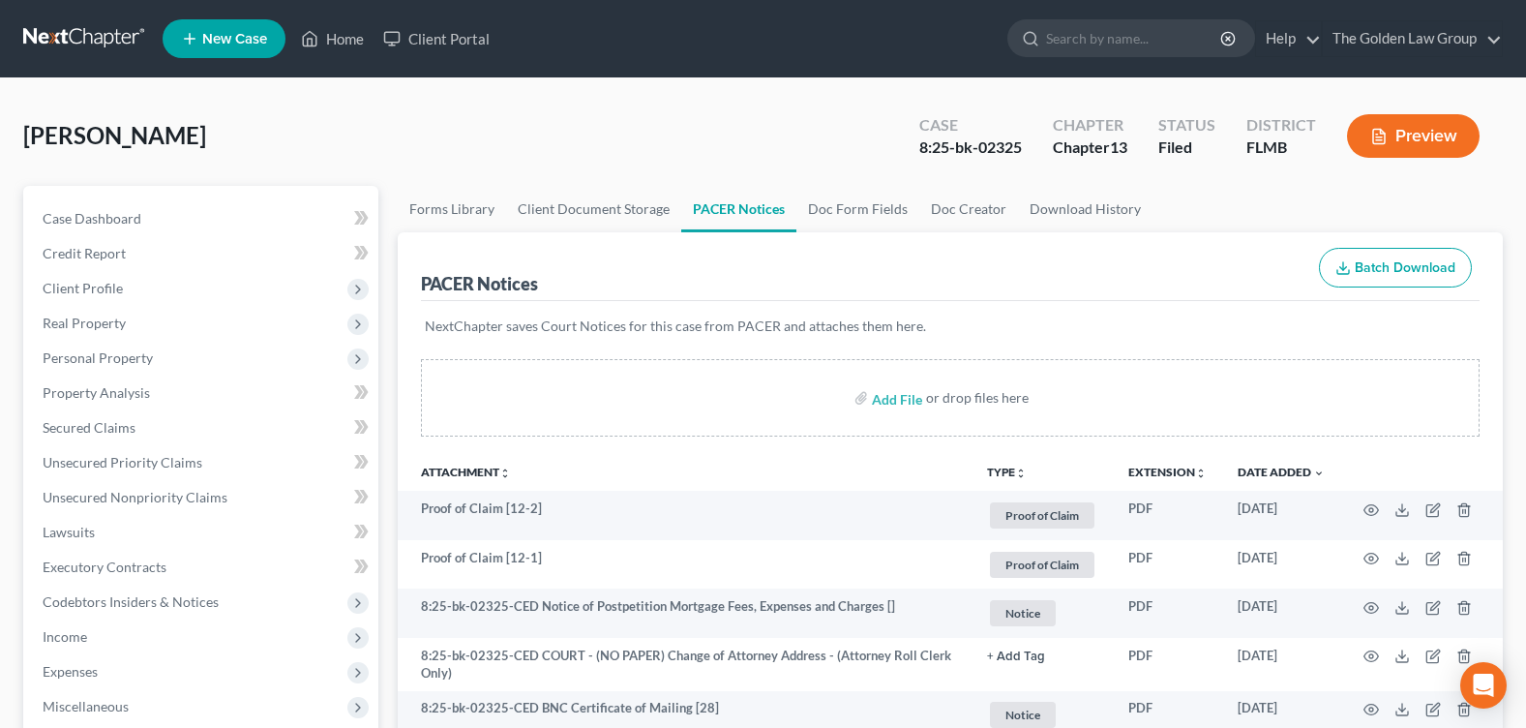
click at [753, 249] on div "PACER Notices Batch Download" at bounding box center [950, 267] width 1059 height 70
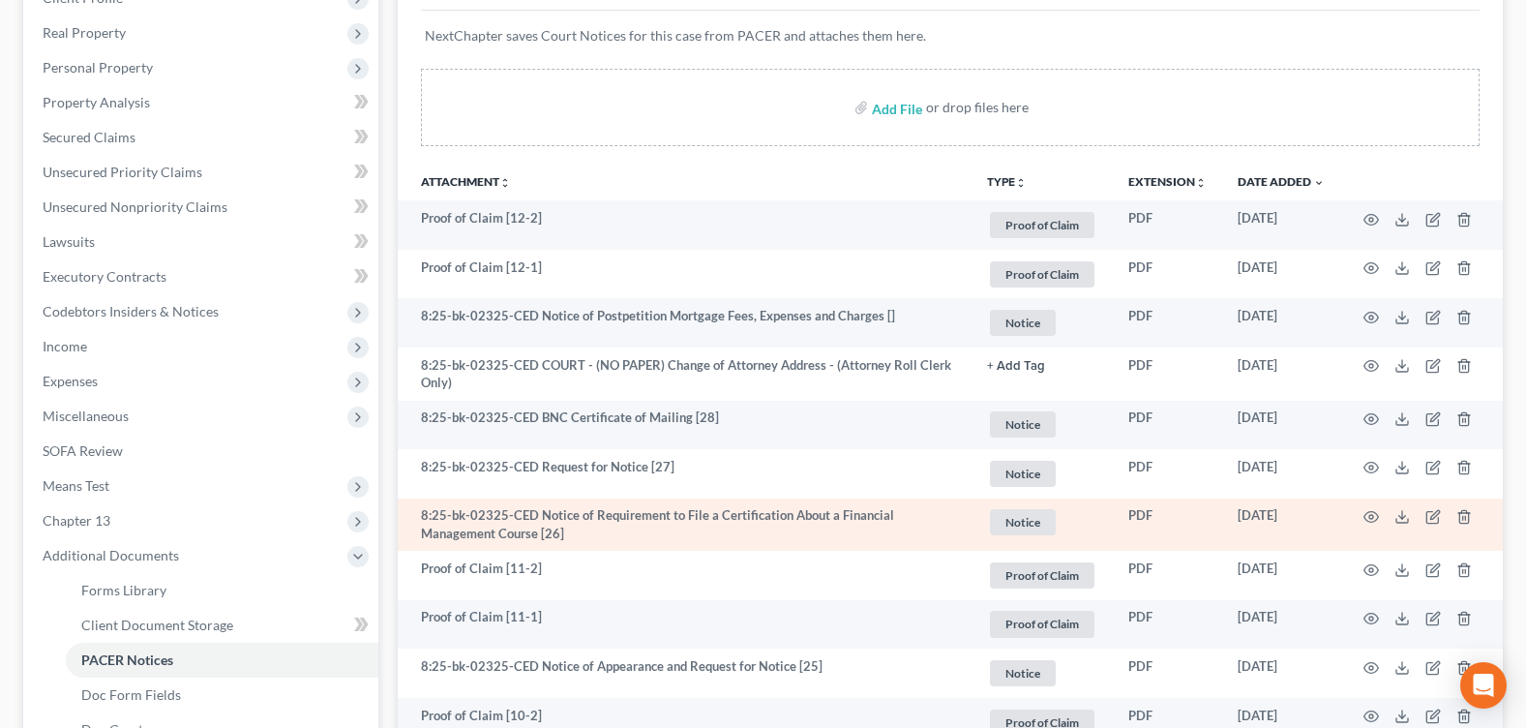
scroll to position [484, 0]
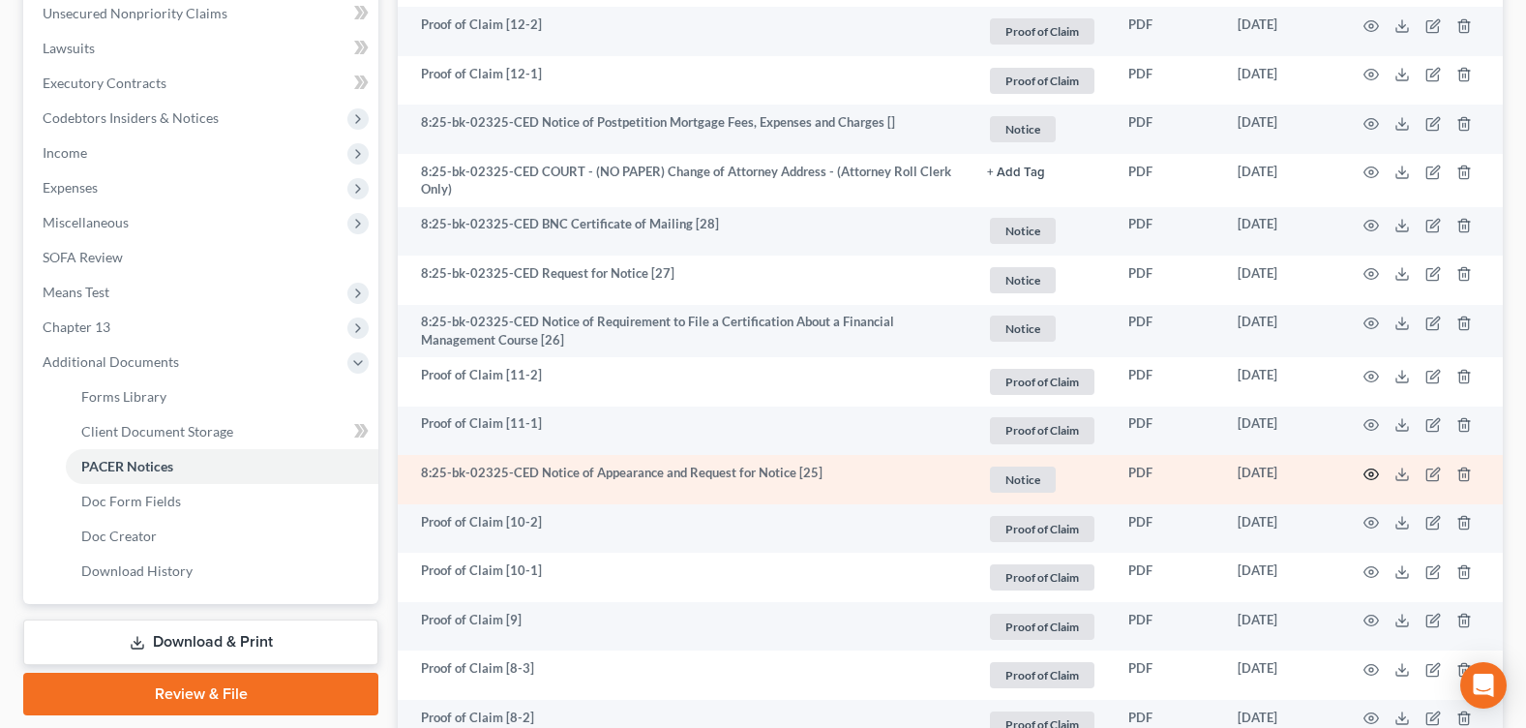
click at [1371, 475] on circle "button" at bounding box center [1371, 474] width 4 height 4
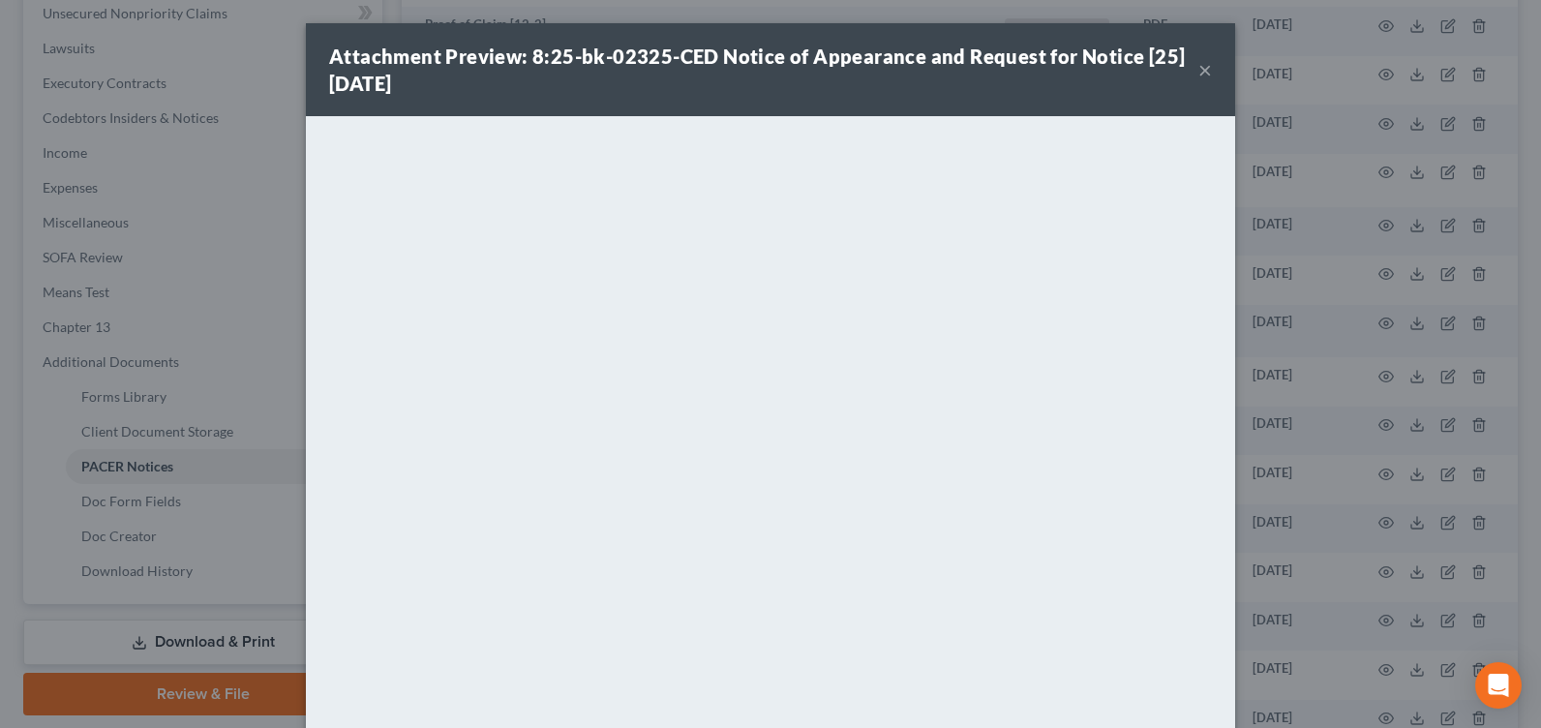
click at [1198, 73] on button "×" at bounding box center [1205, 69] width 14 height 23
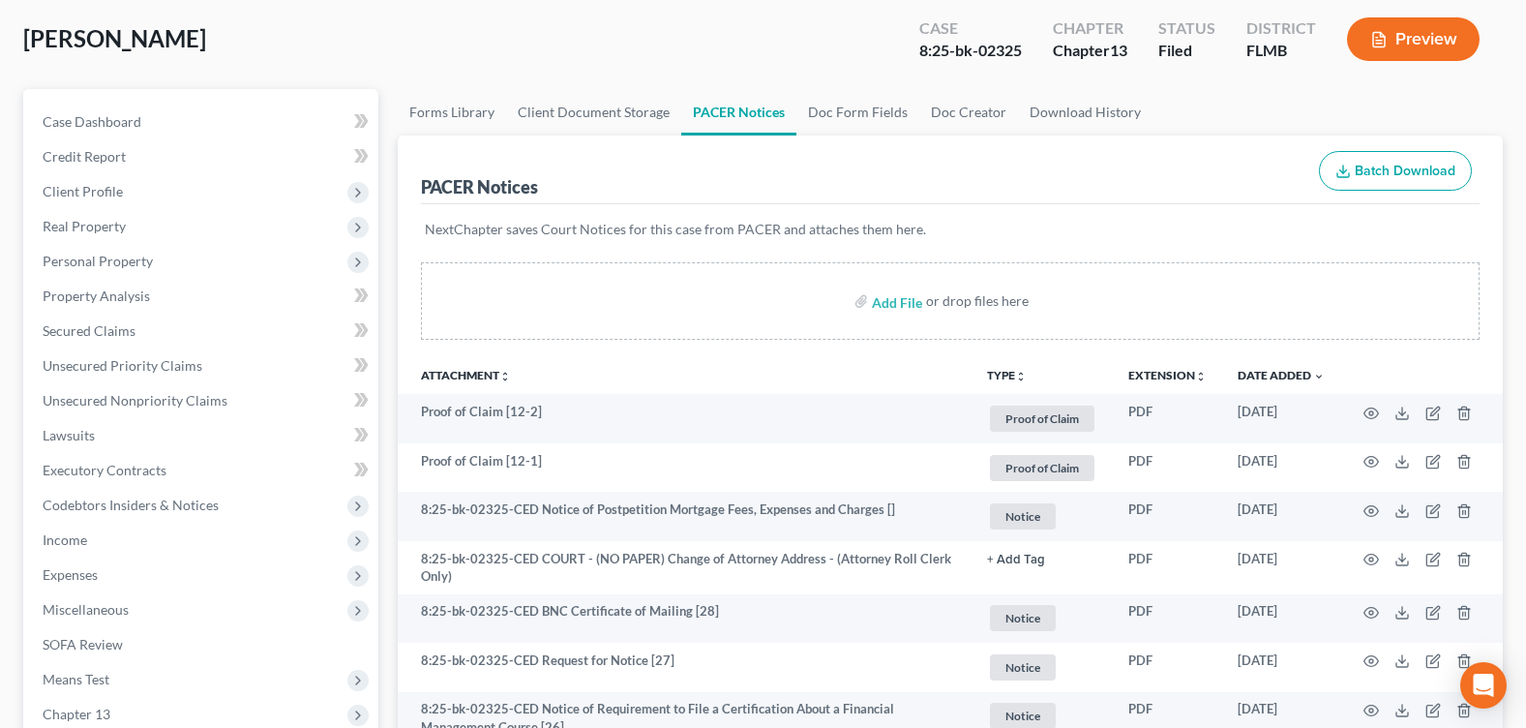
scroll to position [0, 0]
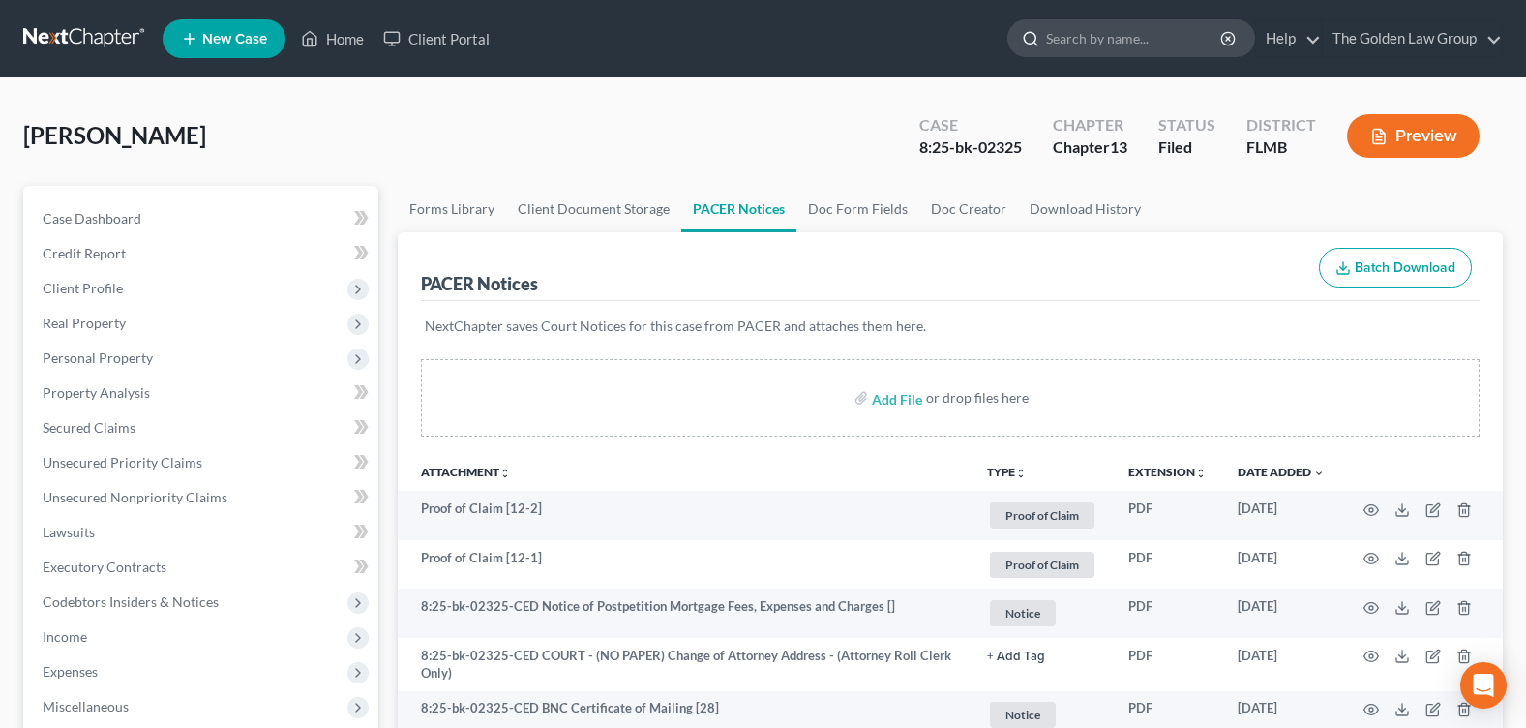
click at [1073, 30] on input "search" at bounding box center [1134, 38] width 177 height 36
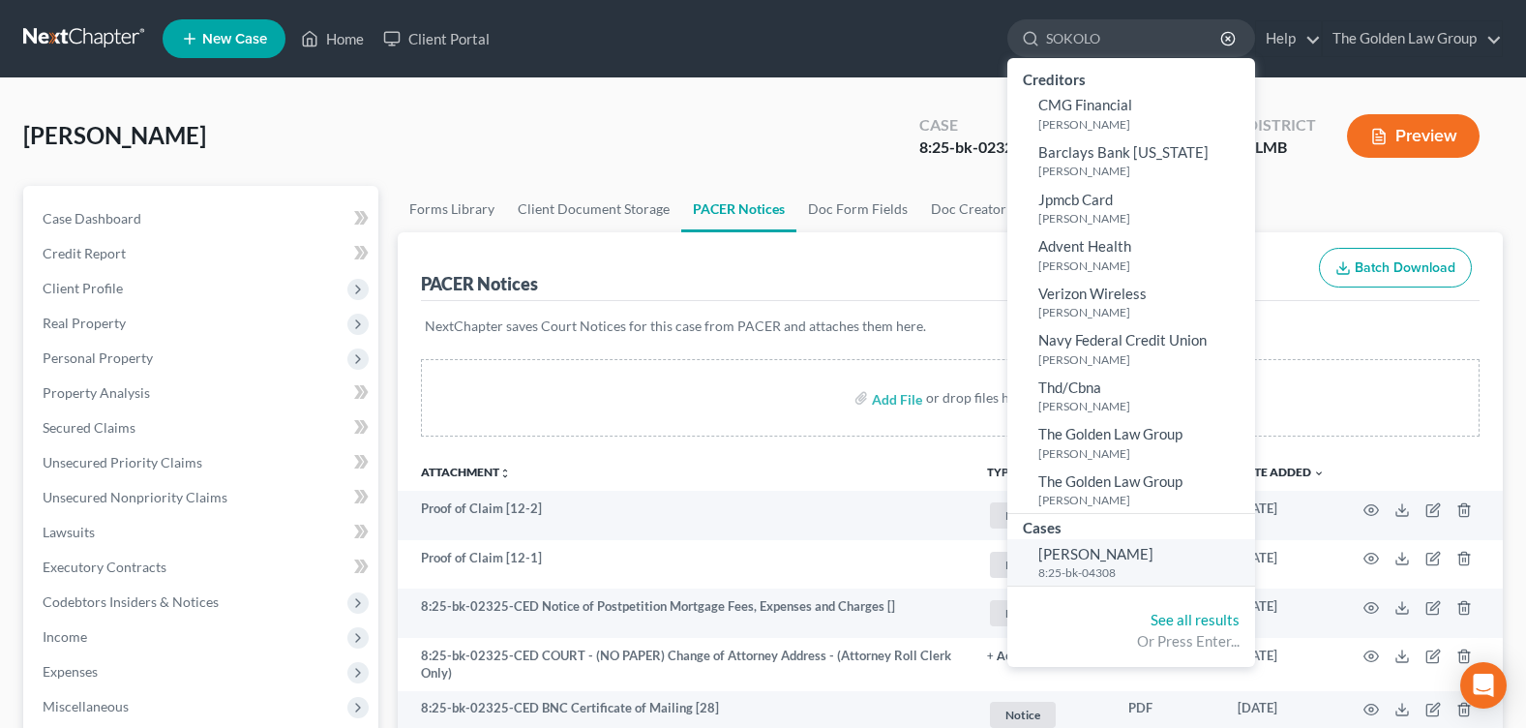
type input "SOKOLO"
click at [1081, 547] on span "[PERSON_NAME]" at bounding box center [1095, 553] width 115 height 17
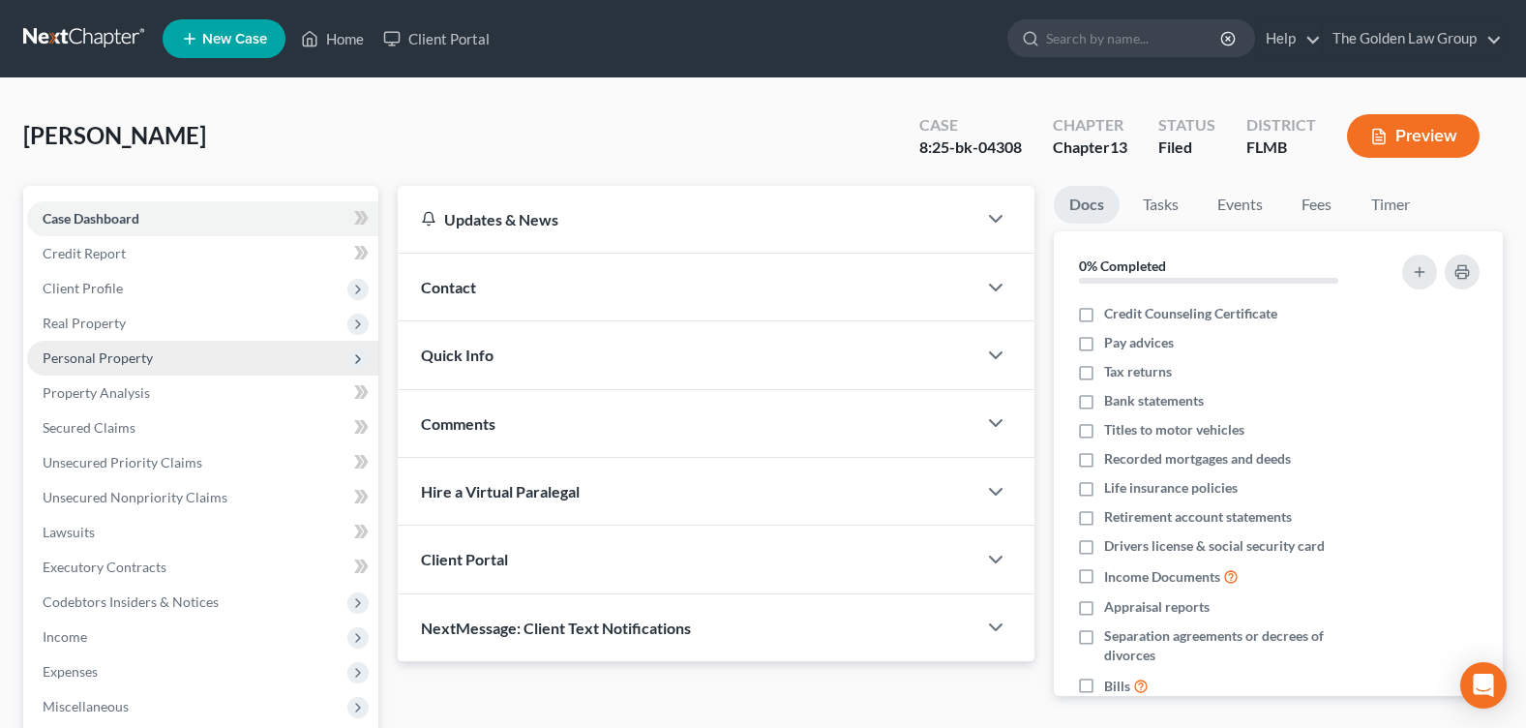
scroll to position [336, 0]
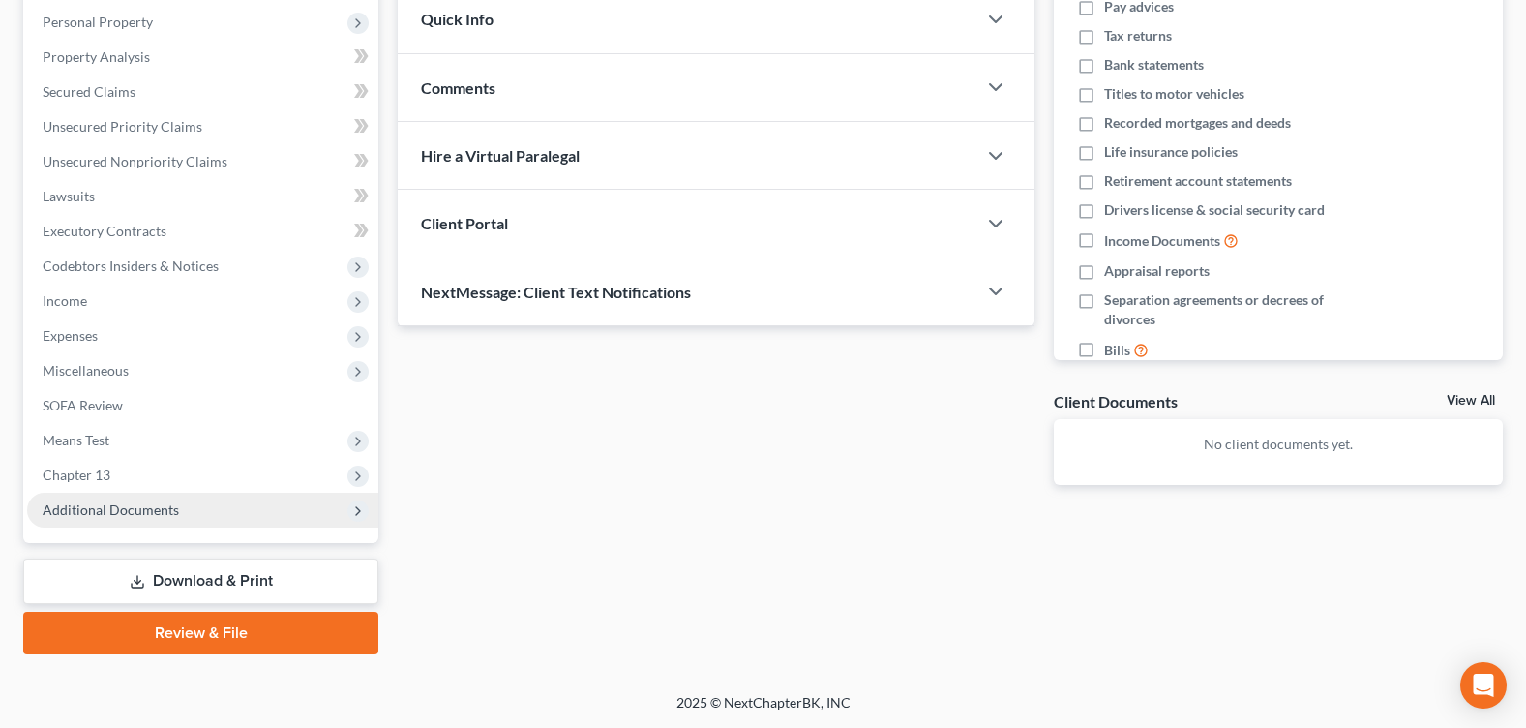
click at [146, 501] on span "Additional Documents" at bounding box center [111, 509] width 136 height 16
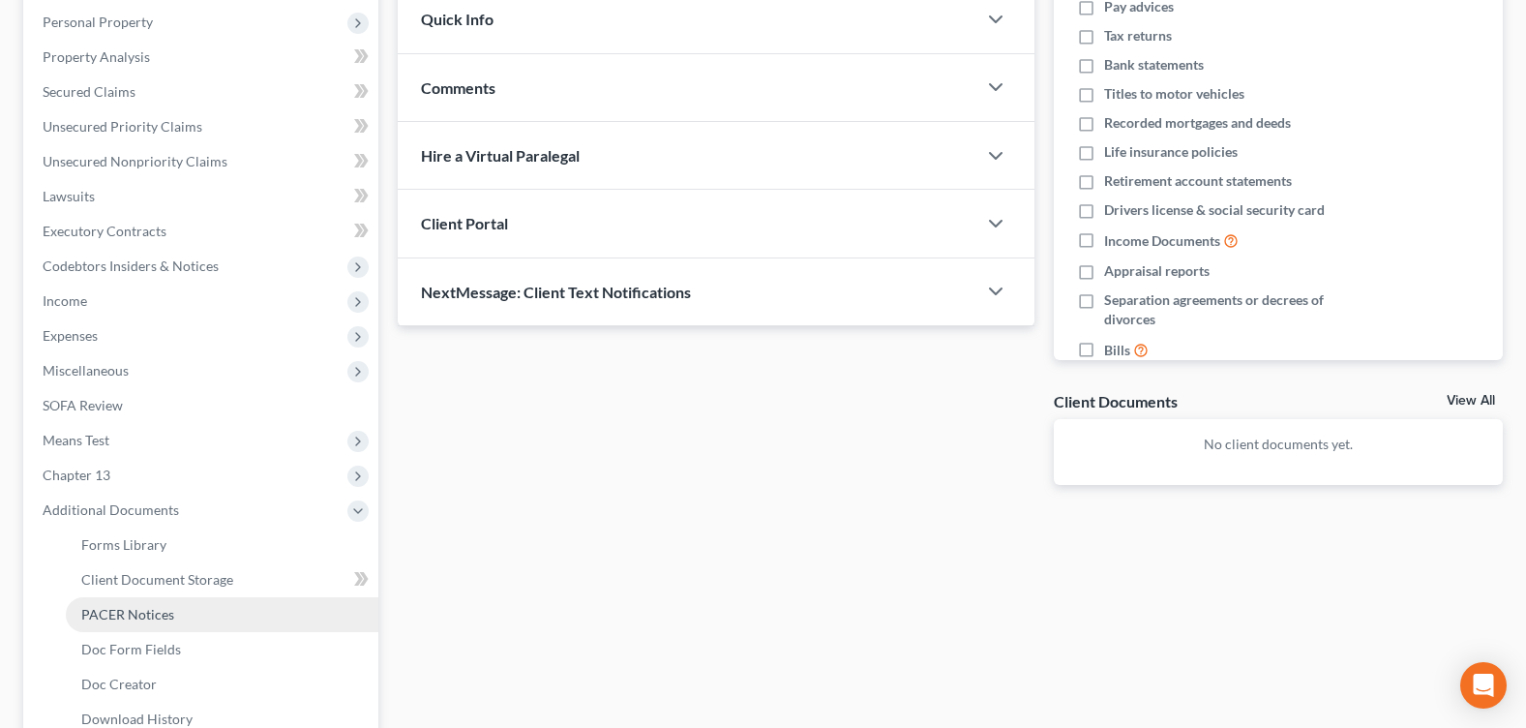
click at [169, 611] on span "PACER Notices" at bounding box center [127, 614] width 93 height 16
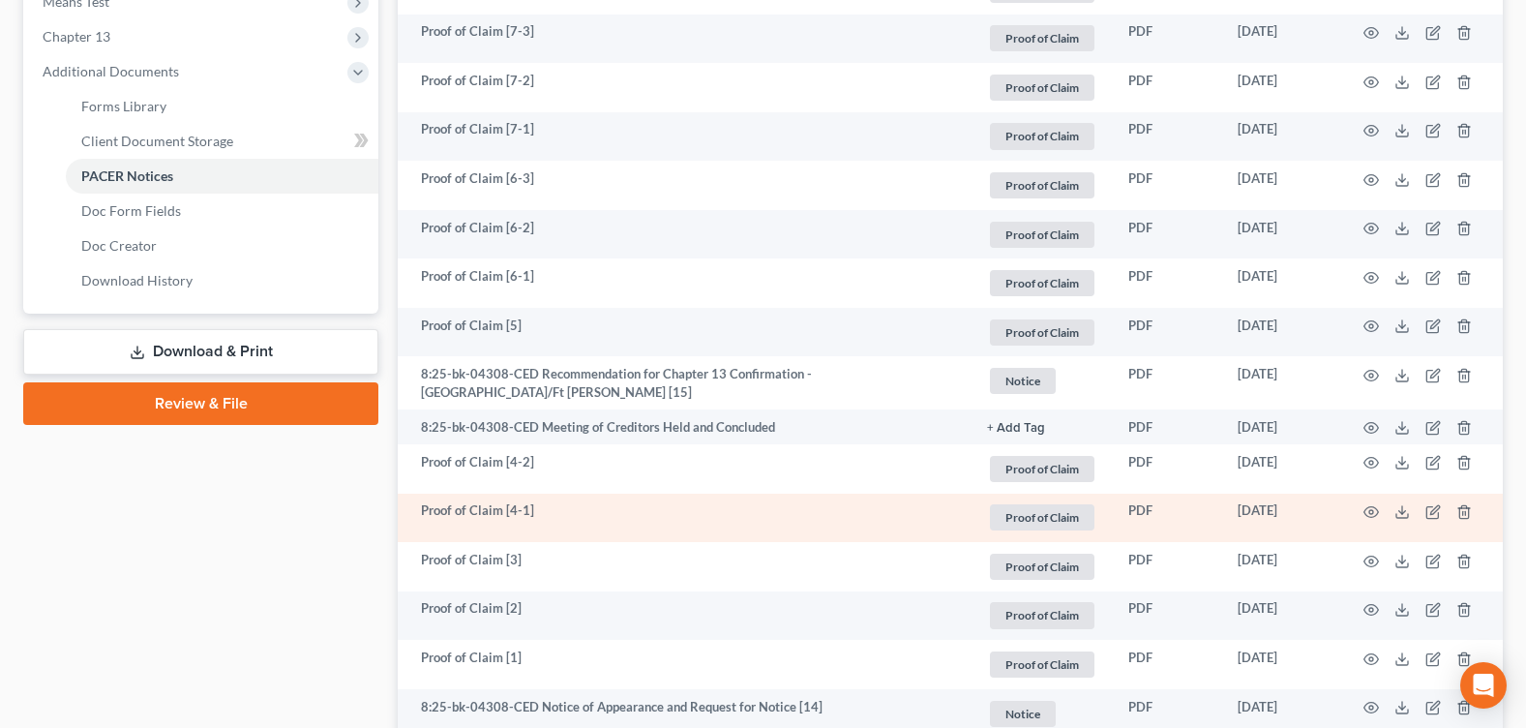
scroll to position [871, 0]
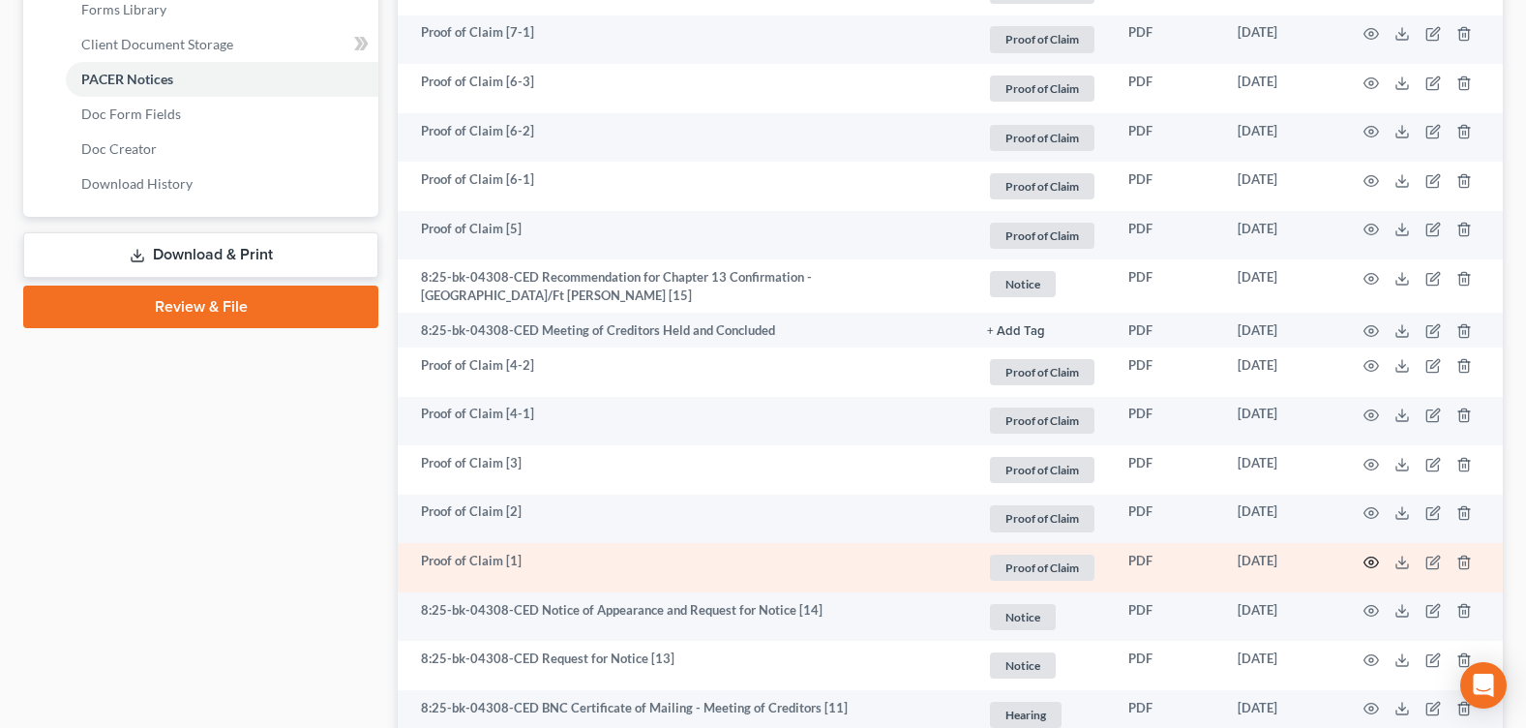
click at [1366, 558] on icon "button" at bounding box center [1371, 562] width 15 height 15
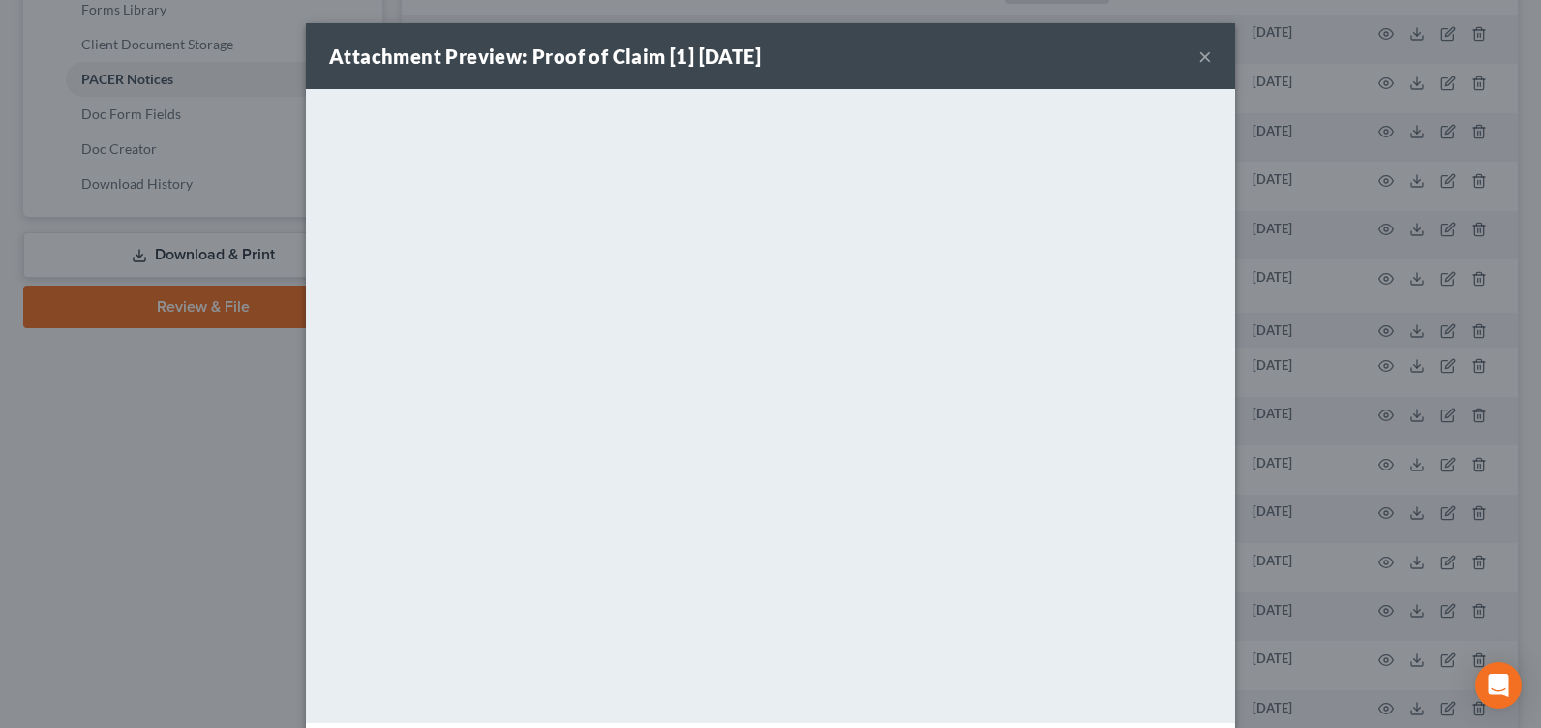
click at [1204, 59] on button "×" at bounding box center [1205, 56] width 14 height 23
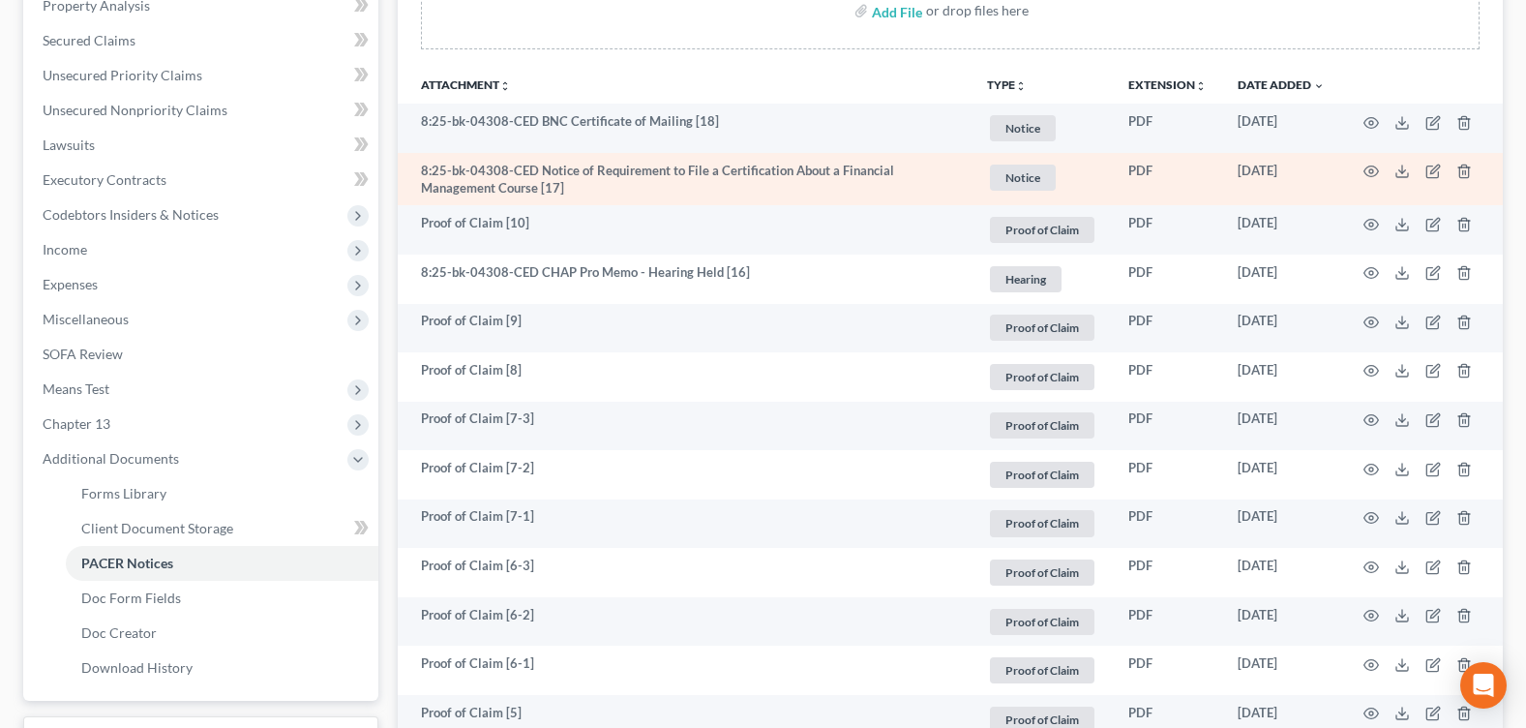
scroll to position [0, 0]
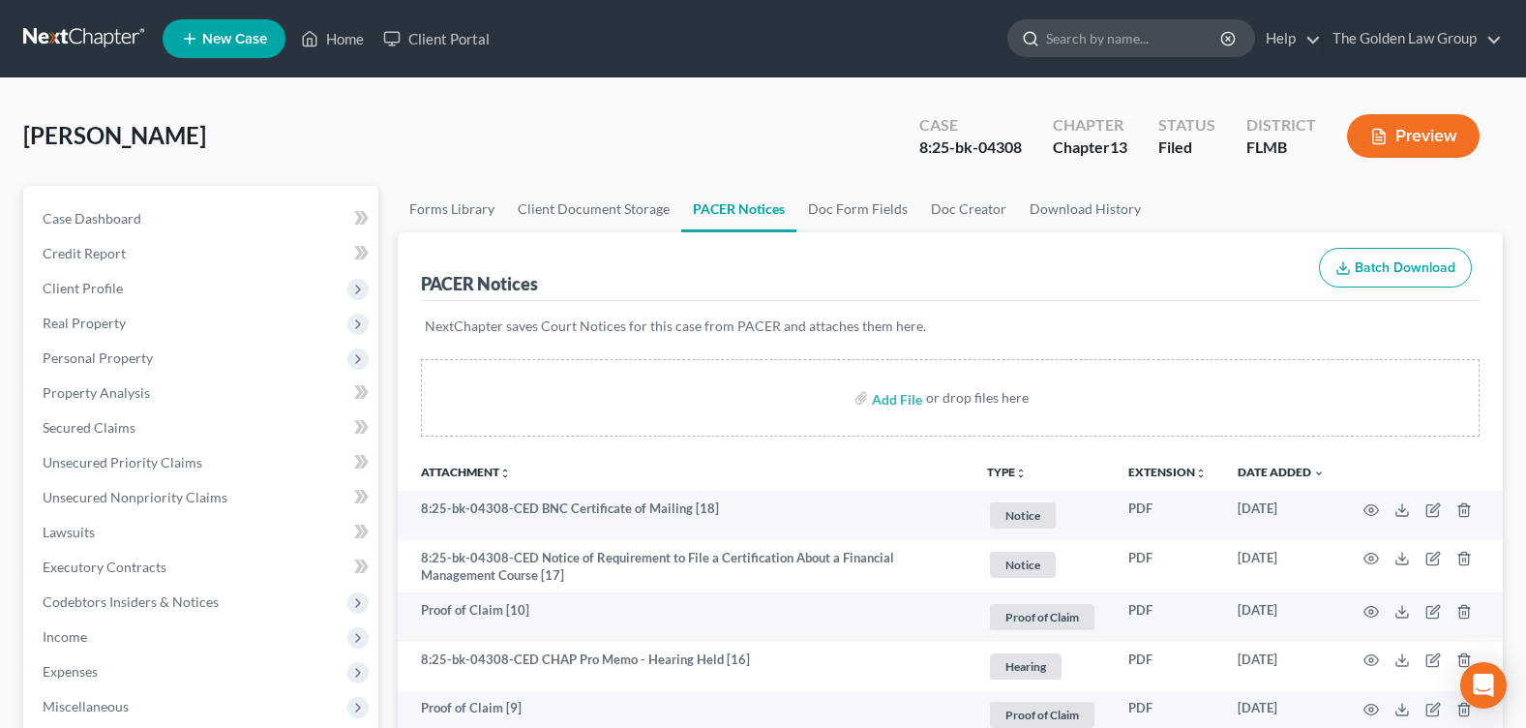
click at [1081, 33] on input "search" at bounding box center [1134, 38] width 177 height 36
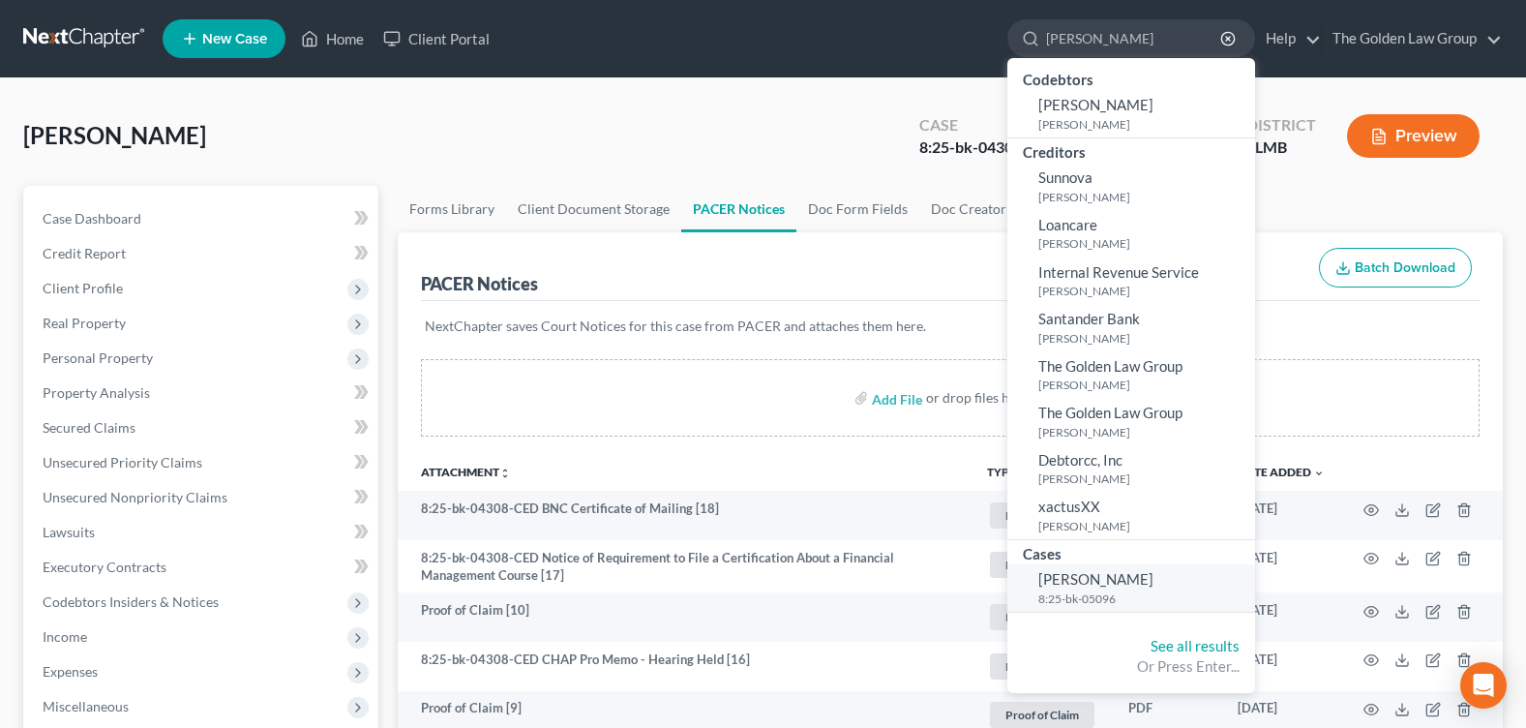
type input "[PERSON_NAME]"
click at [1079, 569] on link "[PERSON_NAME] 8:25-bk-05096" at bounding box center [1131, 587] width 248 height 47
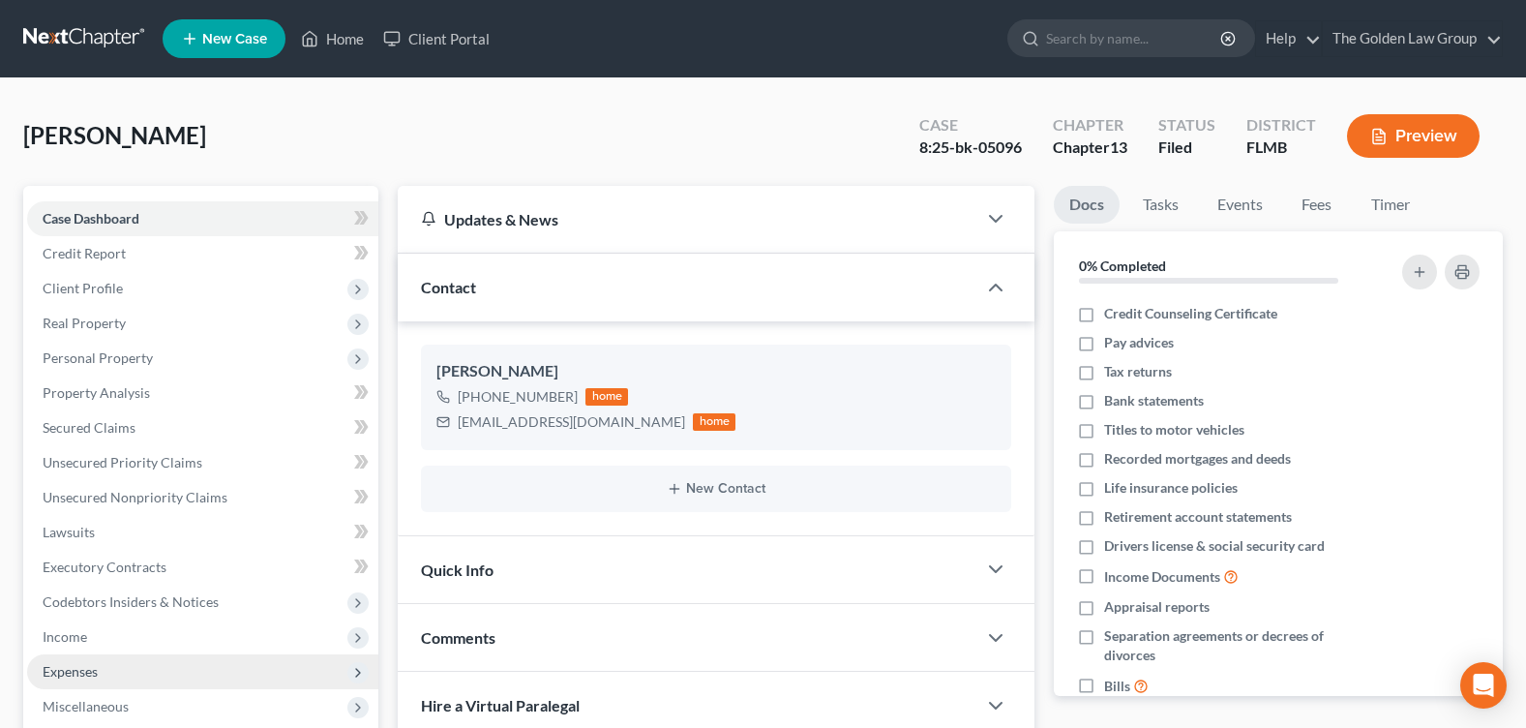
scroll to position [343, 0]
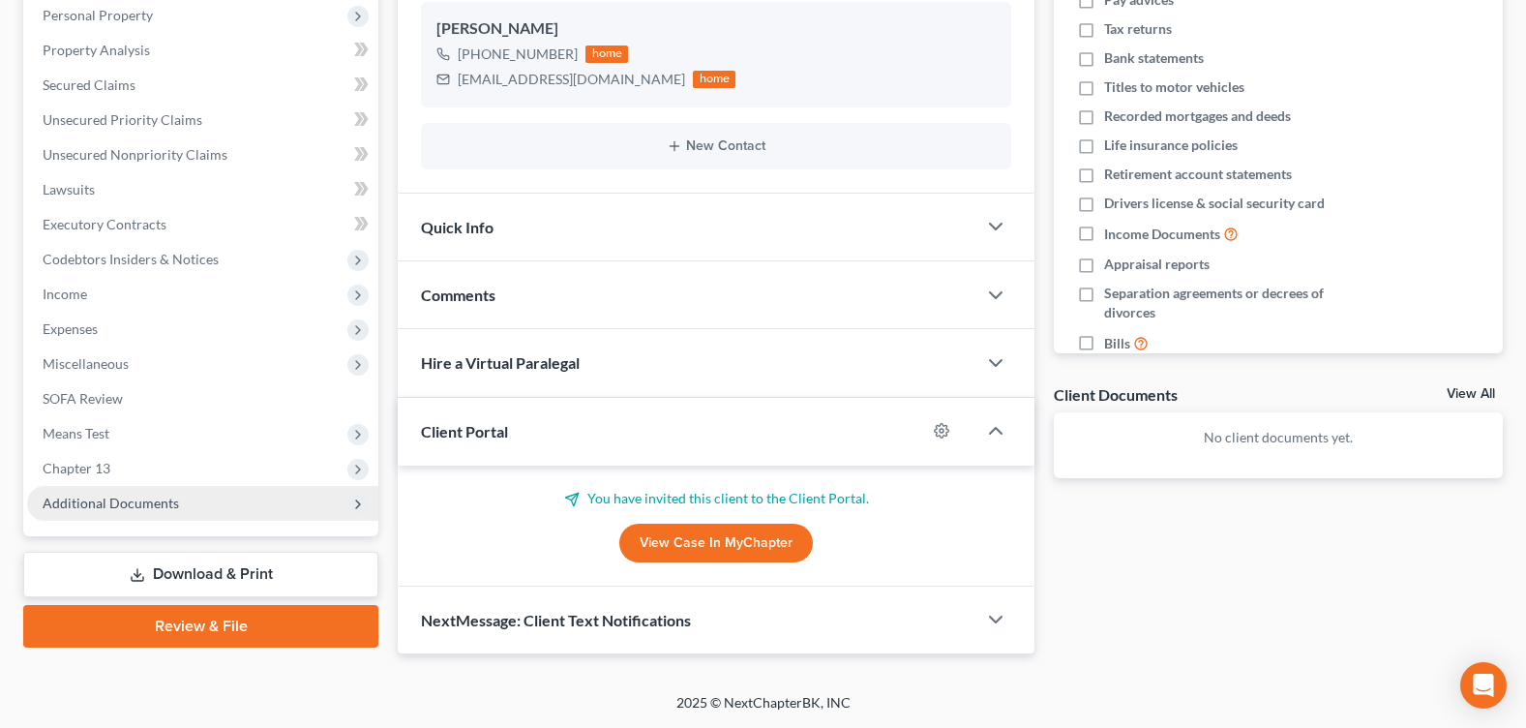
click at [198, 502] on span "Additional Documents" at bounding box center [202, 503] width 351 height 35
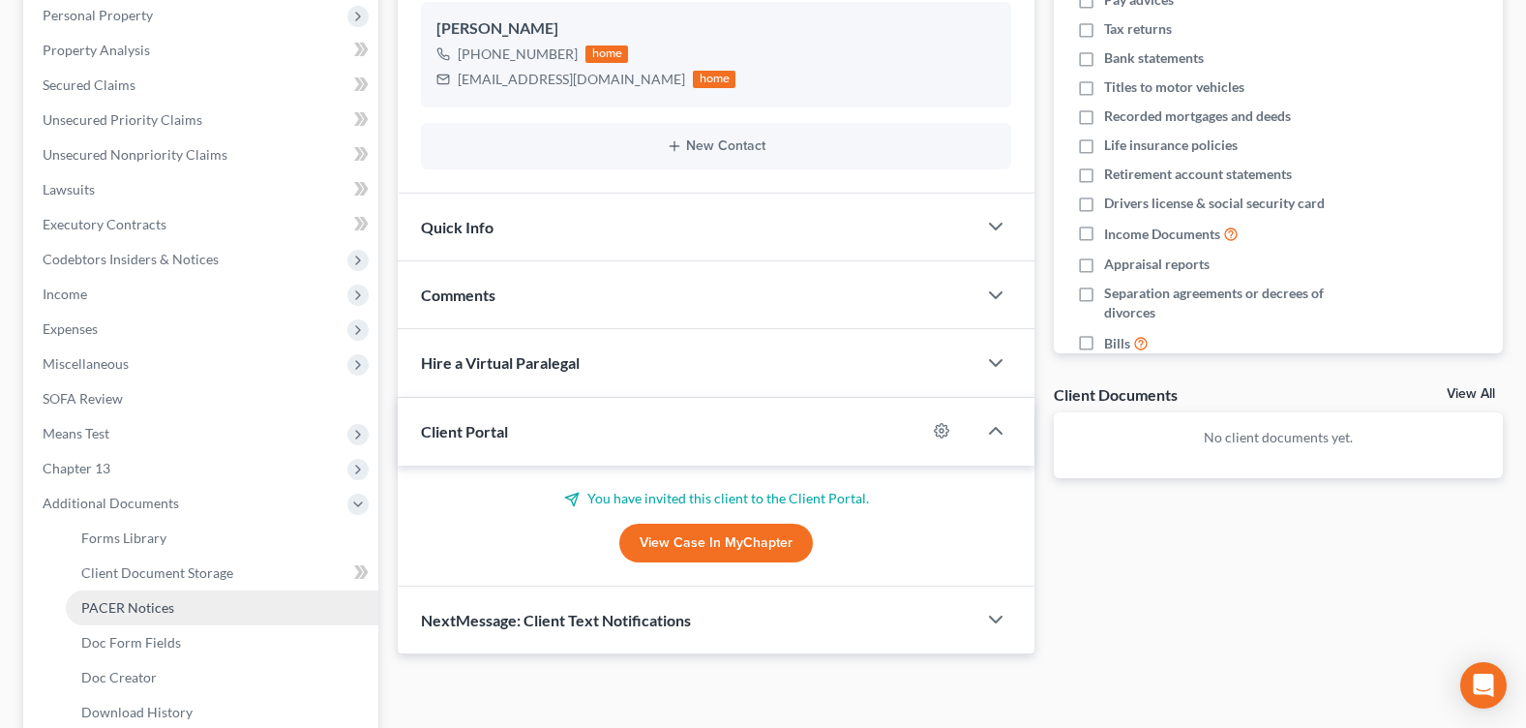
click at [203, 600] on link "PACER Notices" at bounding box center [222, 607] width 313 height 35
